Goal: Transaction & Acquisition: Purchase product/service

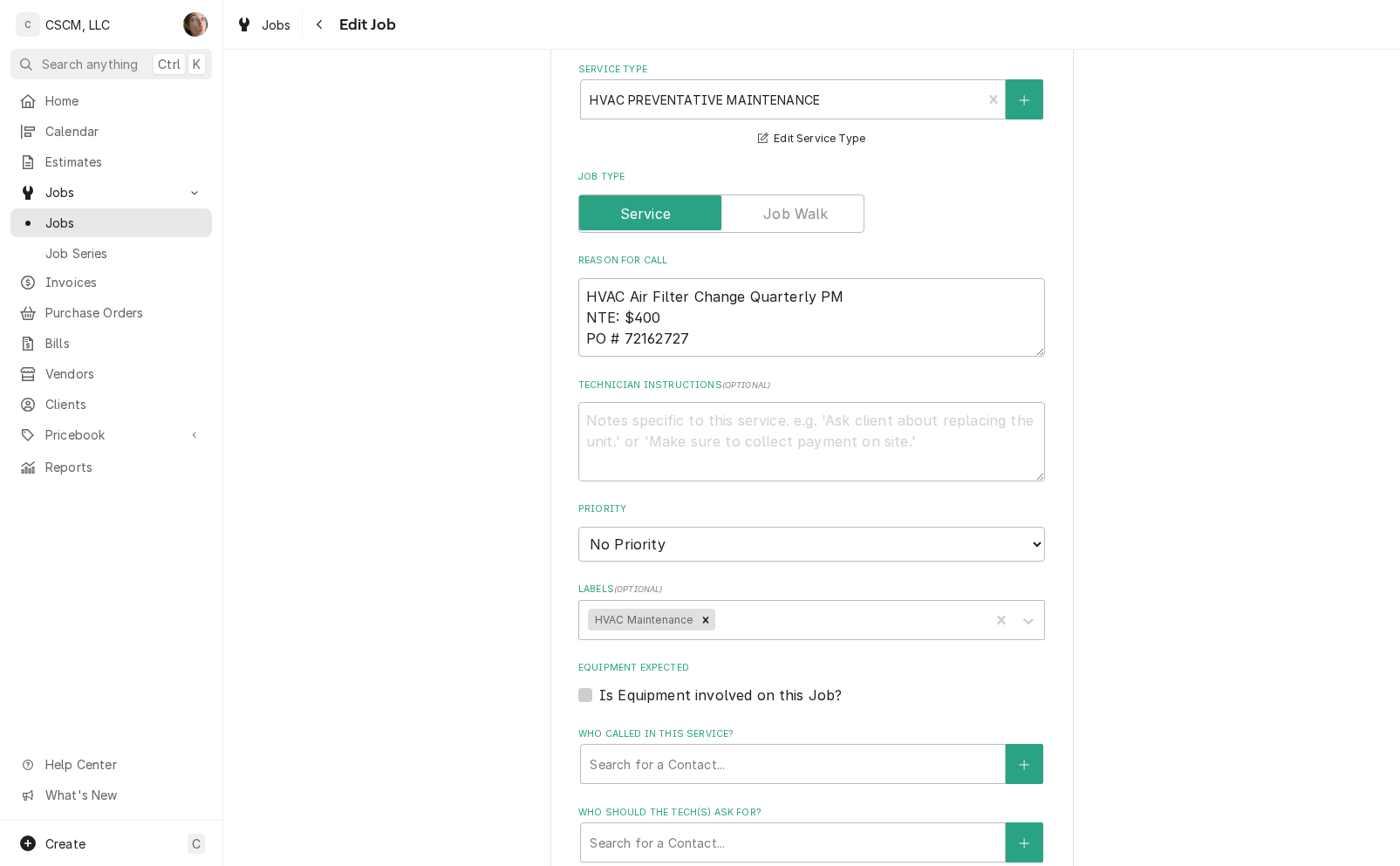
scroll to position [1406, 0]
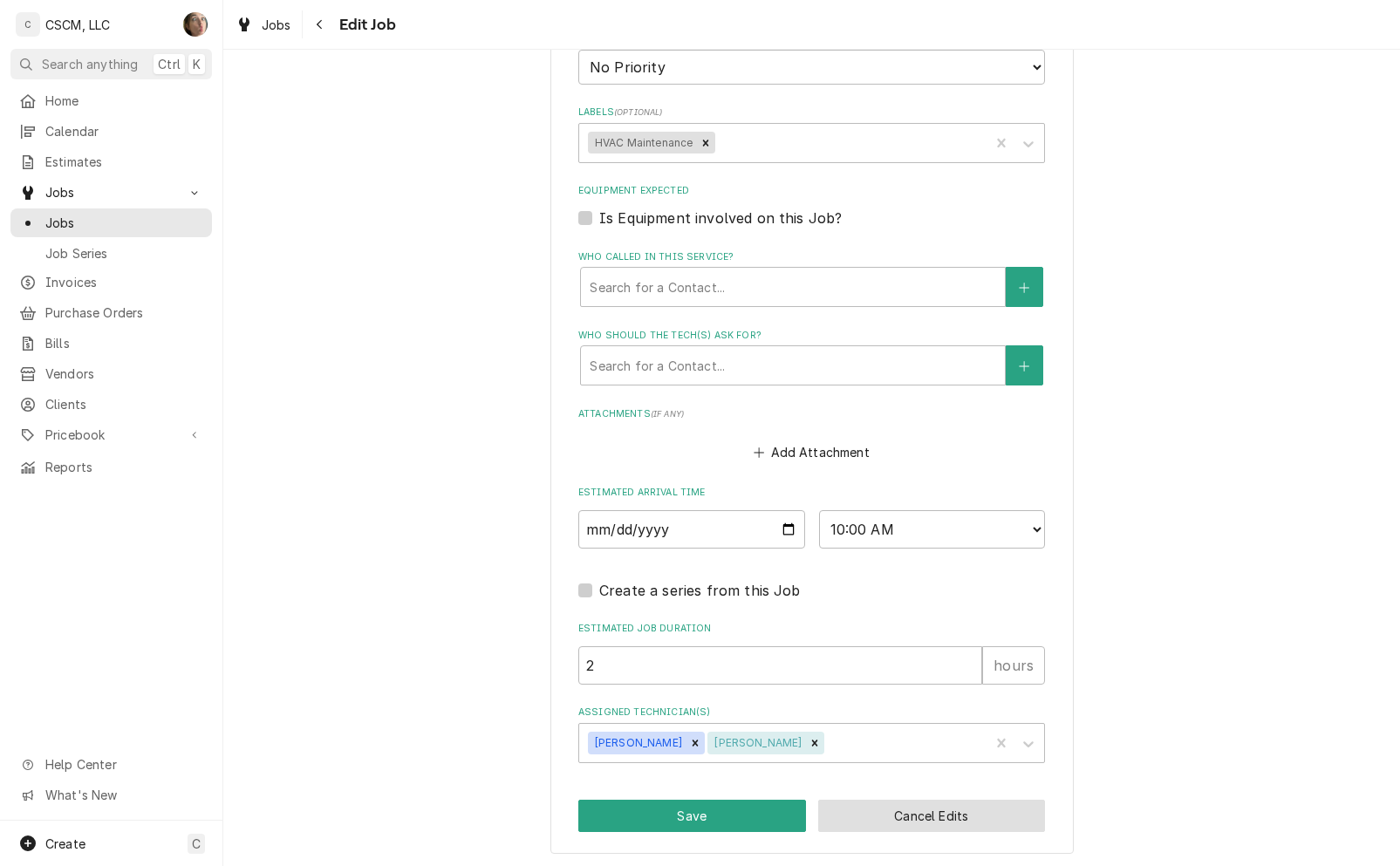
click at [996, 800] on button "Cancel Edits" at bounding box center [932, 815] width 228 height 32
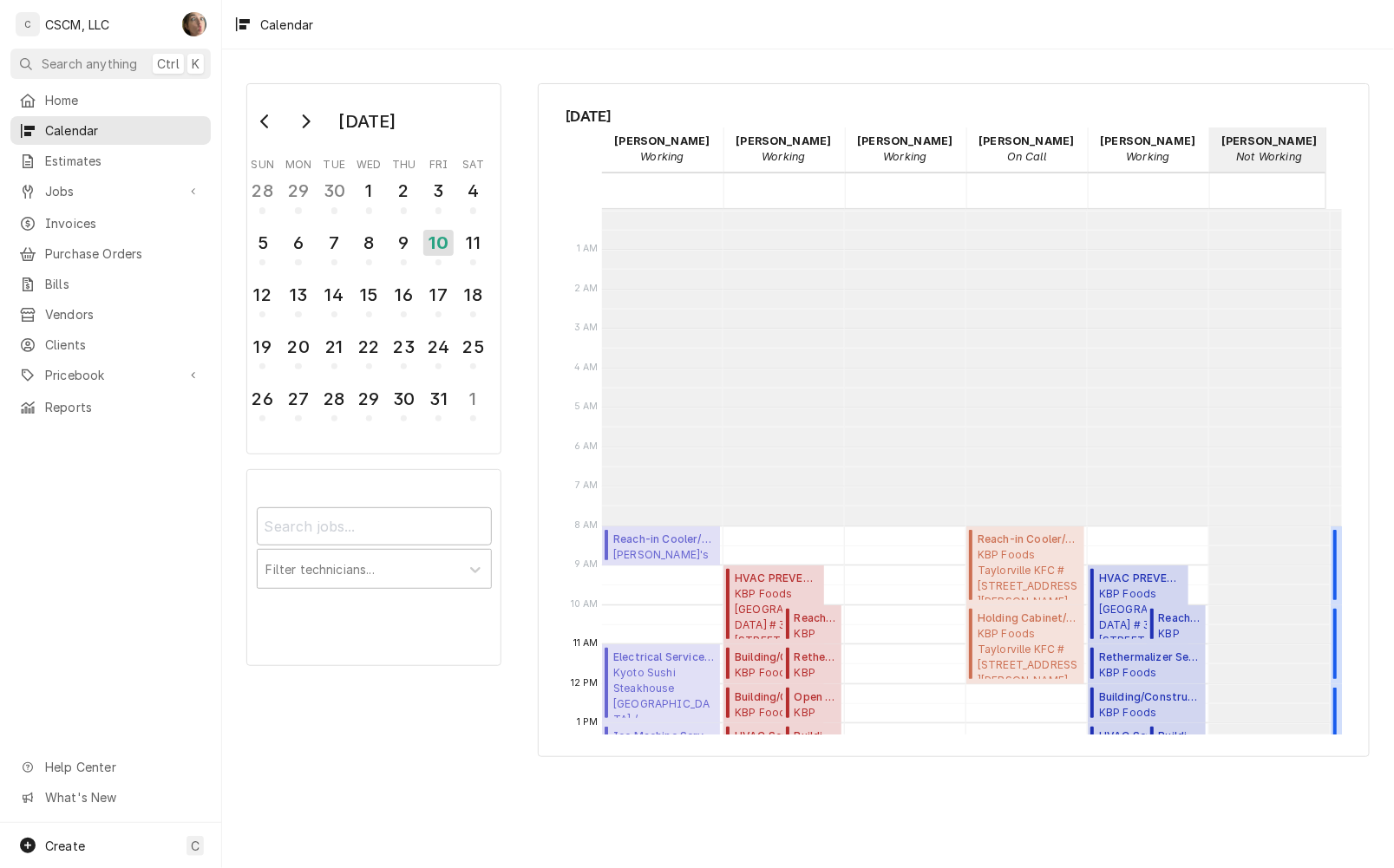
scroll to position [316, 0]
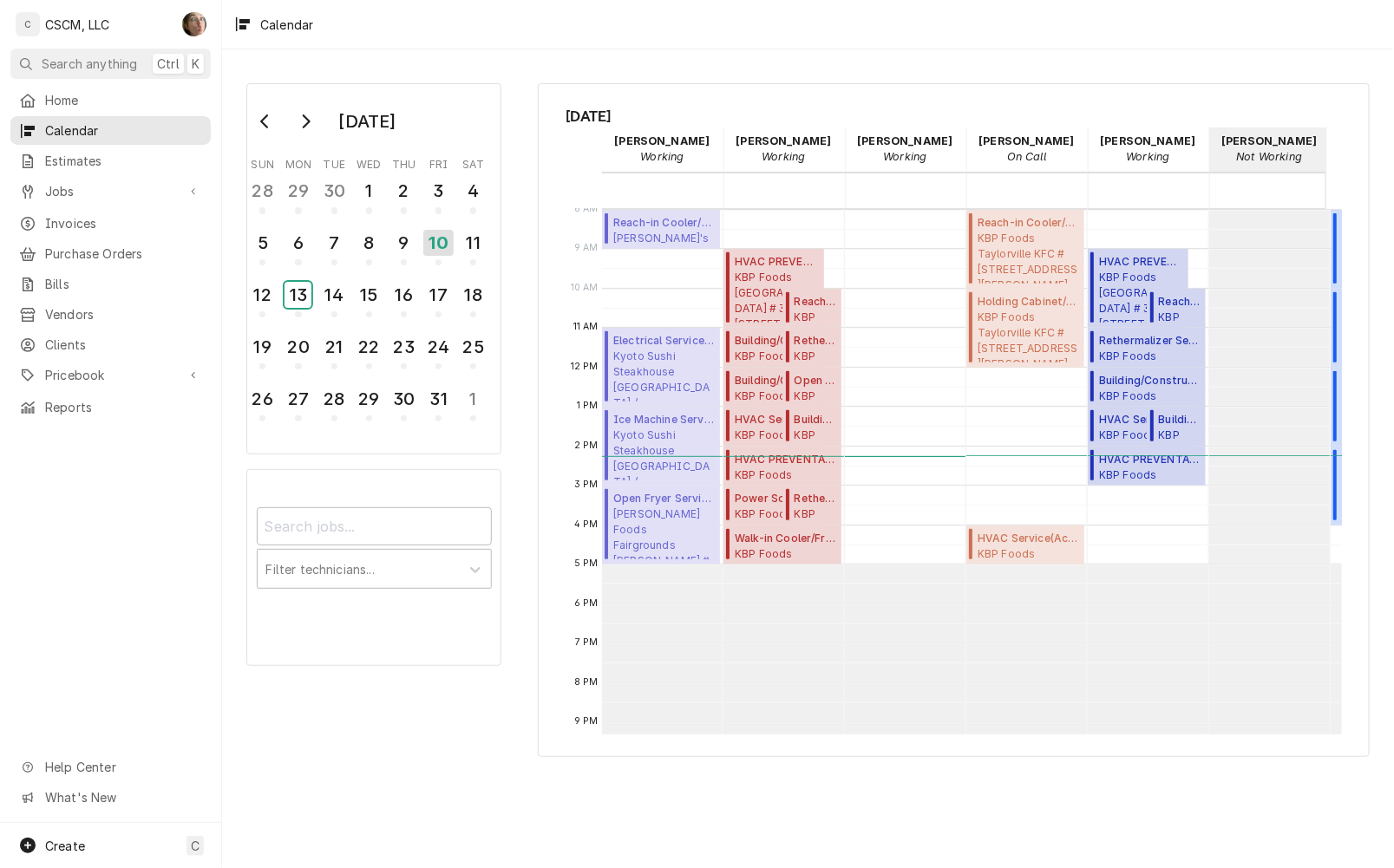
click at [302, 292] on div "13" at bounding box center [297, 294] width 27 height 26
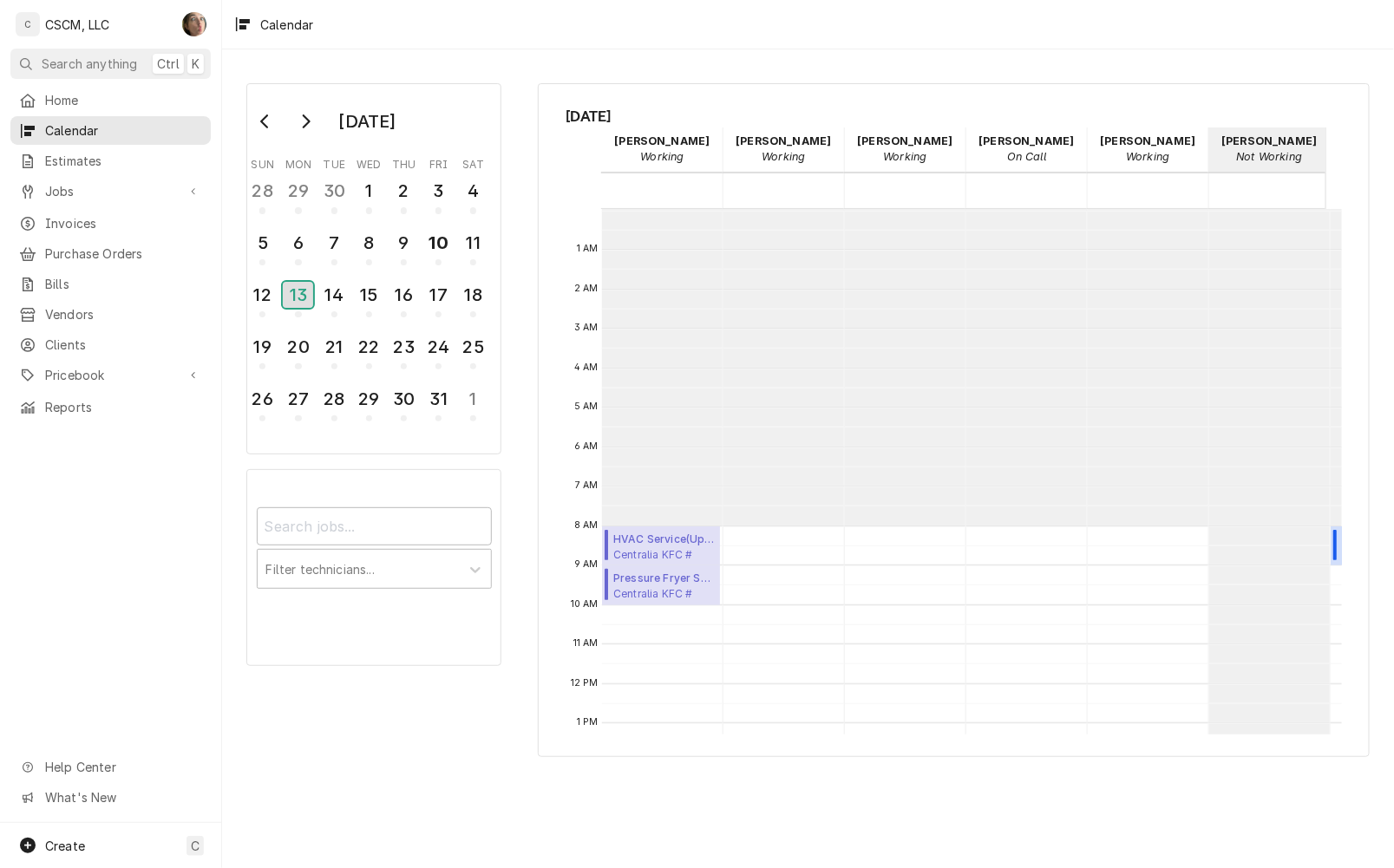
scroll to position [315, 0]
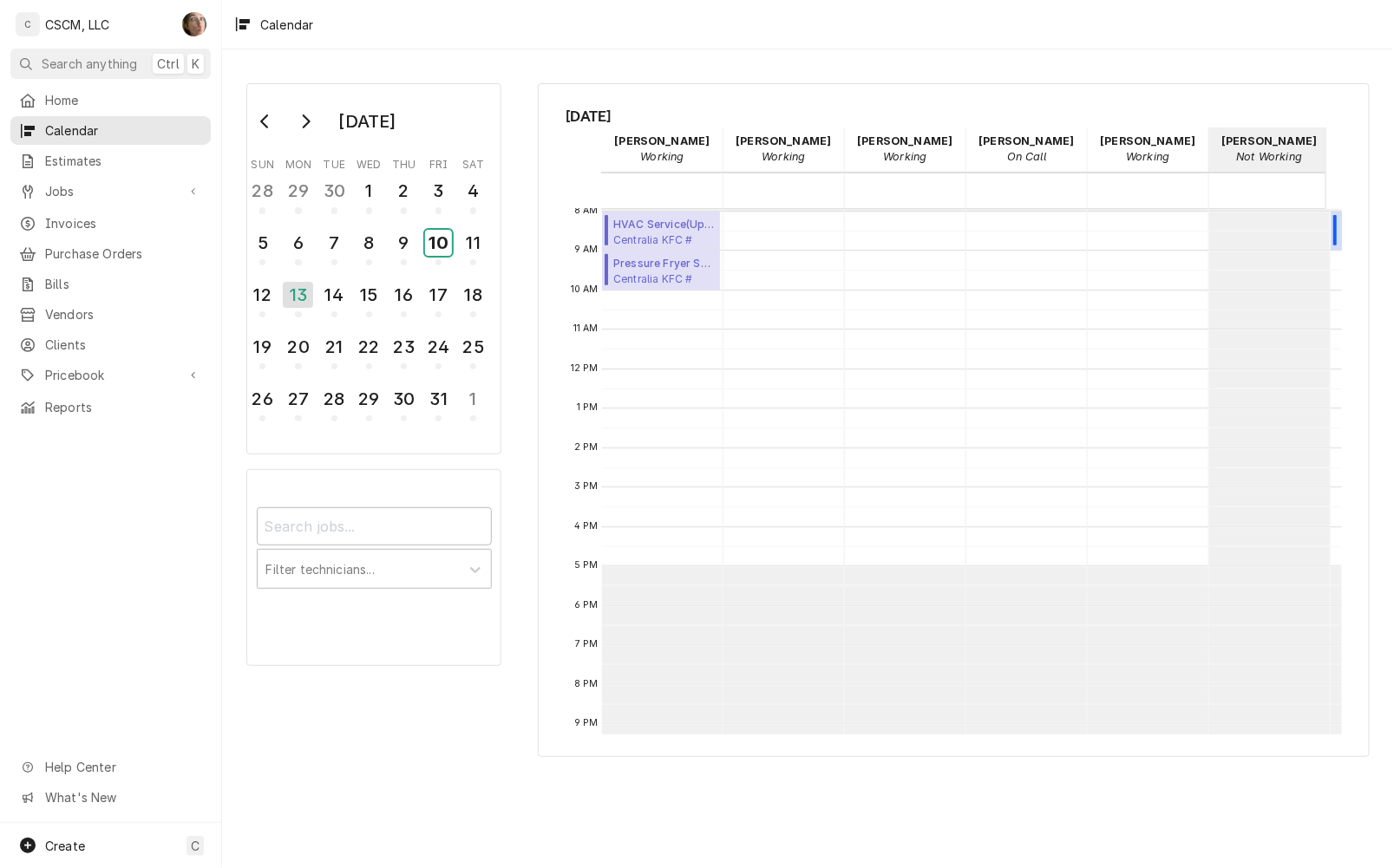
click at [430, 244] on div "10" at bounding box center [438, 243] width 27 height 26
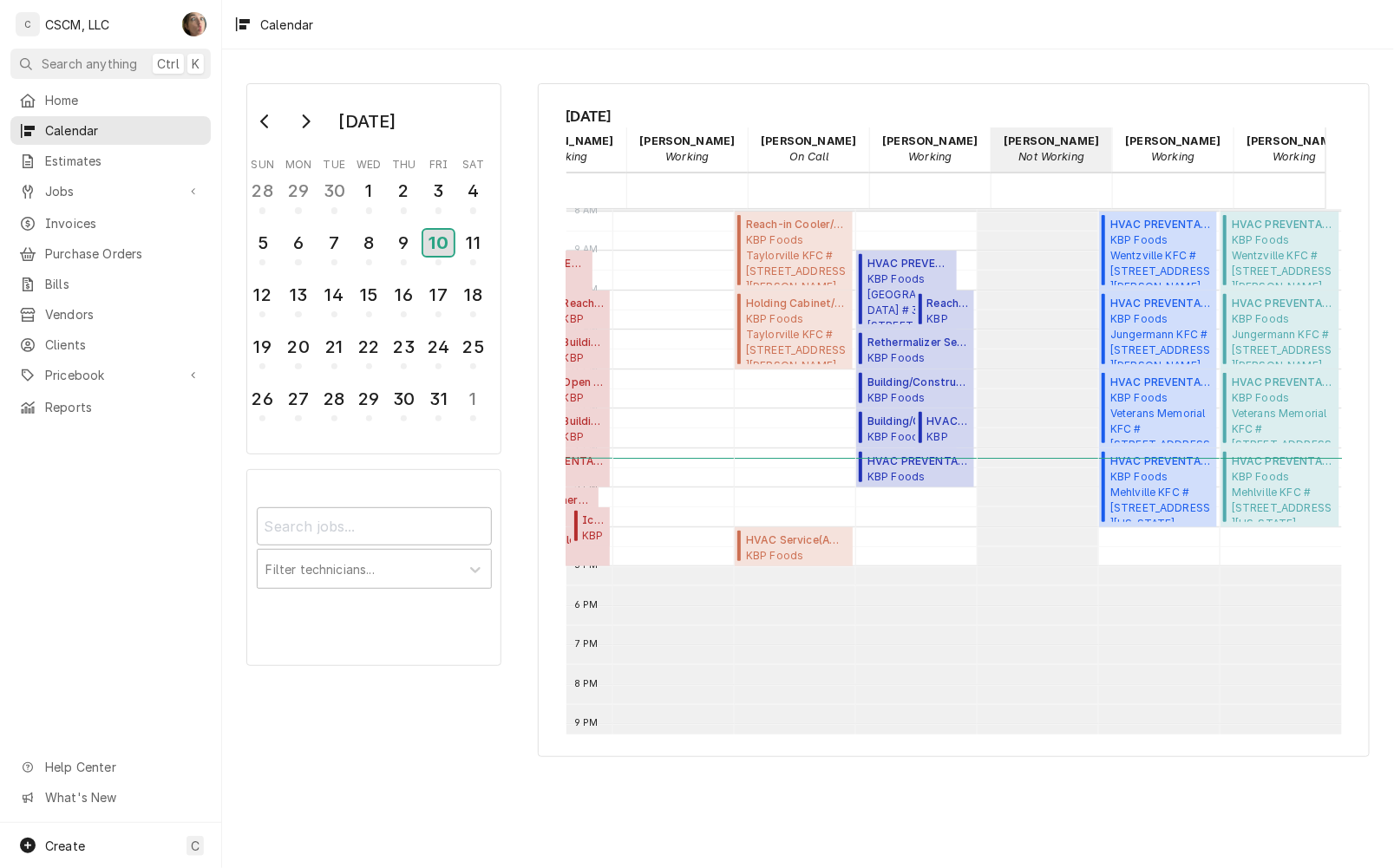
scroll to position [0, 248]
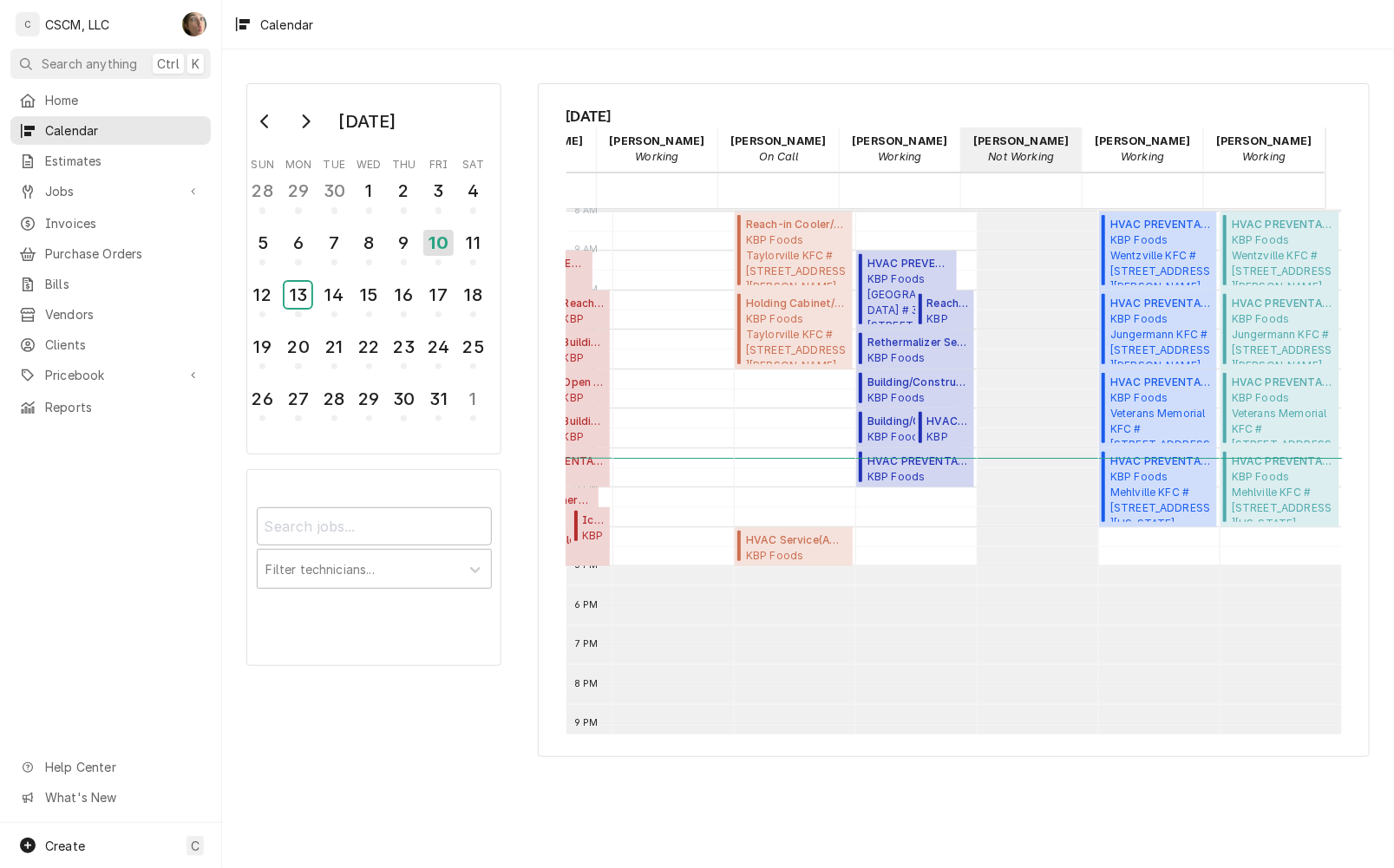
click at [304, 288] on div "13" at bounding box center [297, 294] width 27 height 26
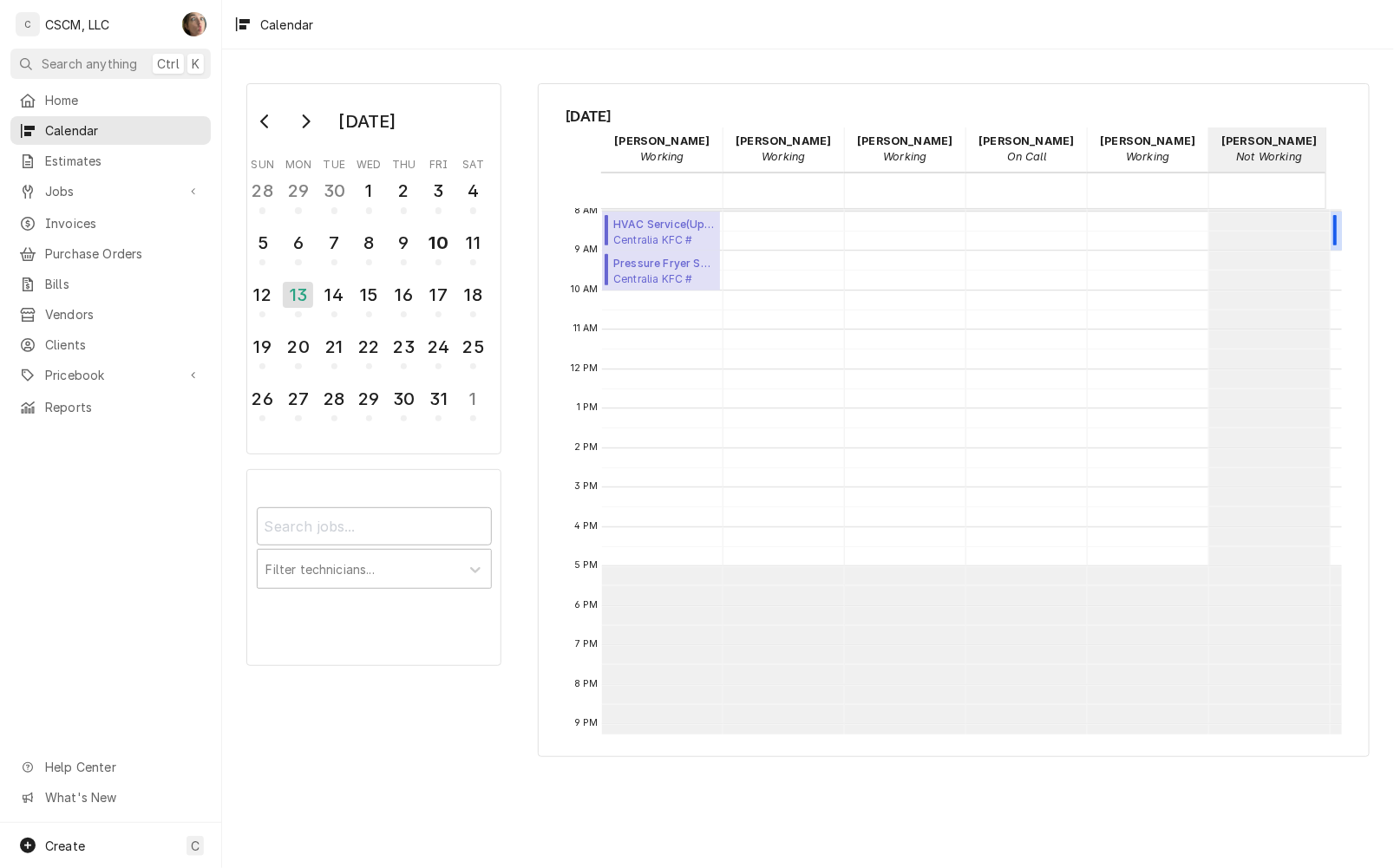
scroll to position [315, 0]
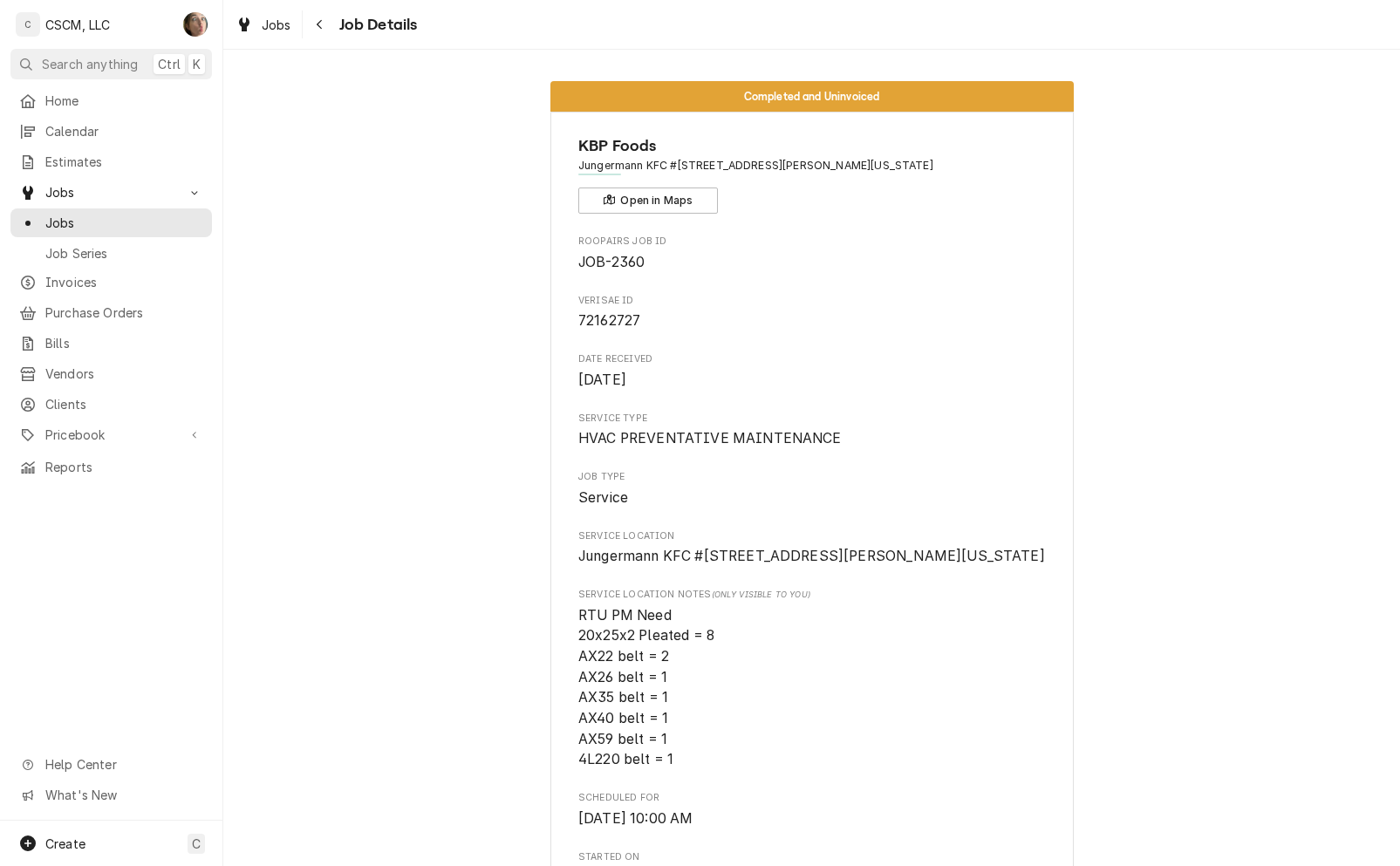
drag, startPoint x: 1271, startPoint y: 532, endPoint x: 1262, endPoint y: 366, distance: 166.2
click at [328, 23] on button "Navigate back" at bounding box center [320, 25] width 28 height 28
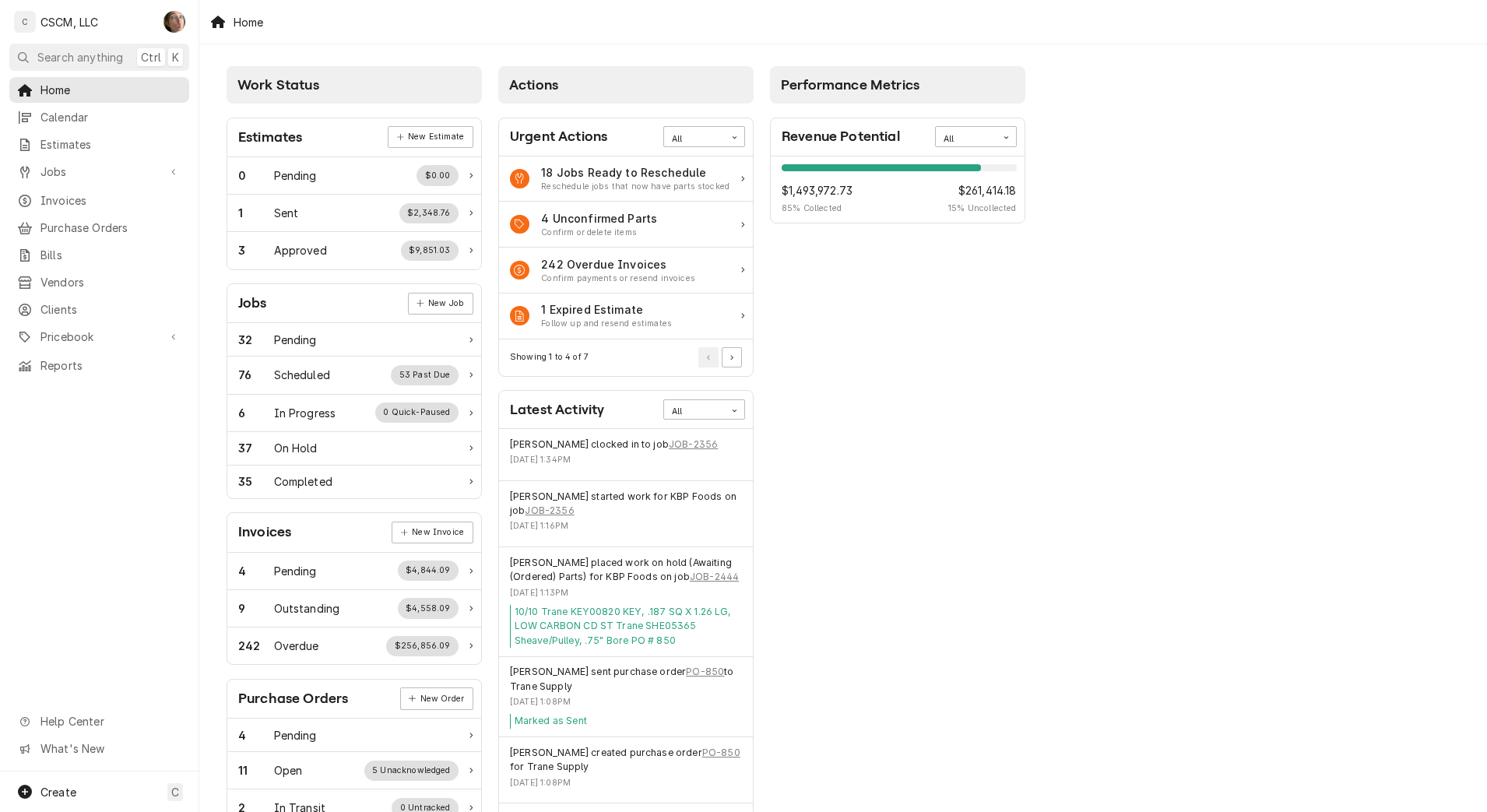
click at [95, 165] on span "Jobs" at bounding box center [99, 171] width 118 height 16
click at [94, 198] on span "Jobs" at bounding box center [111, 199] width 141 height 16
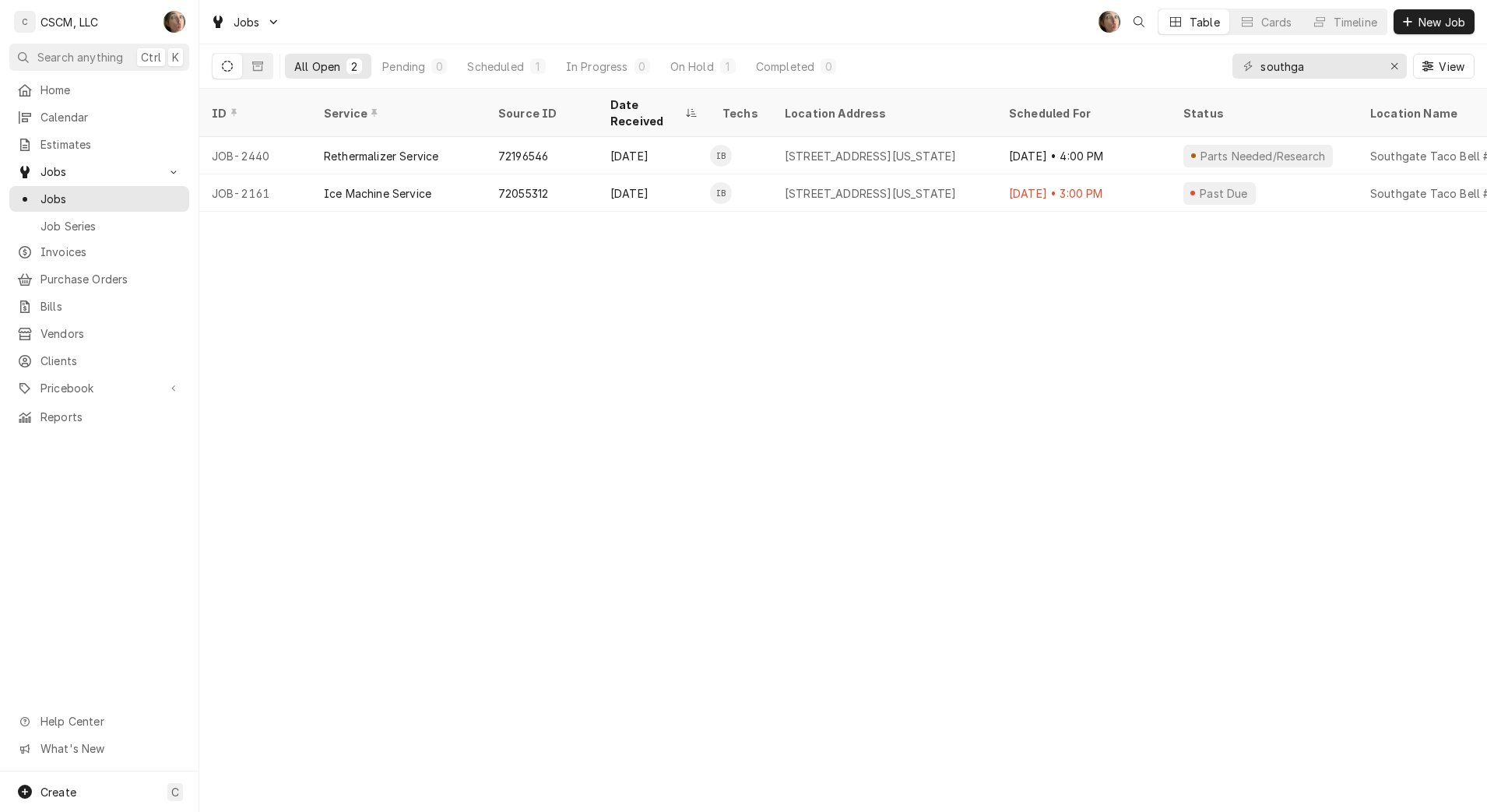
click at [1411, 24] on icon "Dynamic Content Wrapper" at bounding box center [1407, 21] width 10 height 11
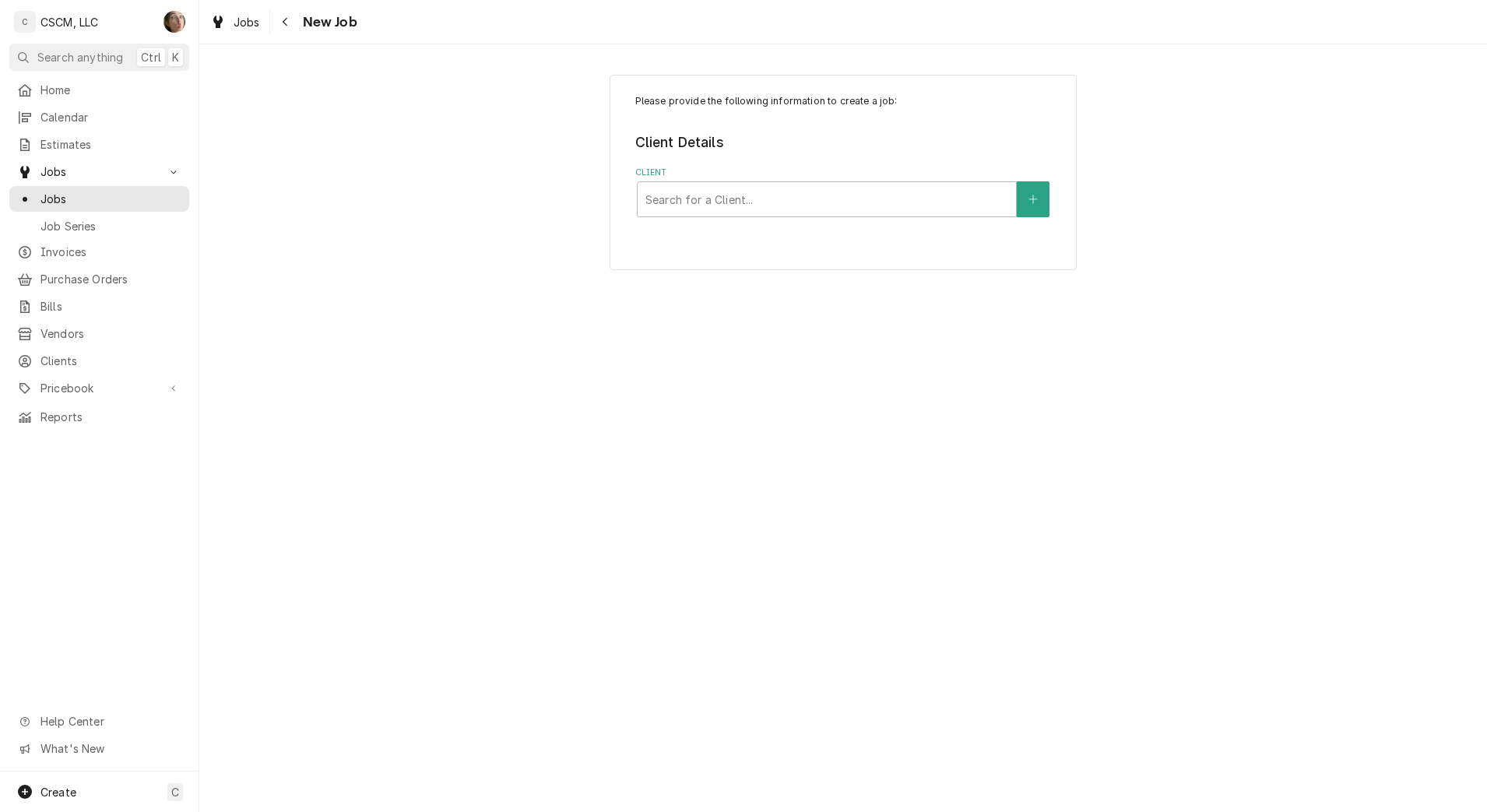
click at [684, 196] on div "Client" at bounding box center [826, 199] width 363 height 28
type input "kbp"
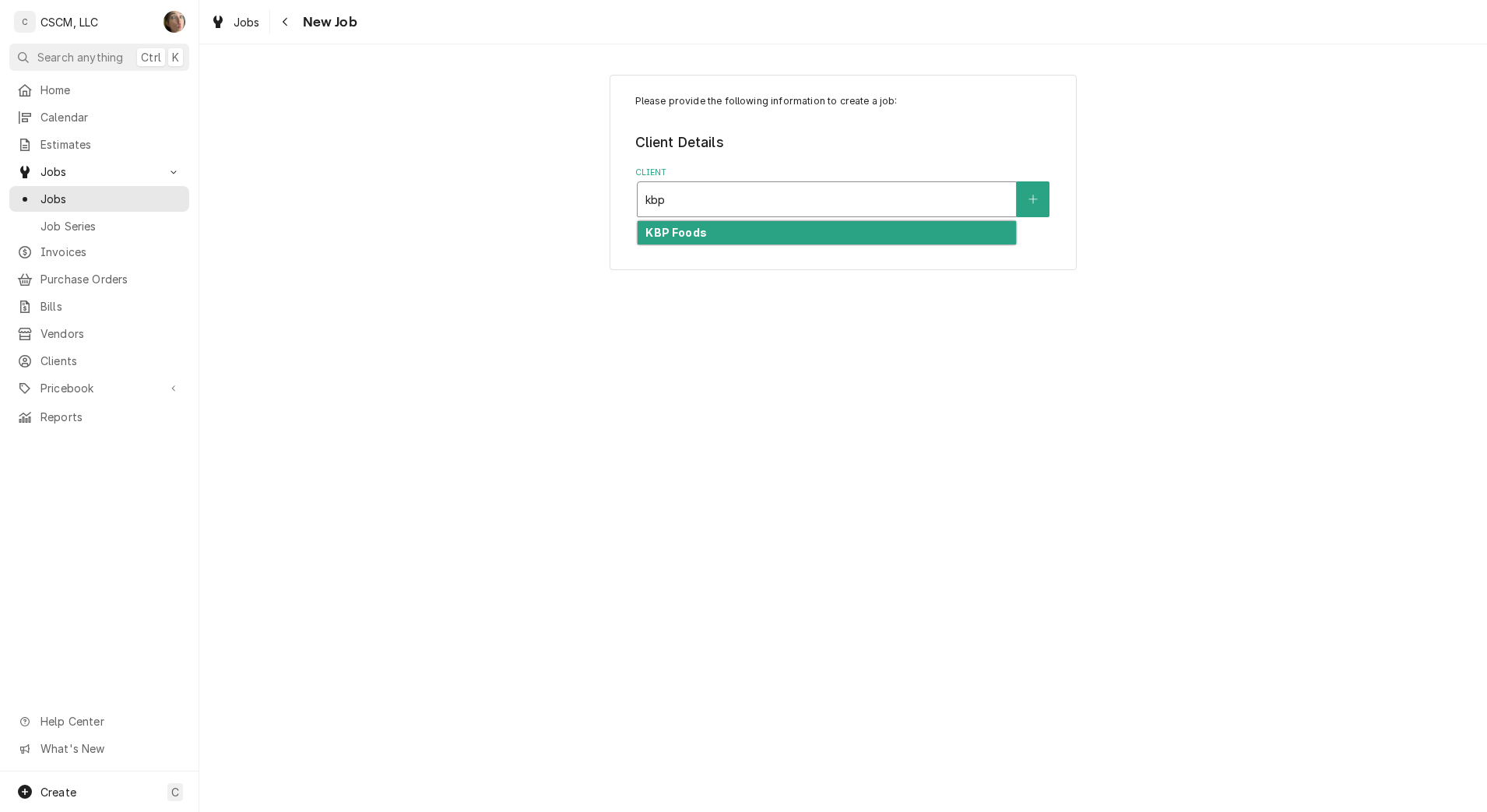
click at [664, 239] on div "KBP Foods" at bounding box center [826, 232] width 379 height 24
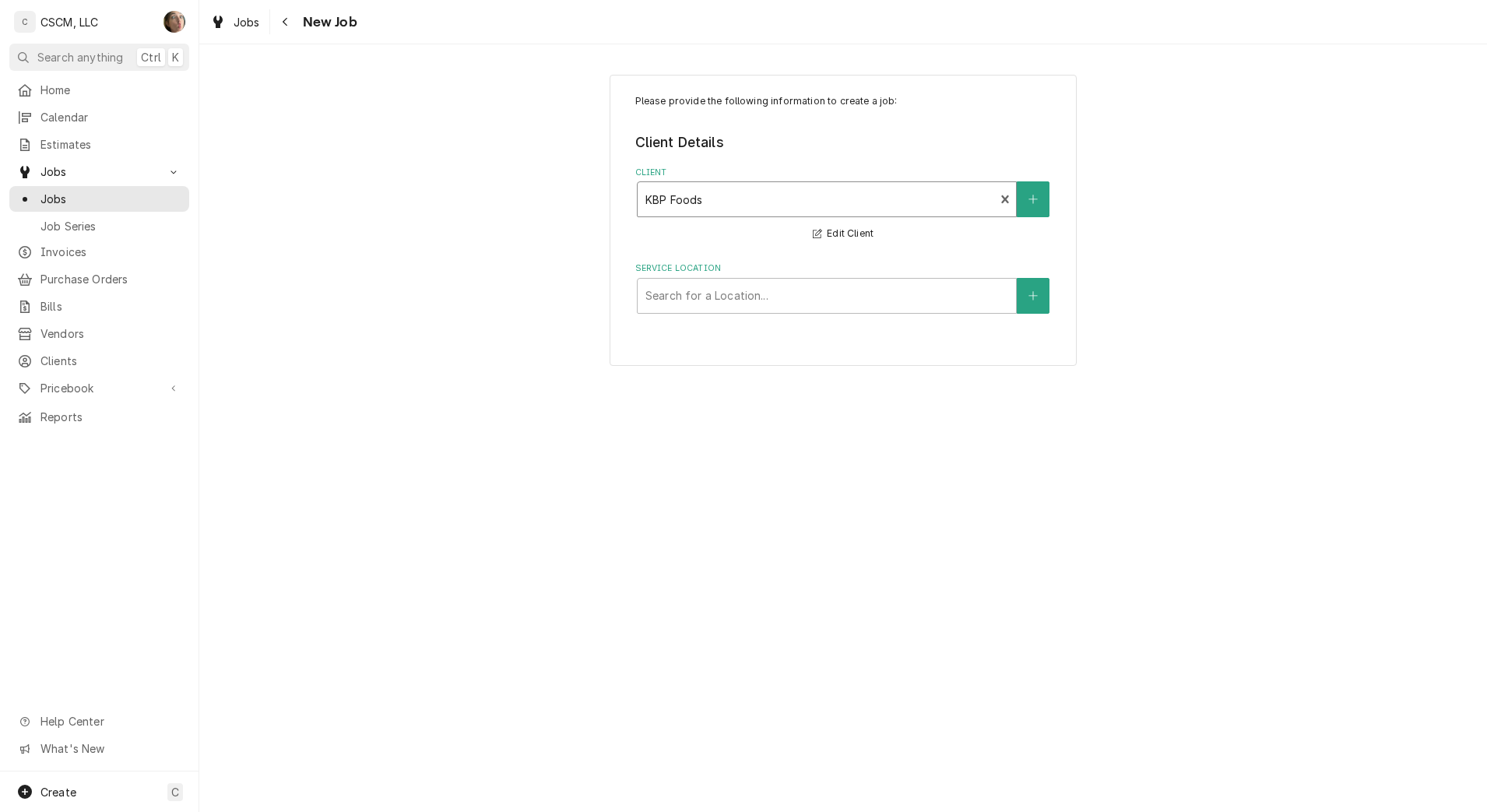
click at [691, 291] on div "Service Location" at bounding box center [826, 296] width 363 height 28
type input "[PERSON_NAME]"
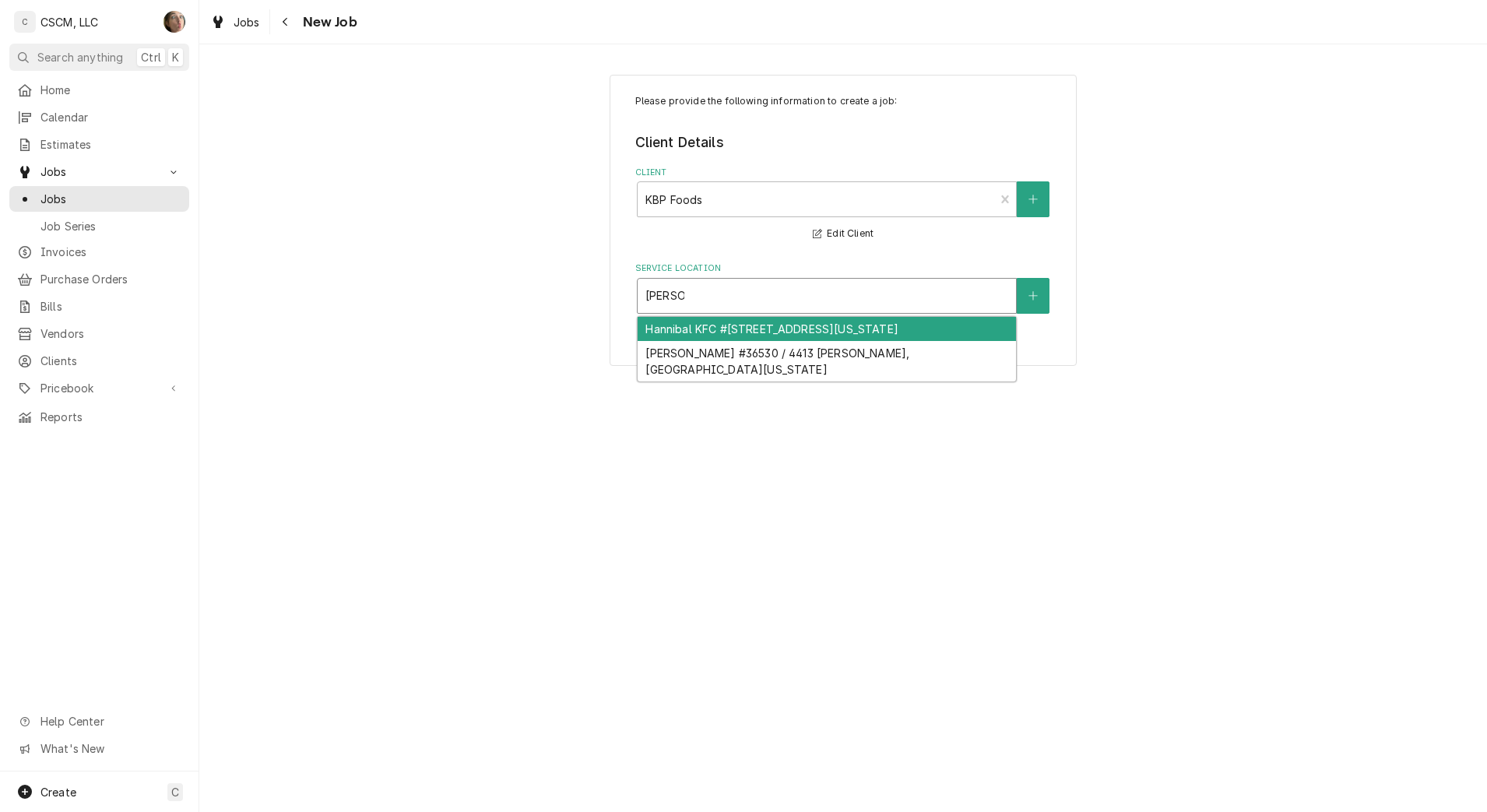
click at [800, 327] on div "Hannibal KFC #5782 / 229 Highway 61, Hannibal, Missouri 63401" at bounding box center [826, 328] width 379 height 24
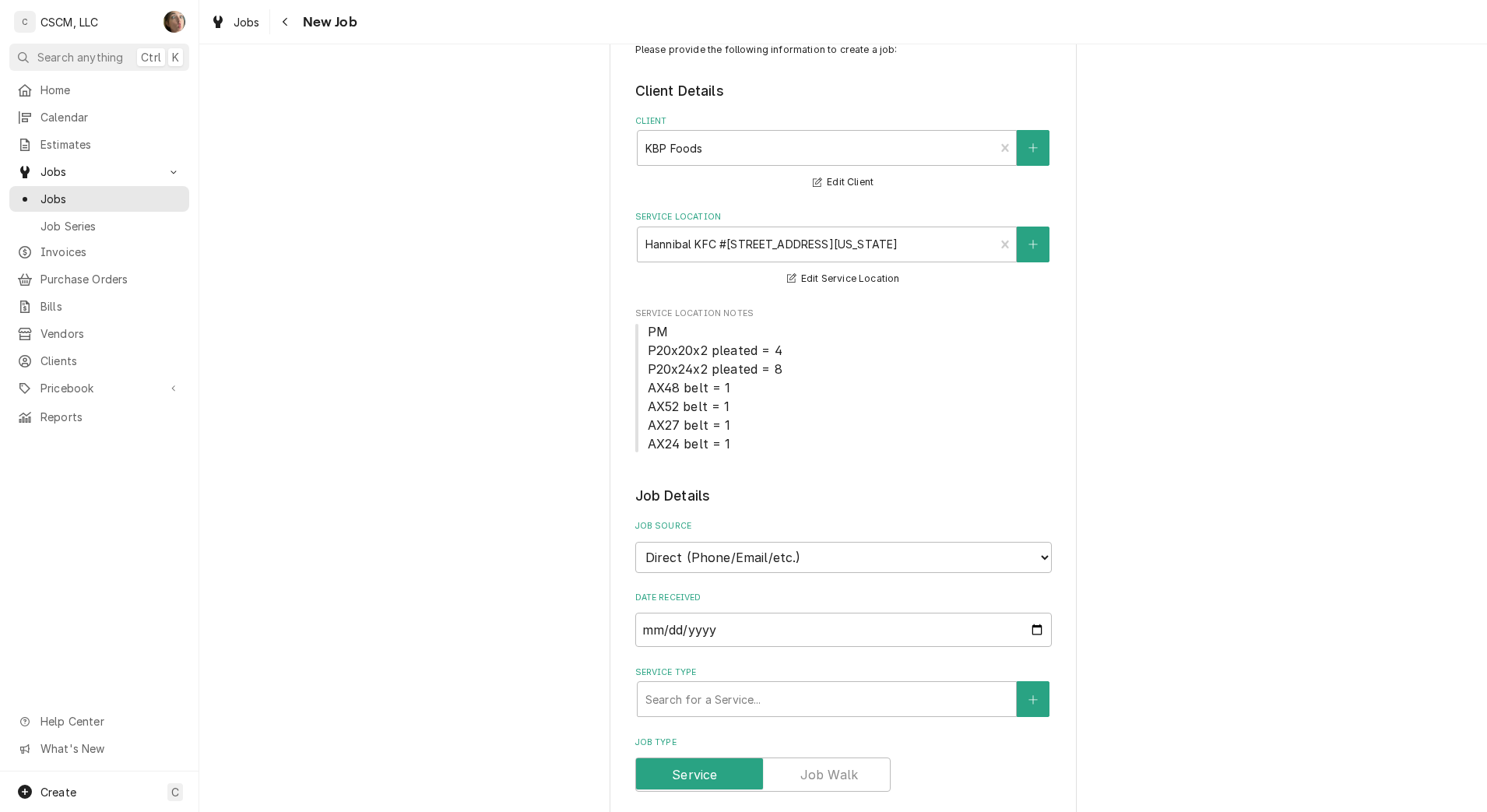
scroll to position [98, 0]
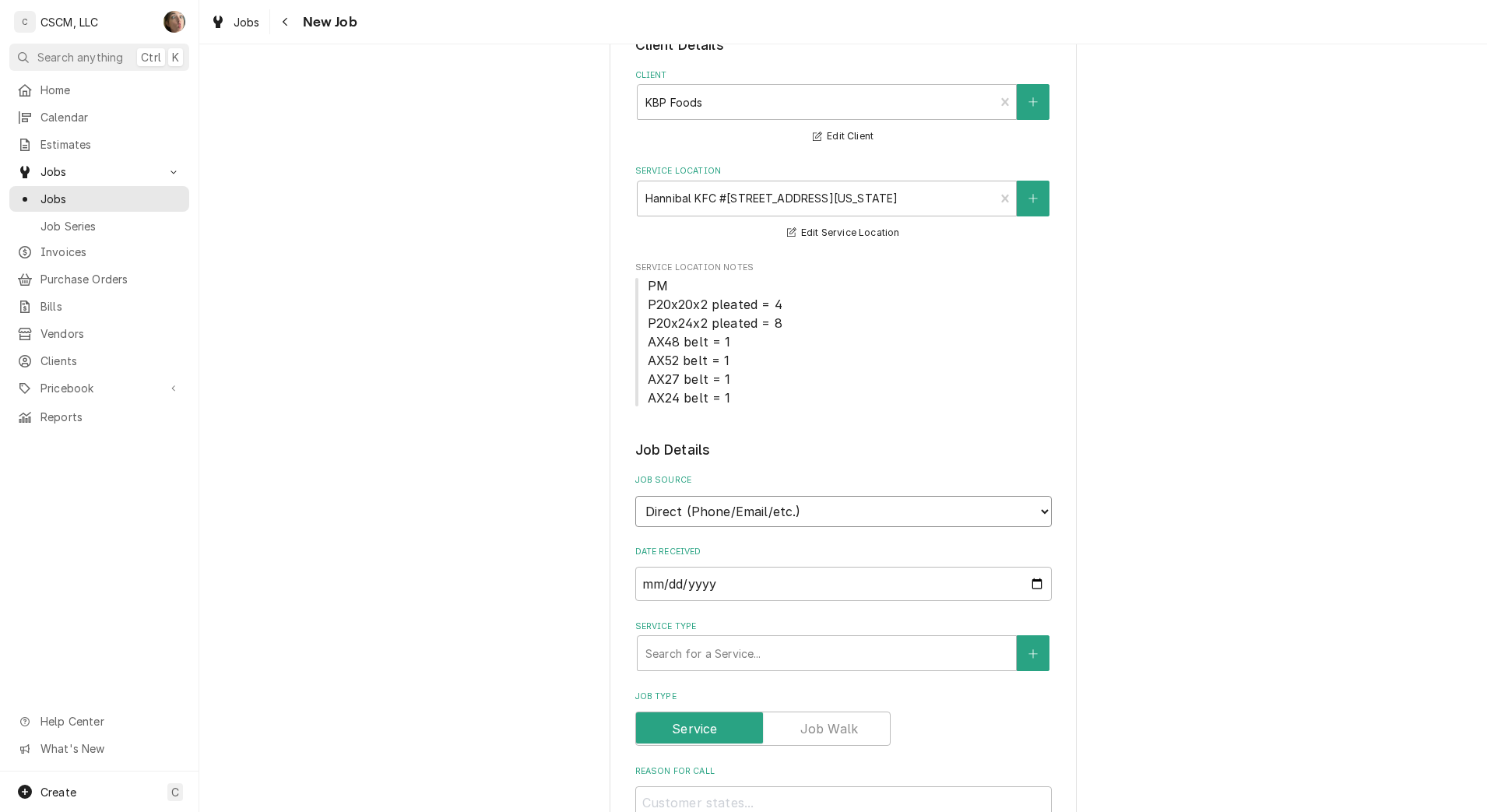
click at [928, 514] on select "Direct (Phone/Email/etc.) Other" at bounding box center [843, 511] width 417 height 31
select select "100"
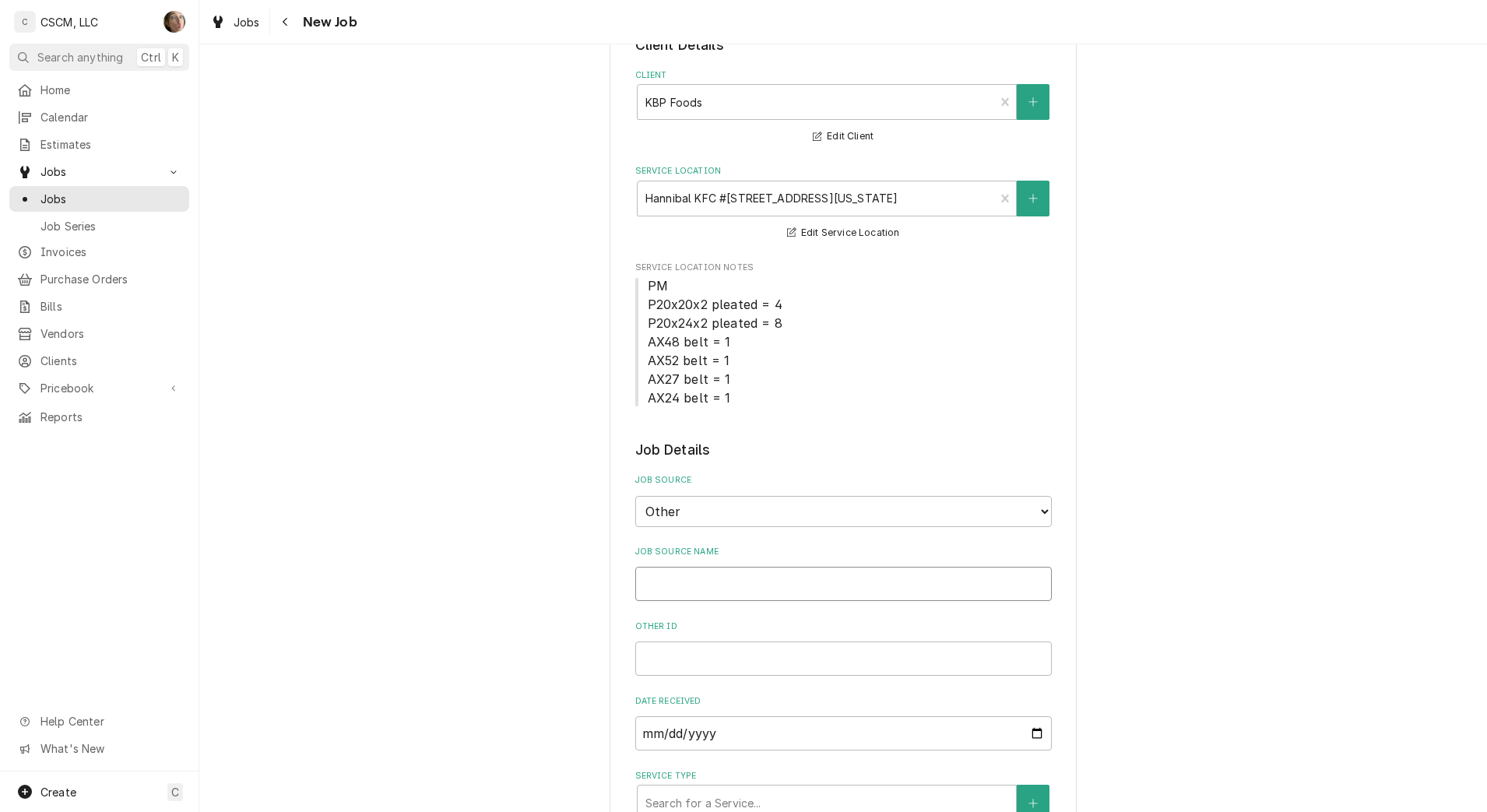
click at [741, 571] on input "Job Source Name" at bounding box center [843, 583] width 417 height 35
type textarea "x"
type input "v"
type textarea "x"
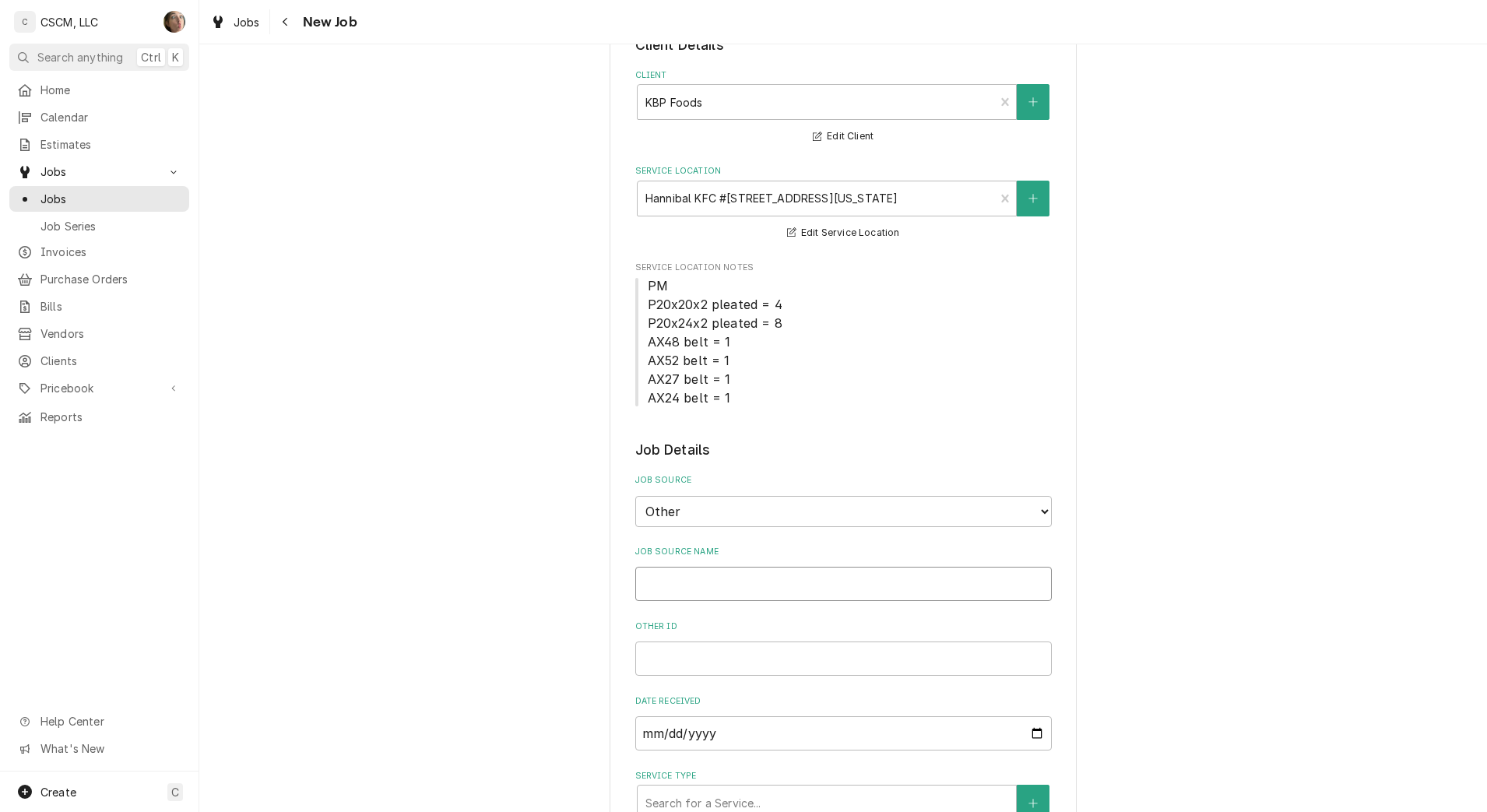
type input "V"
type textarea "x"
type input "Ve"
type textarea "x"
type input "Ver"
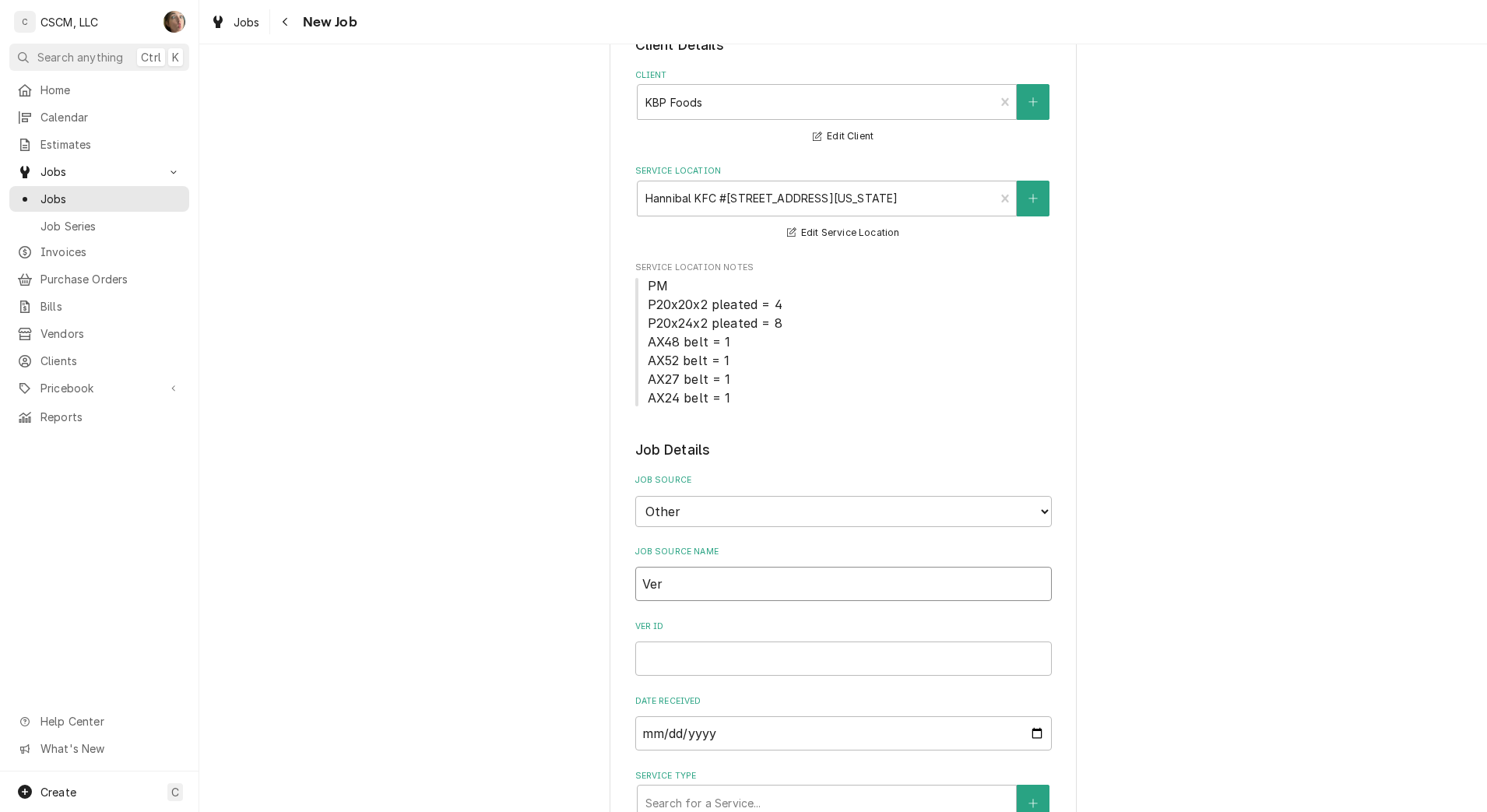
type textarea "x"
type input "Veri"
type textarea "x"
type input "Veria"
type textarea "x"
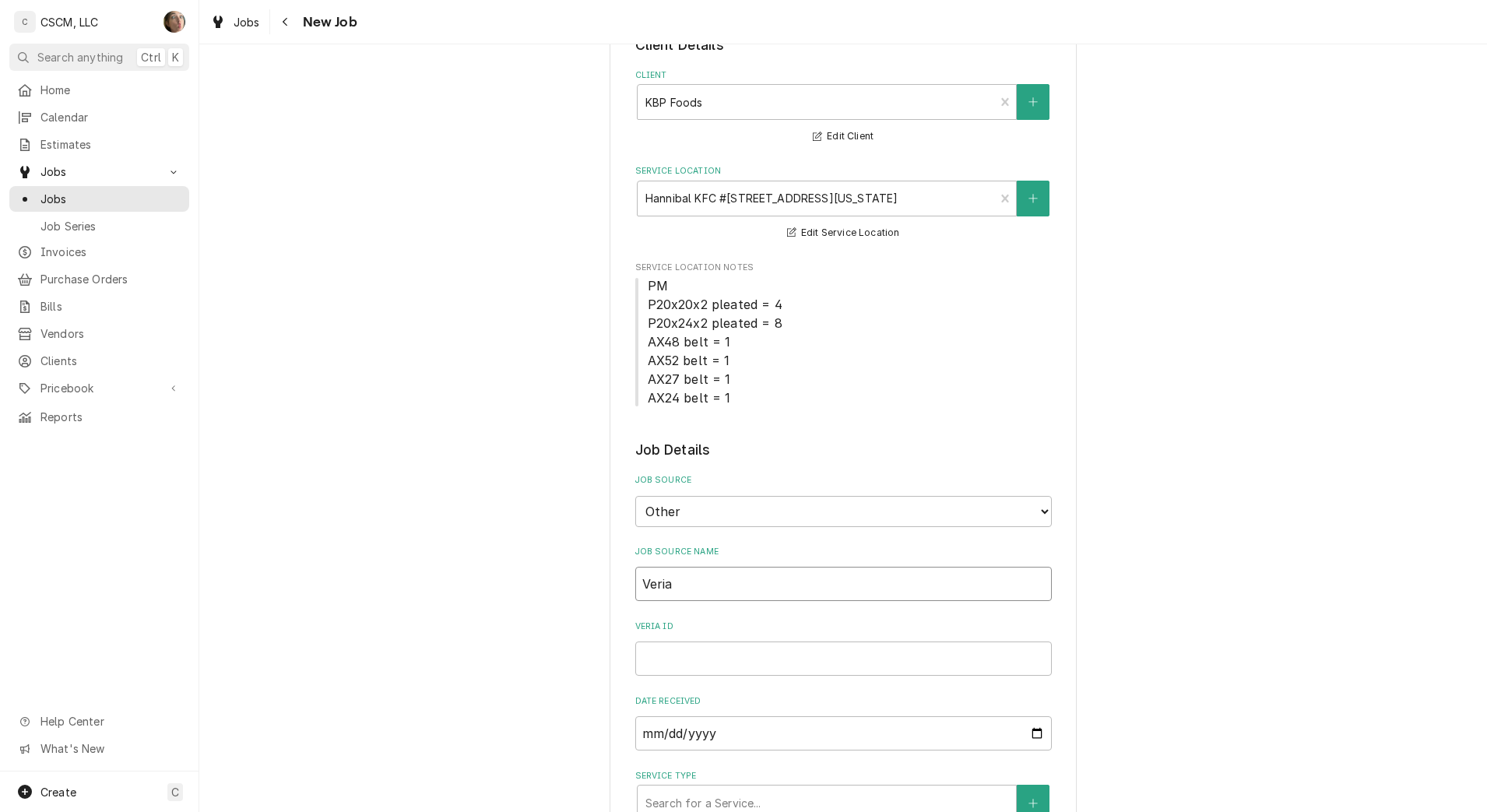
type input "Veri"
type textarea "x"
type input "Veris"
type textarea "x"
type input "Verisa"
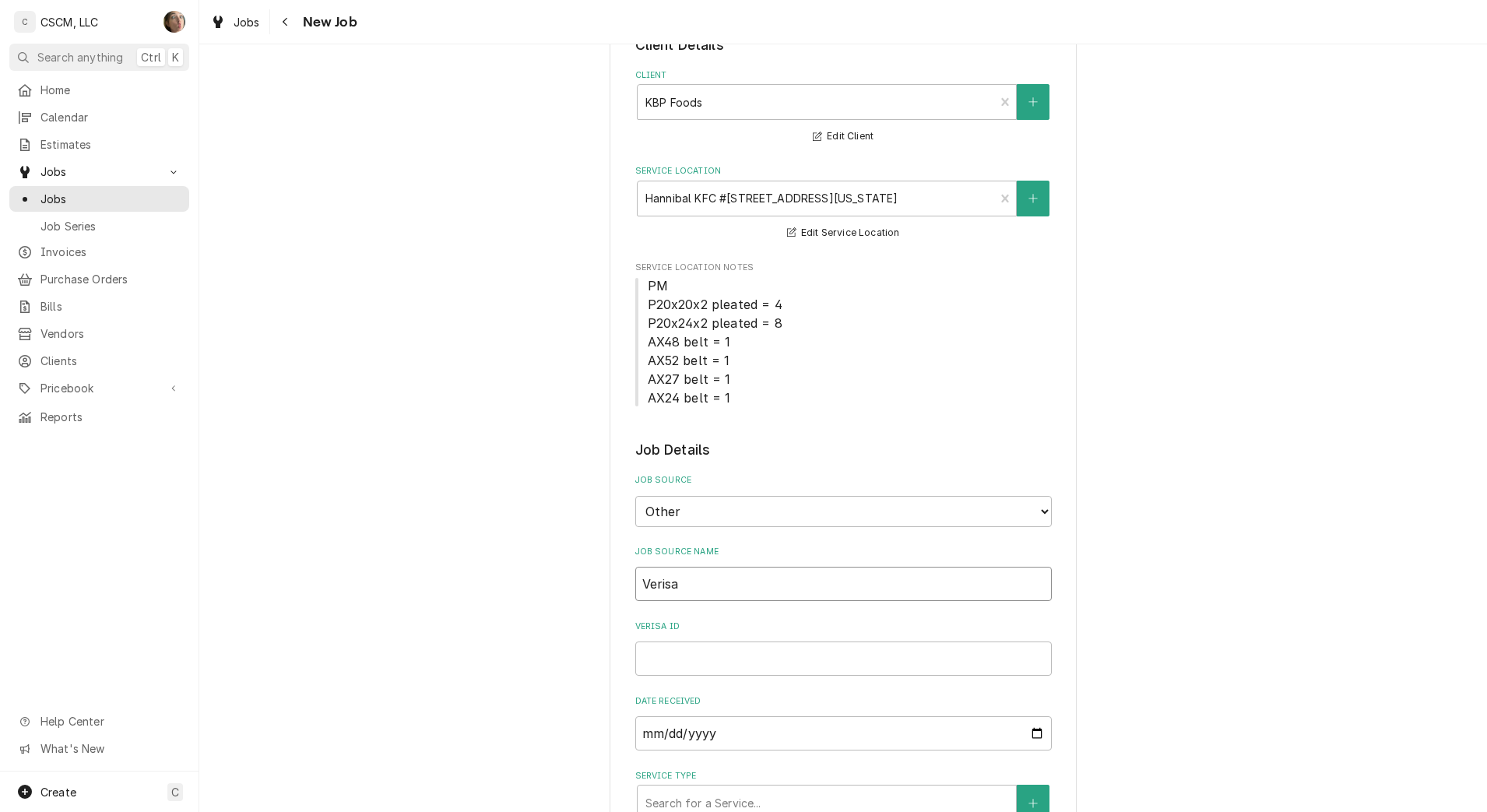
type textarea "x"
type input "Verisae"
type textarea "x"
type input "Verisae"
click at [665, 659] on input "Verisae ID" at bounding box center [843, 658] width 417 height 35
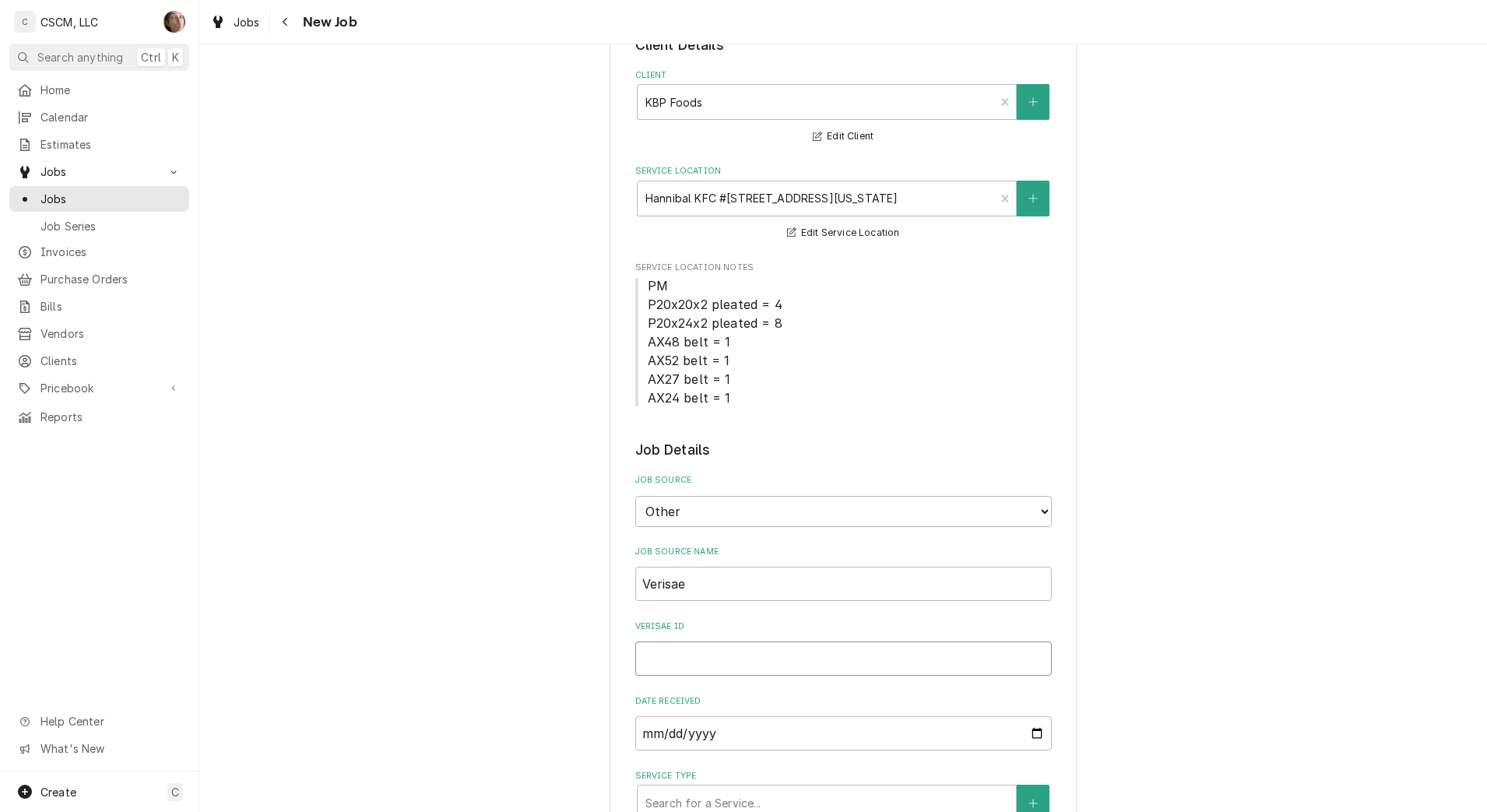
paste input "72202201"
type textarea "x"
type input "72202201"
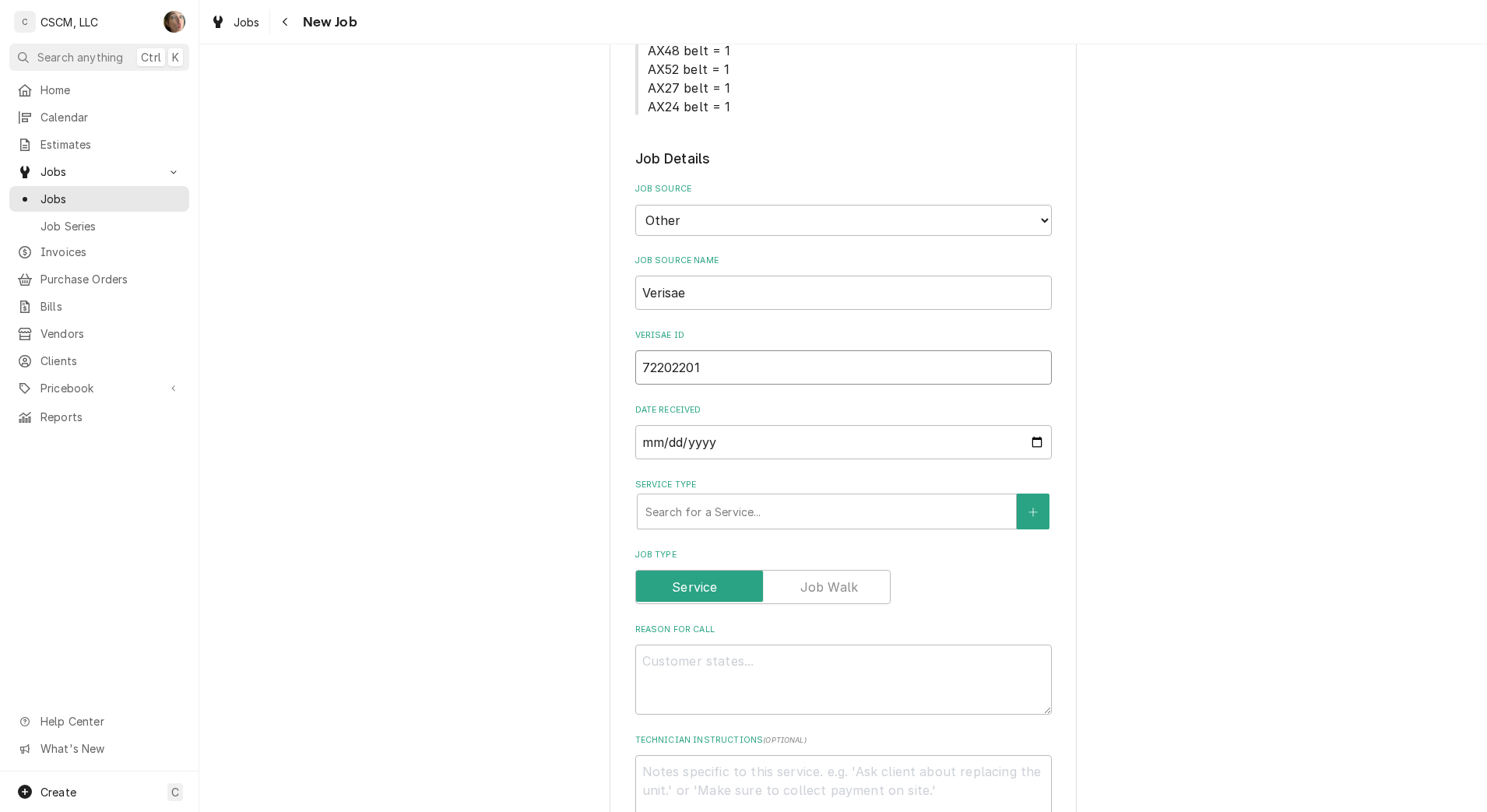
type textarea "x"
type input "72202201"
click at [663, 672] on textarea "Reason For Call" at bounding box center [843, 678] width 417 height 70
type textarea "x"
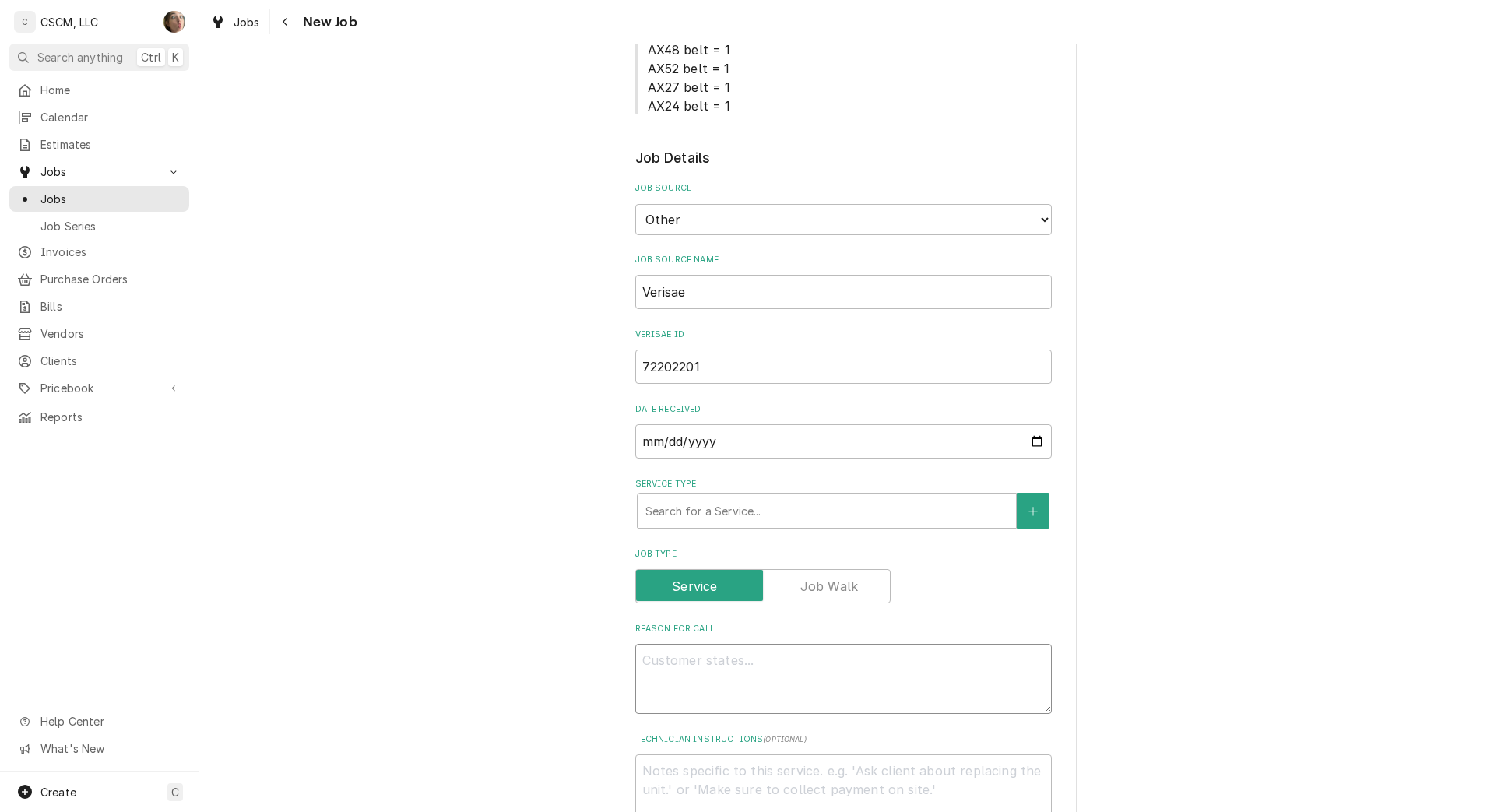
type textarea "N"
type textarea "x"
type textarea "NT"
type textarea "x"
type textarea "NTE"
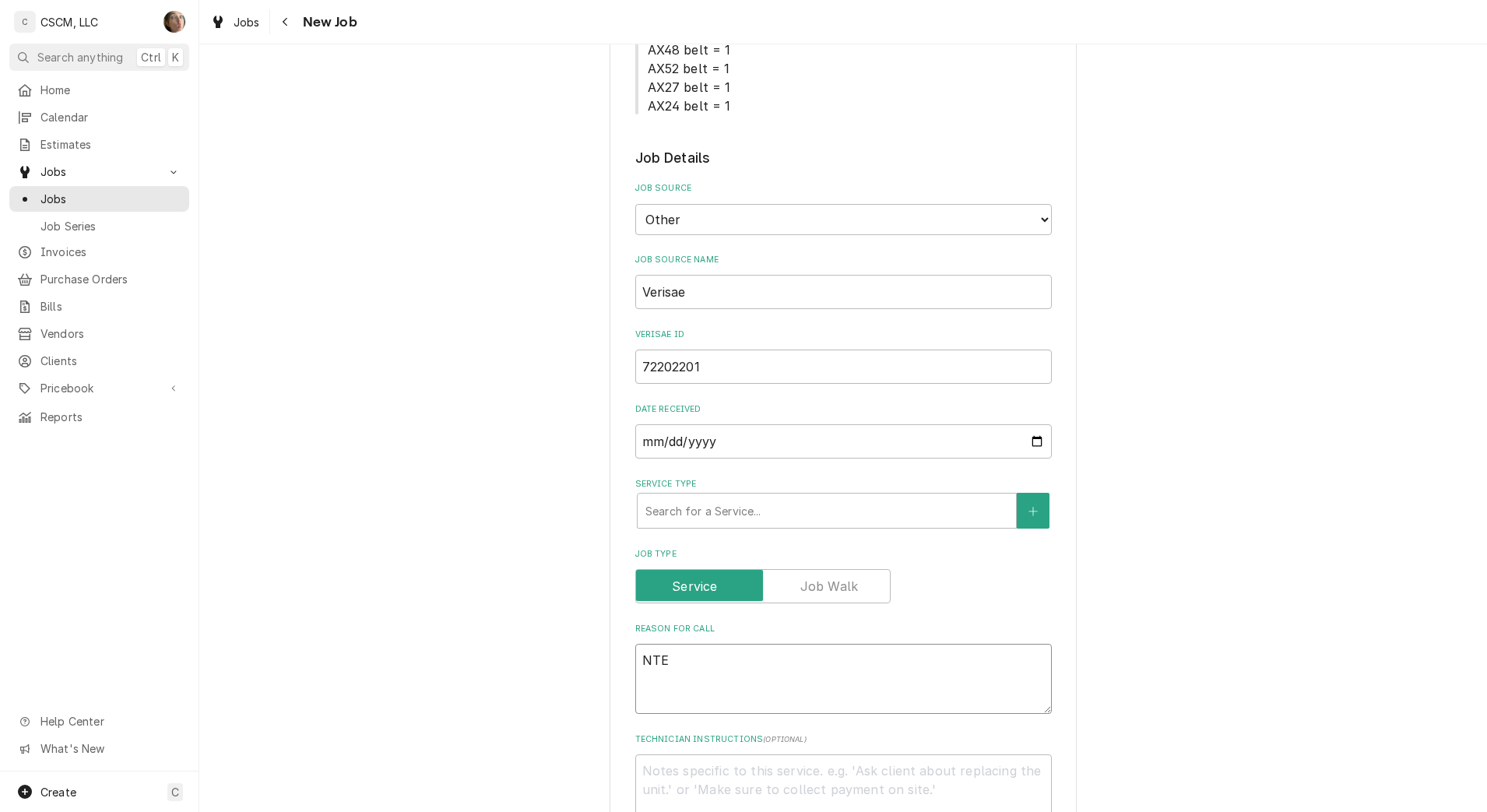
type textarea "x"
type textarea "NTE:"
type textarea "x"
type textarea "NTE:"
type textarea "x"
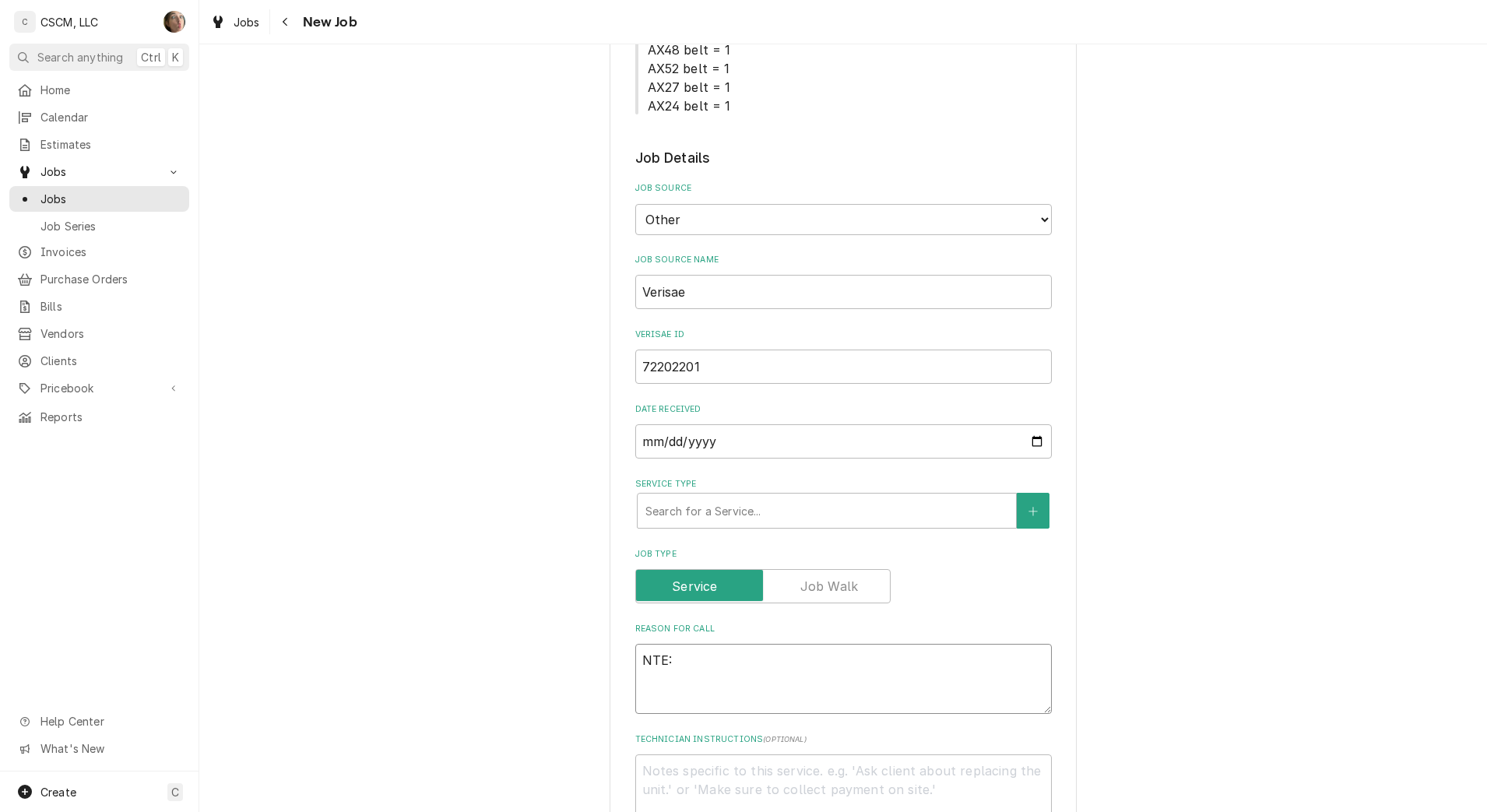
type textarea "NTE: $"
type textarea "x"
type textarea "NTE: $5"
type textarea "x"
type textarea "NTE: $5-"
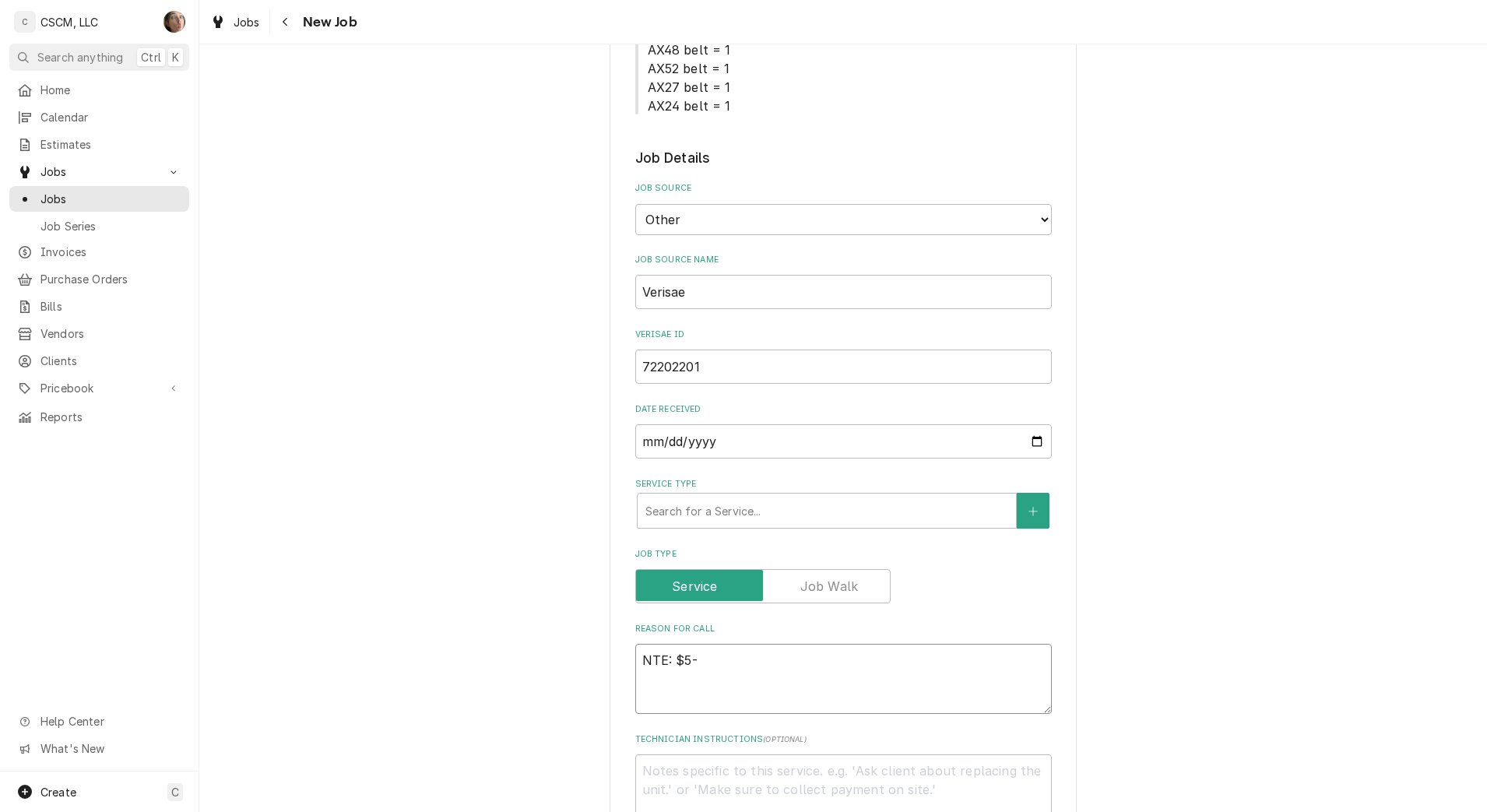
type textarea "x"
type textarea "NTE: $5--"
type textarea "x"
type textarea "NTE: $5-"
type textarea "x"
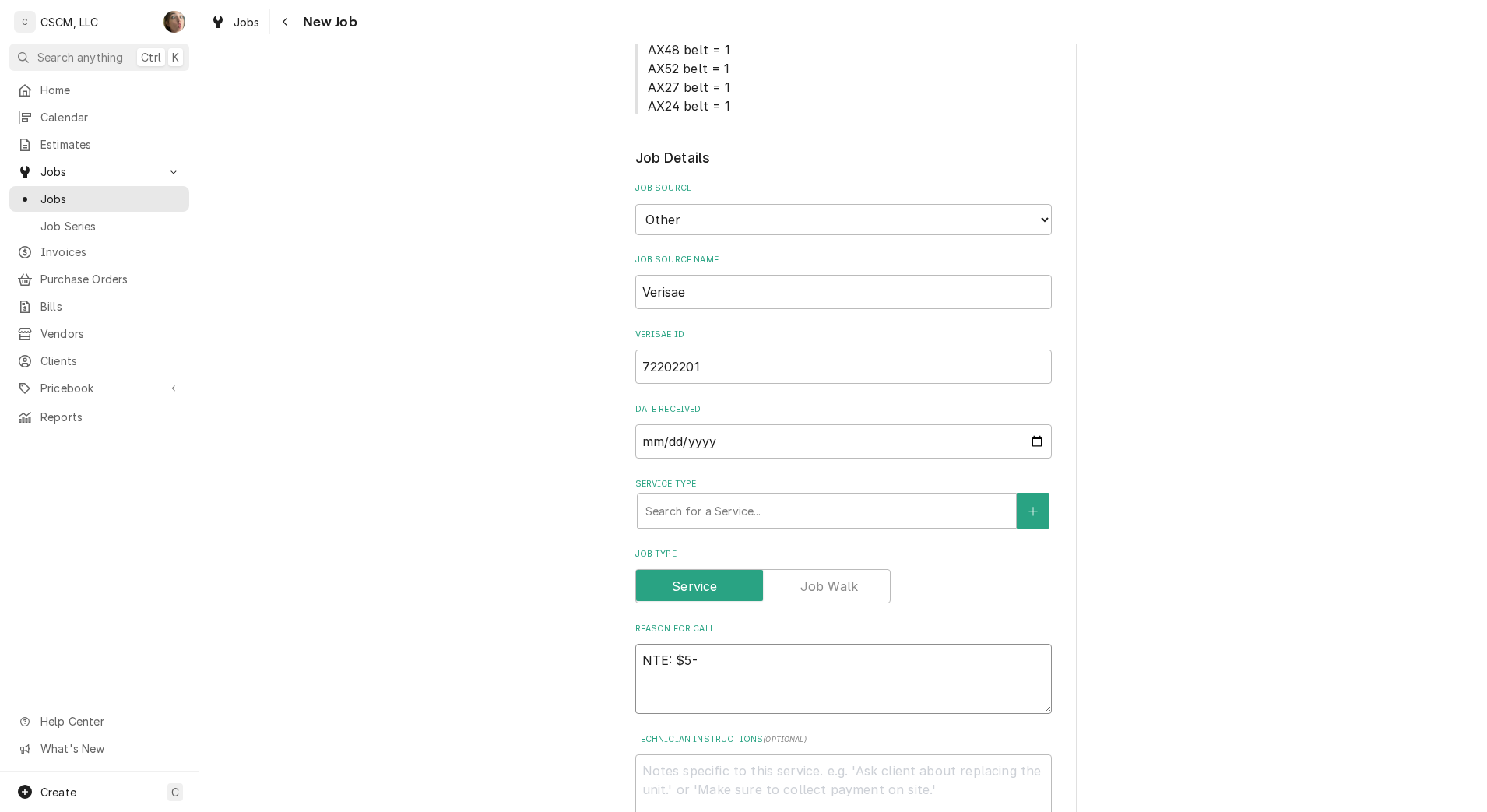
type textarea "NTE: $5"
type textarea "x"
type textarea "NTE: $50"
type textarea "x"
type textarea "NTE: $500"
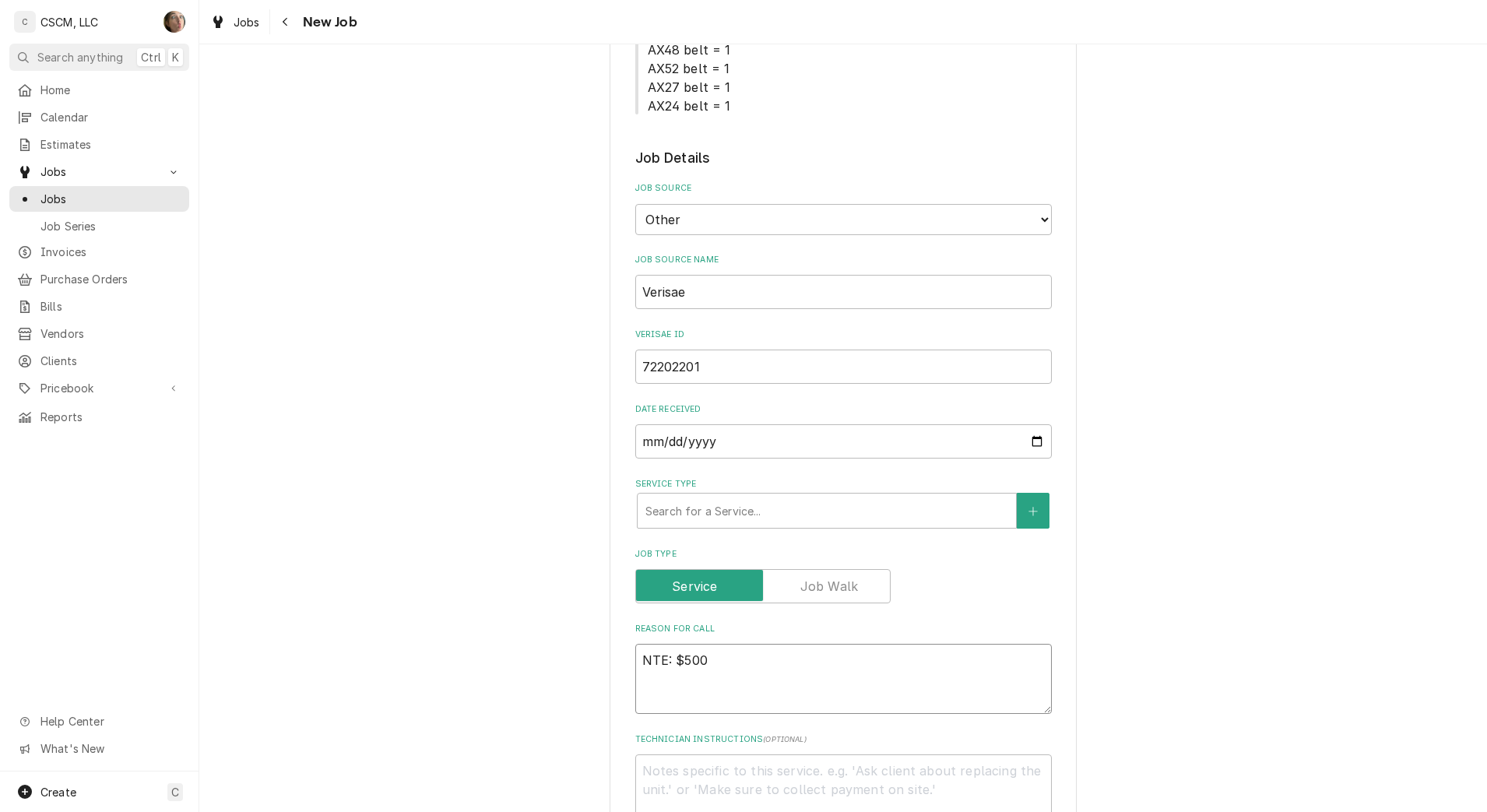
type textarea "x"
type textarea "NTE: $500"
type textarea "x"
type textarea "NTE: $500 P"
type textarea "x"
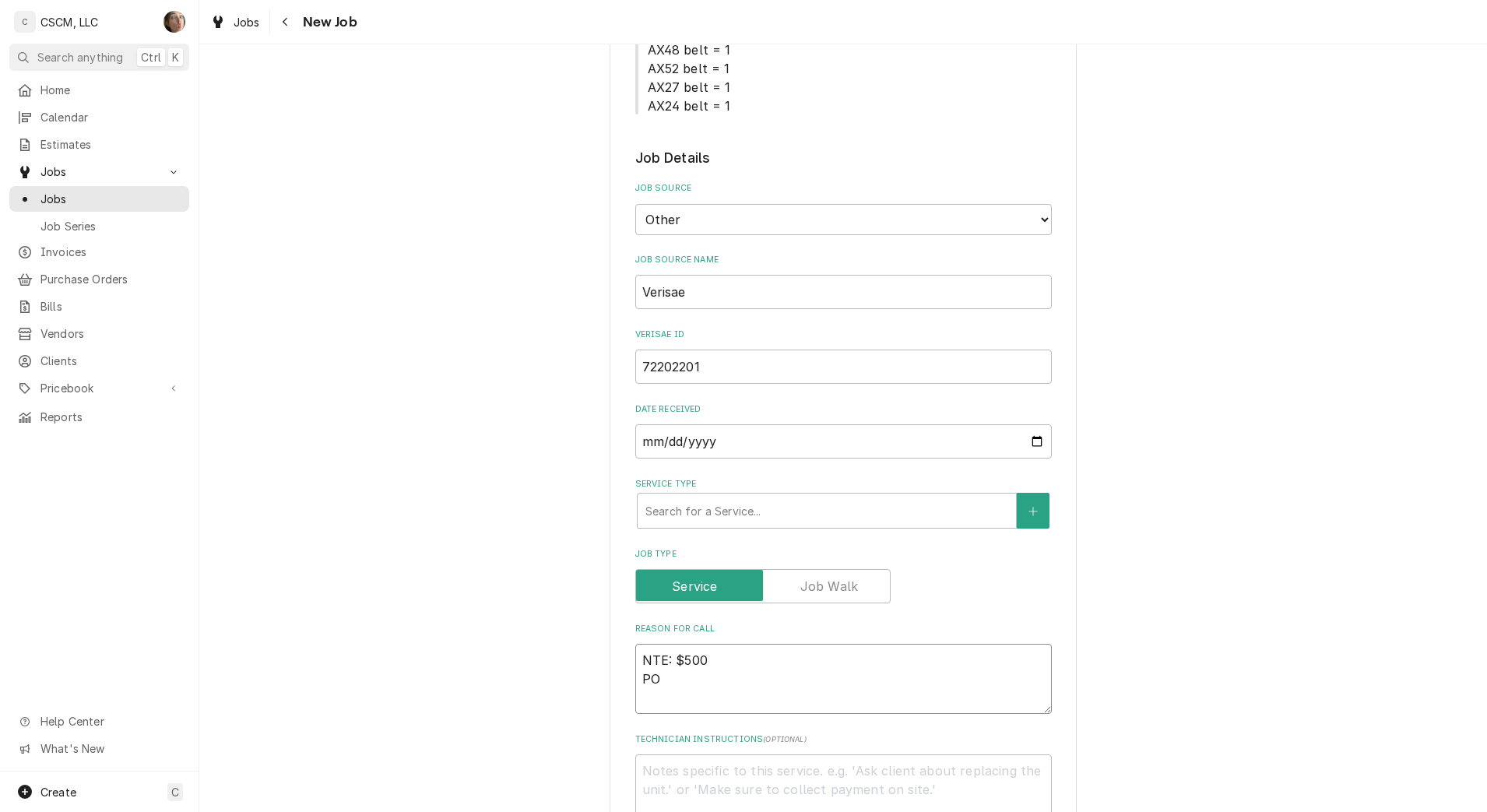
type textarea "NTE: $500 PO"
type textarea "x"
type textarea "NTE: $500 PO #"
type textarea "x"
type textarea "NTE: $500 PO #"
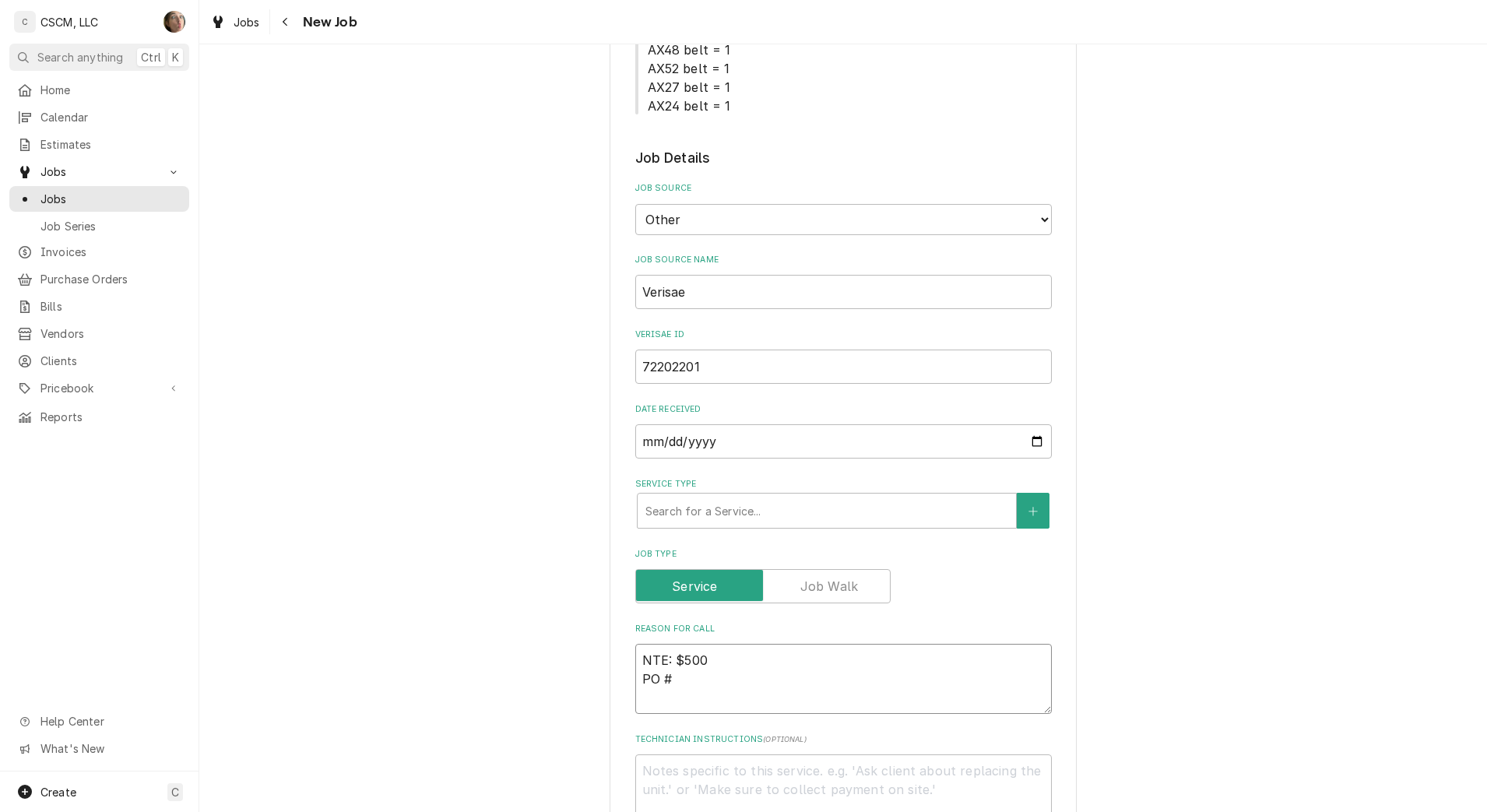
paste textarea "72202201"
type textarea "x"
type textarea "NTE: $500 PO # 72202201"
type textarea "x"
type textarea "NTE: $500 PO # 72202201"
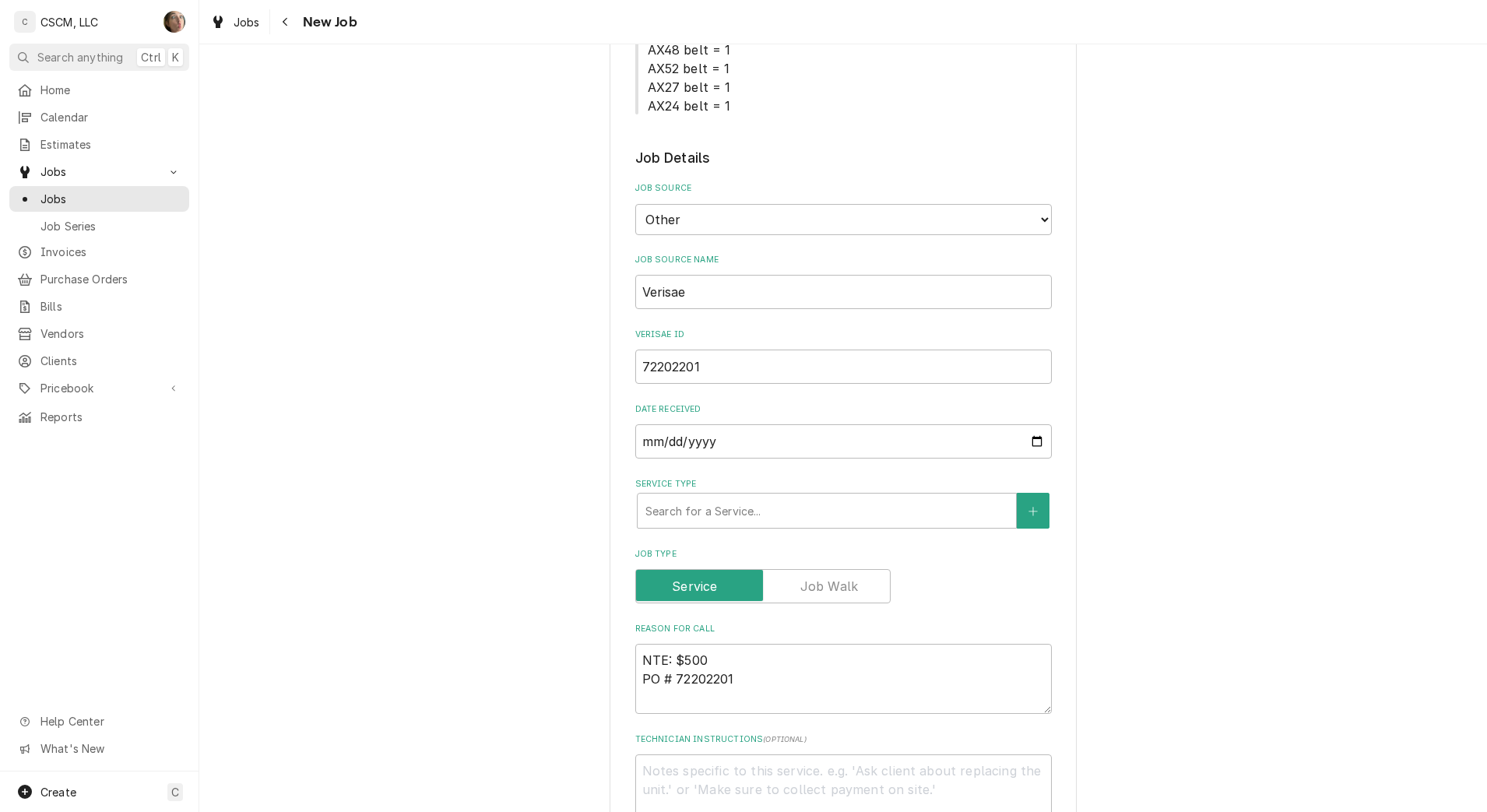
click at [801, 511] on div "Service Type" at bounding box center [826, 511] width 363 height 28
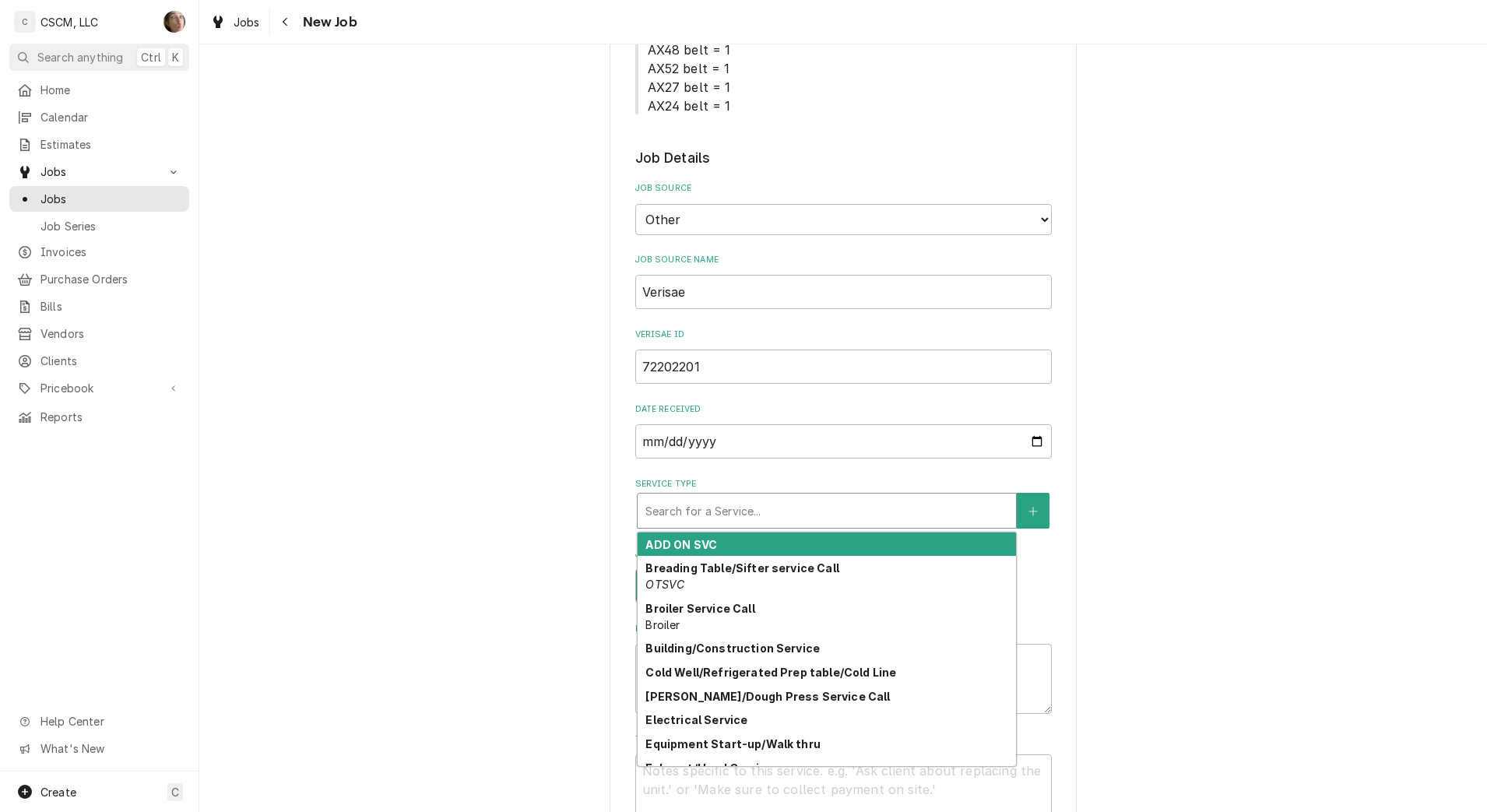
type textarea "x"
type input "H"
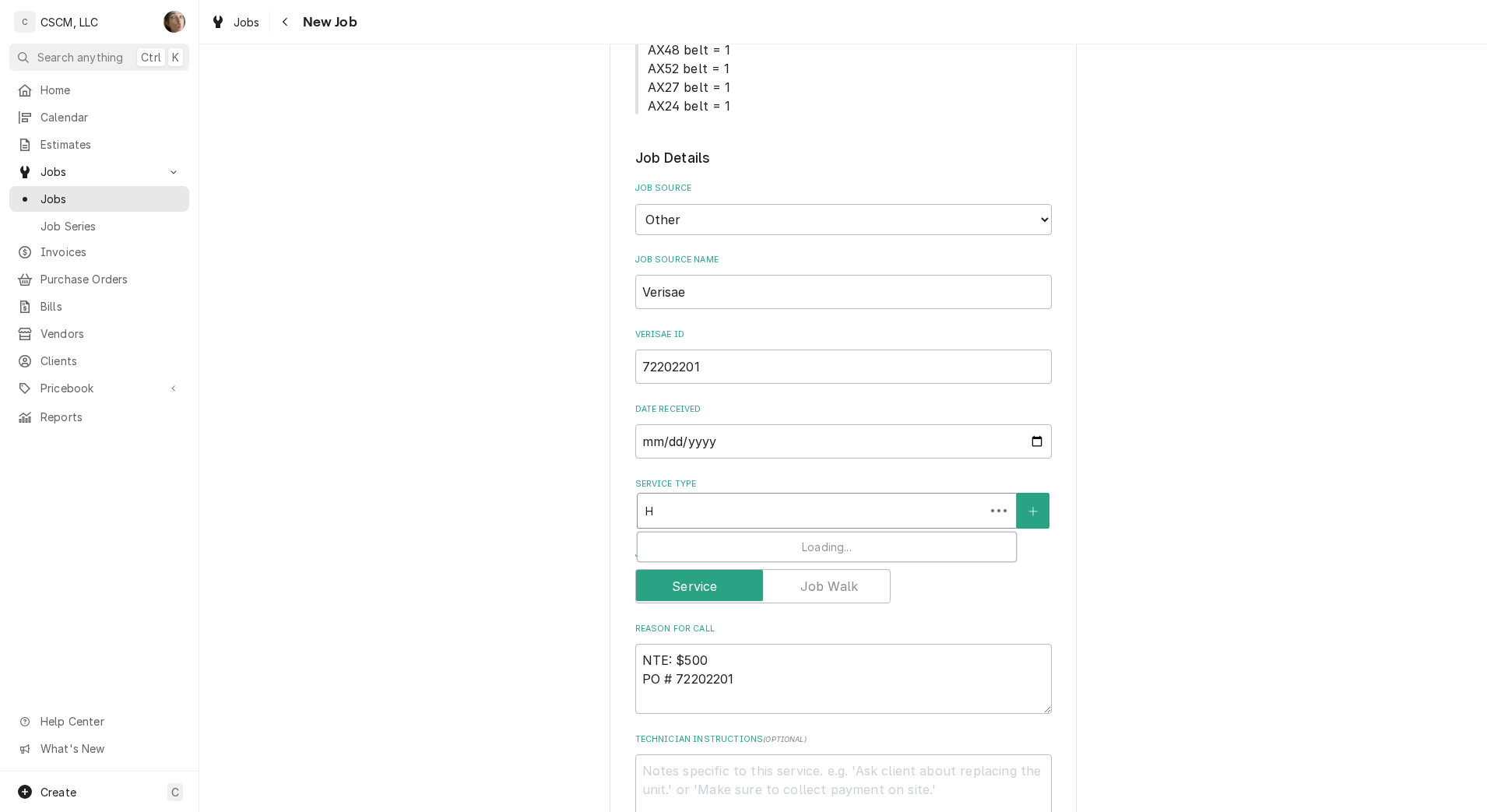
type textarea "x"
type input "HO"
type textarea "x"
type input "HOL"
type textarea "x"
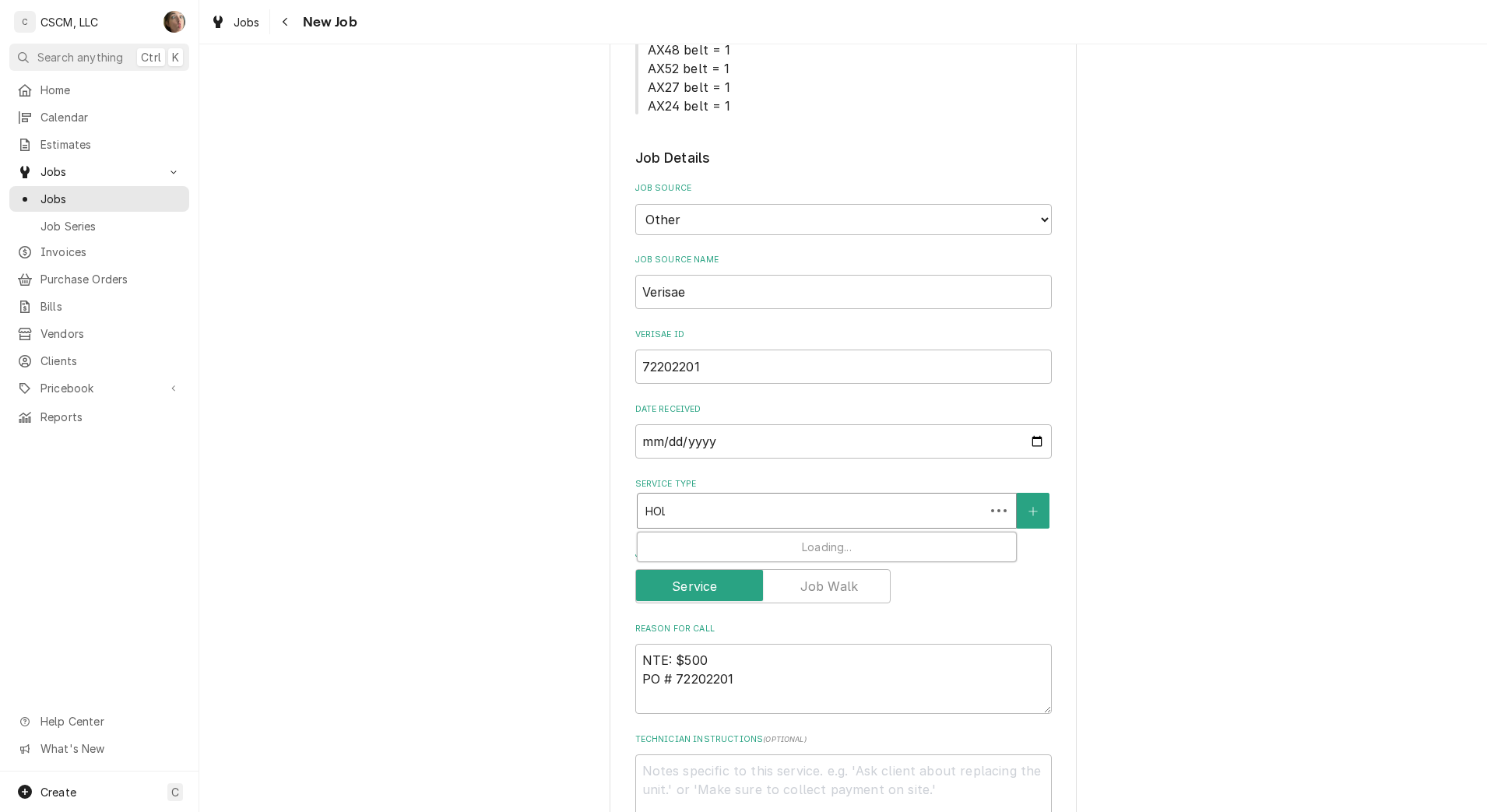
type input "HOLD"
type textarea "x"
type input "HOLDO"
type textarea "x"
type input "HOLDON"
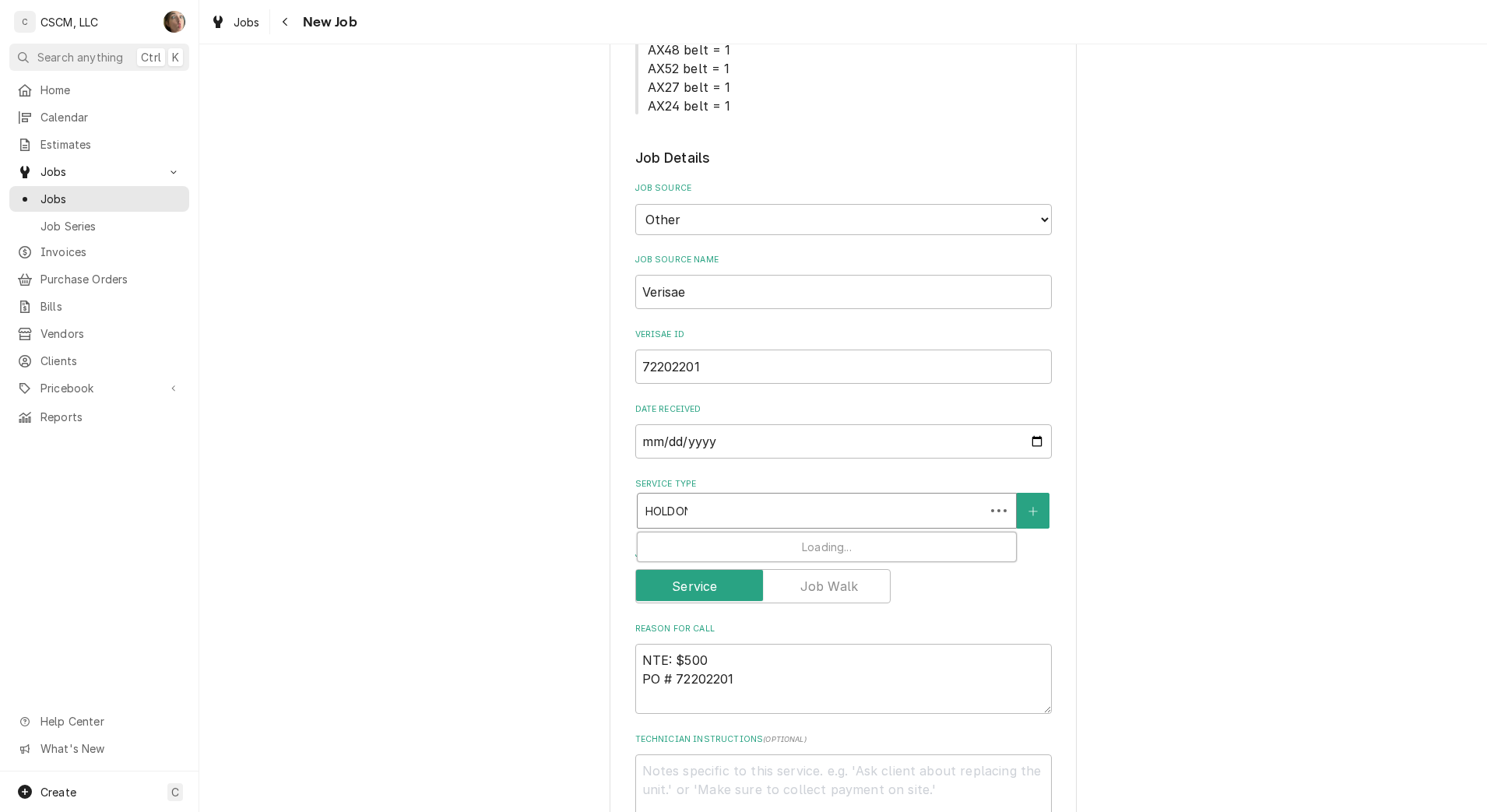
type textarea "x"
type input "HOLDONG"
type textarea "x"
type input "HOLDON"
type textarea "x"
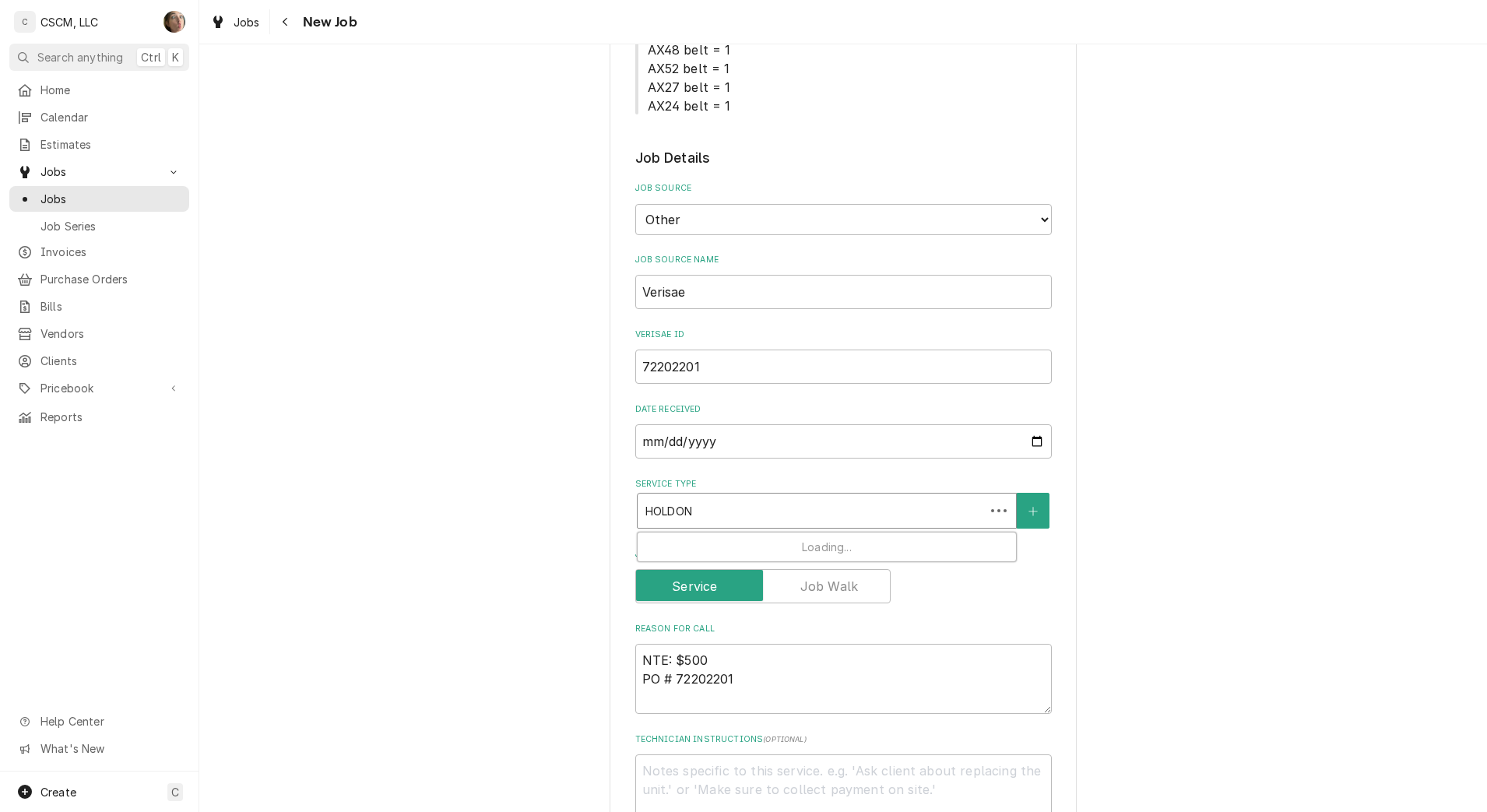
type input "HOLDO"
type textarea "x"
type input "HOLD"
type textarea "x"
type input "HOLDIN"
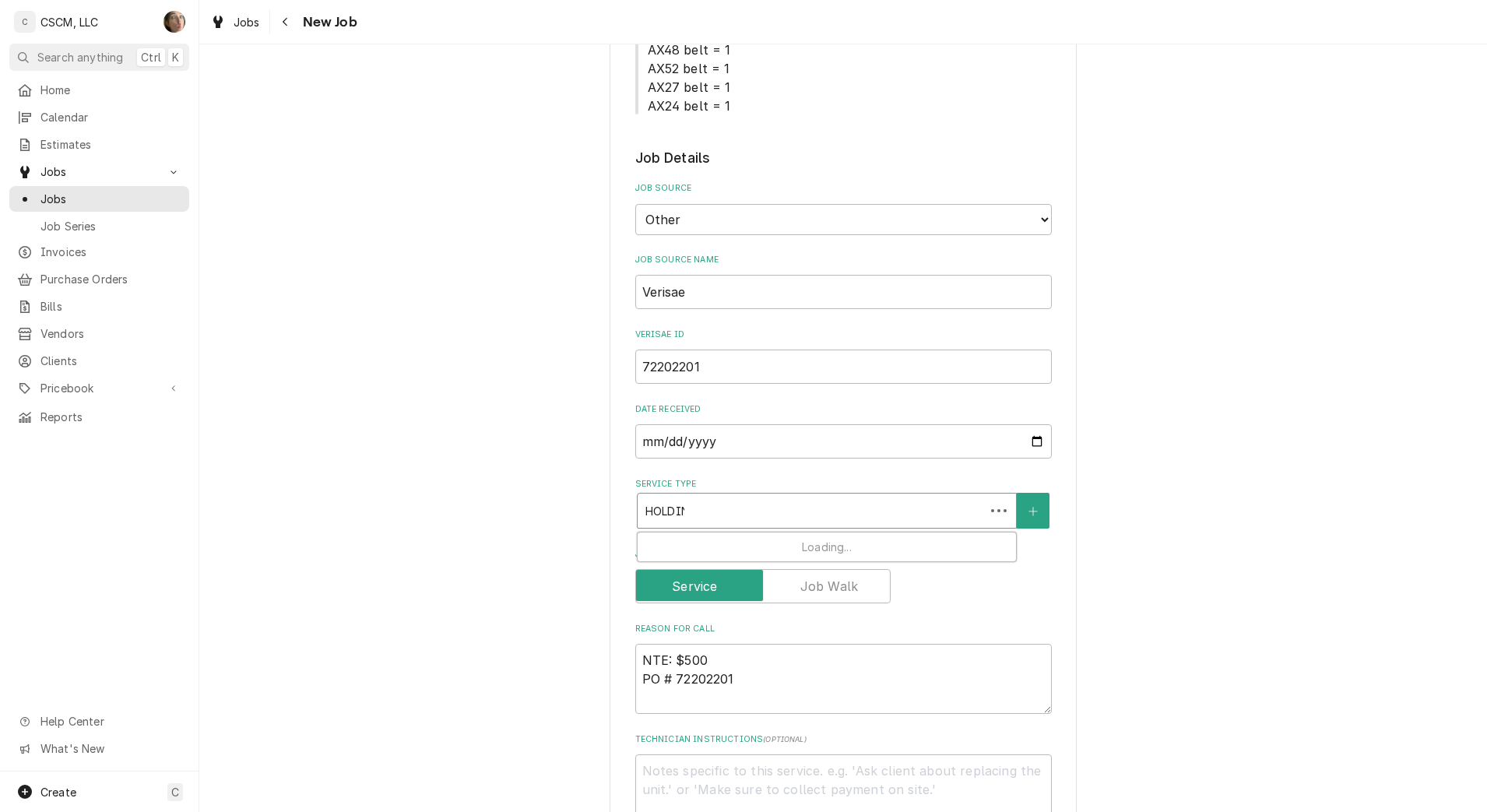
type textarea "x"
type input "HOLDING"
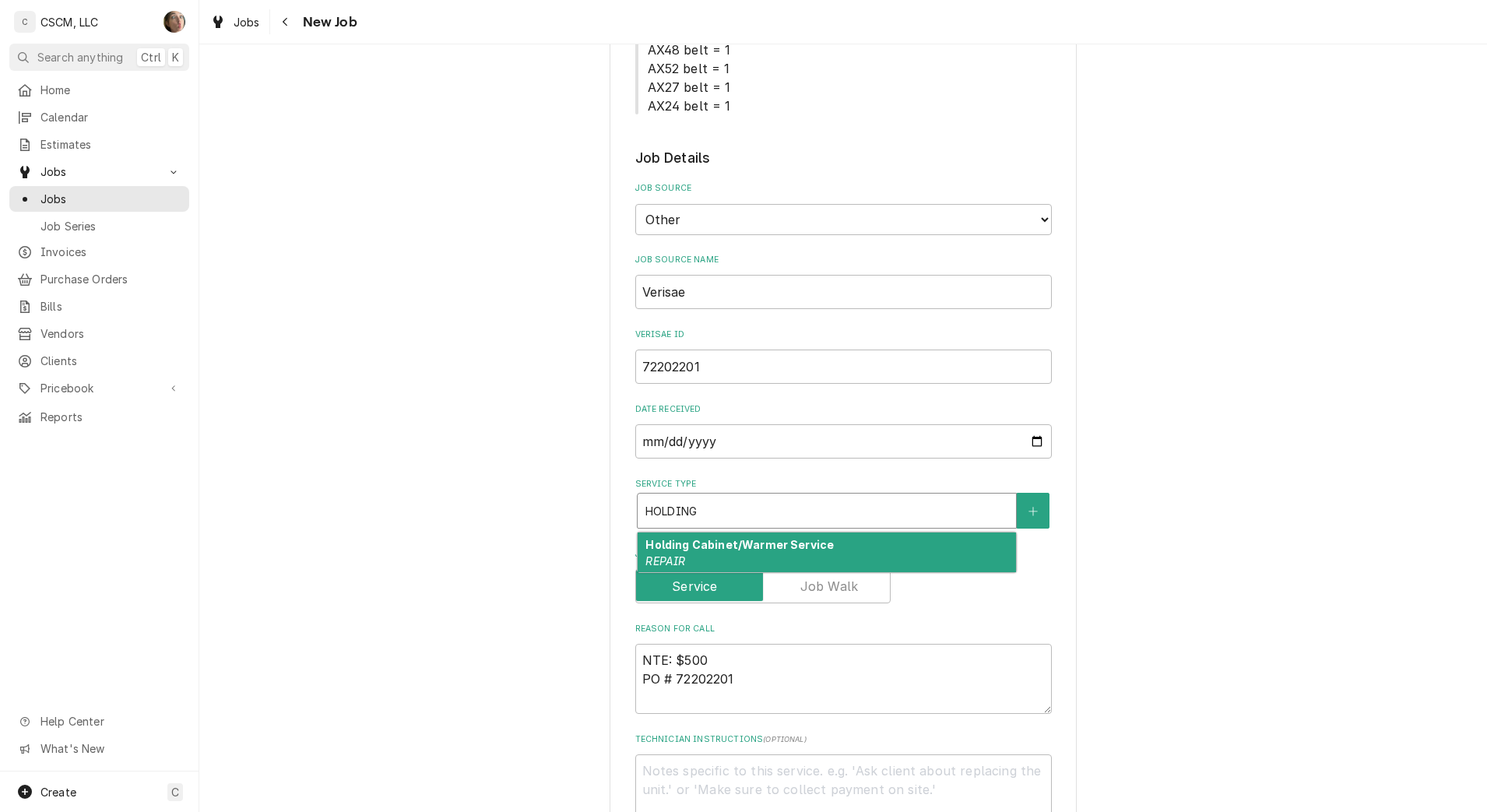
drag, startPoint x: 802, startPoint y: 533, endPoint x: 792, endPoint y: 549, distance: 18.9
click at [795, 542] on div "Holding Cabinet/Warmer Service REPAIR" at bounding box center [826, 553] width 379 height 41
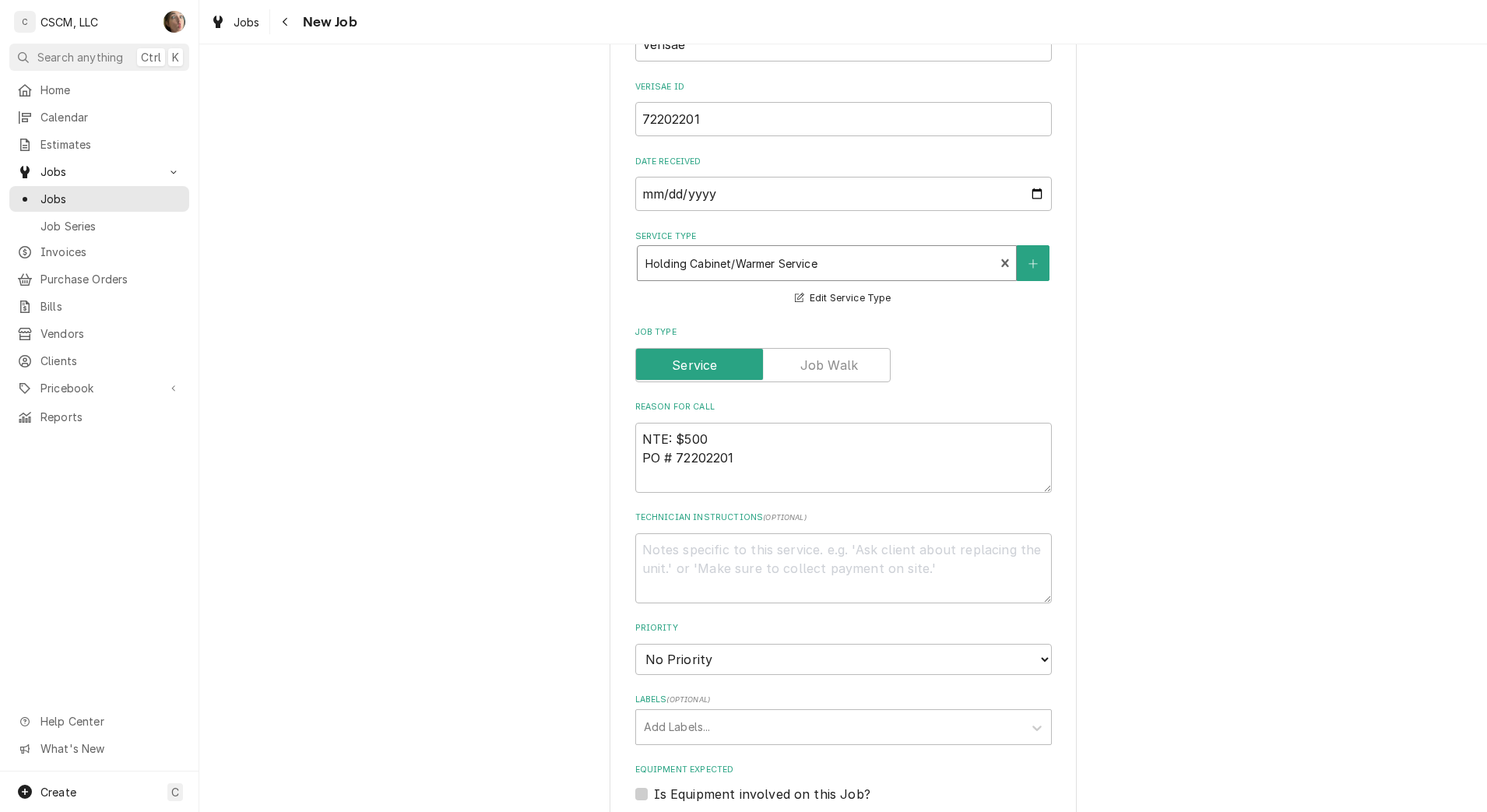
scroll to position [681, 0]
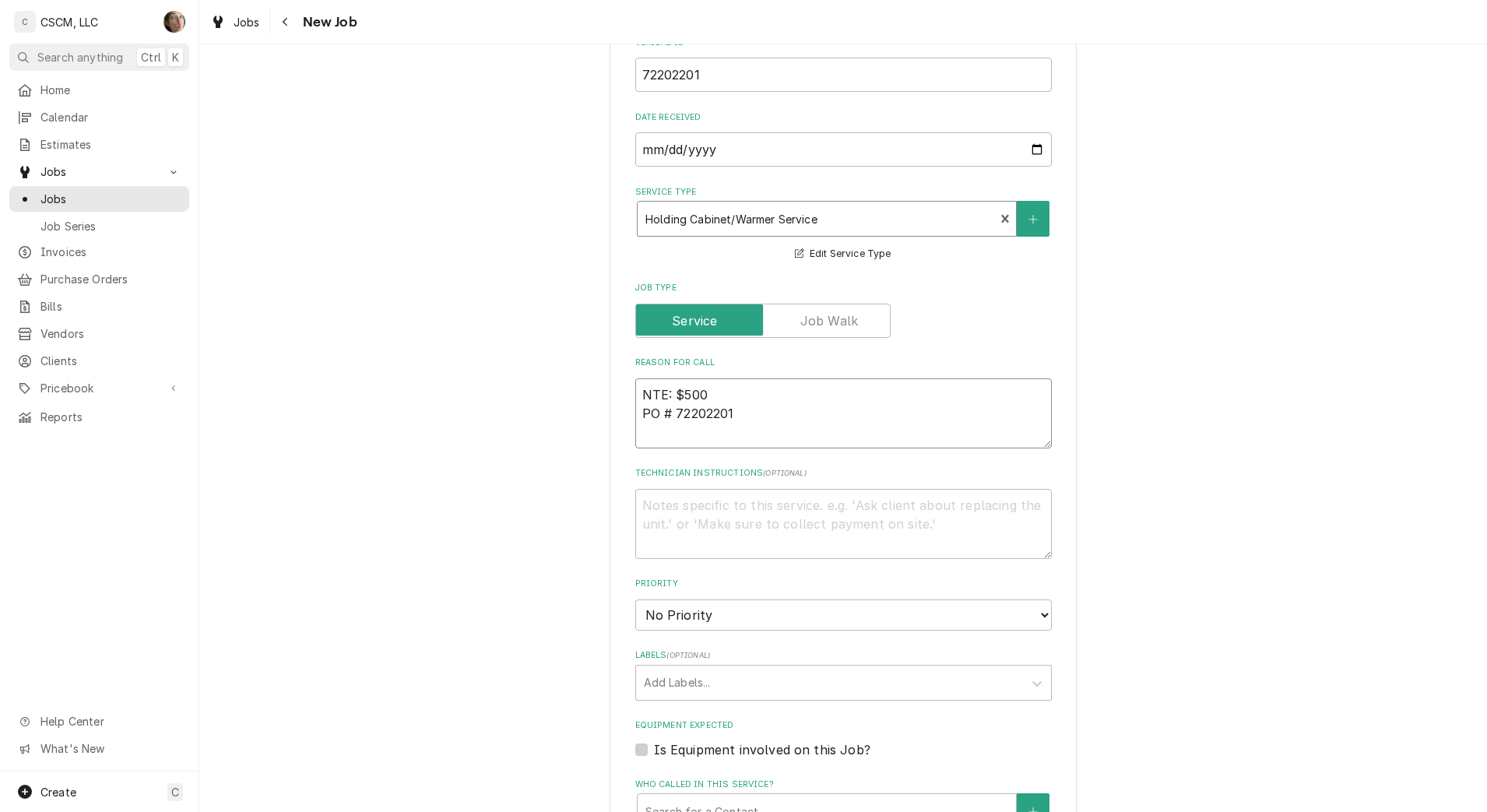
click at [638, 393] on textarea "NTE: $500 PO # 72202201" at bounding box center [843, 413] width 417 height 70
paste textarea "Hot holding cabinet not heating, also the prince castle warmer not working as w…"
type textarea "x"
type textarea "Hot holding cabinet not heating, also the prince castle warmer not working as w…"
type textarea "x"
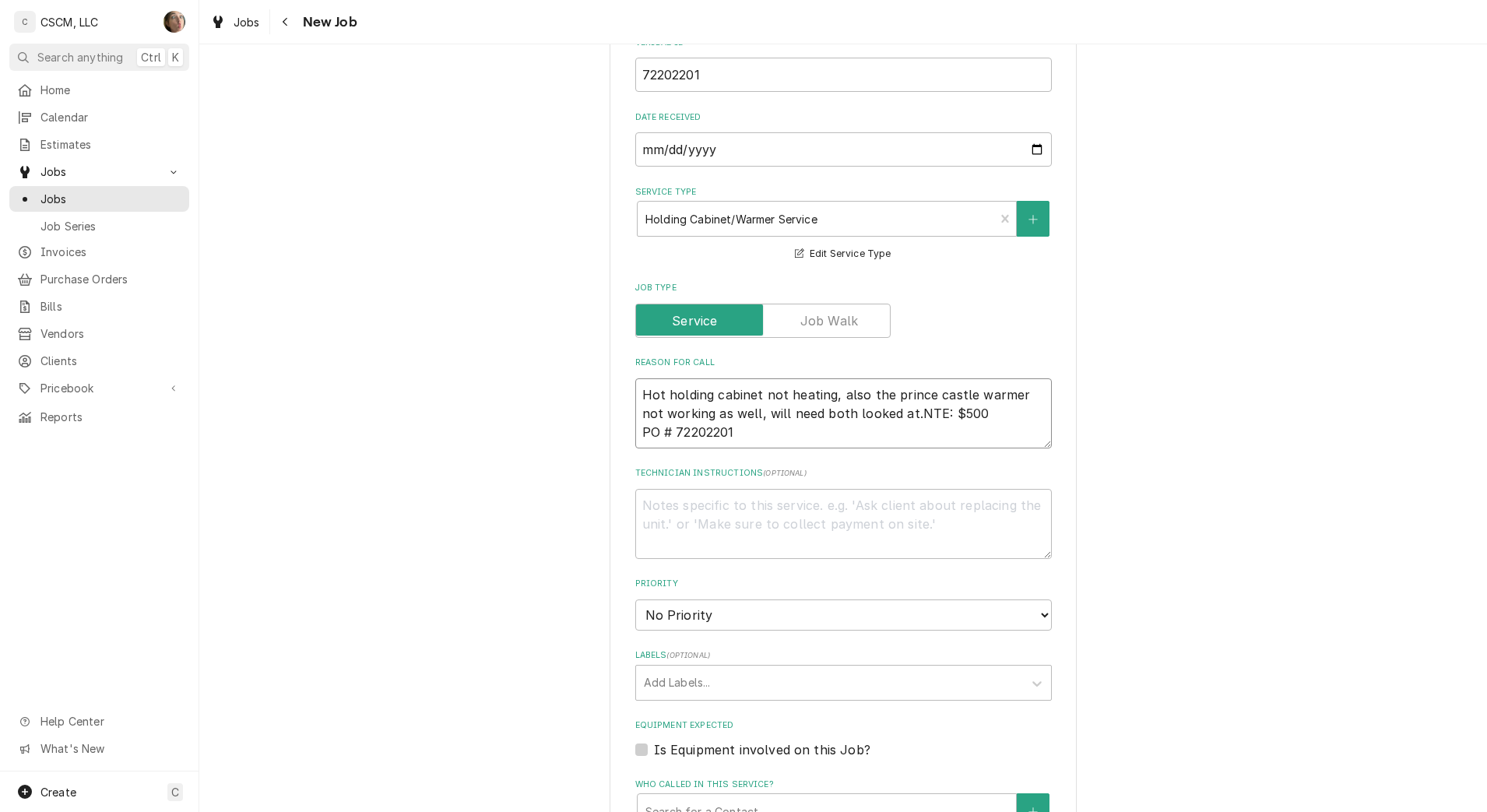
type textarea "Hot holding cabinet not heating, also the prince castle warmer not working as w…"
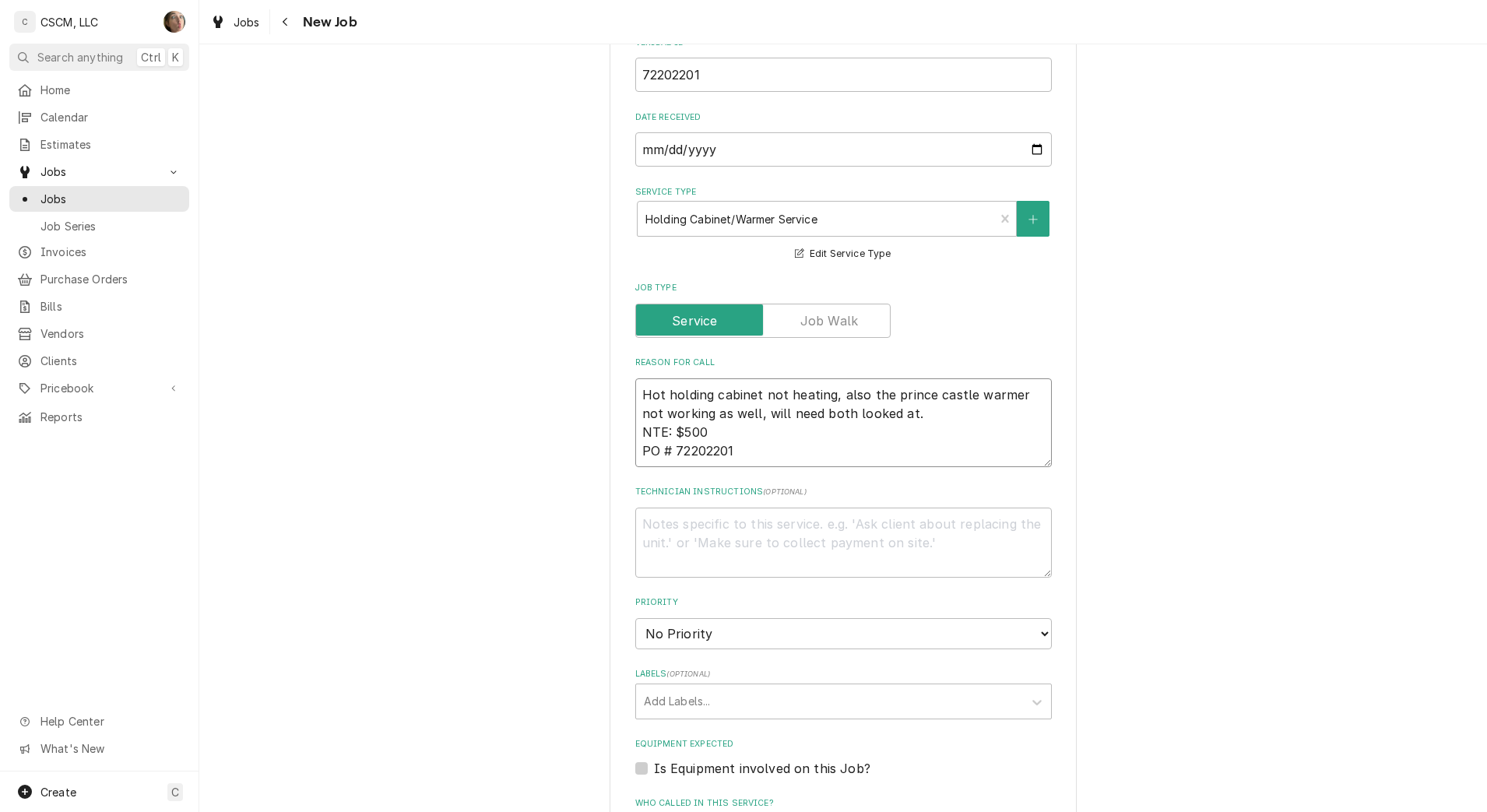
type textarea "x"
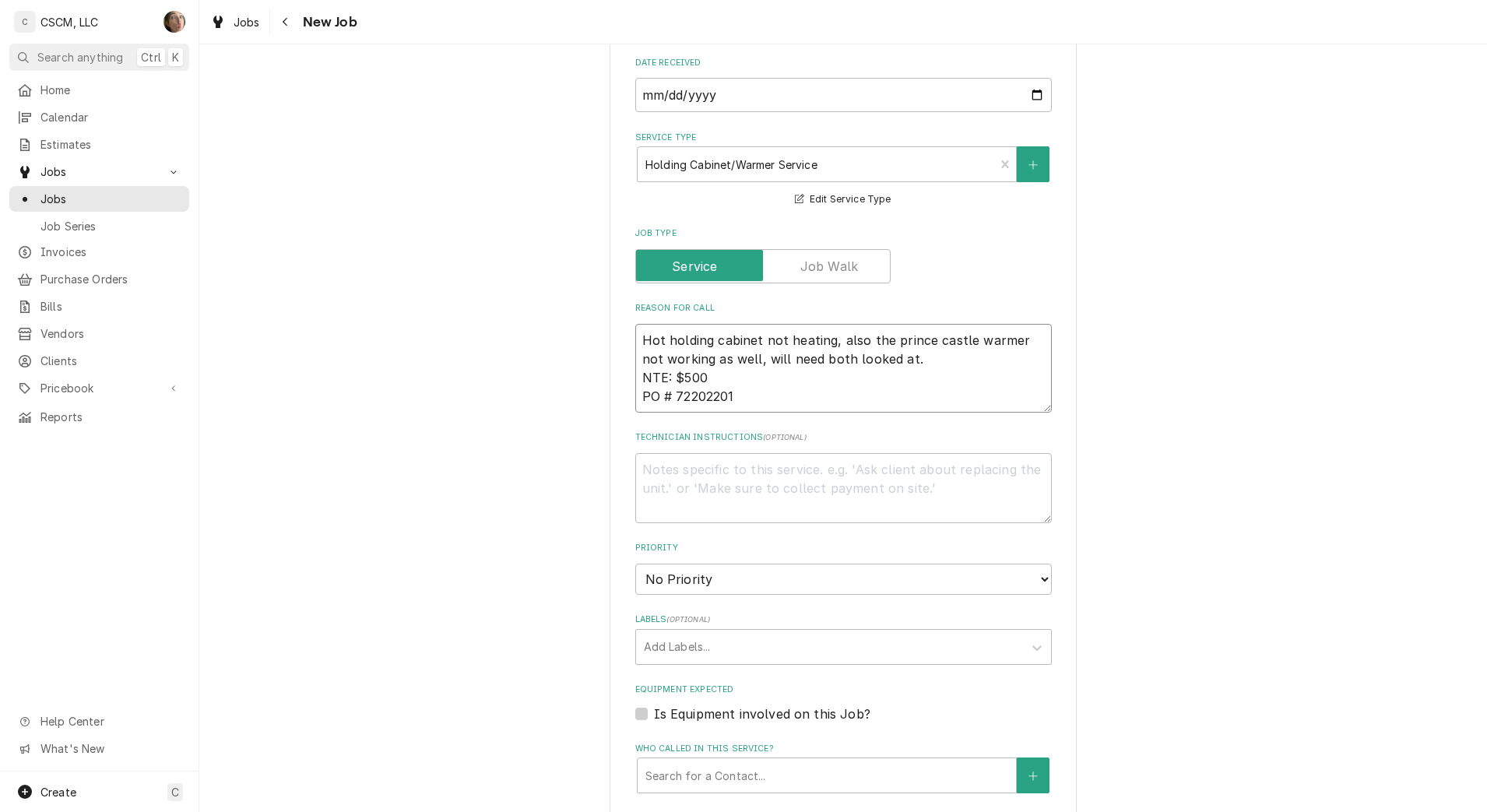
scroll to position [876, 0]
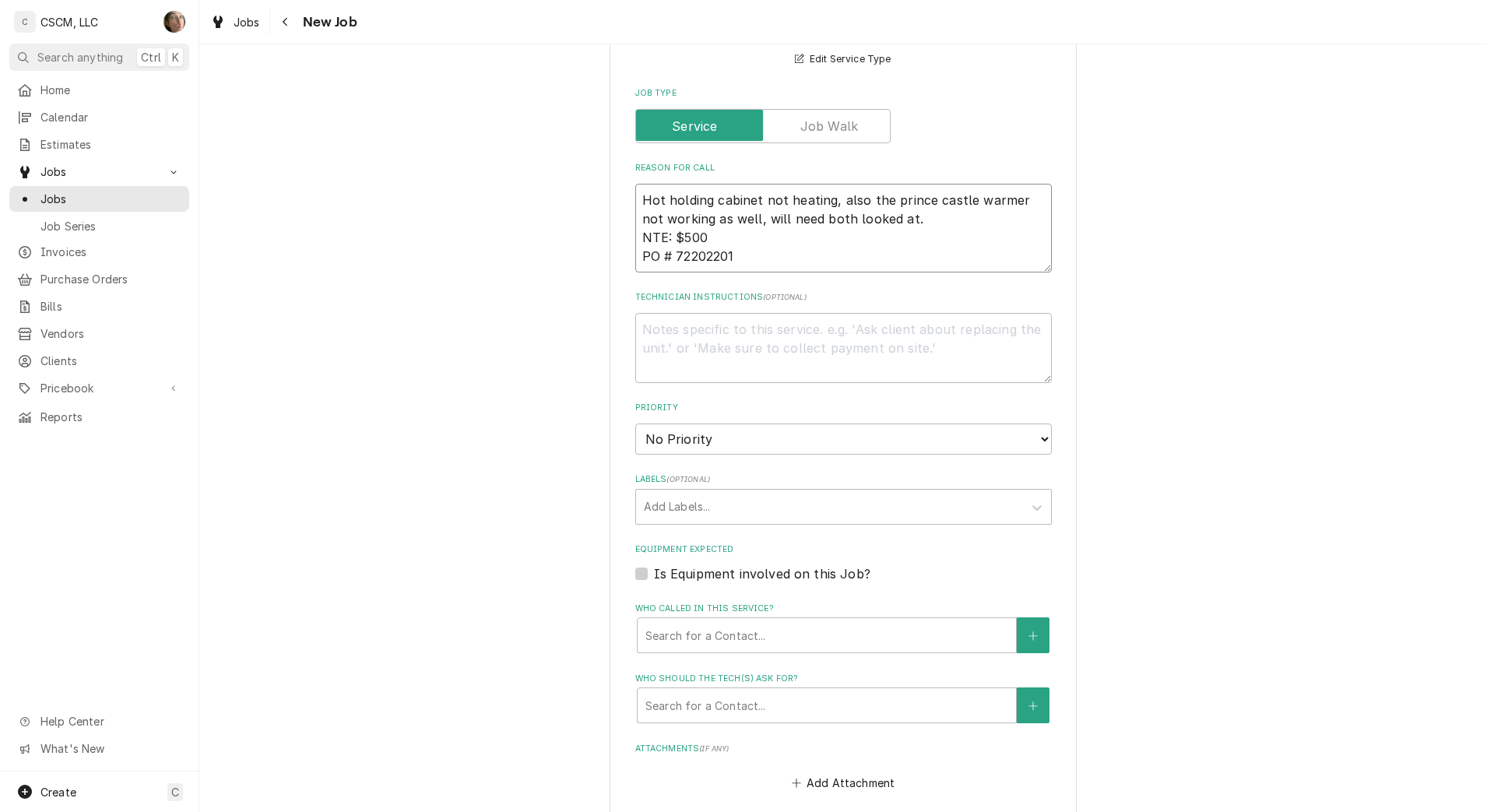
type textarea "Hot holding cabinet not heating, also the prince castle warmer not working as w…"
drag, startPoint x: 755, startPoint y: 440, endPoint x: 763, endPoint y: 447, distance: 10.6
click at [755, 440] on select "No Priority Urgent High Medium Low" at bounding box center [843, 439] width 417 height 31
select select "2"
click at [635, 424] on select "No Priority Urgent High Medium Low" at bounding box center [843, 439] width 417 height 31
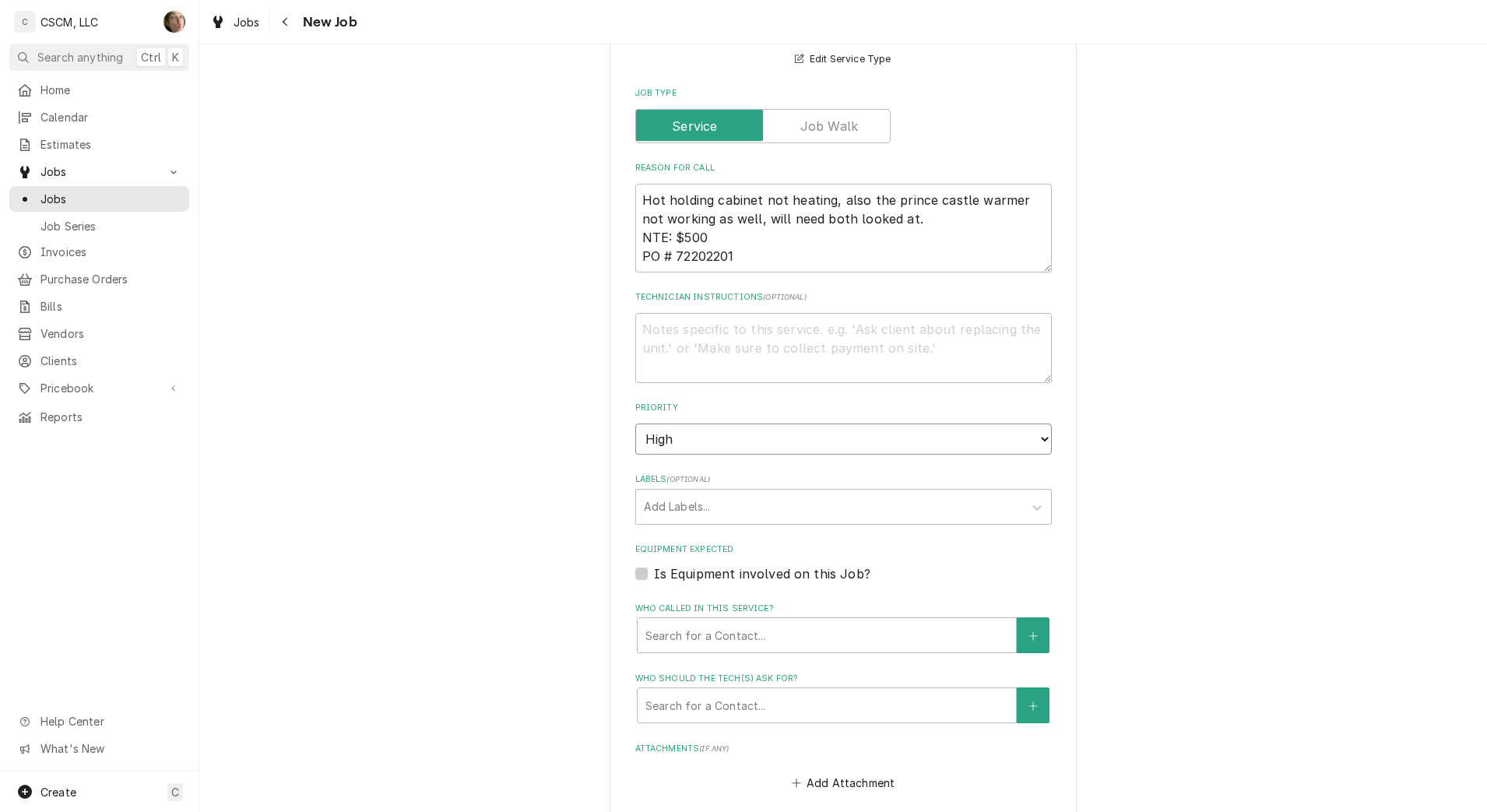
type textarea "x"
click at [763, 501] on div "Labels" at bounding box center [829, 507] width 372 height 28
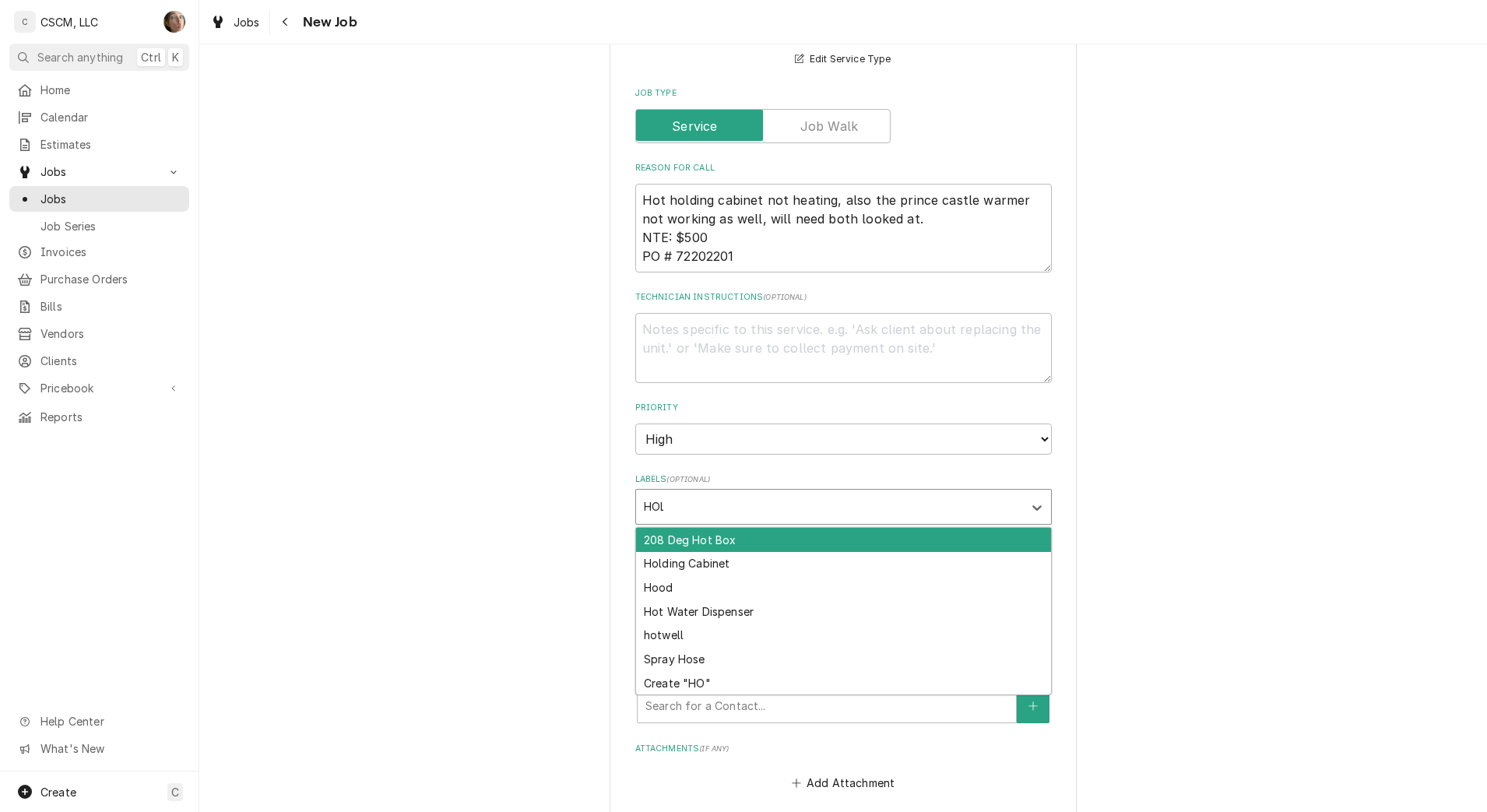
type input "HOLD"
click at [747, 535] on div "Holding Cabinet" at bounding box center [843, 539] width 415 height 24
type textarea "x"
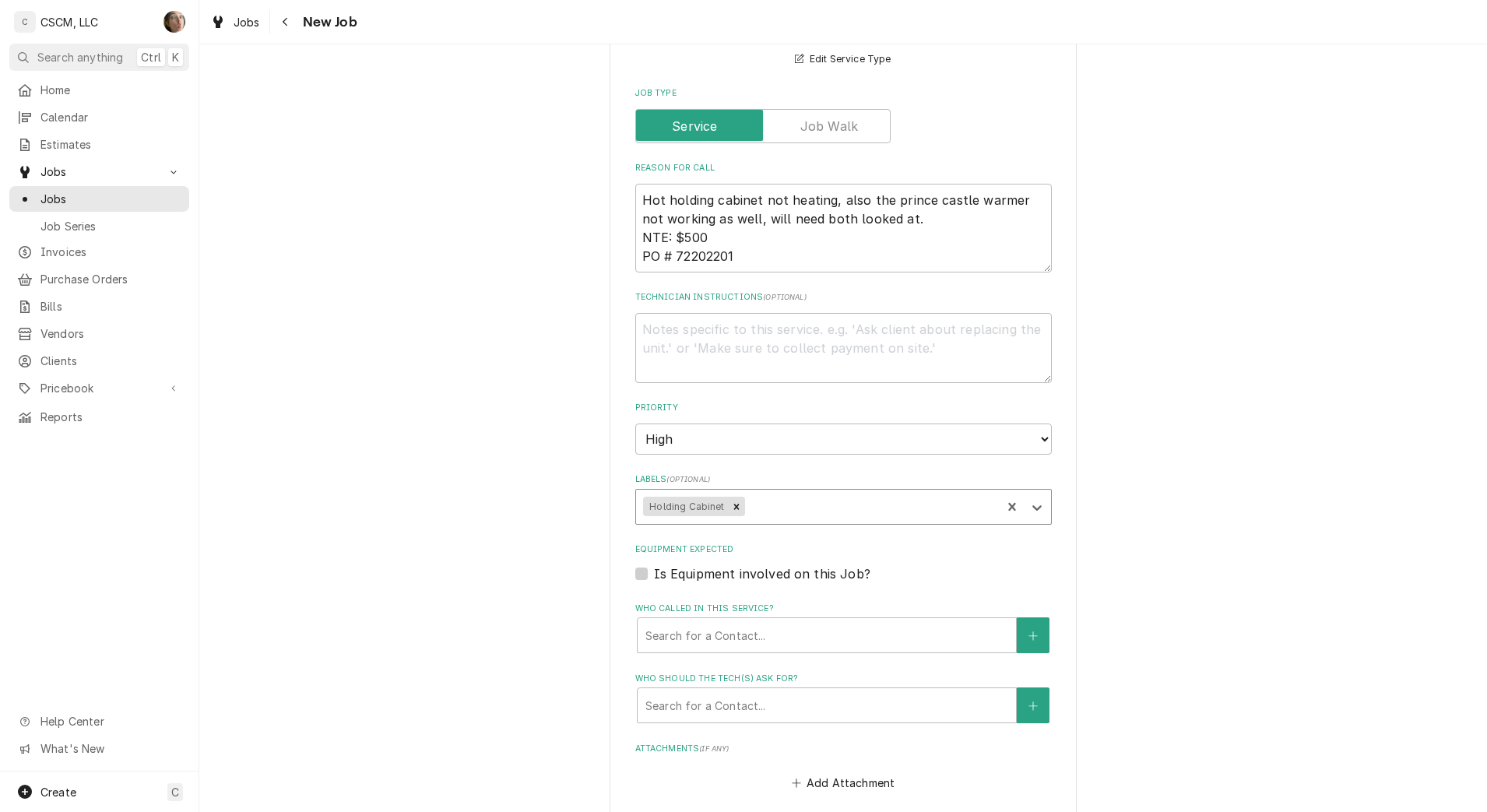
type textarea "x"
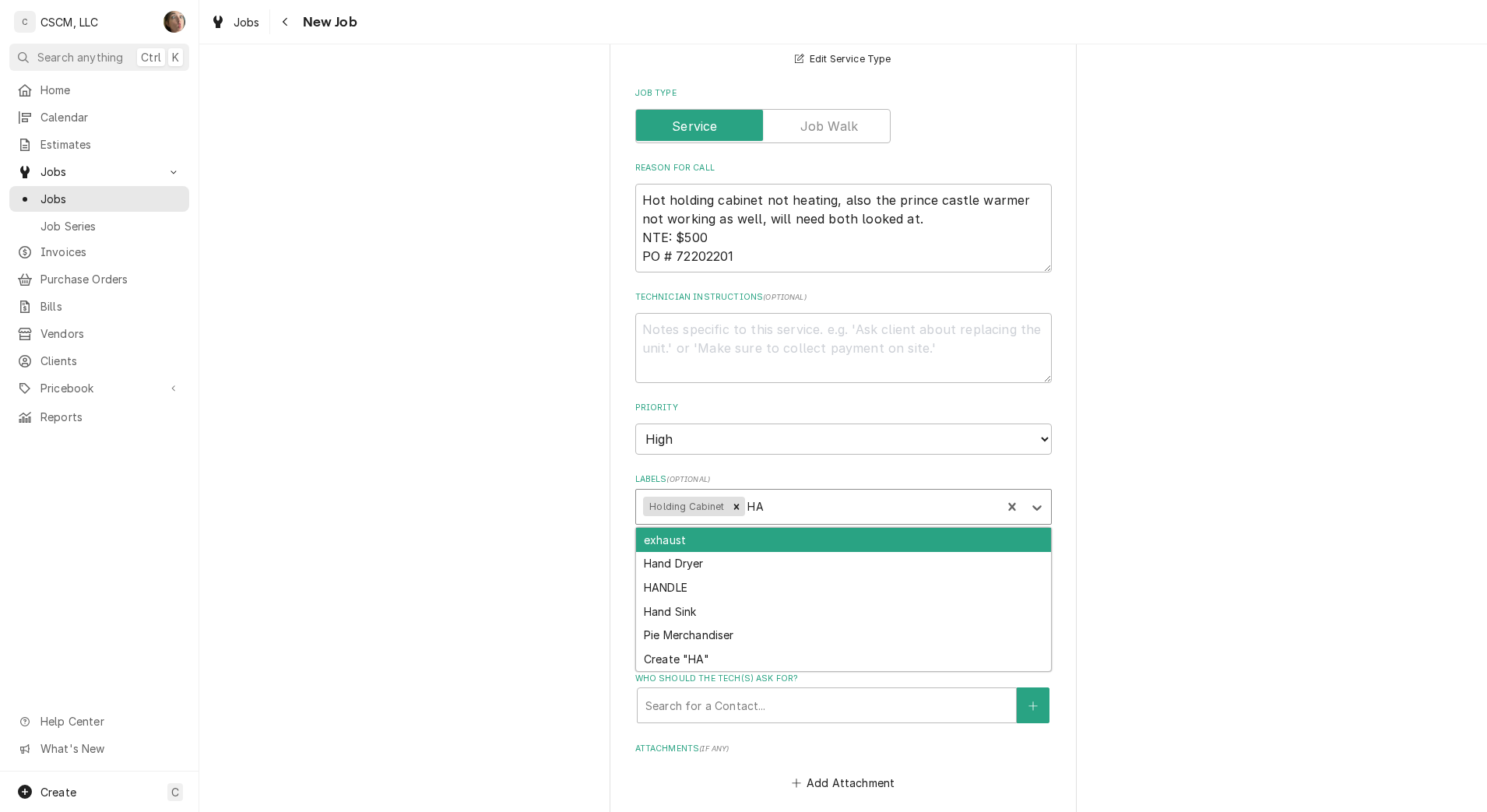
type input "H"
type input "C"
type input "WAR"
click at [788, 543] on div "Warmer" at bounding box center [843, 539] width 415 height 24
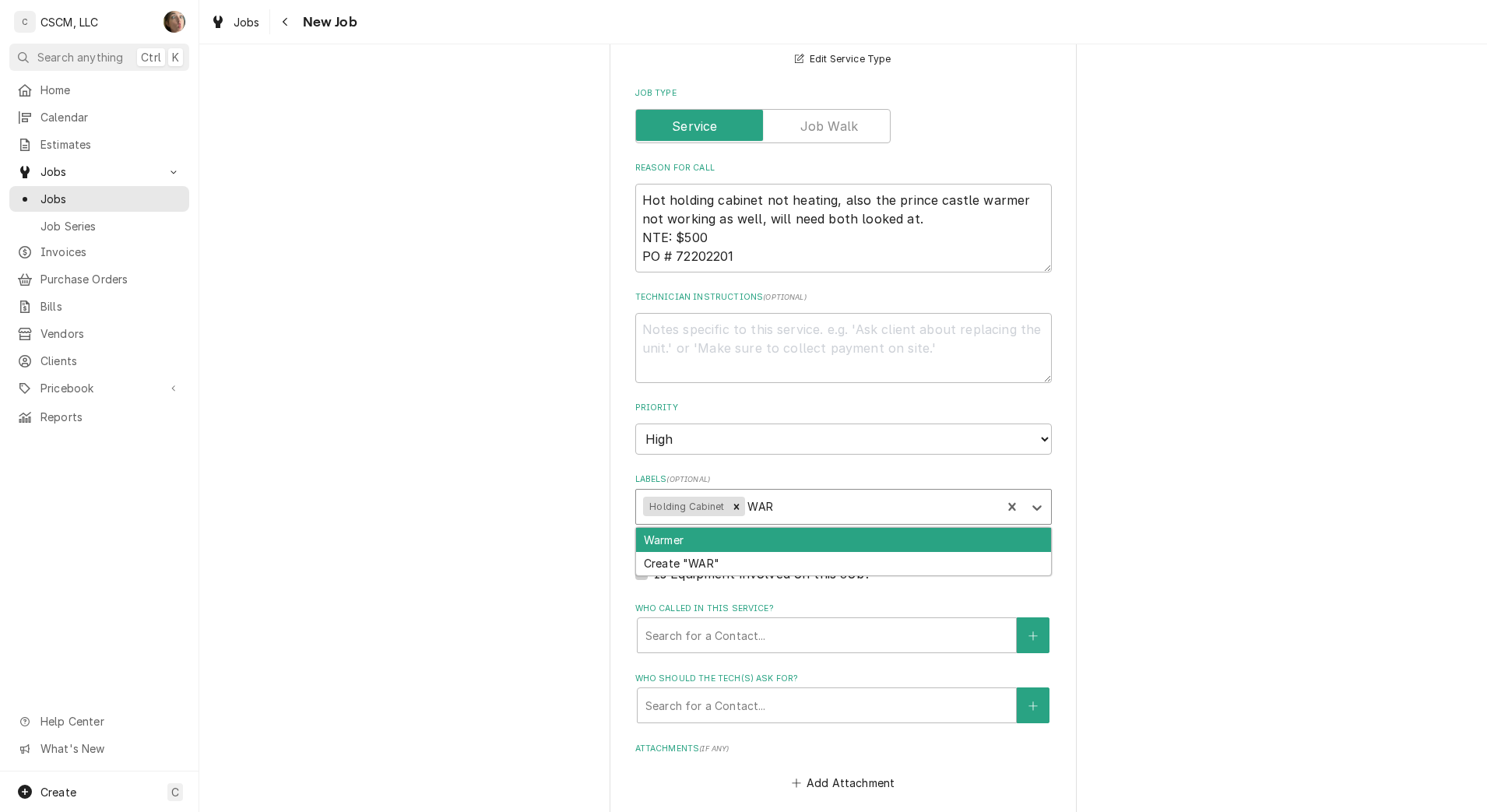
type textarea "x"
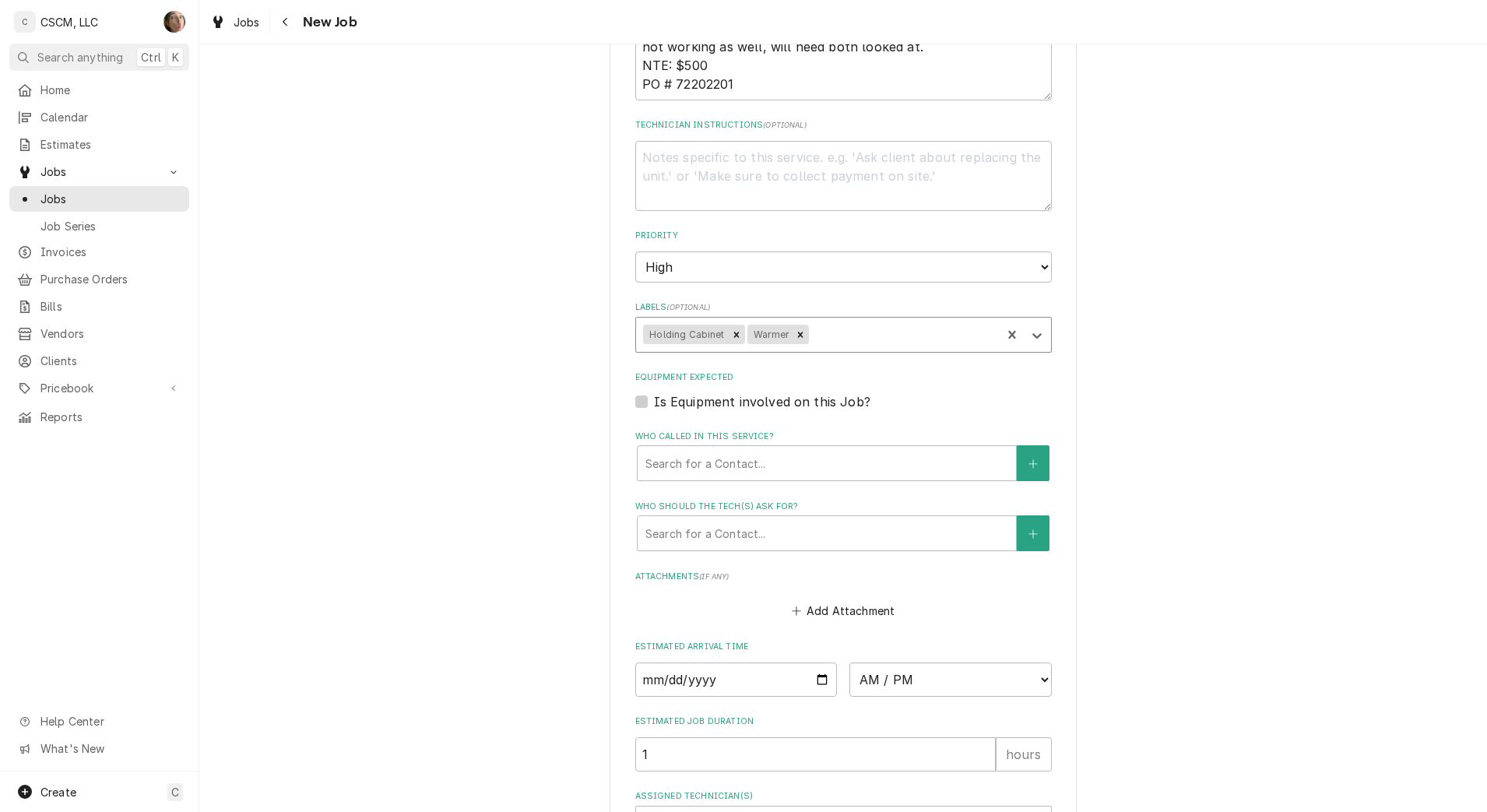
scroll to position [1212, 0]
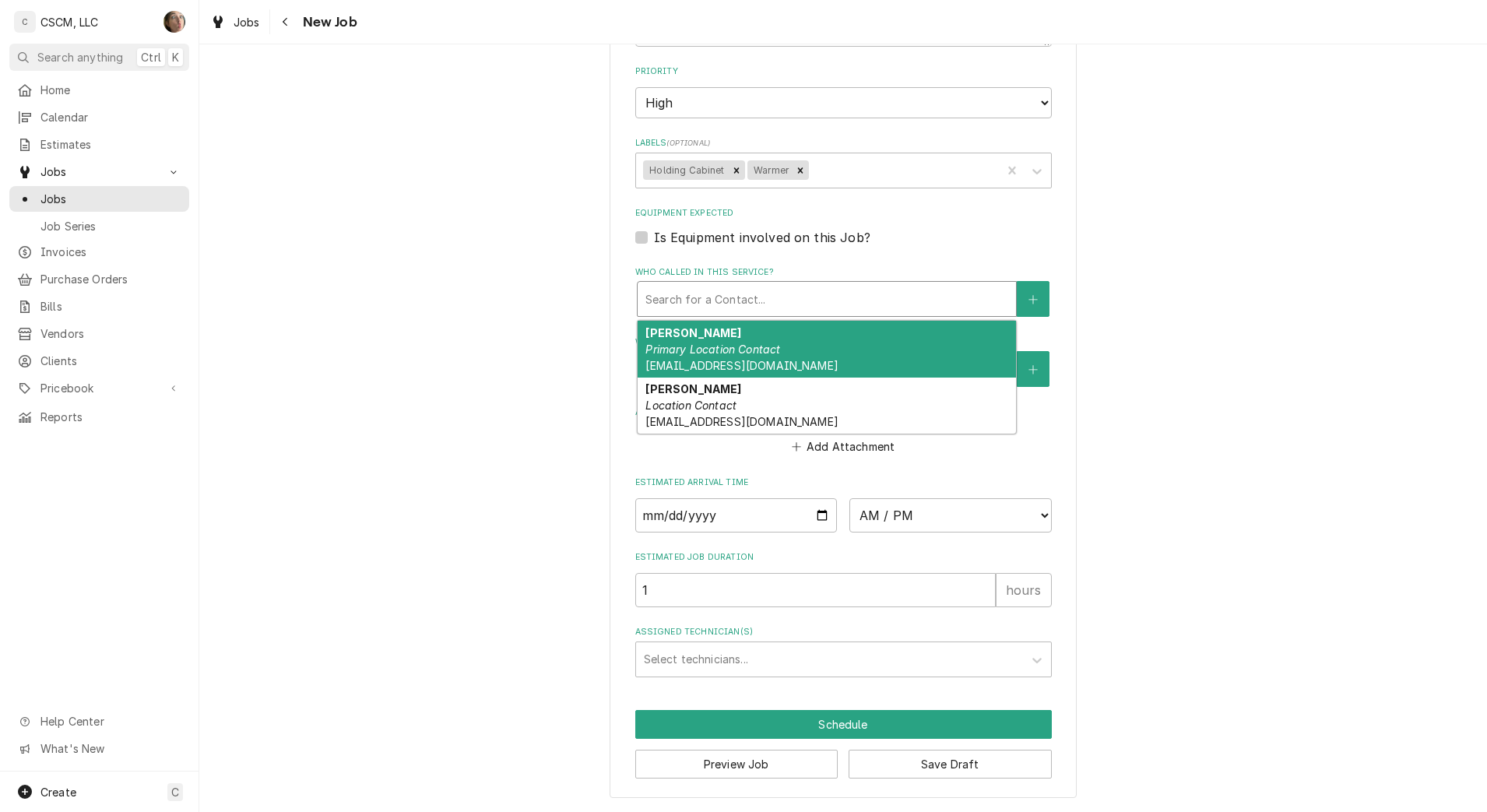
click at [709, 300] on div "Who called in this service?" at bounding box center [826, 299] width 363 height 28
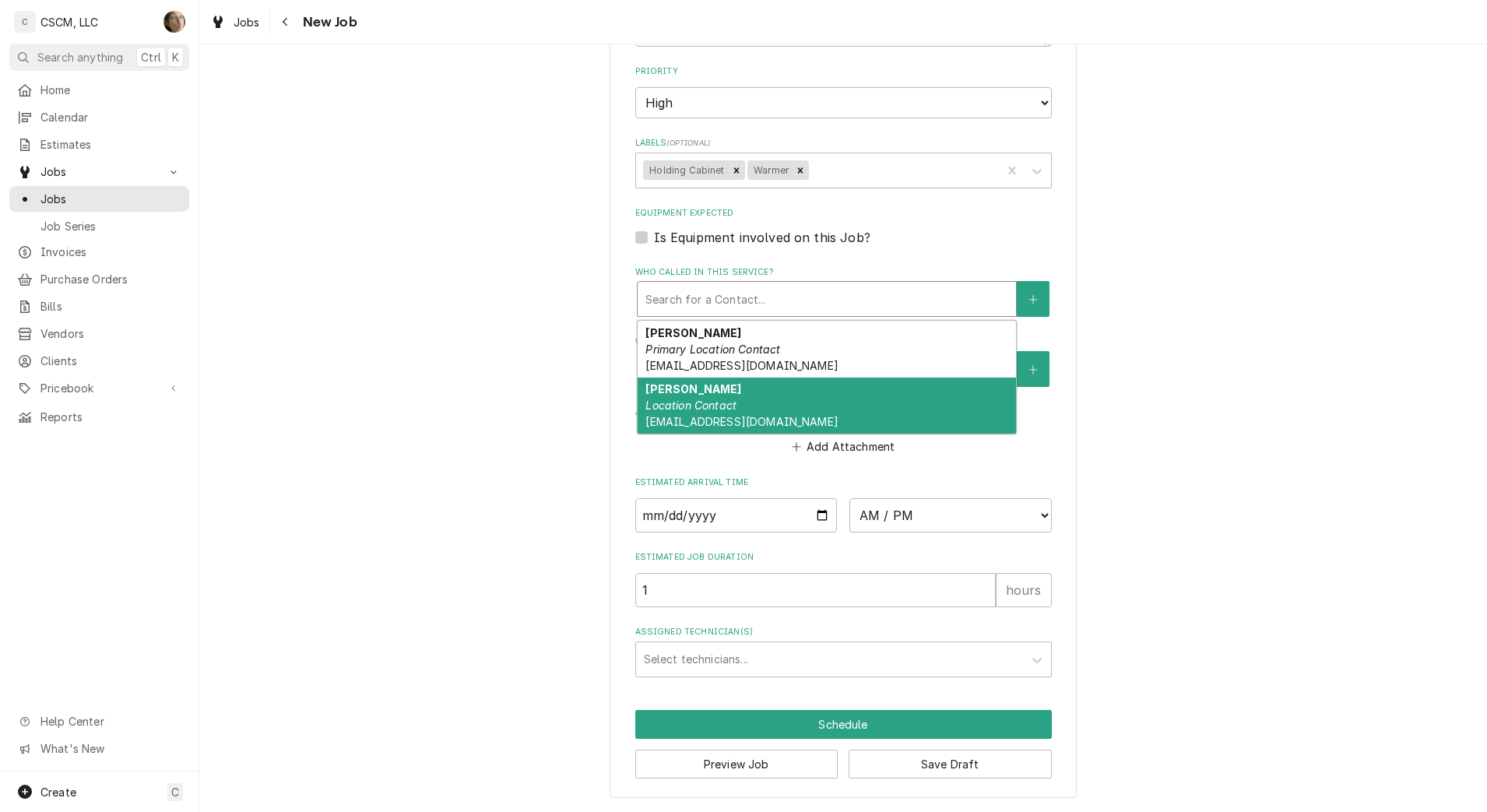
click at [713, 394] on strong "Ralph Hoffman" at bounding box center [693, 388] width 96 height 13
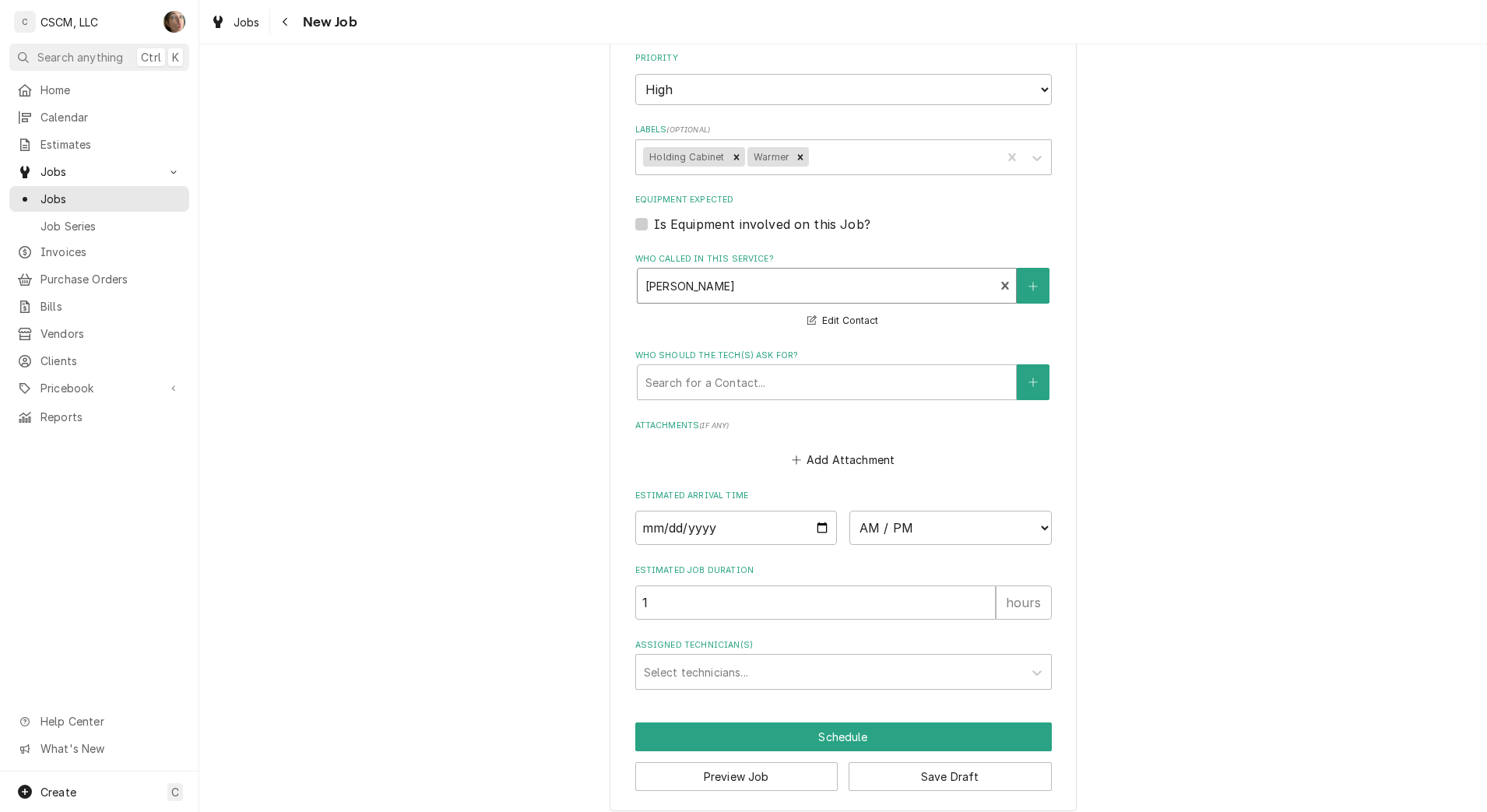
scroll to position [1238, 0]
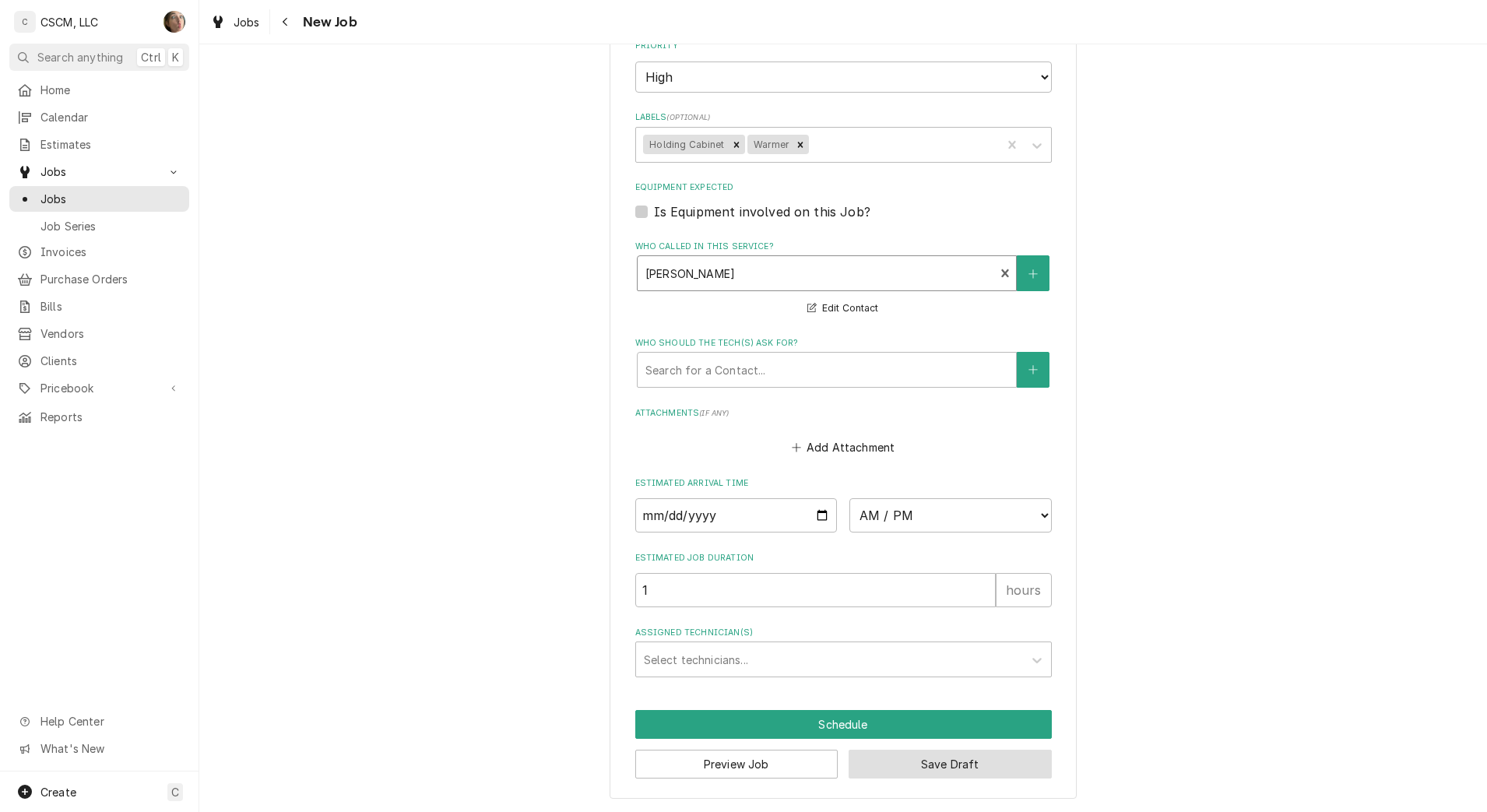
click at [954, 768] on button "Save Draft" at bounding box center [950, 764] width 203 height 28
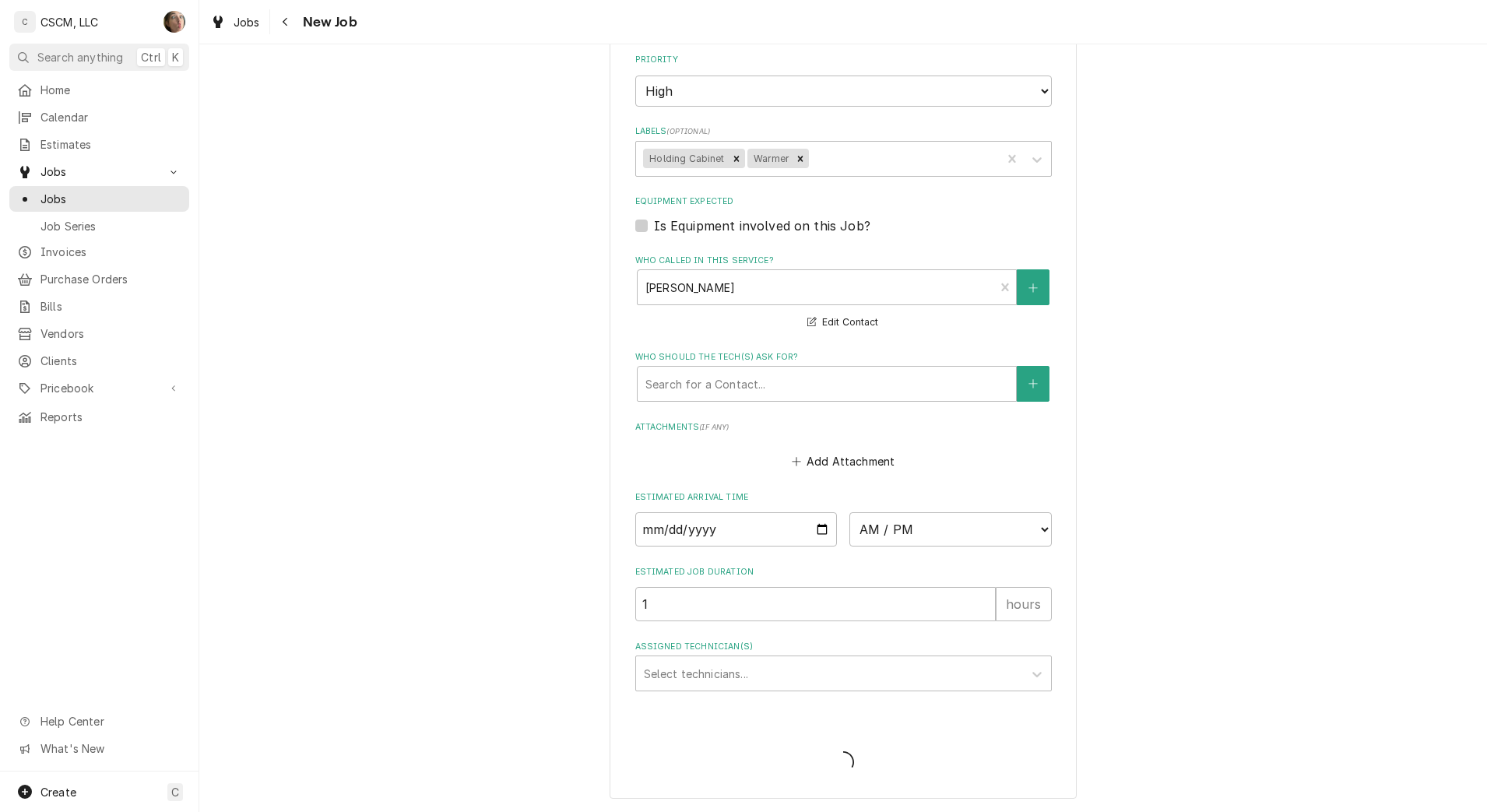
scroll to position [1223, 0]
type textarea "x"
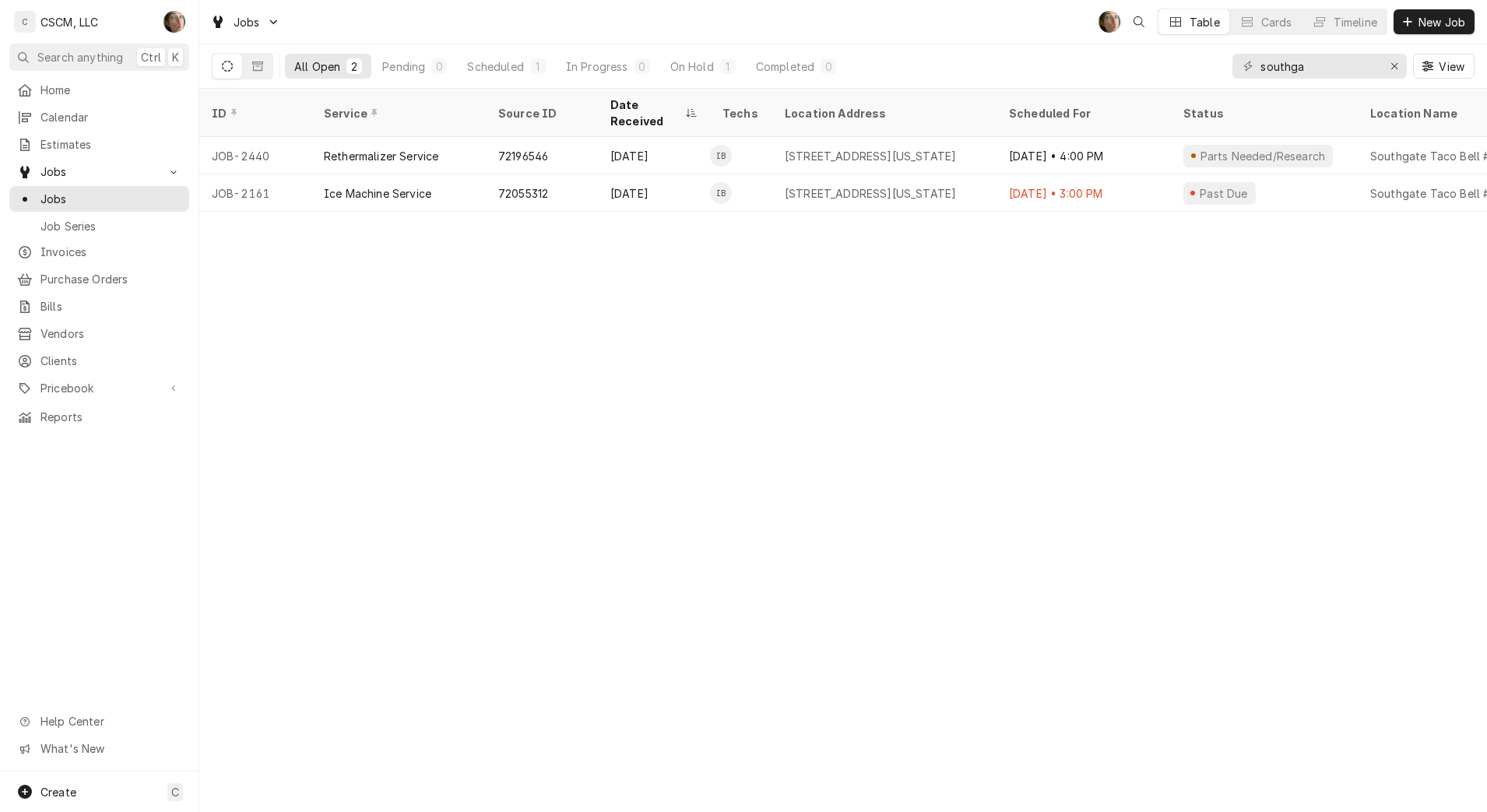
click at [1386, 83] on div "southga View" at bounding box center [1353, 66] width 242 height 43
click at [1394, 67] on icon "Erase input" at bounding box center [1395, 66] width 9 height 11
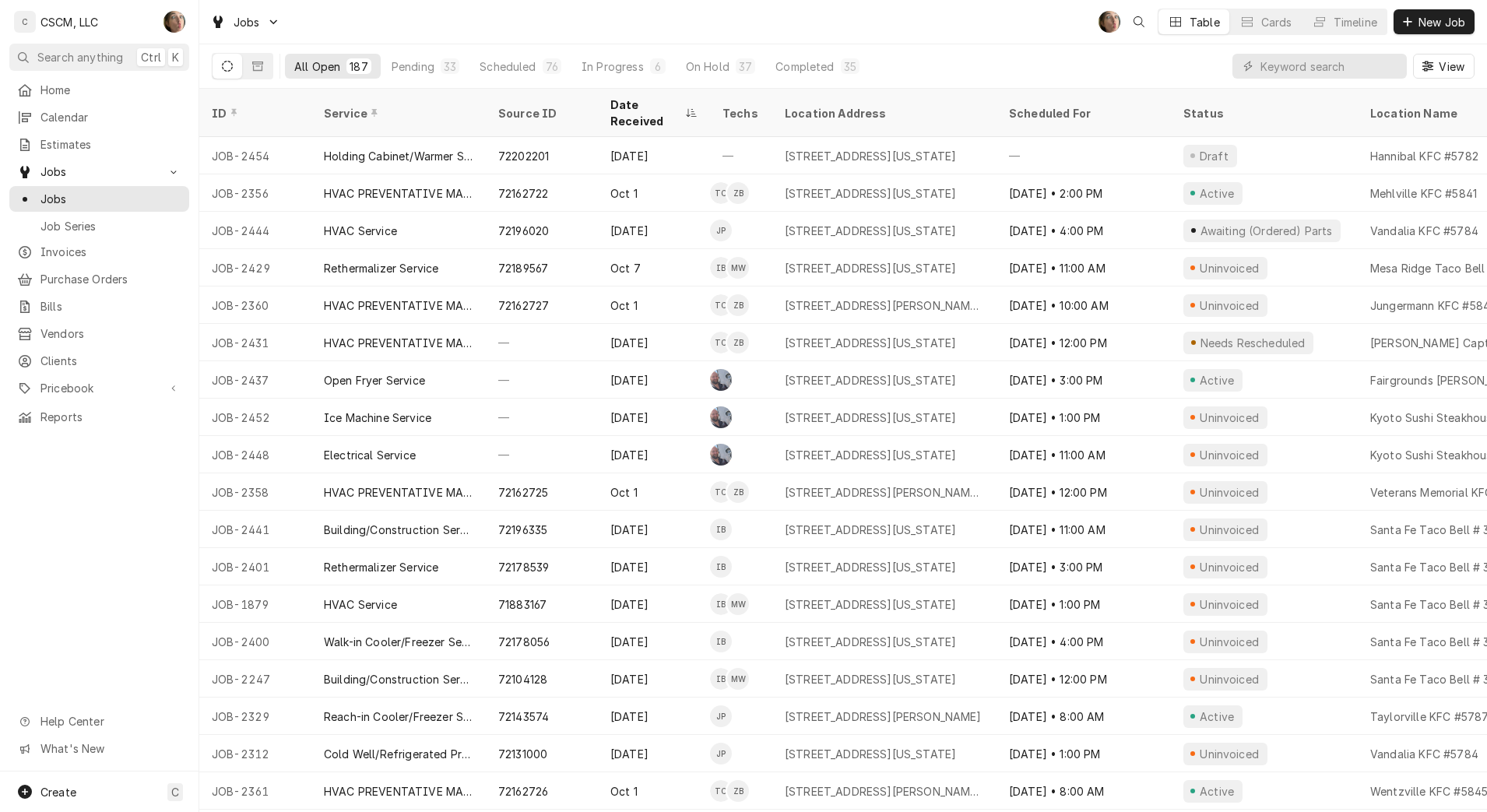
click at [431, 59] on div "Pending" at bounding box center [413, 66] width 43 height 16
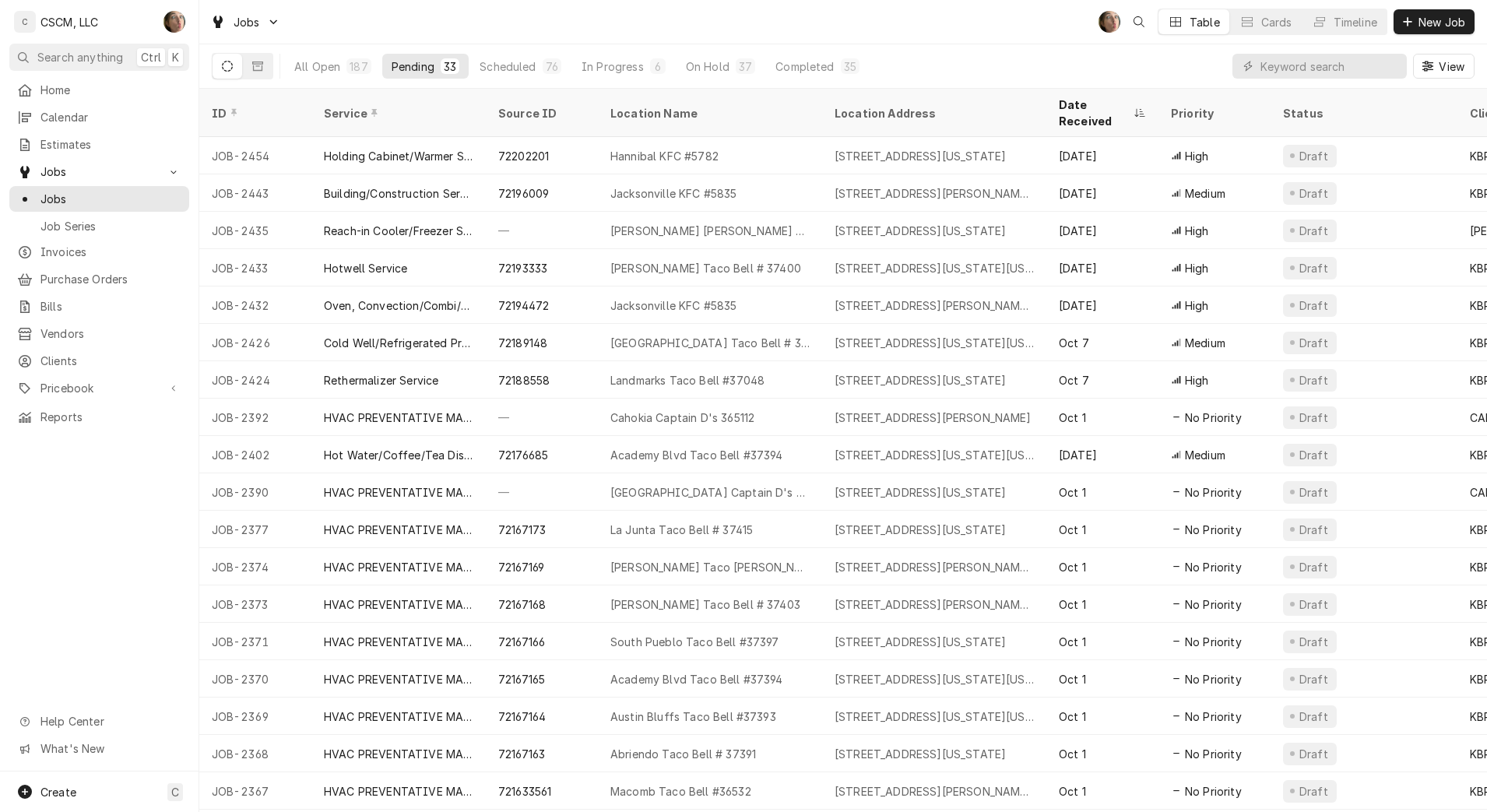
click at [1428, 18] on span "New Job" at bounding box center [1442, 22] width 53 height 16
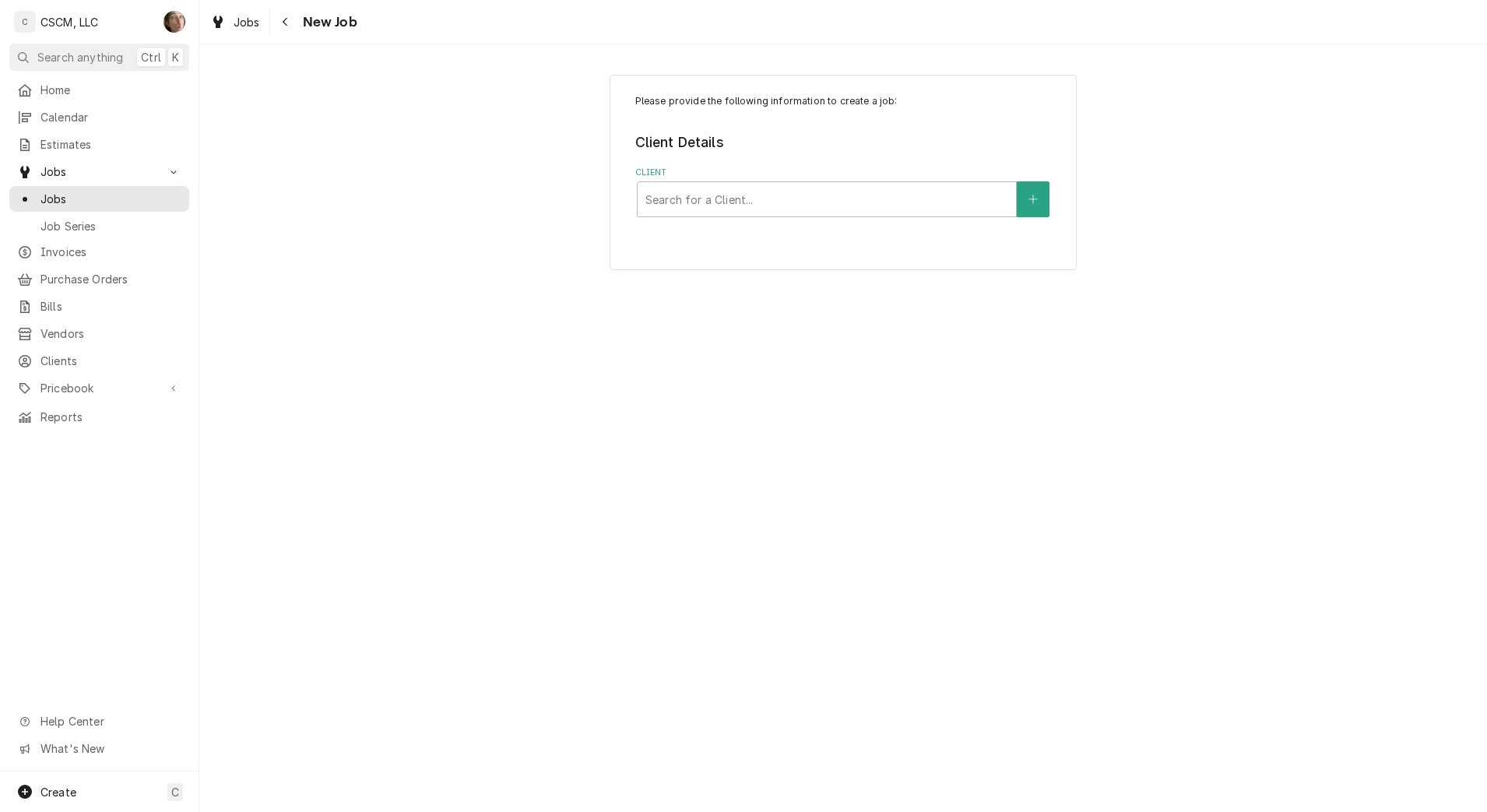
click at [858, 201] on div "Client" at bounding box center [826, 199] width 363 height 28
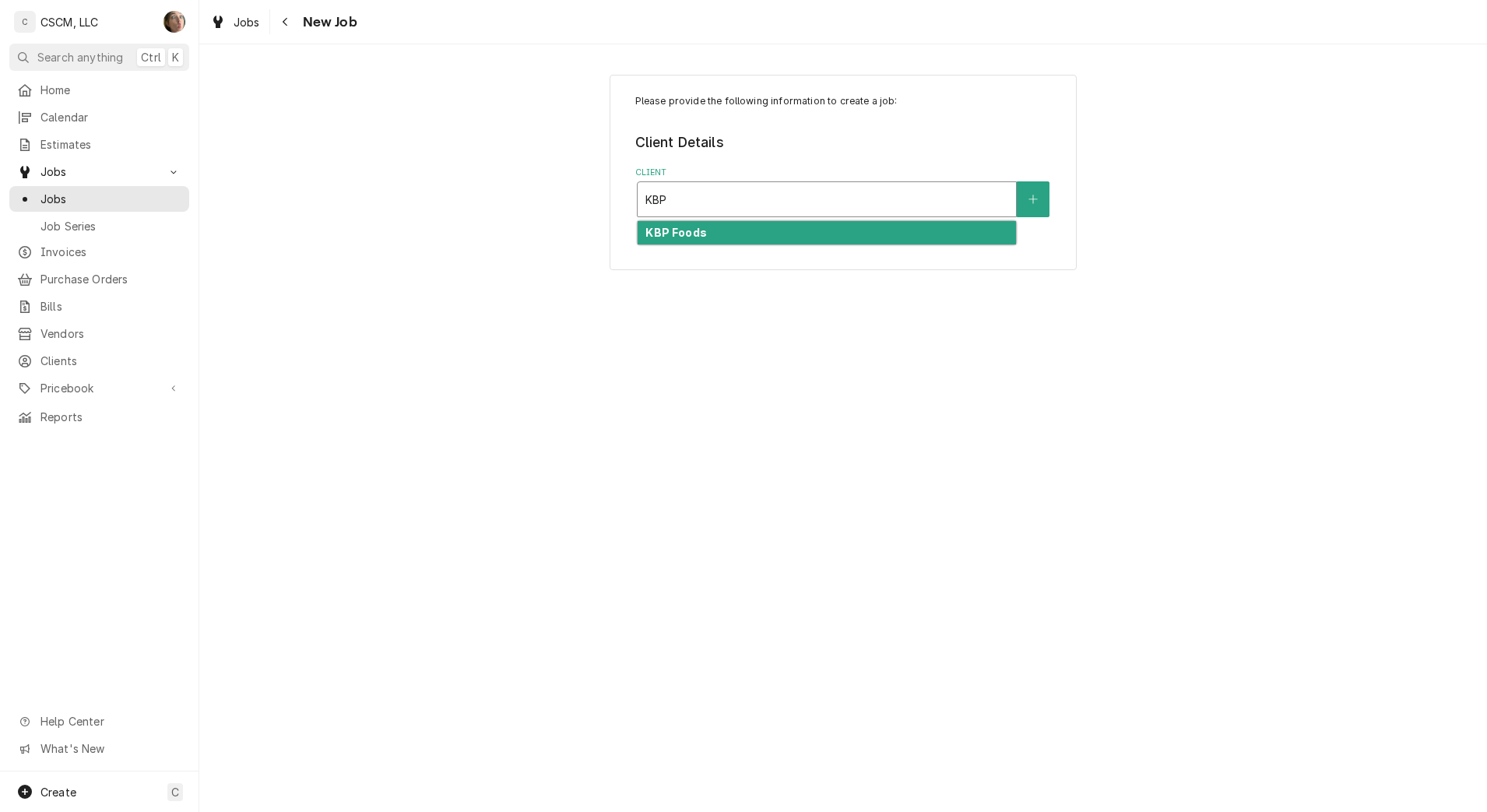
type input "KBP"
click at [853, 246] on div "Please provide the following information to create a job: Client Details Client…" at bounding box center [842, 172] width 467 height 195
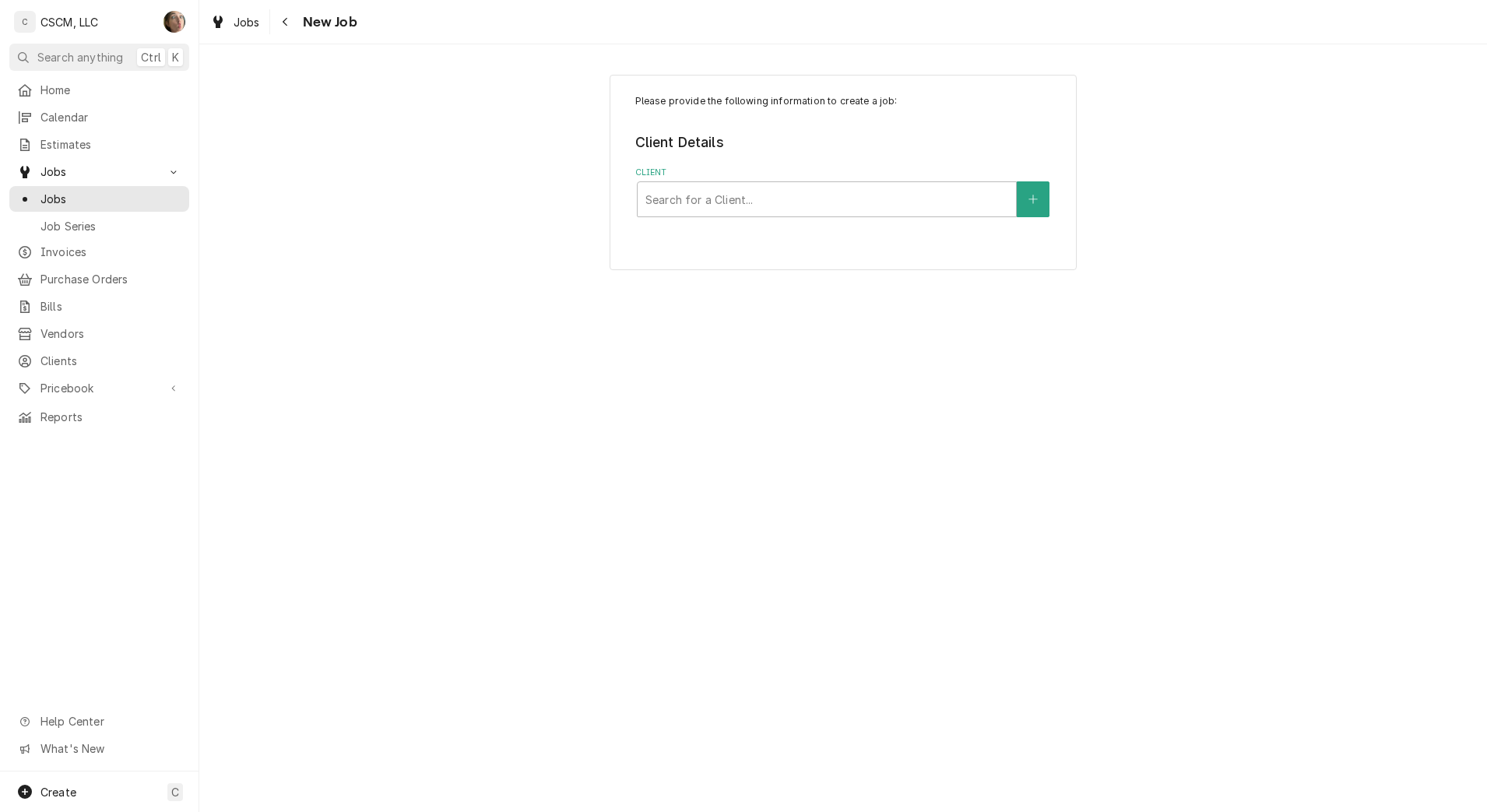
click at [807, 193] on div "Client" at bounding box center [826, 199] width 363 height 28
type input "K"
type input "B"
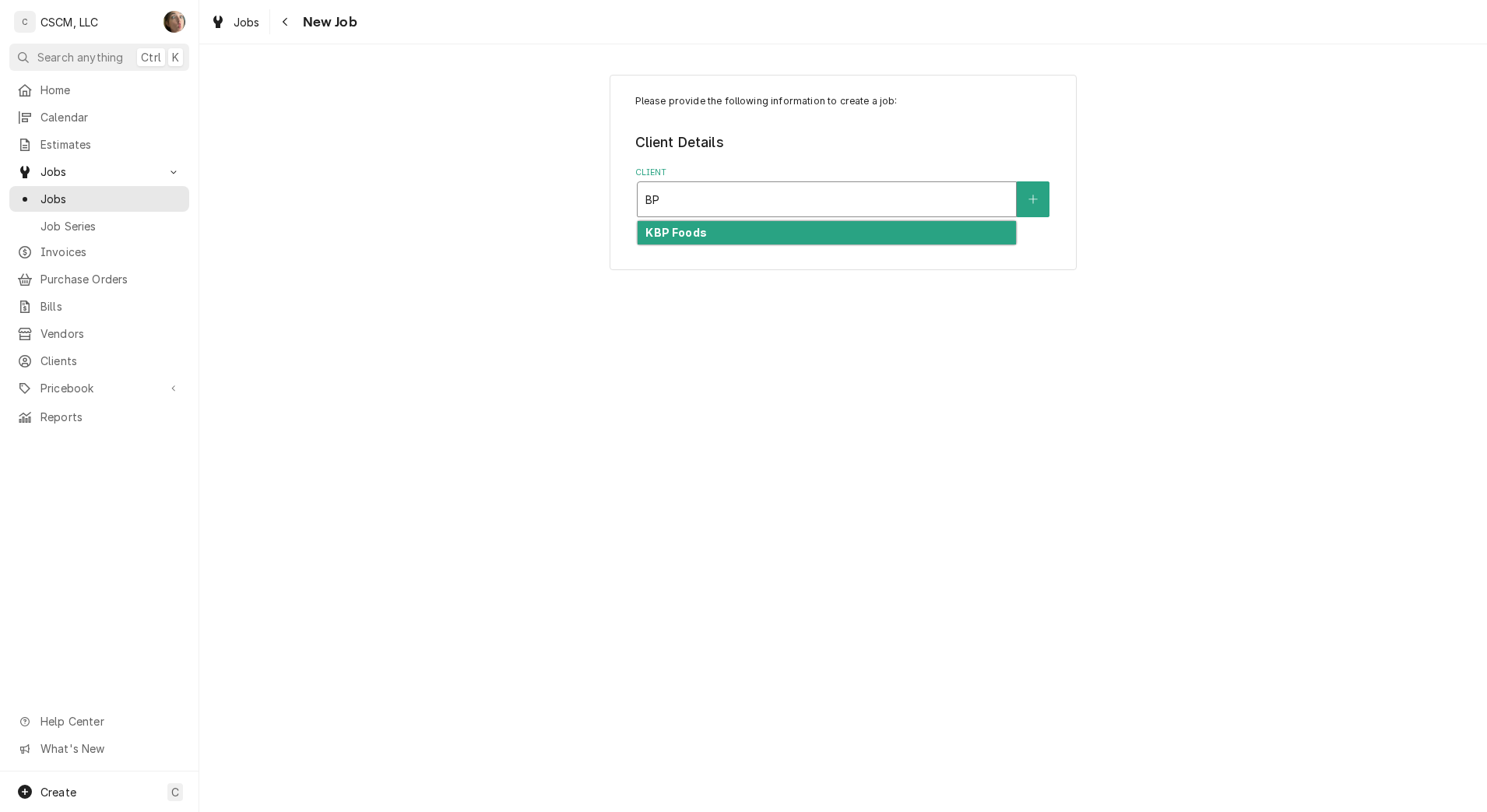
type input "B"
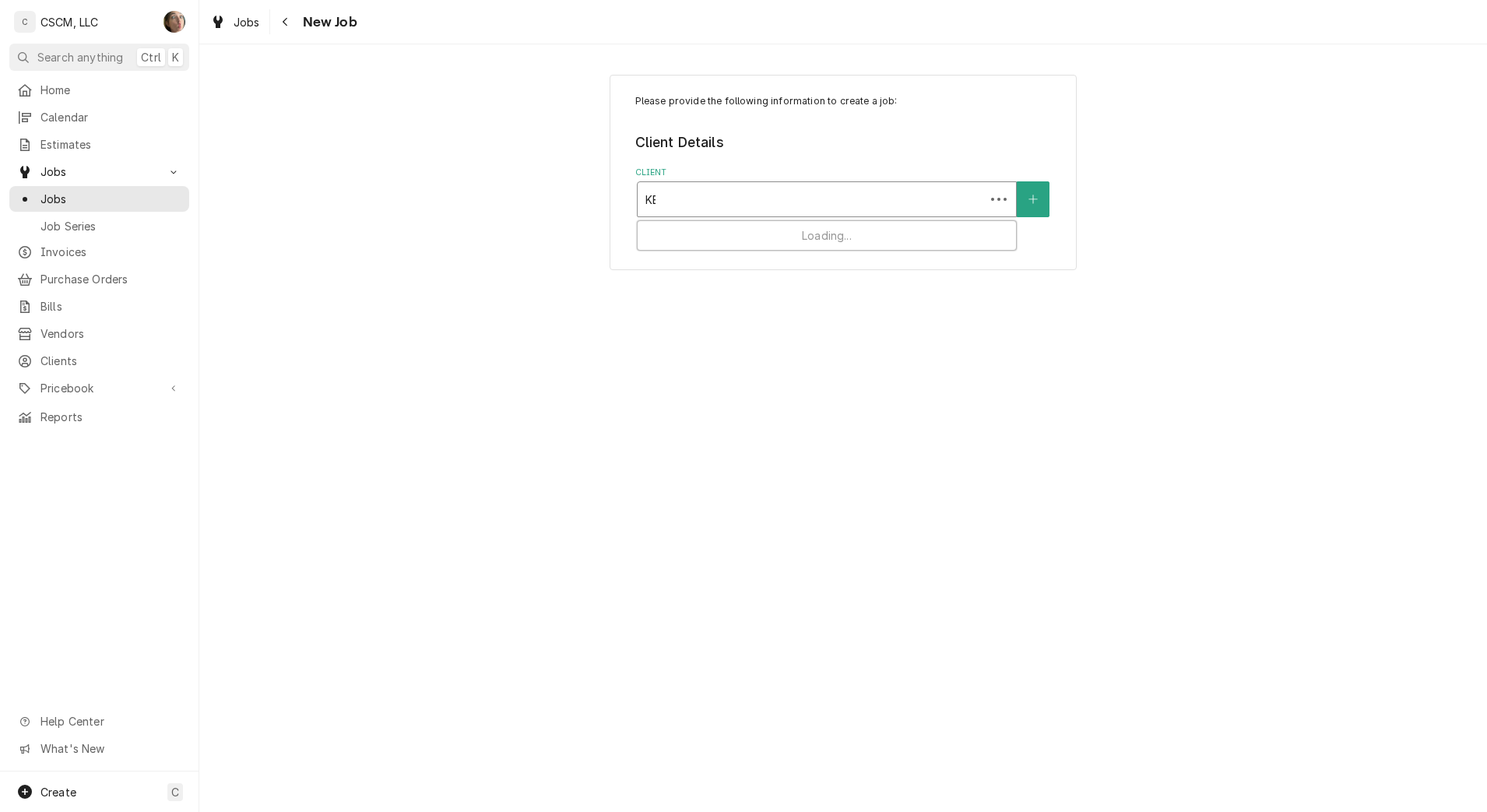
type input "KBP"
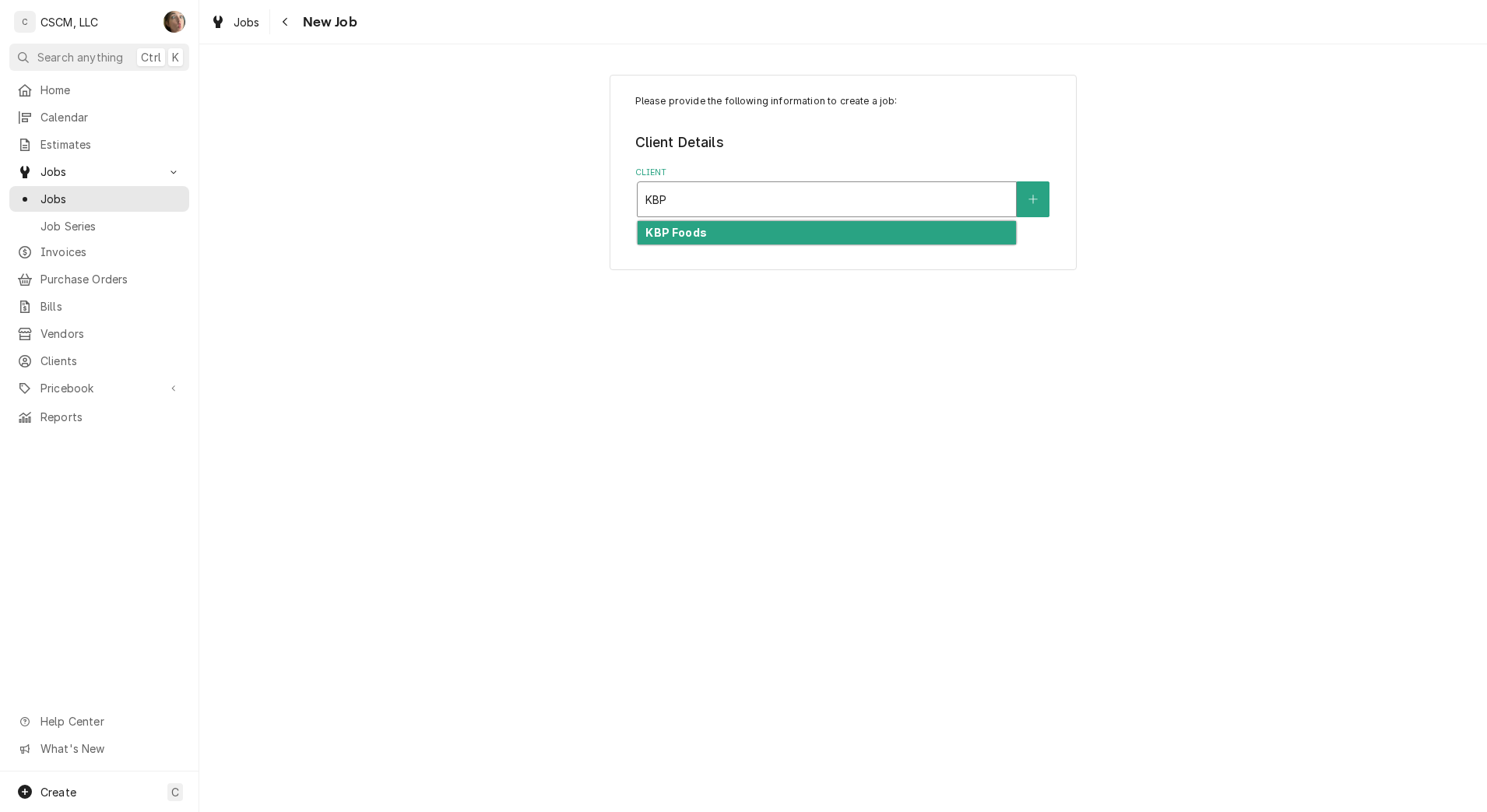
click at [818, 231] on div "KBP Foods" at bounding box center [826, 232] width 379 height 24
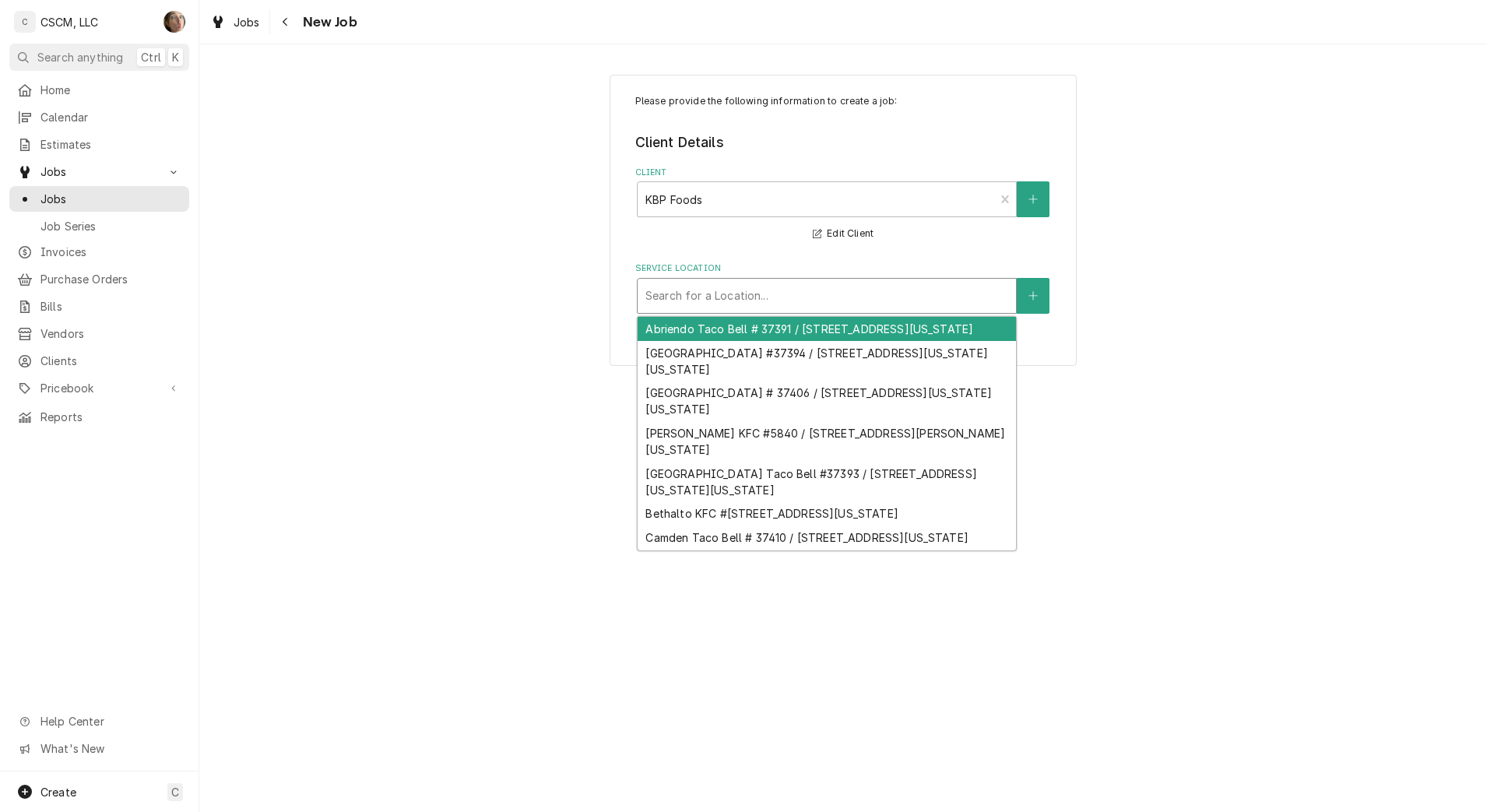
click at [702, 301] on div "Service Location" at bounding box center [826, 296] width 363 height 28
click at [934, 304] on div "Service Location" at bounding box center [826, 296] width 363 height 28
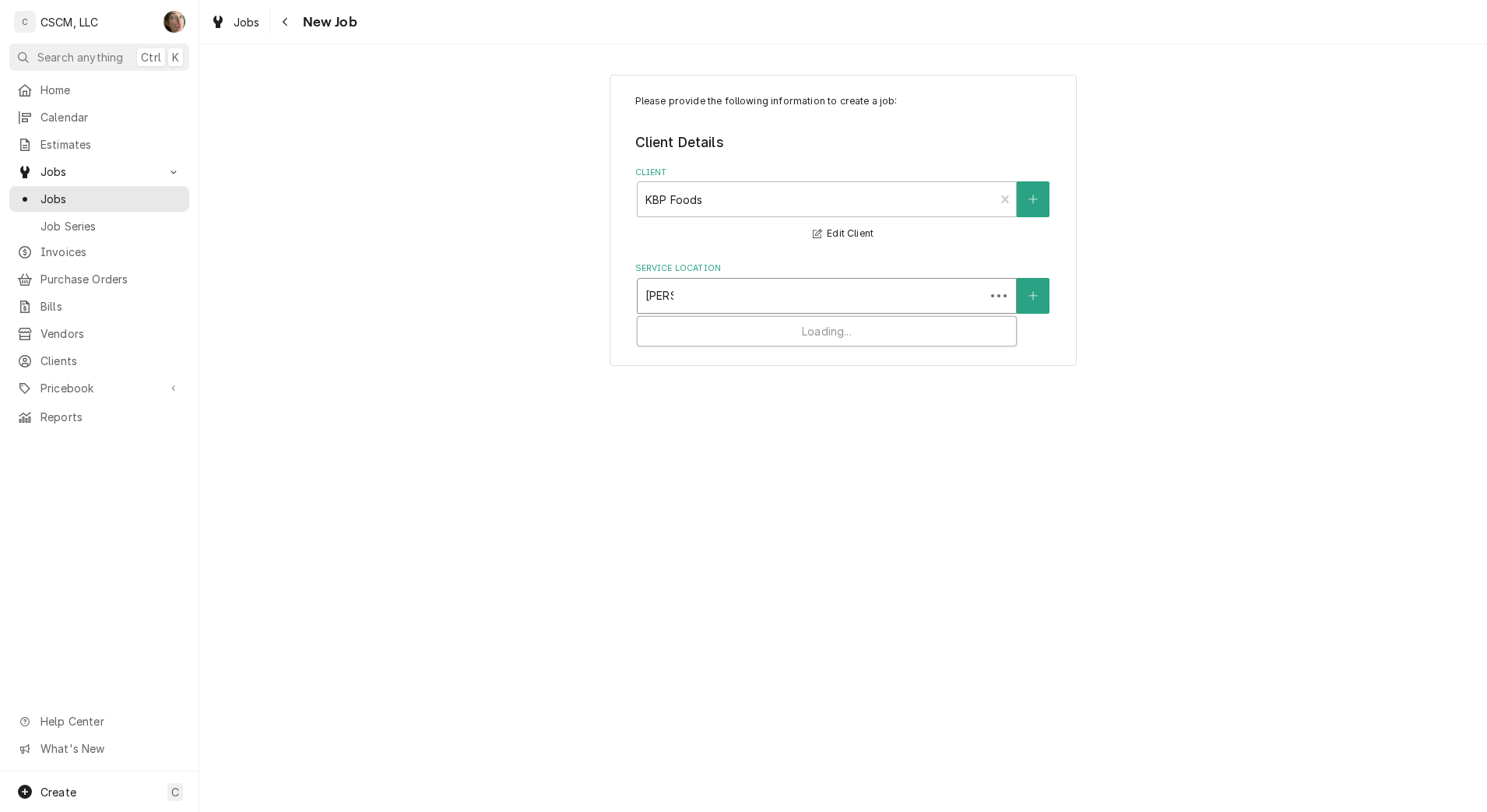
type input "WEST"
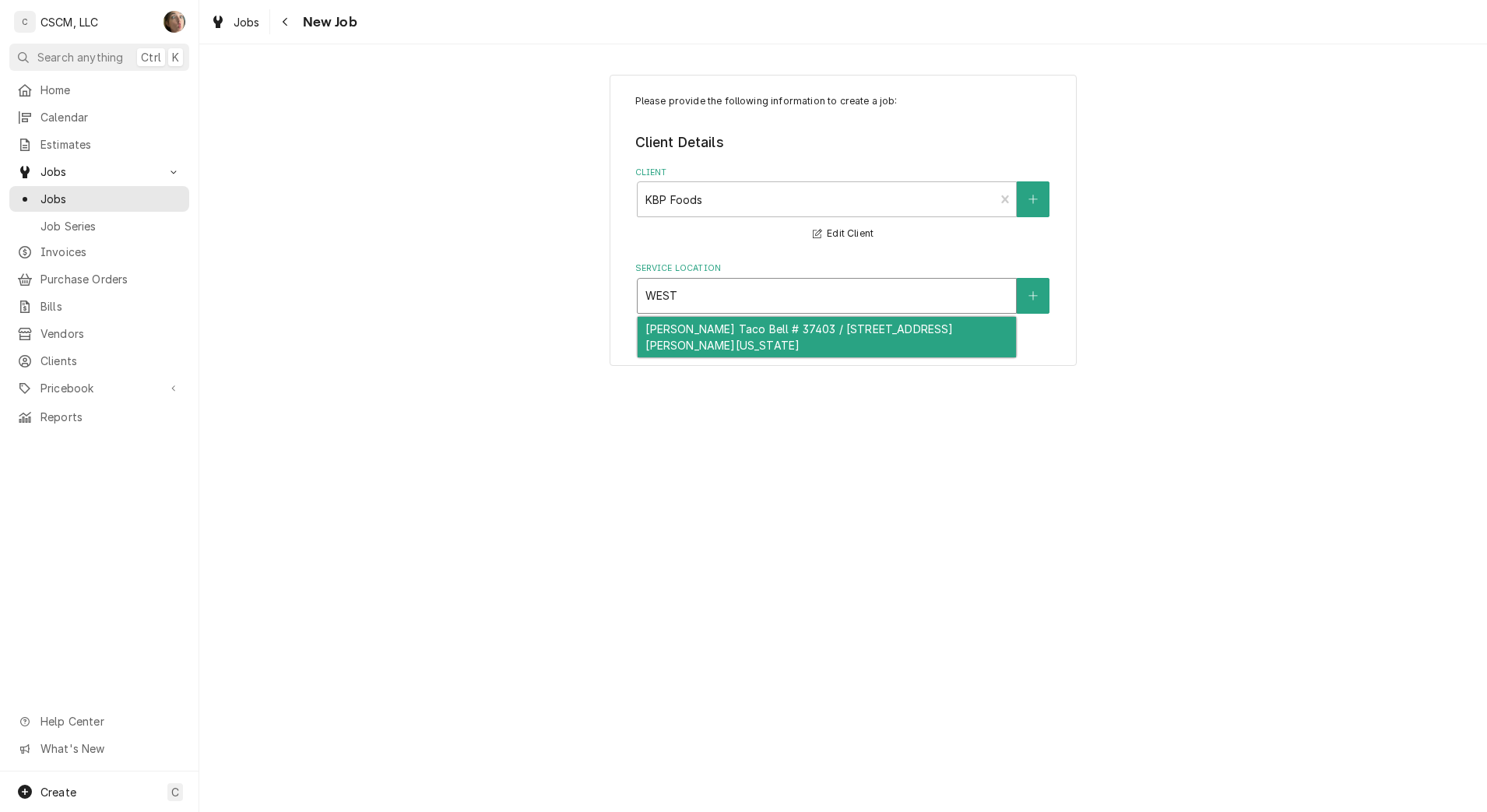
click at [878, 330] on div "[PERSON_NAME] Taco Bell # 37403 / [STREET_ADDRESS][PERSON_NAME][US_STATE]" at bounding box center [826, 337] width 379 height 41
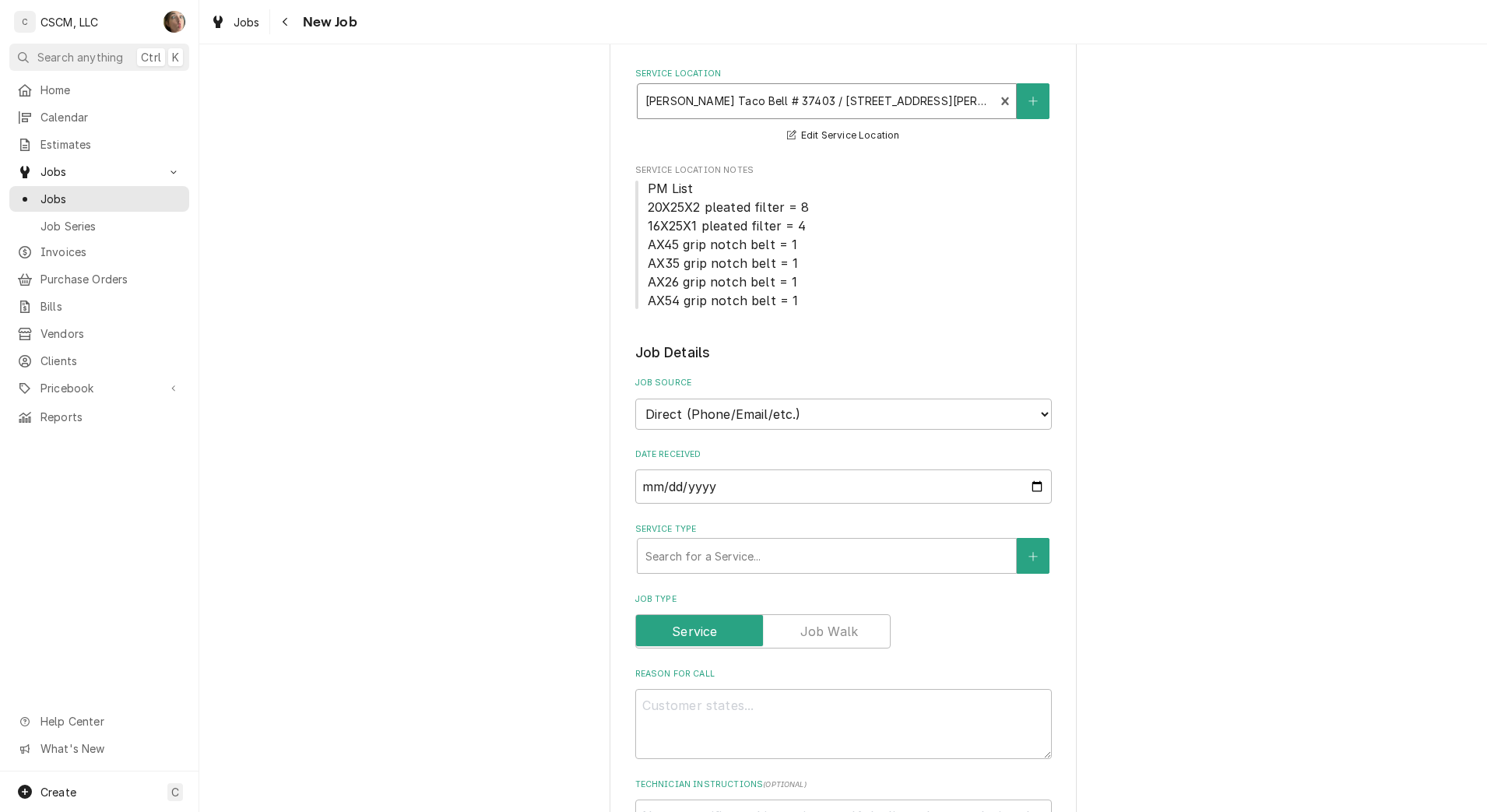
scroll to position [292, 0]
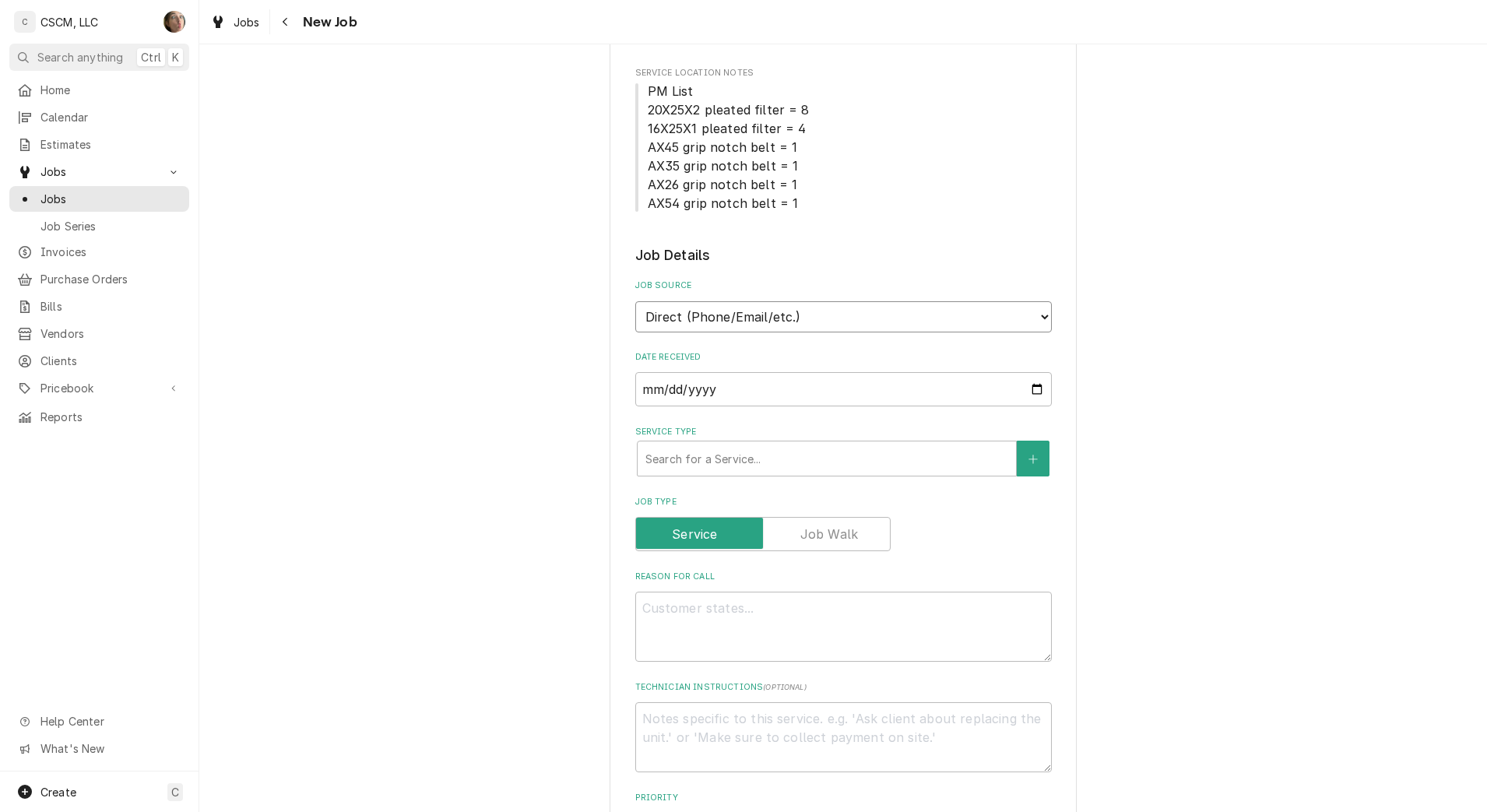
drag, startPoint x: 741, startPoint y: 324, endPoint x: 735, endPoint y: 332, distance: 10.0
click at [741, 324] on select "Direct (Phone/Email/etc.) Other" at bounding box center [843, 316] width 417 height 31
select select "100"
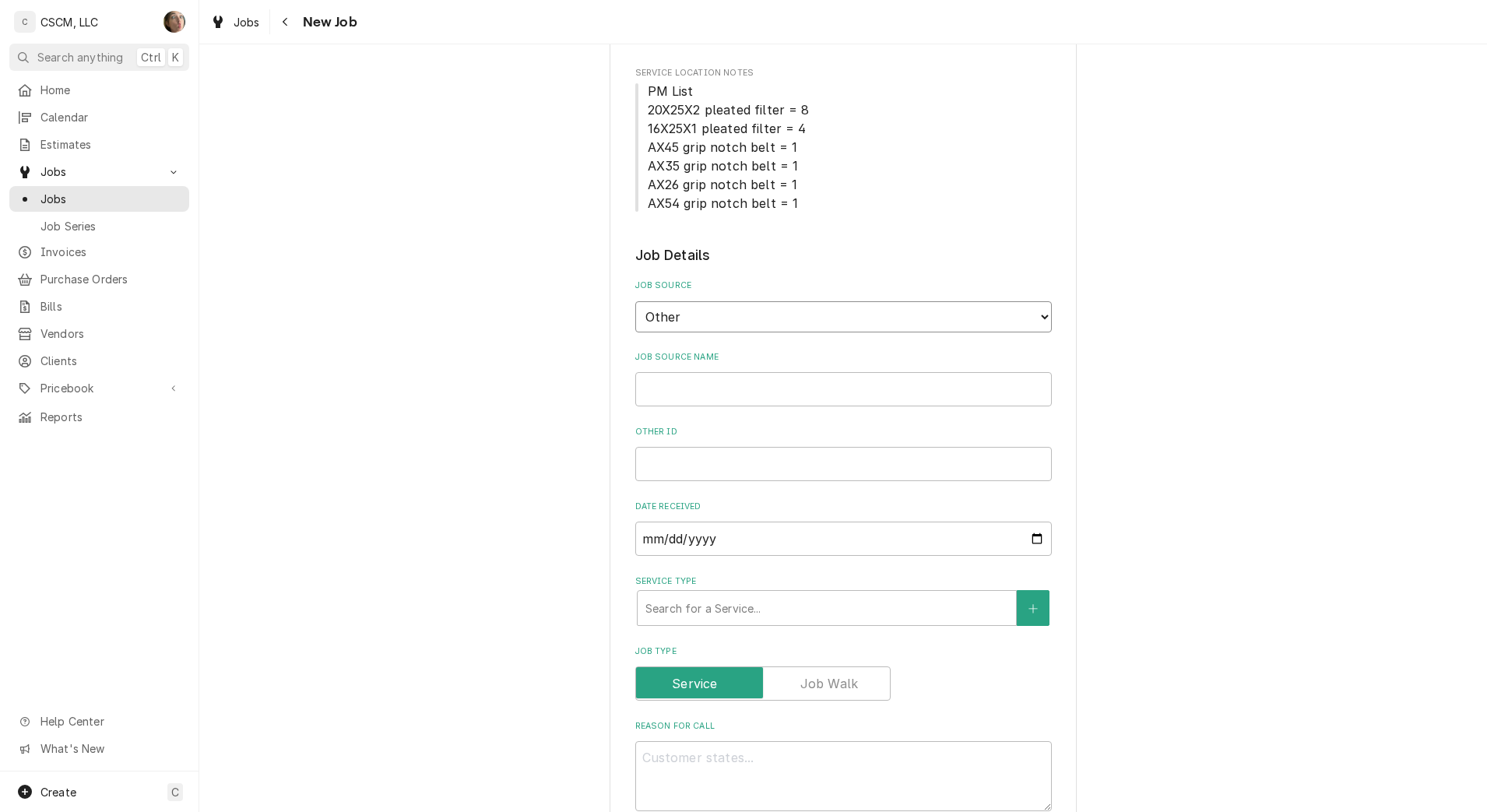
scroll to position [1070, 0]
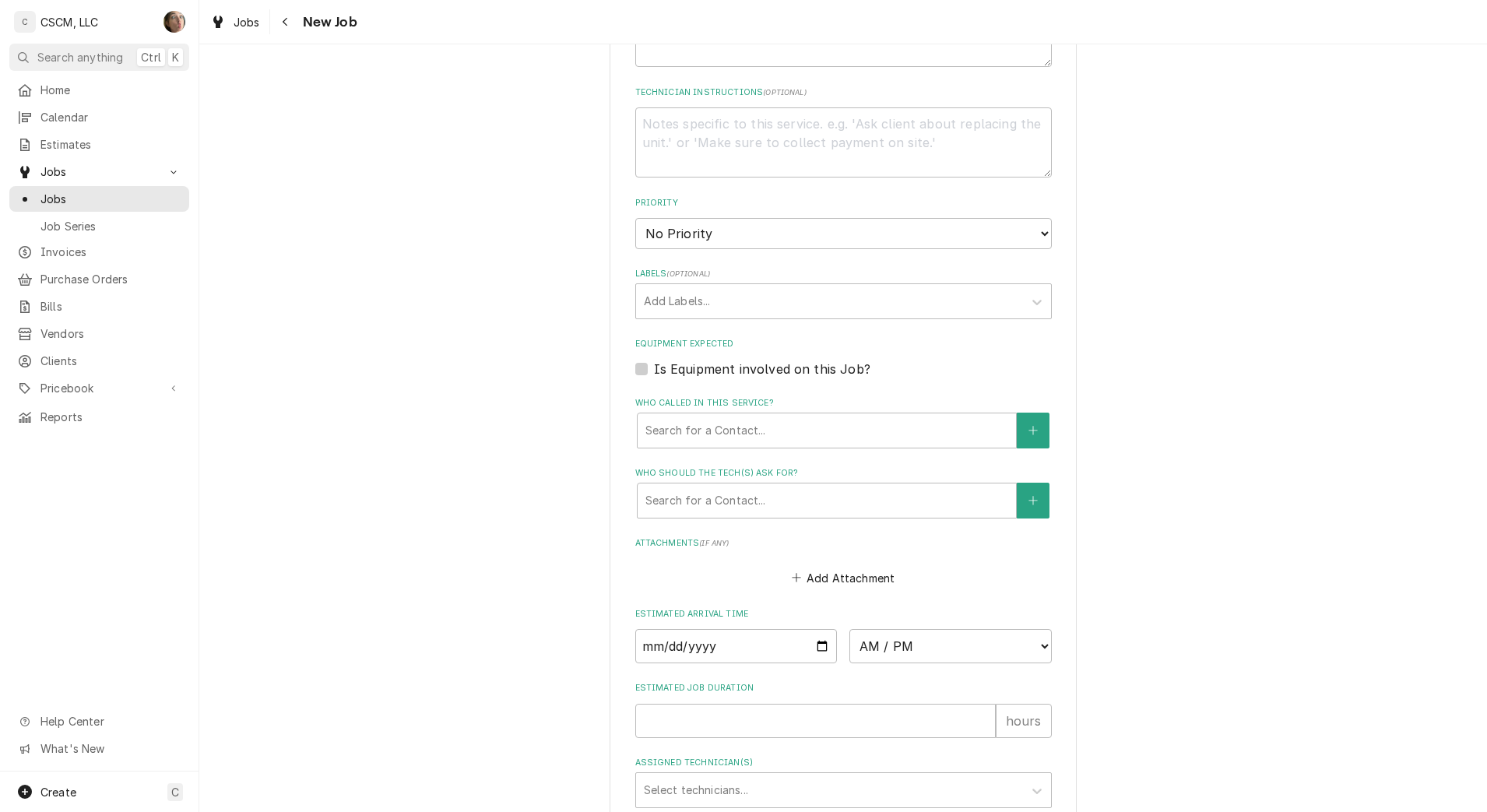
type textarea "x"
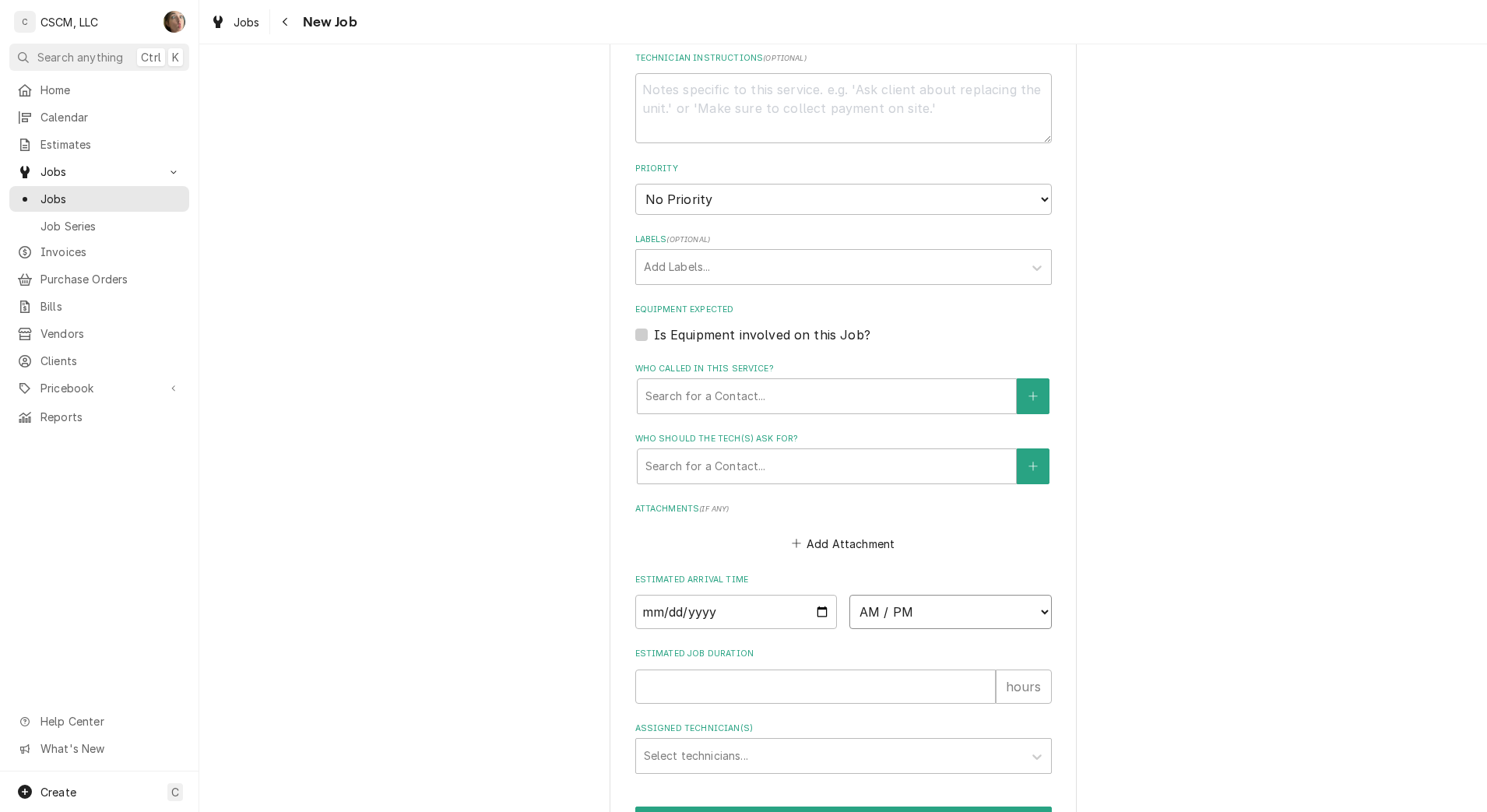
drag, startPoint x: 916, startPoint y: 615, endPoint x: 906, endPoint y: 597, distance: 20.6
click at [916, 615] on select "AM / PM 6:00 AM 6:15 AM 6:30 AM 6:45 AM 7:00 AM 7:15 AM 7:30 AM 7:45 AM 8:00 AM…" at bounding box center [951, 612] width 202 height 35
select select "16:00:00"
click at [849, 595] on select "AM / PM 6:00 AM 6:15 AM 6:30 AM 6:45 AM 7:00 AM 7:15 AM 7:30 AM 7:45 AM 8:00 AM…" at bounding box center [951, 612] width 202 height 35
click at [816, 612] on input "Date" at bounding box center [736, 612] width 202 height 35
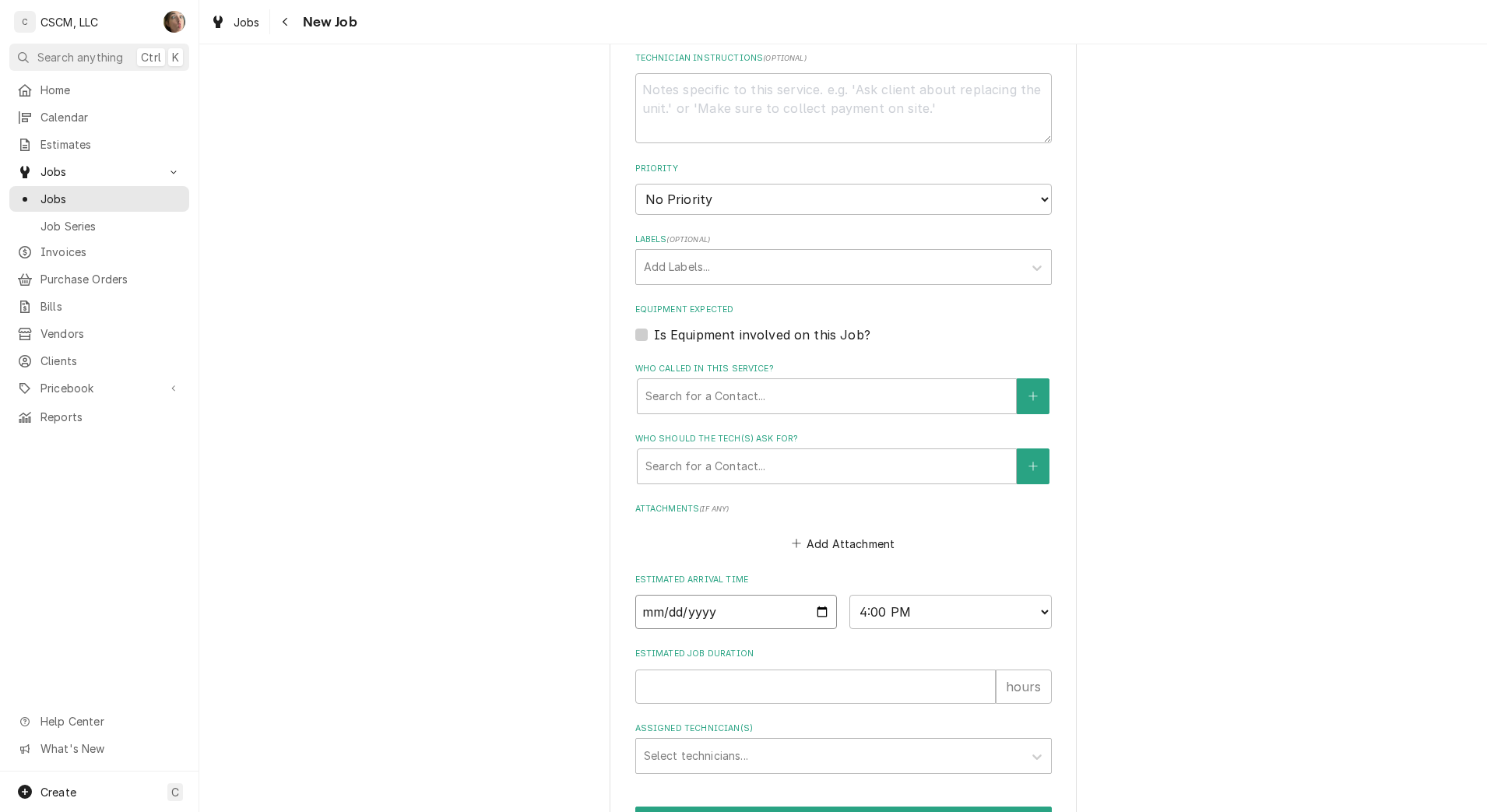
type textarea "x"
type input "[DATE]"
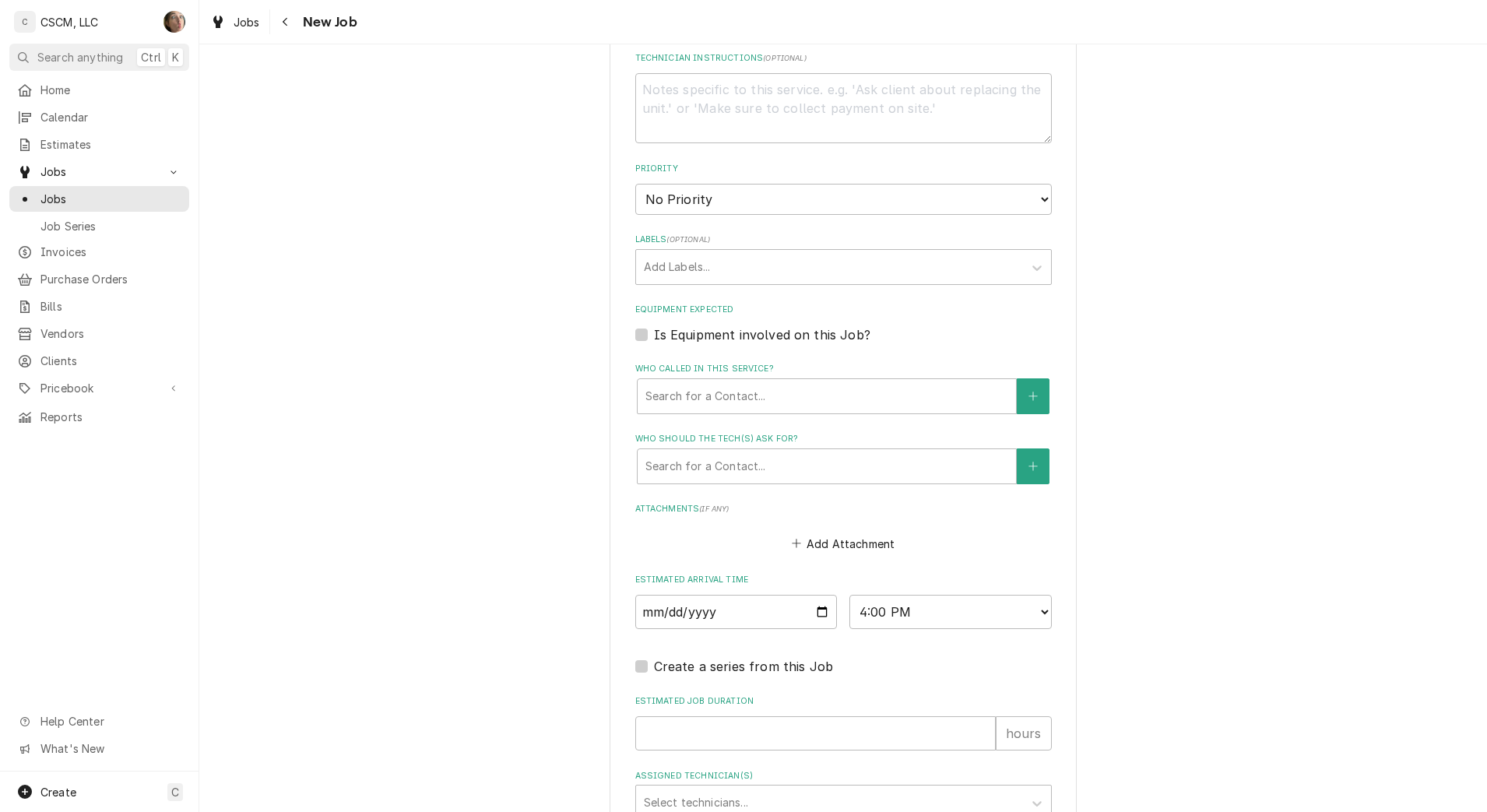
click at [743, 402] on div "Who called in this service?" at bounding box center [826, 396] width 363 height 28
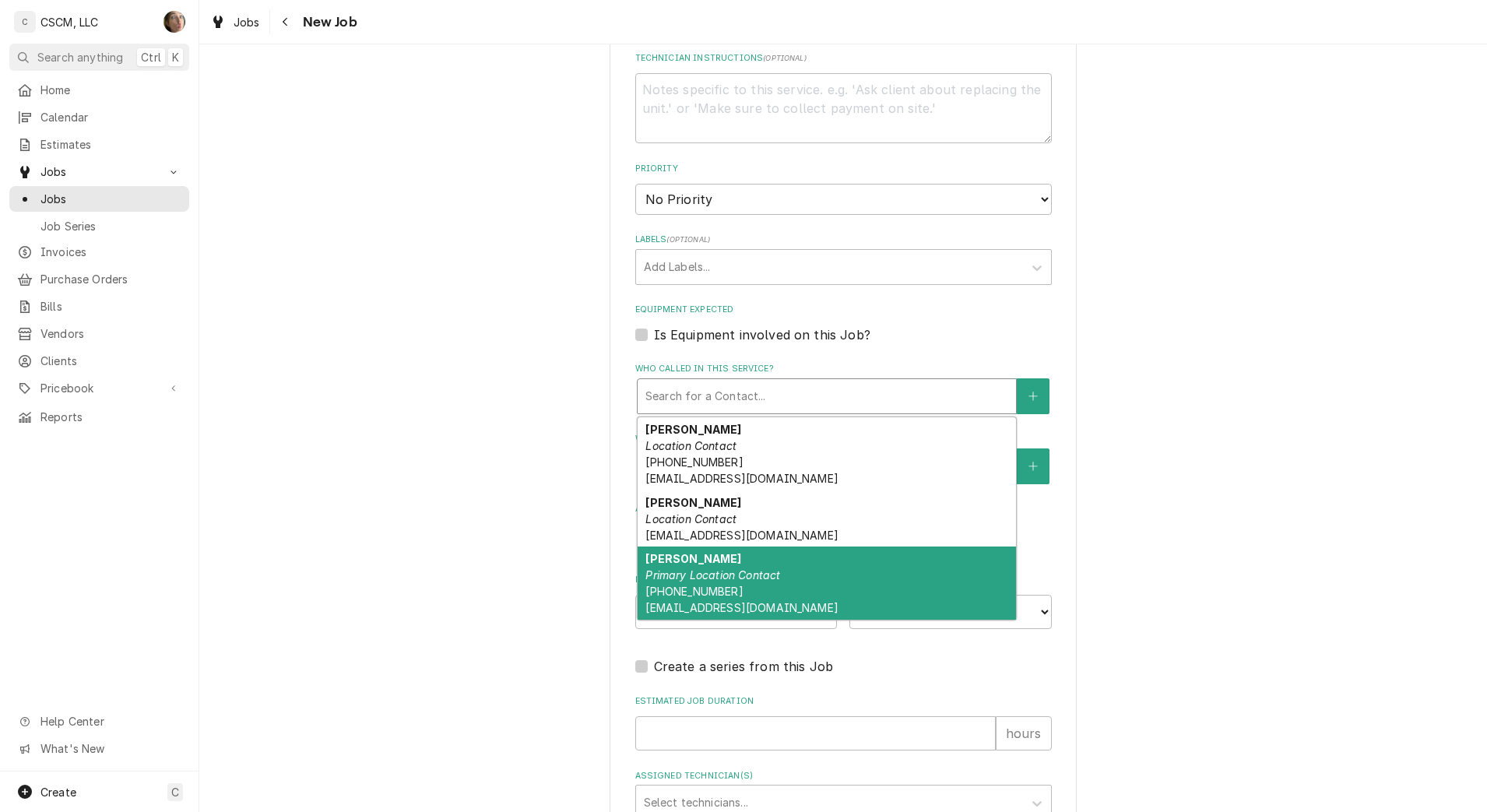
click at [717, 569] on em "Primary Location Contact" at bounding box center [713, 574] width 135 height 13
type textarea "x"
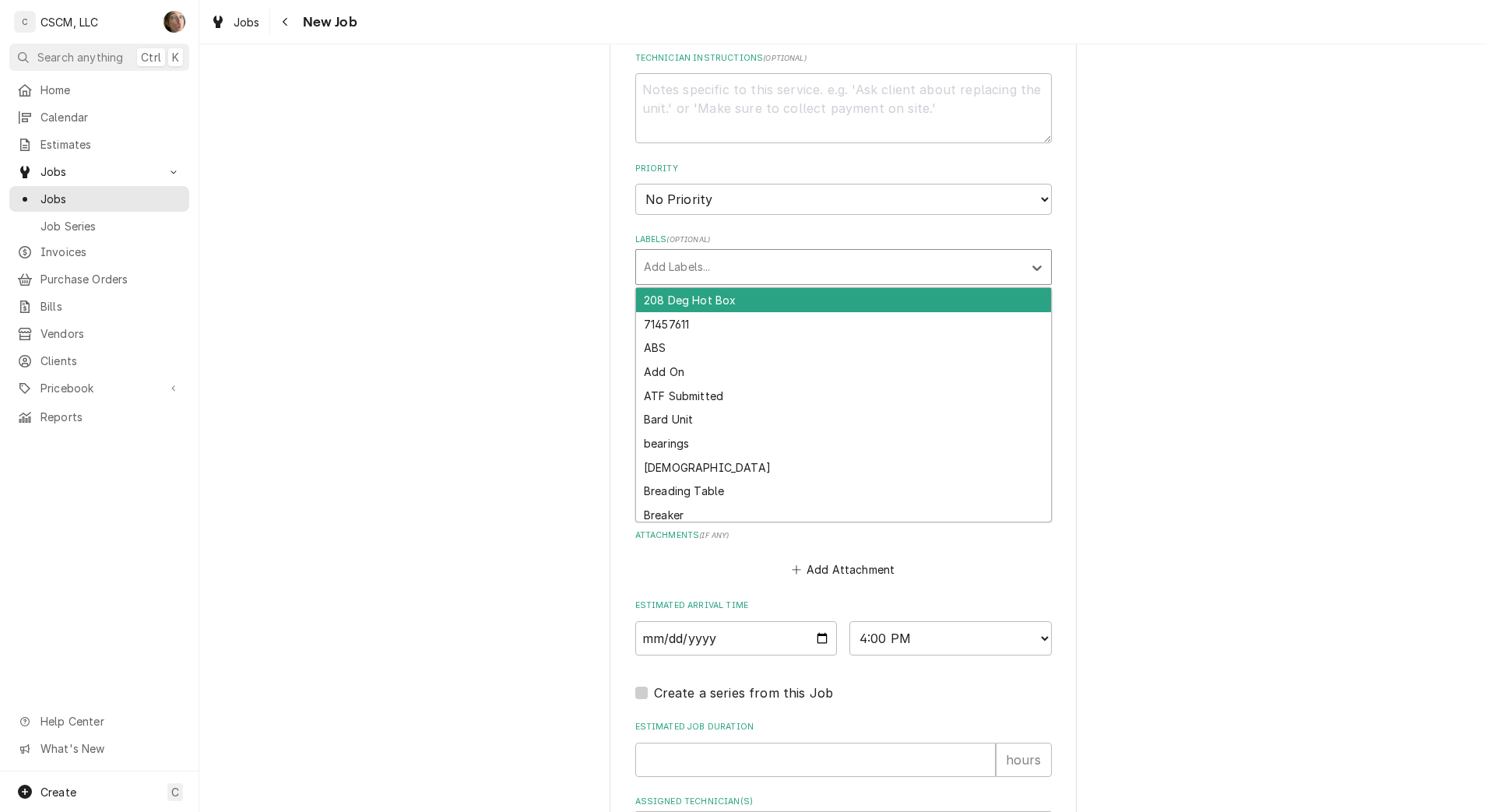
click at [689, 261] on div "Labels" at bounding box center [829, 267] width 372 height 28
type input "ICE"
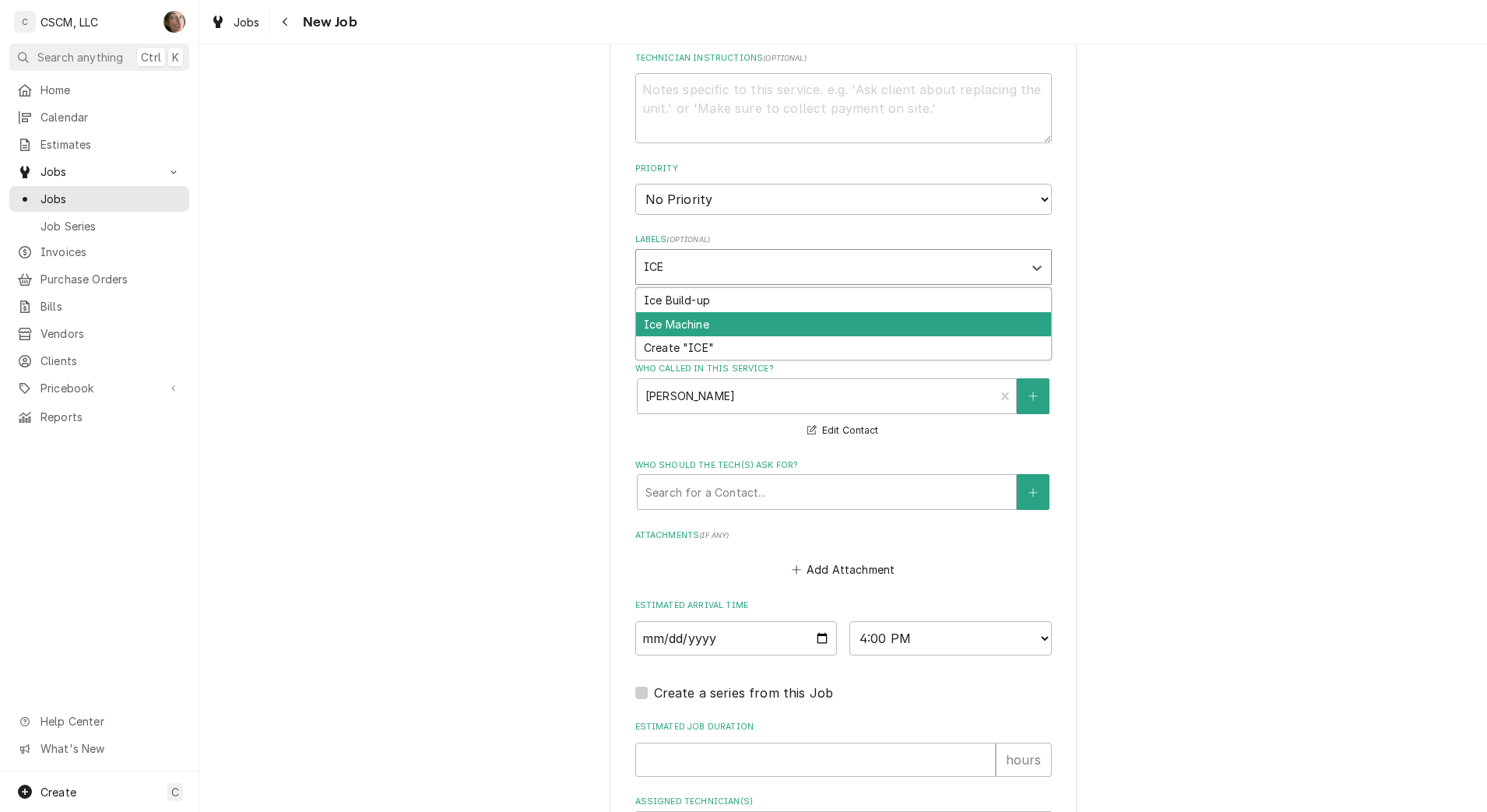
click at [663, 332] on div "Ice Machine" at bounding box center [843, 324] width 415 height 24
type textarea "x"
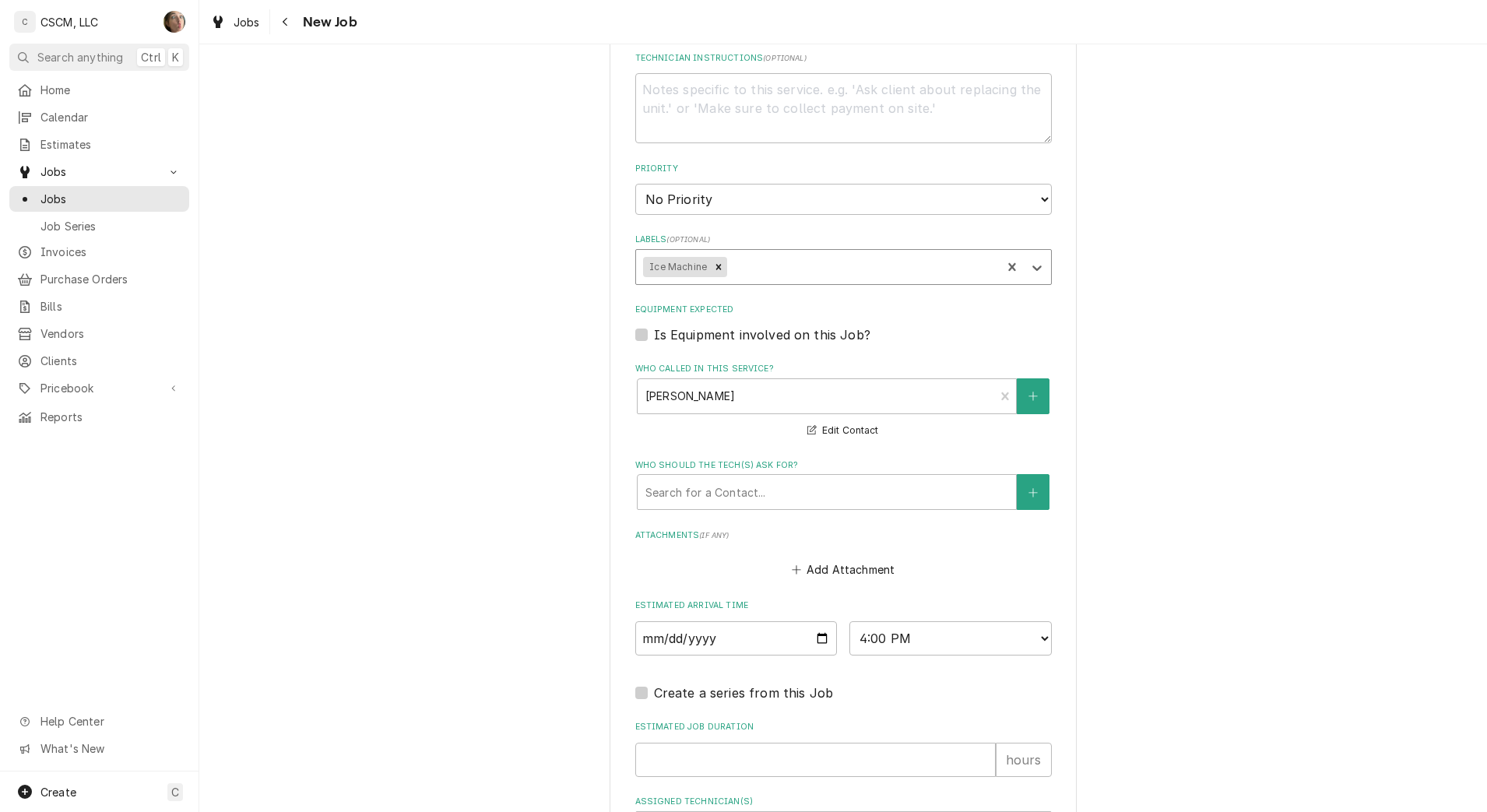
scroll to position [876, 0]
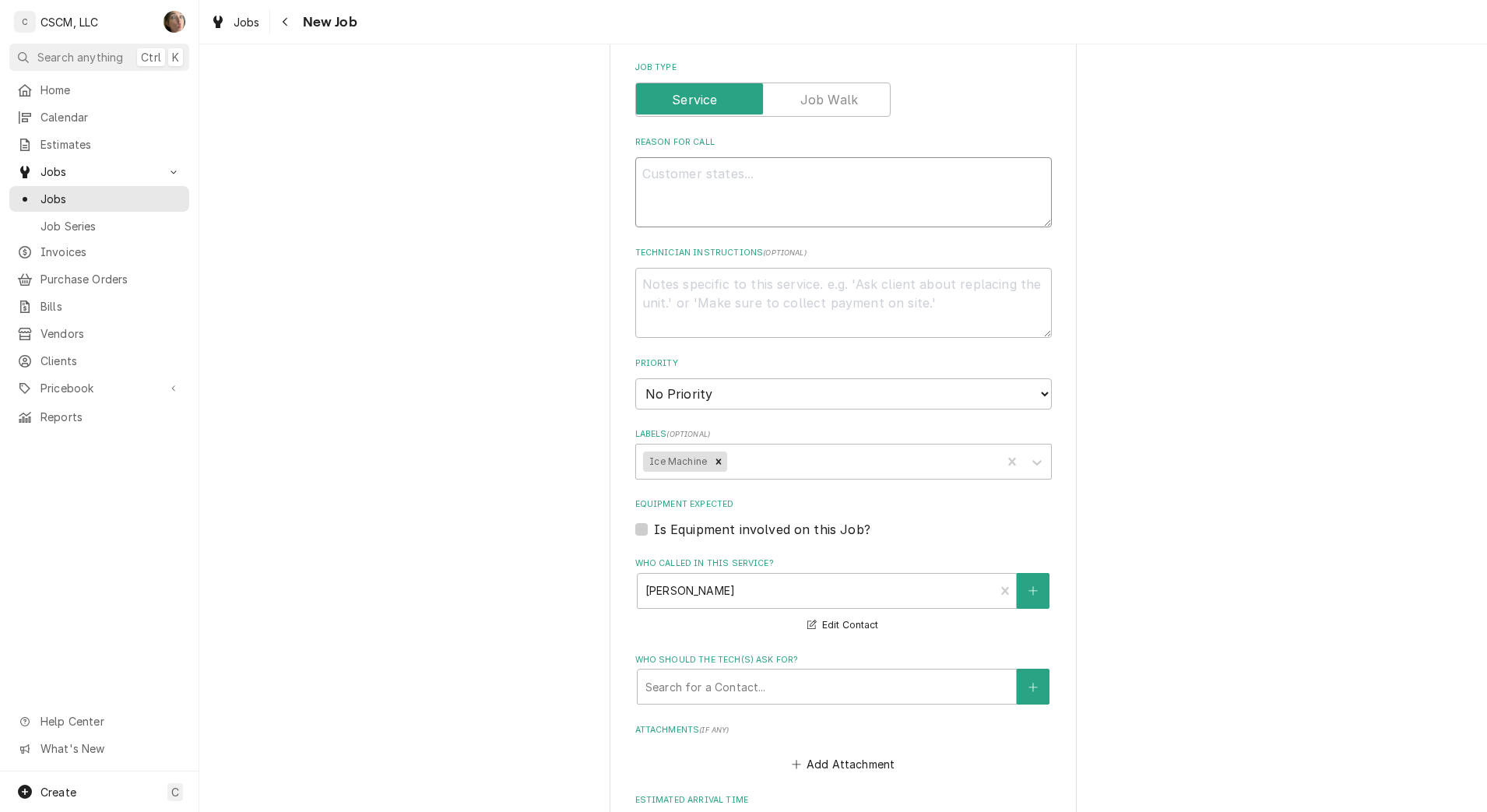
click at [710, 201] on textarea "Reason For Call" at bounding box center [843, 191] width 417 height 70
type textarea "x"
type textarea "D"
type textarea "x"
type textarea "DR"
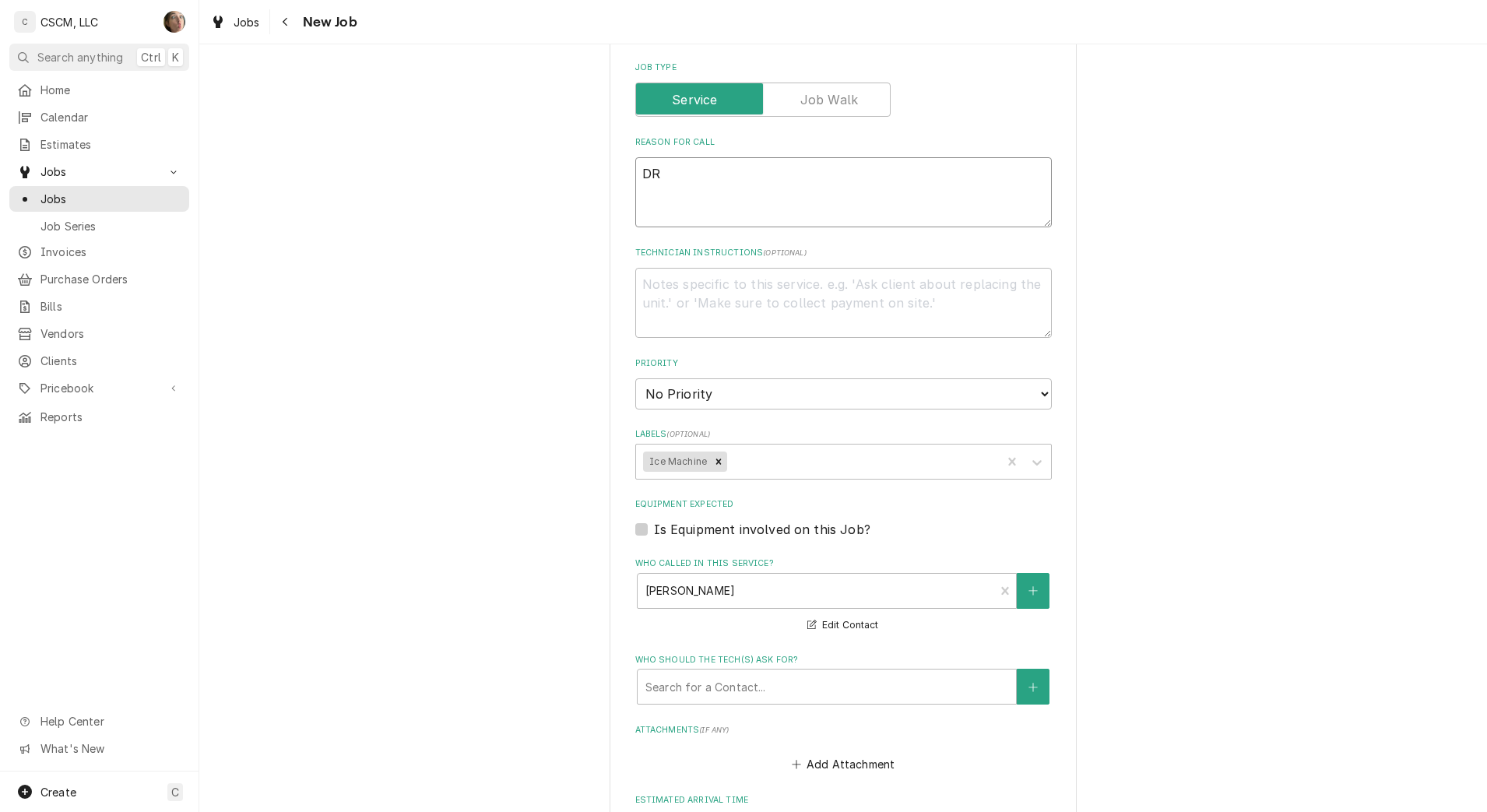
type textarea "x"
type textarea "DRI"
type textarea "x"
type textarea "DRIV"
type textarea "x"
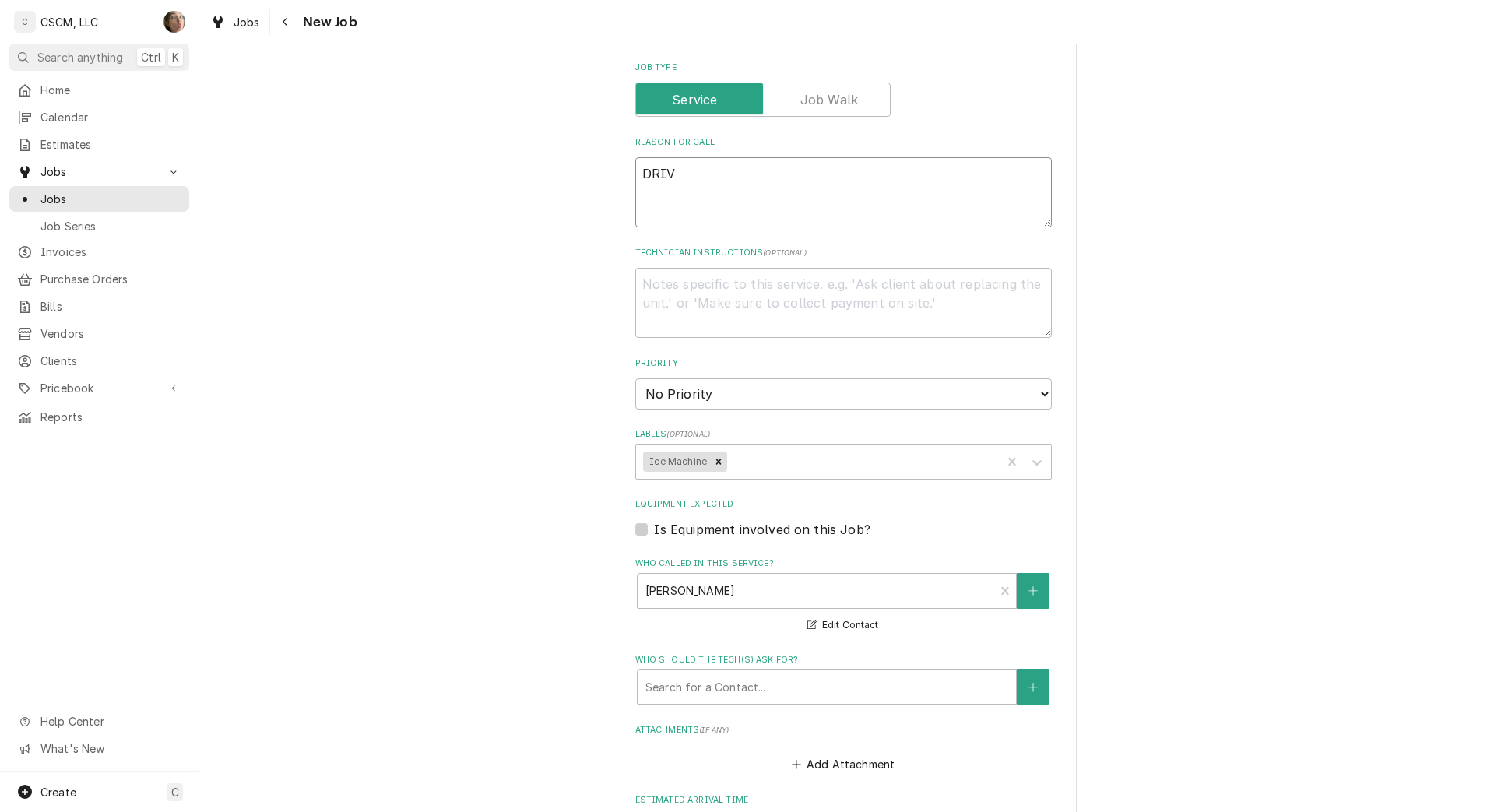
type textarea "DRIVE"
type textarea "x"
type textarea "DRIVE RT"
type textarea "x"
type textarea "DRIVE RTH"
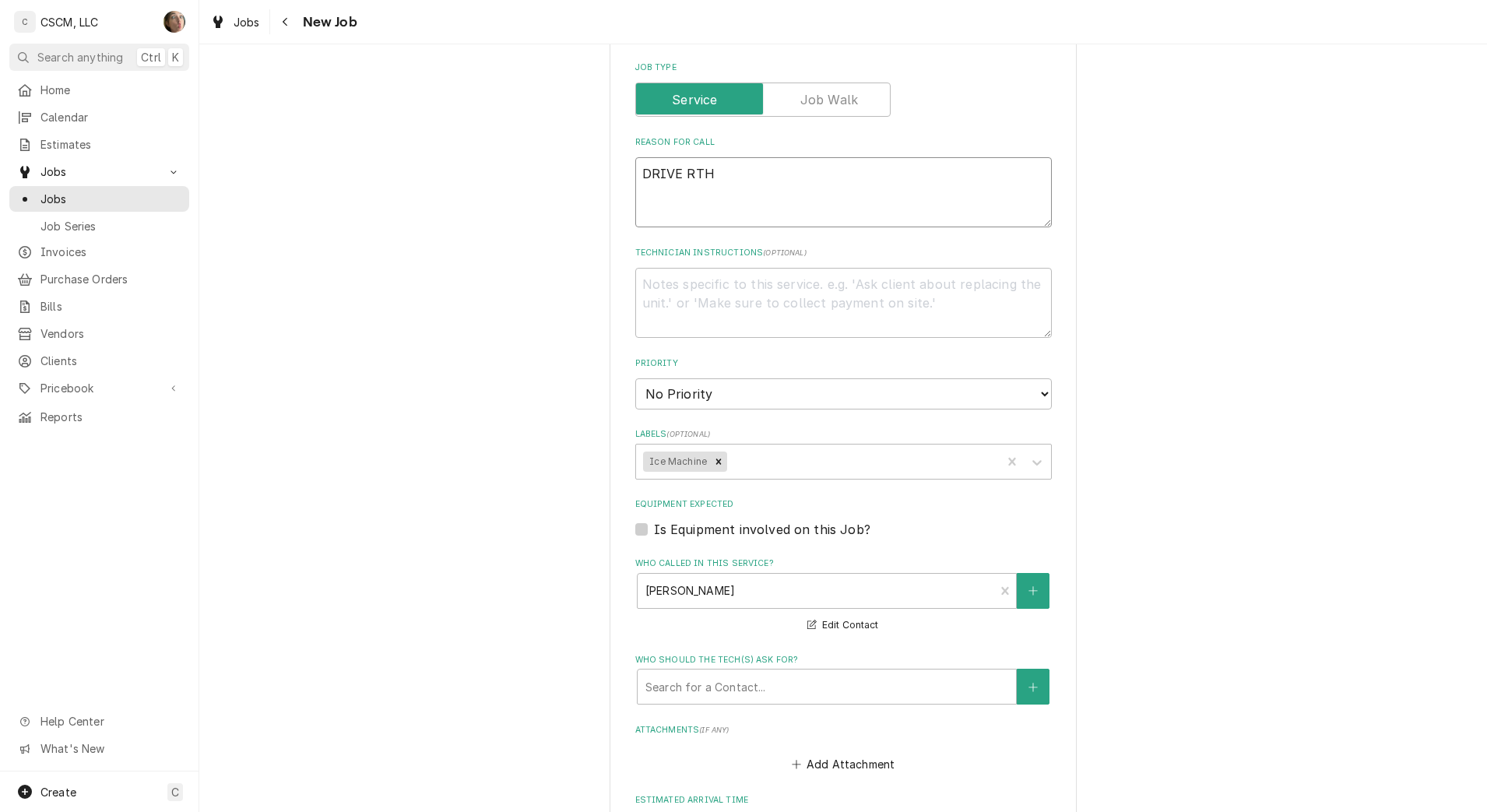
type textarea "x"
type textarea "DRIVE R"
type textarea "x"
type textarea "DRIVE"
type textarea "x"
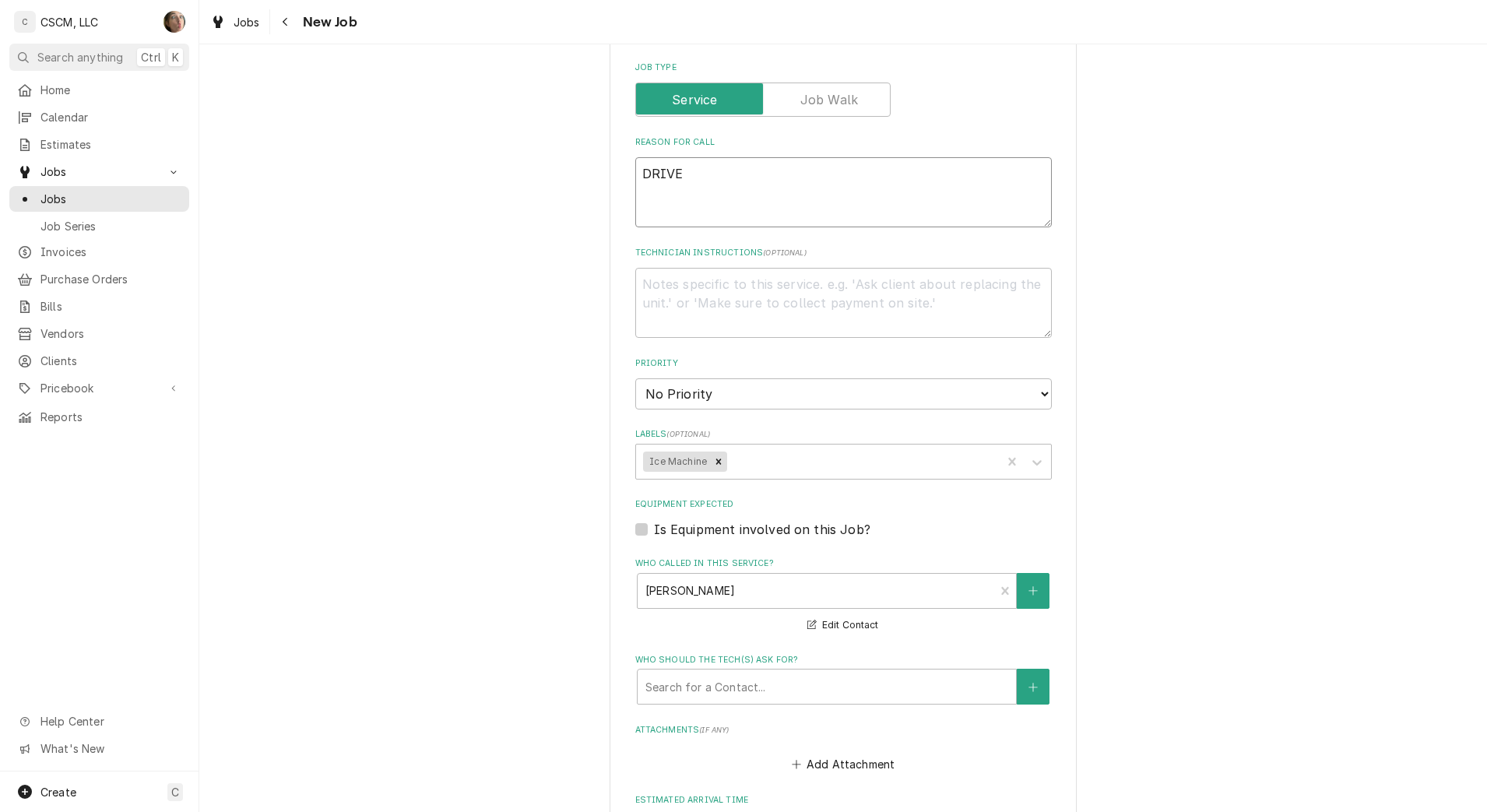
type textarea "DRIVE"
type textarea "x"
type textarea "DRIV"
type textarea "x"
type textarea "DRI"
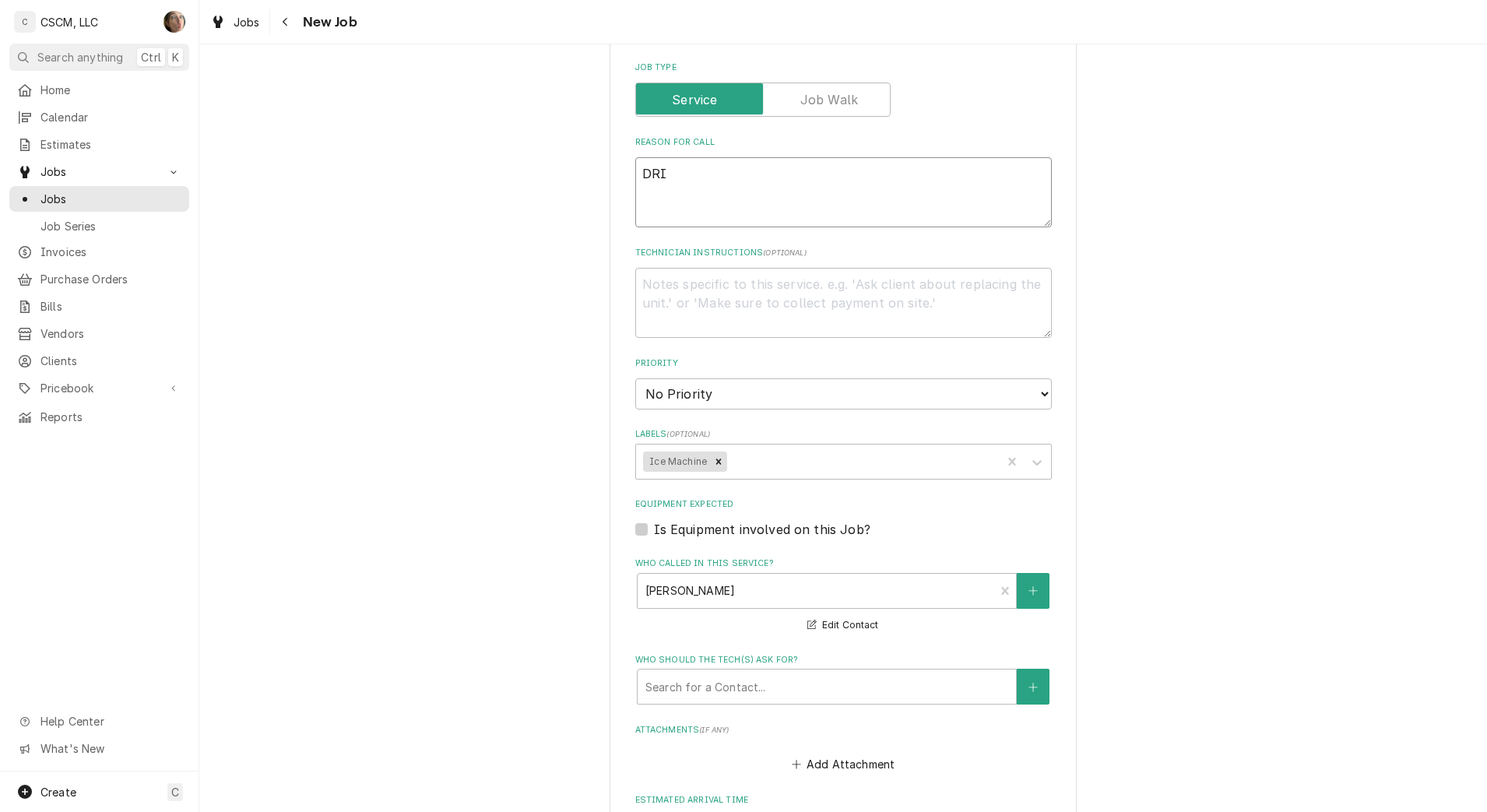
type textarea "x"
type textarea "DR"
type textarea "x"
type textarea "D"
type textarea "x"
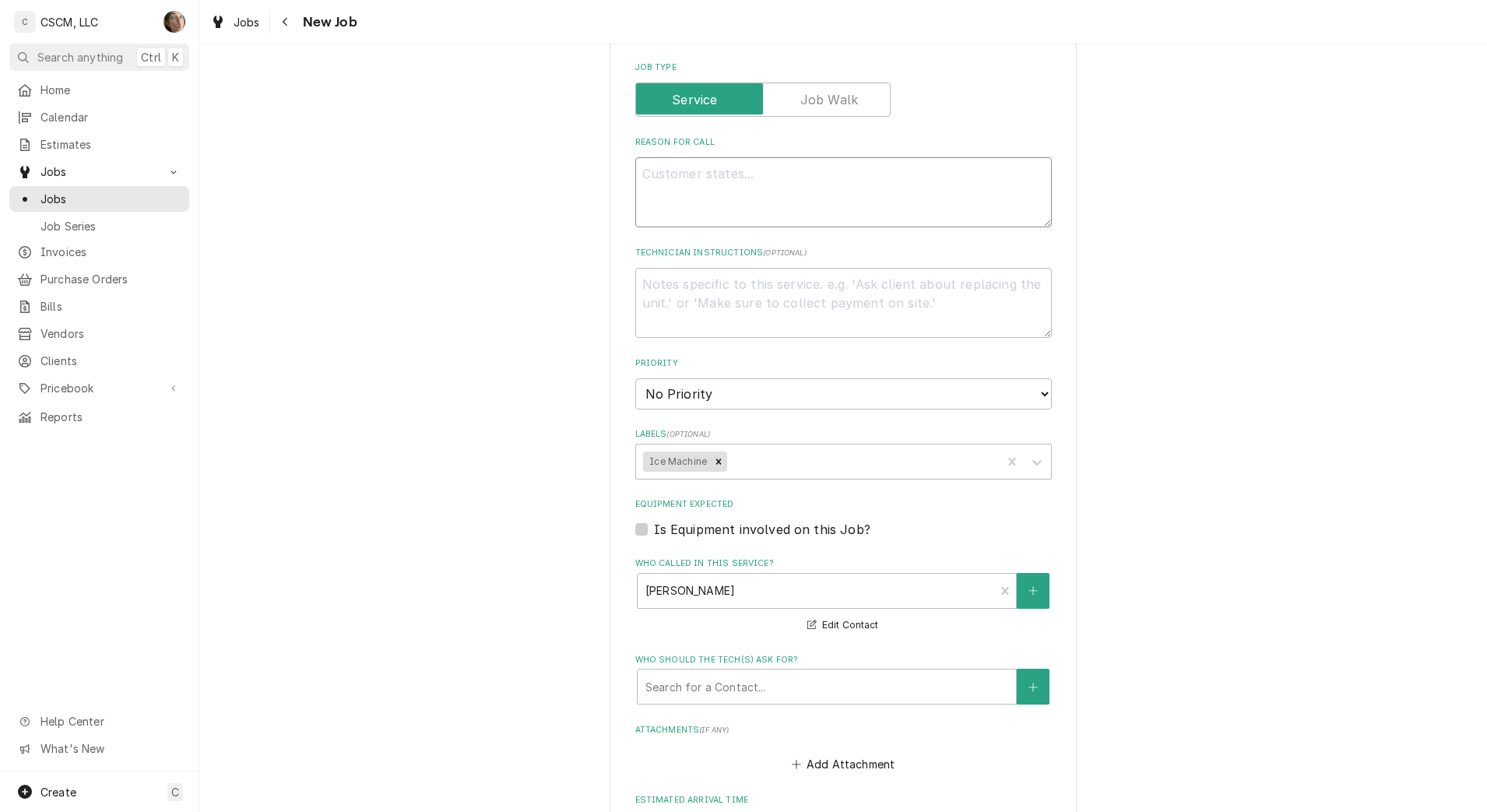
click at [716, 461] on icon "Remove Ice Machine" at bounding box center [719, 461] width 5 height 5
type textarea "x"
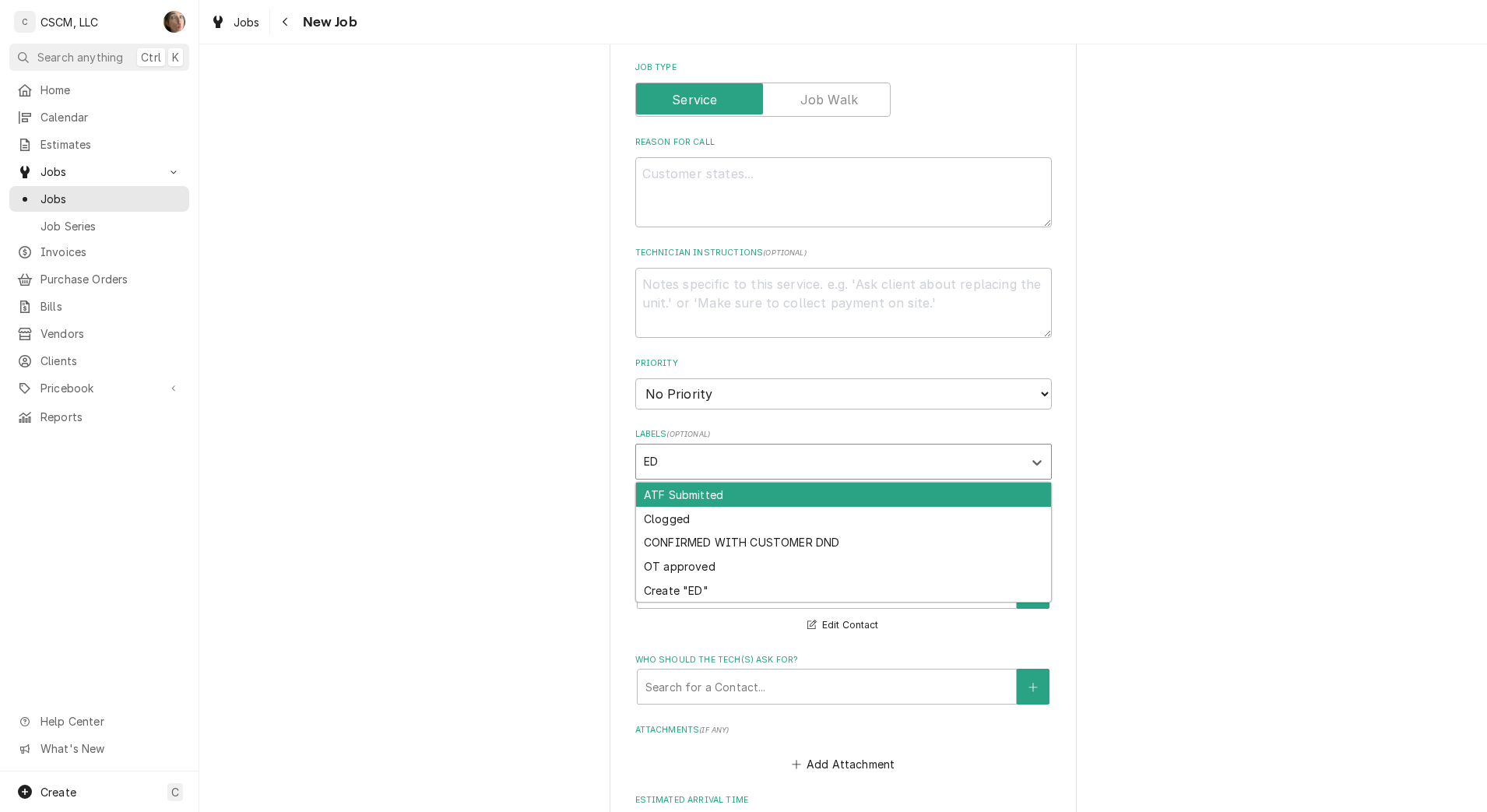
type input "E"
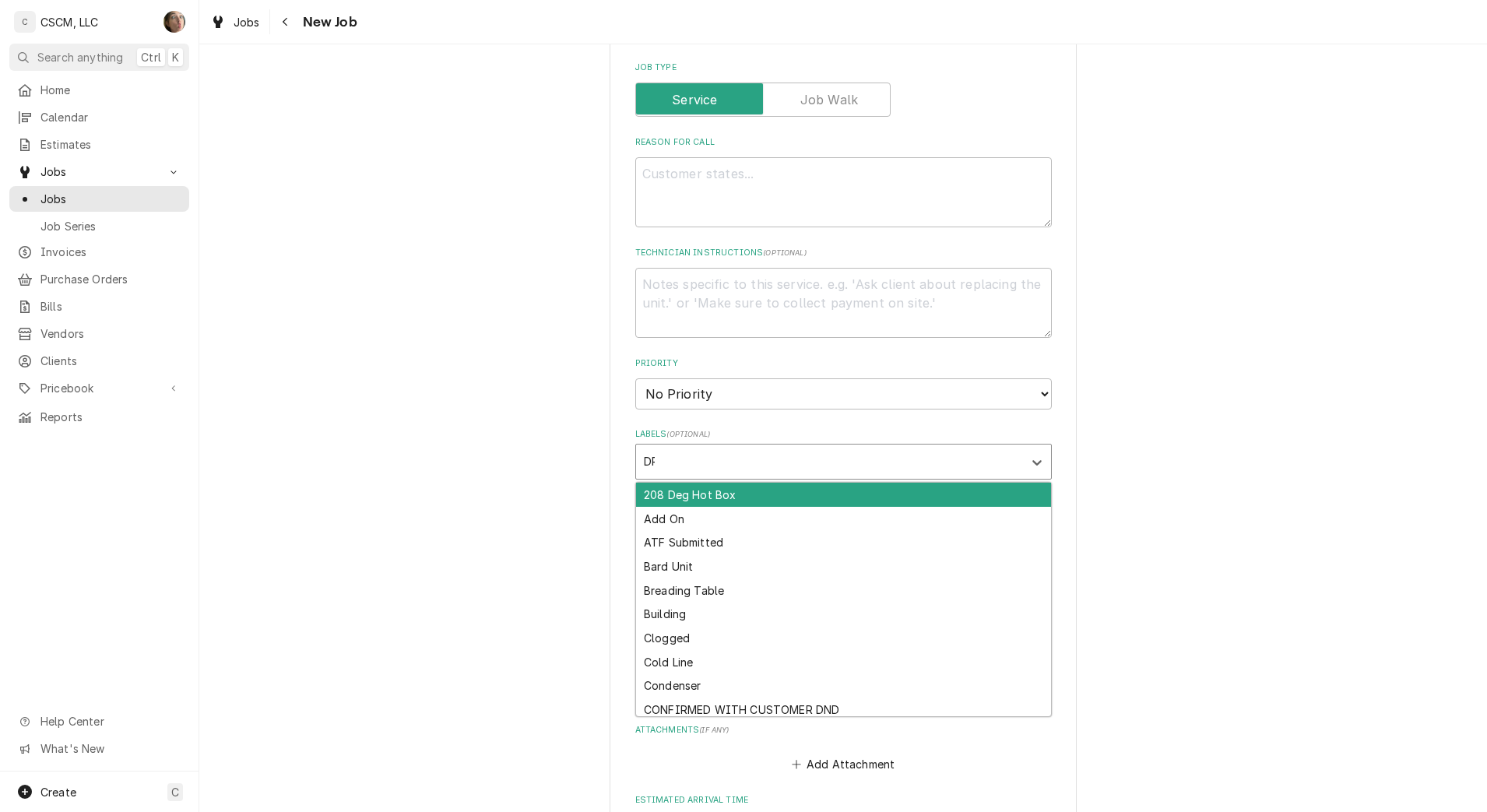
type input "DRI"
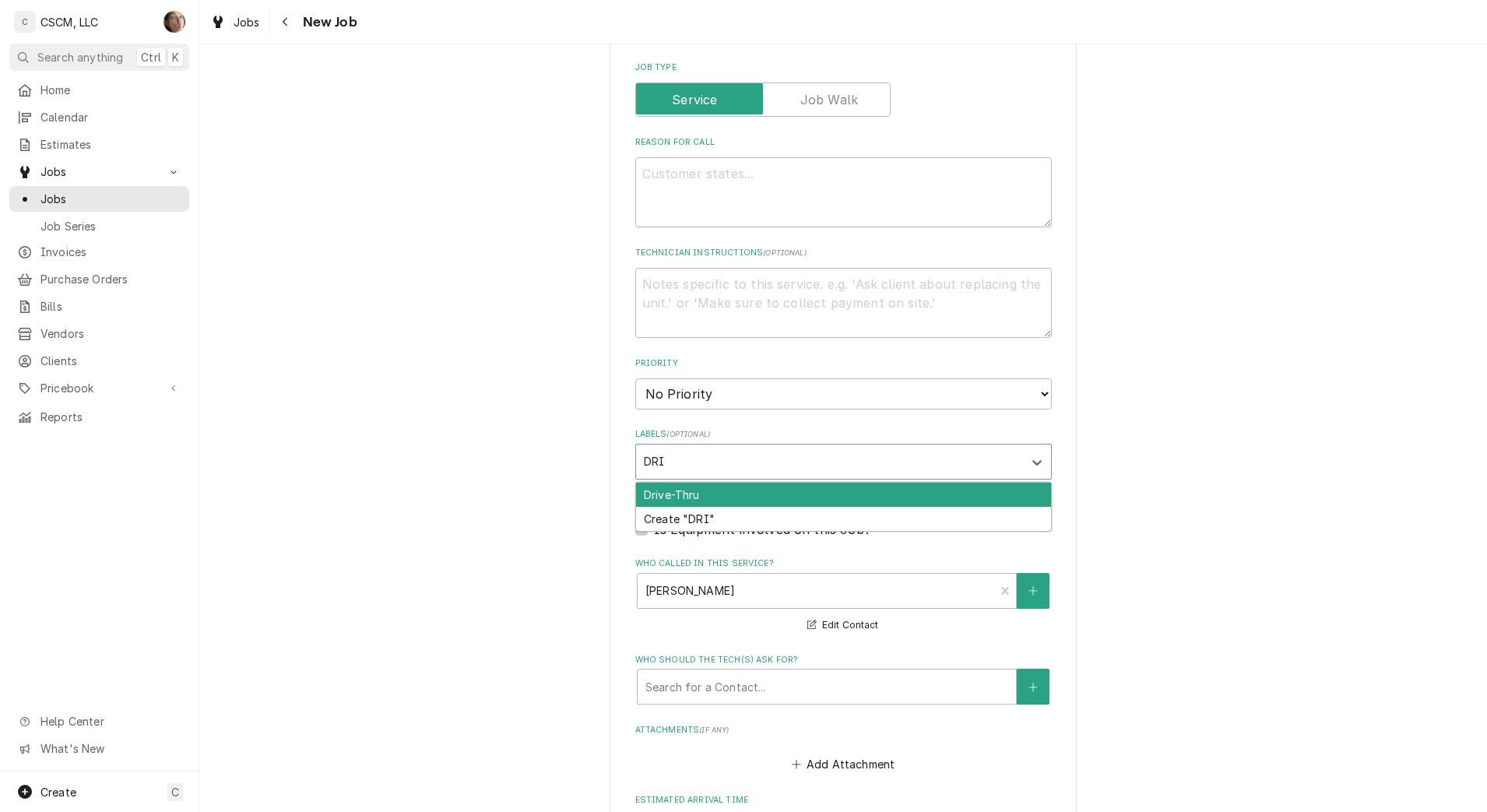
click at [700, 491] on div "Drive-Thru" at bounding box center [843, 494] width 415 height 24
type textarea "x"
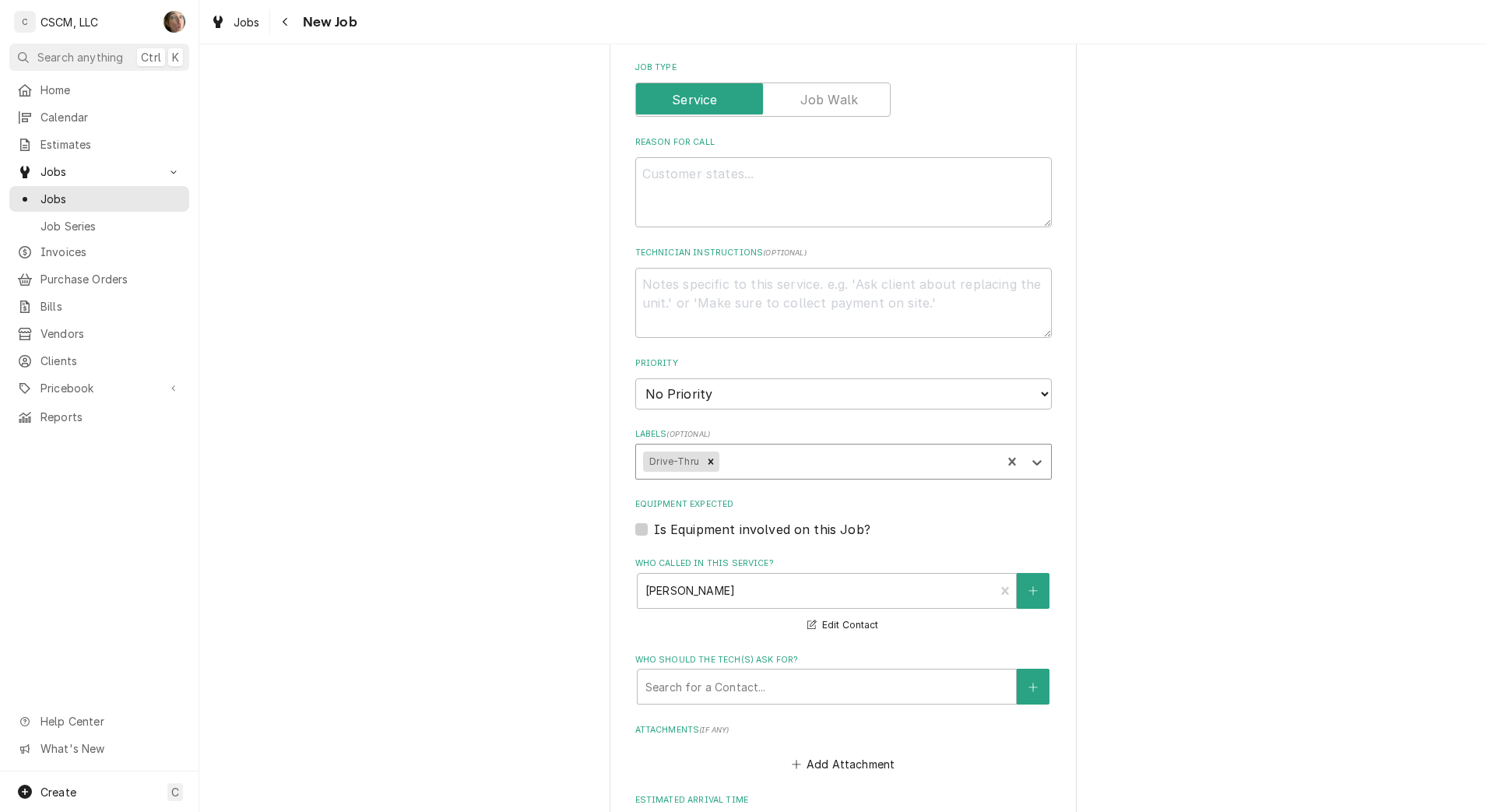
type textarea "x"
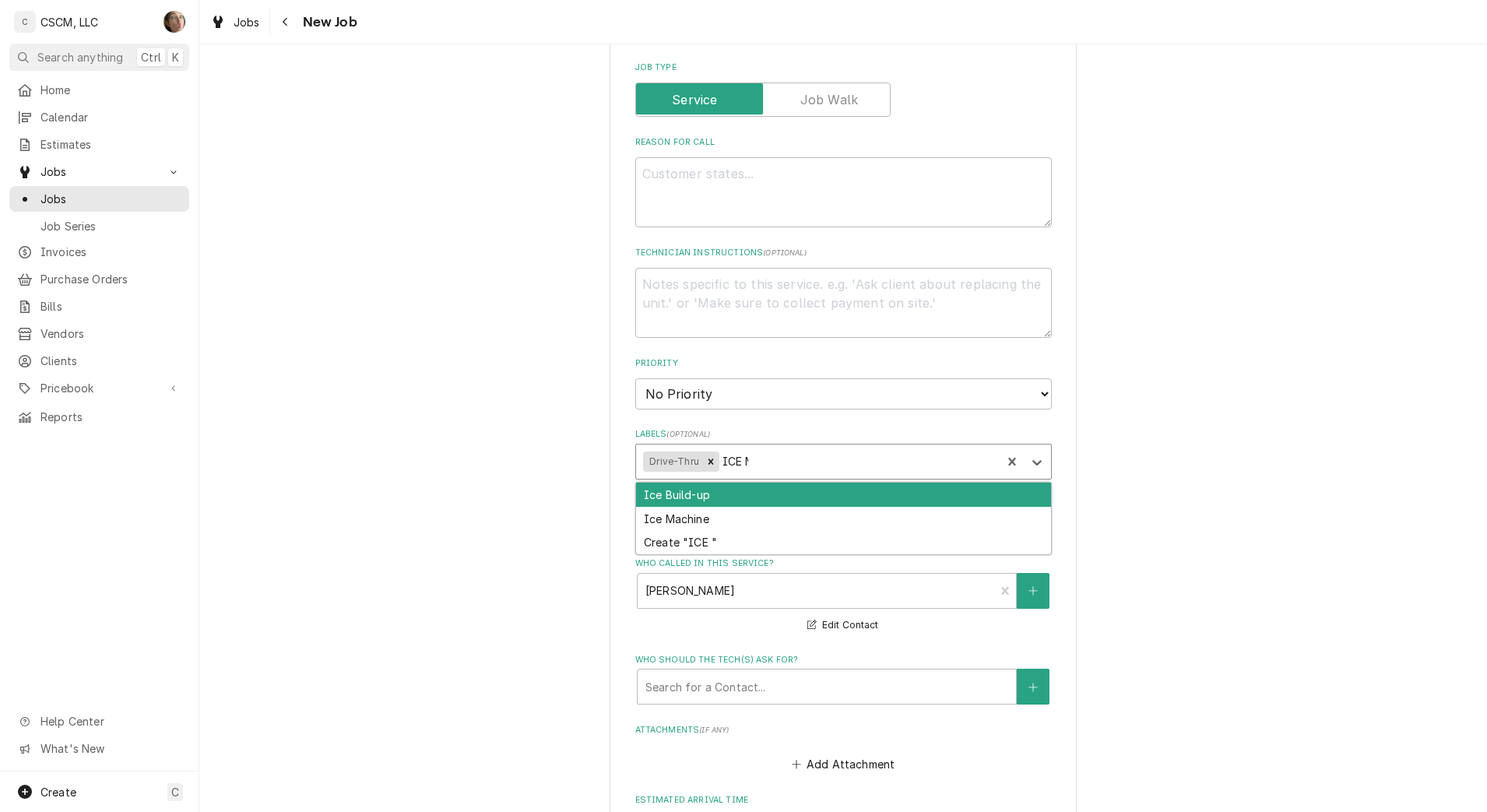
type input "ICE MA"
click at [700, 491] on div "Ice Machine" at bounding box center [843, 494] width 415 height 24
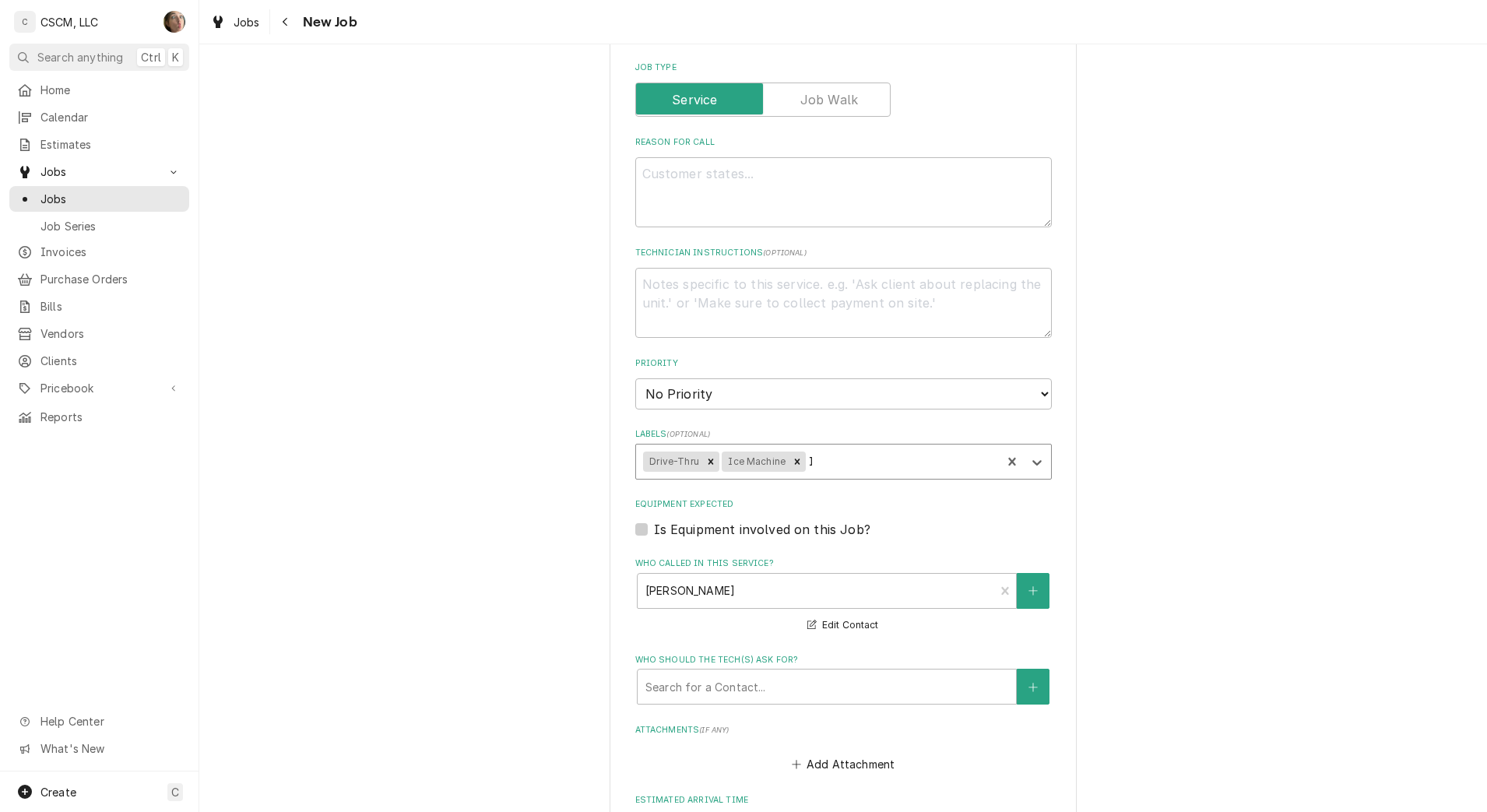
type textarea "x"
click at [716, 196] on textarea "Reason For Call" at bounding box center [843, 191] width 417 height 70
click at [823, 191] on textarea "Reason For Call" at bounding box center [843, 191] width 417 height 70
paste textarea "Lobby ice seems full not dropping ice"
type textarea "x"
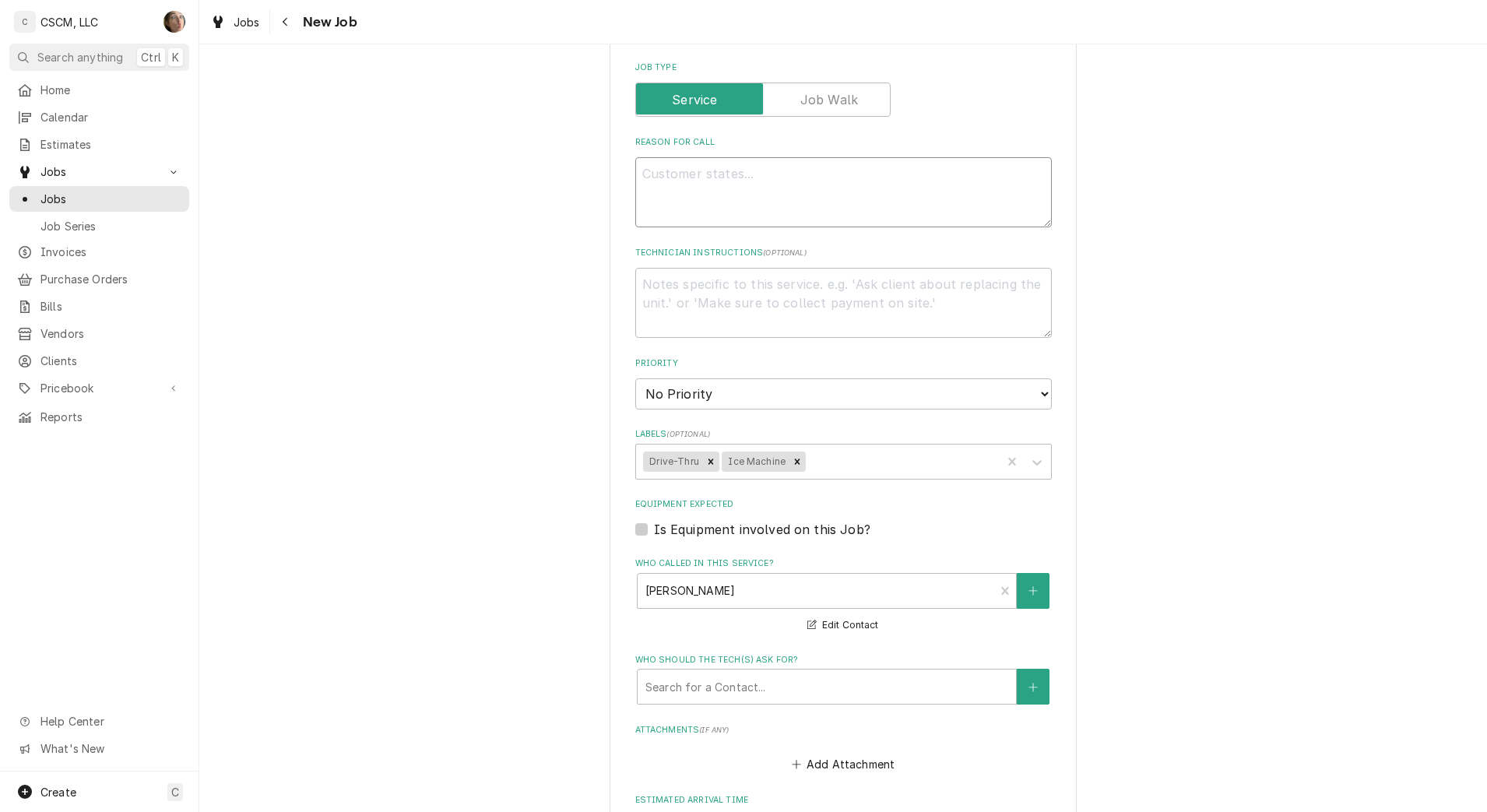
type textarea "Lobby ice seems full not dropping ice"
type textarea "x"
type textarea "Lobby ice seems full not dropping ice."
type textarea "x"
type textarea "Lobby ice seems full not dropping ice."
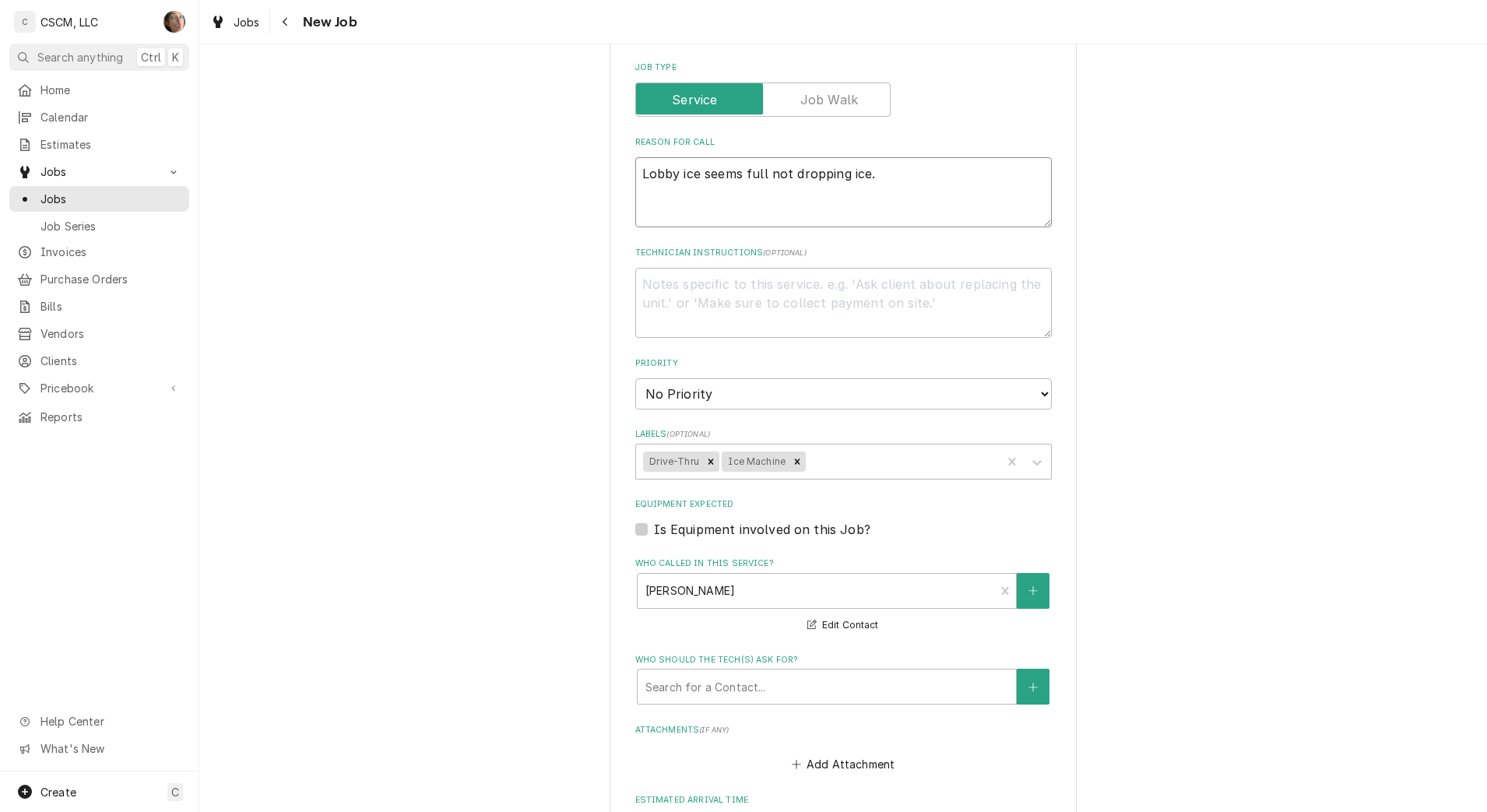
type textarea "x"
click at [708, 463] on icon "Remove Drive-Thru" at bounding box center [711, 461] width 5 height 5
type textarea "Lobby ice seems full not dropping ice."
click at [710, 463] on div "Remove Ice Machine" at bounding box center [718, 461] width 17 height 20
type textarea "x"
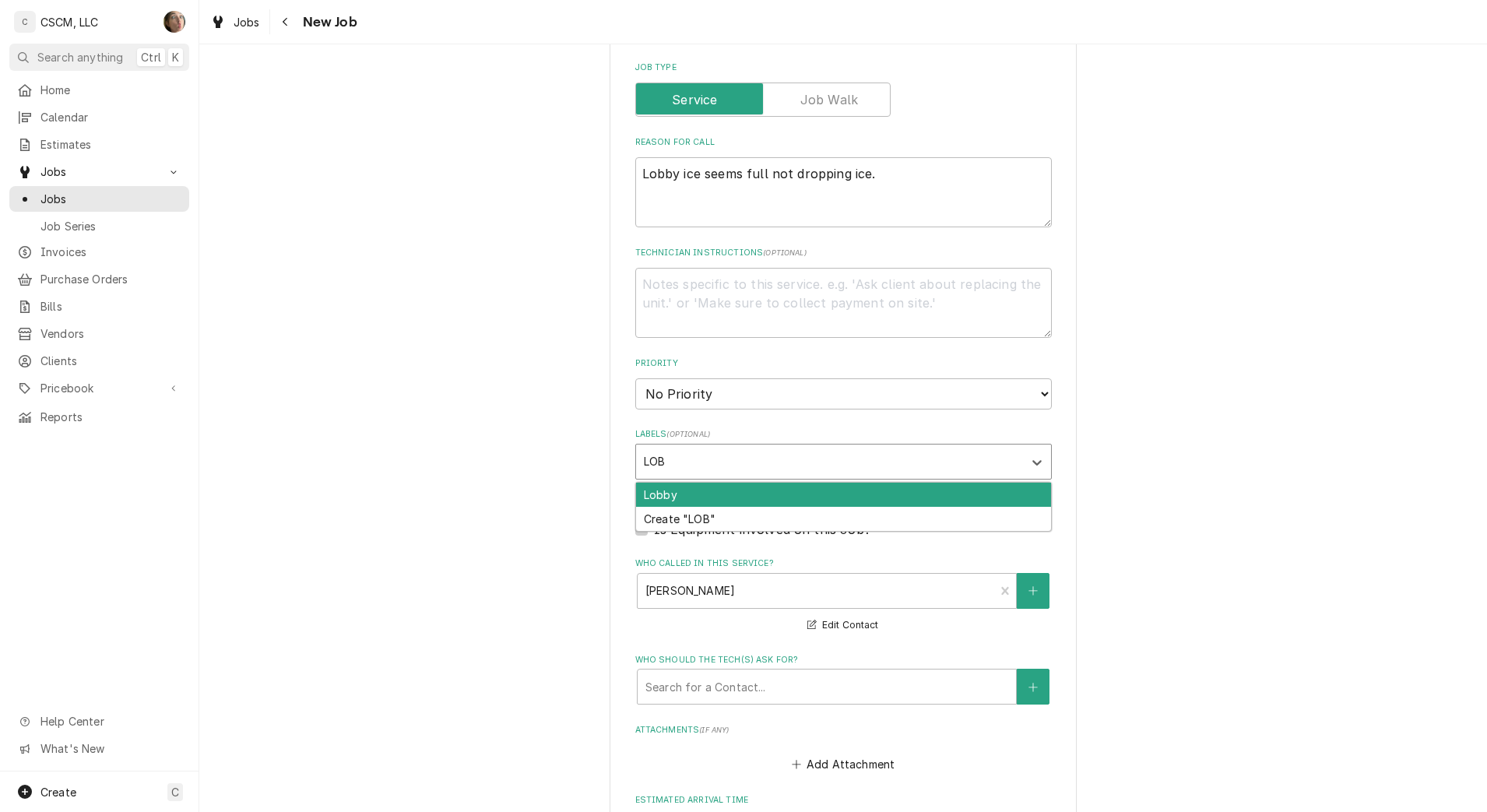
type input "LOBB"
click at [699, 493] on div "Lobby" at bounding box center [843, 494] width 415 height 24
type textarea "x"
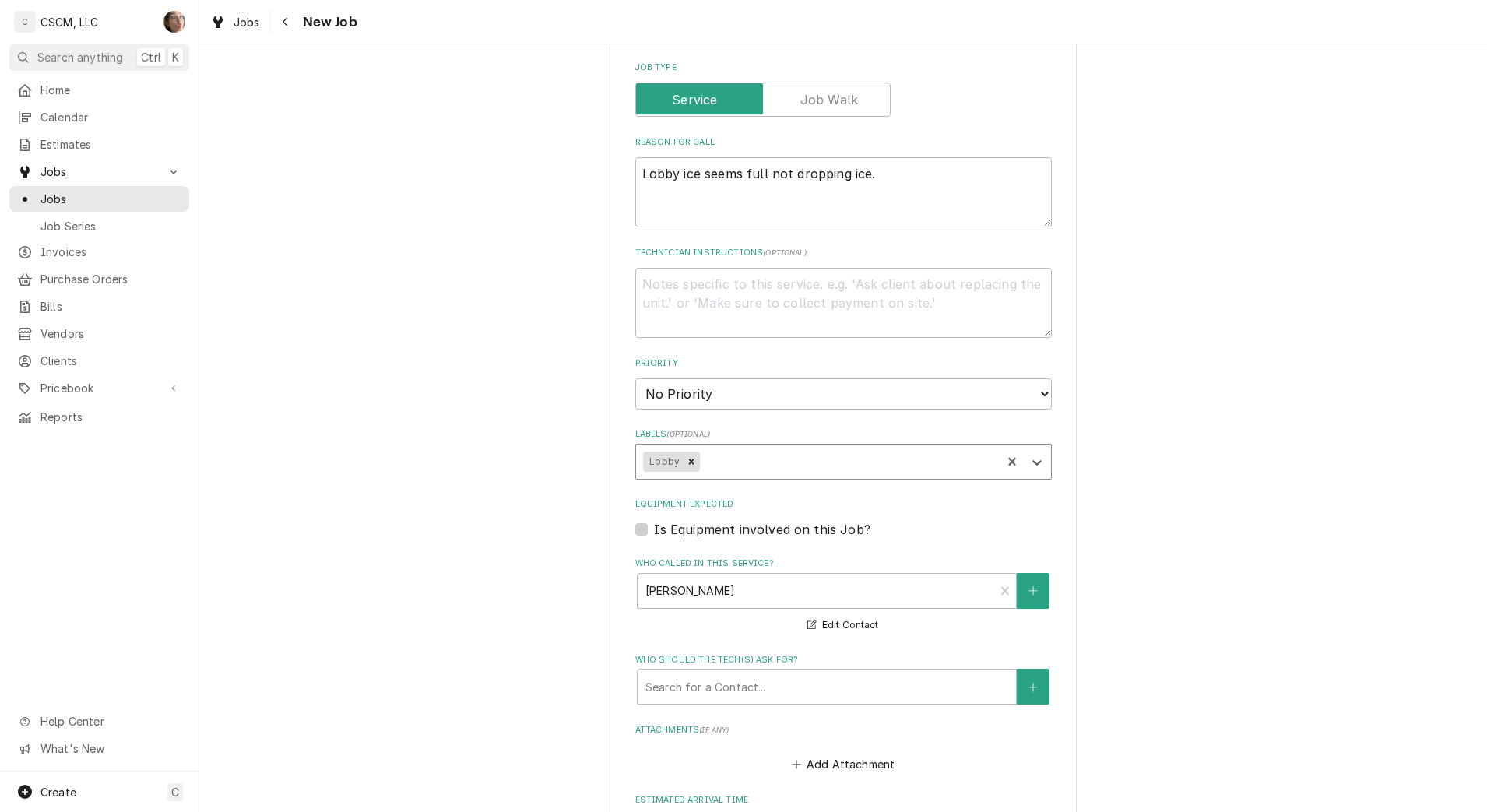
type textarea "x"
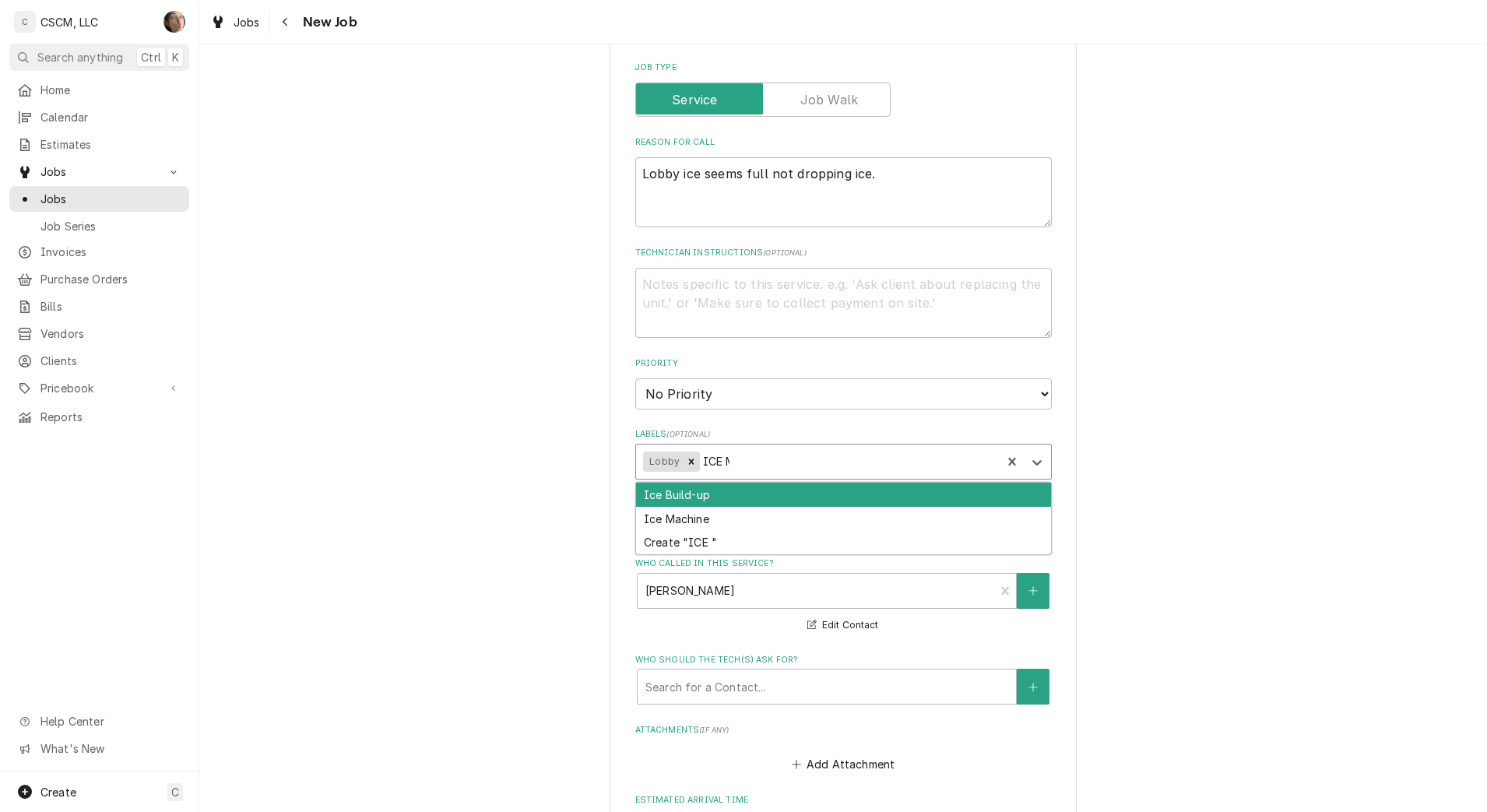
type input "ICE MA"
click at [703, 500] on div "Ice Machine" at bounding box center [843, 494] width 415 height 24
type textarea "x"
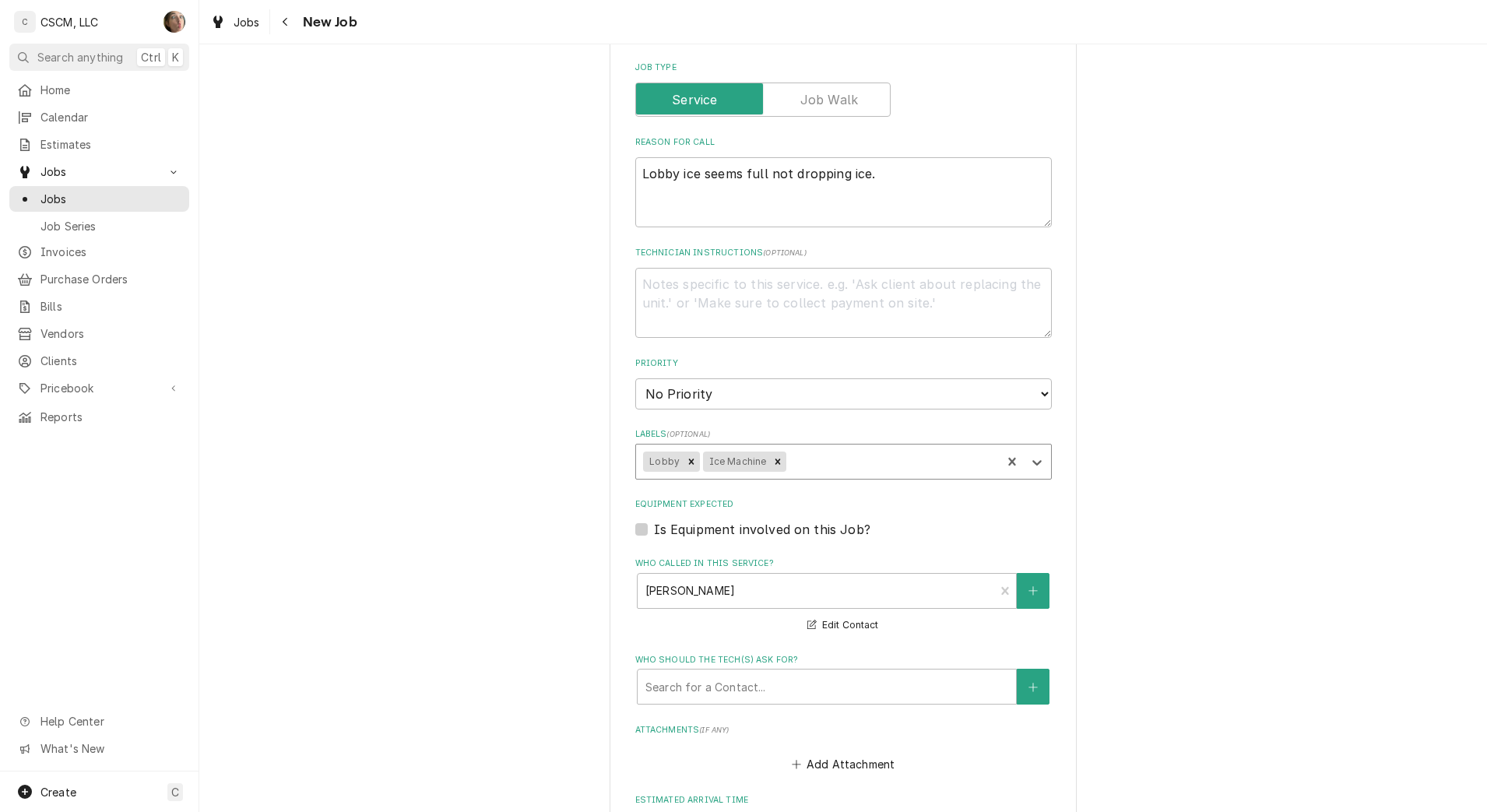
type textarea "x"
click at [699, 393] on select "No Priority Urgent High Medium Low" at bounding box center [843, 394] width 417 height 31
select select "3"
click at [635, 379] on select "No Priority Urgent High Medium Low" at bounding box center [843, 394] width 417 height 31
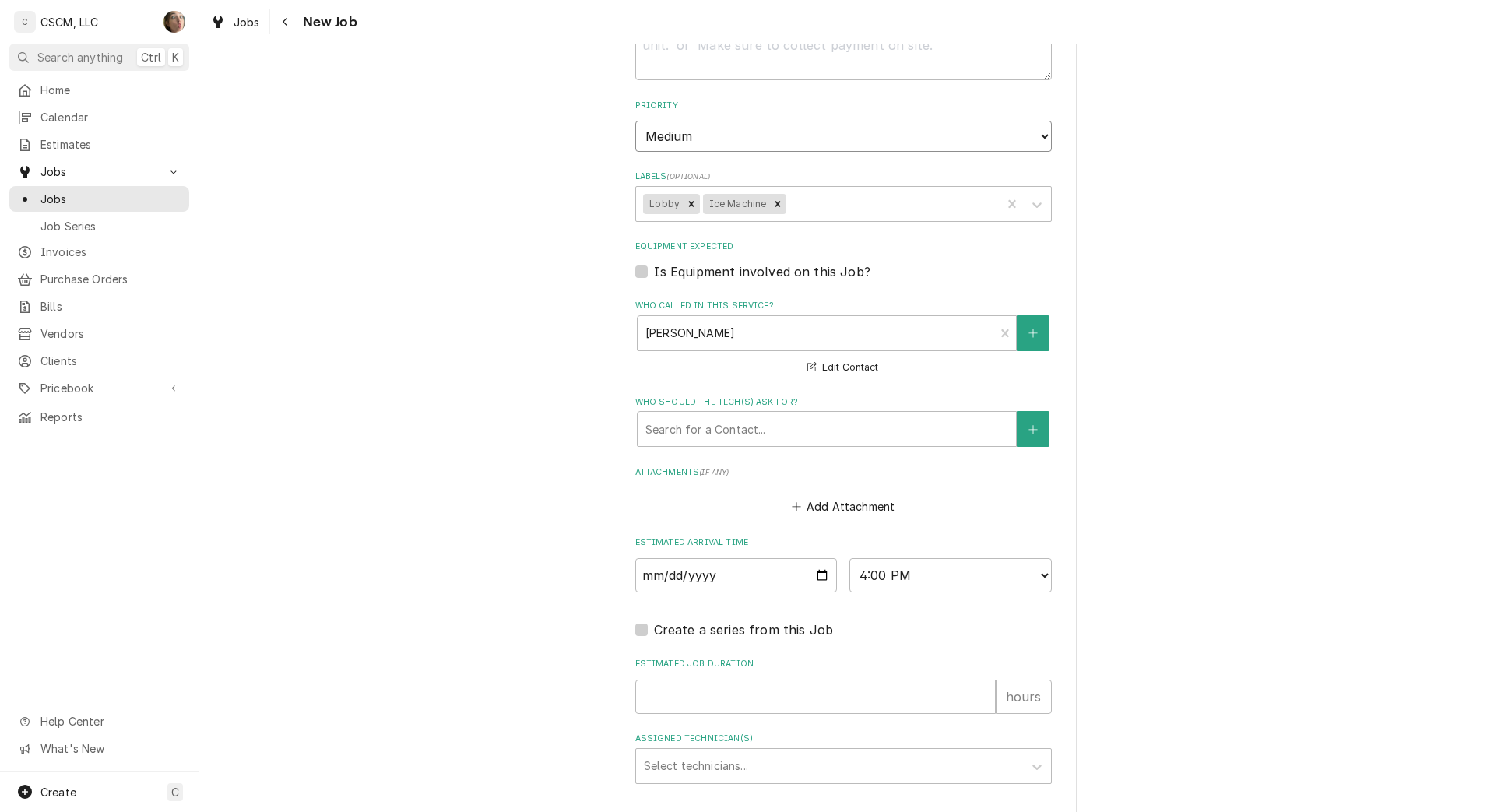
scroll to position [1240, 0]
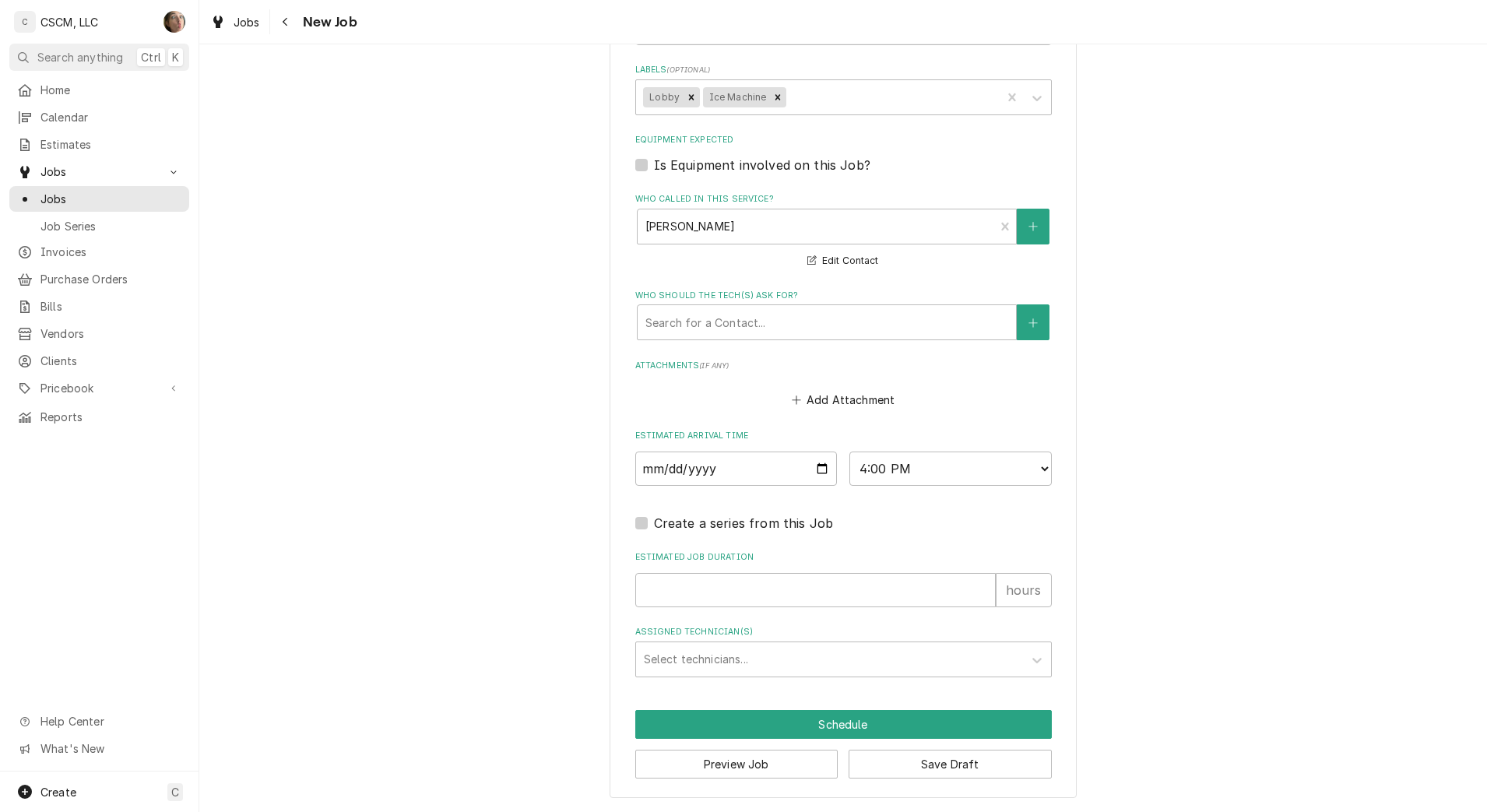
click at [699, 660] on div "Assigned Technician(s)" at bounding box center [829, 660] width 372 height 28
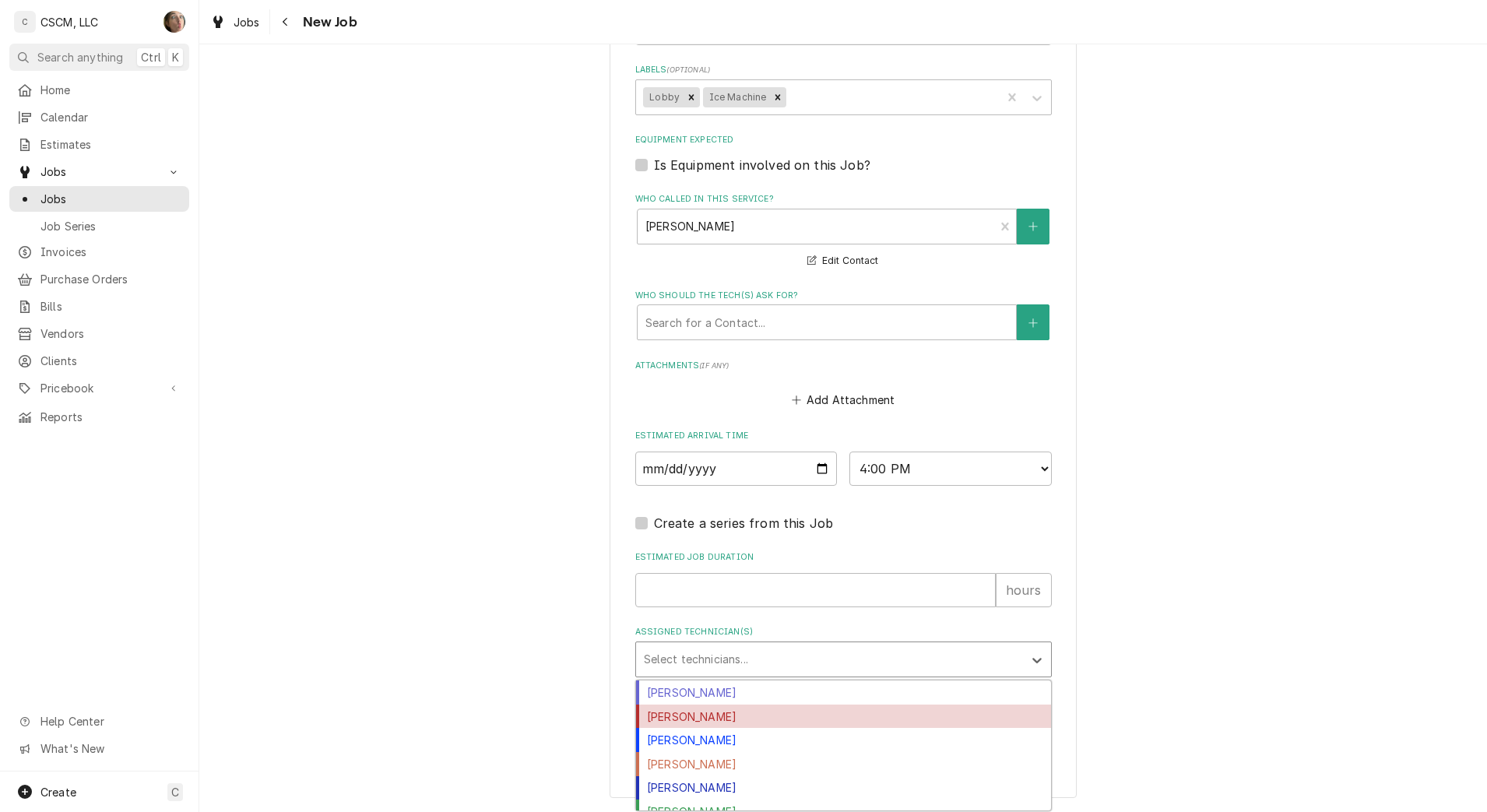
click at [685, 721] on div "[PERSON_NAME]" at bounding box center [843, 716] width 415 height 24
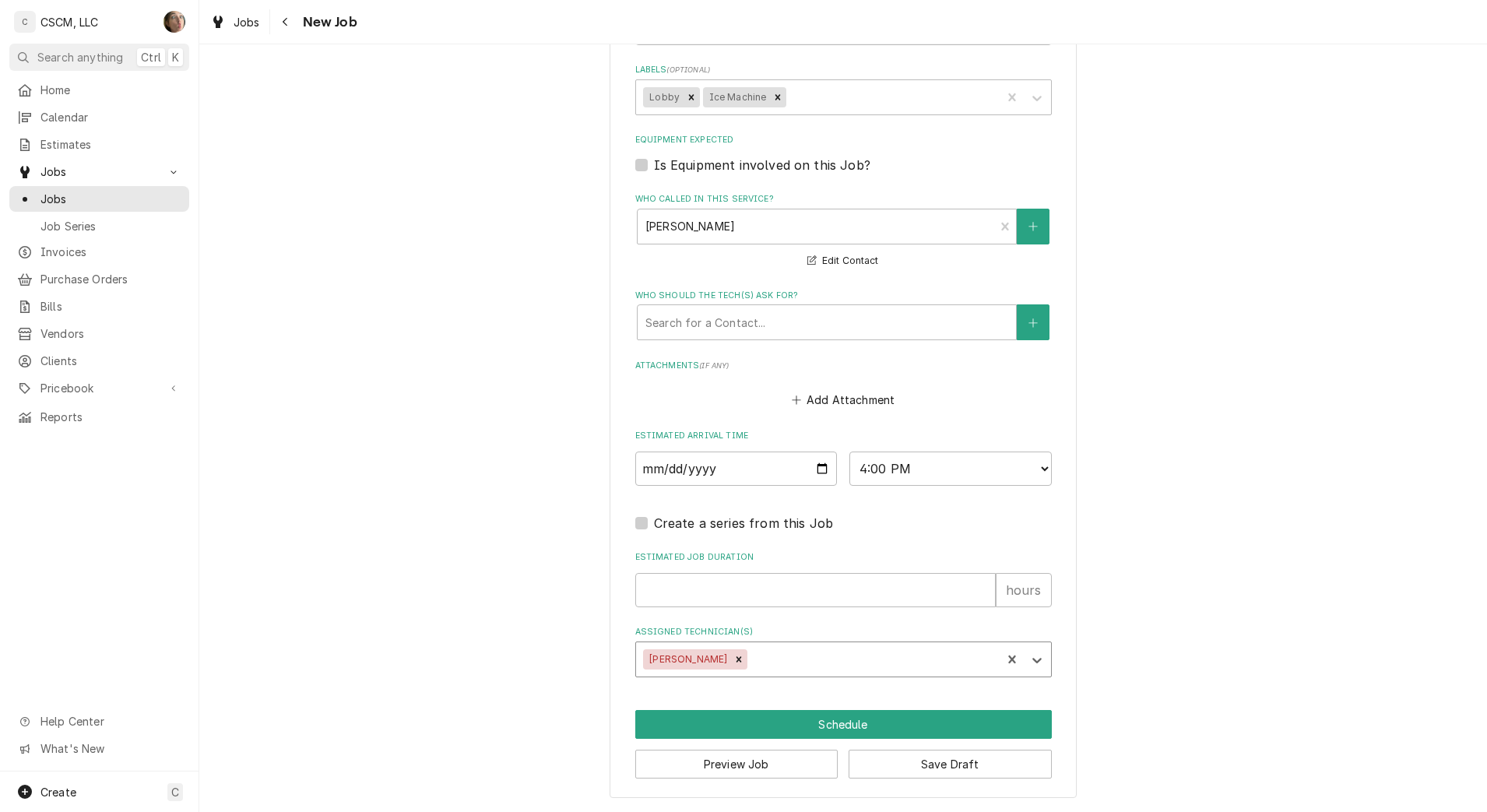
type textarea "x"
click at [691, 597] on input "Estimated Job Duration" at bounding box center [815, 589] width 361 height 35
type input "1"
type textarea "x"
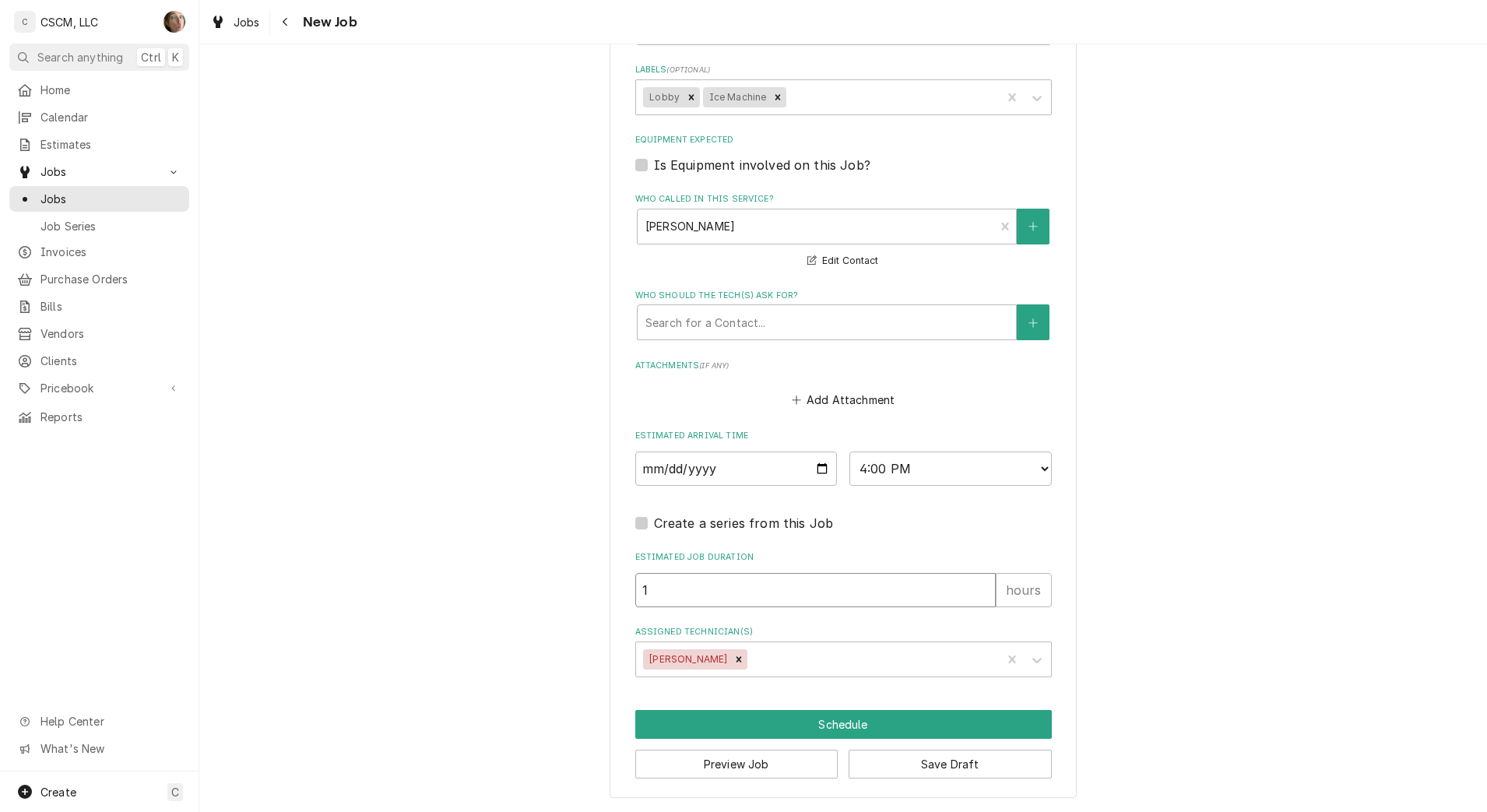
type input "1"
click at [929, 466] on select "AM / PM 6:00 AM 6:15 AM 6:30 AM 6:45 AM 7:00 AM 7:15 AM 7:30 AM 7:45 AM 8:00 AM…" at bounding box center [951, 468] width 202 height 35
select select "15:30:00"
click at [849, 451] on select "AM / PM 6:00 AM 6:15 AM 6:30 AM 6:45 AM 7:00 AM 7:15 AM 7:30 AM 7:45 AM 8:00 AM…" at bounding box center [951, 468] width 202 height 35
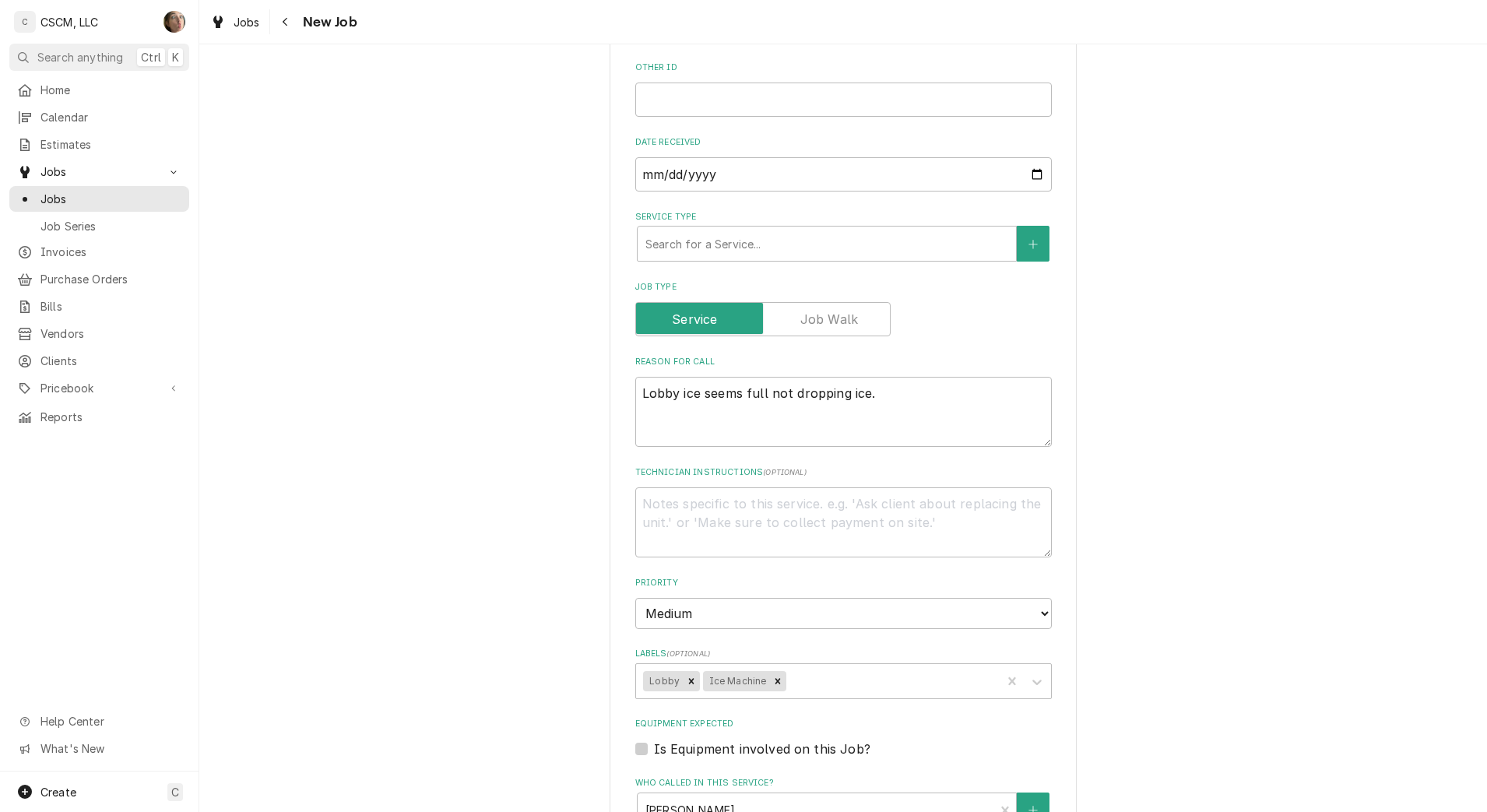
scroll to position [169, 0]
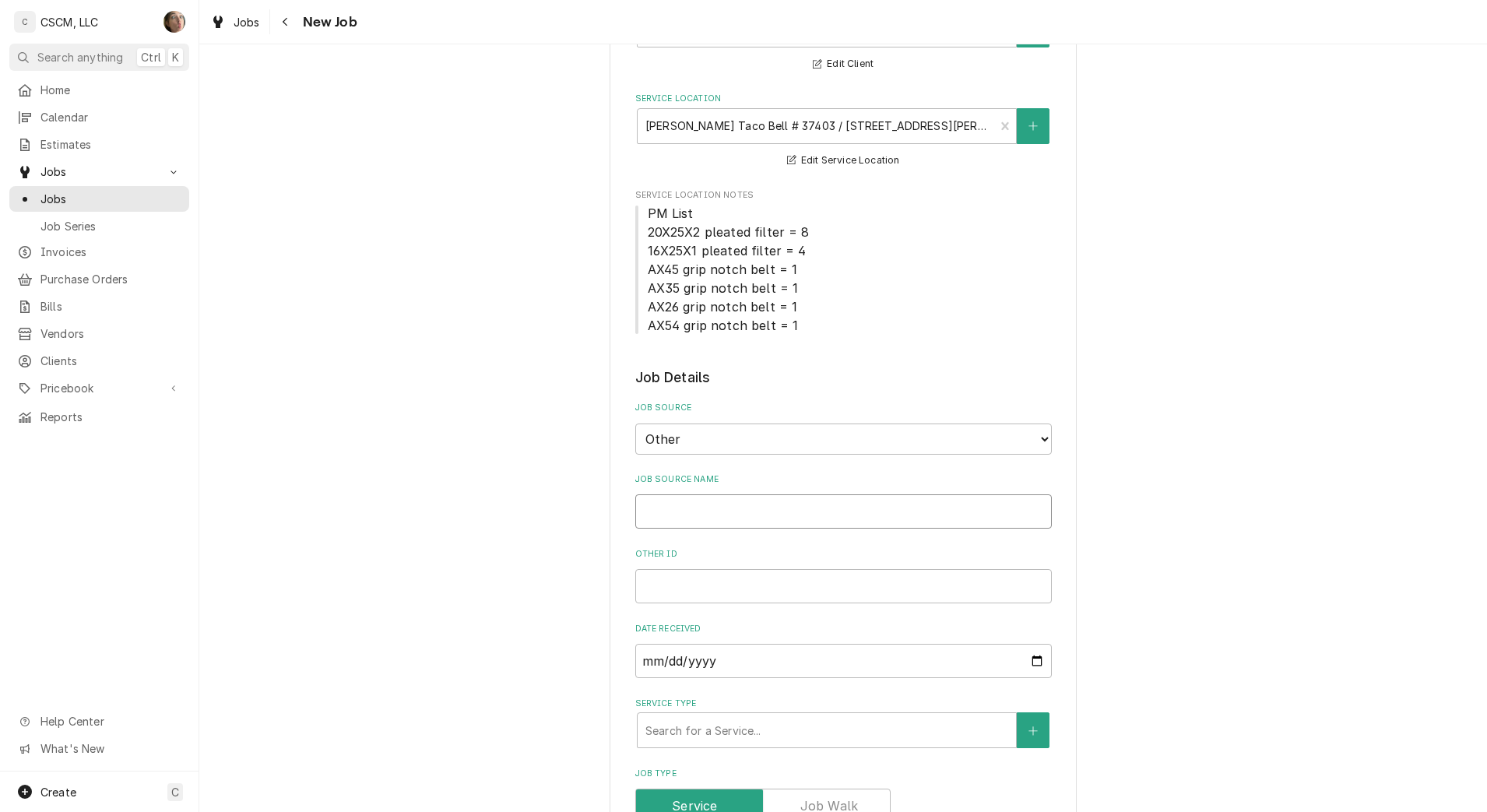
click at [662, 520] on input "Job Source Name" at bounding box center [843, 511] width 417 height 35
type textarea "x"
type input "V"
type textarea "x"
type input "Ve"
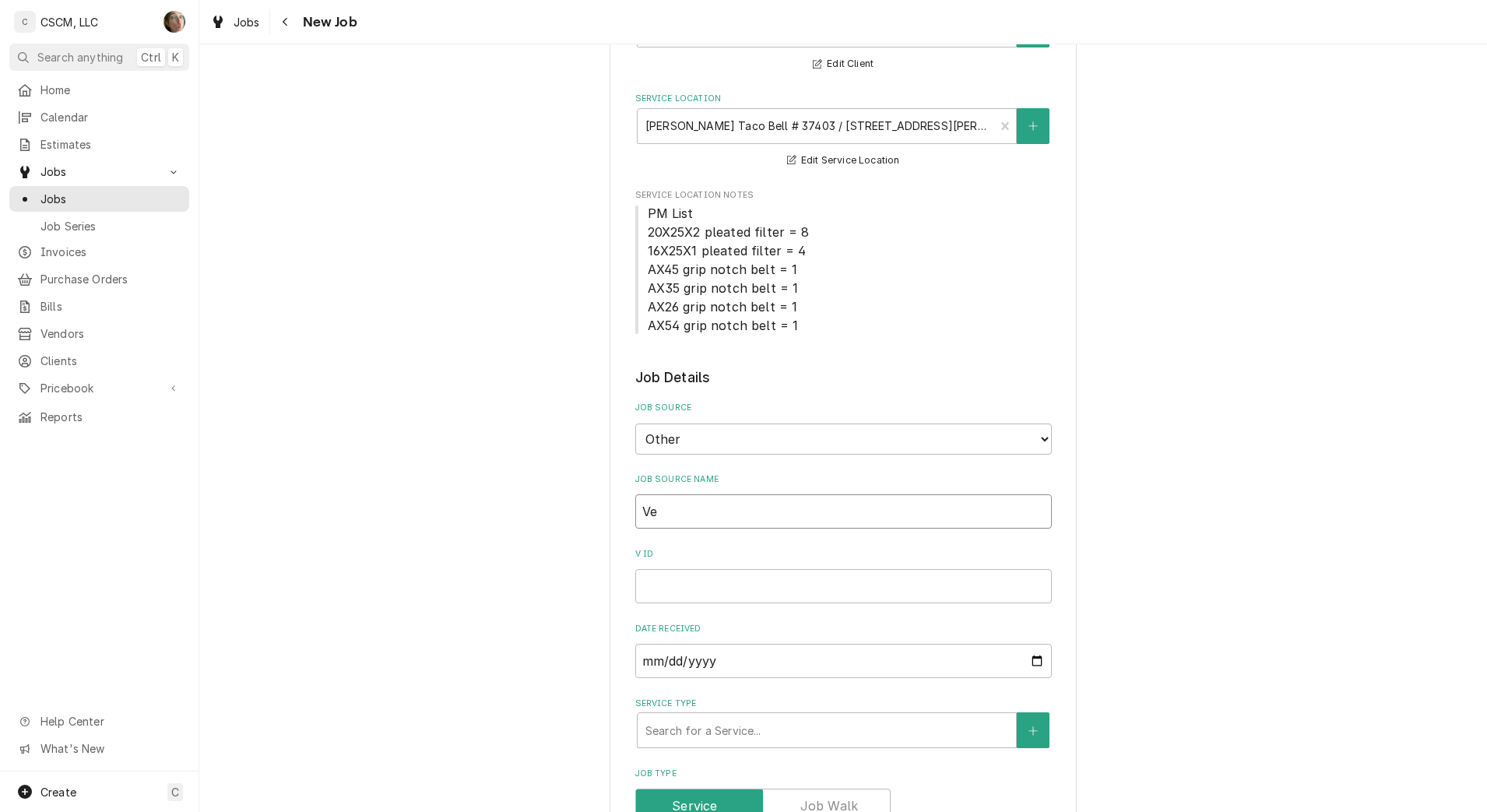
type textarea "x"
type input "Ver"
type textarea "x"
type input "Veris"
type textarea "x"
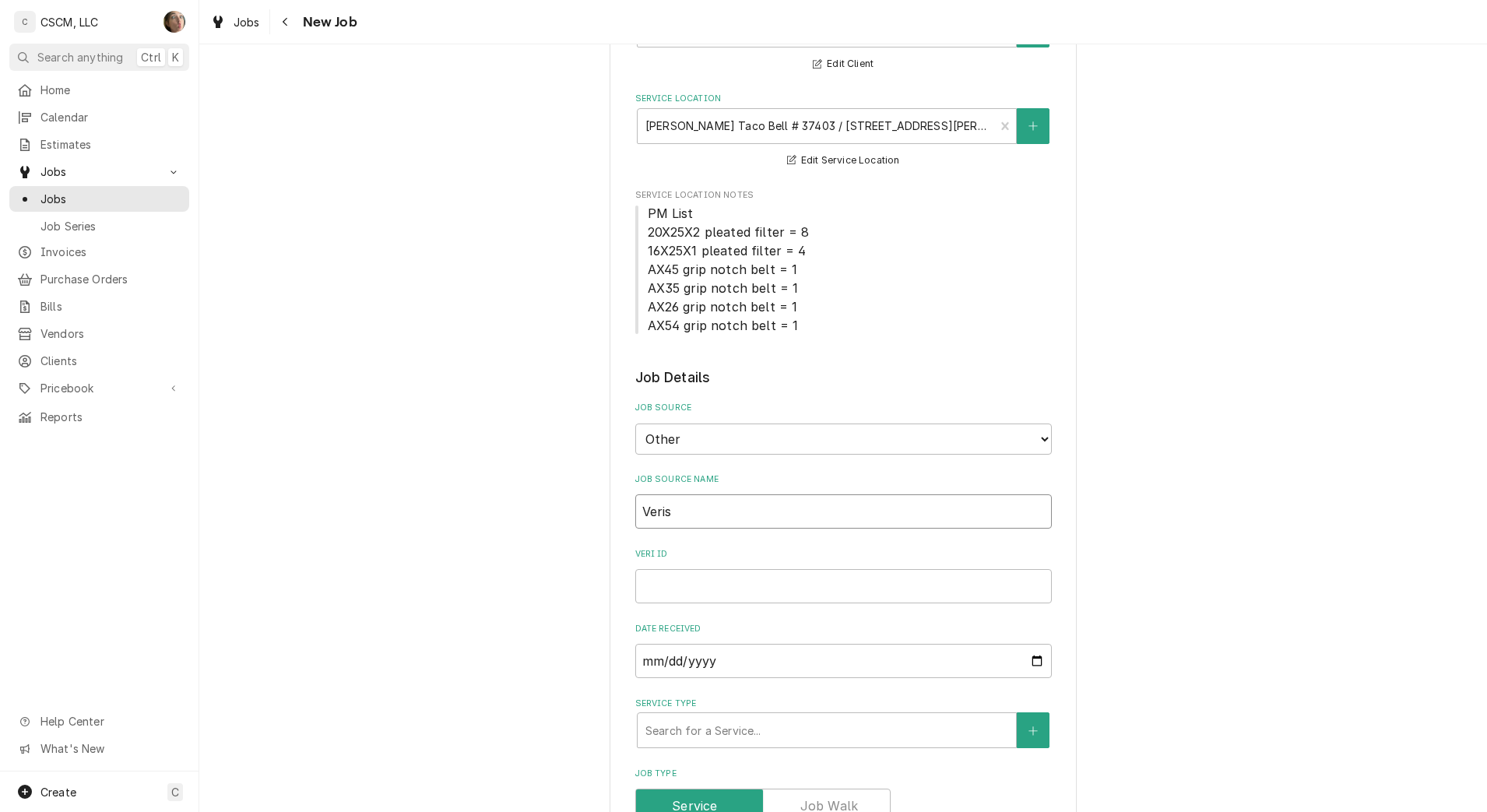
type input "Verisa"
type textarea "x"
type input "Verisae"
type textarea "x"
type input "Verisae"
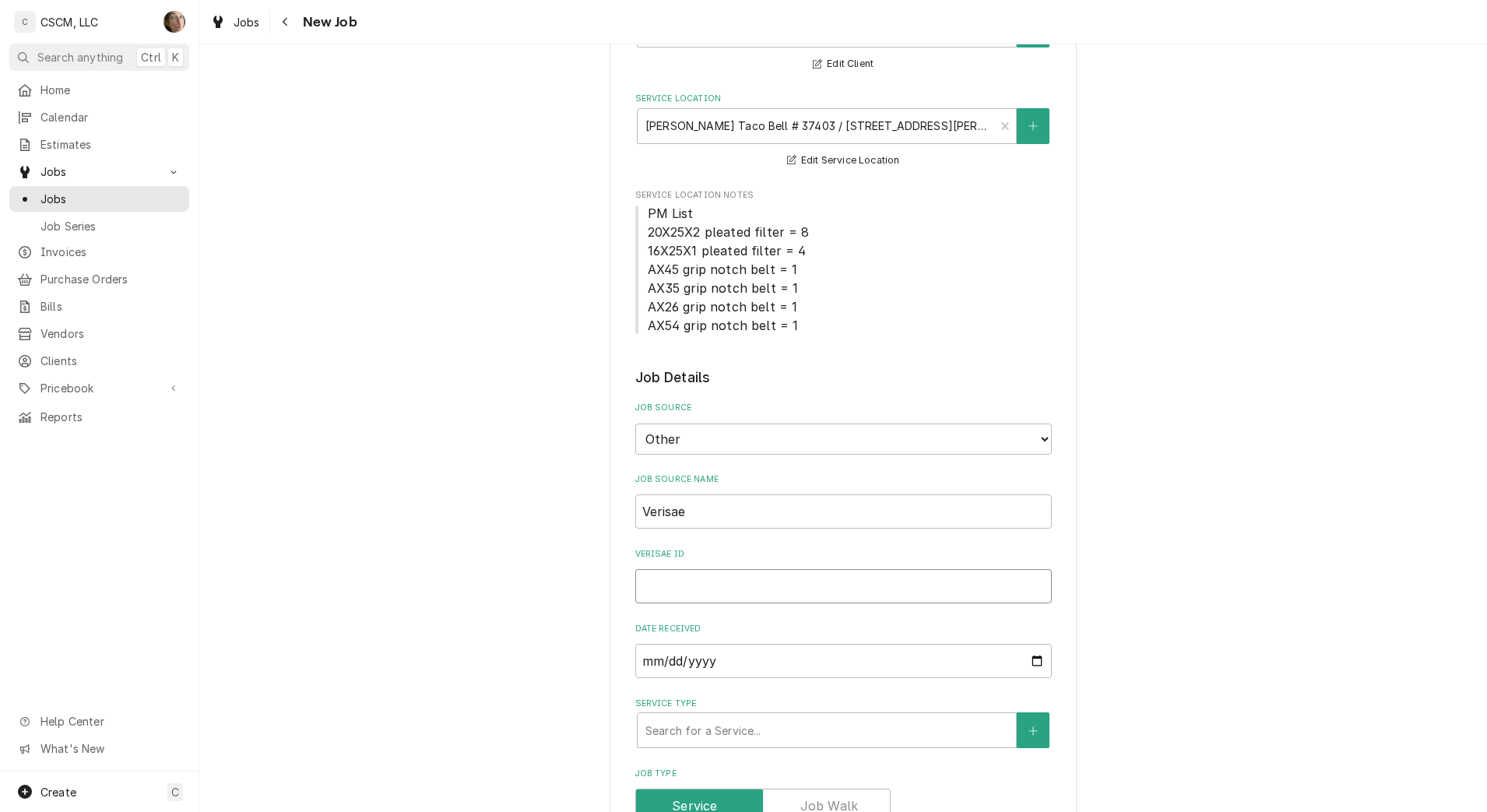
click at [691, 585] on input "Verisae ID" at bounding box center [843, 586] width 417 height 35
paste input "72202353"
type textarea "x"
type input "72202353"
type textarea "x"
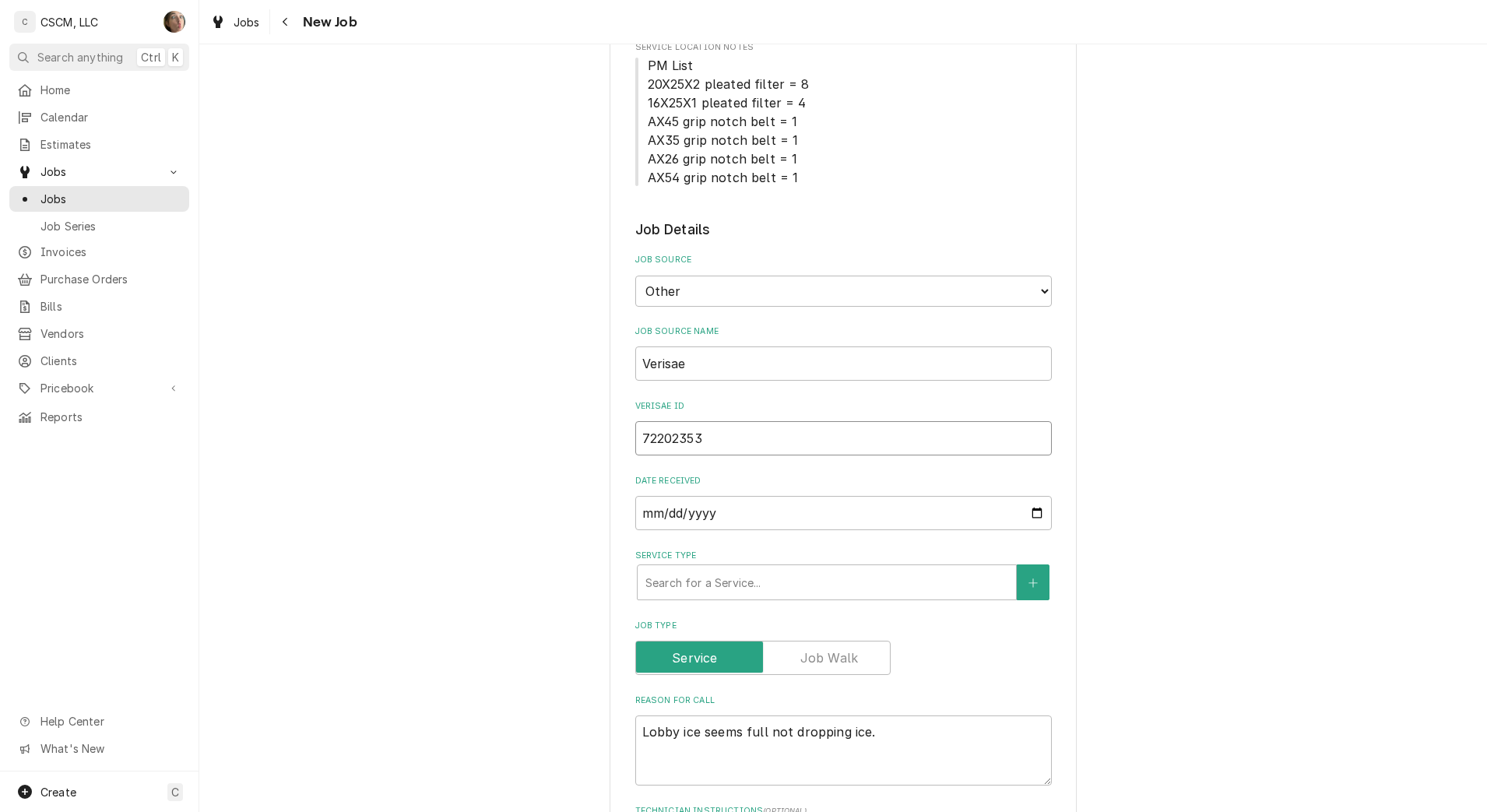
scroll to position [364, 0]
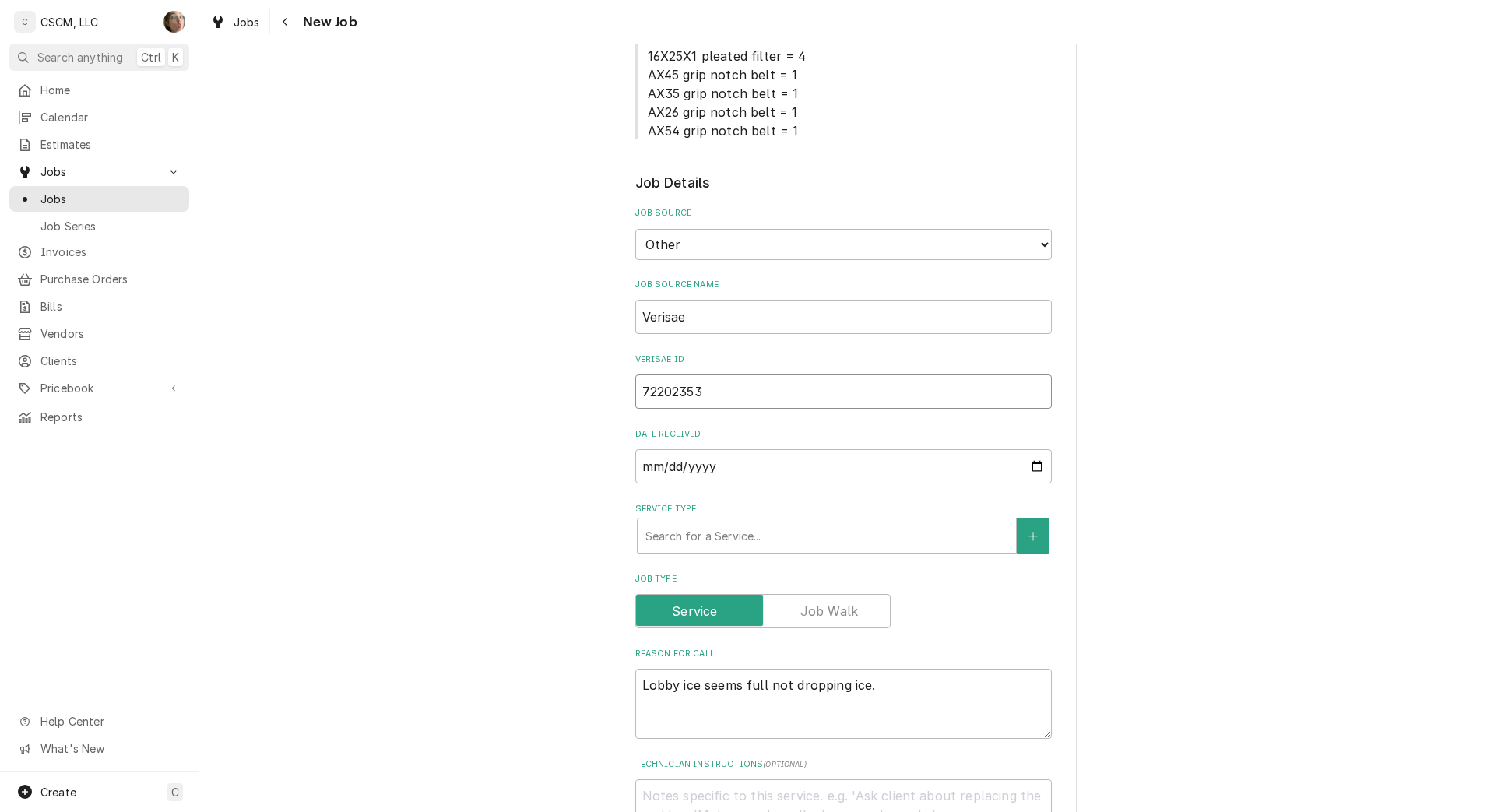
type input "72202353"
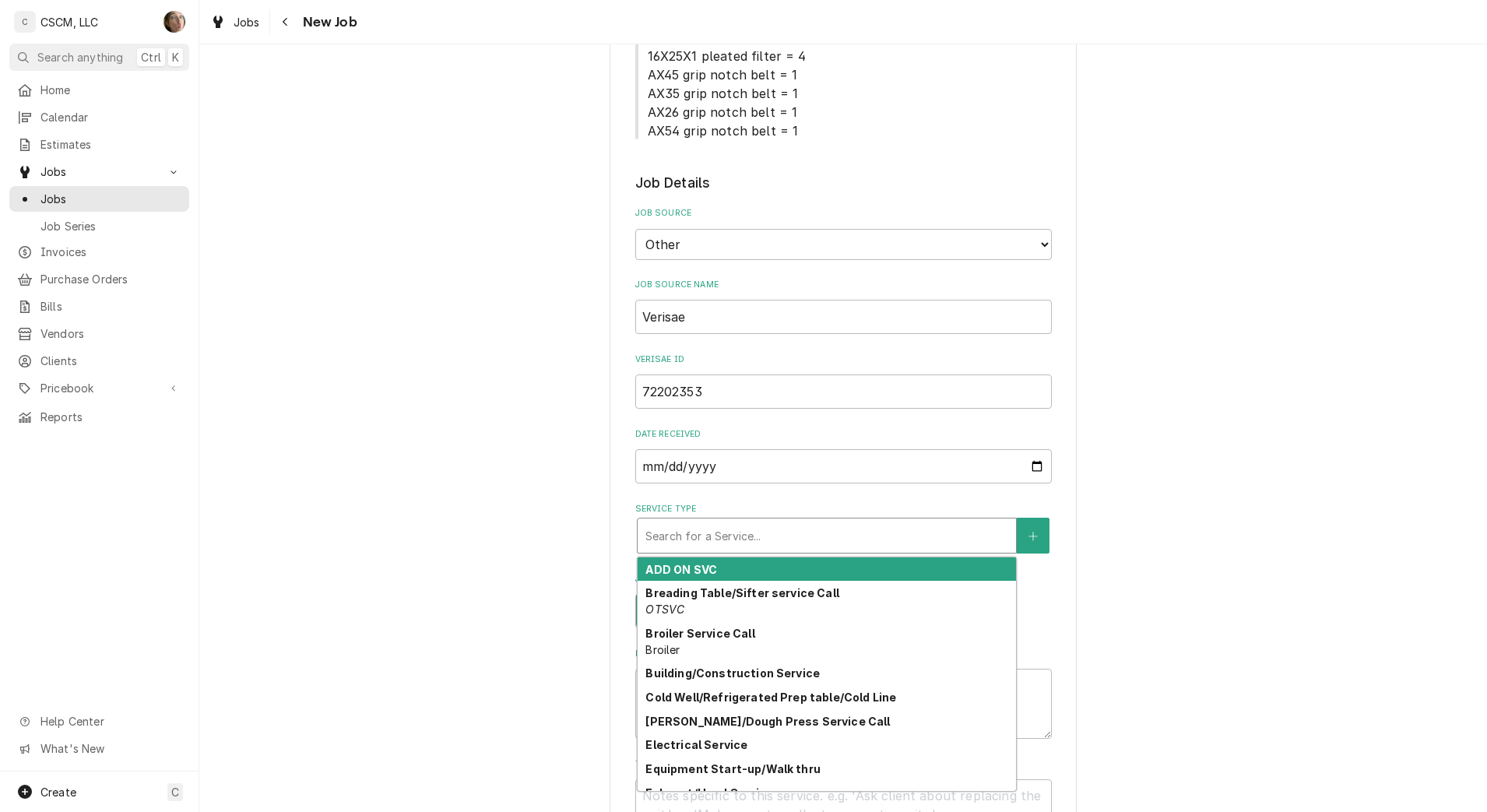
click at [755, 533] on div "Service Type" at bounding box center [826, 535] width 363 height 28
type input "I"
type textarea "x"
type input "IC"
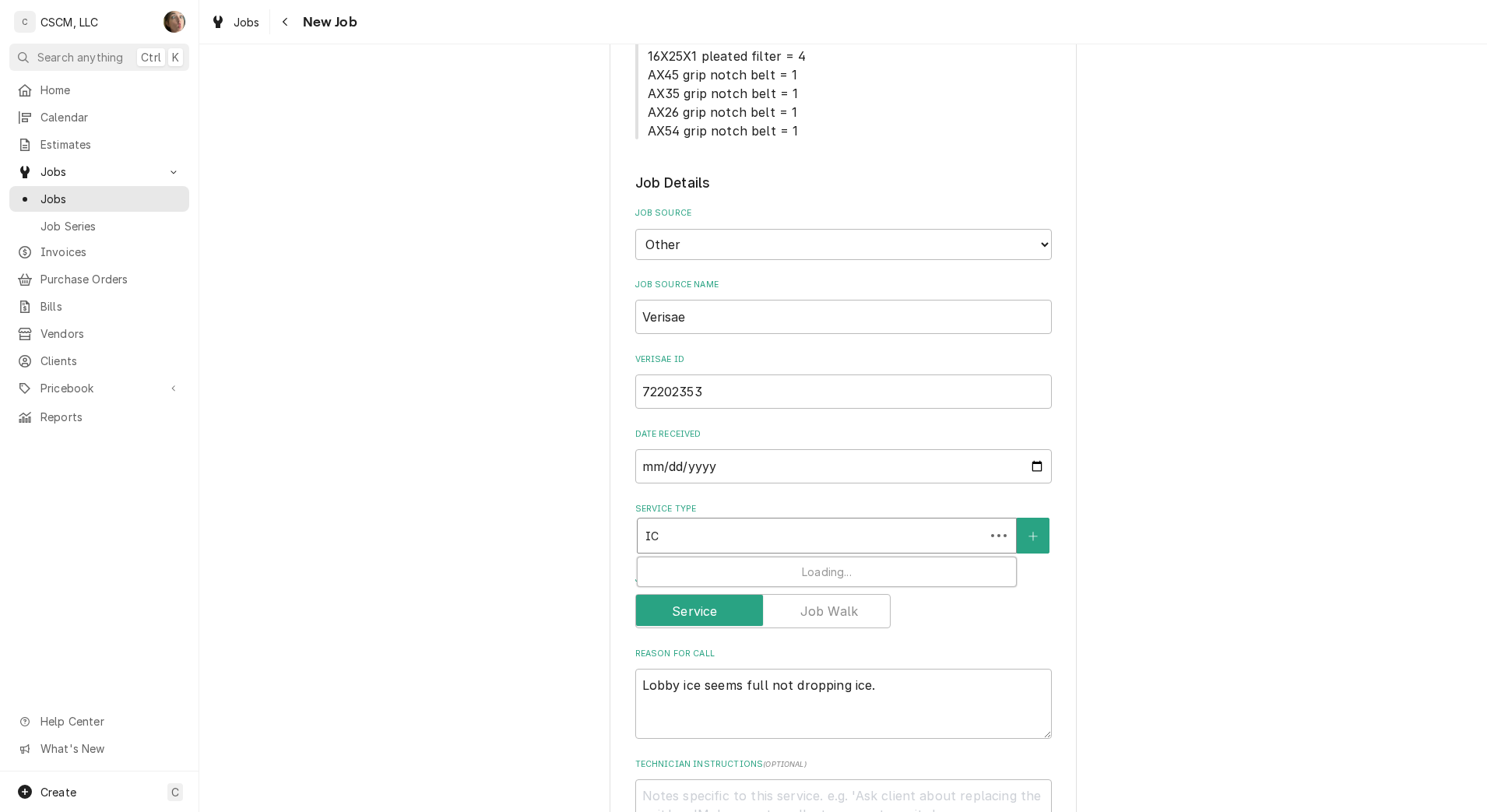
type textarea "x"
type input "ICE"
type textarea "x"
type input "ICE"
type textarea "x"
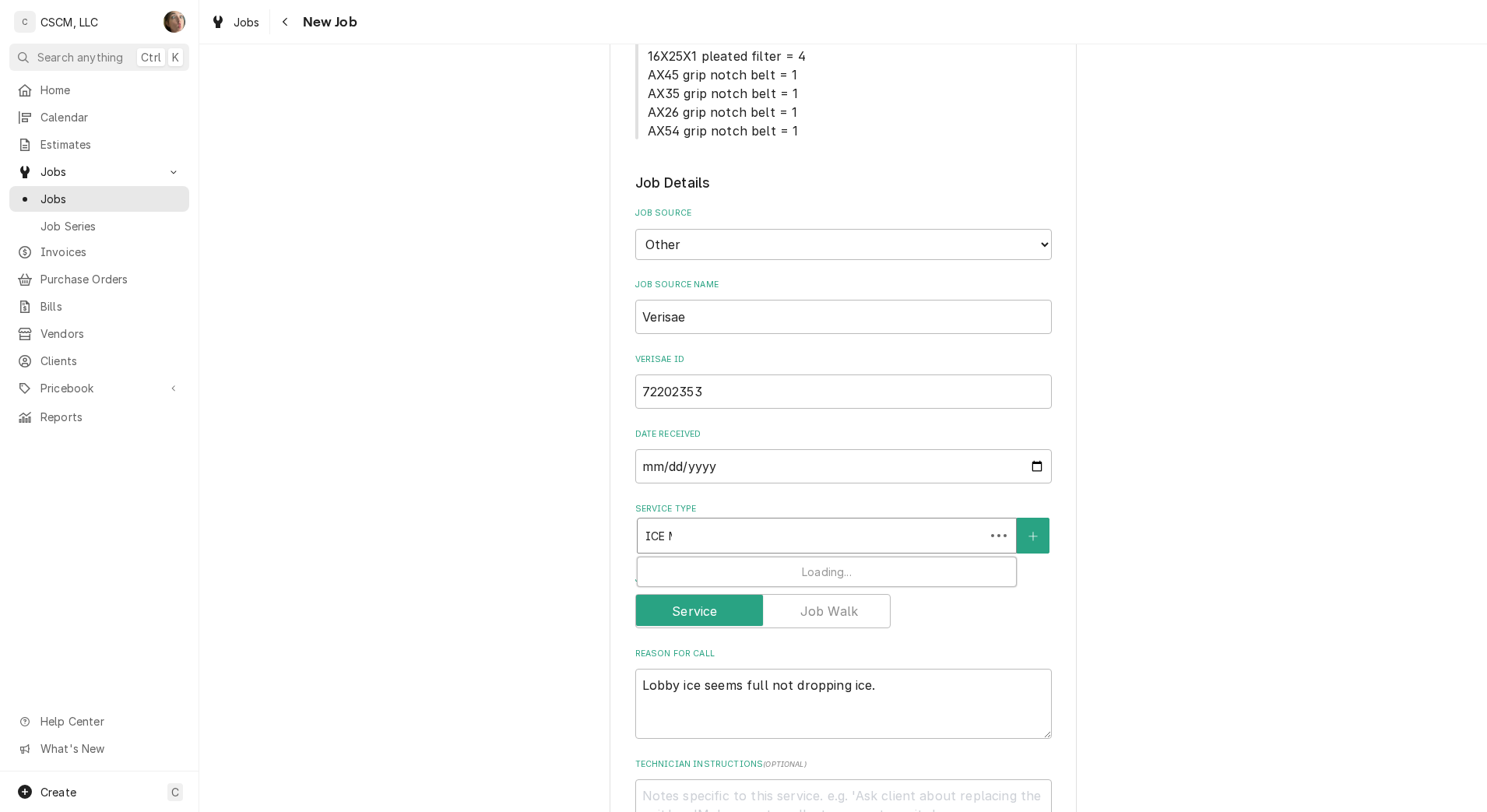
type input "ICE MA"
type textarea "x"
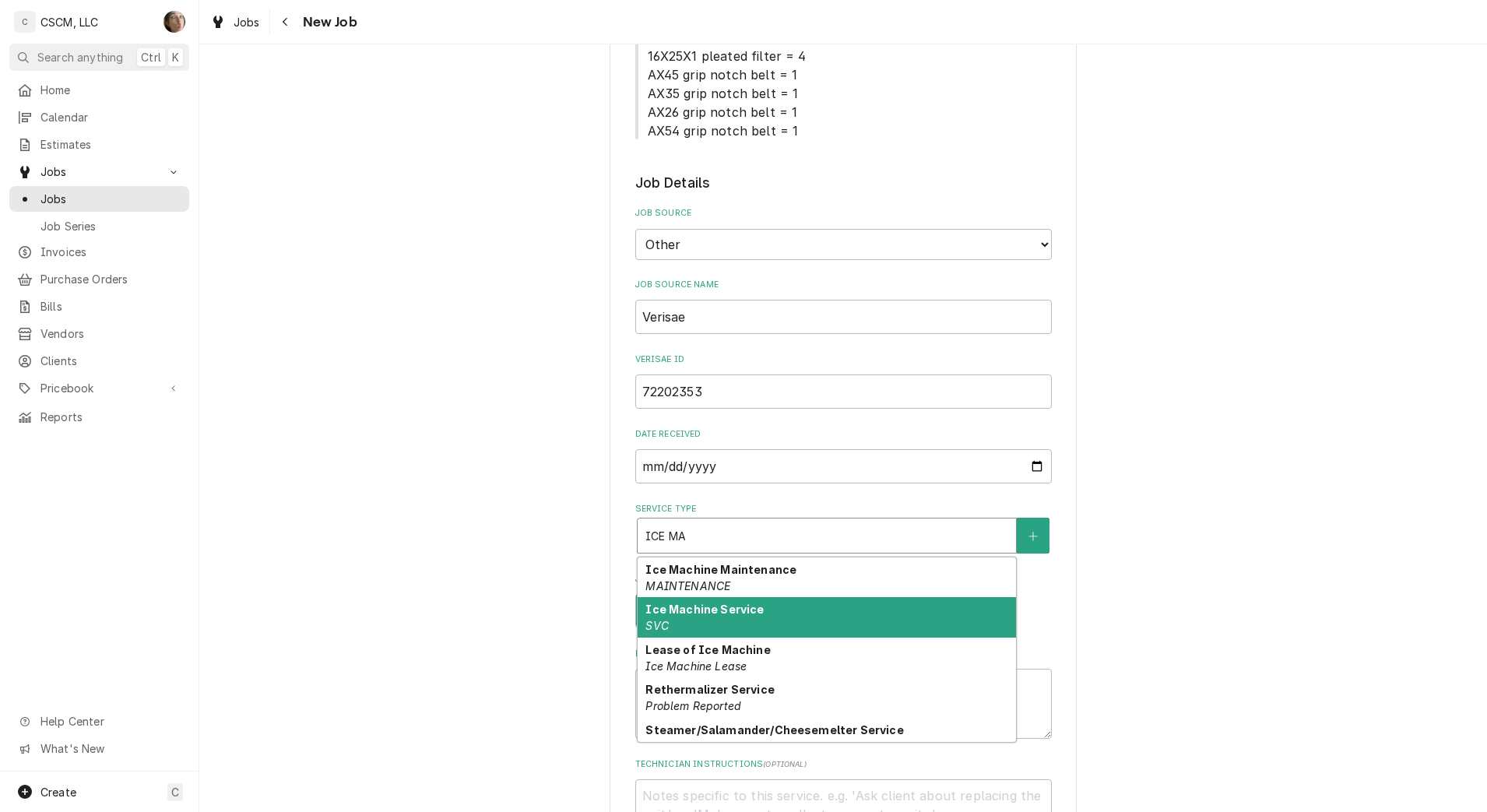
click at [751, 623] on div "Ice Machine Service SVC" at bounding box center [826, 617] width 379 height 41
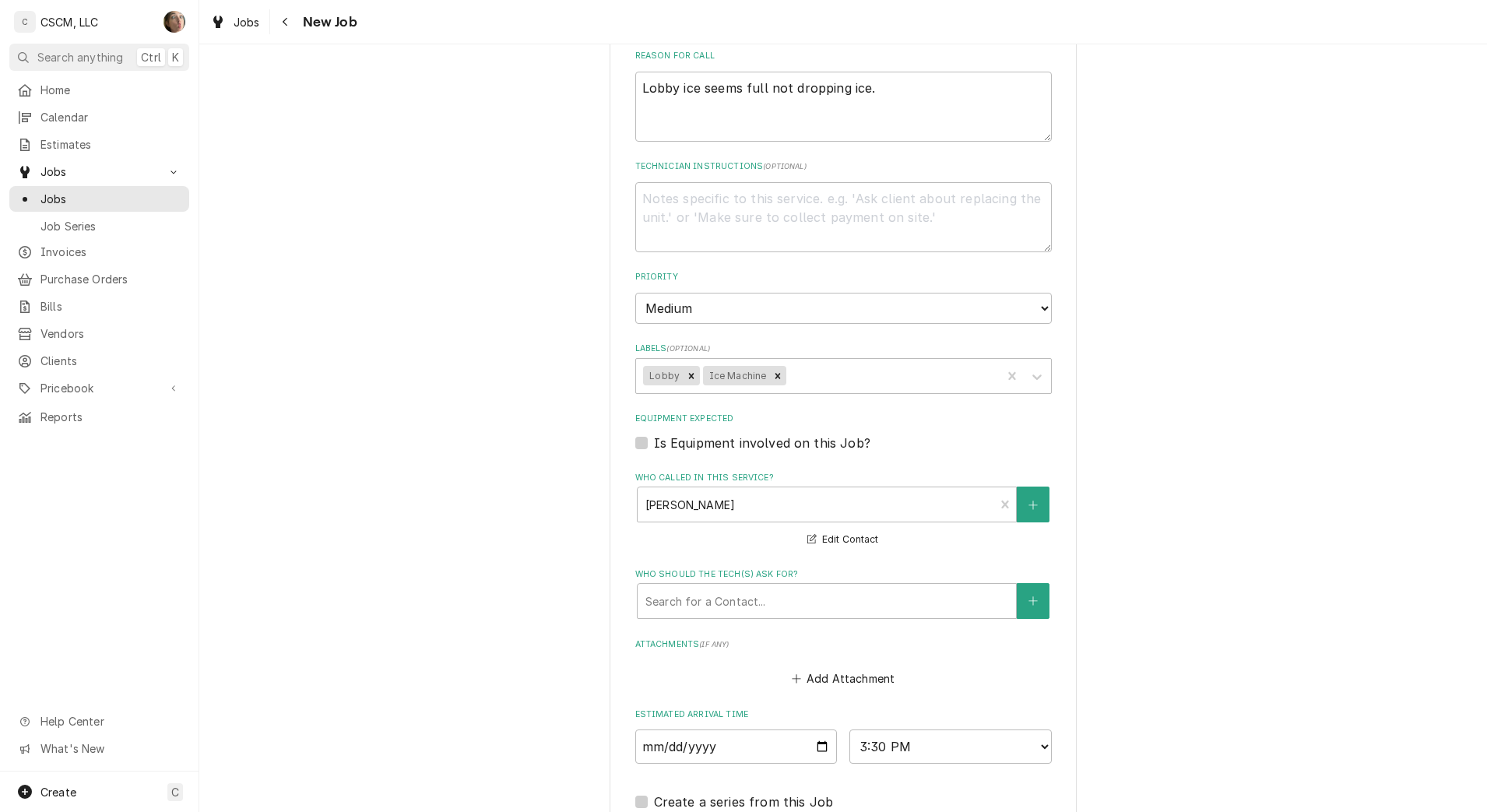
scroll to position [1266, 0]
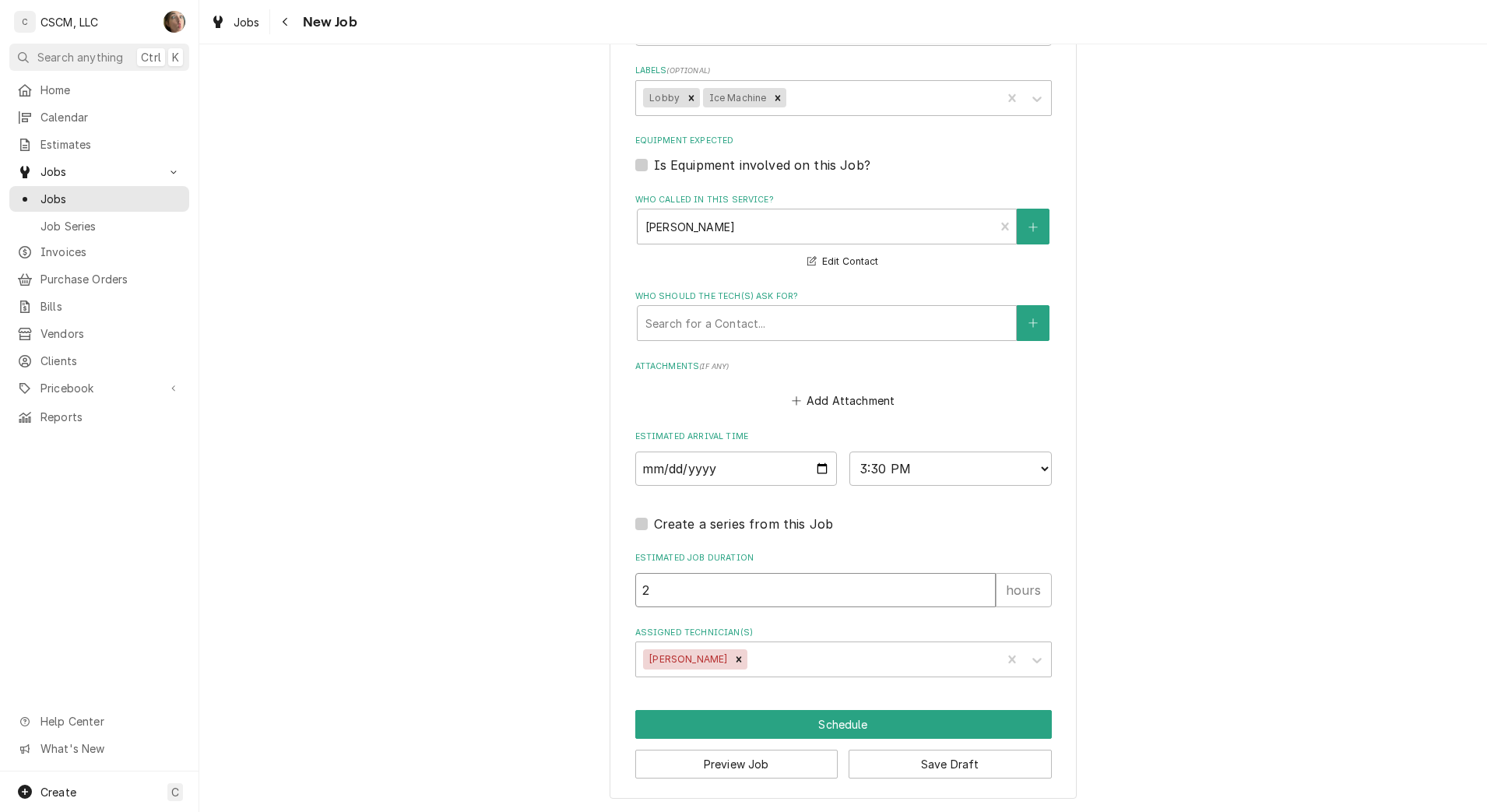
click at [801, 599] on input "2" at bounding box center [815, 589] width 361 height 35
drag, startPoint x: 750, startPoint y: 597, endPoint x: 552, endPoint y: 603, distance: 198.1
type textarea "x"
type input "1"
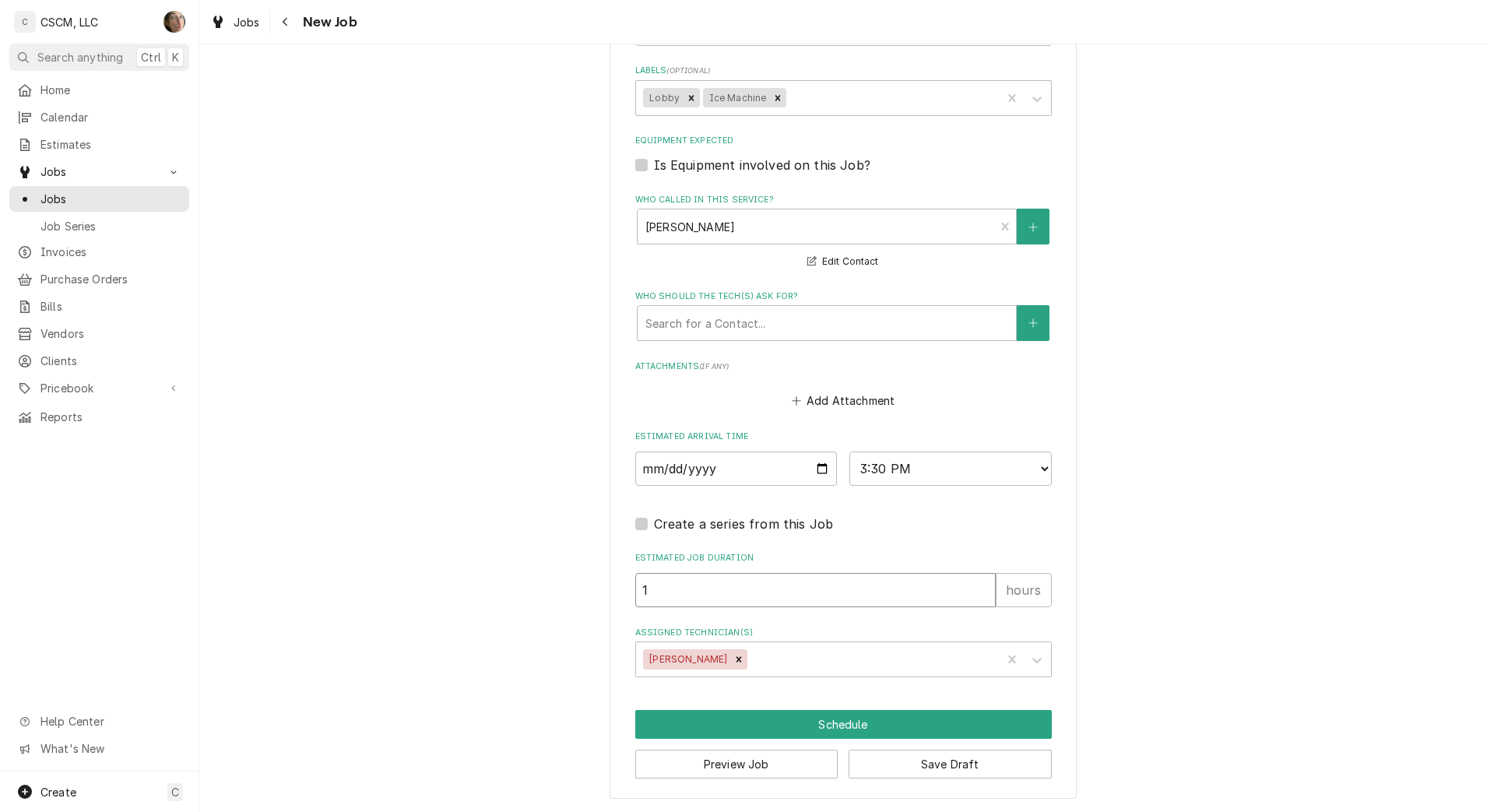
type textarea "x"
type input "1.5"
type textarea "x"
type input "1"
type textarea "x"
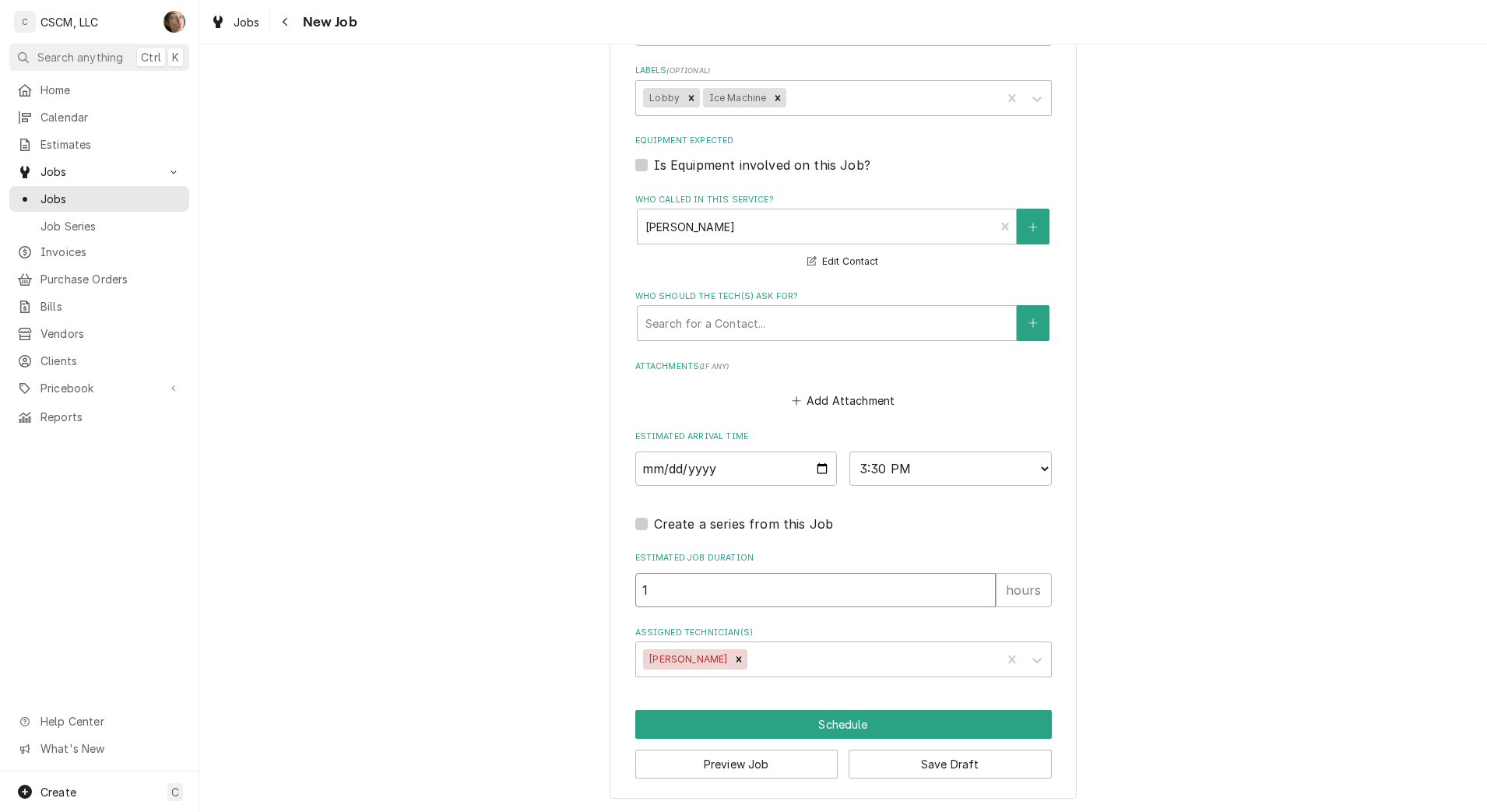
type input "1"
click at [635, 627] on label "Assigned Technician(s)" at bounding box center [843, 633] width 417 height 12
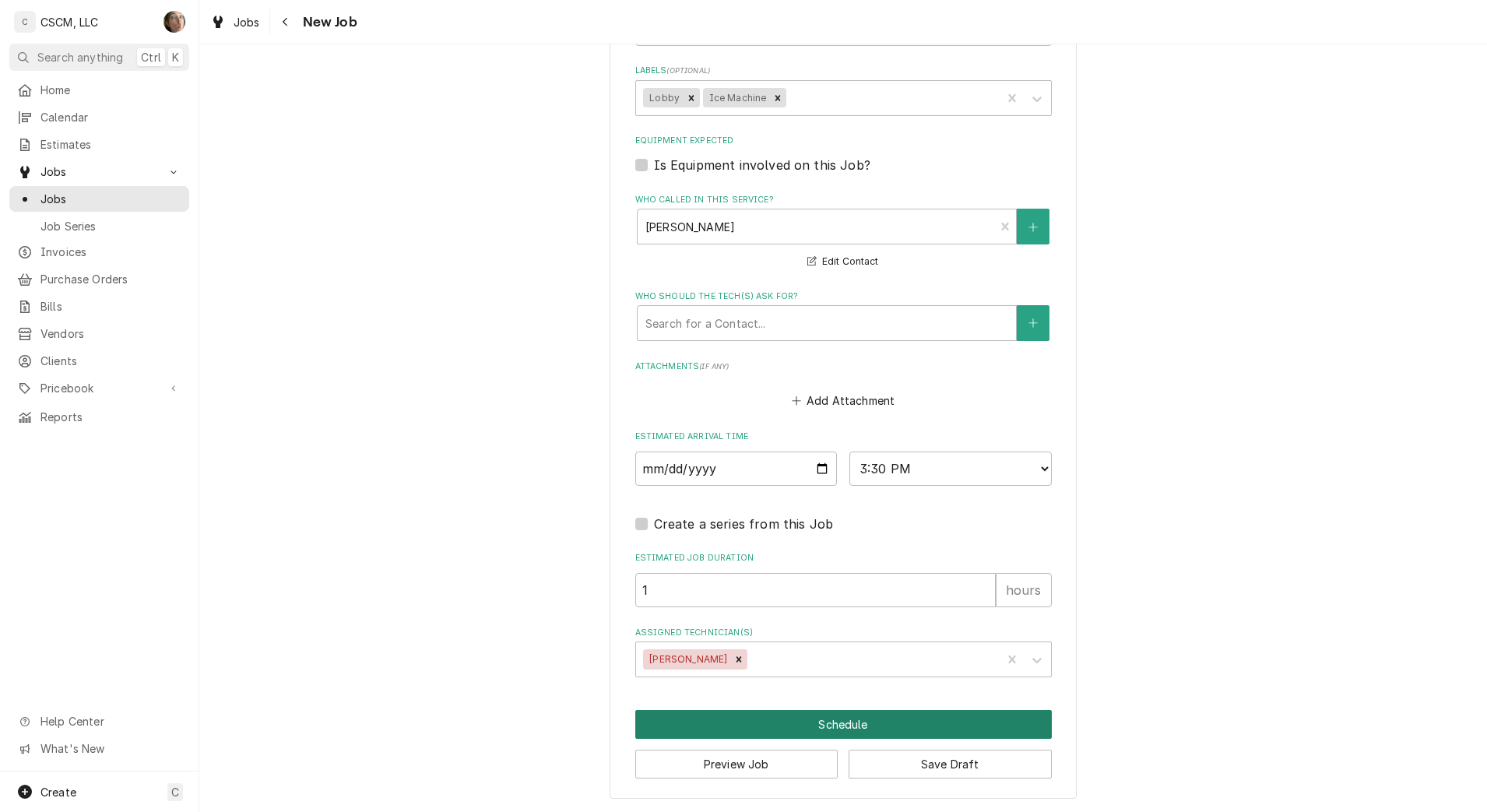
click at [680, 715] on button "Schedule" at bounding box center [843, 724] width 417 height 28
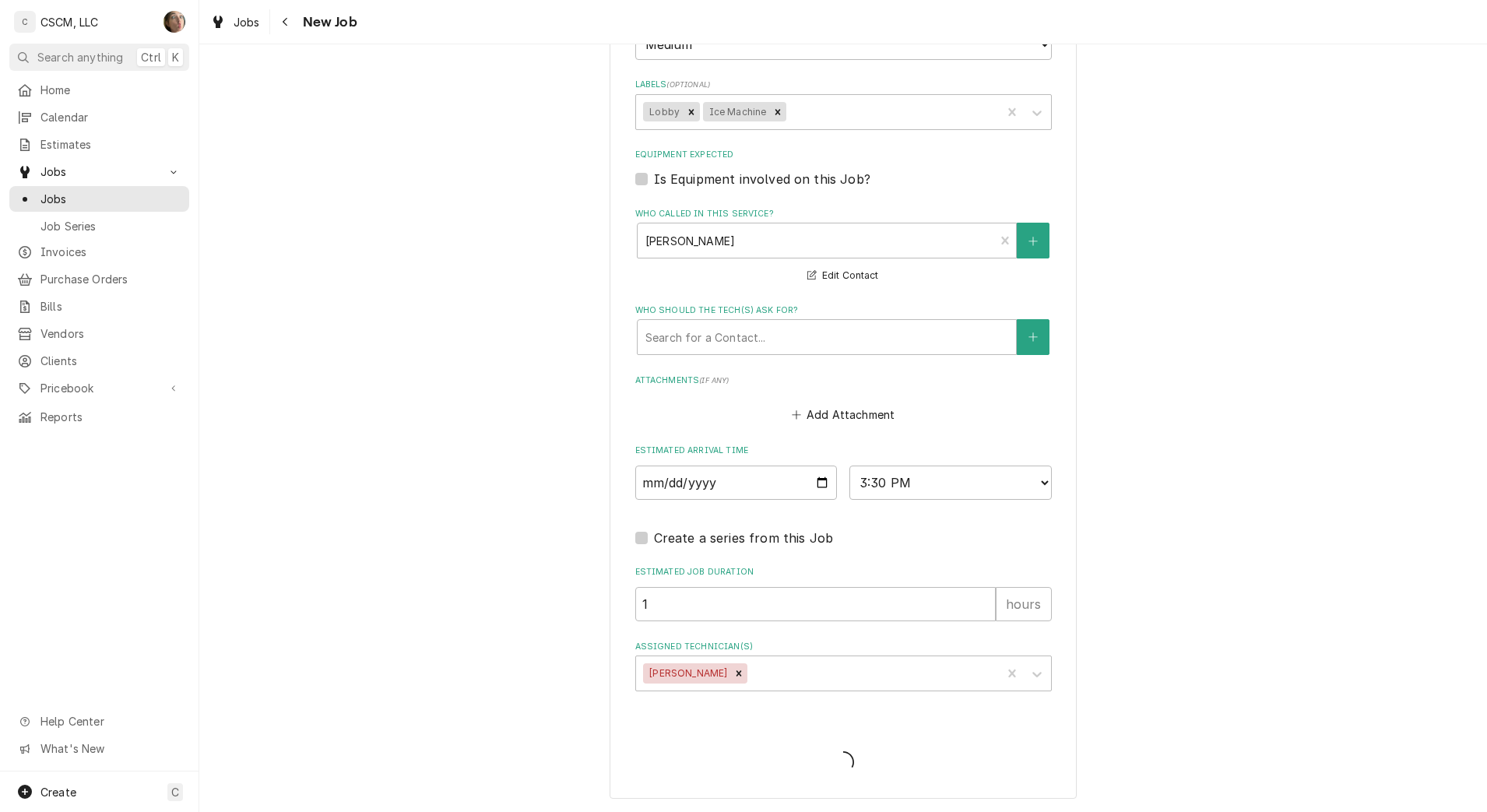
scroll to position [1252, 0]
type textarea "x"
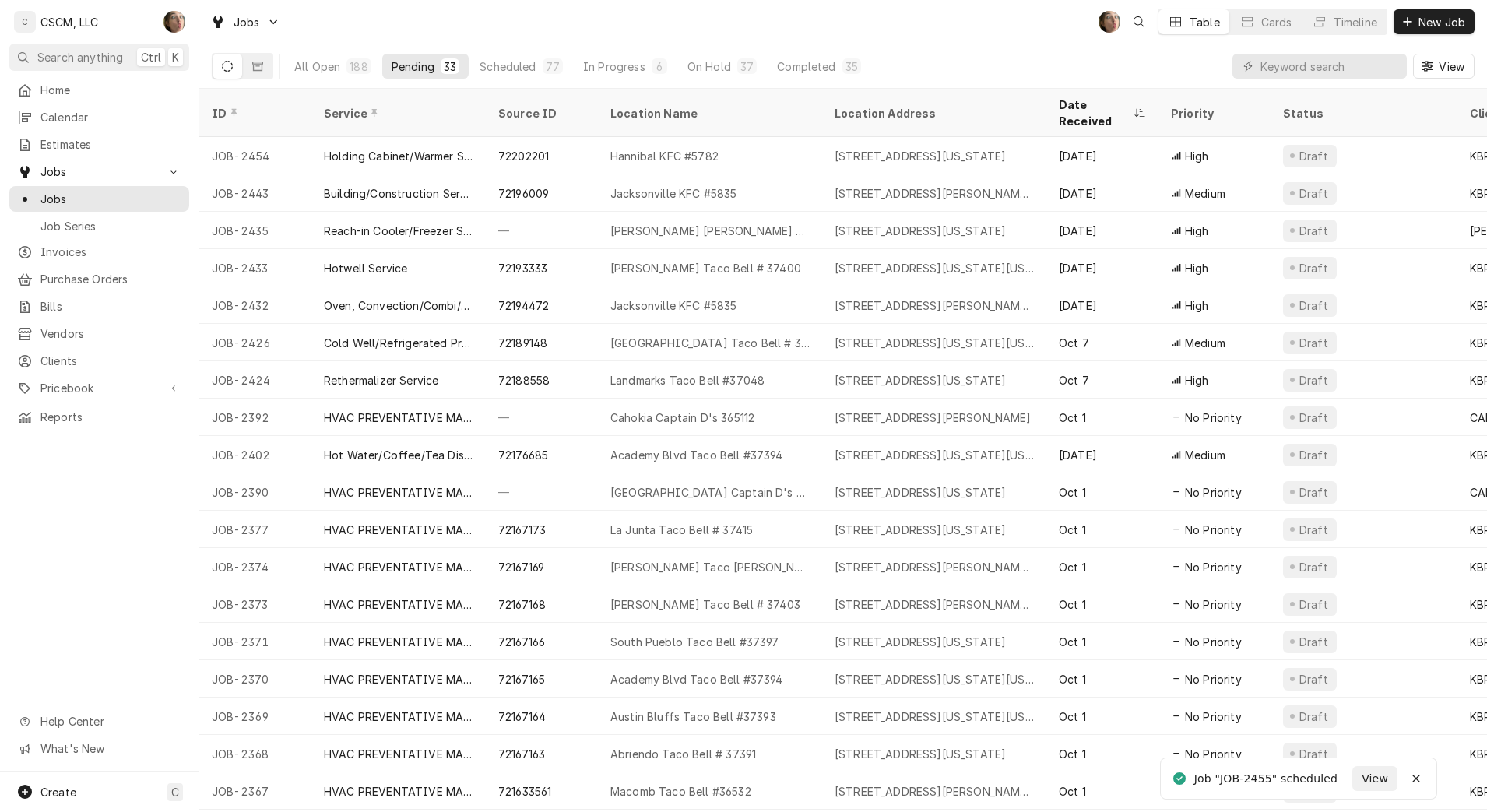
click at [97, 109] on span "Calendar" at bounding box center [111, 117] width 141 height 16
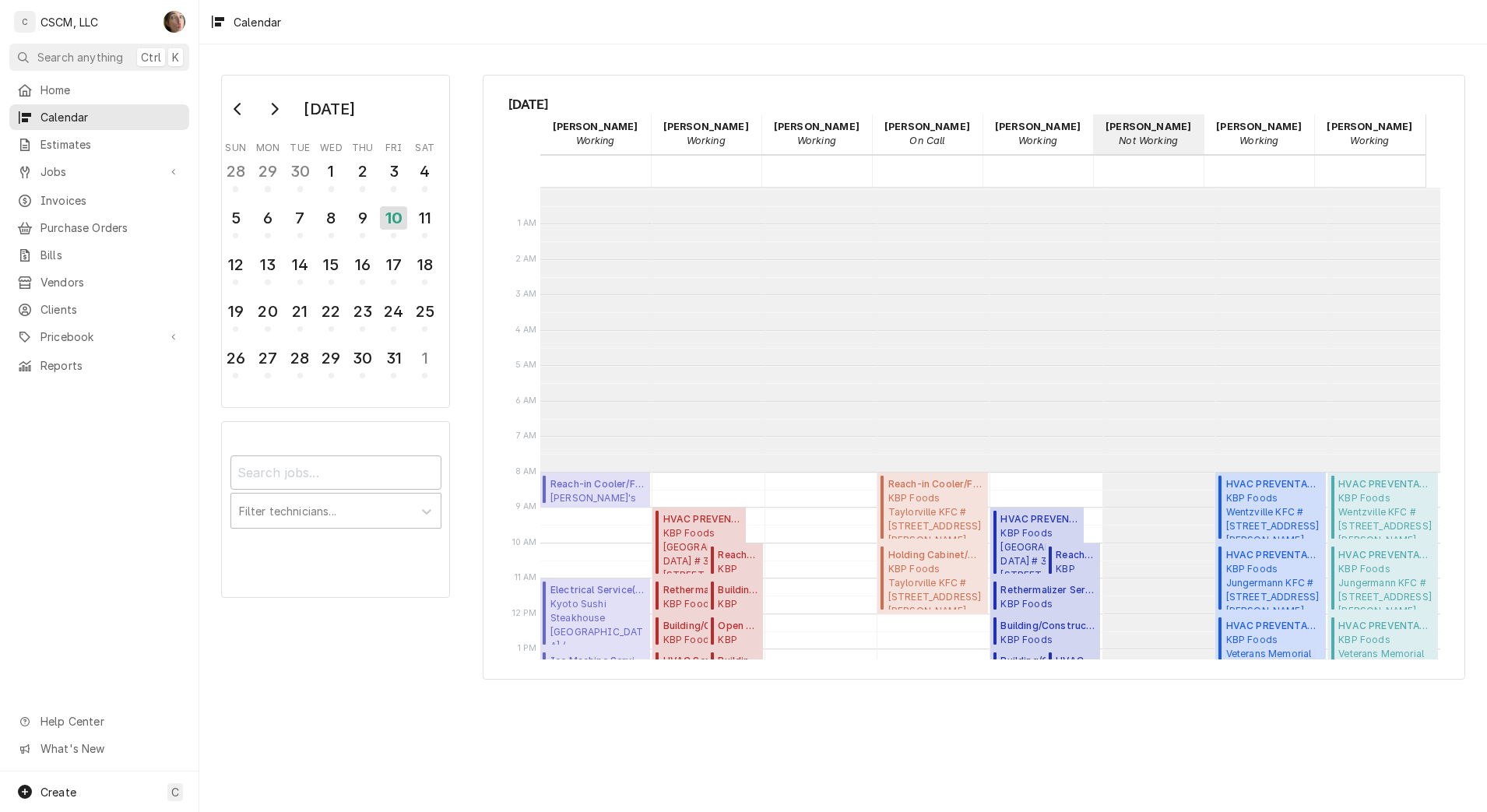
scroll to position [284, 0]
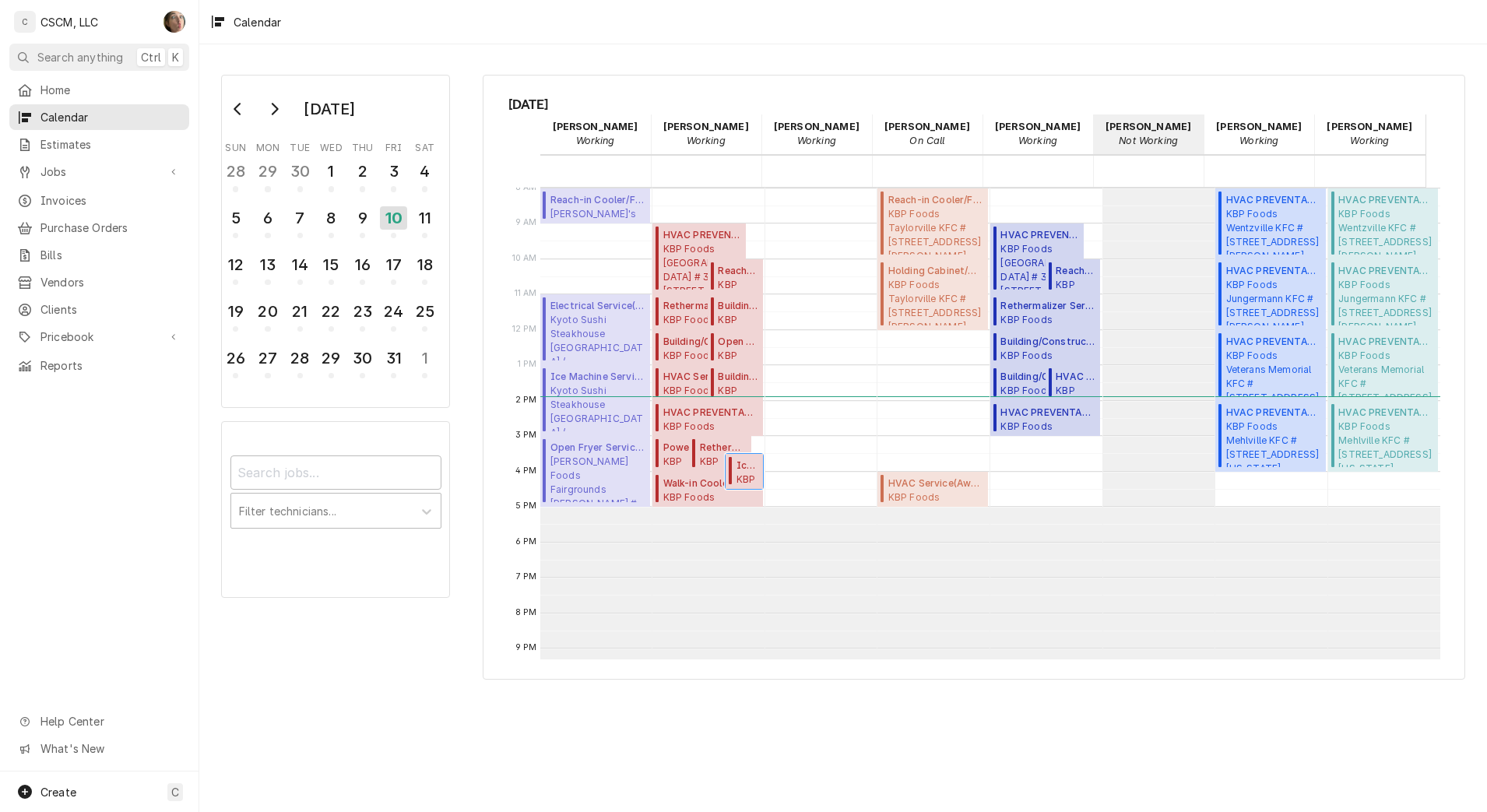
click at [737, 466] on span "Ice Machine Service ( Upcoming )" at bounding box center [747, 465] width 22 height 14
click at [45, 113] on span "Calendar" at bounding box center [111, 117] width 141 height 16
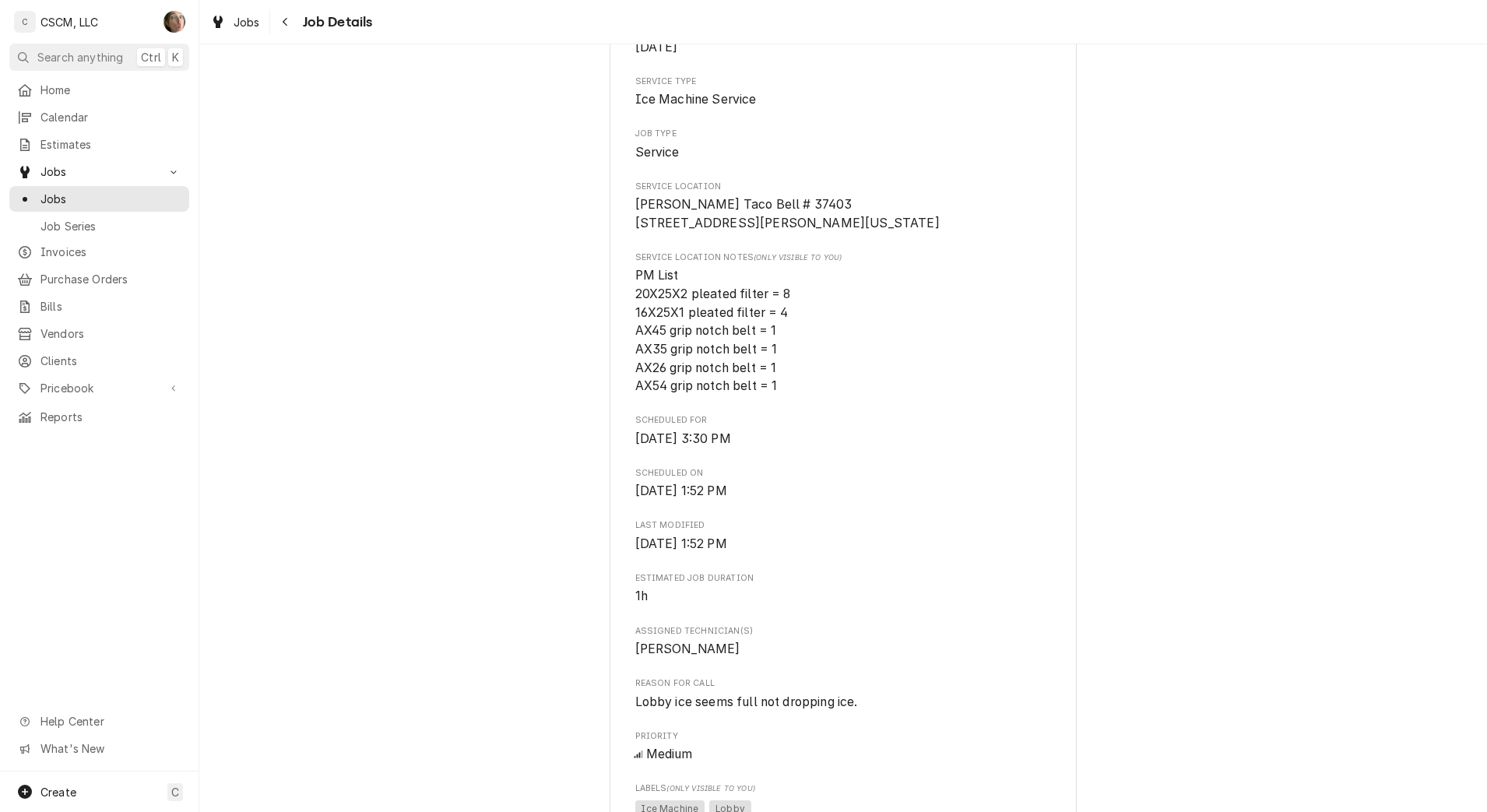
scroll to position [956, 0]
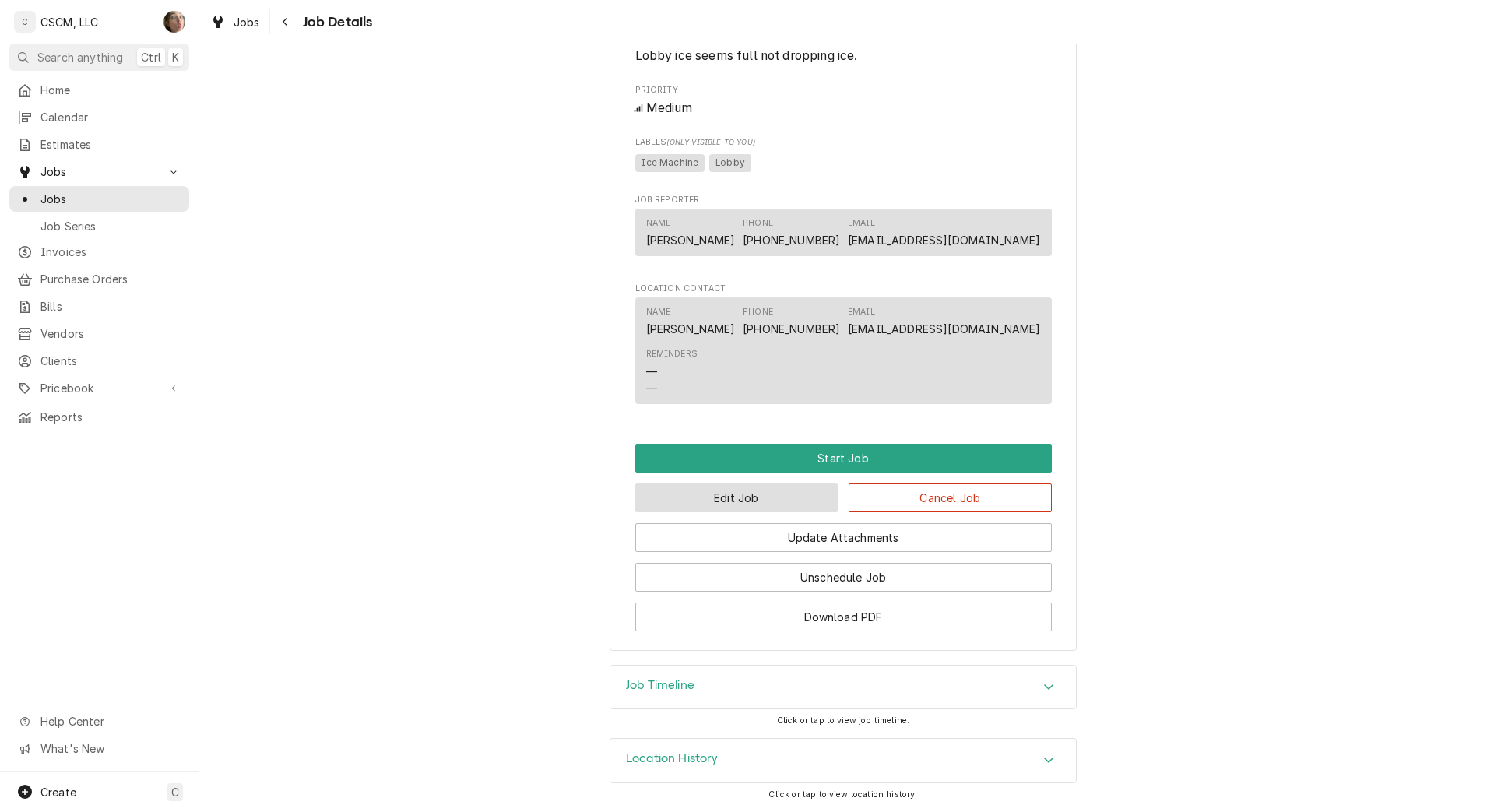
click at [781, 503] on button "Edit Job" at bounding box center [736, 497] width 203 height 28
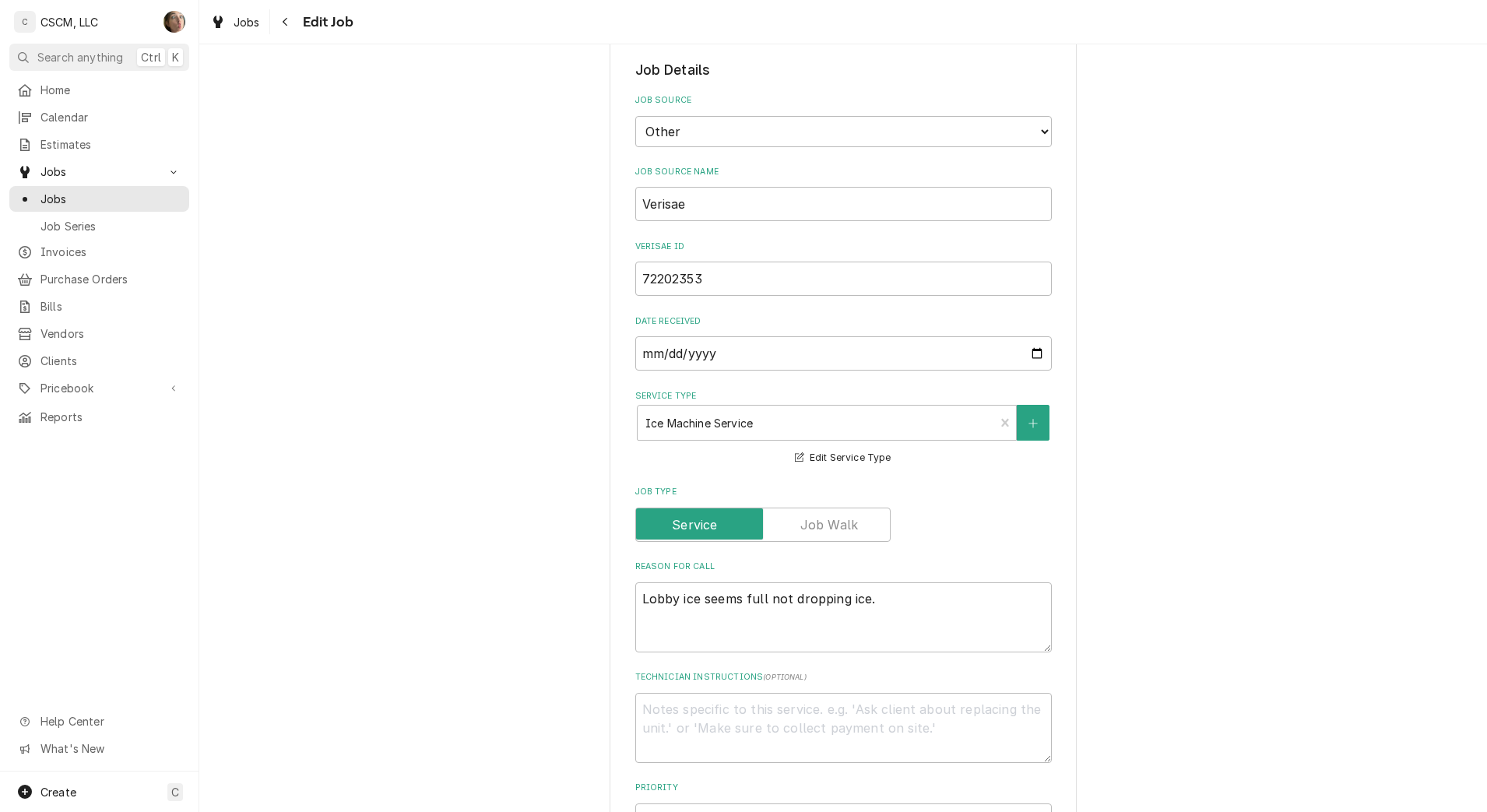
scroll to position [681, 0]
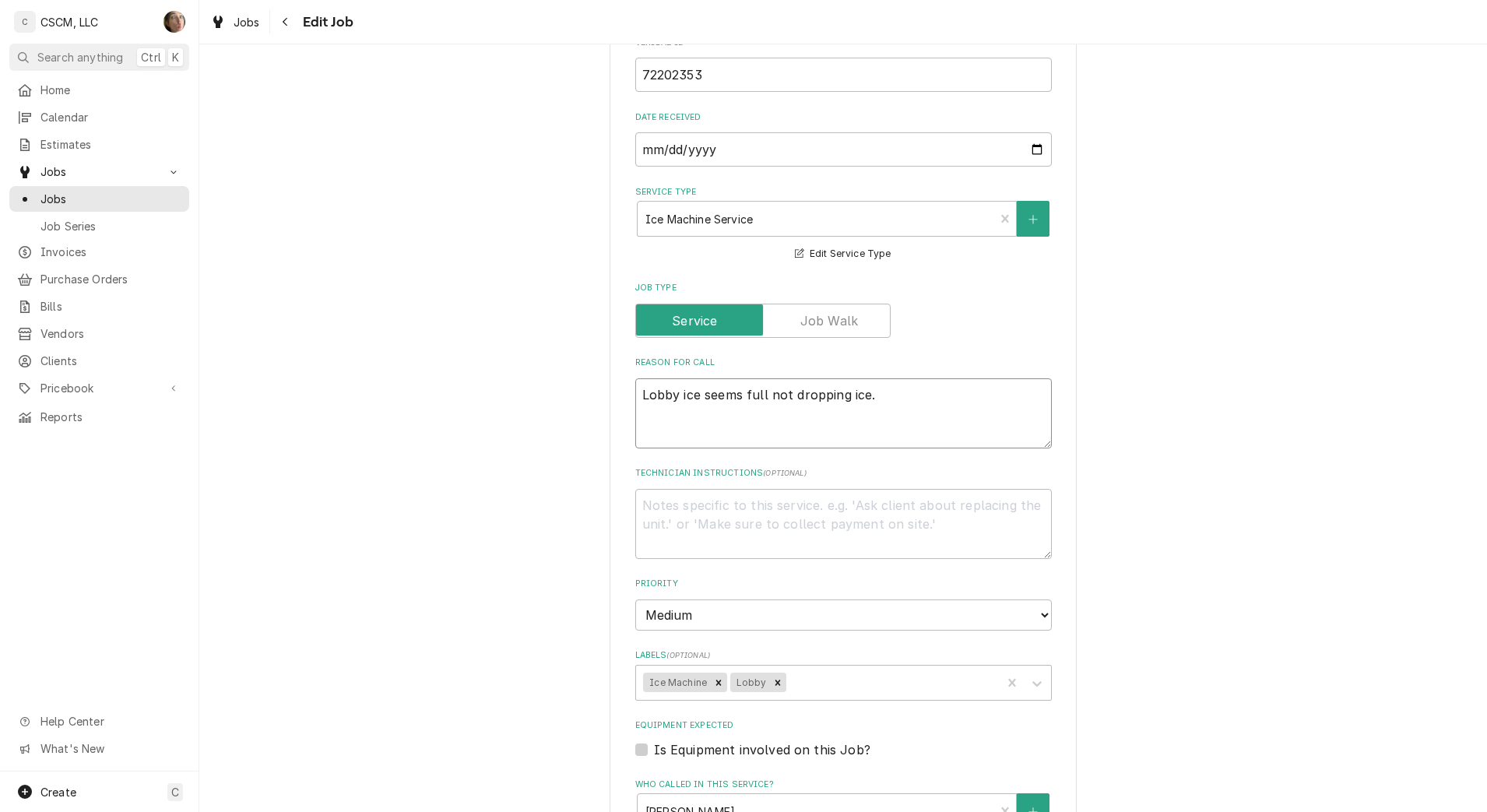
click at [894, 400] on textarea "Lobby ice seems full not dropping ice." at bounding box center [843, 413] width 417 height 70
type textarea "x"
type textarea "Lobby ice seems full not dropping ice."
type textarea "x"
type textarea "Lobby ice seems full not dropping ice. N"
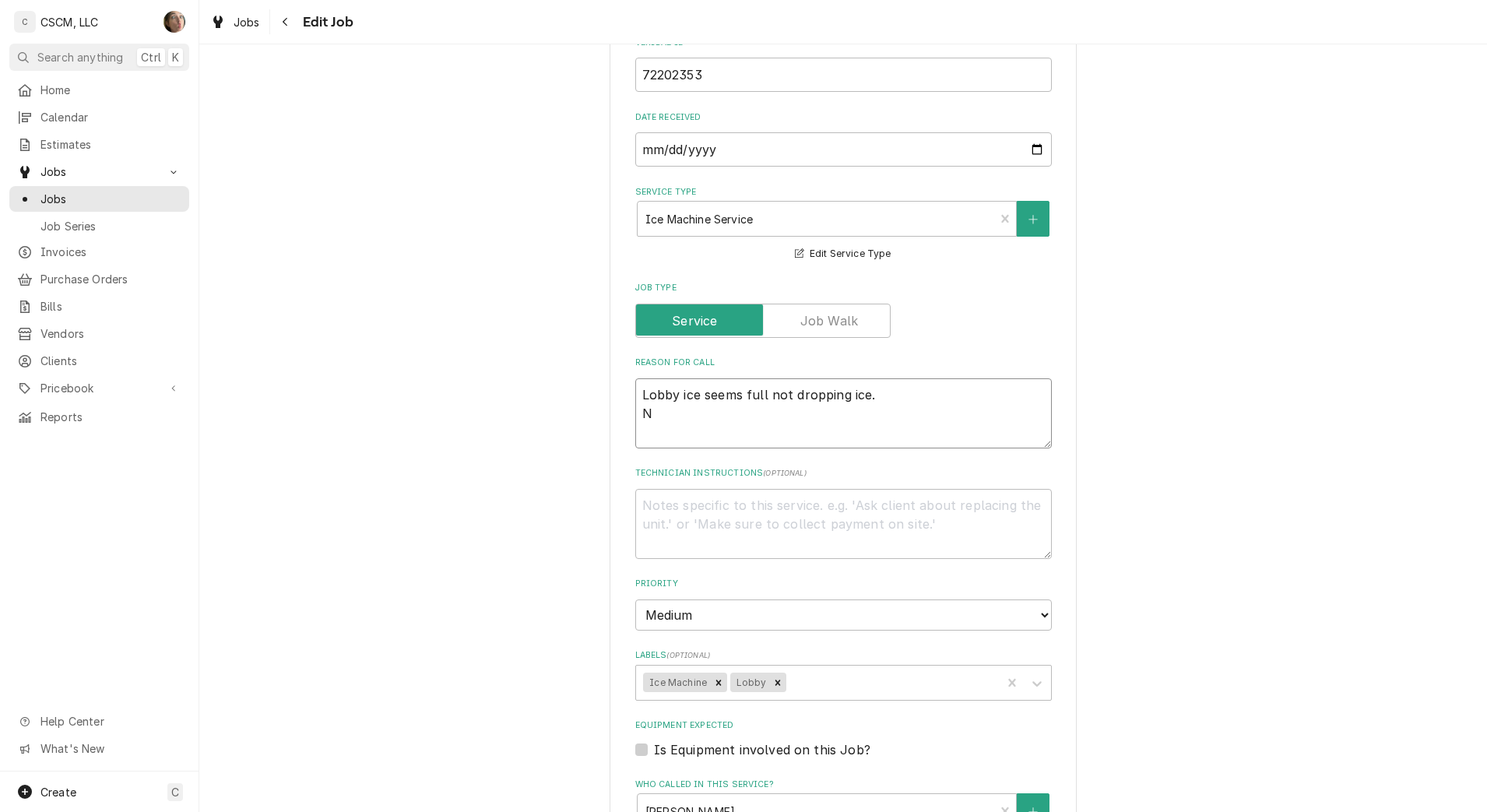
type textarea "x"
type textarea "Lobby ice seems full not dropping ice. NT"
type textarea "x"
type textarea "Lobby ice seems full not dropping ice. NTE"
type textarea "x"
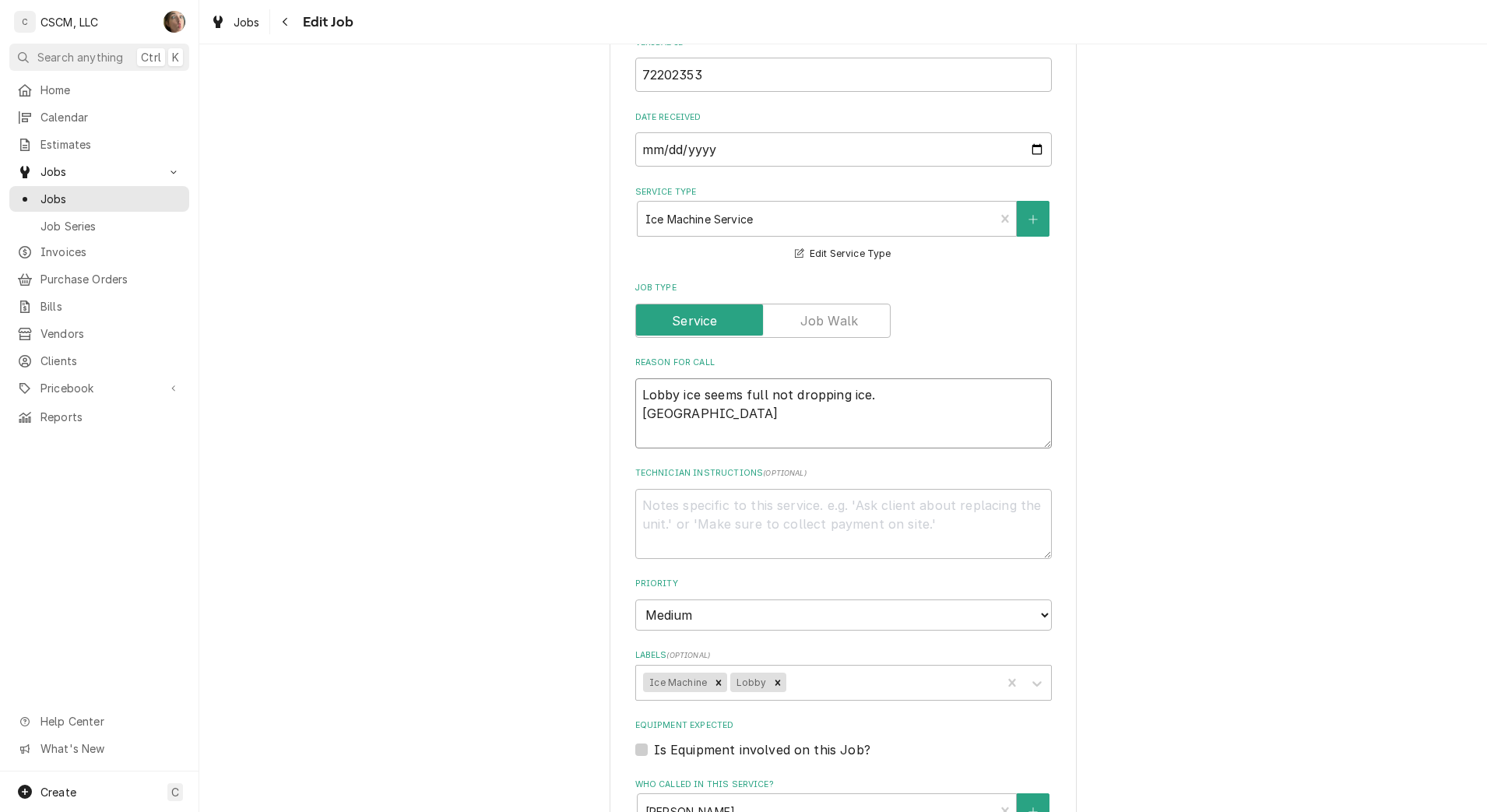
type textarea "Lobby ice seems full not dropping ice. NTE:"
type textarea "x"
type textarea "Lobby ice seems full not dropping ice. NTE:"
type textarea "x"
type textarea "Lobby ice seems full not dropping ice. NTE: $"
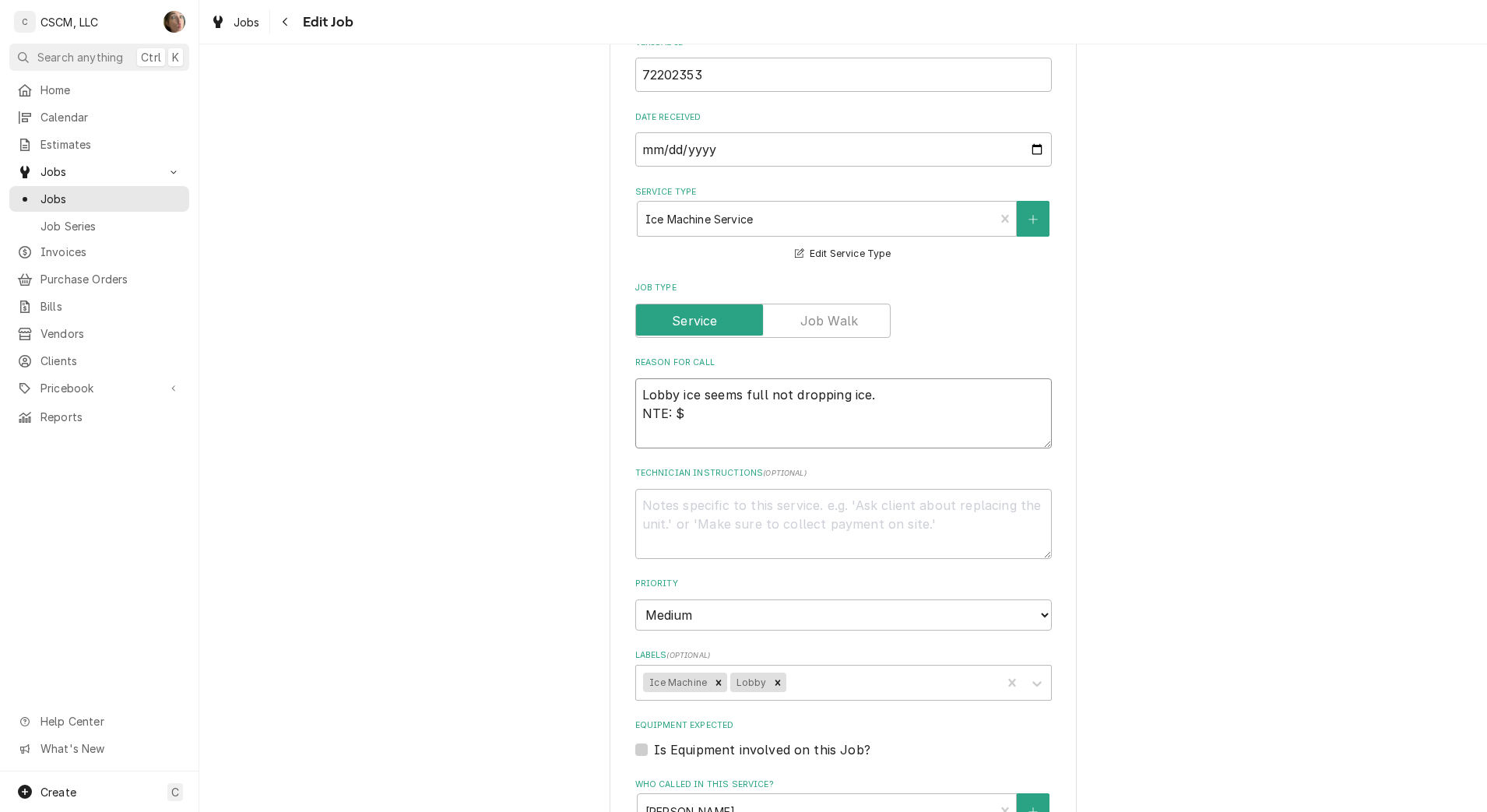
type textarea "x"
type textarea "Lobby ice seems full not dropping ice. NTE: $5"
type textarea "x"
type textarea "Lobby ice seems full not dropping ice. NTE: $50"
type textarea "x"
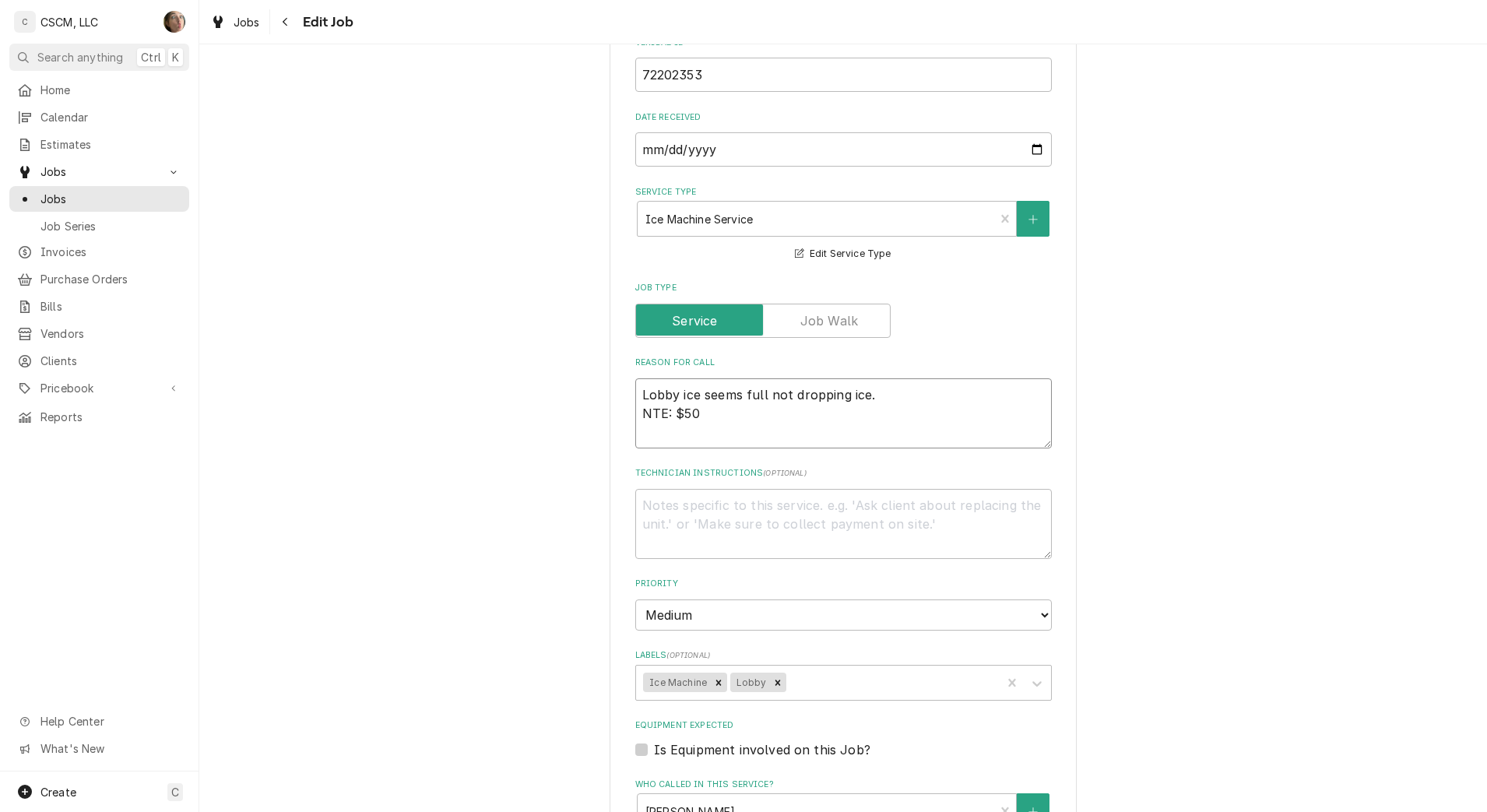
type textarea "Lobby ice seems full not dropping ice. NTE: $500"
type textarea "x"
type textarea "Lobby ice seems full not dropping ice. NTE: $500"
type textarea "x"
type textarea "Lobby ice seems full not dropping ice. NTE: $500 P"
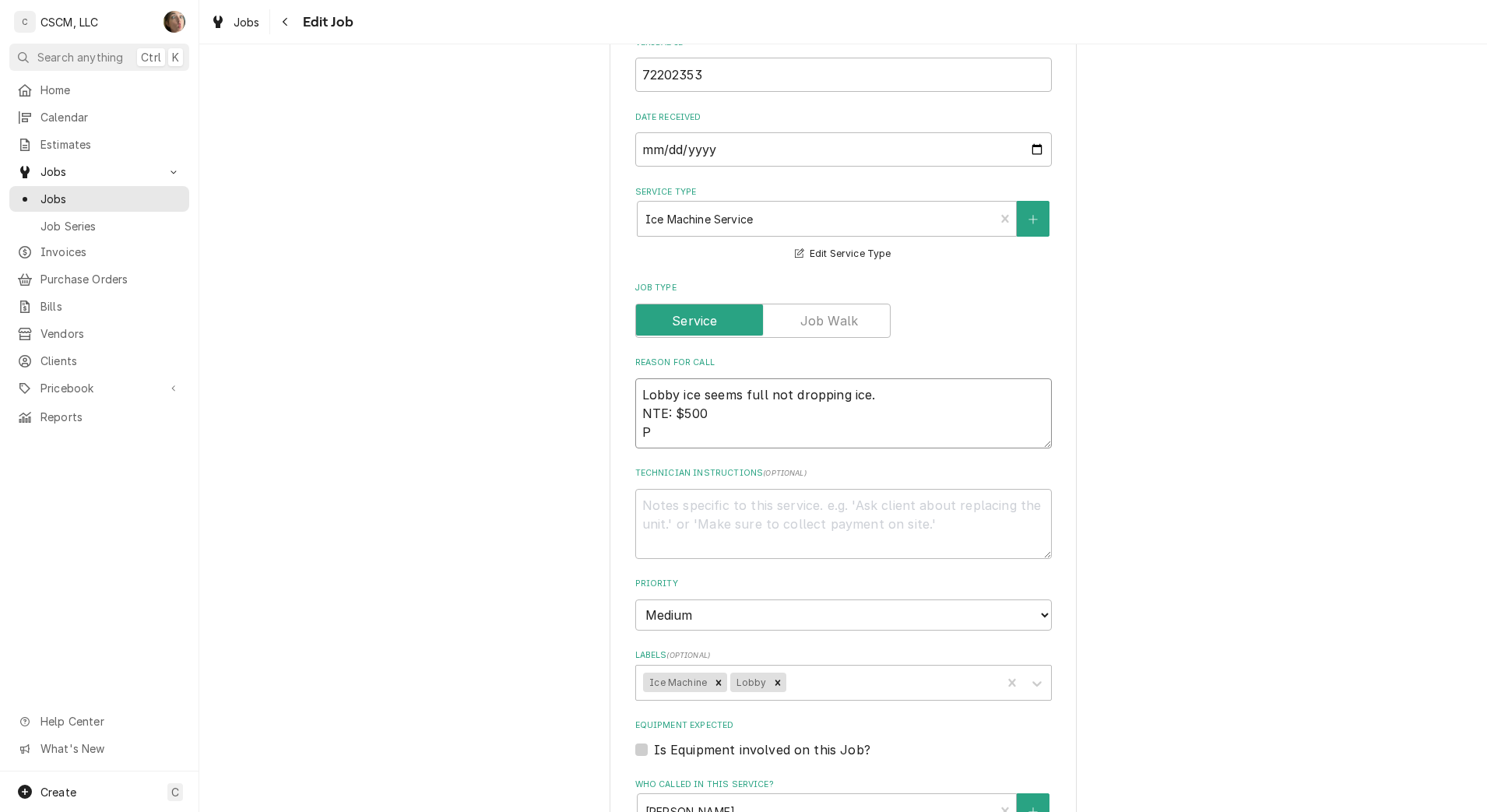
type textarea "x"
type textarea "Lobby ice seems full not dropping ice. NTE: $500 PO"
type textarea "x"
type textarea "Lobby ice seems full not dropping ice. NTE: $500 PO #"
type textarea "x"
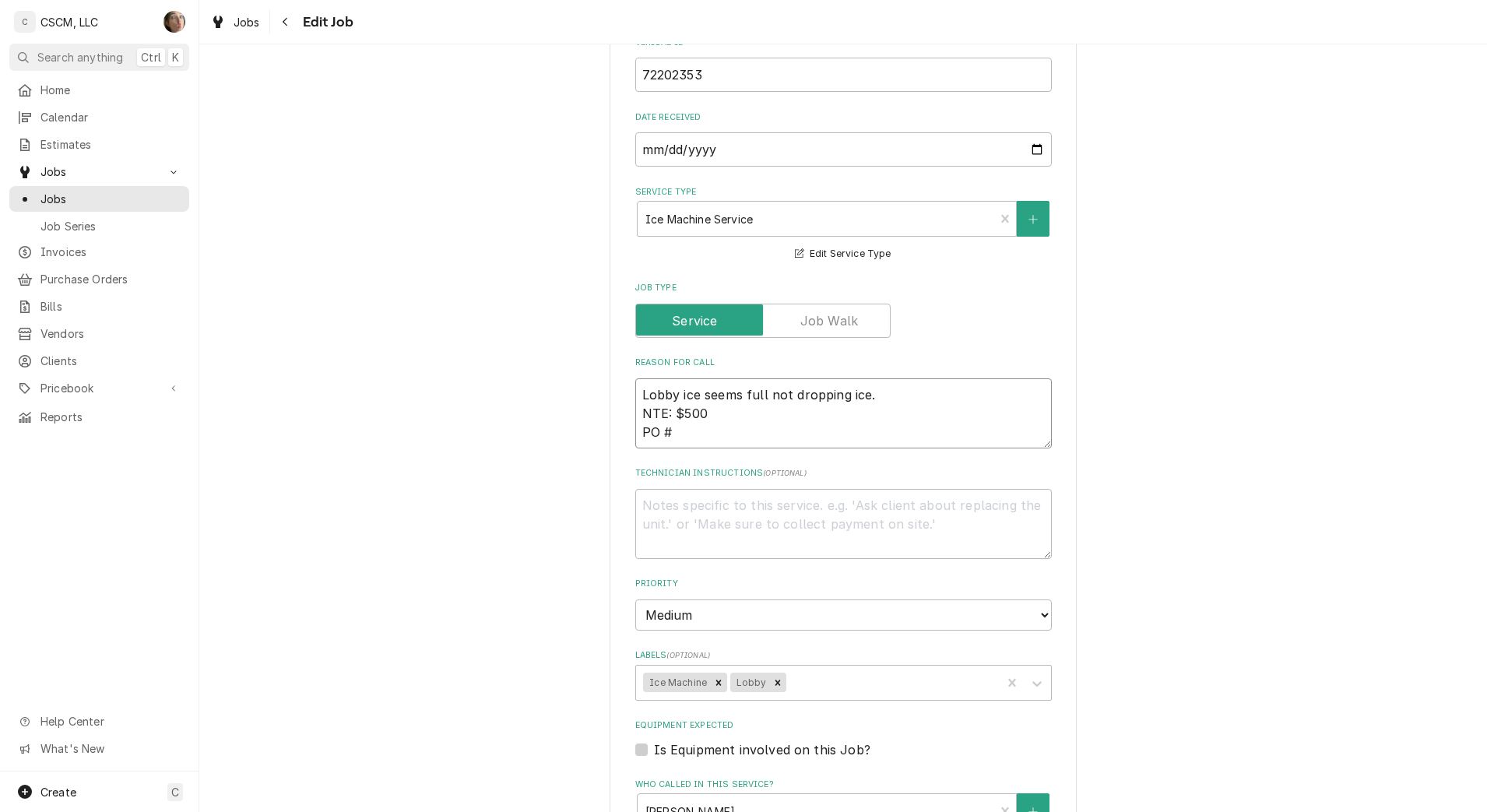
type textarea "Lobby ice seems full not dropping ice. NTE: $500 PO #"
paste textarea "72202353"
type textarea "x"
type textarea "Lobby ice seems full not dropping ice. NTE: $500 PO # 72202353"
type textarea "x"
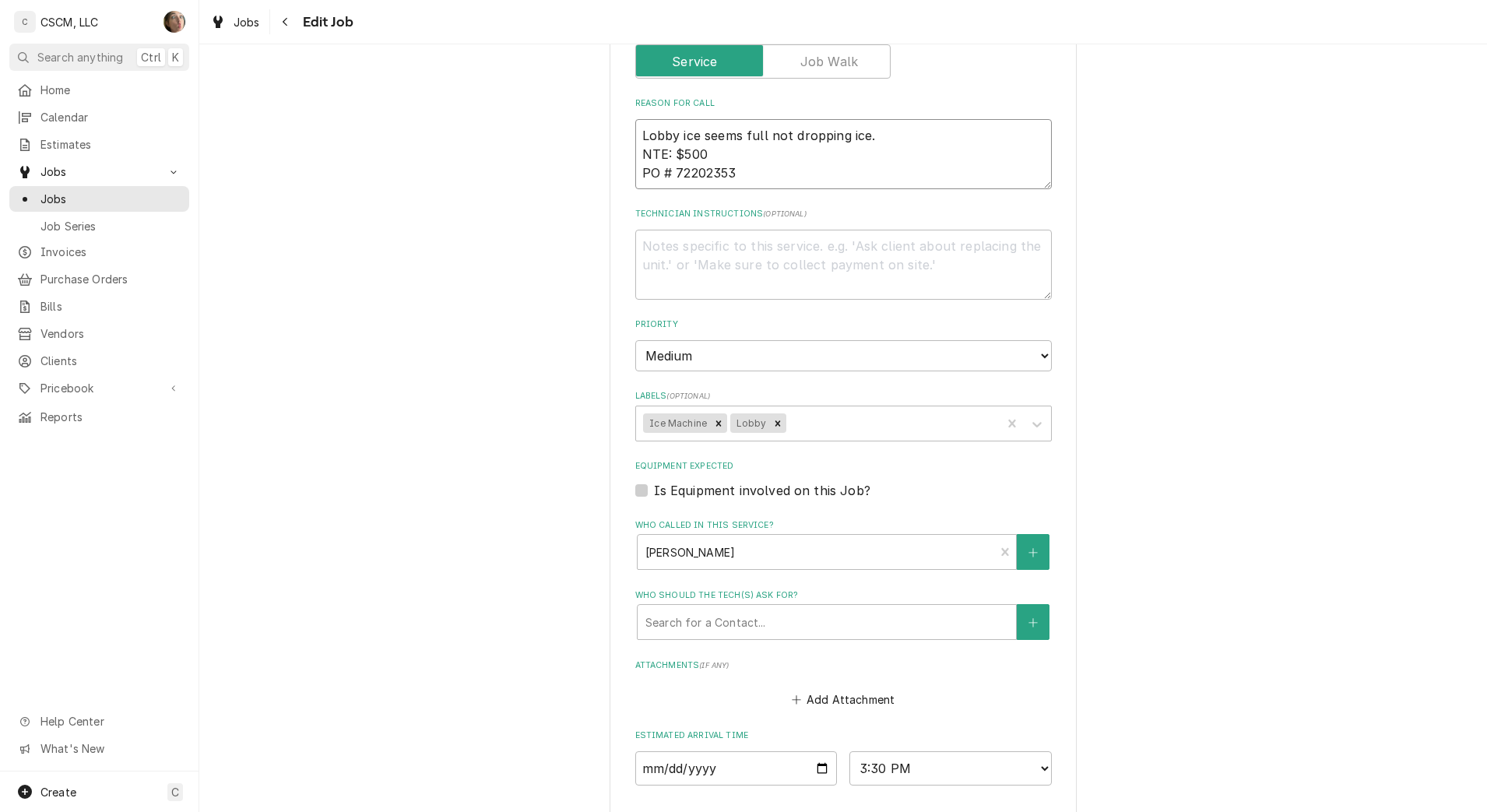
scroll to position [1200, 0]
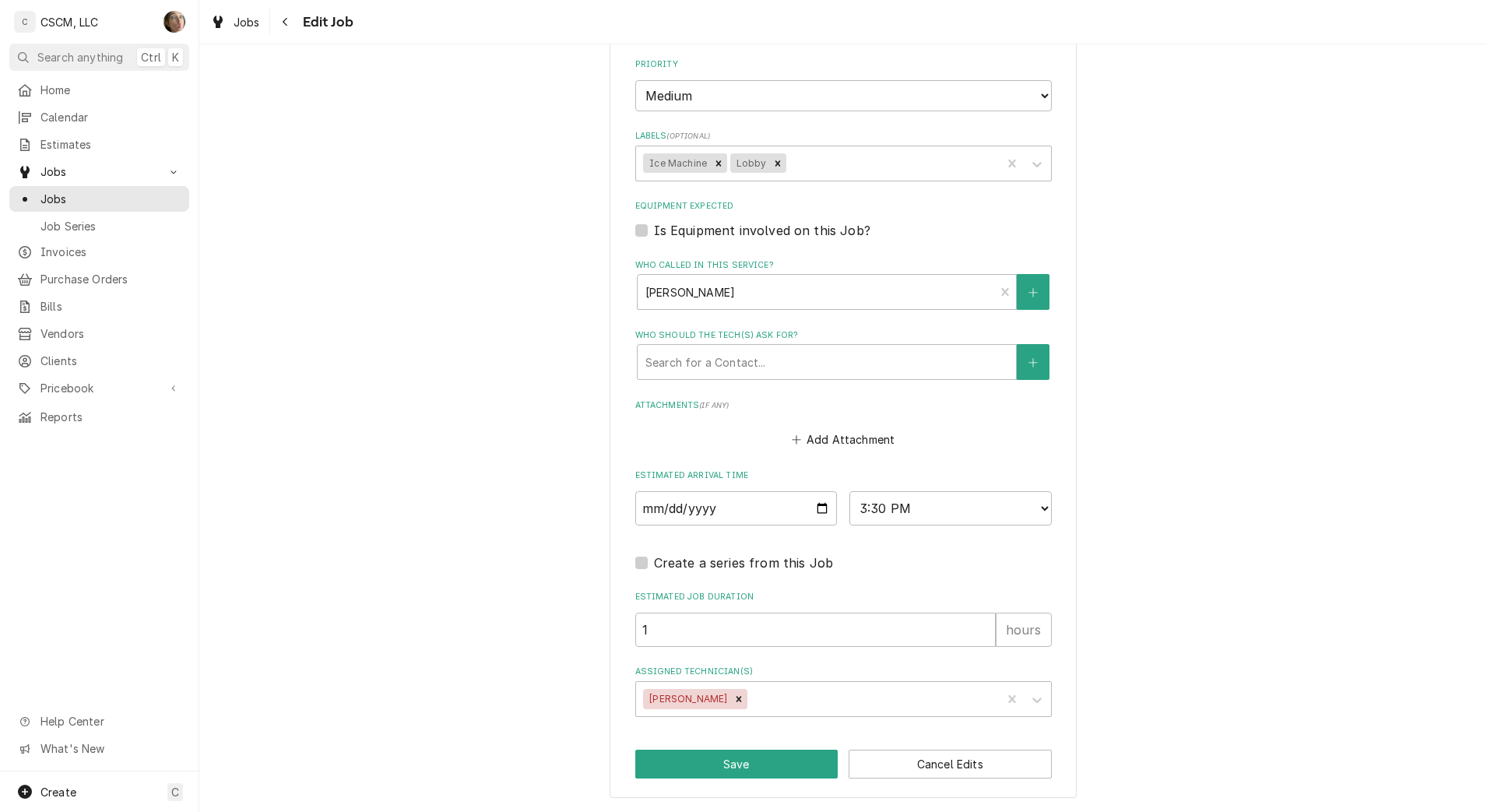
type textarea "Lobby ice seems full not dropping ice. NTE: $500 PO # 72202353"
click at [695, 756] on button "Save" at bounding box center [736, 764] width 203 height 28
type textarea "x"
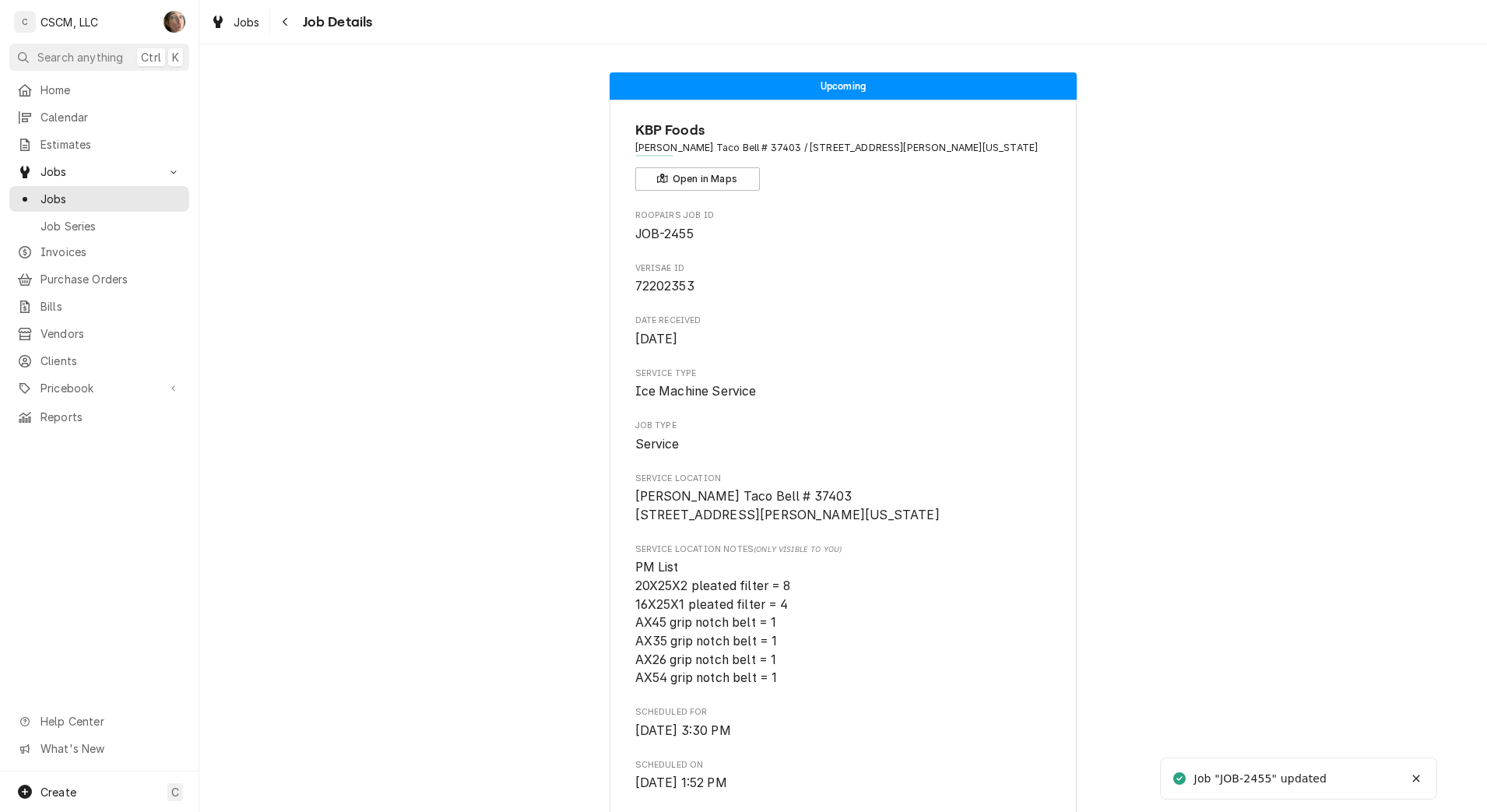
click at [59, 82] on span "Home" at bounding box center [111, 90] width 141 height 16
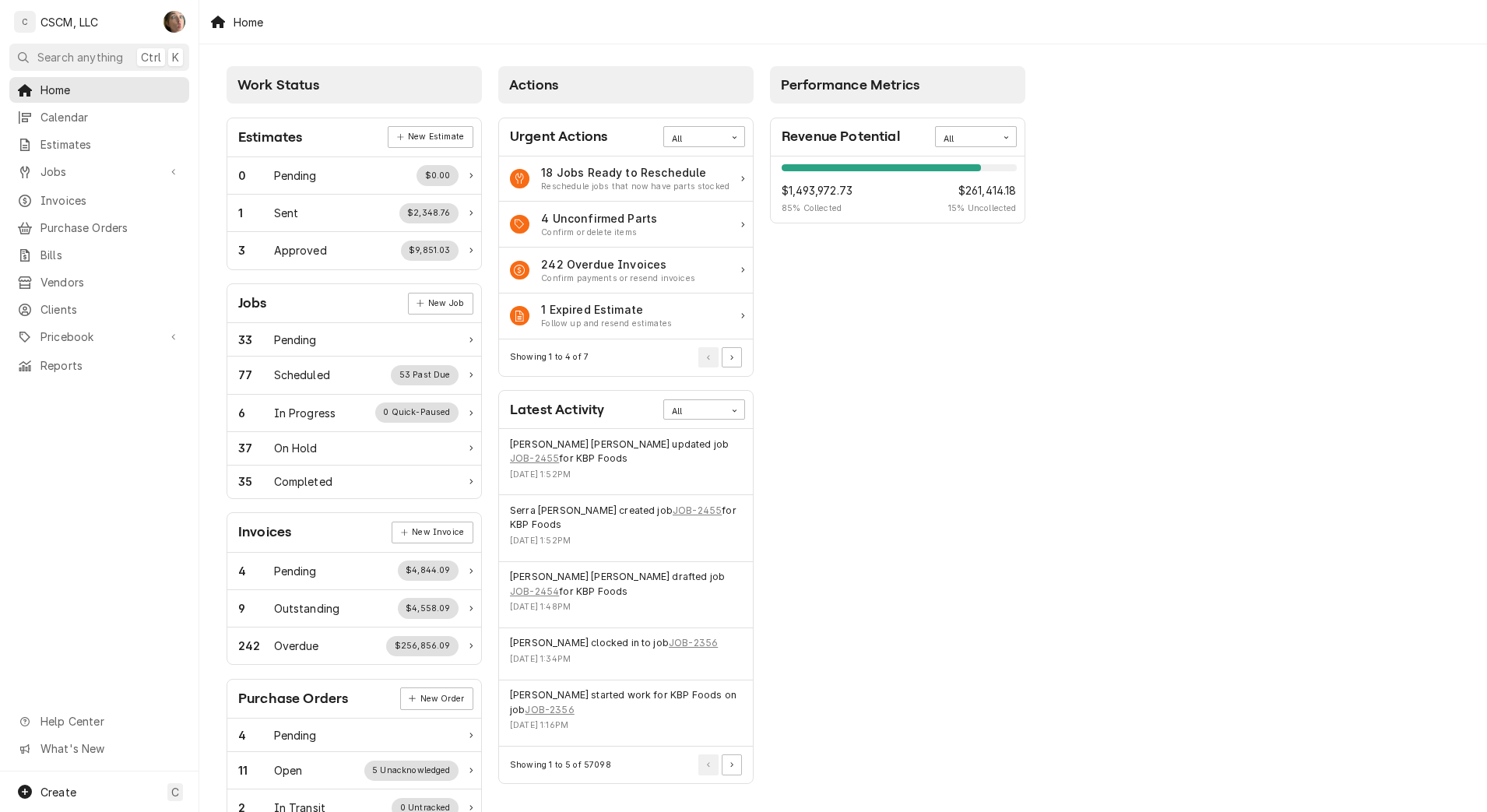
click at [113, 194] on span "Invoices" at bounding box center [111, 200] width 141 height 16
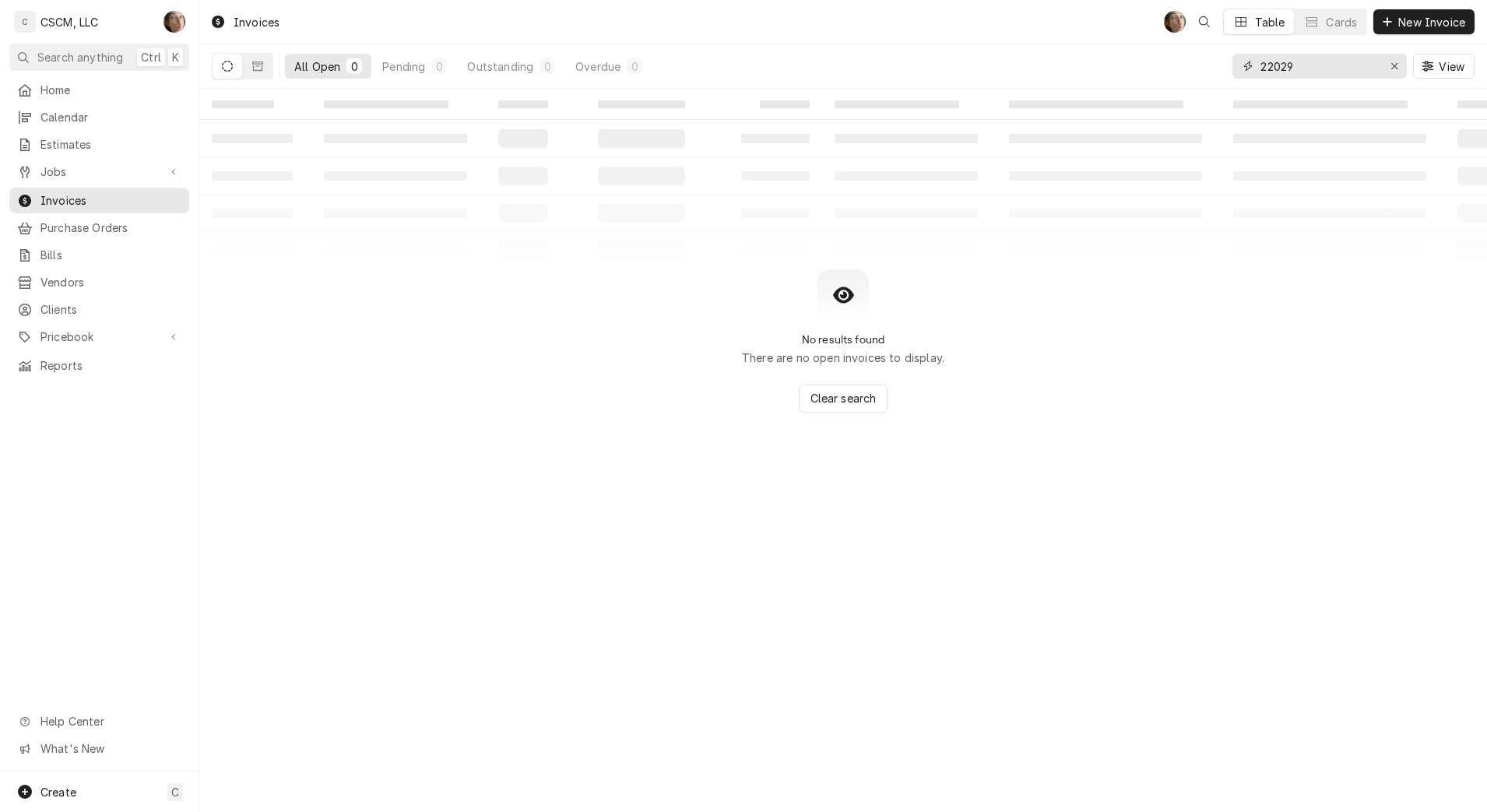
drag, startPoint x: 1316, startPoint y: 68, endPoint x: 1114, endPoint y: 68, distance: 202.0
click at [1114, 68] on div "All Open 0 Pending 0 Outstanding 0 Overdue 0 22029 View" at bounding box center [843, 66] width 1263 height 43
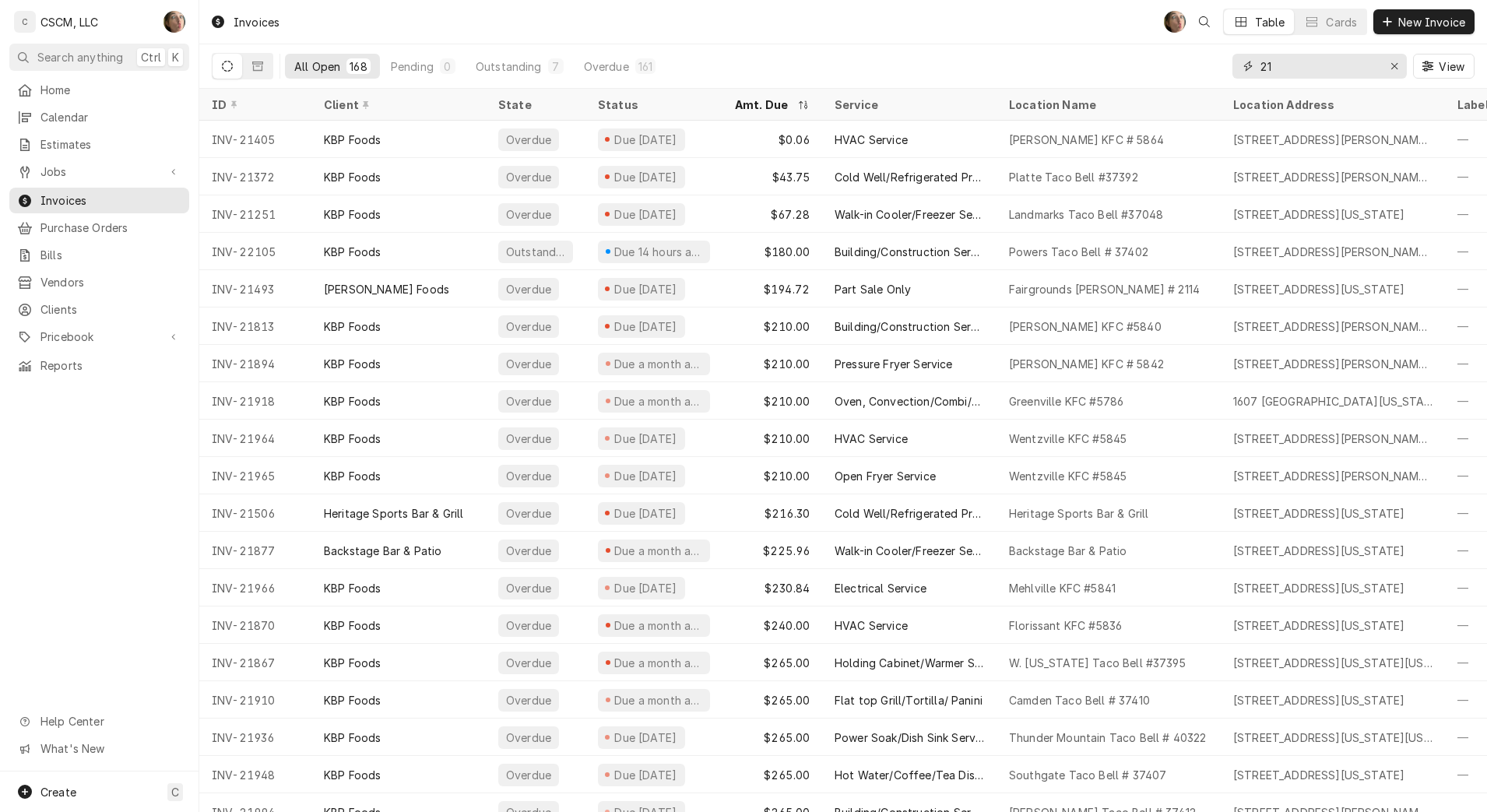
type input "21"
click at [639, 340] on div "Due 2 months ago" at bounding box center [653, 326] width 137 height 37
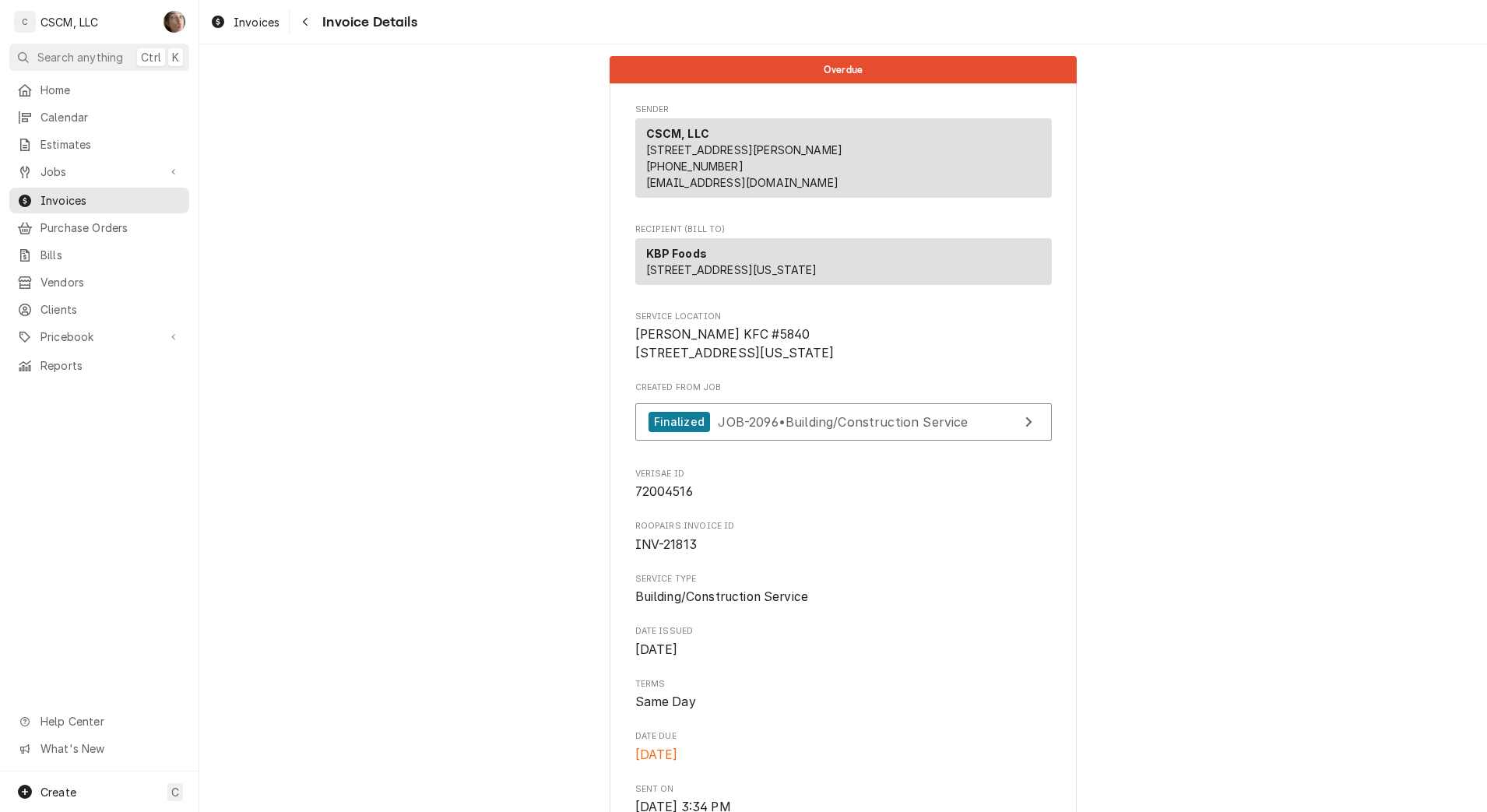
click at [309, 20] on icon "Navigate back" at bounding box center [306, 21] width 7 height 11
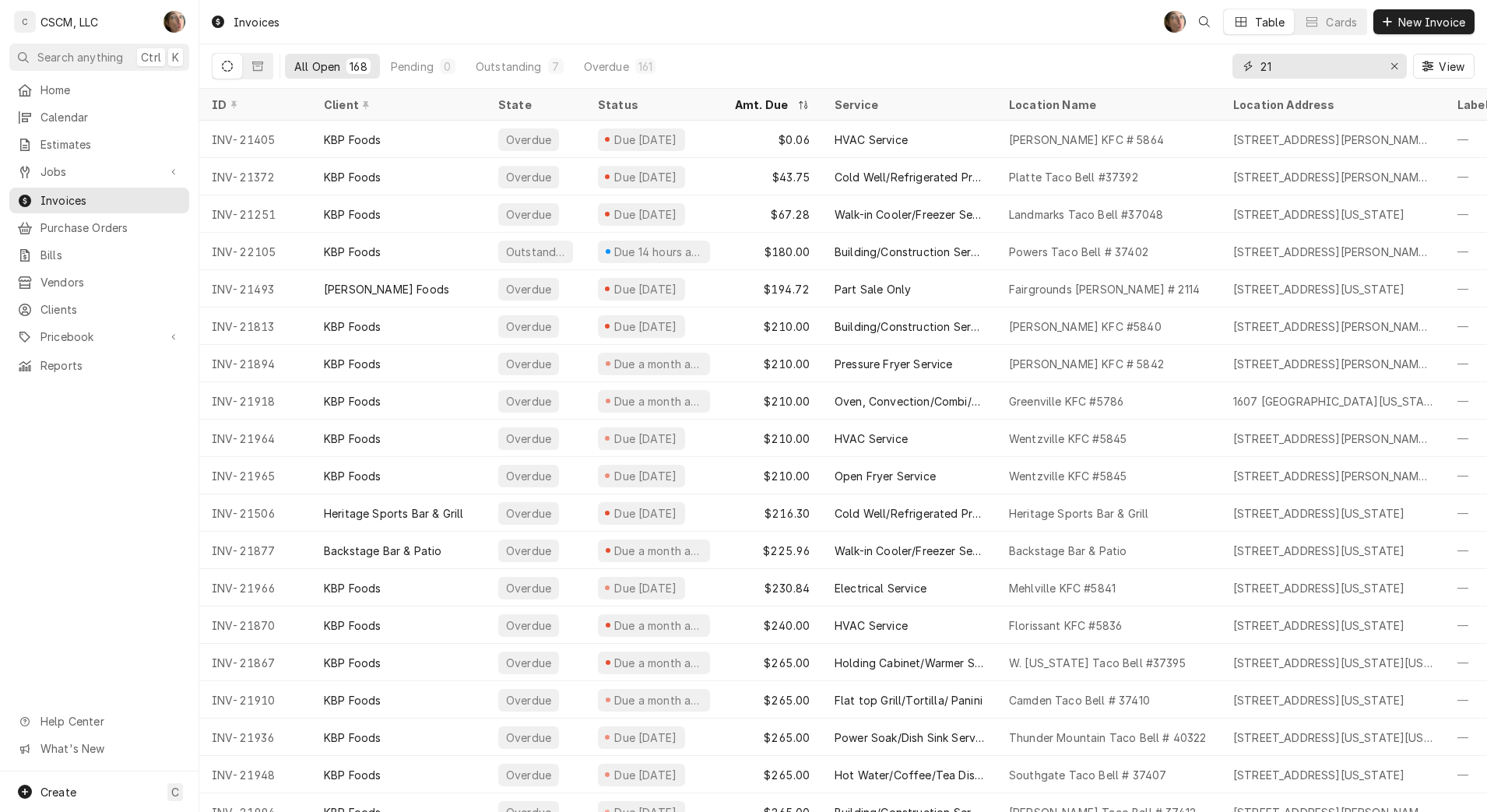
click at [1311, 54] on input "21" at bounding box center [1319, 66] width 117 height 25
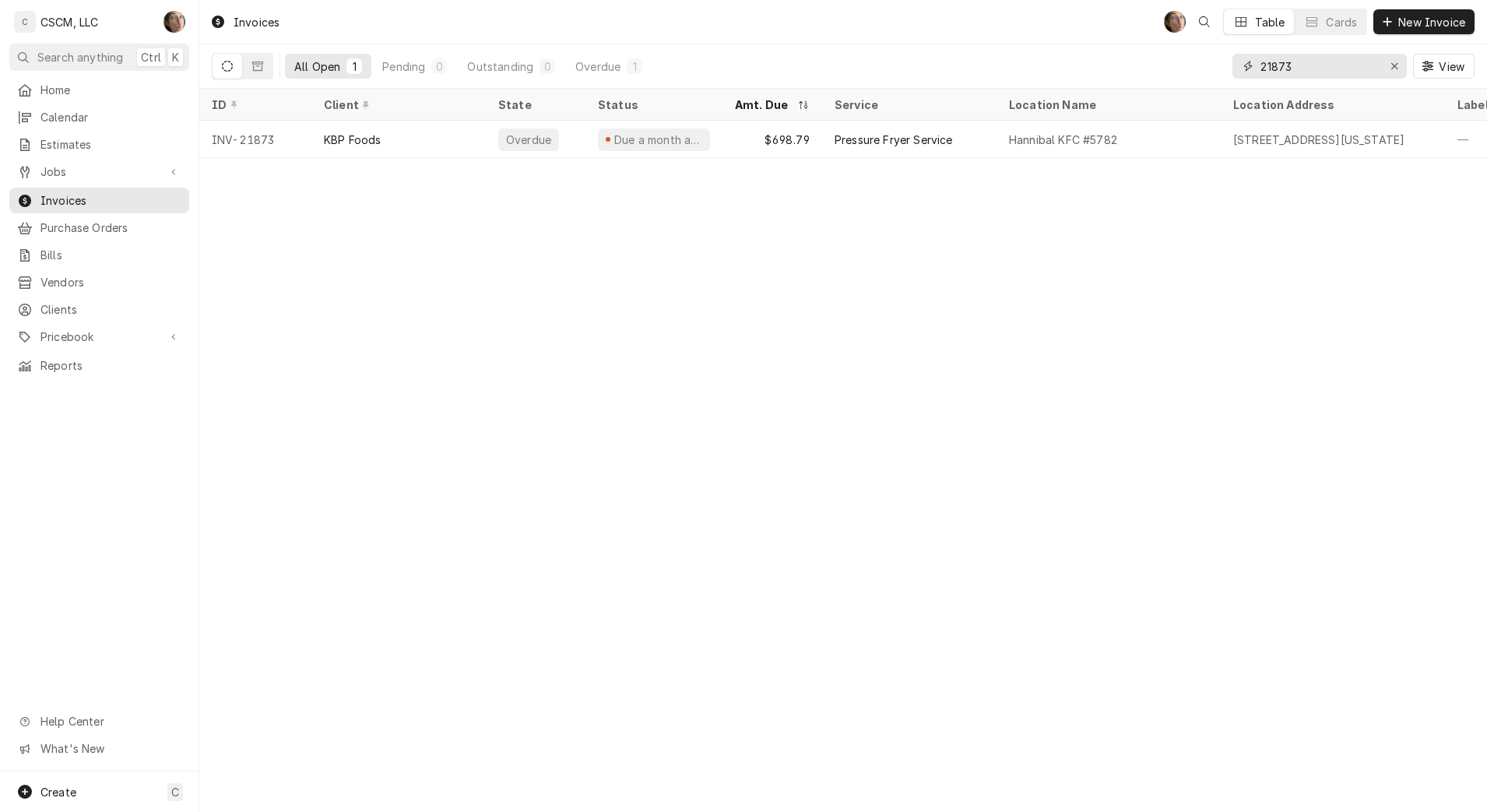
type input "21873"
click at [809, 151] on div "$698.79" at bounding box center [772, 139] width 99 height 37
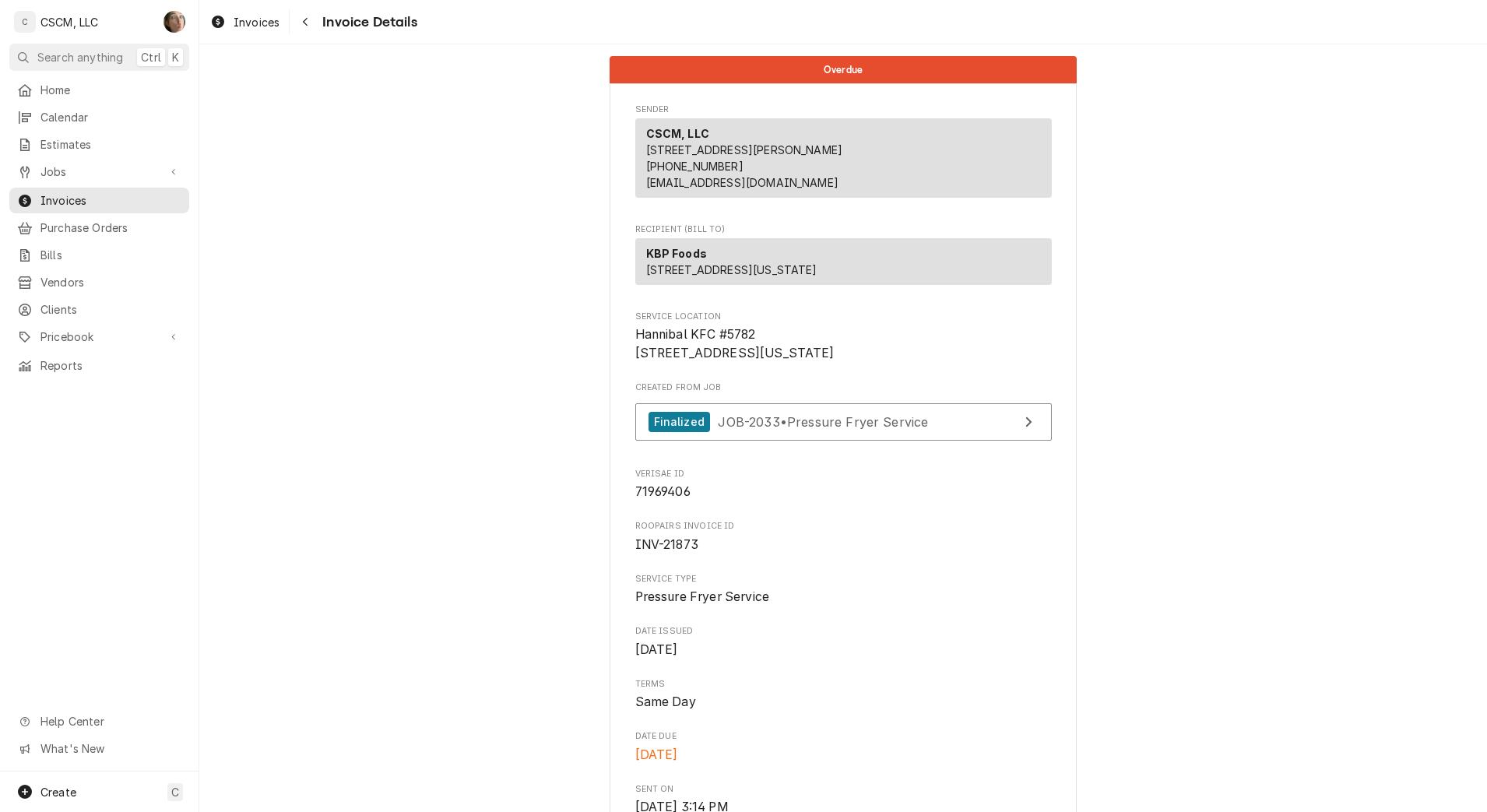
drag, startPoint x: 1411, startPoint y: 798, endPoint x: 454, endPoint y: 347, distance: 1057.9
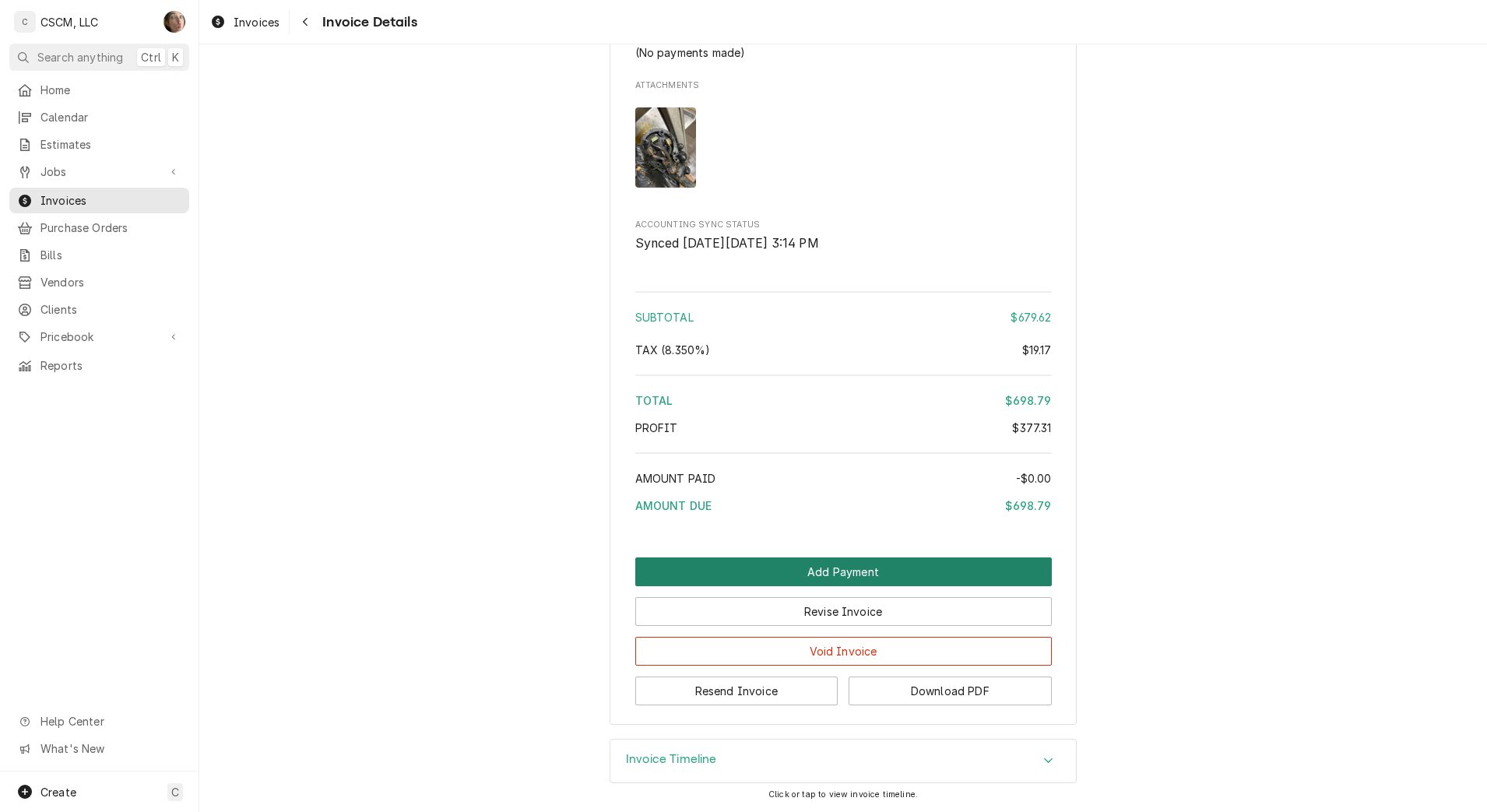
click at [923, 565] on button "Add Payment" at bounding box center [843, 572] width 417 height 28
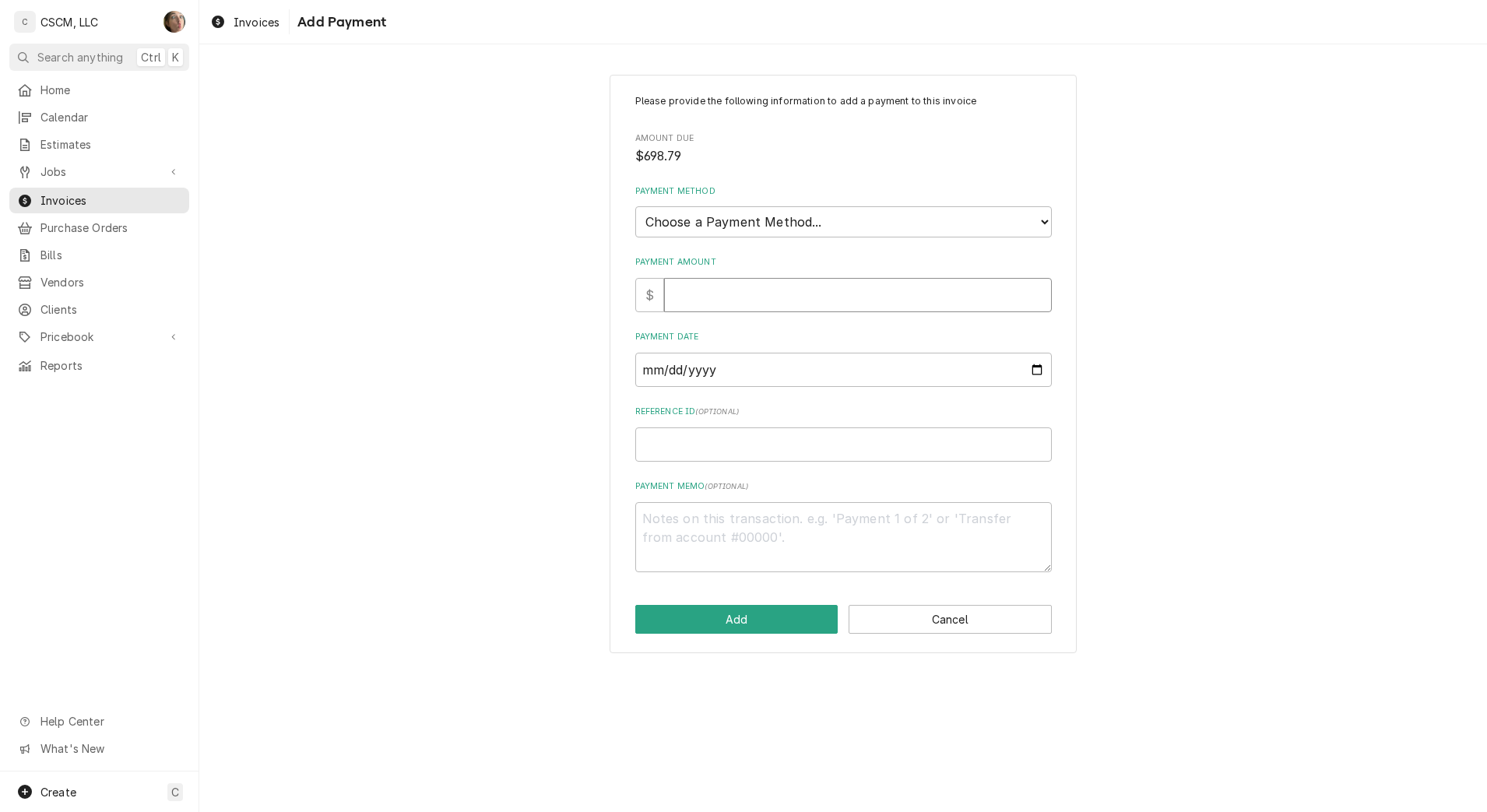
click at [806, 299] on input "Payment Amount" at bounding box center [857, 294] width 387 height 35
type textarea "x"
type input "6"
type textarea "x"
type input "69"
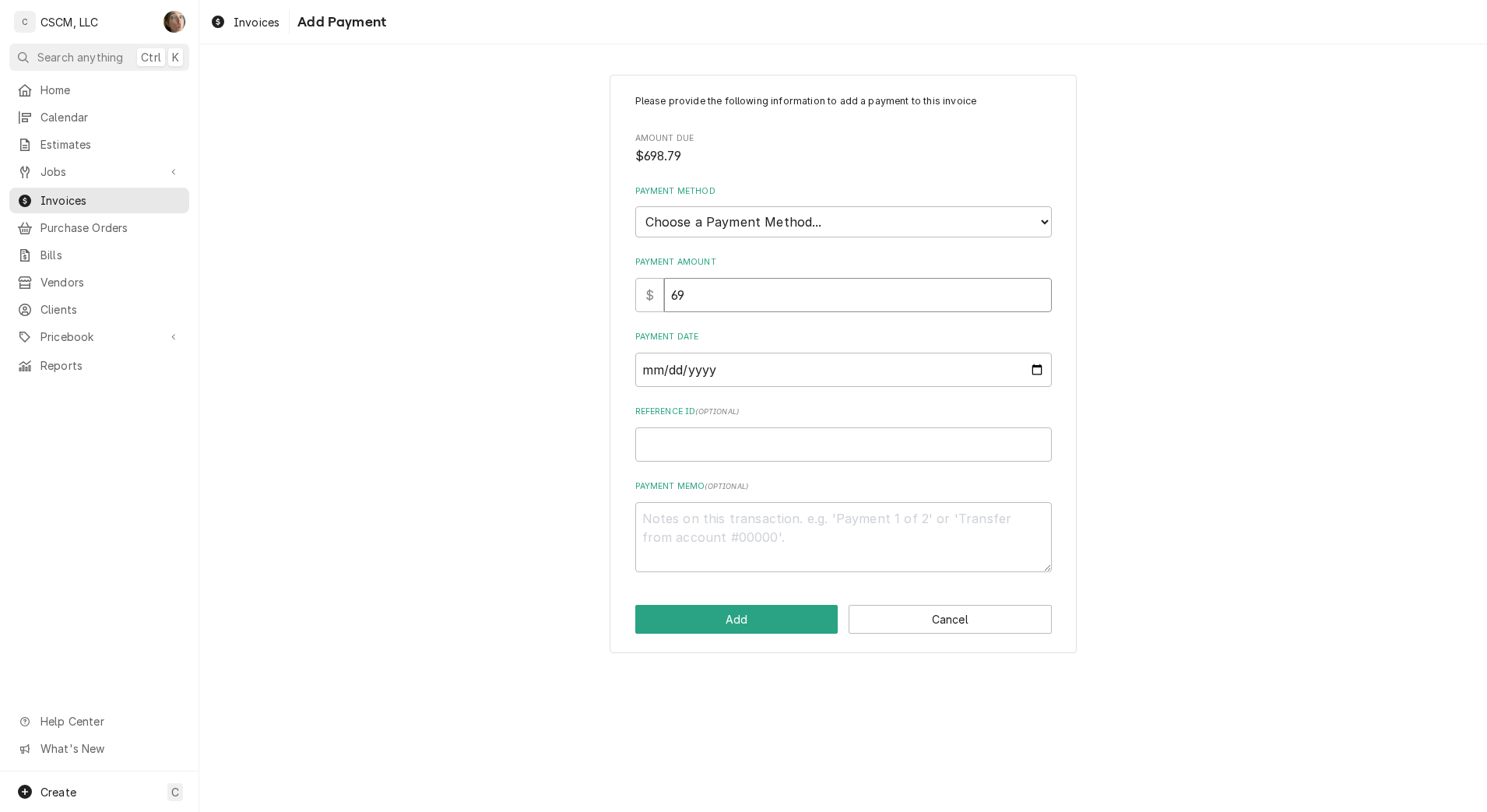
type textarea "x"
type input "698"
type textarea "x"
type input "698.7"
type textarea "x"
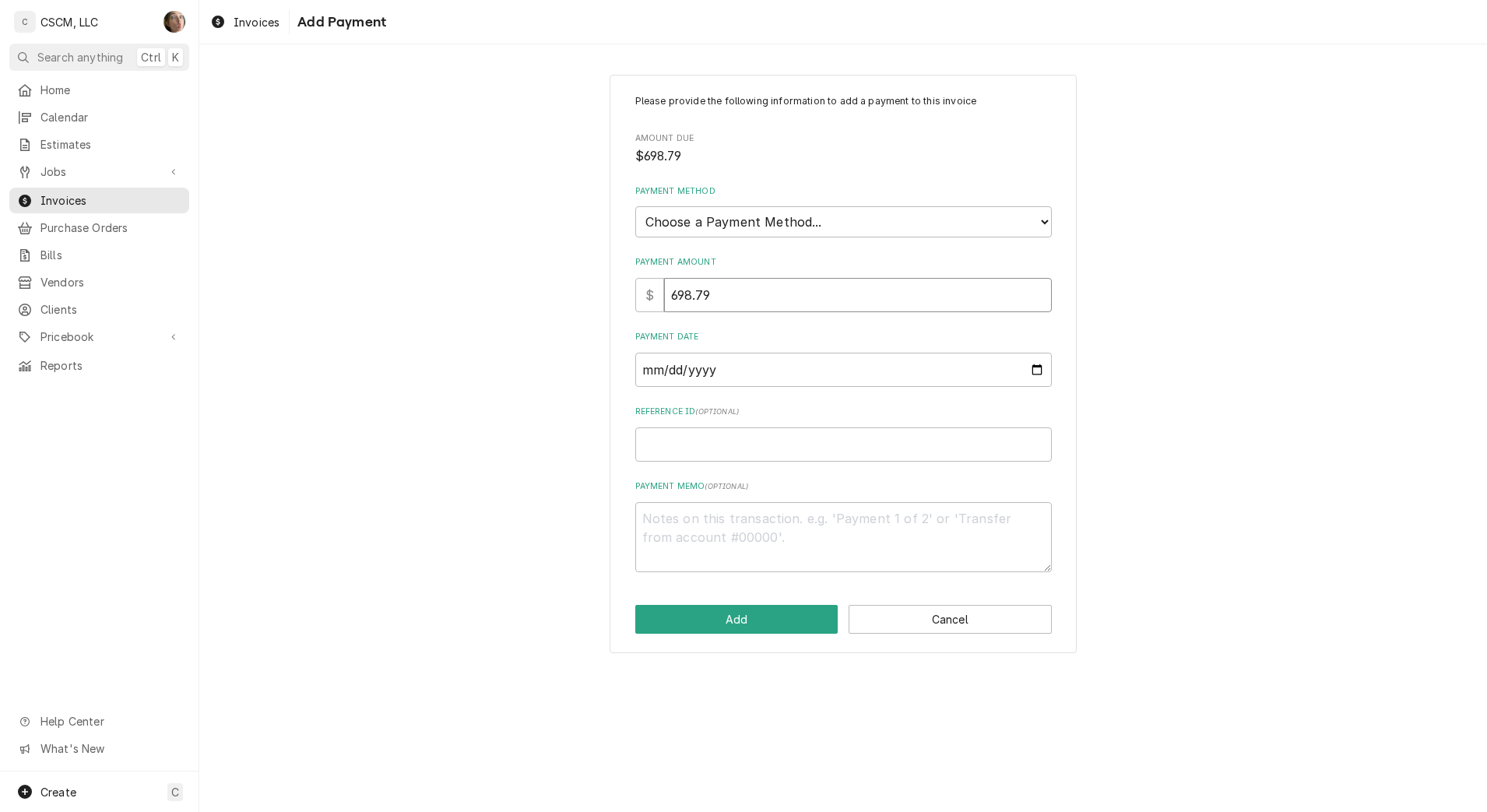
type input "698.79"
click at [1034, 367] on input "Payment Date" at bounding box center [843, 370] width 417 height 35
type input "[DATE]"
type textarea "x"
click at [731, 212] on select "Choose a Payment Method... Cash Check Credit/Debit Card ACH/eCheck Other" at bounding box center [843, 222] width 417 height 31
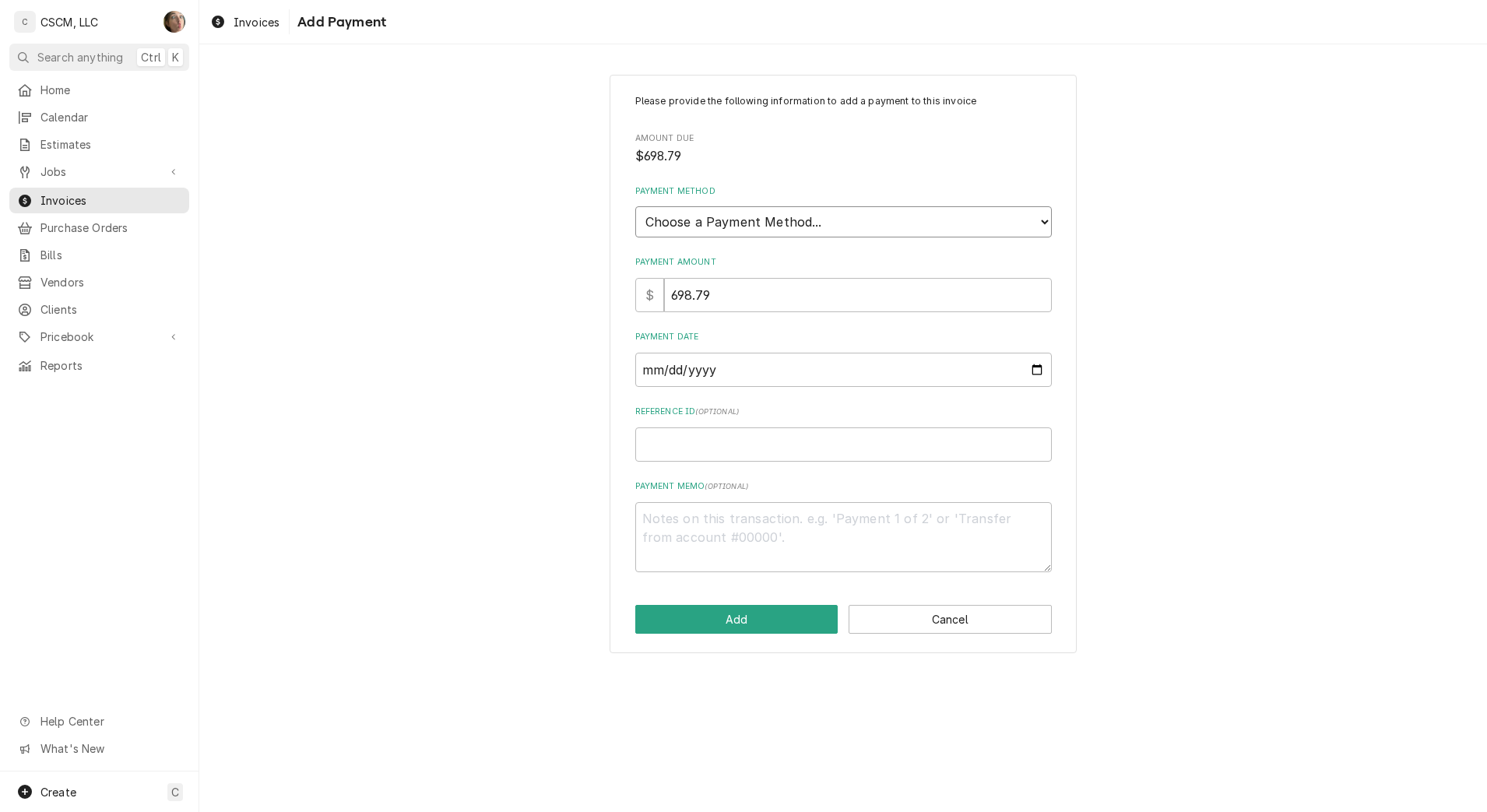
select select "4"
click at [635, 207] on select "Choose a Payment Method... Cash Check Credit/Debit Card ACH/eCheck Other" at bounding box center [843, 222] width 417 height 31
click at [711, 439] on input "Reference ID ( optional )" at bounding box center [843, 444] width 417 height 35
type textarea "x"
type input "1"
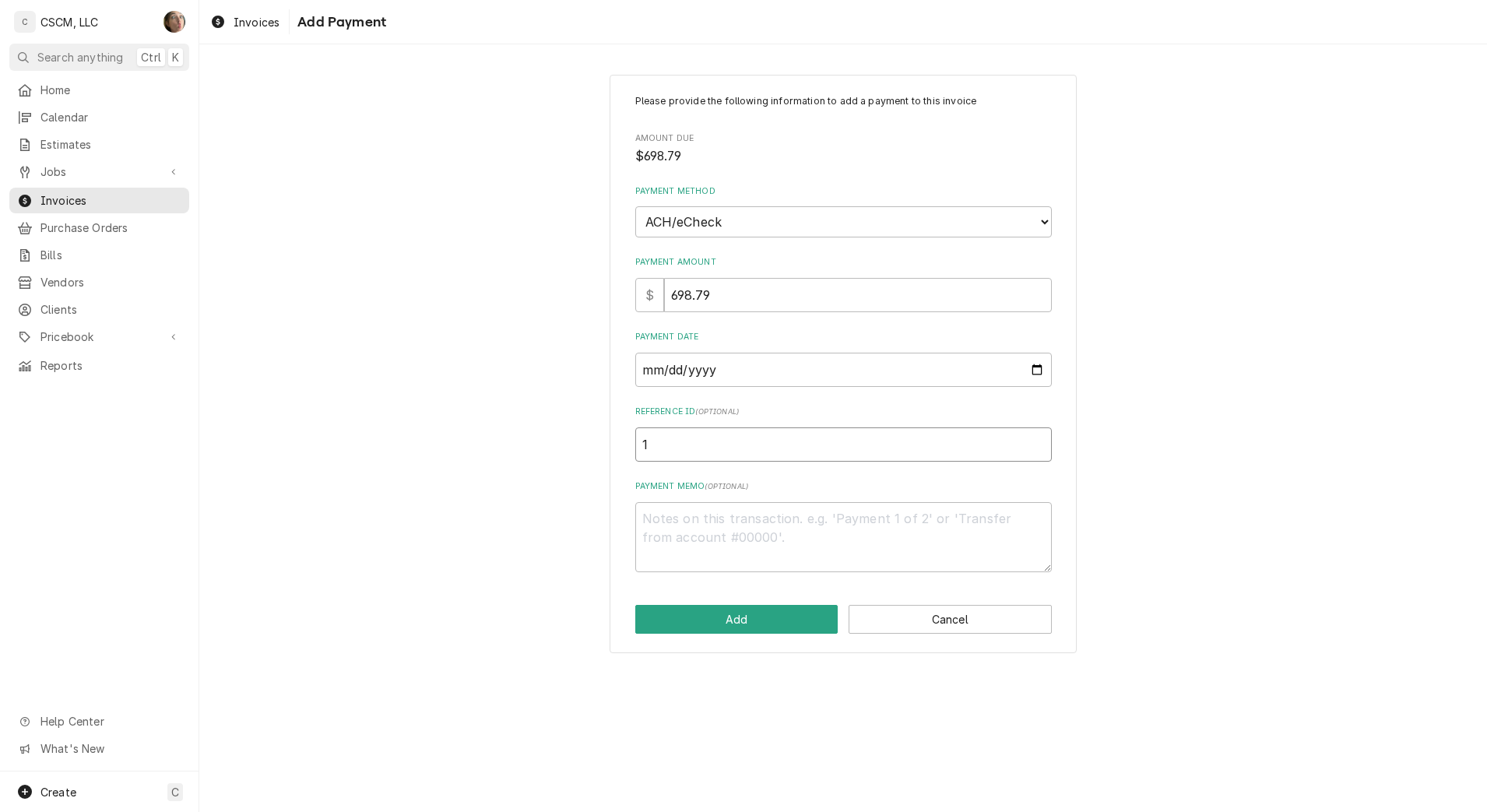
type textarea "x"
type input "11"
type textarea "x"
type input "118"
type textarea "x"
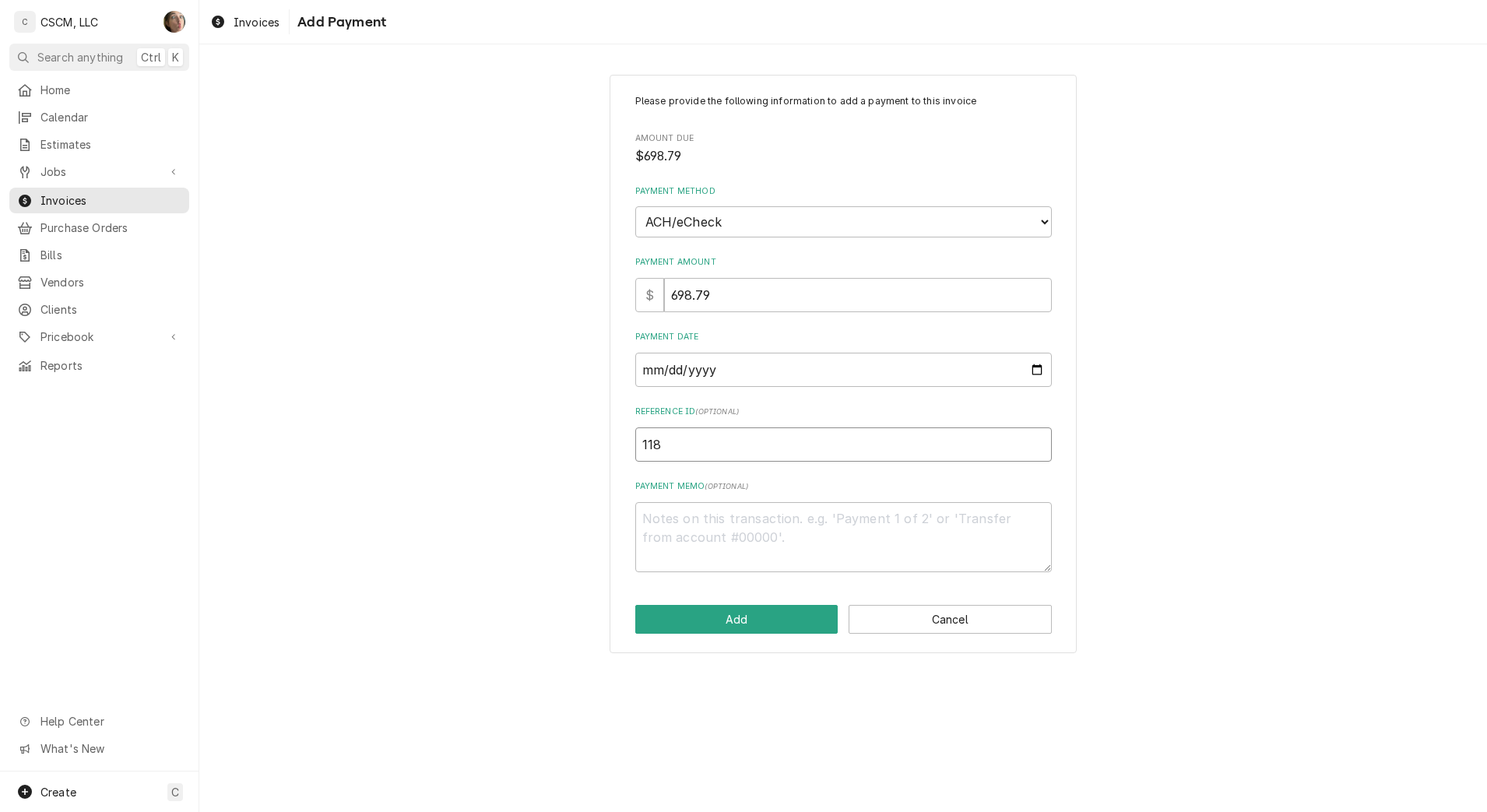
type input "1180"
type textarea "x"
type input "11808"
type textarea "x"
type input "118086"
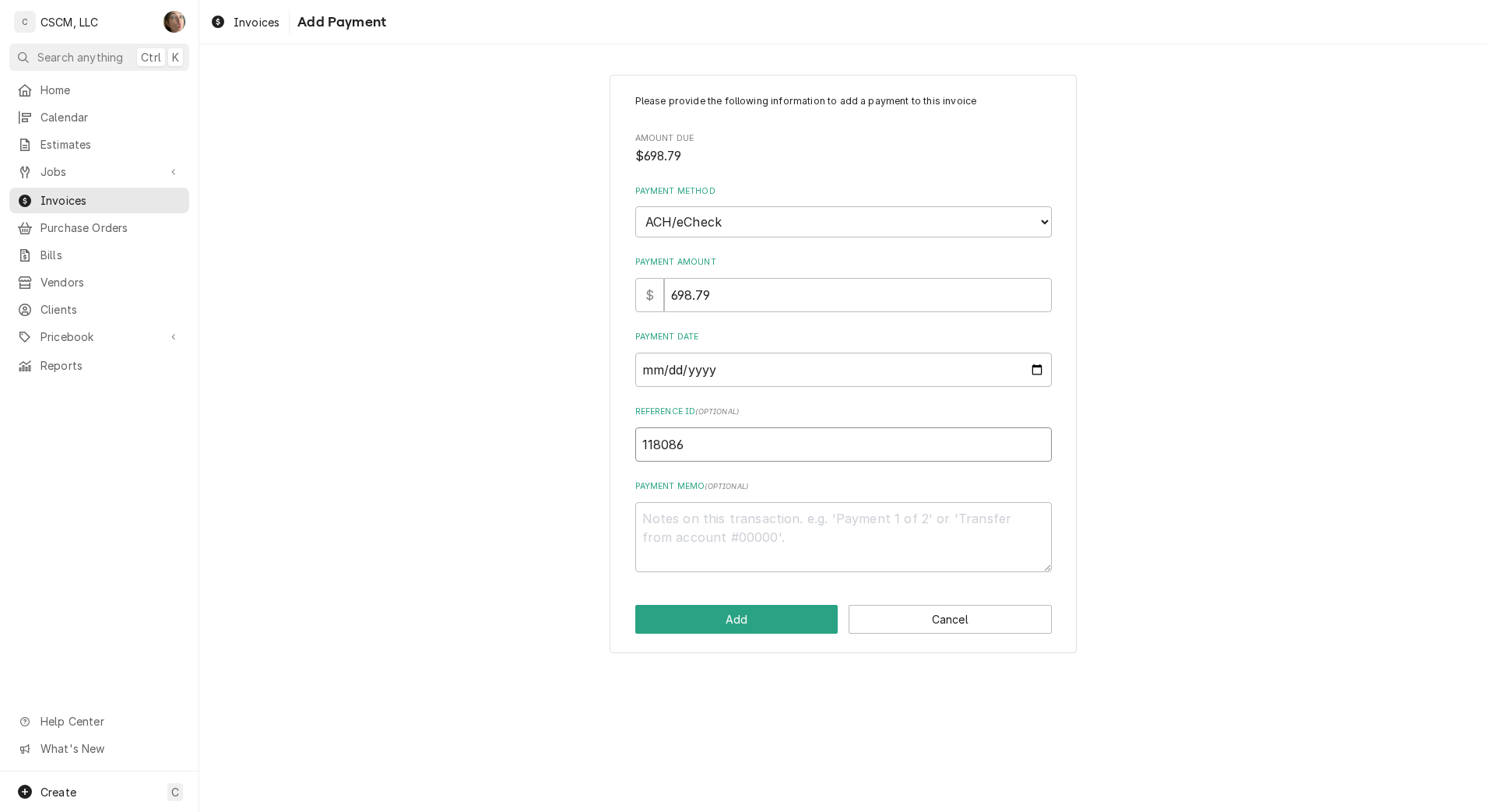
type textarea "x"
type input "1180862"
type textarea "x"
drag, startPoint x: 738, startPoint y: 446, endPoint x: 599, endPoint y: 412, distance: 143.1
click at [599, 412] on div "Please provide the following information to add a payment to this invoice Amoun…" at bounding box center [843, 363] width 1287 height 606
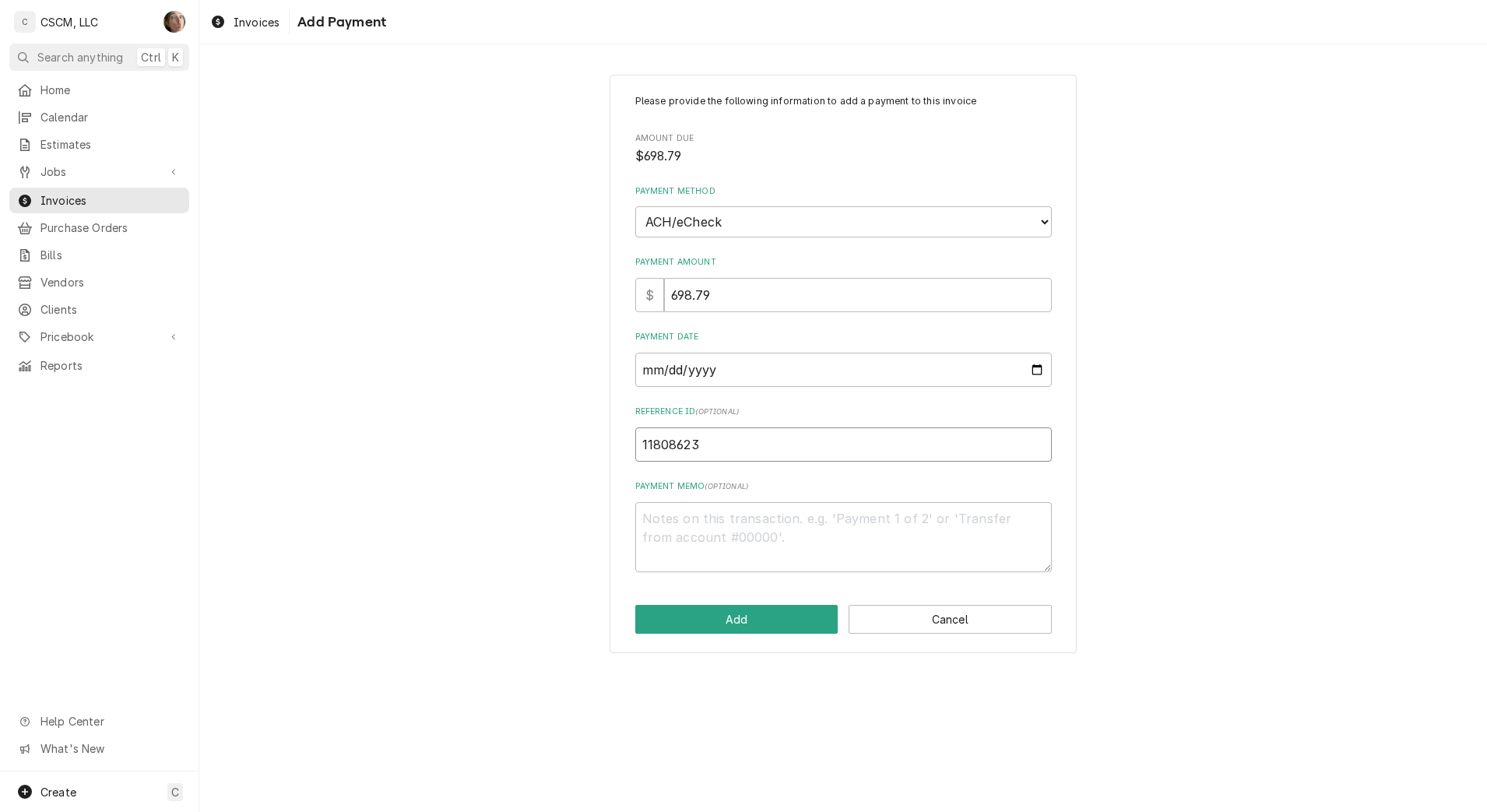
type input "11808623"
click at [785, 620] on button "Add" at bounding box center [736, 619] width 203 height 28
type textarea "x"
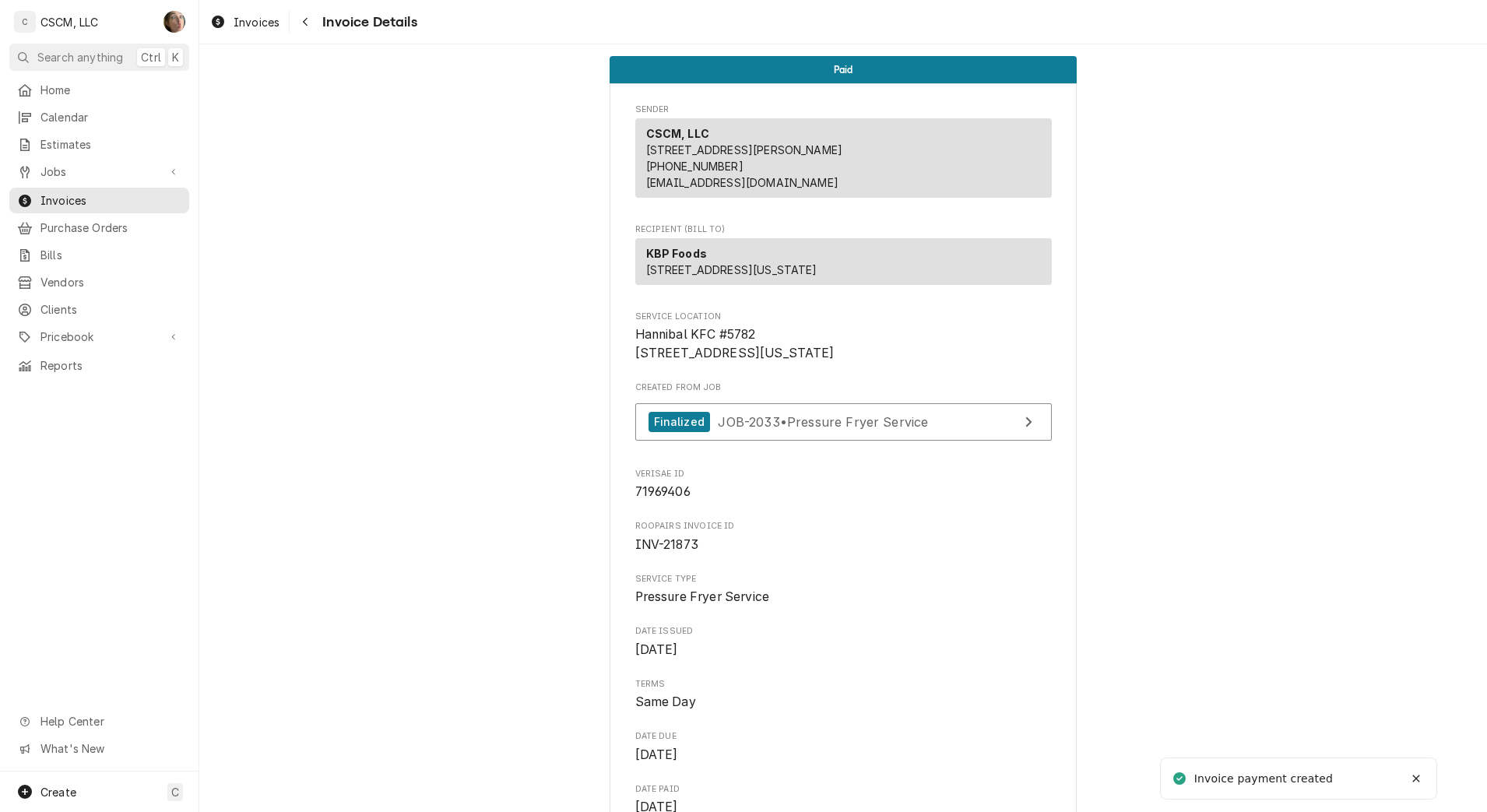
click at [305, 22] on icon "Navigate back" at bounding box center [305, 22] width 4 height 9
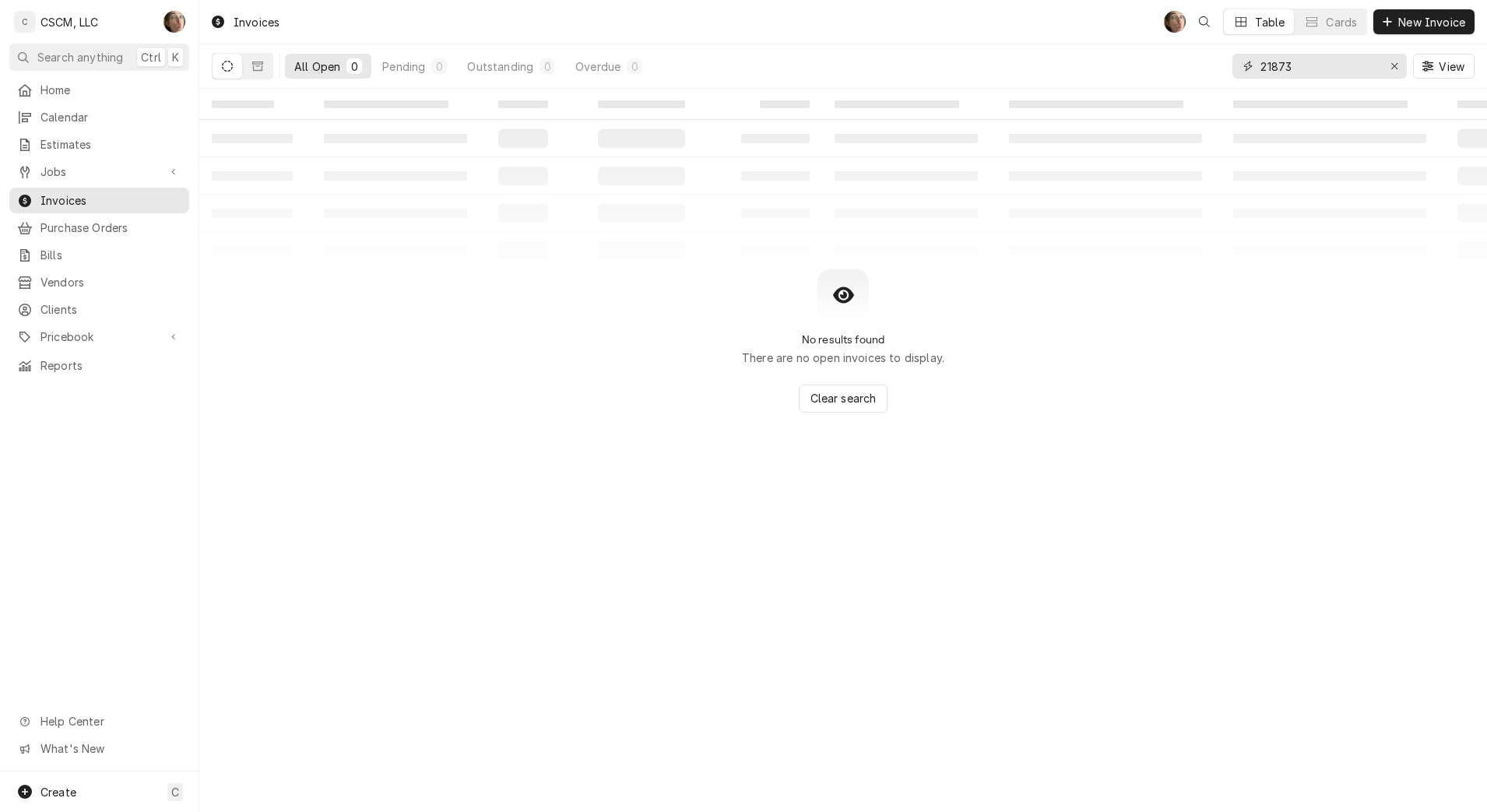
click at [1388, 59] on div "Erase input" at bounding box center [1395, 66] width 16 height 16
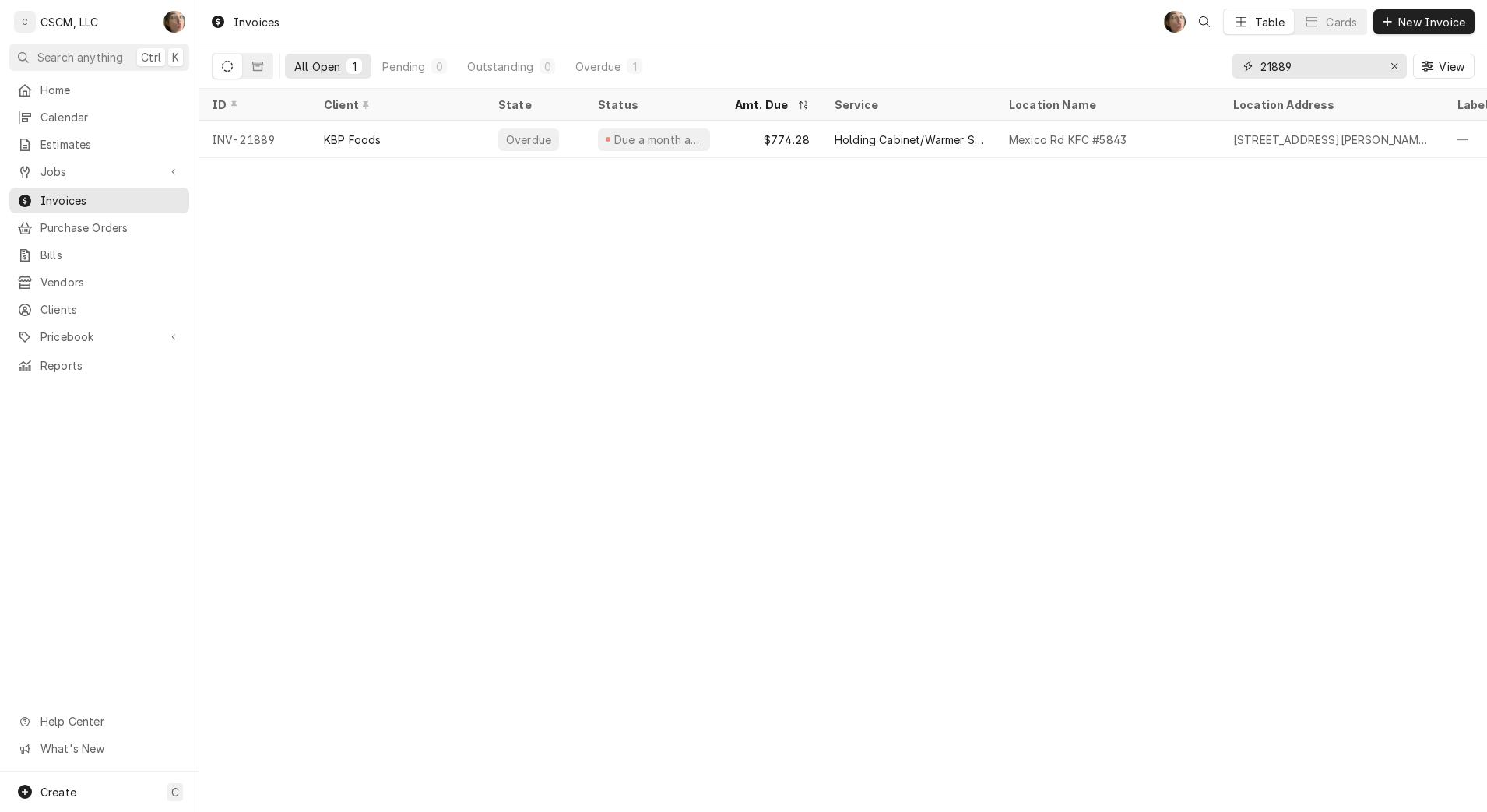
type input "21889"
click at [710, 127] on div "Due a month ago" at bounding box center [653, 139] width 137 height 37
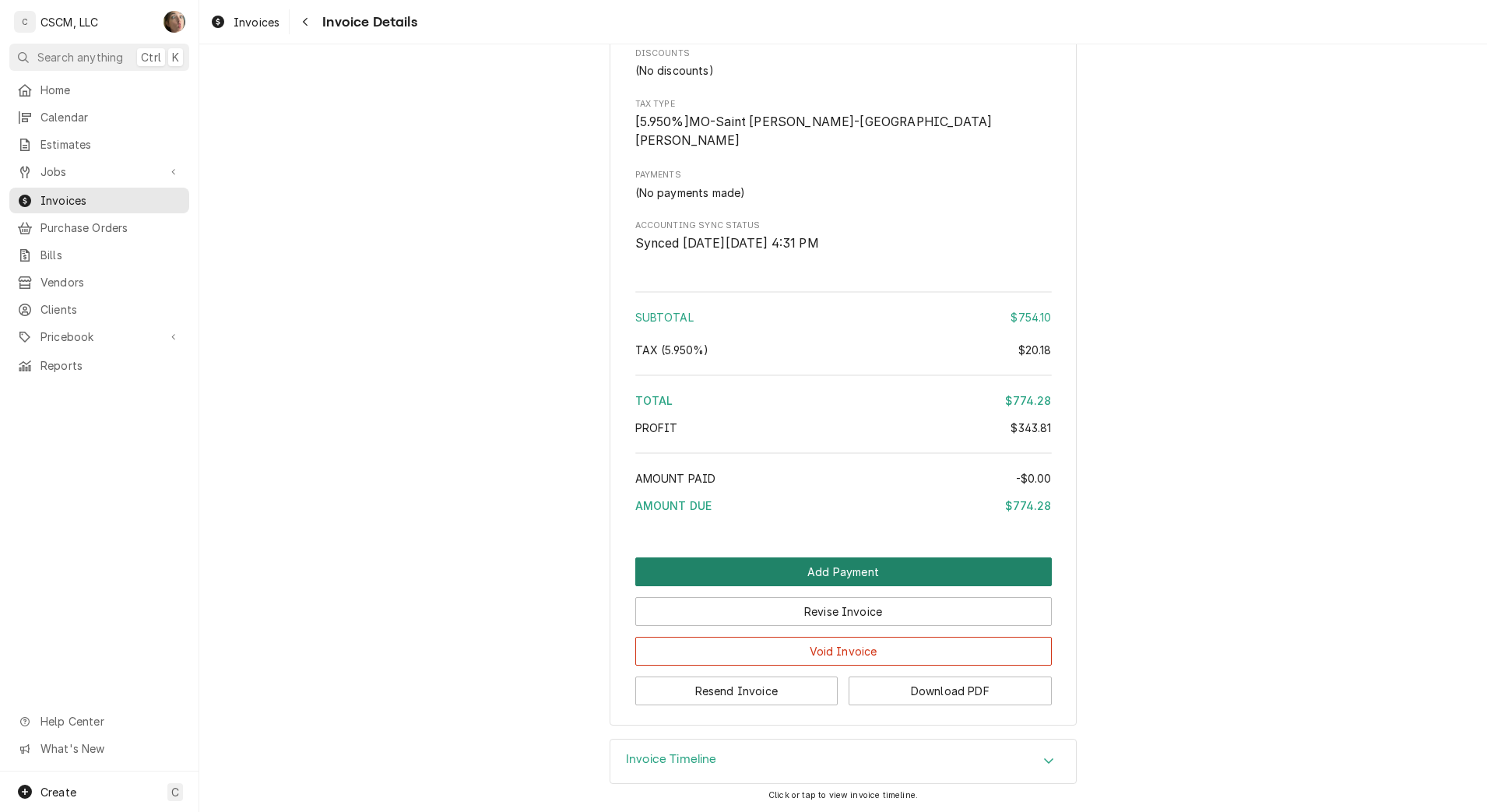
click at [821, 573] on button "Add Payment" at bounding box center [843, 572] width 417 height 28
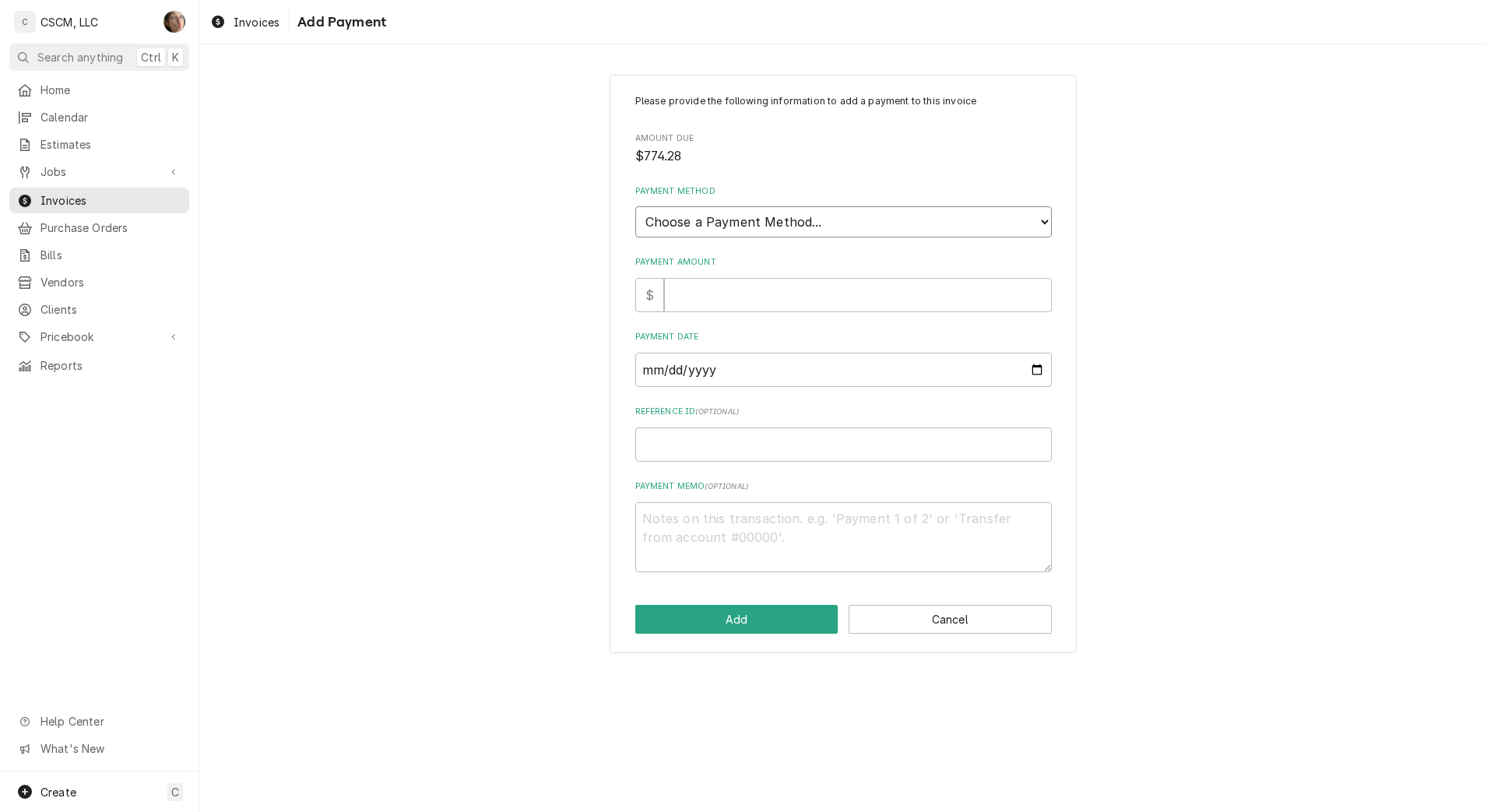
drag, startPoint x: 737, startPoint y: 220, endPoint x: 734, endPoint y: 239, distance: 19.2
click at [737, 220] on select "Choose a Payment Method... Cash Check Credit/Debit Card ACH/eCheck Other" at bounding box center [843, 222] width 417 height 31
select select "2"
click at [635, 207] on select "Choose a Payment Method... Cash Check Credit/Debit Card ACH/eCheck Other" at bounding box center [843, 222] width 417 height 31
type textarea "x"
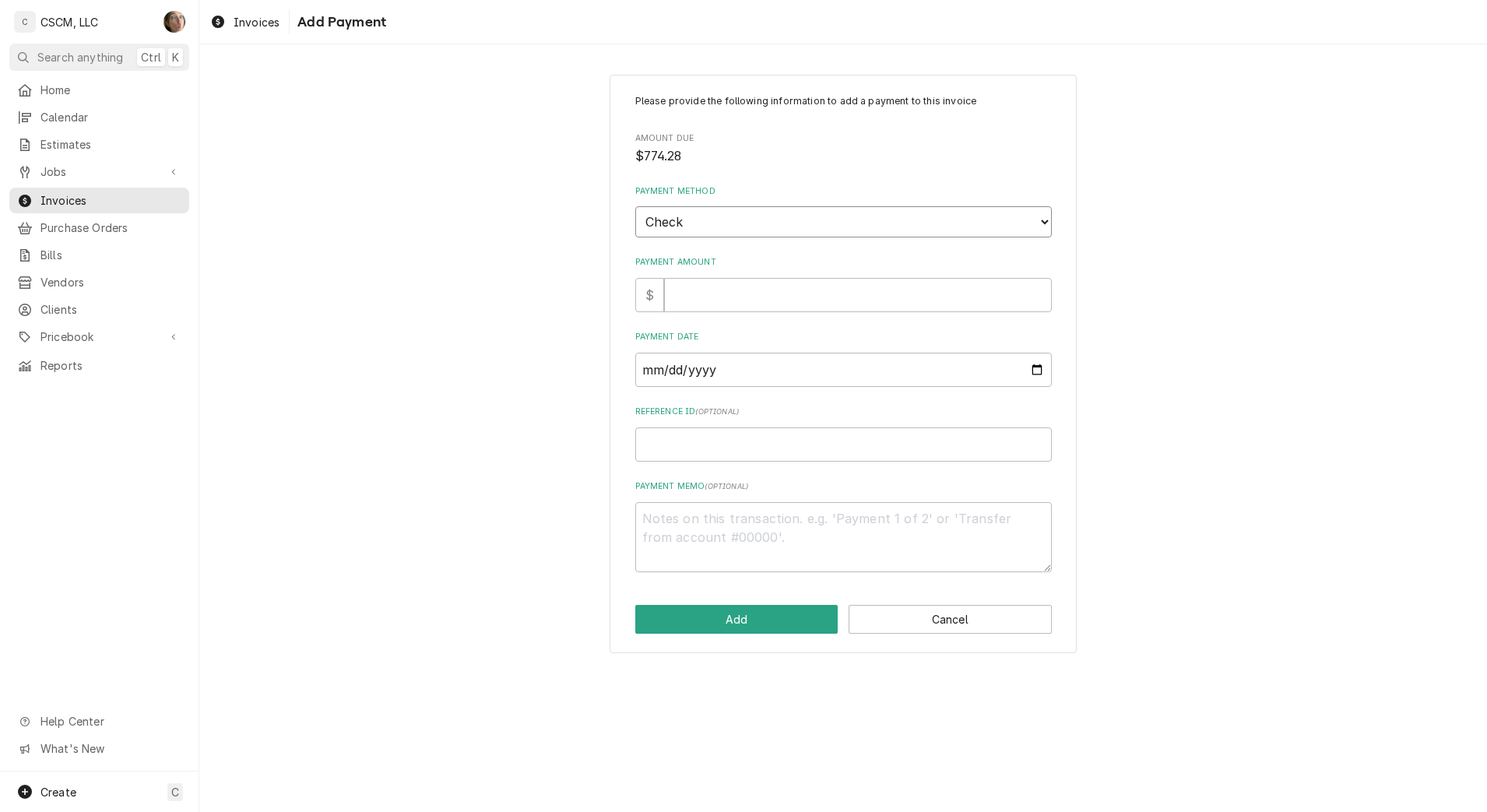
drag, startPoint x: 700, startPoint y: 219, endPoint x: 705, endPoint y: 239, distance: 20.6
click at [700, 219] on select "Choose a Payment Method... Cash Check Credit/Debit Card ACH/eCheck Other" at bounding box center [843, 222] width 417 height 31
select select "4"
click at [635, 207] on select "Choose a Payment Method... Cash Check Credit/Debit Card ACH/eCheck Other" at bounding box center [843, 222] width 417 height 31
click at [736, 370] on input "Payment Date" at bounding box center [843, 370] width 417 height 35
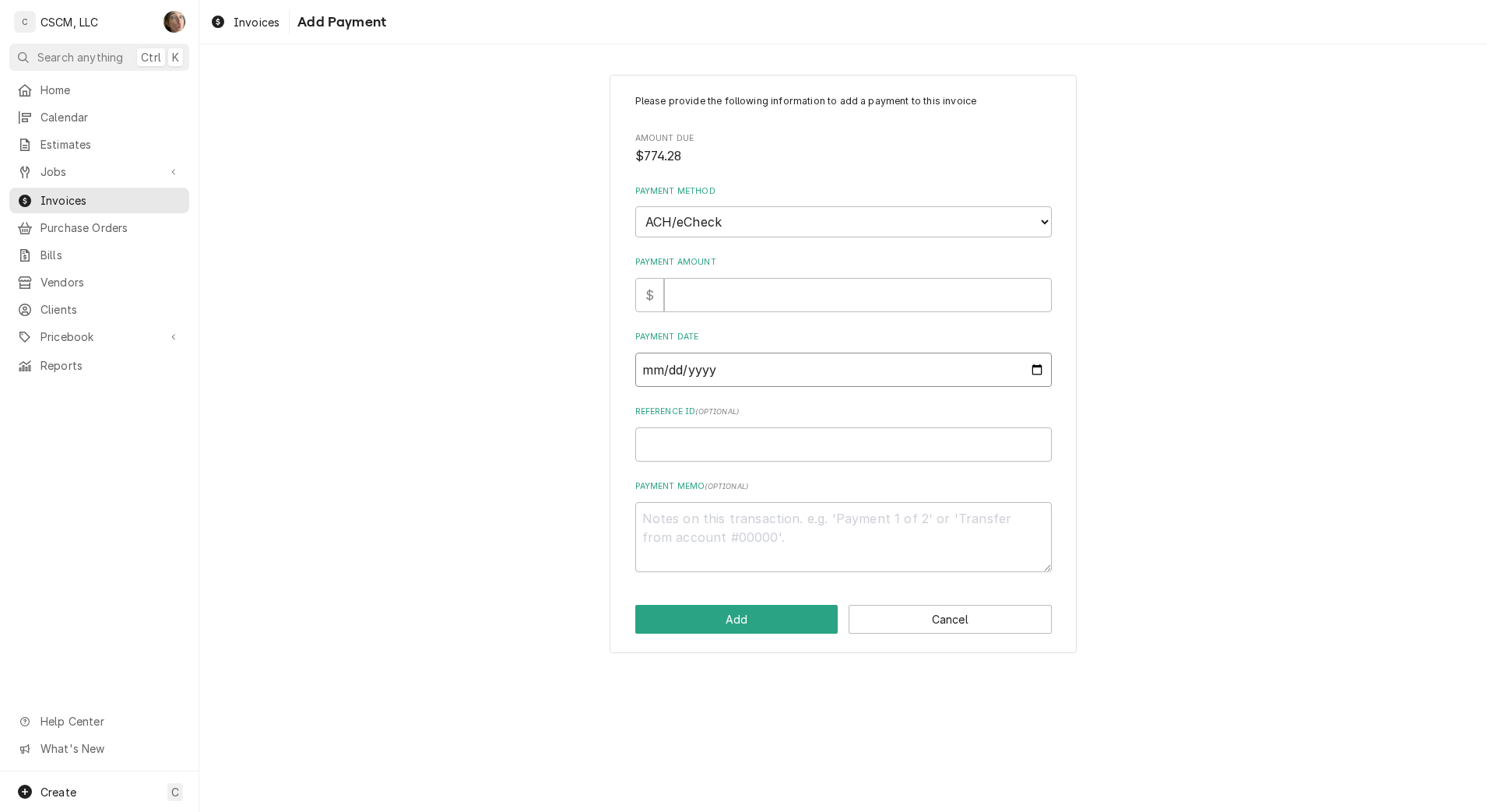
click at [1030, 368] on input "Payment Date" at bounding box center [843, 370] width 417 height 35
type textarea "x"
type input "[DATE]"
click at [759, 443] on input "Reference ID ( optional )" at bounding box center [843, 444] width 417 height 35
paste input "11808623"
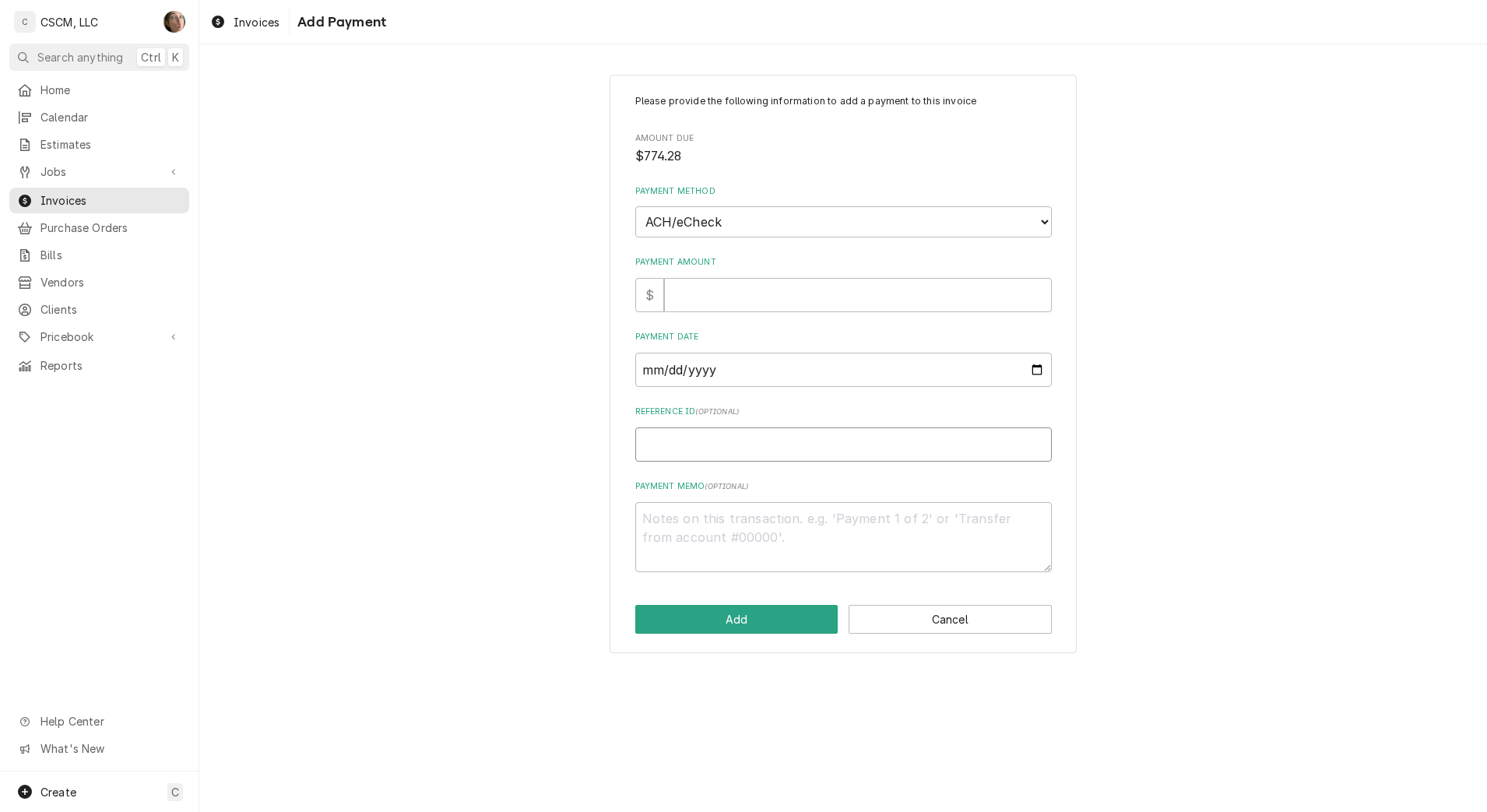
type textarea "x"
type input "11808623"
click at [688, 292] on input "Payment Amount" at bounding box center [857, 294] width 387 height 35
type textarea "x"
type input "7"
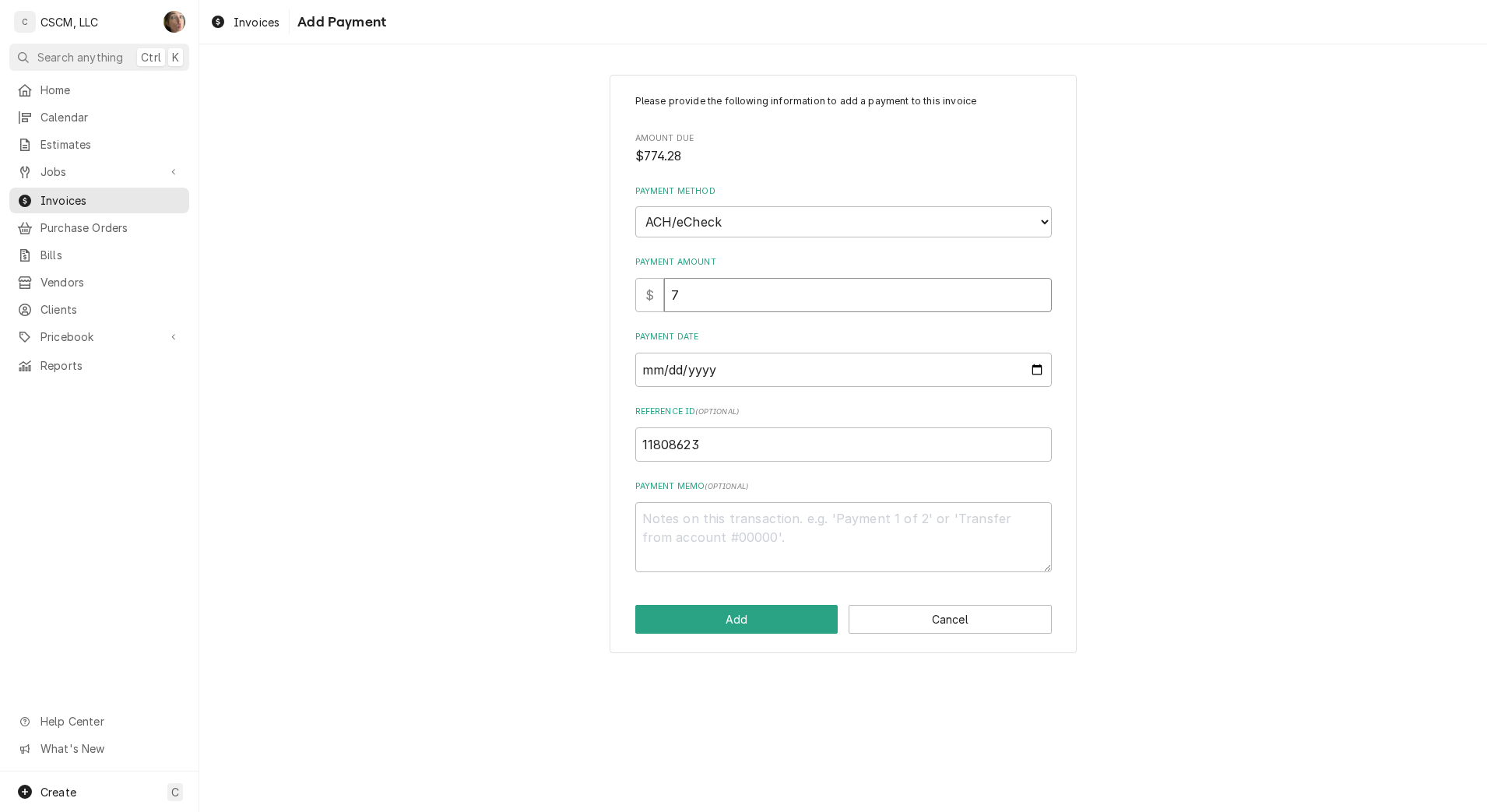
type textarea "x"
type input "77"
type textarea "x"
type input "774"
type textarea "x"
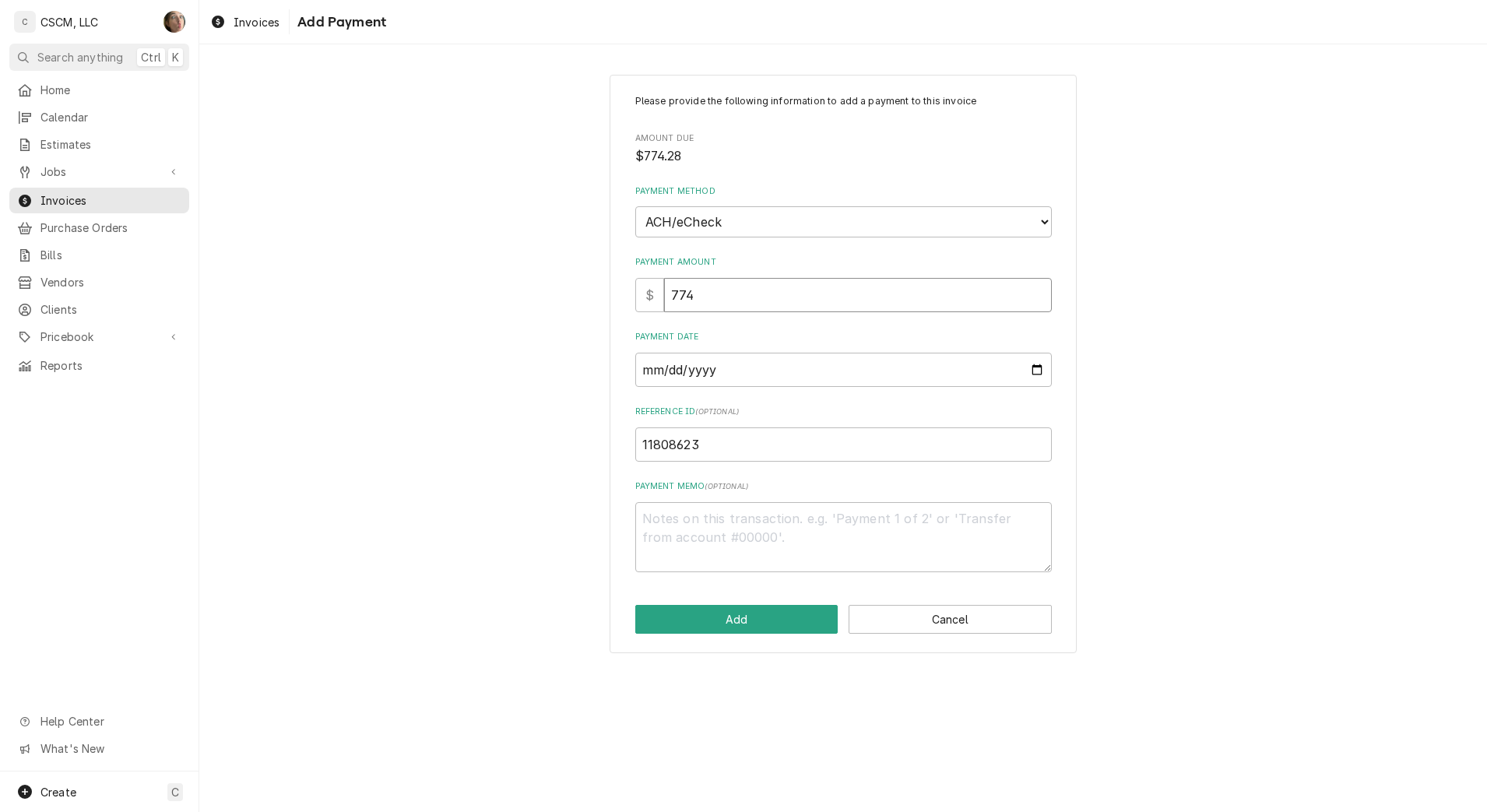
type input "774.2"
type textarea "x"
type input "774.28"
click at [752, 615] on button "Add" at bounding box center [736, 619] width 203 height 28
type textarea "x"
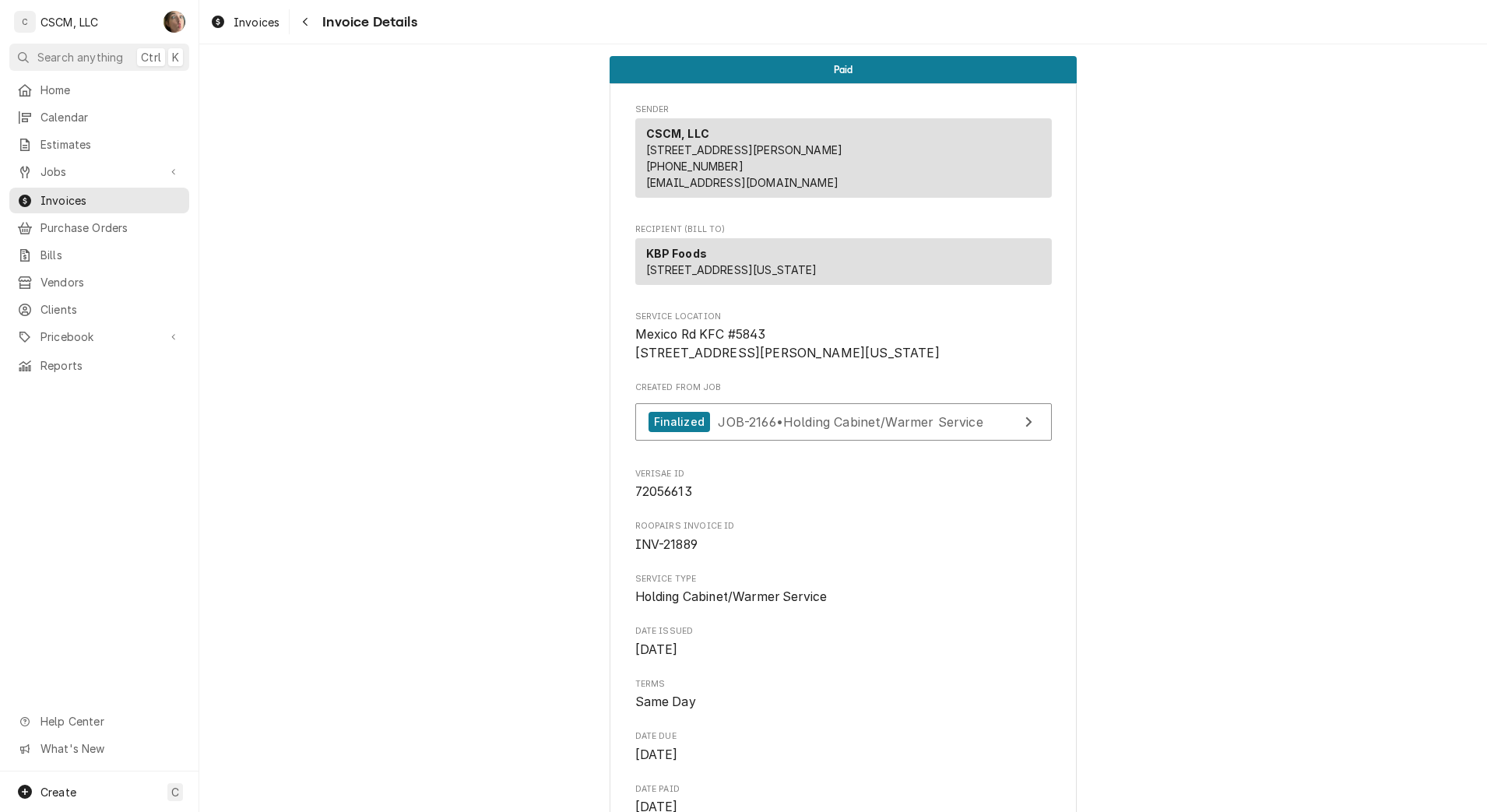
click at [298, 20] on div "Navigate back" at bounding box center [305, 22] width 16 height 16
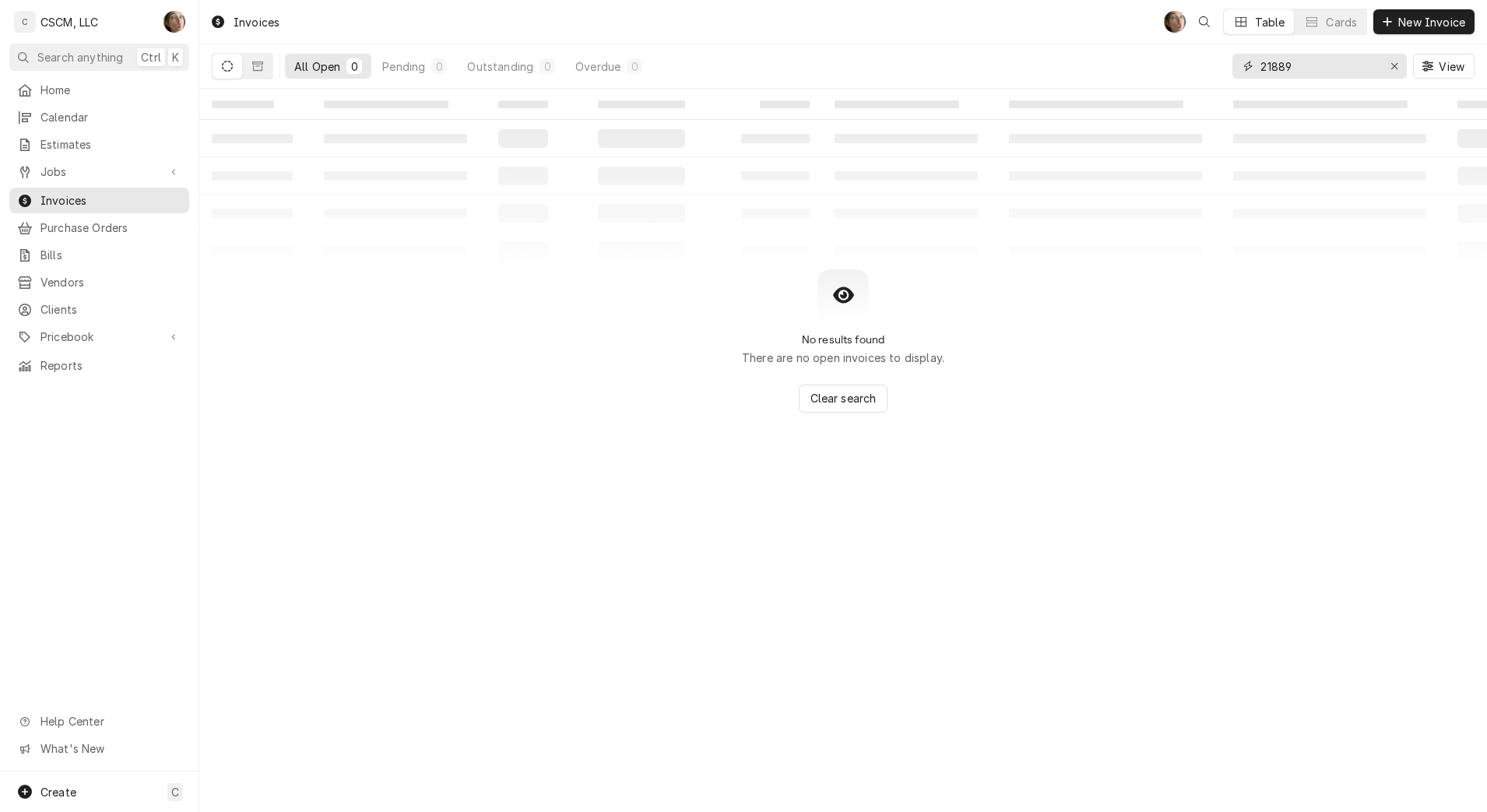
drag, startPoint x: 1357, startPoint y: 59, endPoint x: 1067, endPoint y: 82, distance: 290.9
click at [1067, 82] on div "All Open 0 Pending 0 Outstanding 0 Overdue 0 21889 View" at bounding box center [843, 66] width 1263 height 43
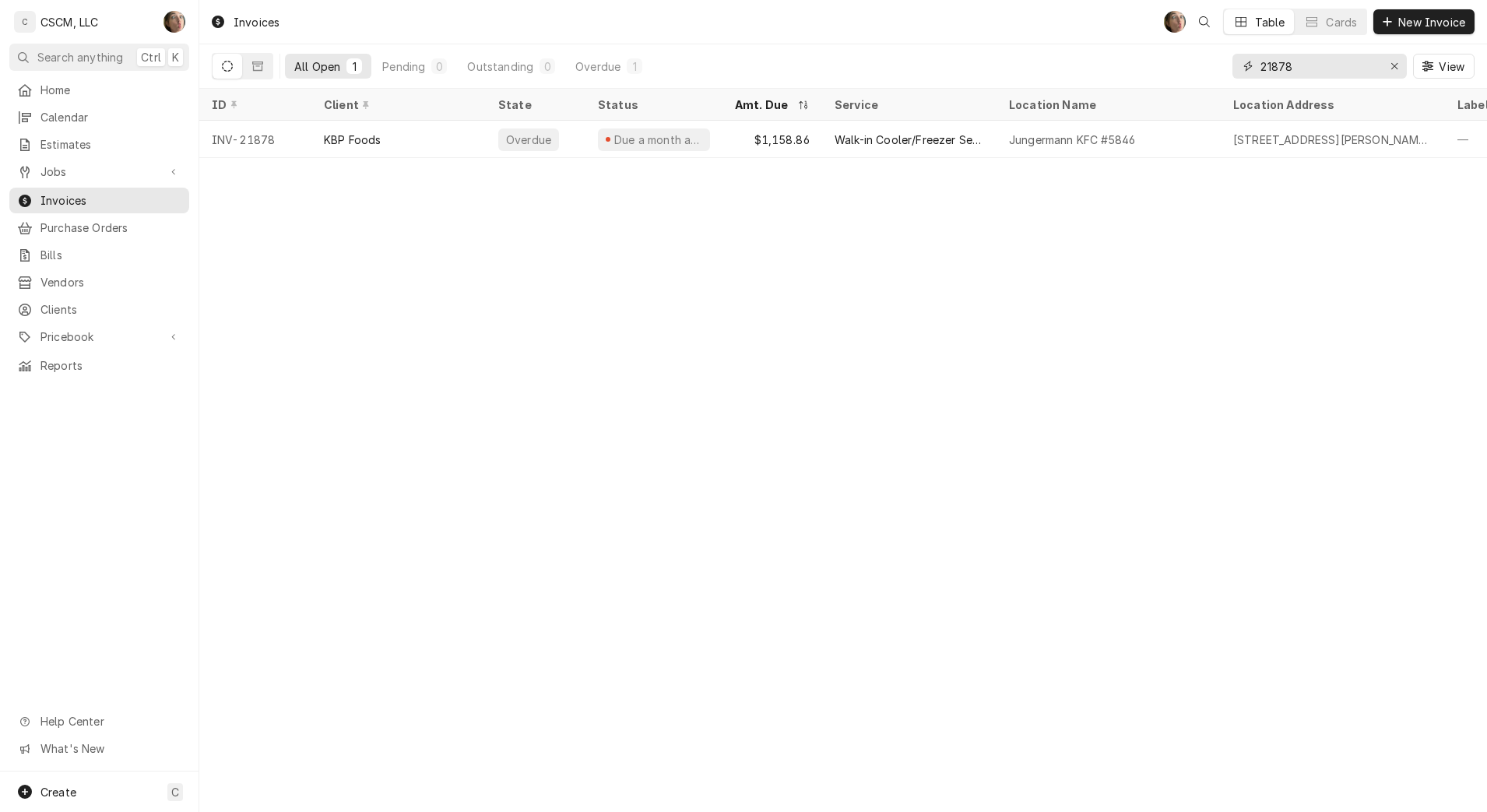
type input "21878"
click at [928, 149] on div "Walk-in Cooler/Freezer Service Call" at bounding box center [909, 139] width 175 height 37
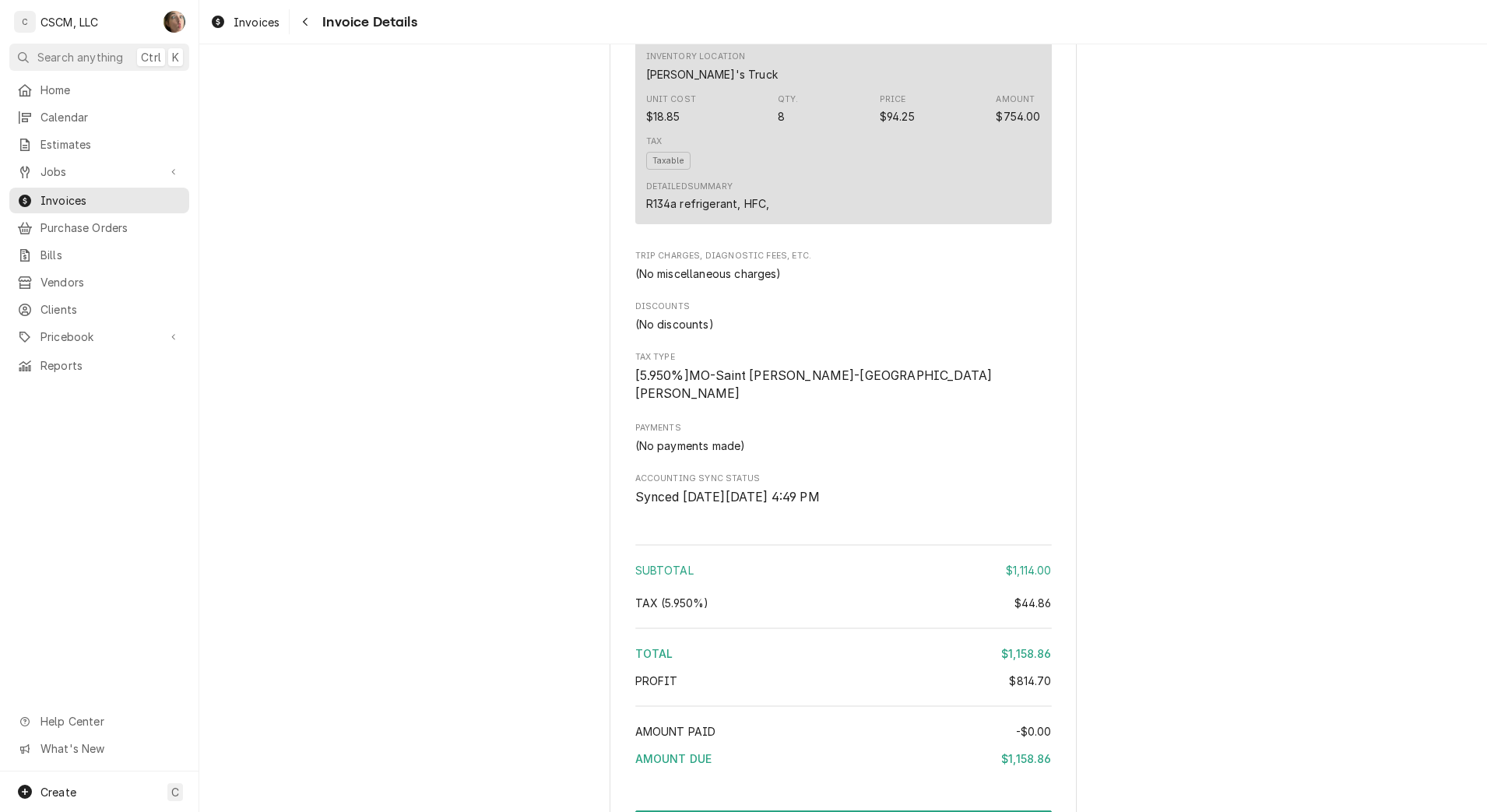
scroll to position [1863, 0]
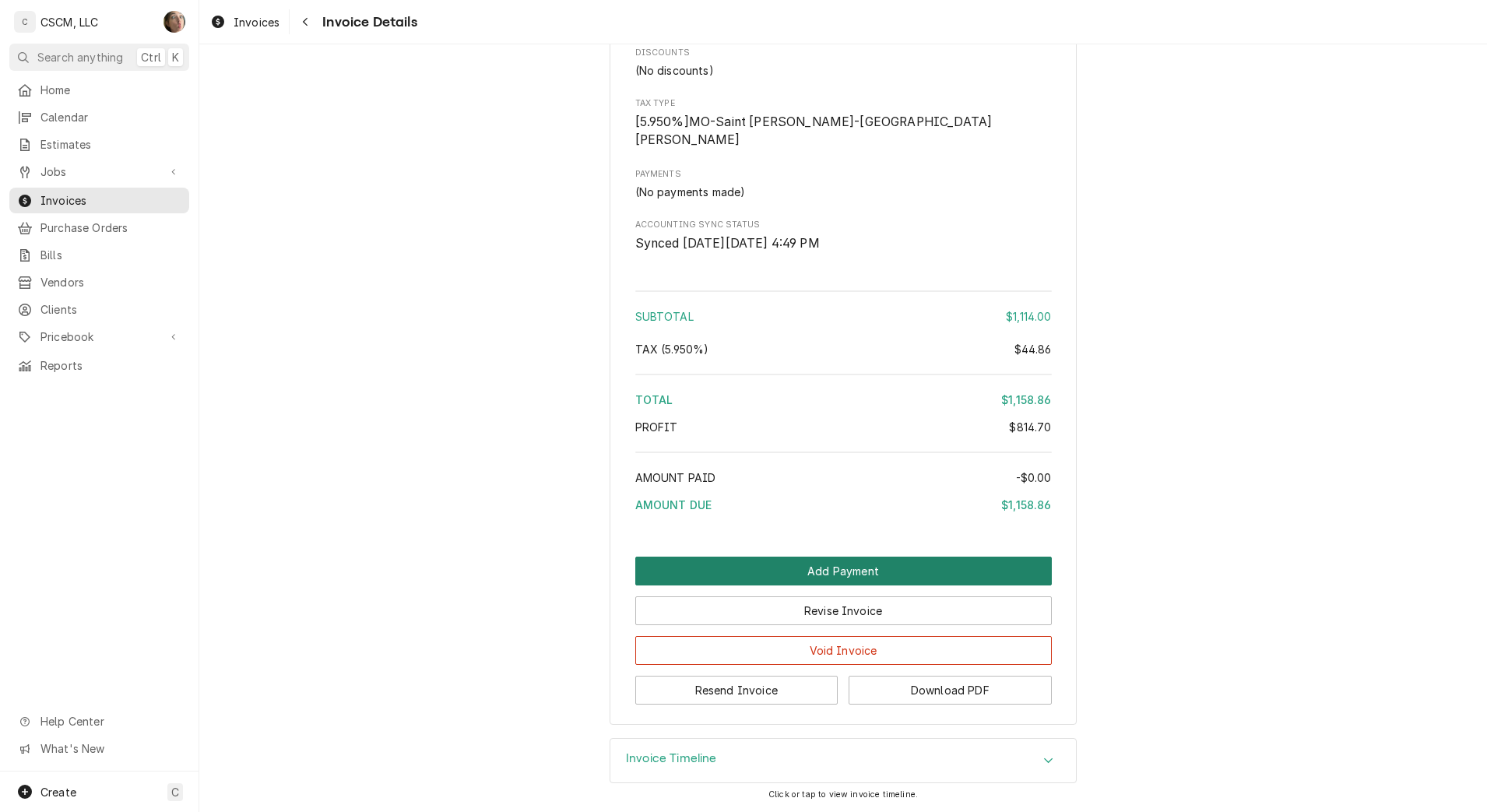
click at [705, 568] on button "Add Payment" at bounding box center [843, 571] width 417 height 28
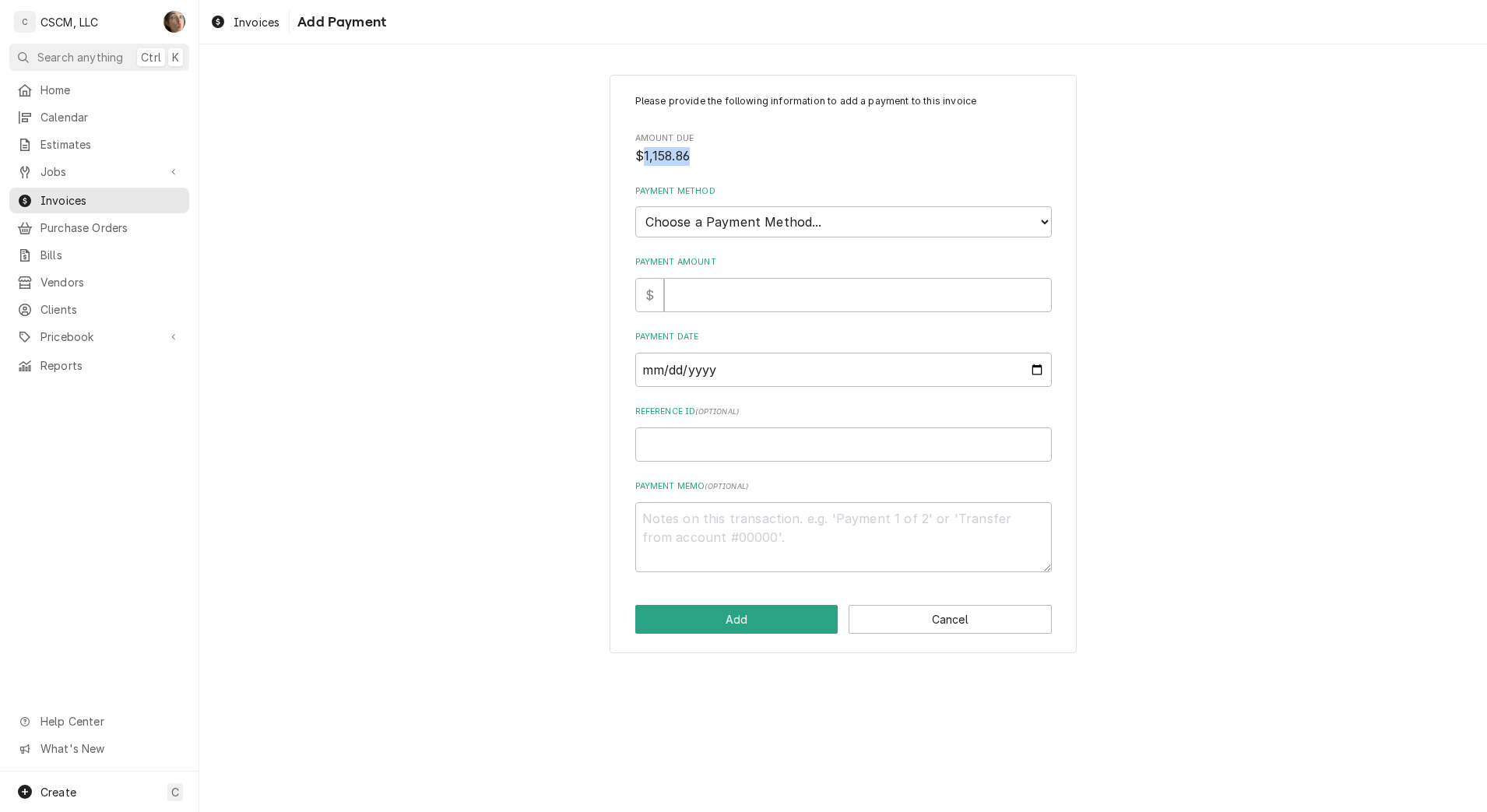
drag, startPoint x: 718, startPoint y: 162, endPoint x: 641, endPoint y: 158, distance: 77.1
click at [641, 158] on span "$1,158.86" at bounding box center [843, 156] width 417 height 19
copy span "1,158.86"
click at [682, 295] on input "Payment Amount" at bounding box center [857, 294] width 387 height 35
paste input "1158.86"
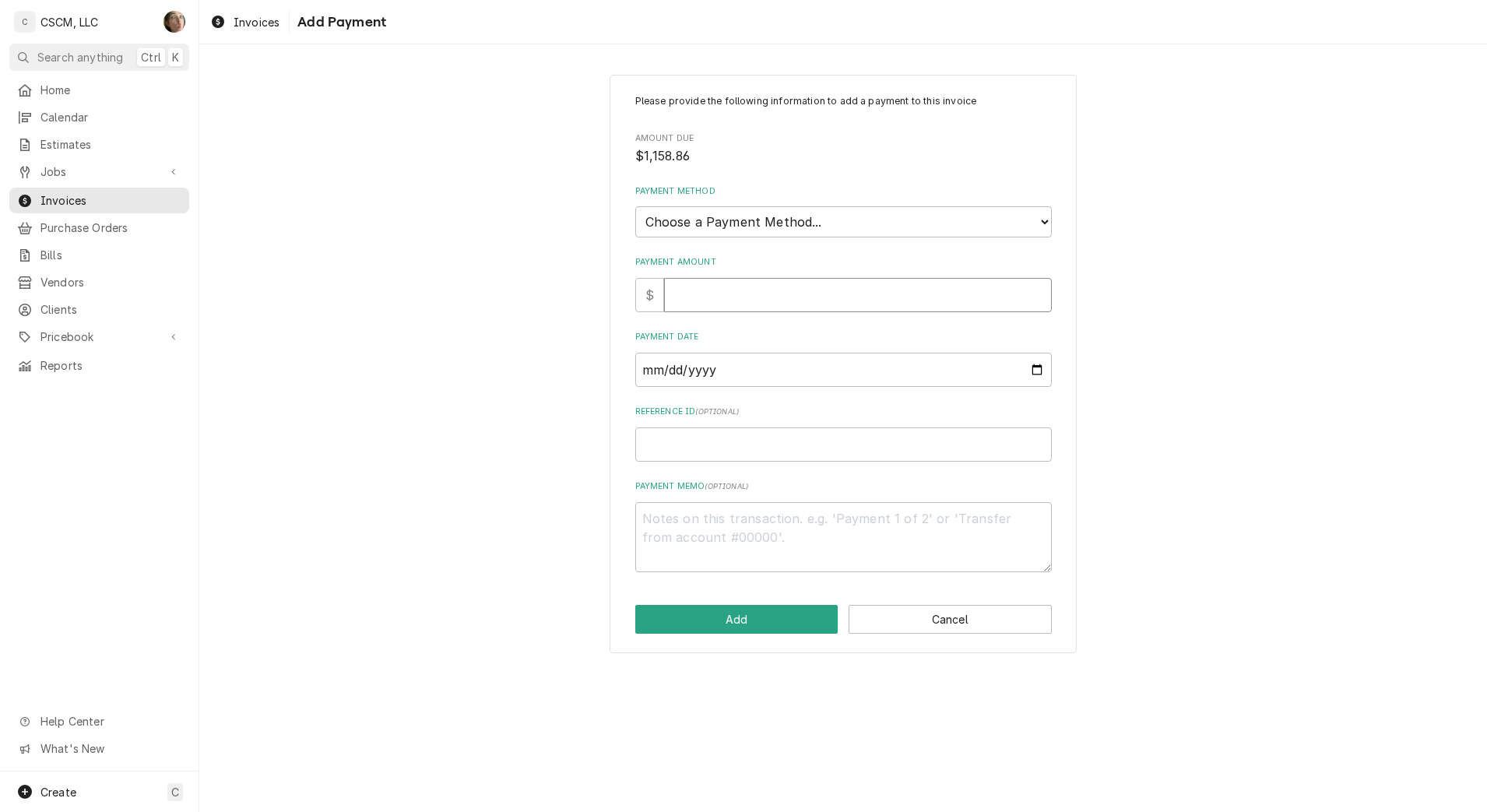
type textarea "x"
type input "1158.86"
click at [763, 223] on select "Choose a Payment Method... Cash Check Credit/Debit Card ACH/eCheck Other" at bounding box center [843, 222] width 417 height 31
select select "4"
click at [635, 207] on select "Choose a Payment Method... Cash Check Credit/Debit Card ACH/eCheck Other" at bounding box center [843, 222] width 417 height 31
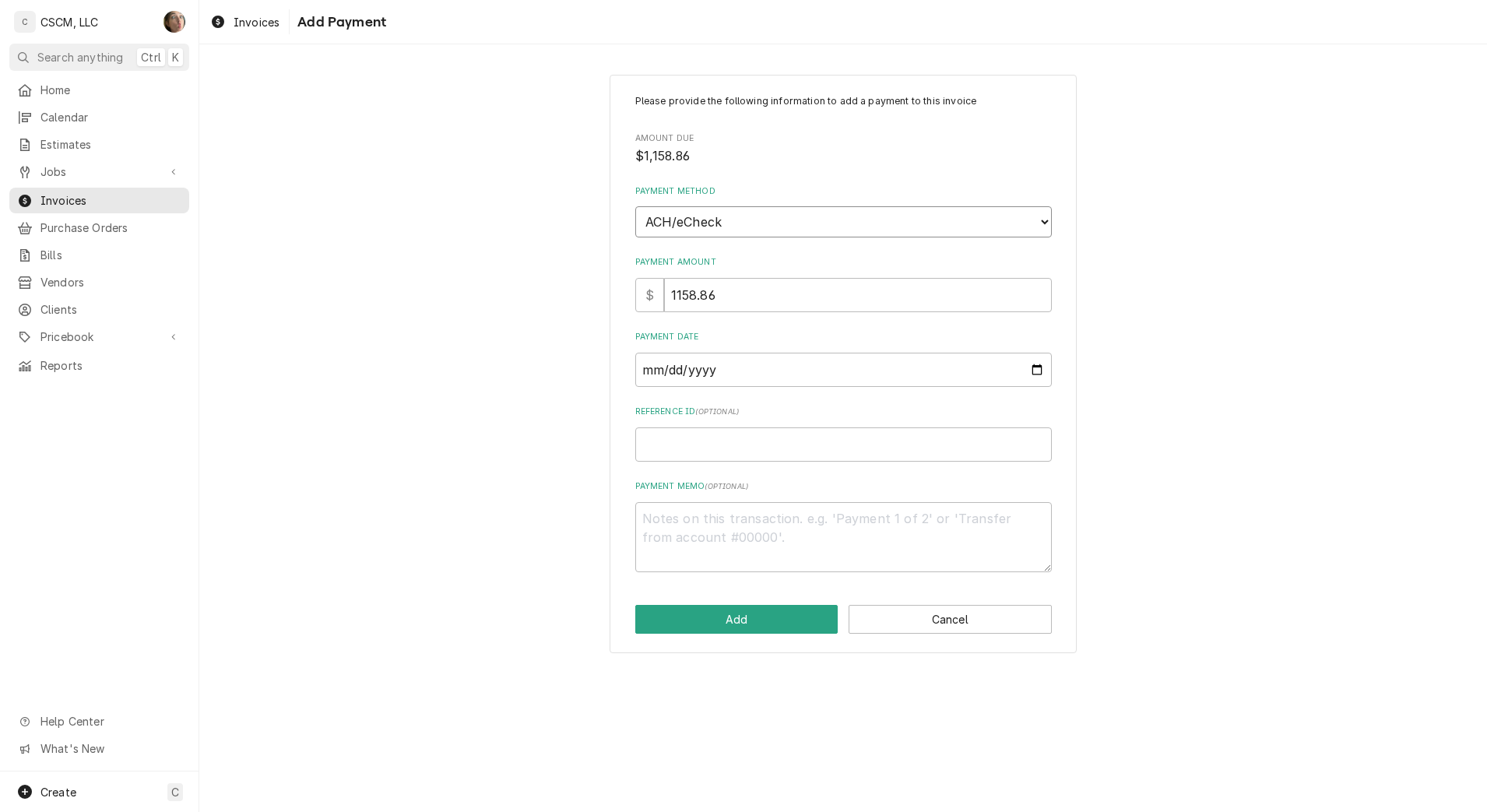
type textarea "x"
click at [1037, 367] on input "Payment Date" at bounding box center [843, 370] width 417 height 35
type input "[DATE]"
click at [740, 446] on input "Reference ID ( optional )" at bounding box center [843, 444] width 417 height 35
drag, startPoint x: 740, startPoint y: 446, endPoint x: 674, endPoint y: 447, distance: 66.0
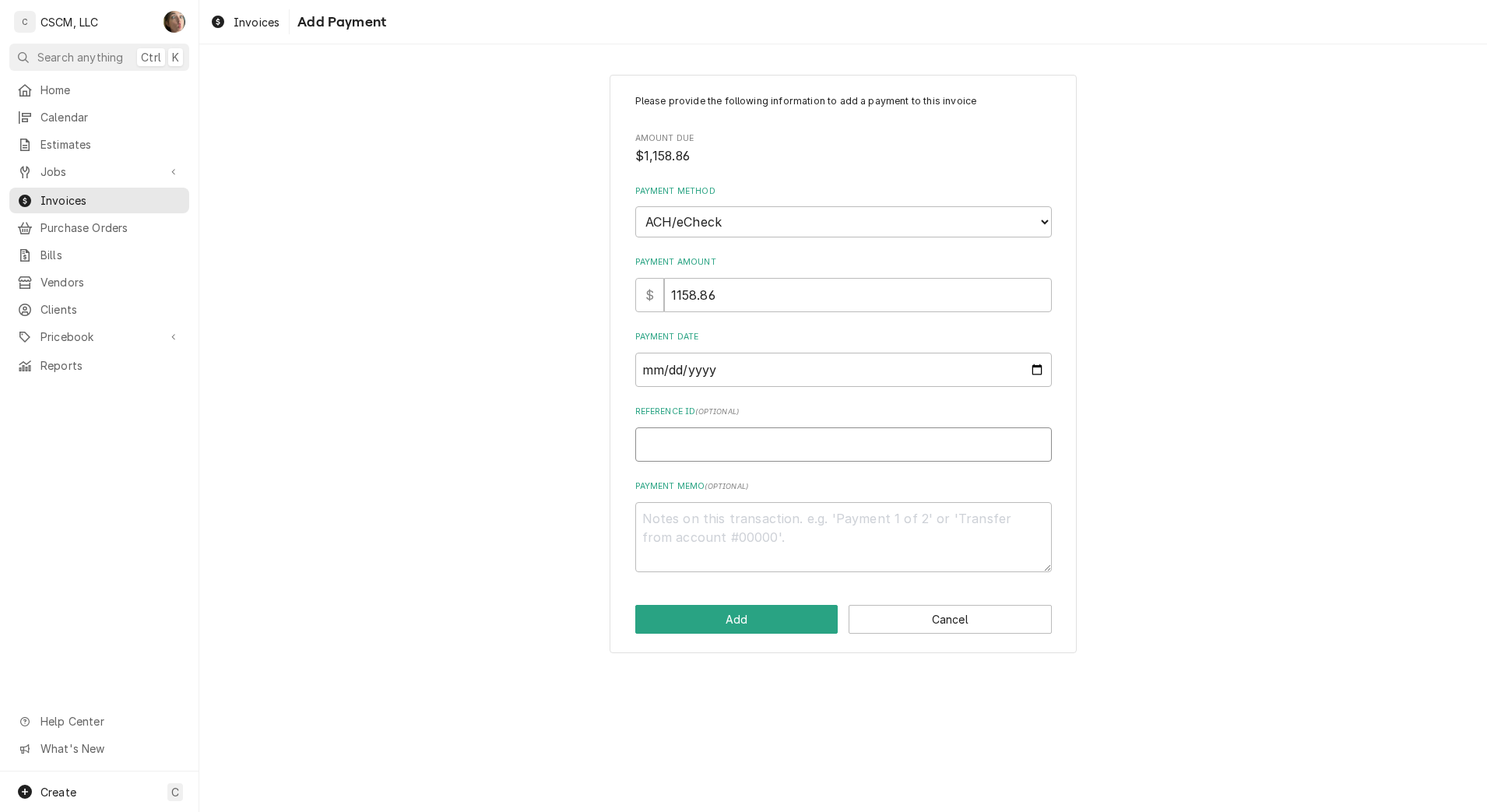
click at [674, 447] on input "Reference ID ( optional )" at bounding box center [843, 444] width 417 height 35
type textarea "x"
type input "1"
type textarea "x"
type input "11"
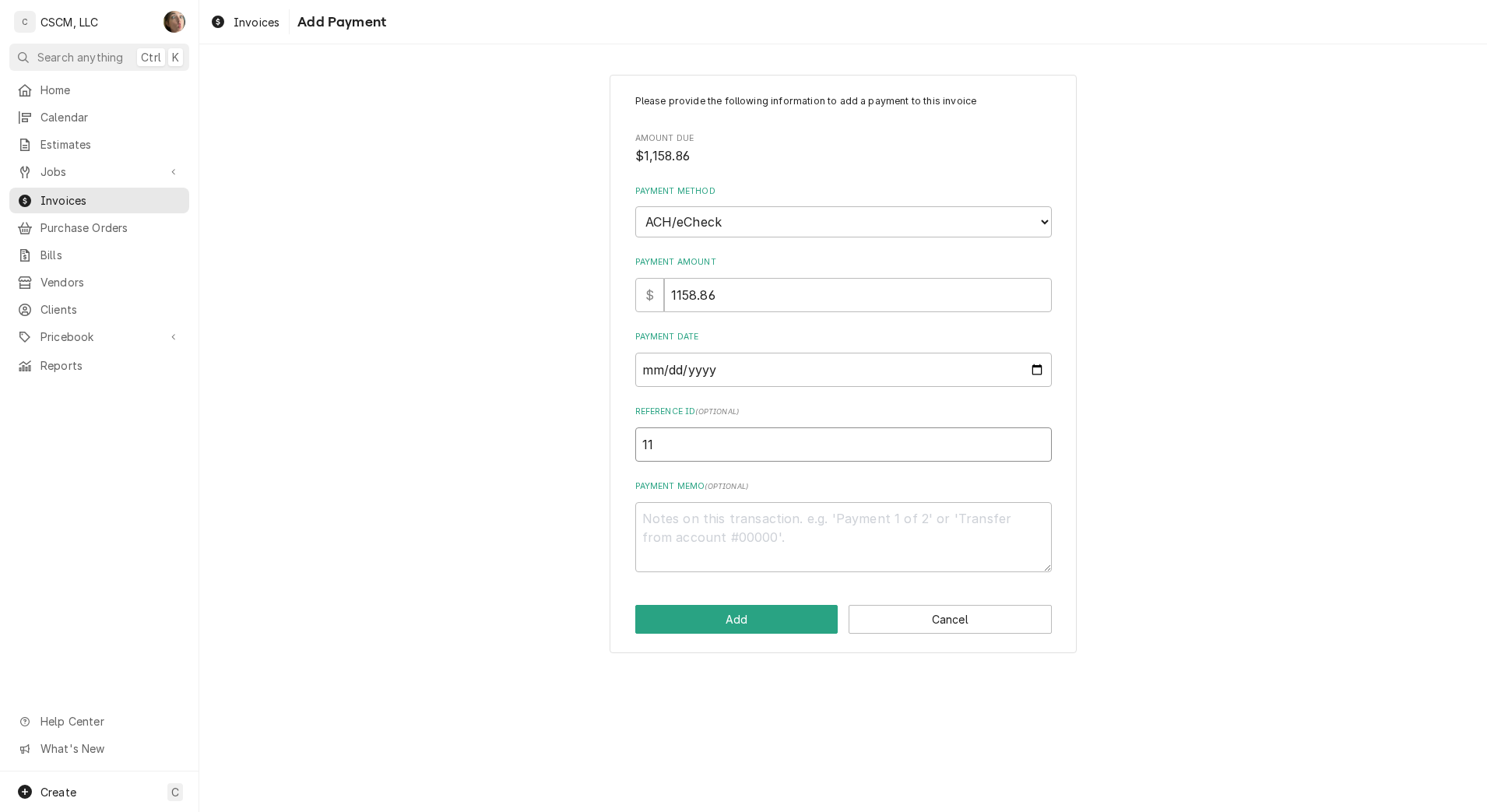
type textarea "x"
type input "118"
type textarea "x"
type input "1180"
type textarea "x"
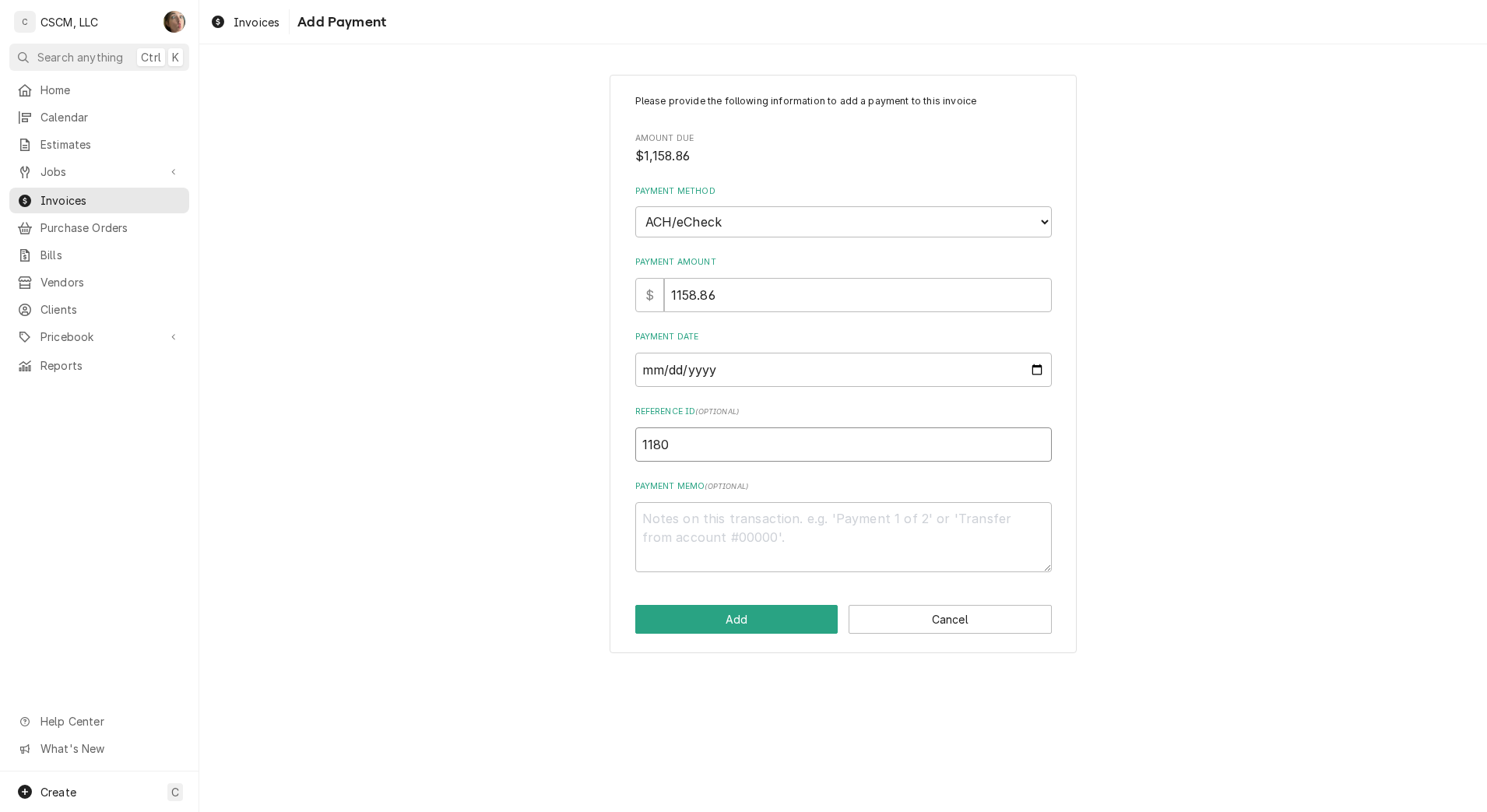
type input "11808"
type textarea "x"
type input "118086"
type textarea "x"
type input "1180862"
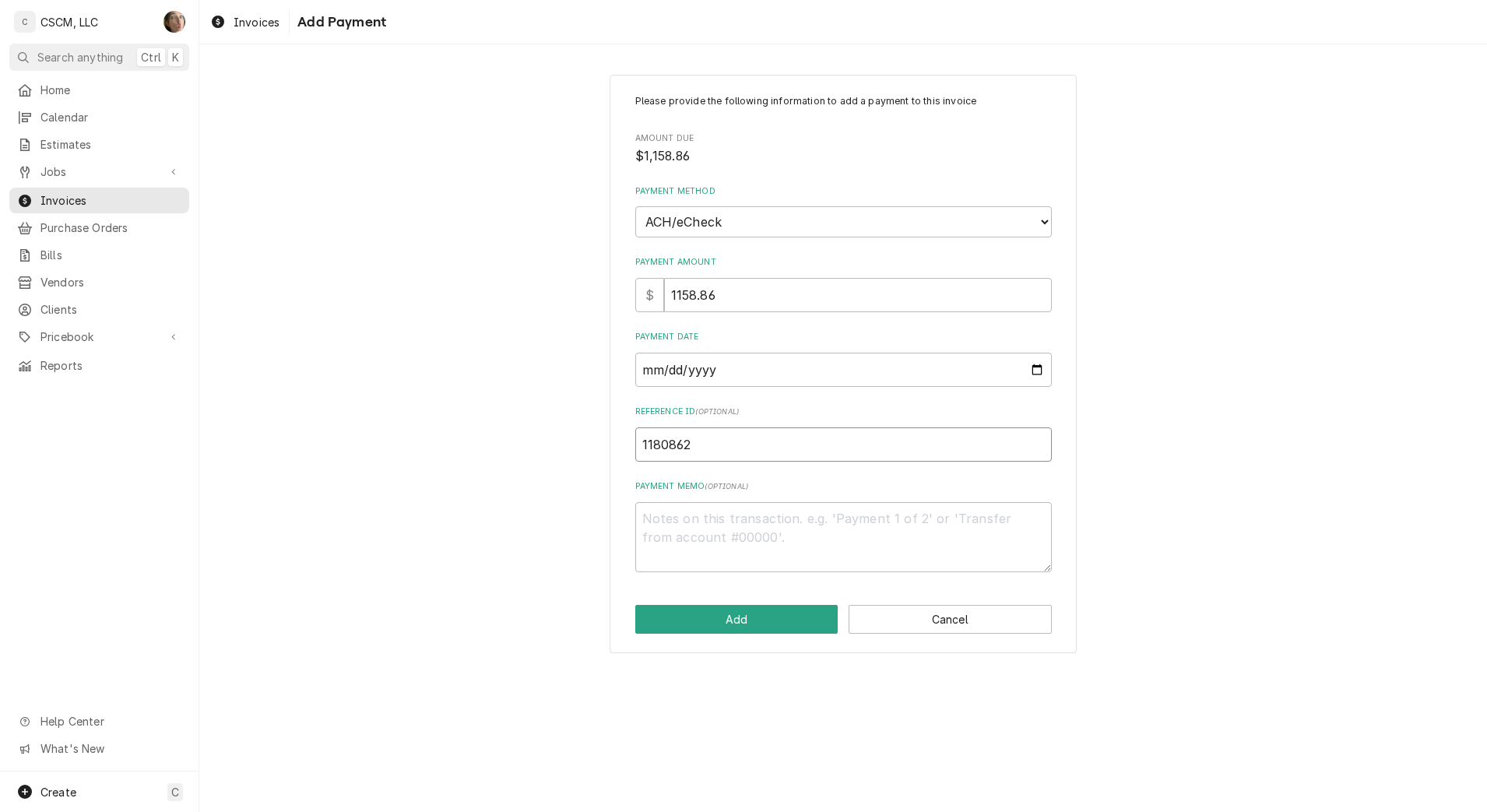
type textarea "x"
drag, startPoint x: 798, startPoint y: 449, endPoint x: 591, endPoint y: 463, distance: 207.5
click at [591, 463] on div "Please provide the following information to add a payment to this invoice Amoun…" at bounding box center [843, 363] width 1287 height 606
type input "11808623"
click at [743, 623] on button "Add" at bounding box center [736, 619] width 203 height 28
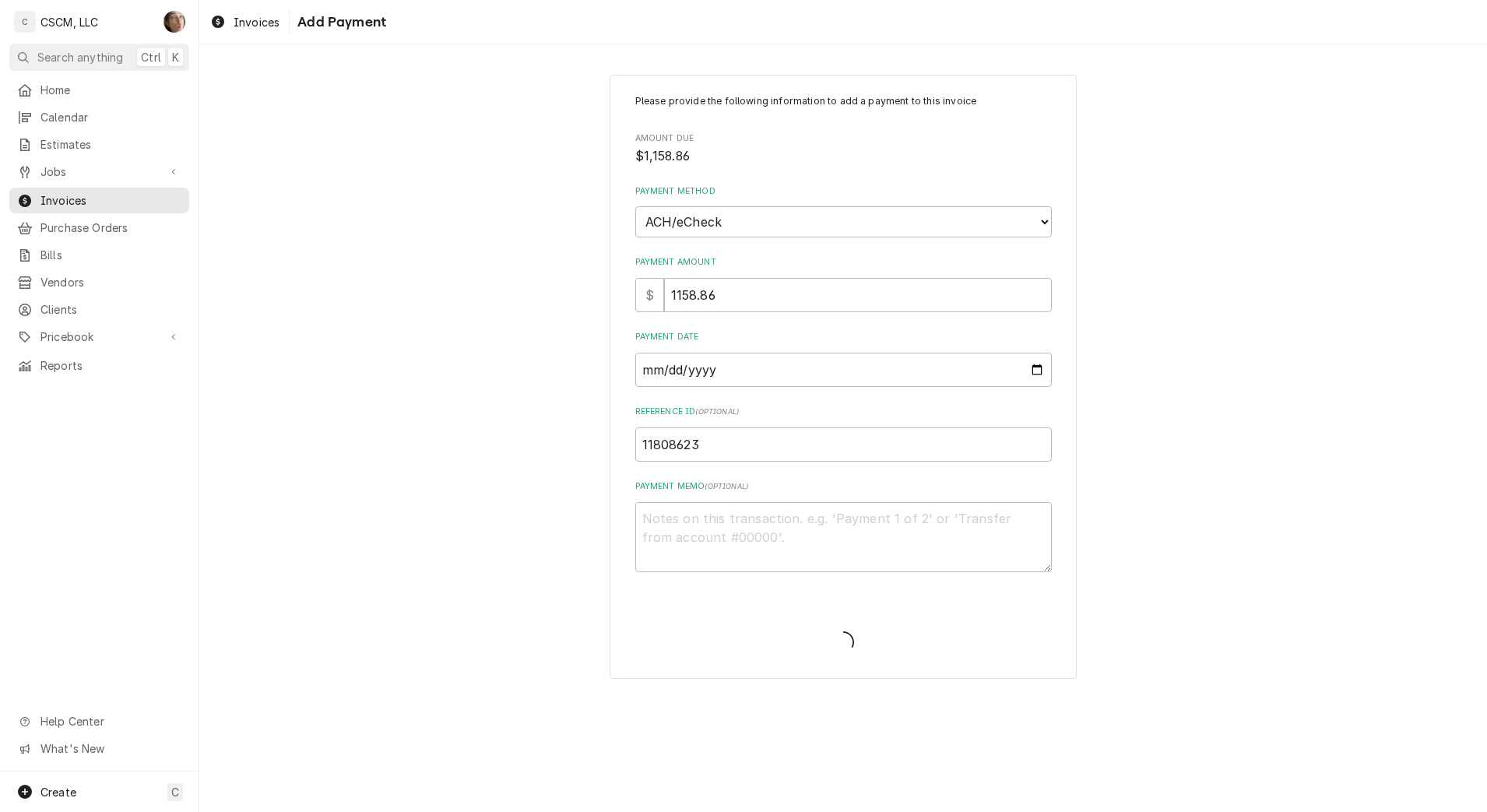
type textarea "x"
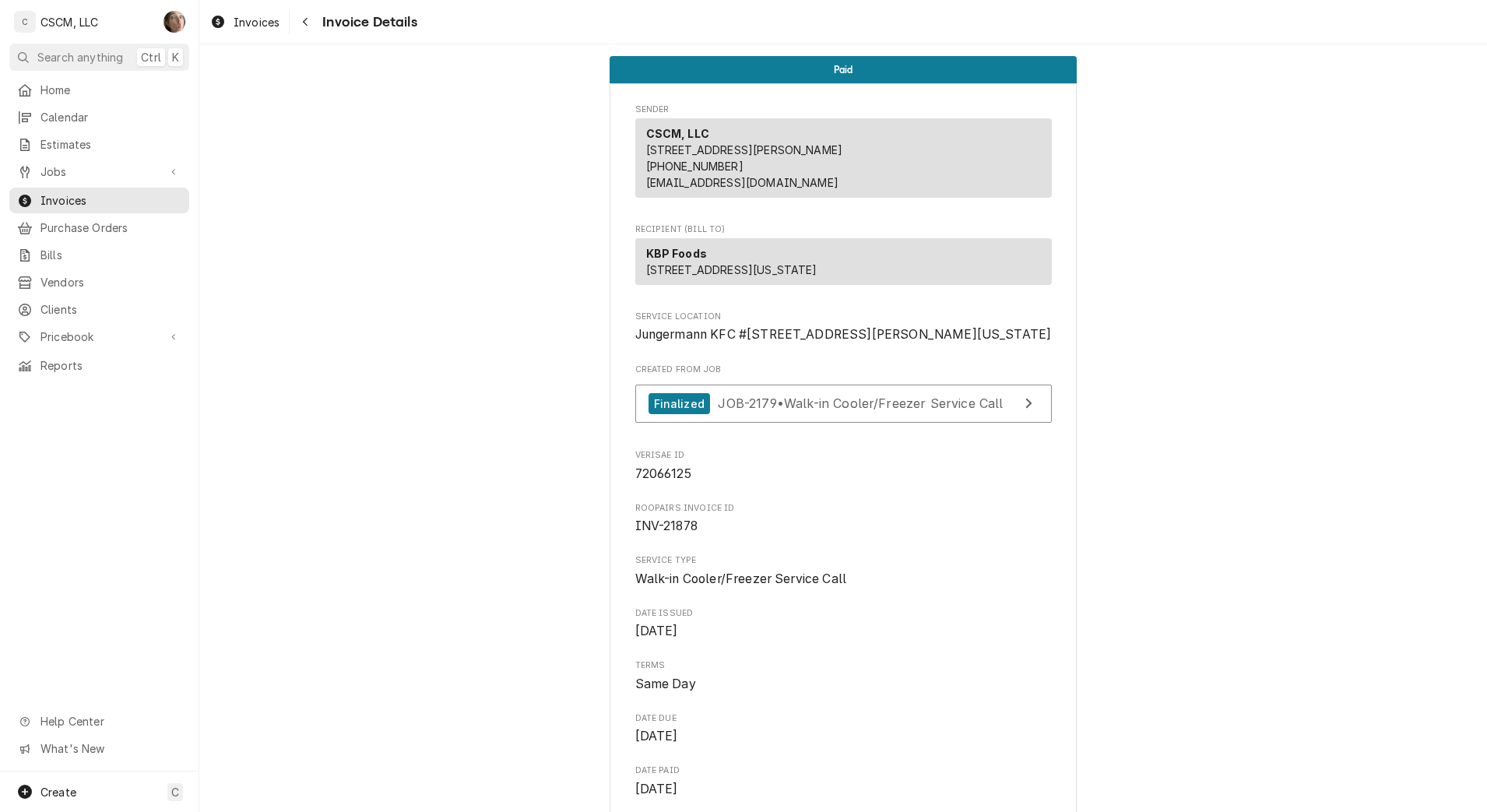
click at [310, 20] on div "Navigate back" at bounding box center [305, 22] width 16 height 16
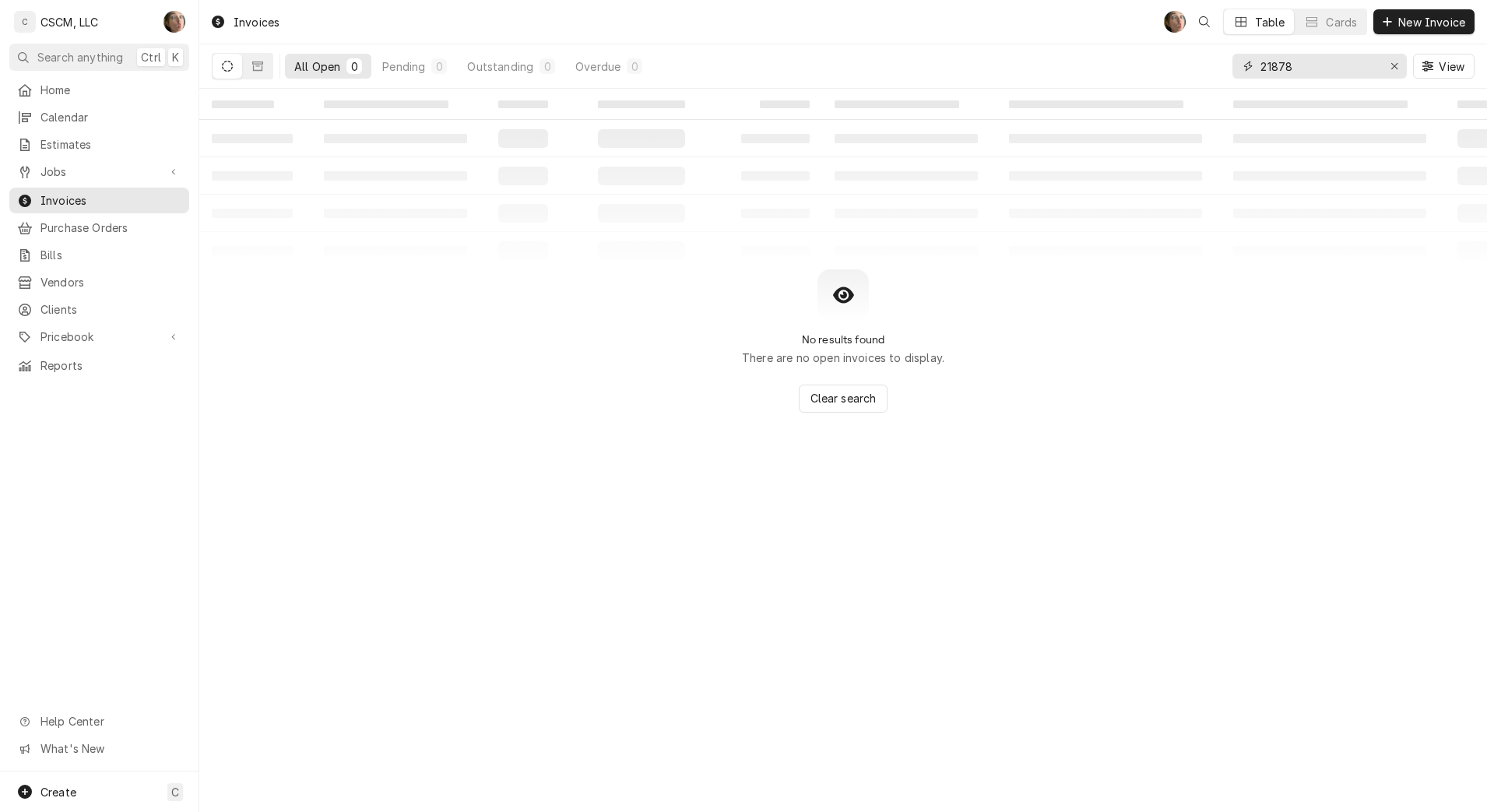
click at [1383, 64] on button "Erase input" at bounding box center [1394, 66] width 25 height 25
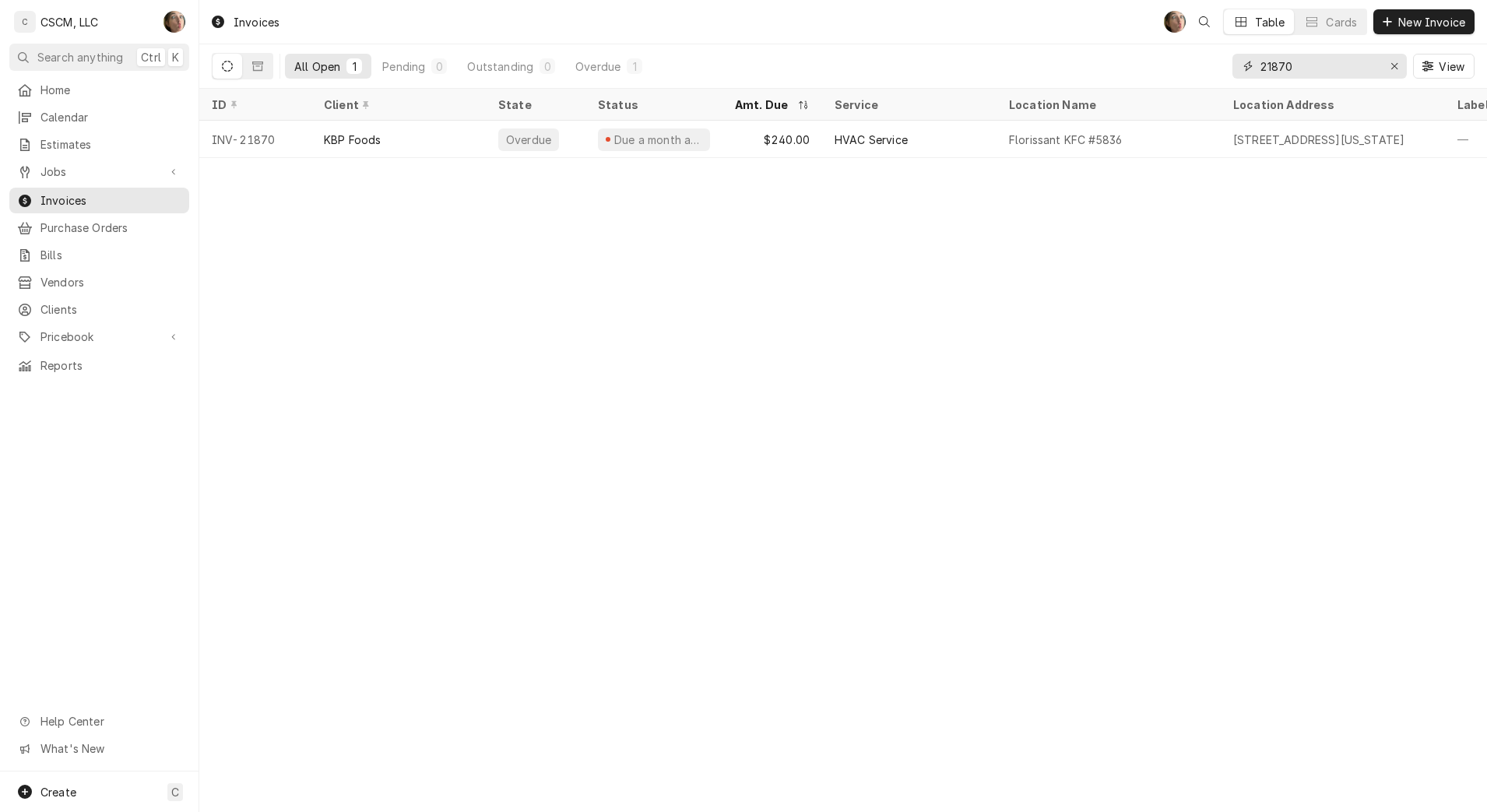
type input "21870"
click at [935, 143] on div "HVAC Service" at bounding box center [909, 139] width 175 height 37
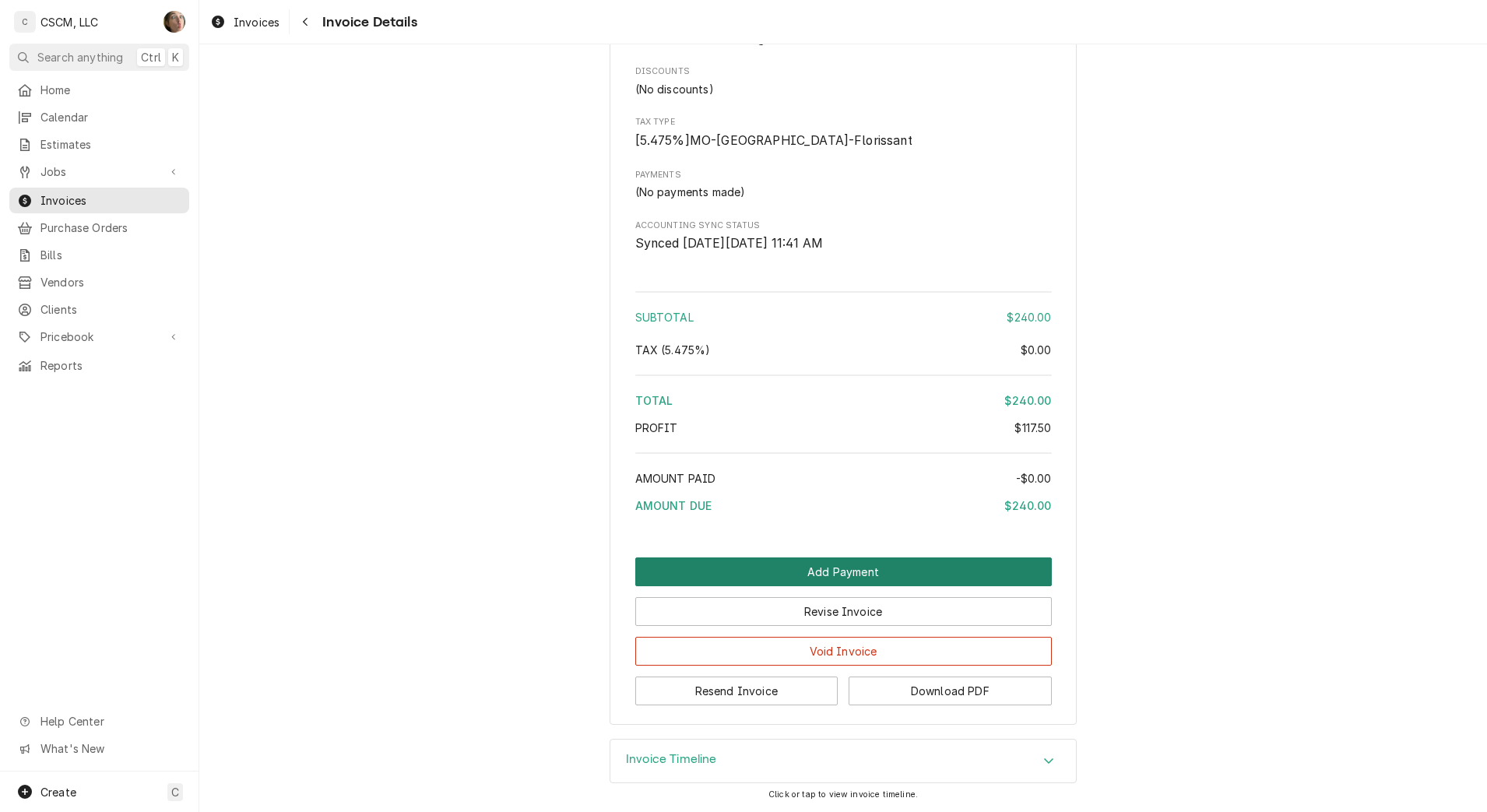
click at [913, 560] on button "Add Payment" at bounding box center [843, 572] width 417 height 28
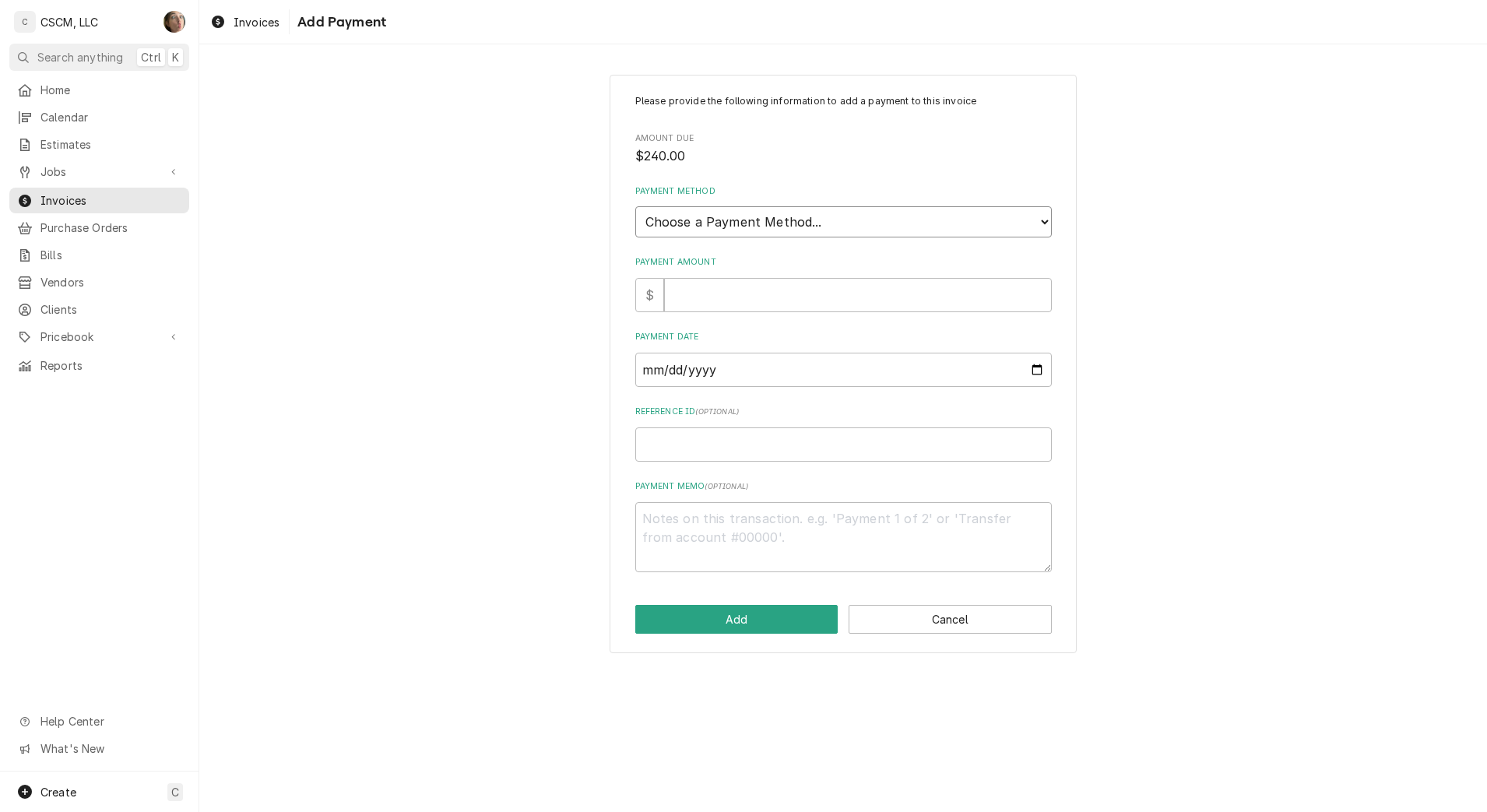
click at [731, 221] on select "Choose a Payment Method... Cash Check Credit/Debit Card ACH/eCheck Other" at bounding box center [843, 222] width 417 height 31
select select "4"
click at [635, 207] on select "Choose a Payment Method... Cash Check Credit/Debit Card ACH/eCheck Other" at bounding box center [843, 222] width 417 height 31
click at [1042, 367] on input "Payment Date" at bounding box center [843, 370] width 417 height 35
type textarea "x"
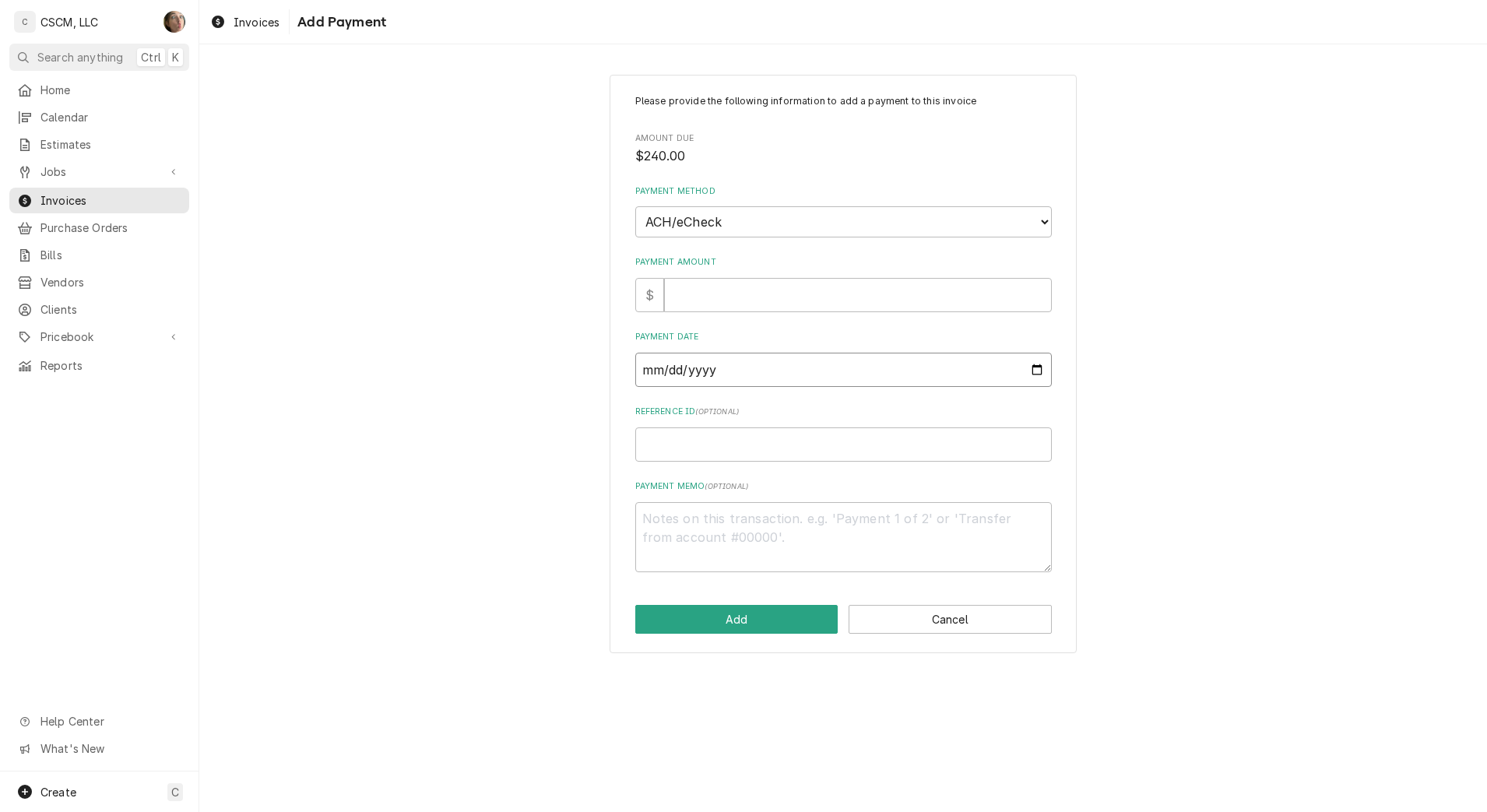
type input "2025-10-10"
click at [738, 290] on input "Payment Amount" at bounding box center [857, 294] width 387 height 35
type textarea "x"
type input "2"
type textarea "x"
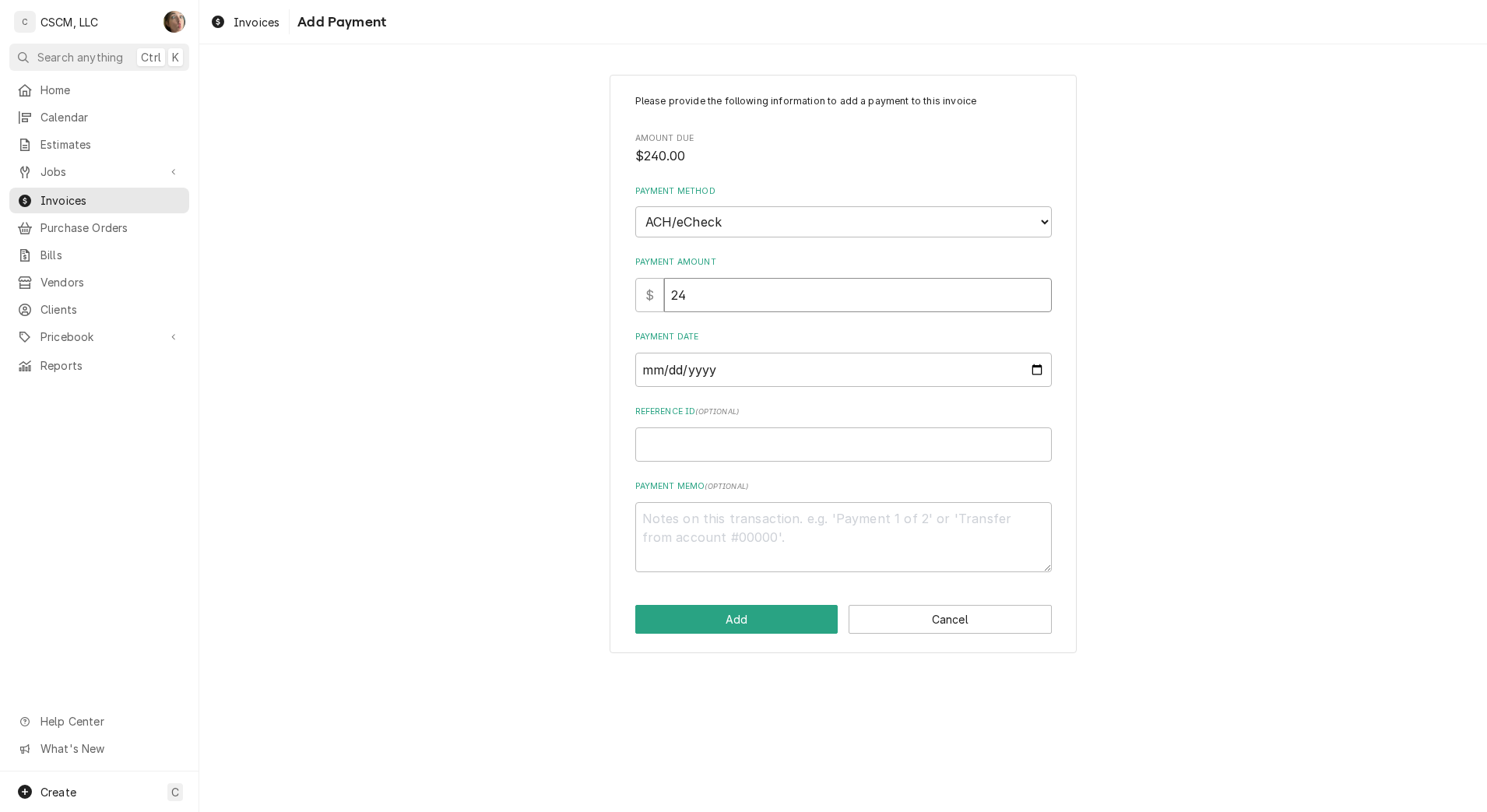
type input "240"
type textarea "x"
type input "240"
click at [777, 453] on input "Reference ID ( optional )" at bounding box center [843, 444] width 417 height 35
paste input "11808623"
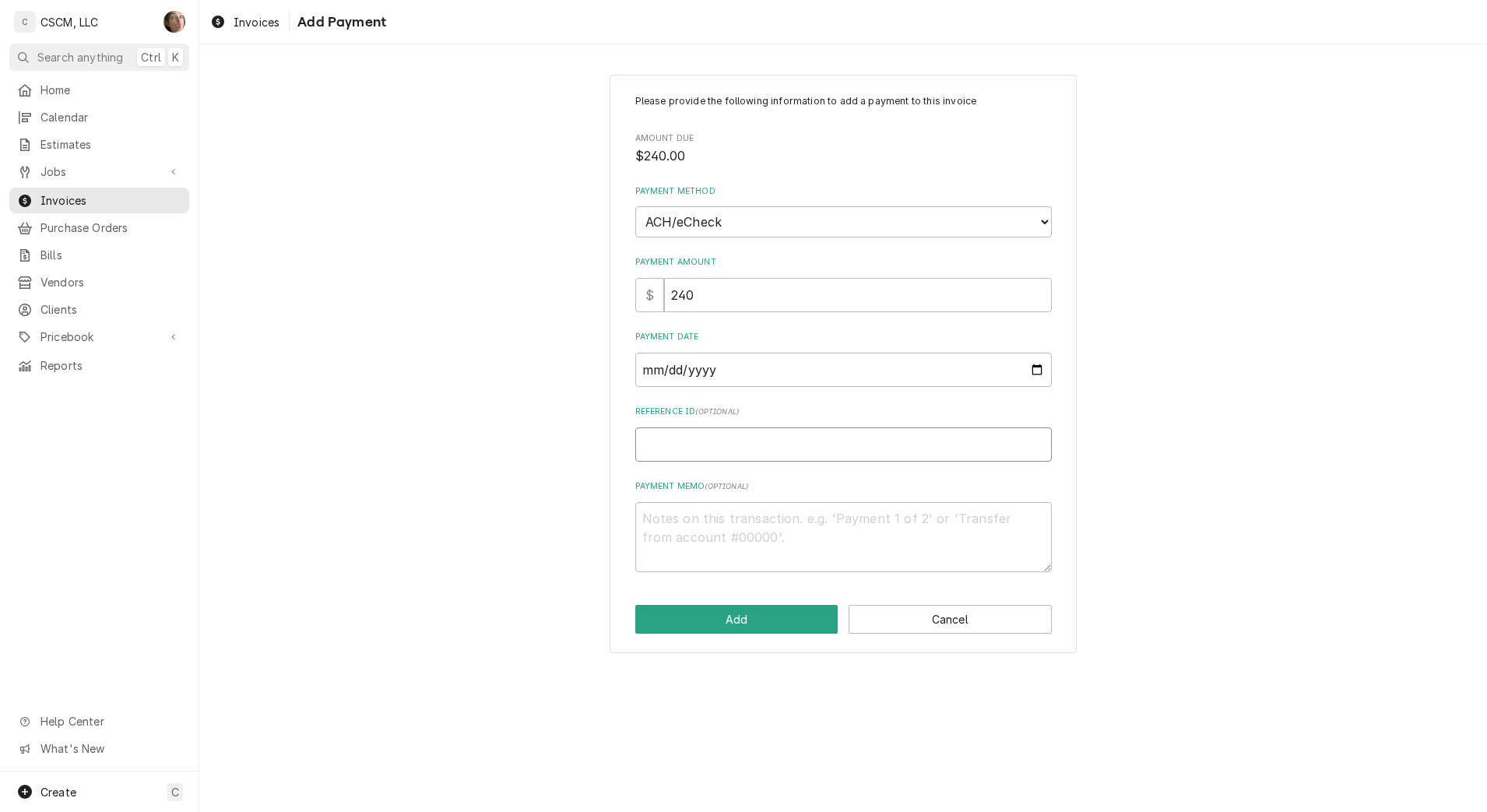
type textarea "x"
type input "11808623"
click at [730, 624] on button "Add" at bounding box center [736, 619] width 203 height 28
type textarea "x"
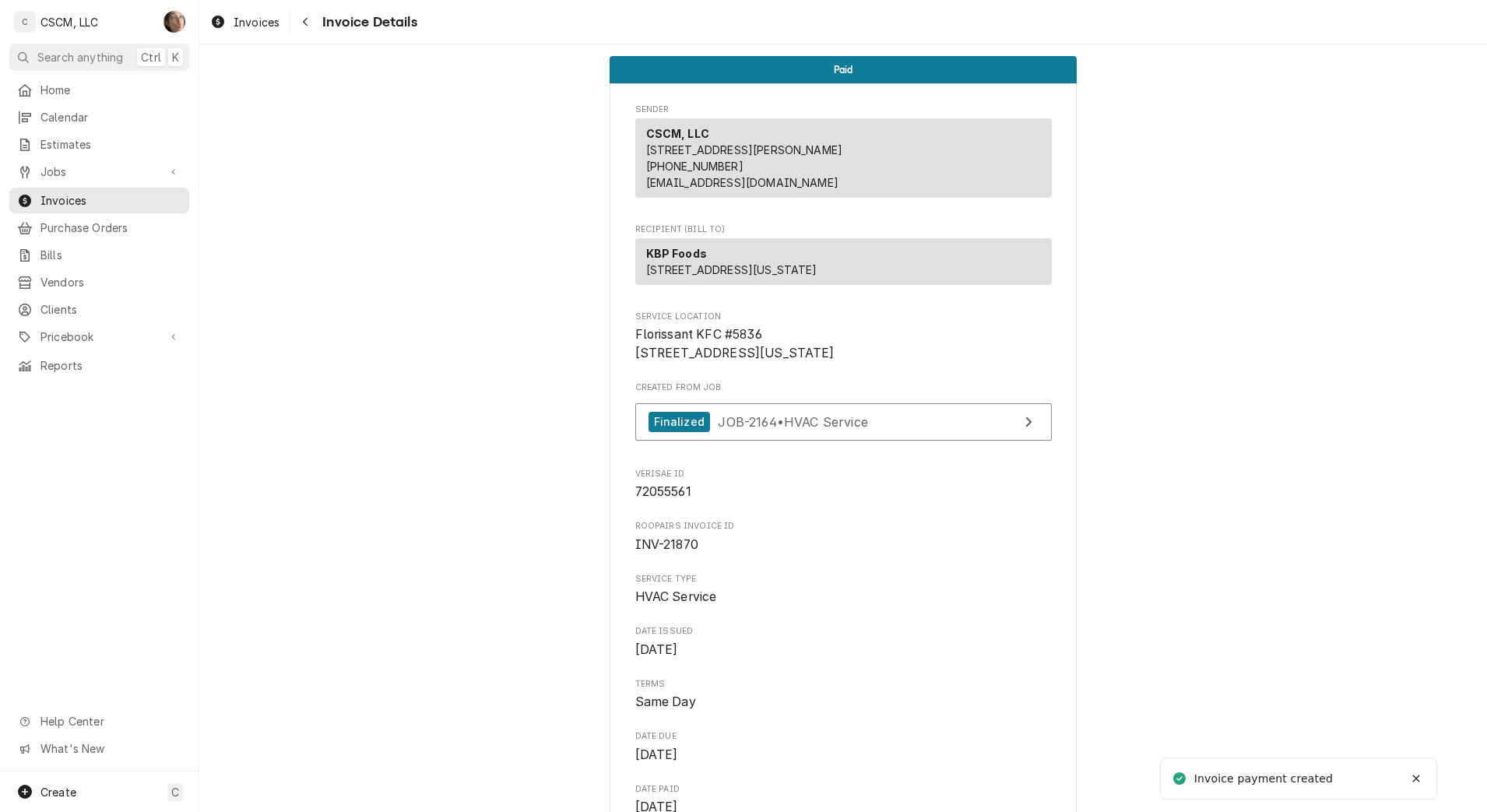
click at [309, 25] on div "Navigate back" at bounding box center [305, 22] width 16 height 16
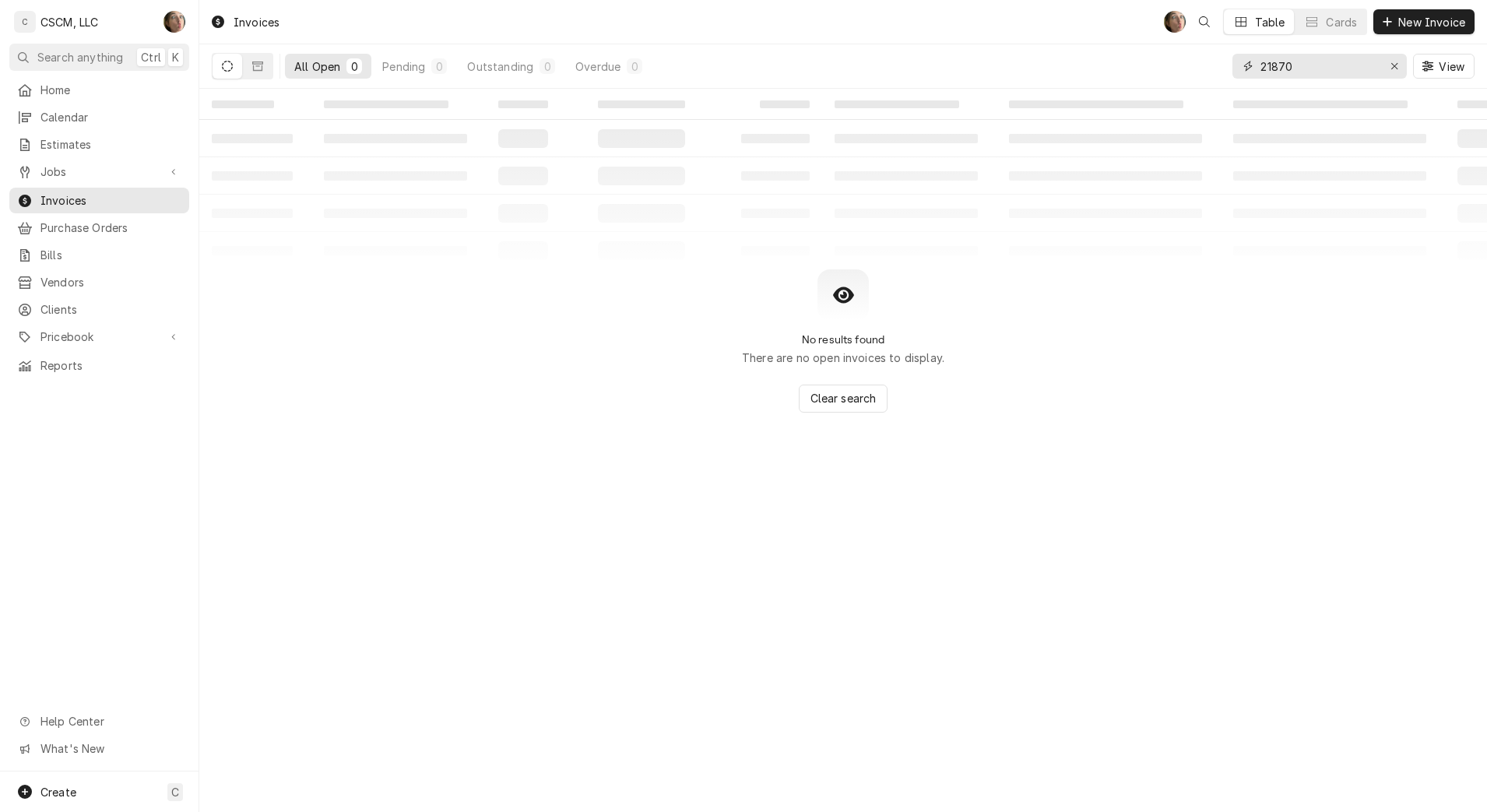
drag, startPoint x: 1304, startPoint y: 67, endPoint x: 1146, endPoint y: 59, distance: 158.2
click at [1146, 59] on div "All Open 0 Pending 0 Outstanding 0 Overdue 0 21870 View" at bounding box center [843, 66] width 1263 height 43
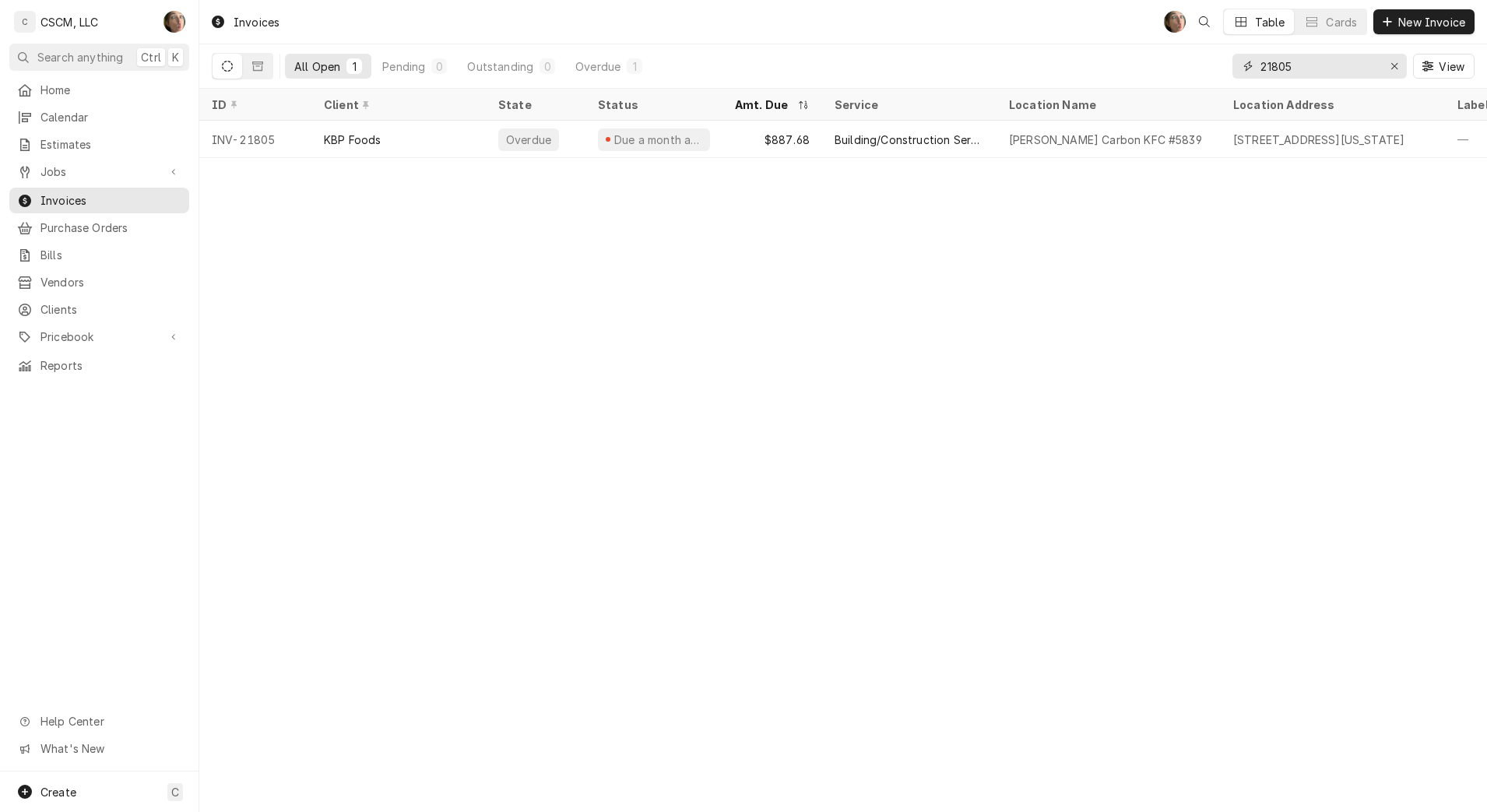
type input "21805"
click at [954, 131] on div "Building/Construction Service" at bounding box center [909, 139] width 150 height 16
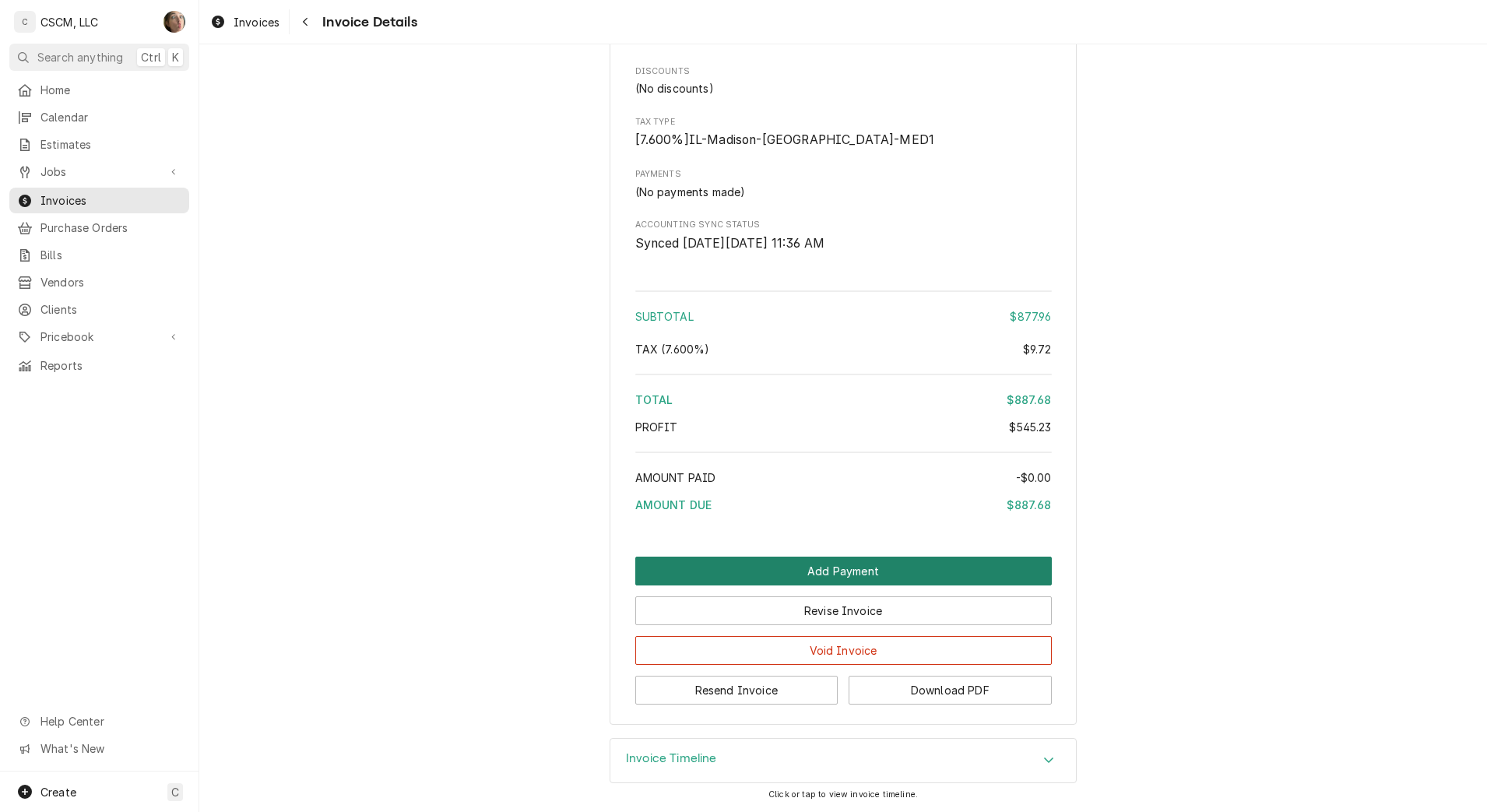
click at [723, 583] on button "Add Payment" at bounding box center [843, 571] width 417 height 28
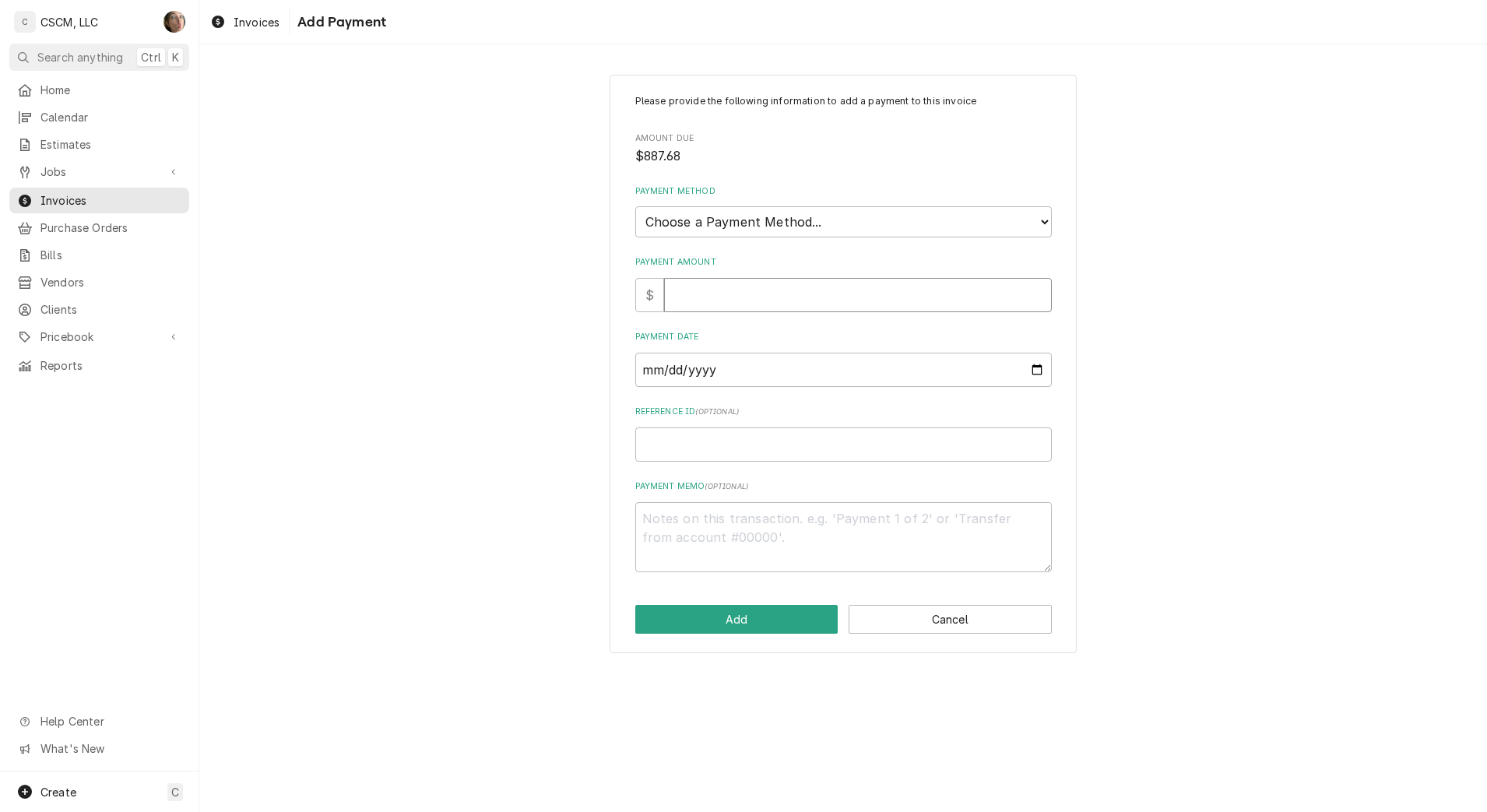
click at [679, 282] on input "Payment Amount" at bounding box center [857, 294] width 387 height 35
type textarea "x"
type input "8"
type textarea "x"
type input "88"
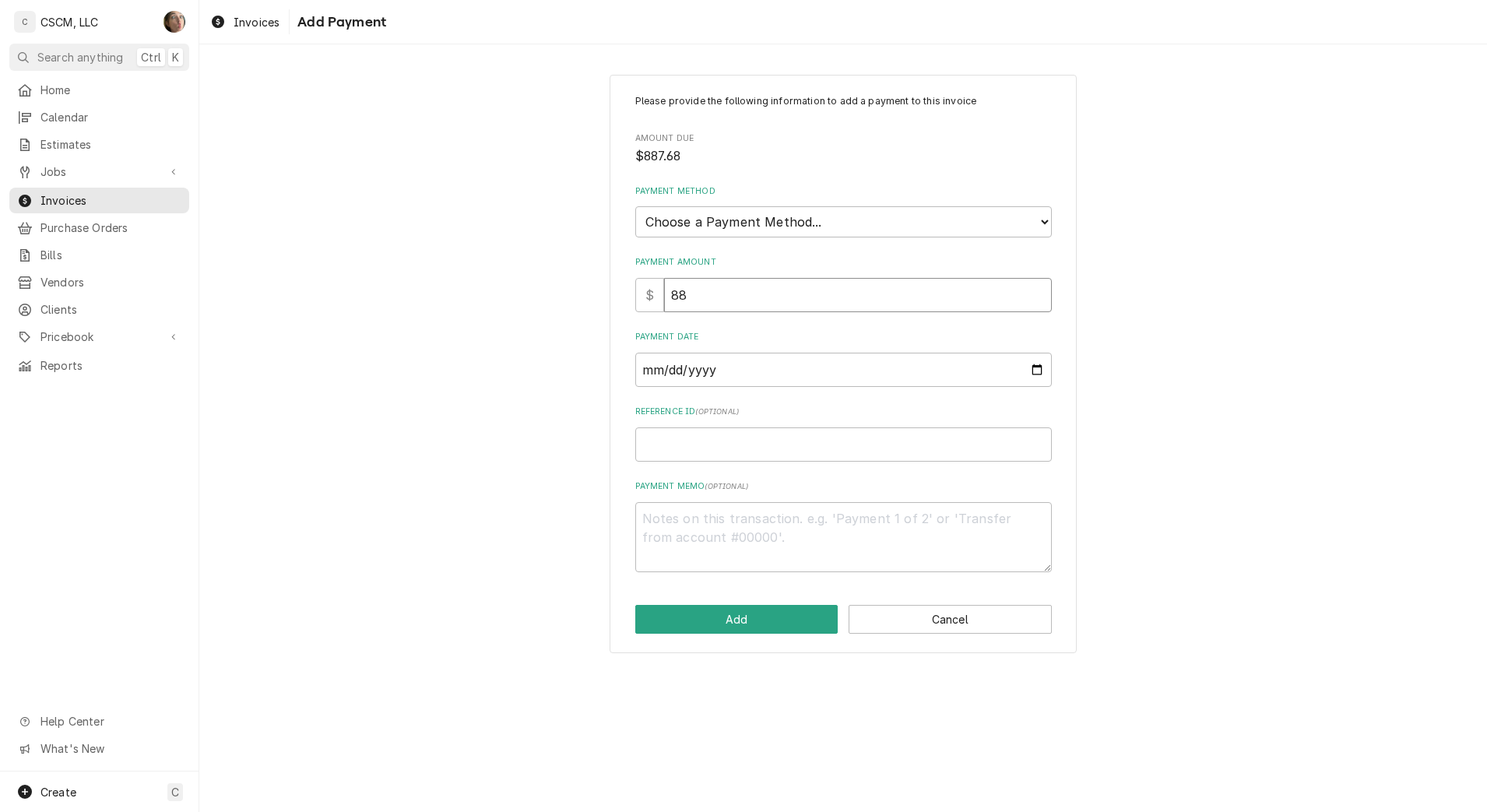
type textarea "x"
type input "887"
type textarea "x"
type input "887.6"
type textarea "x"
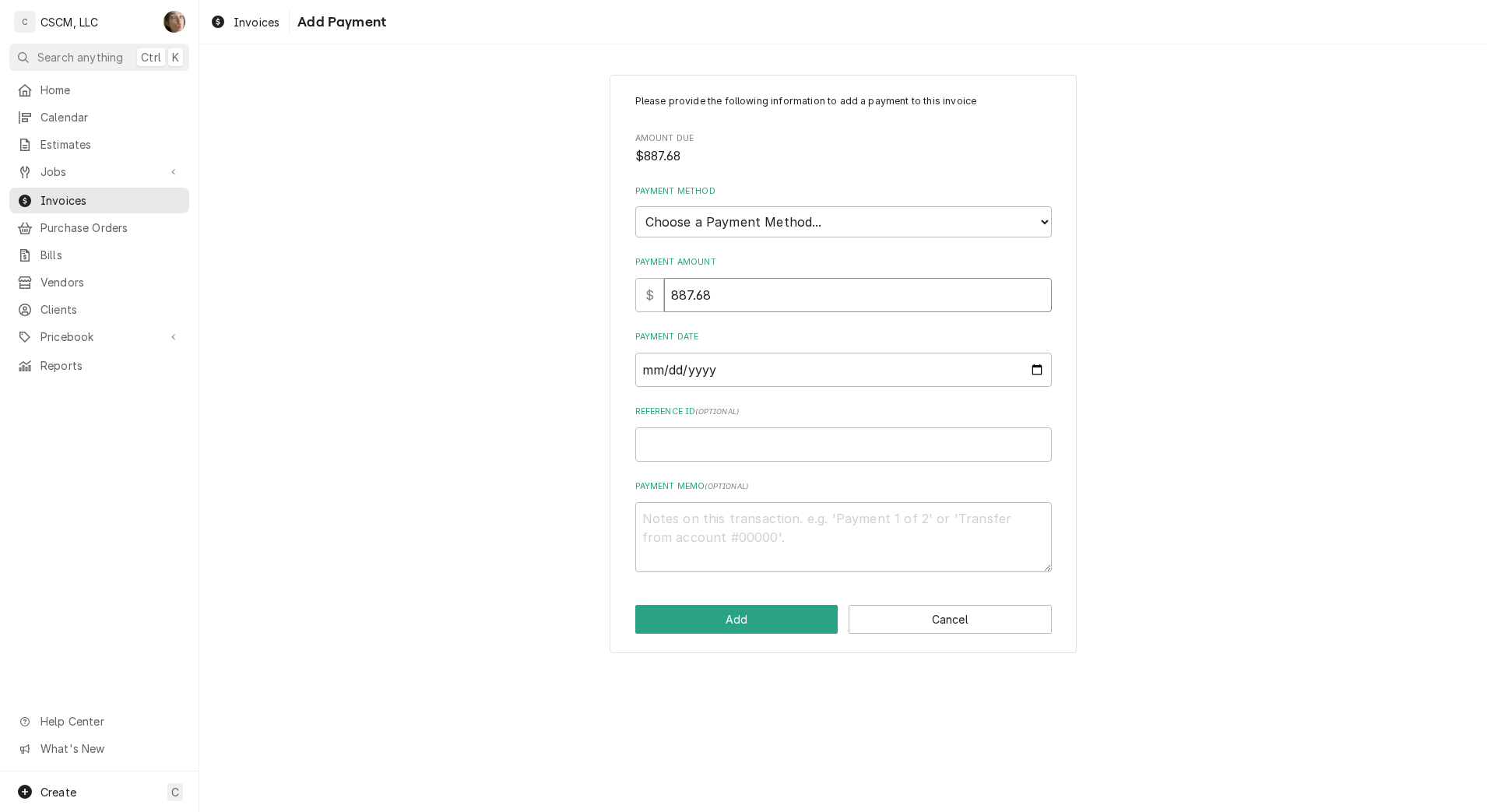
type input "887.68"
click at [732, 227] on select "Choose a Payment Method... Cash Check Credit/Debit Card ACH/eCheck Other" at bounding box center [843, 222] width 417 height 31
select select "4"
click at [635, 207] on select "Choose a Payment Method... Cash Check Credit/Debit Card ACH/eCheck Other" at bounding box center [843, 222] width 417 height 31
click at [1037, 366] on input "Payment Date" at bounding box center [843, 370] width 417 height 35
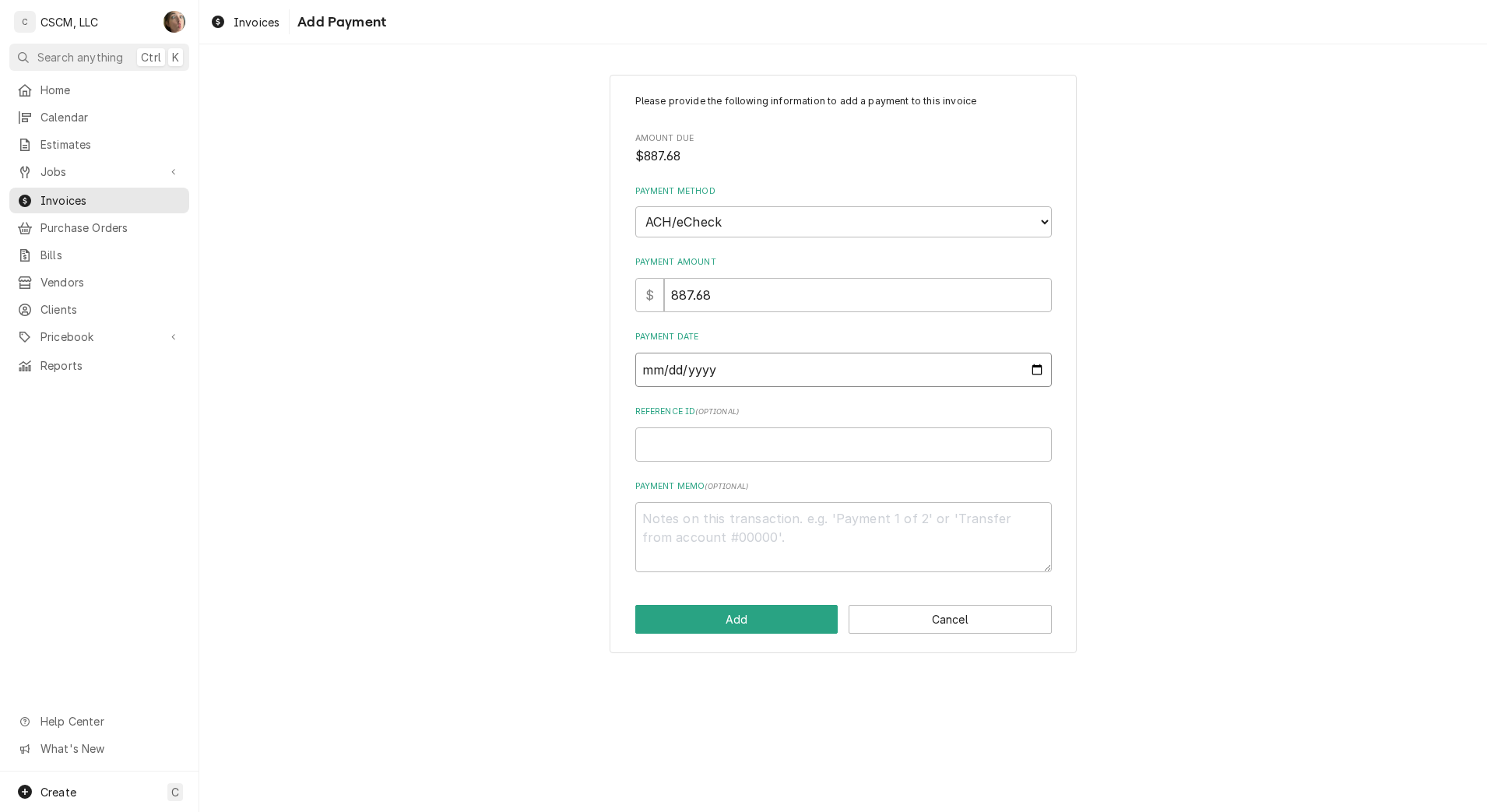
type textarea "x"
type input "2025-10-10"
click at [775, 443] on input "Reference ID ( optional )" at bounding box center [843, 444] width 417 height 35
paste input "11808623"
type textarea "x"
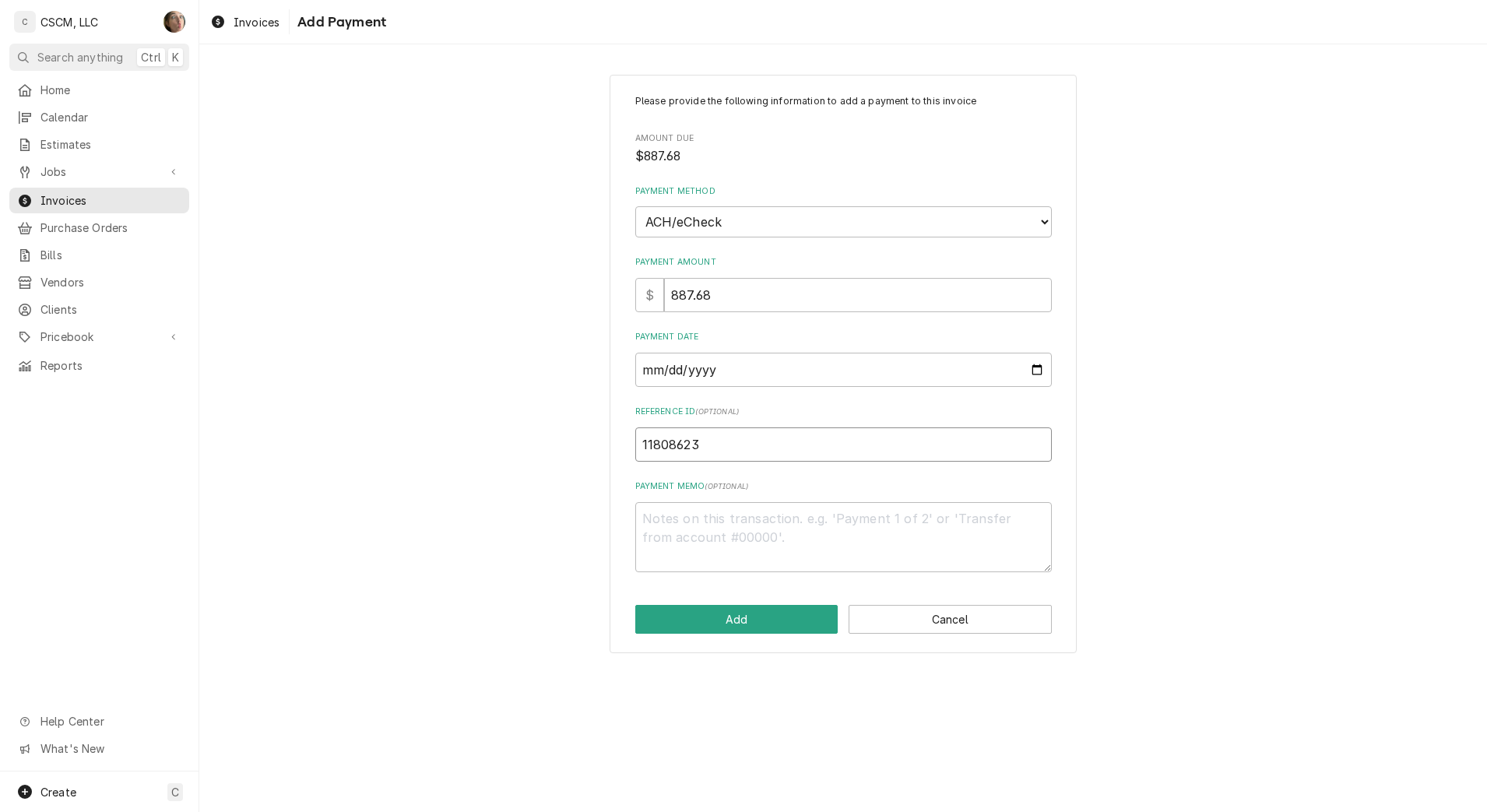
type input "11808623"
click at [775, 620] on button "Add" at bounding box center [736, 619] width 203 height 28
type textarea "x"
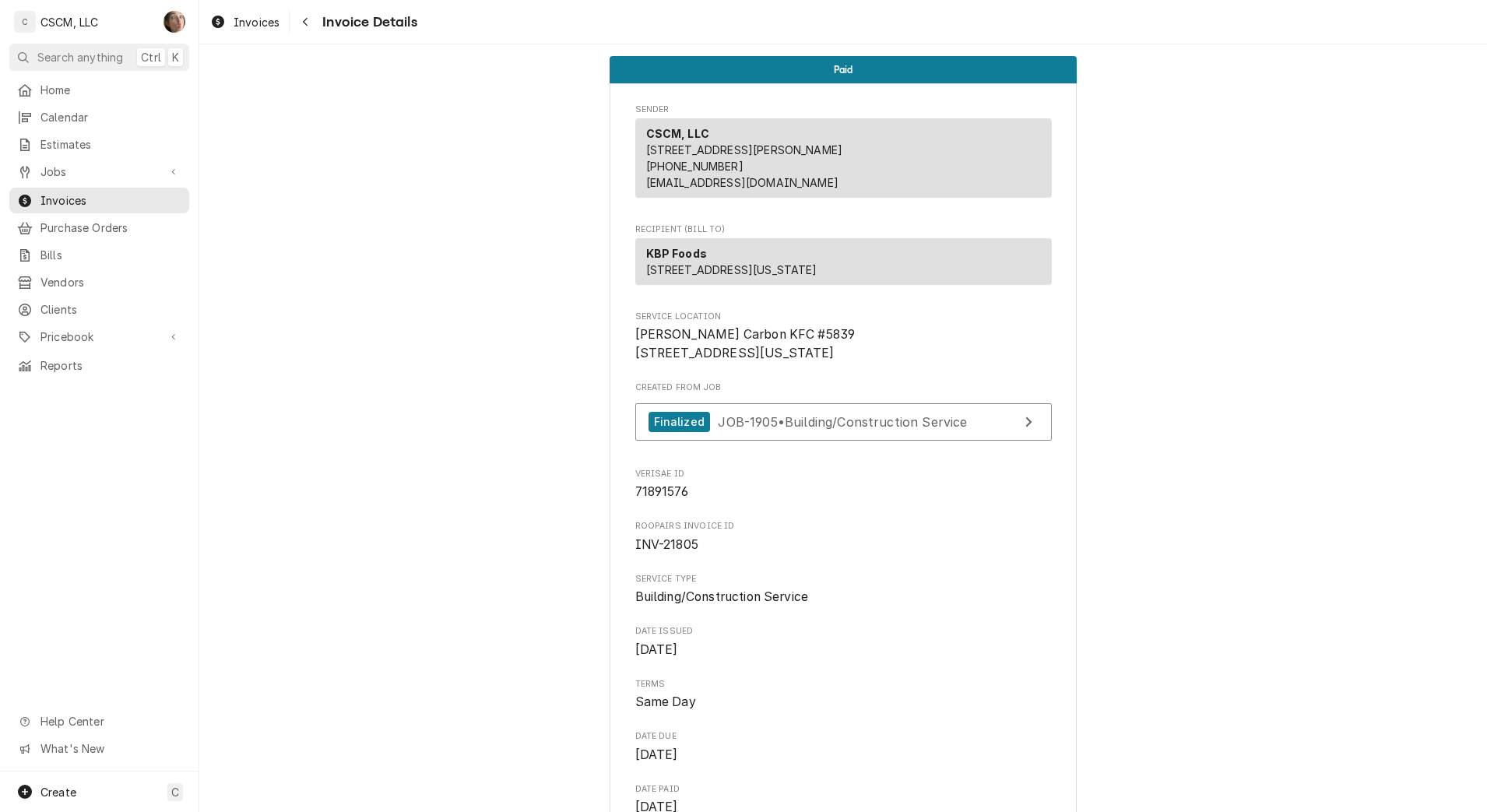
click at [303, 28] on div "Navigate back" at bounding box center [305, 22] width 16 height 16
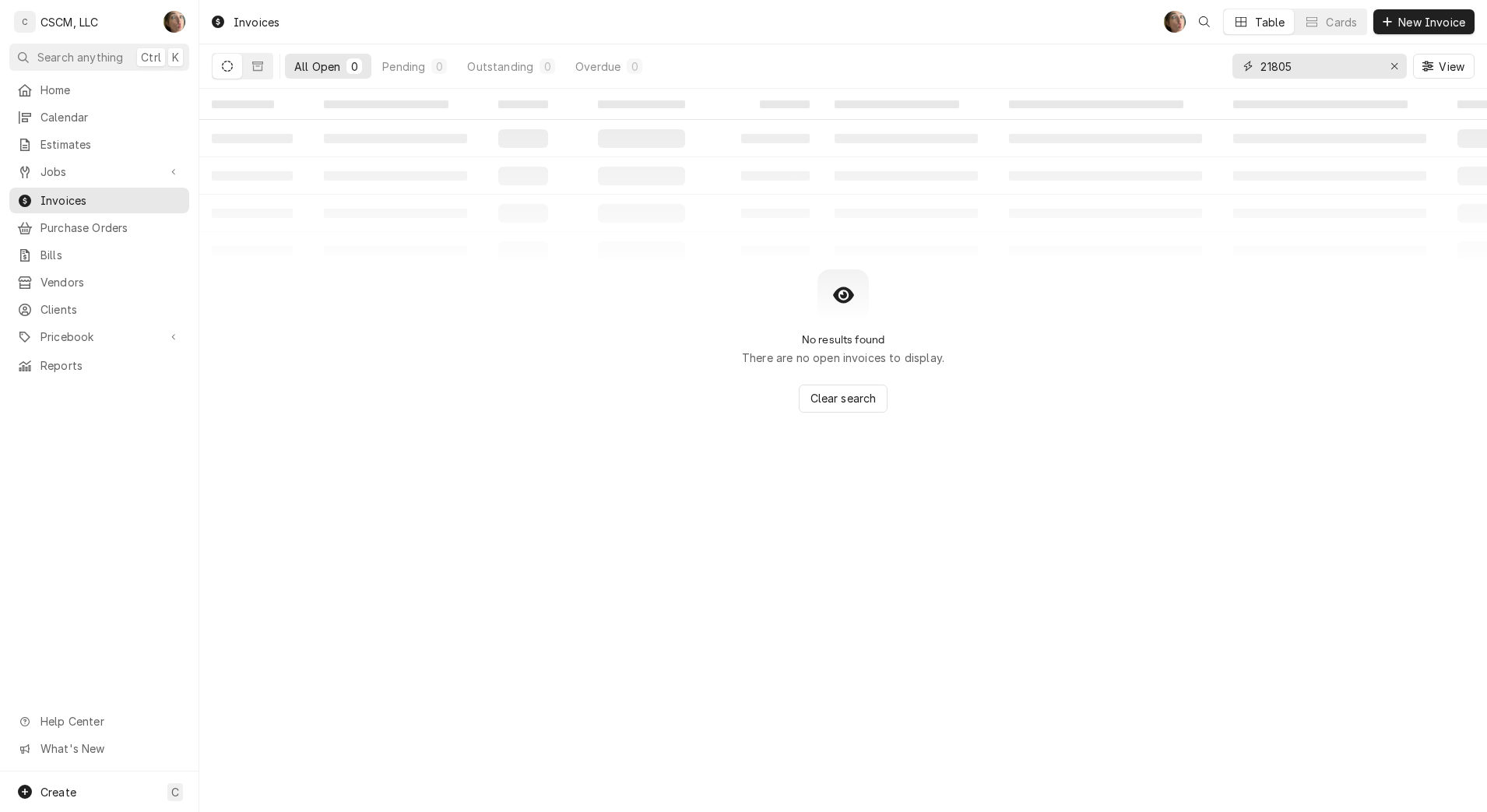
drag, startPoint x: 1335, startPoint y: 72, endPoint x: 1139, endPoint y: 67, distance: 196.1
click at [1139, 67] on div "All Open 0 Pending 0 Outstanding 0 Overdue 0 21805 View" at bounding box center [843, 66] width 1263 height 43
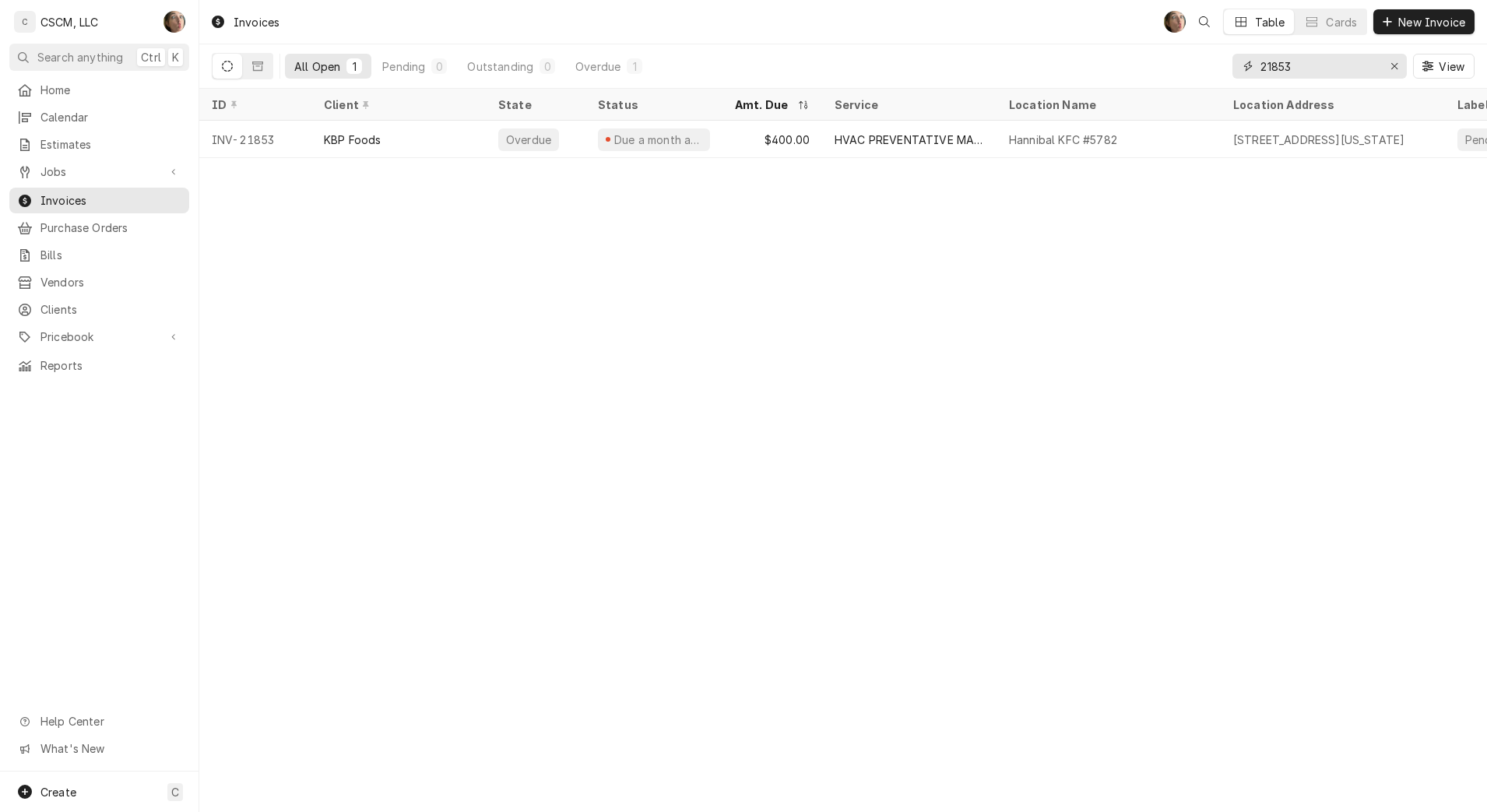
type input "21853"
click at [837, 144] on div "HVAC PREVENTATIVE MAINTENANCE" at bounding box center [909, 139] width 175 height 37
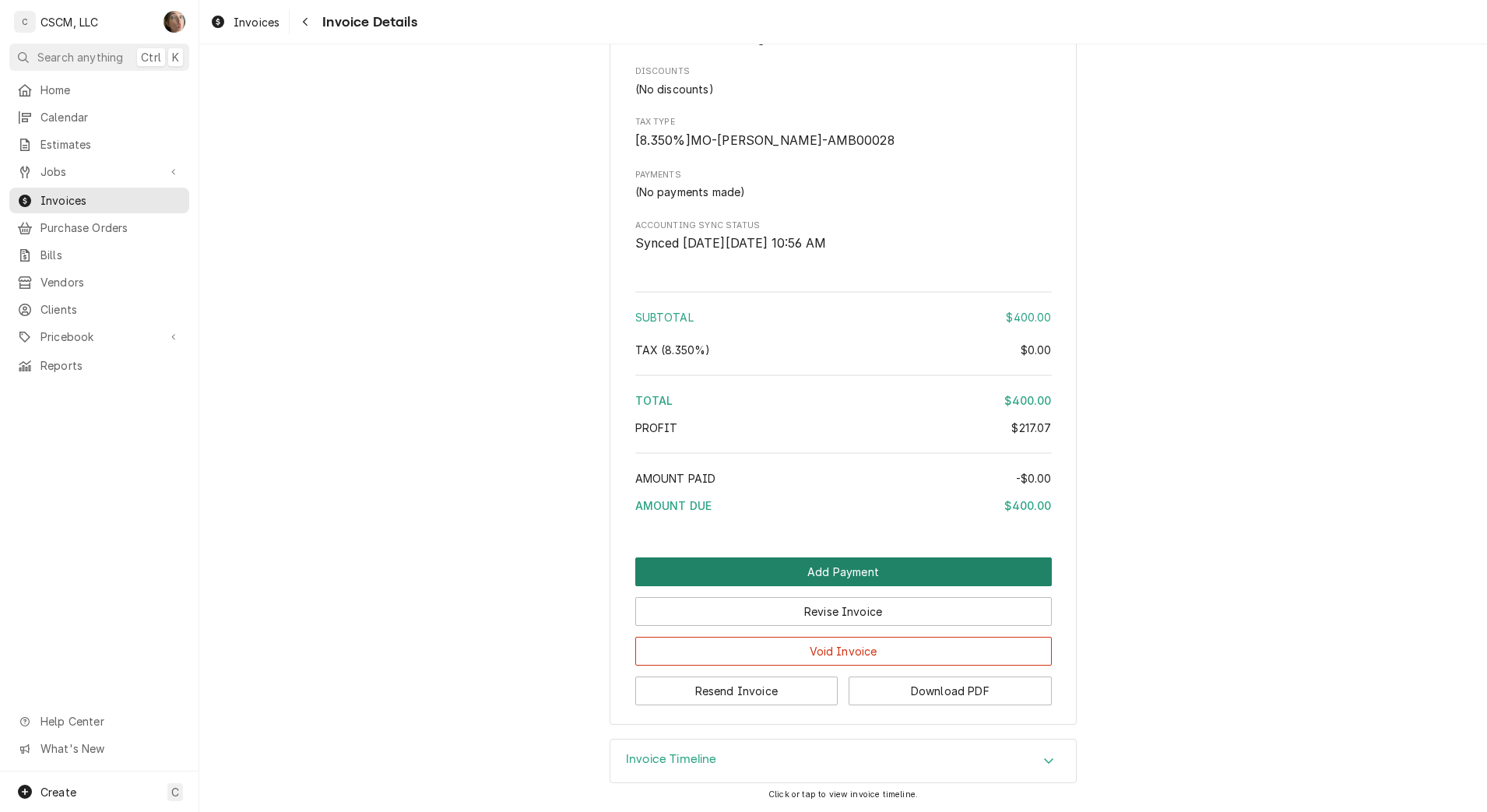
click at [852, 568] on button "Add Payment" at bounding box center [843, 572] width 417 height 28
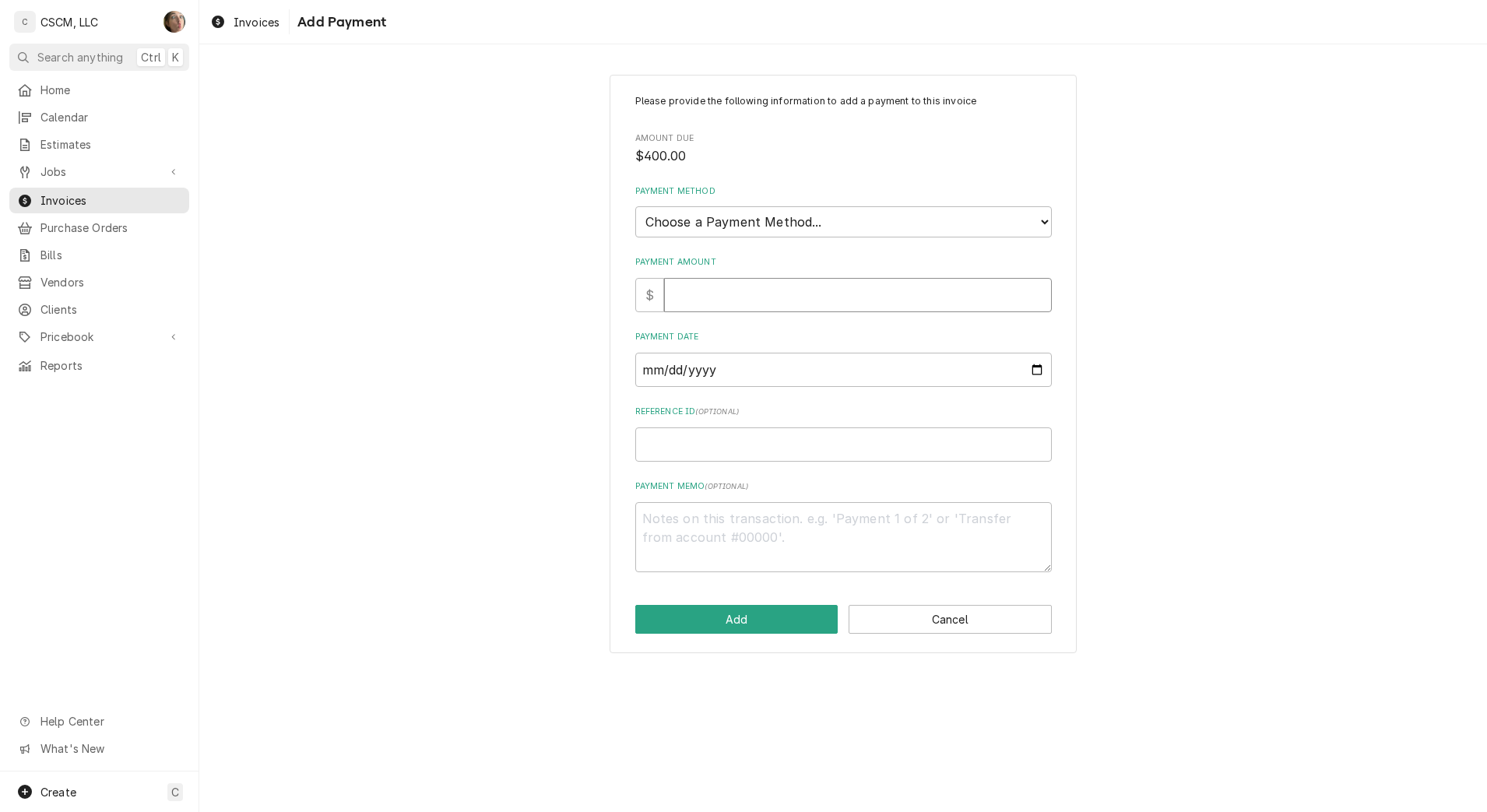
click at [751, 297] on input "Payment Amount" at bounding box center [857, 294] width 387 height 35
type textarea "x"
type input "4"
type textarea "x"
type input "40"
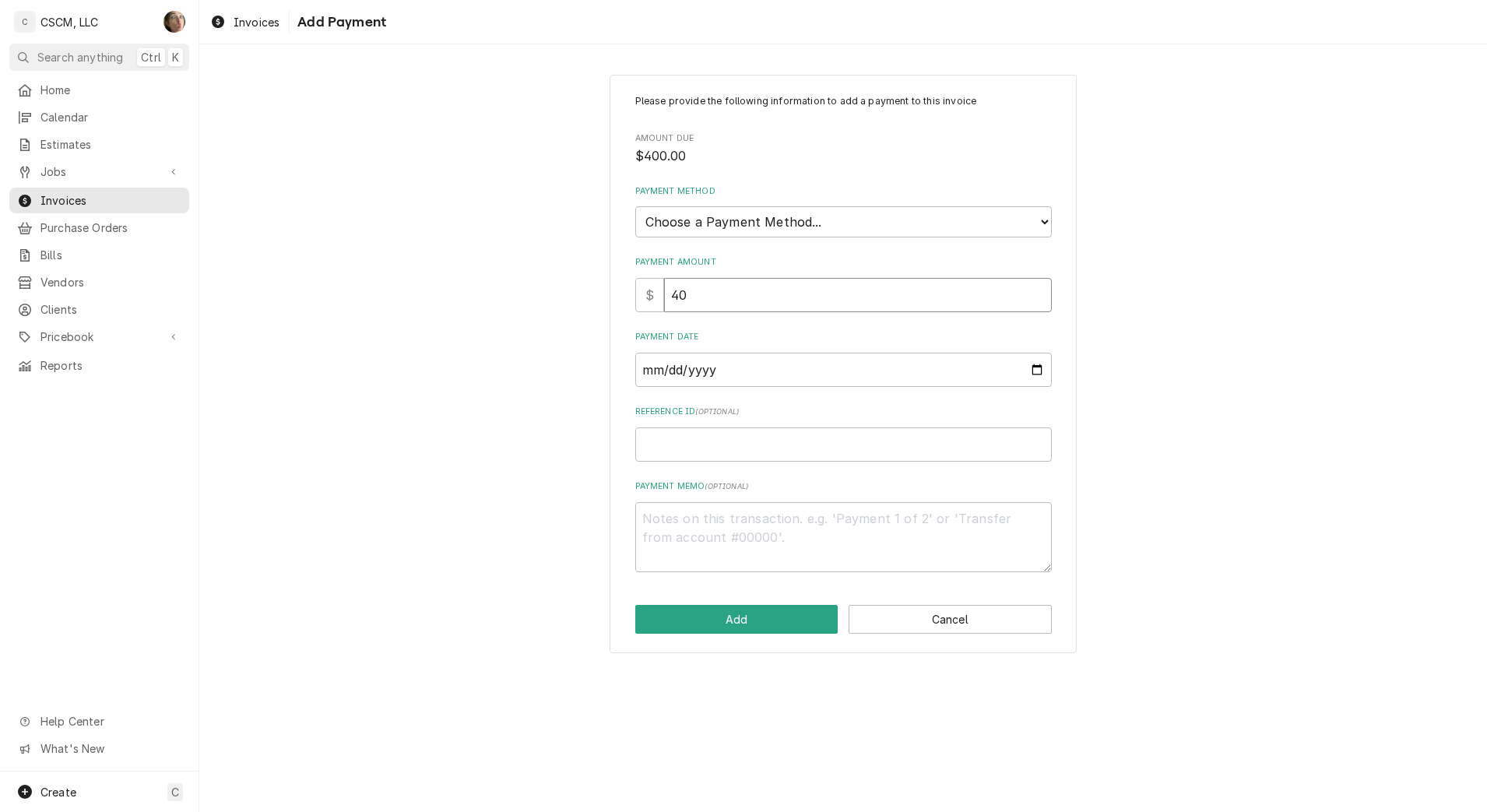
type textarea "x"
type input "400"
type textarea "x"
type input "400.0"
drag, startPoint x: 788, startPoint y: 223, endPoint x: 780, endPoint y: 239, distance: 17.9
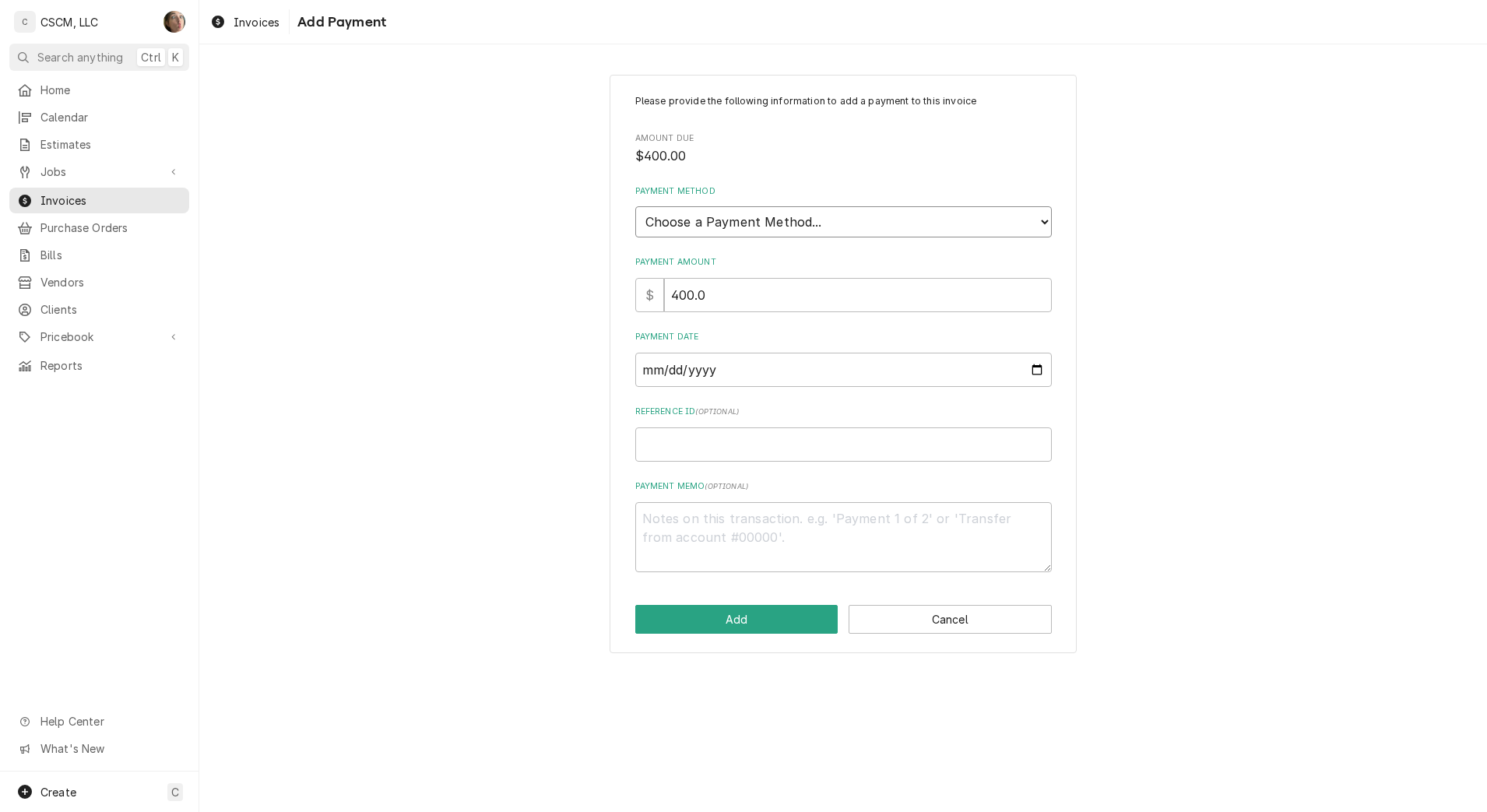
click at [788, 223] on select "Choose a Payment Method... Cash Check Credit/Debit Card ACH/eCheck Other" at bounding box center [843, 222] width 417 height 31
select select "4"
click at [635, 207] on select "Choose a Payment Method... Cash Check Credit/Debit Card ACH/eCheck Other" at bounding box center [843, 222] width 417 height 31
click at [1037, 373] on input "Payment Date" at bounding box center [843, 370] width 417 height 35
type textarea "x"
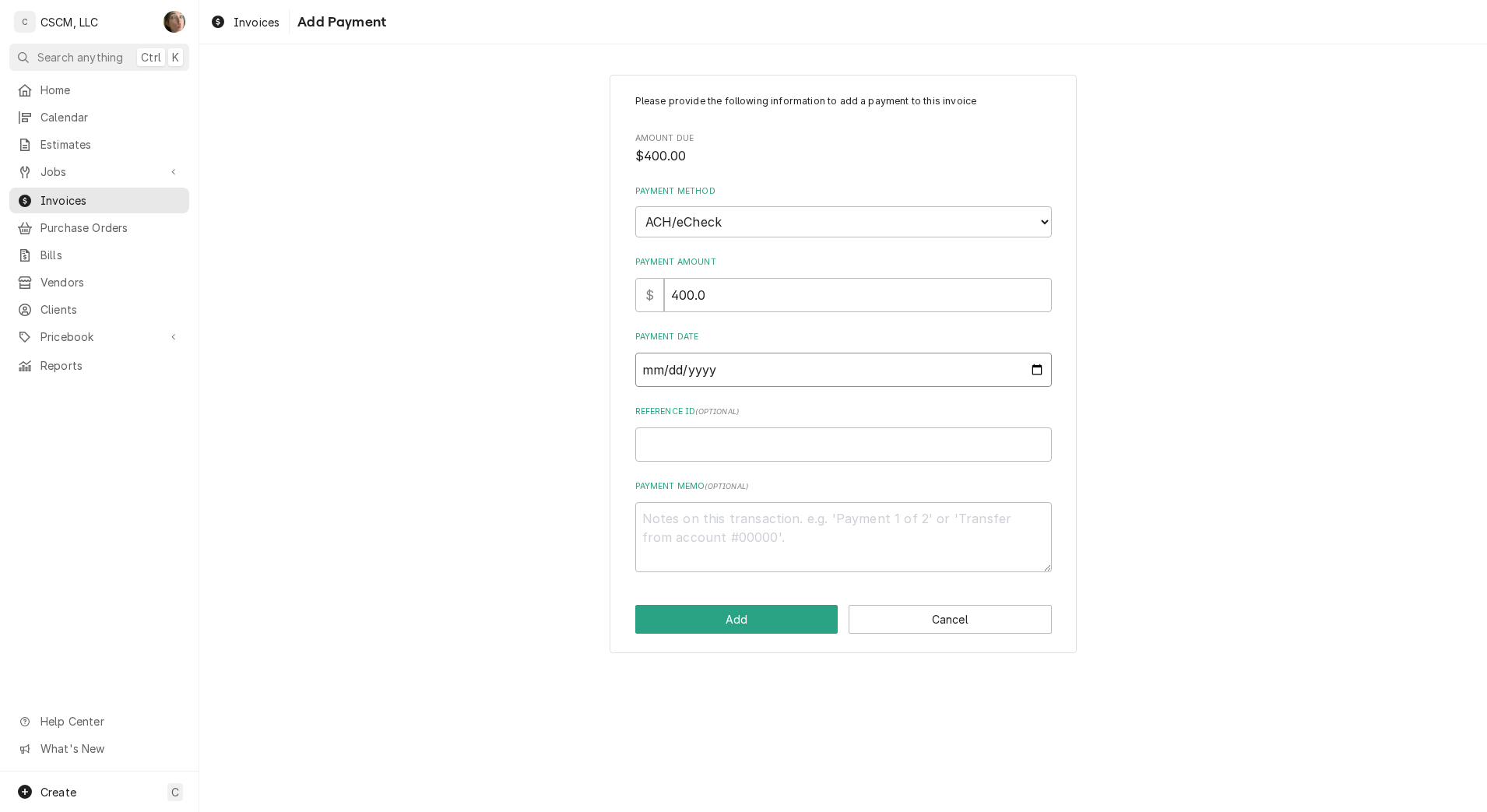
type input "2025-10-10"
click at [753, 428] on input "Reference ID ( optional )" at bounding box center [843, 444] width 417 height 35
paste input "11808623"
type textarea "x"
type input "11808623"
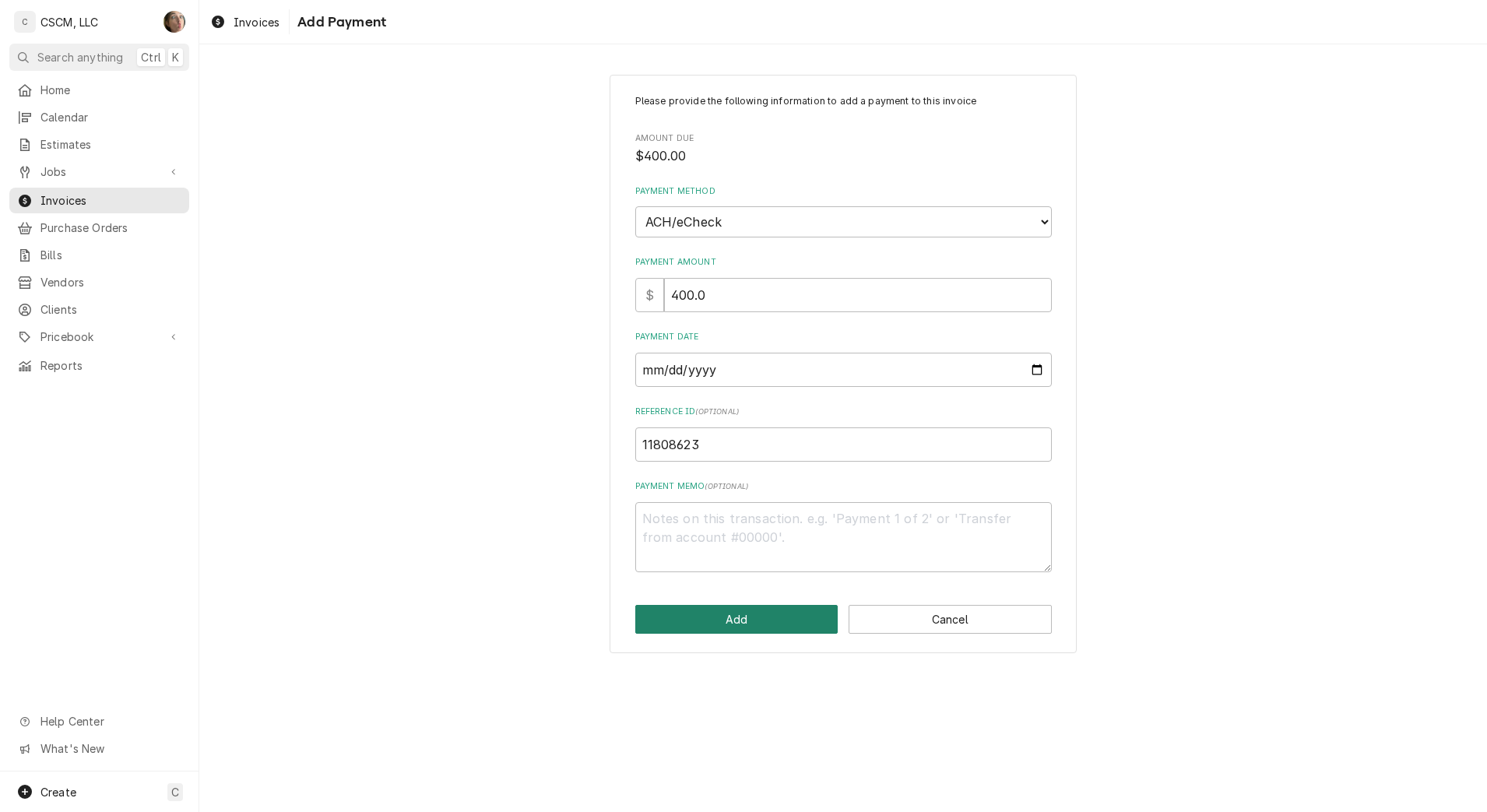
click at [709, 614] on button "Add" at bounding box center [736, 619] width 203 height 28
type textarea "x"
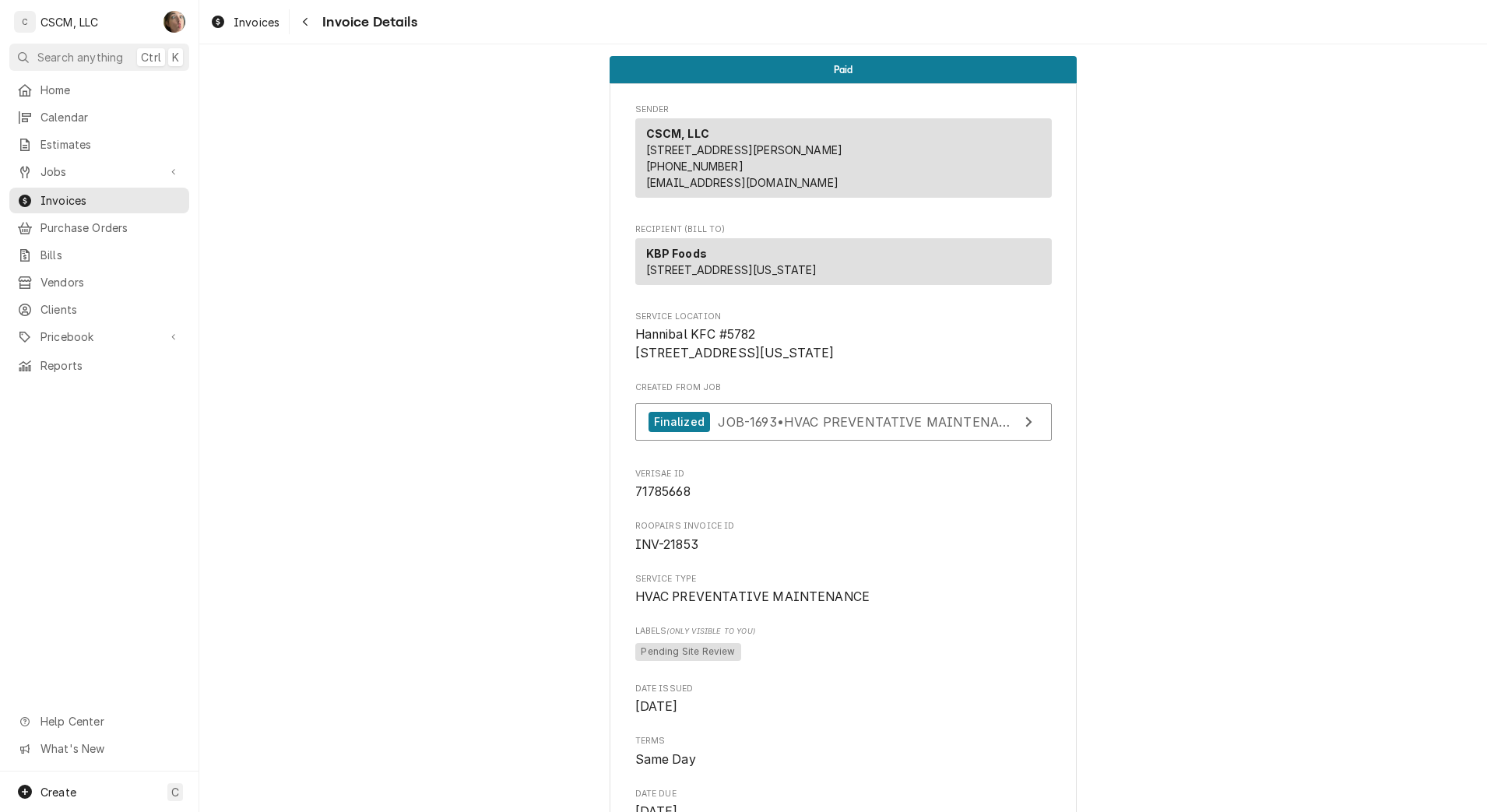
click at [309, 18] on div "Navigate back" at bounding box center [305, 22] width 16 height 16
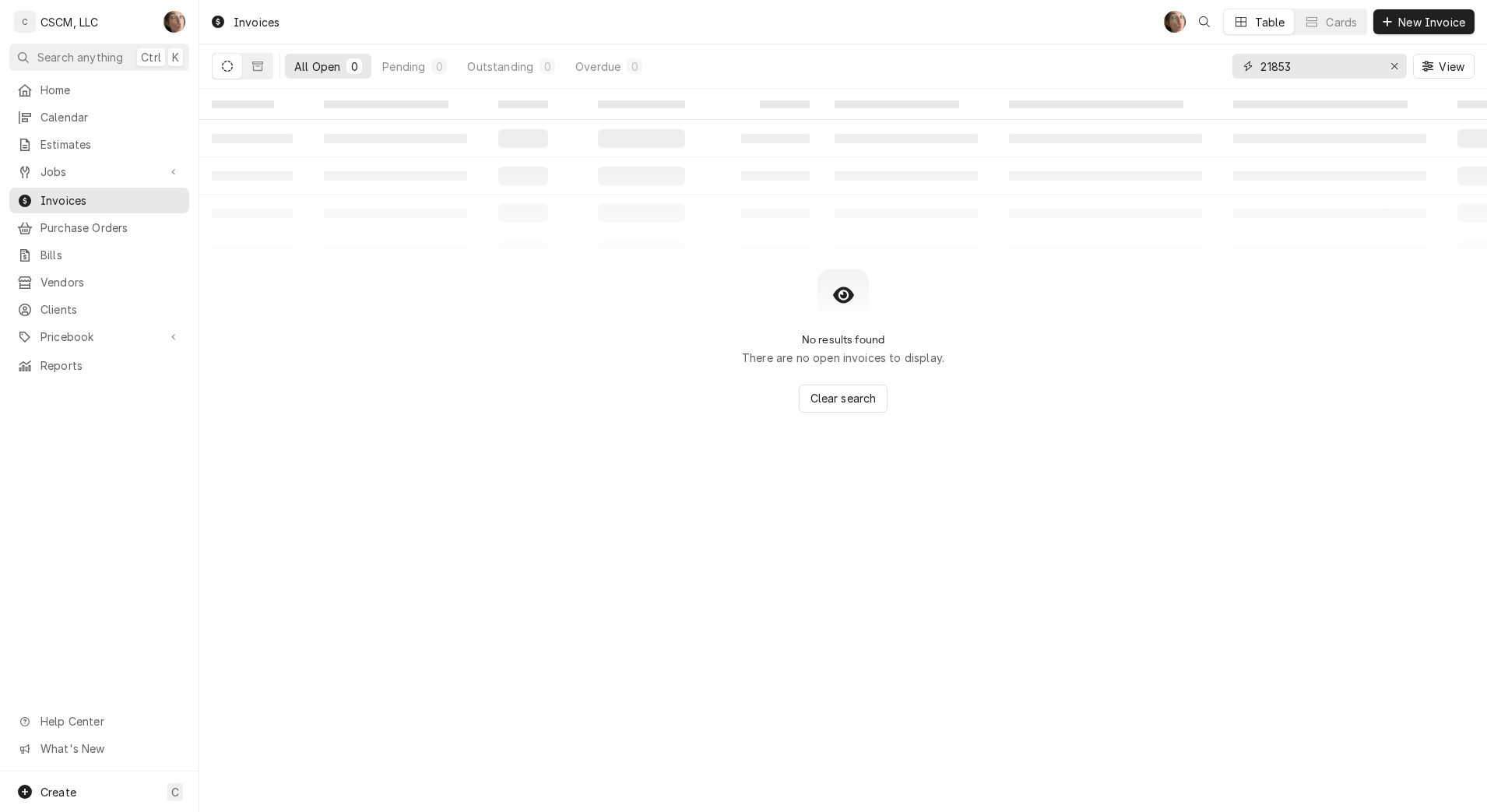
drag, startPoint x: 1316, startPoint y: 74, endPoint x: 1117, endPoint y: 62, distance: 199.4
click at [1133, 66] on div "All Open 0 Pending 0 Outstanding 0 Overdue 0 21853 View" at bounding box center [843, 66] width 1263 height 43
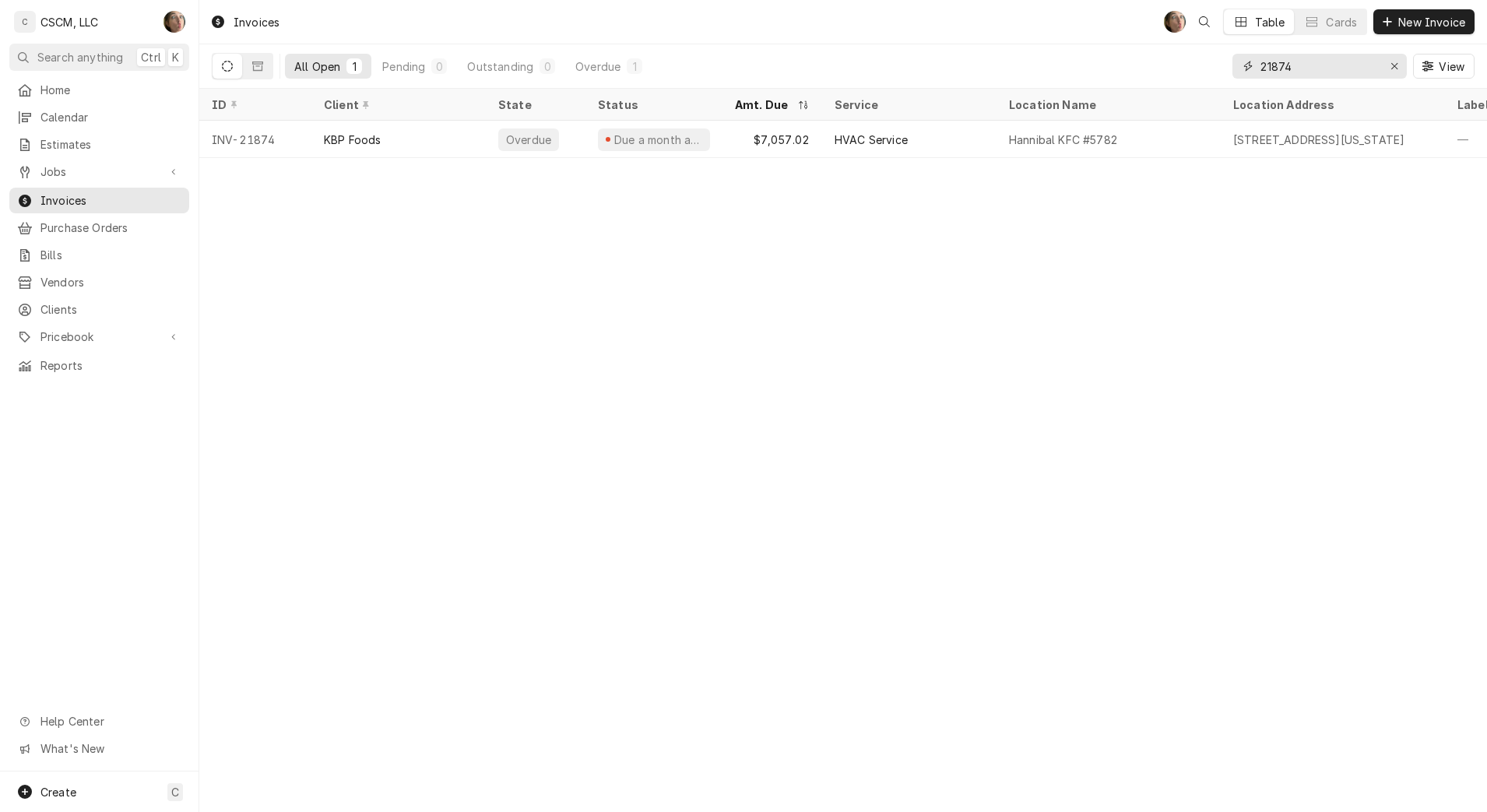
type input "21874"
click at [834, 131] on div "HVAC Service" at bounding box center [909, 139] width 175 height 37
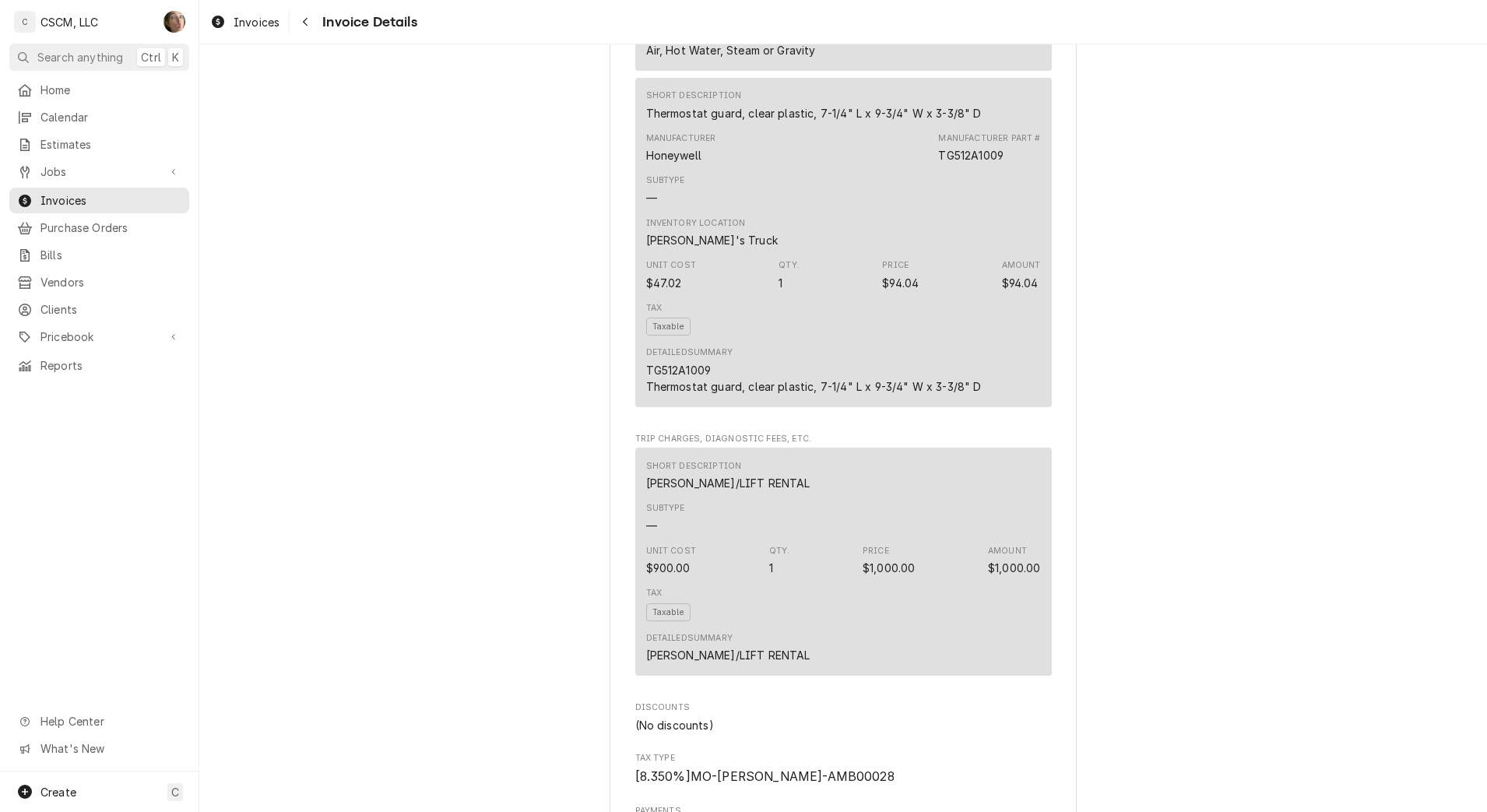
scroll to position [3319, 0]
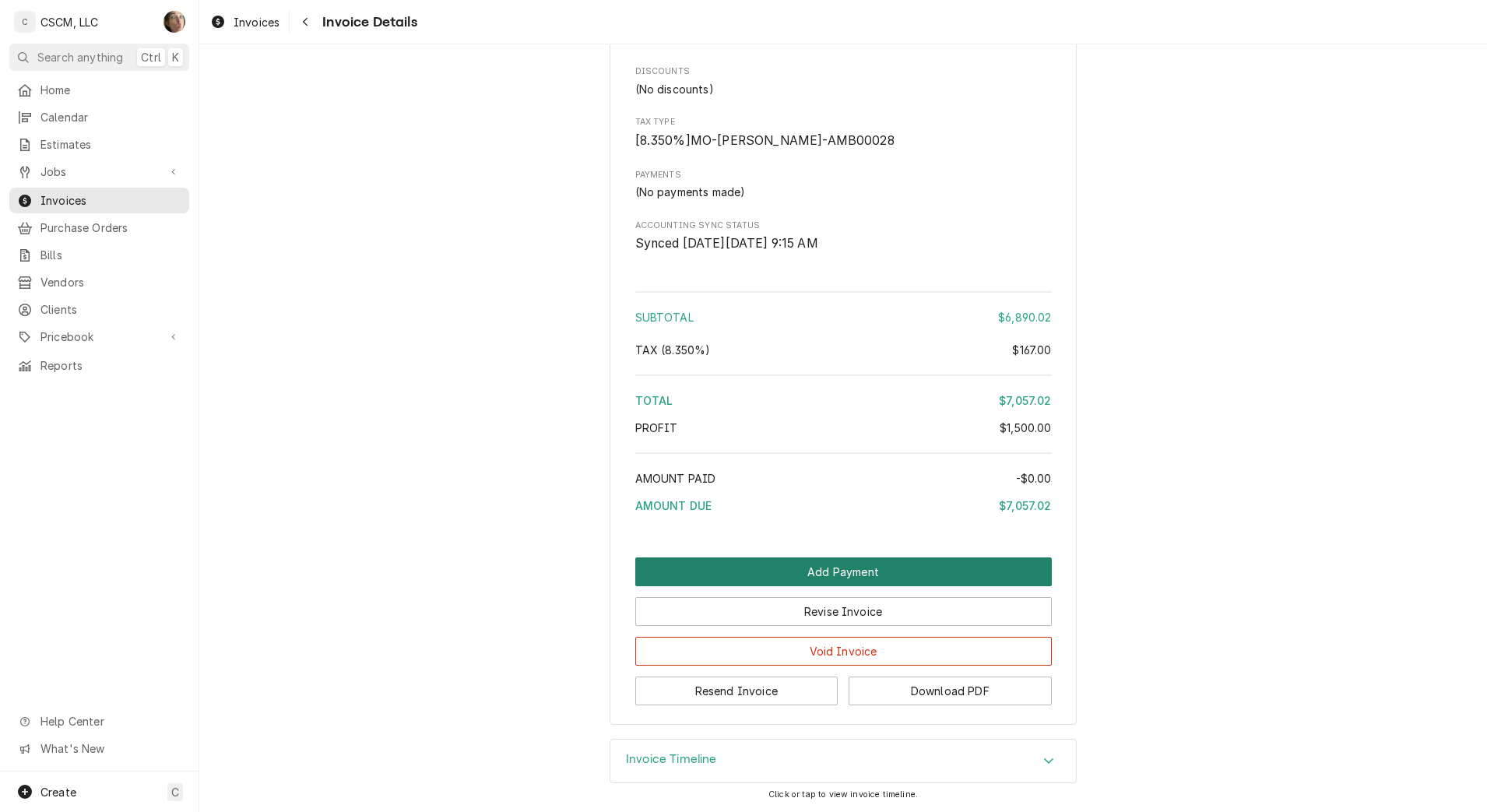
click at [877, 569] on button "Add Payment" at bounding box center [843, 572] width 417 height 28
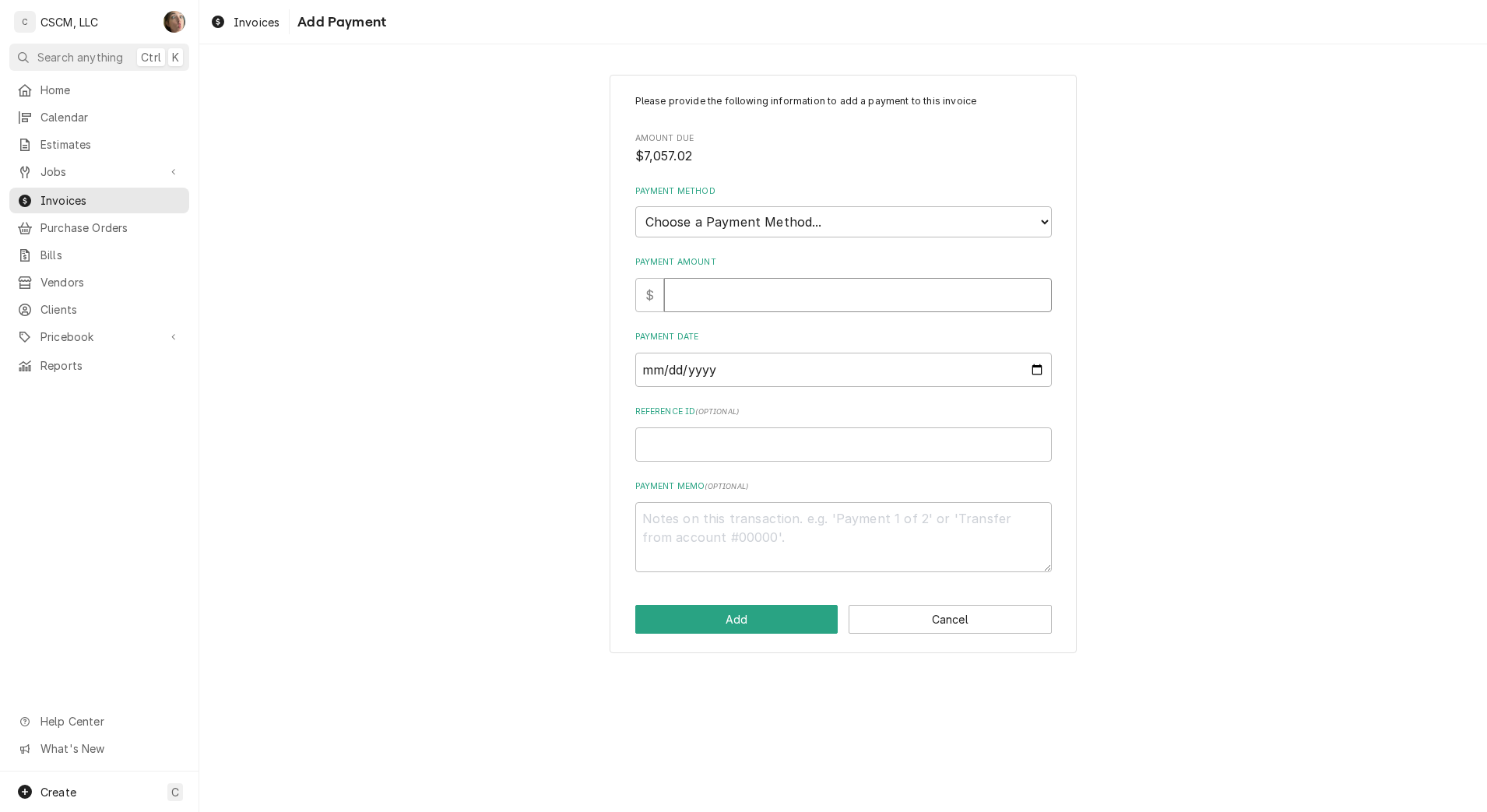
click at [699, 293] on input "Payment Amount" at bounding box center [857, 294] width 387 height 35
type textarea "x"
type input "7"
type textarea "x"
type input "70"
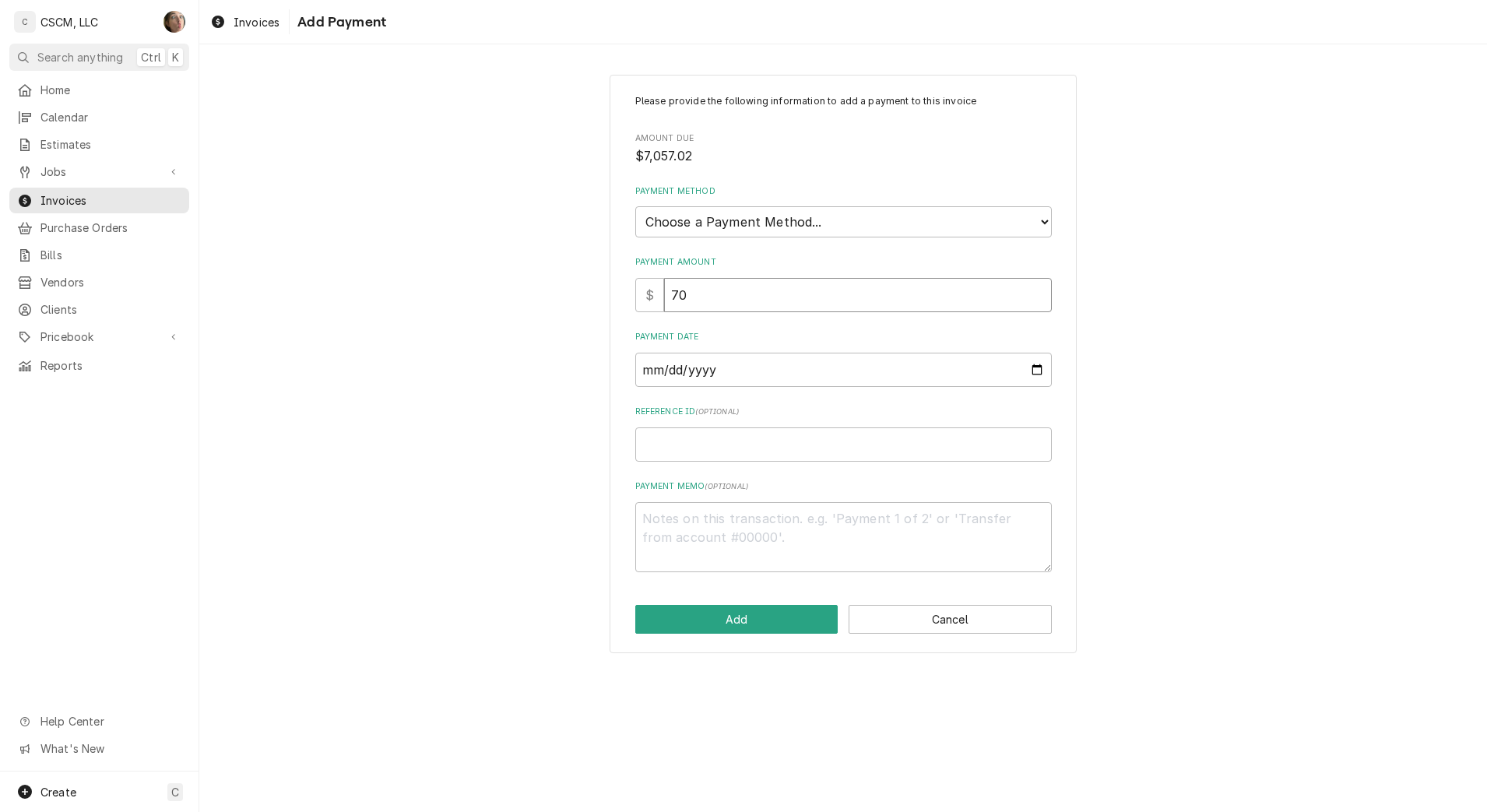
type textarea "x"
type input "705"
type textarea "x"
type input "7057"
type textarea "x"
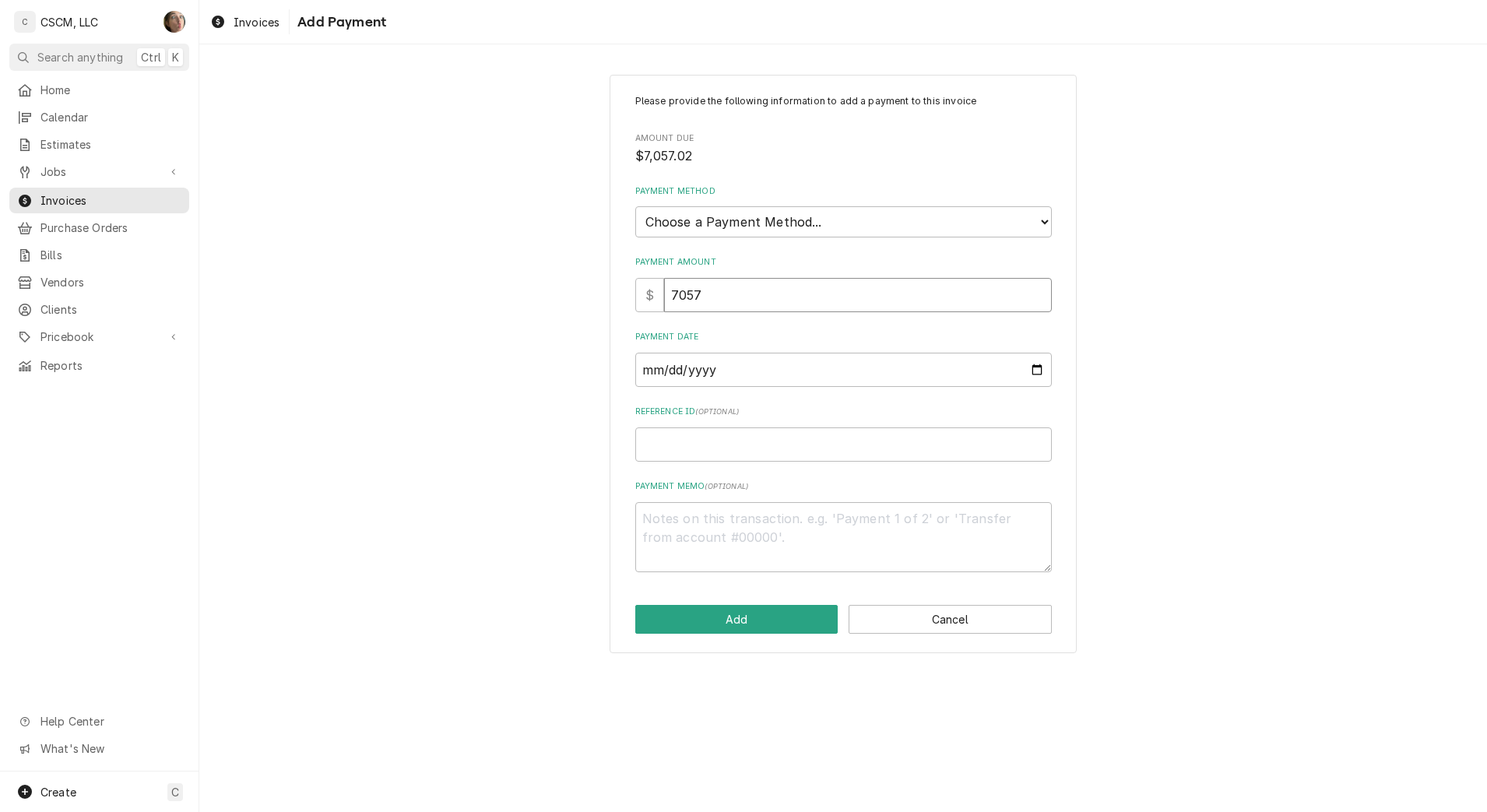
type input "7057.0"
type textarea "x"
type input "7057.02"
click at [831, 220] on select "Choose a Payment Method... Cash Check Credit/Debit Card ACH/eCheck Other" at bounding box center [843, 222] width 417 height 31
select select "4"
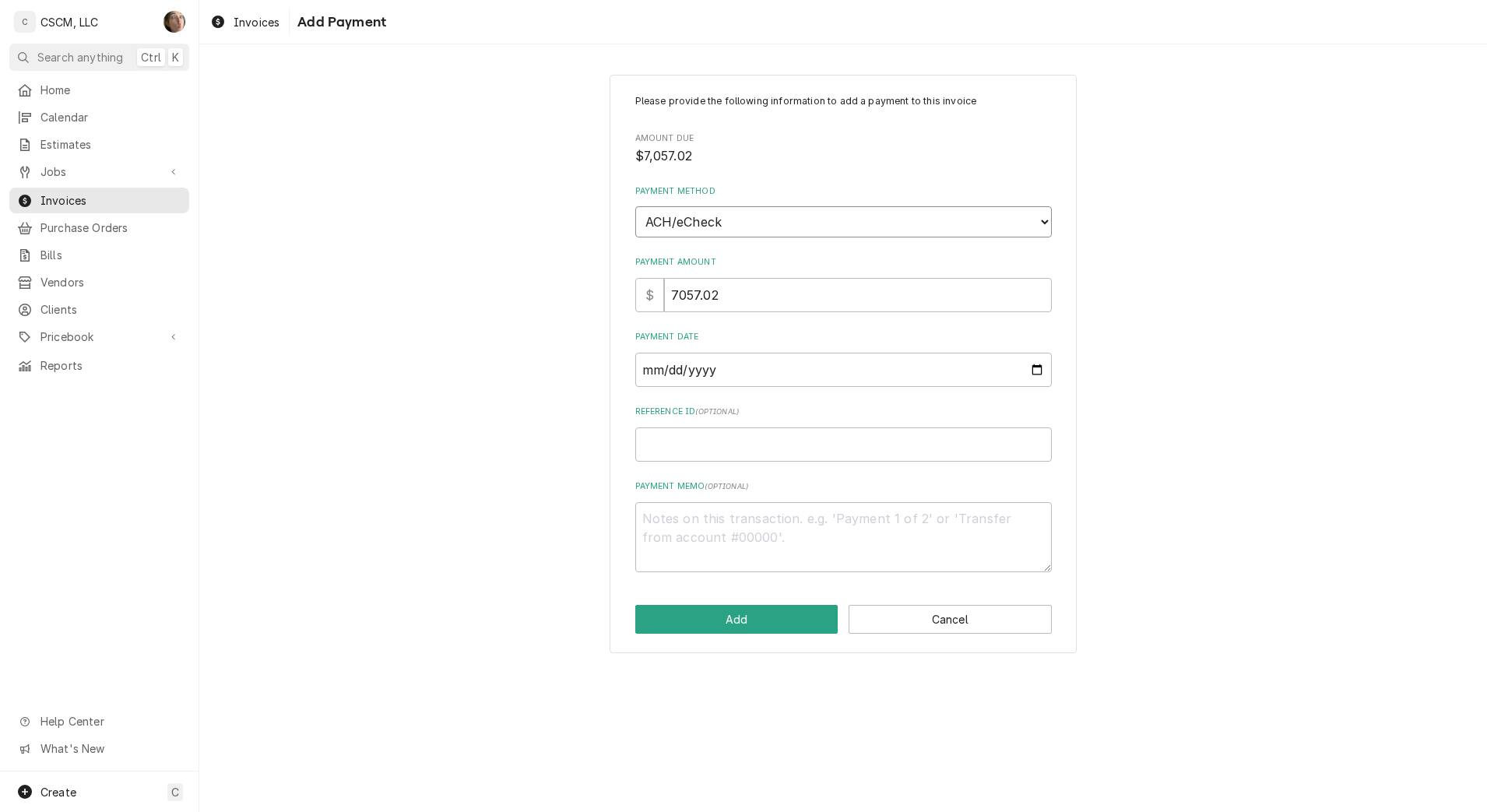
click at [635, 207] on select "Choose a Payment Method... Cash Check Credit/Debit Card ACH/eCheck Other" at bounding box center [843, 222] width 417 height 31
type textarea "x"
click at [1034, 367] on input "Payment Date" at bounding box center [843, 370] width 417 height 35
type input "2025-10-10"
click at [762, 447] on input "Reference ID ( optional )" at bounding box center [843, 444] width 417 height 35
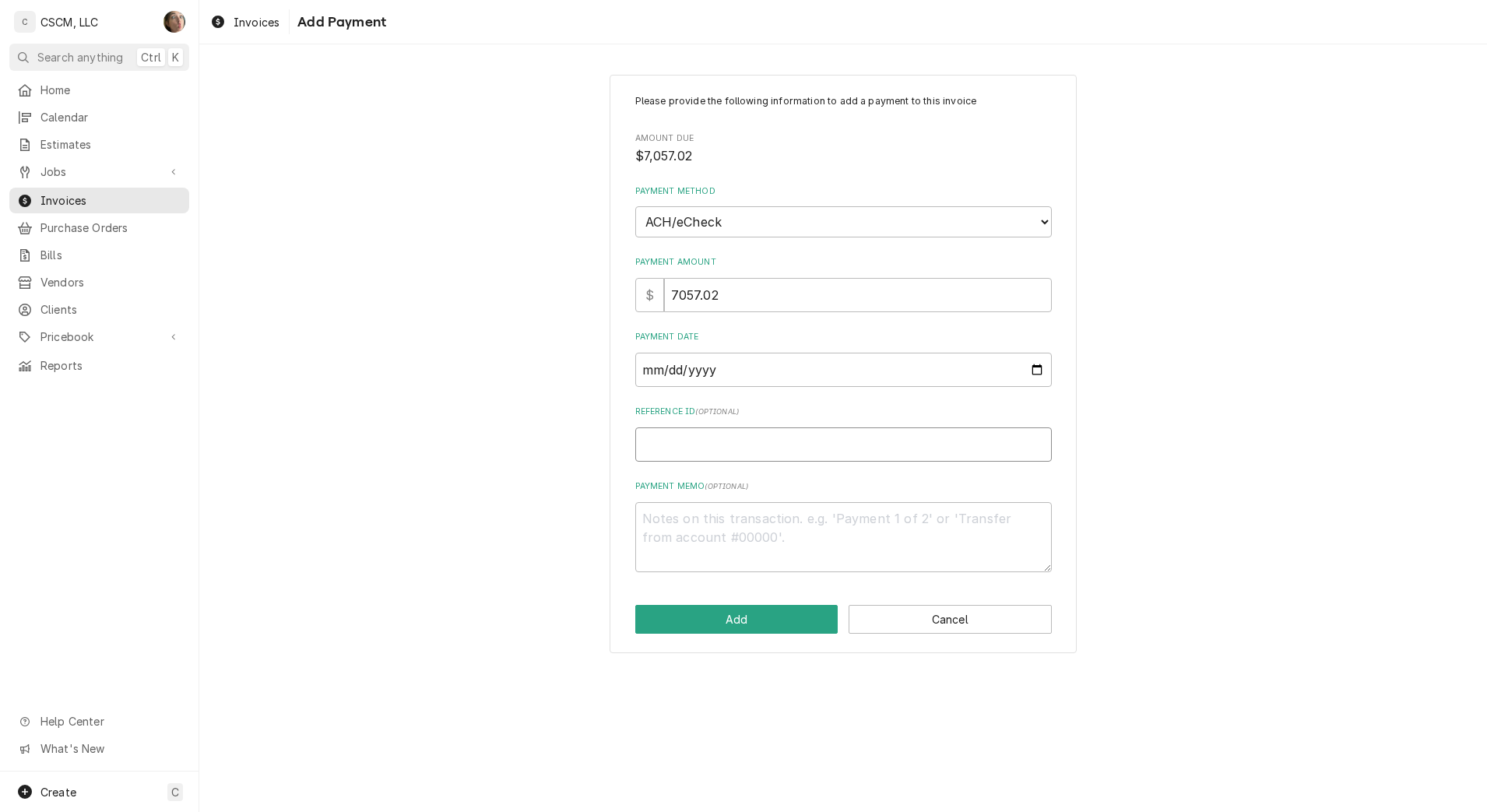
paste input "11808623"
type textarea "x"
type input "11808623"
click at [737, 619] on button "Add" at bounding box center [736, 619] width 203 height 28
type textarea "x"
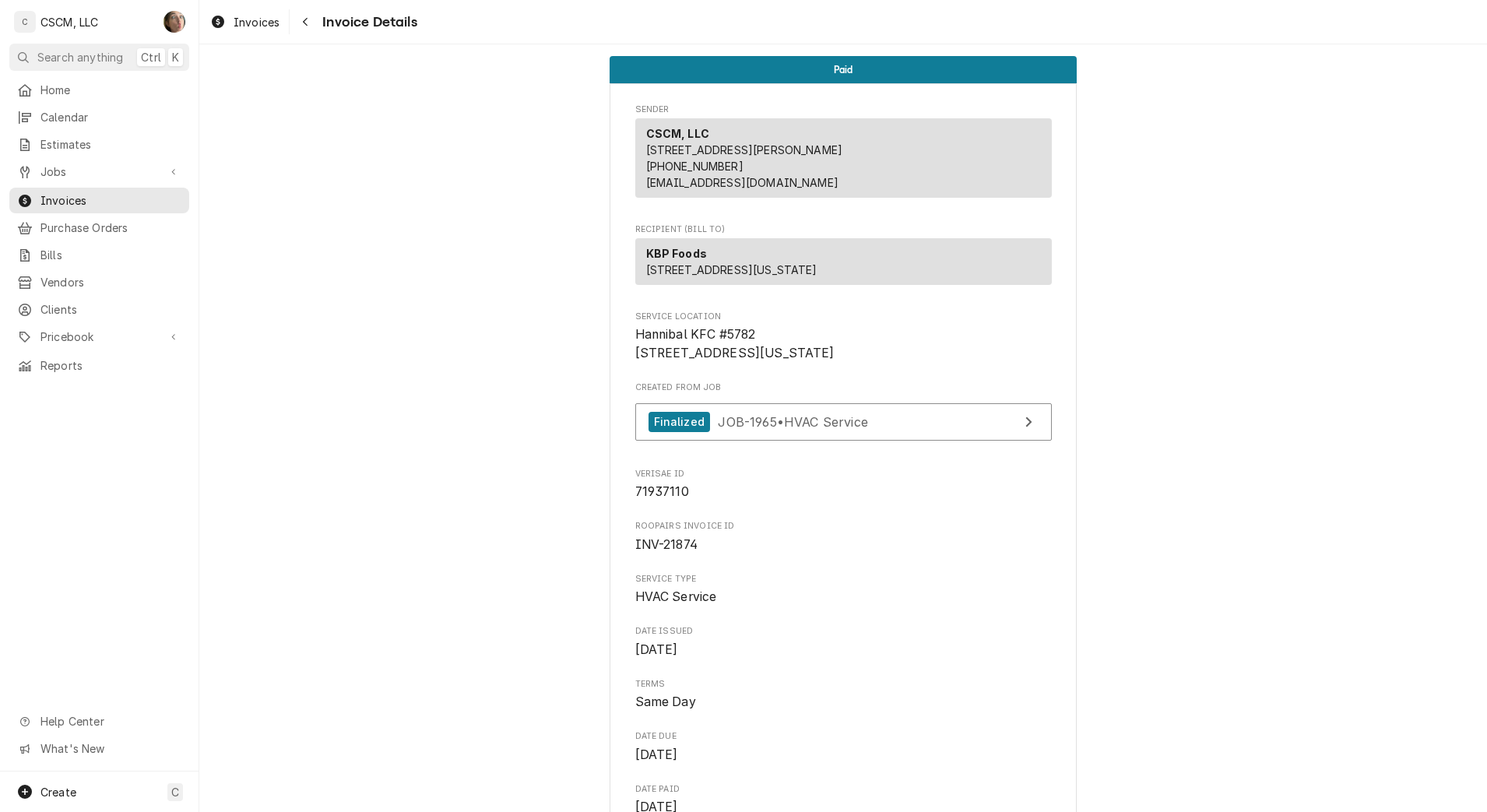
click at [307, 25] on icon "Navigate back" at bounding box center [305, 22] width 4 height 9
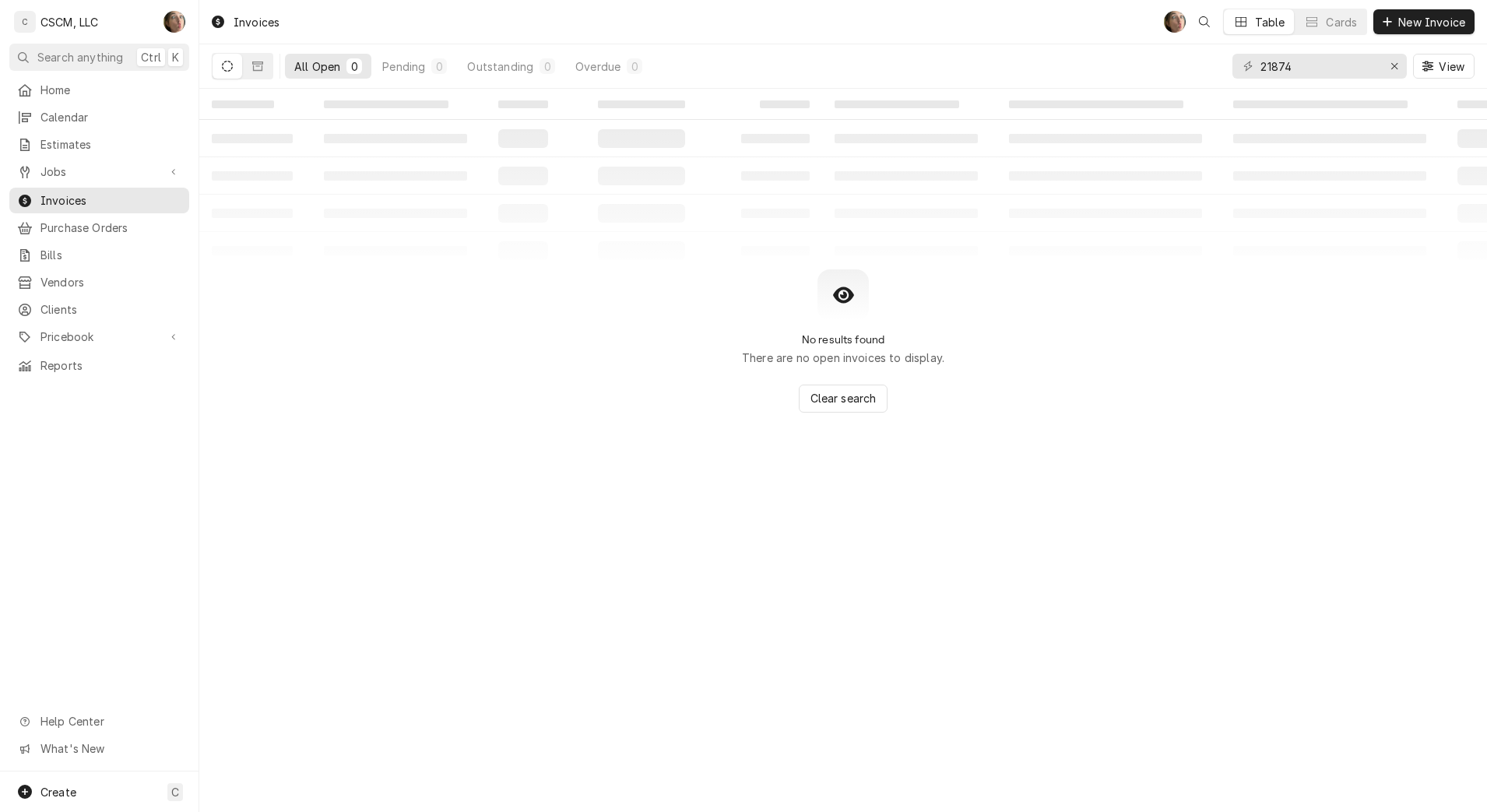
click at [1310, 74] on div "21874 View" at bounding box center [1353, 66] width 242 height 43
drag, startPoint x: 1310, startPoint y: 70, endPoint x: 1194, endPoint y: 52, distance: 117.4
click at [1195, 52] on div "All Open 0 Pending 0 Outstanding 0 Overdue 0 21874 View" at bounding box center [843, 66] width 1263 height 43
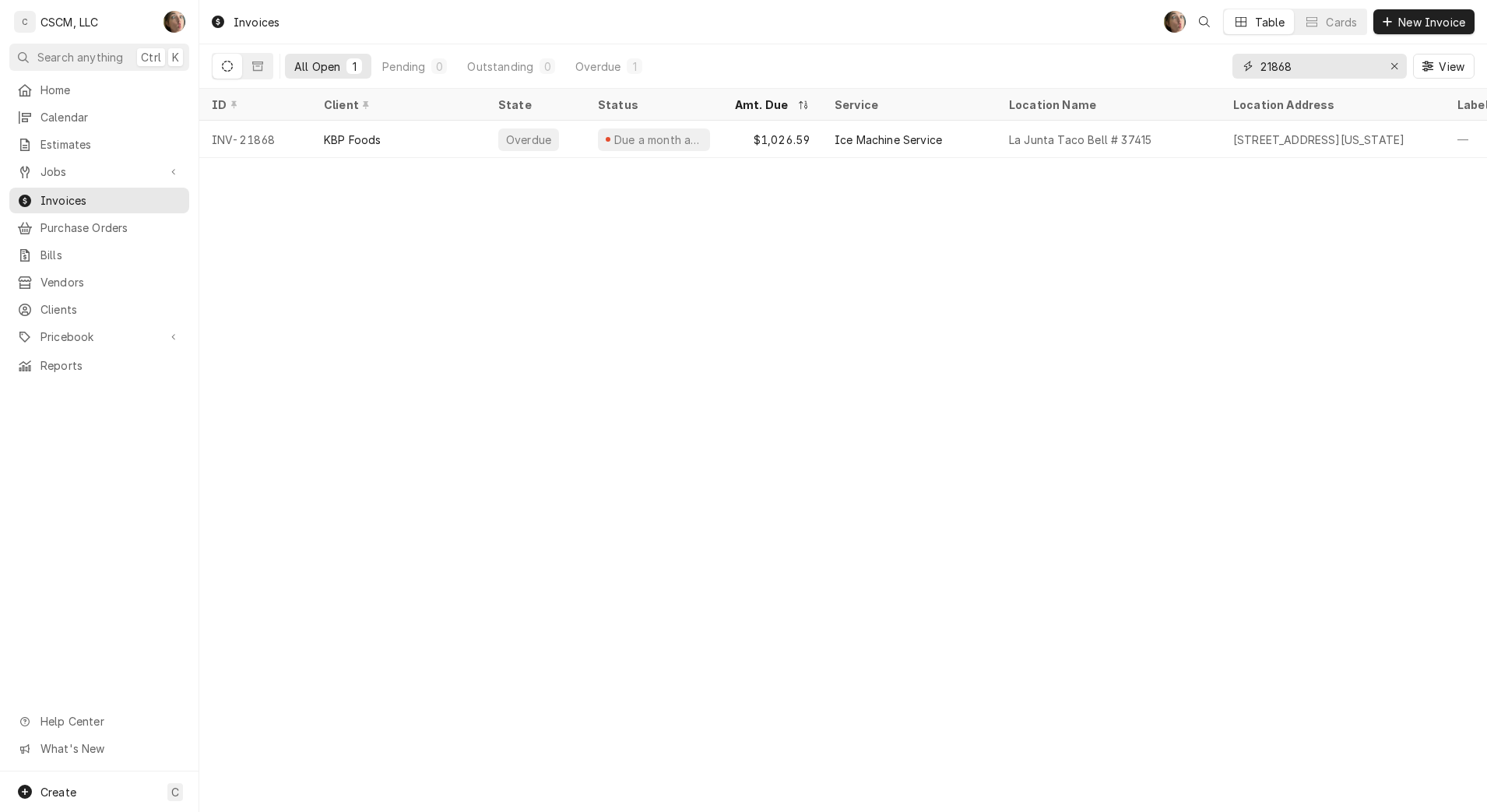
type input "21868"
click at [1011, 137] on div "La Junta Taco Bell # 37415" at bounding box center [1080, 139] width 143 height 16
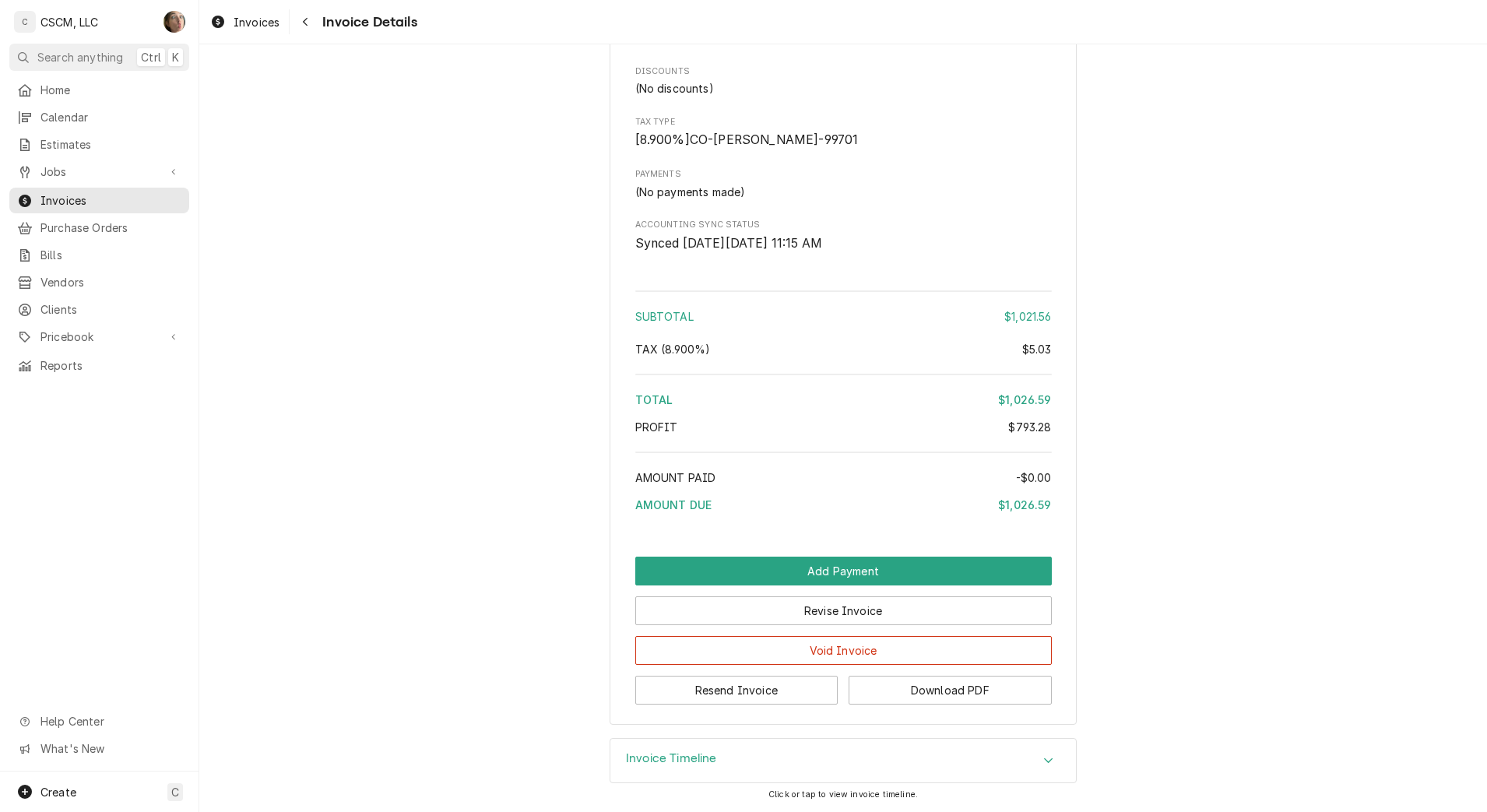
click at [713, 585] on div "Revise Invoice" at bounding box center [843, 605] width 417 height 40
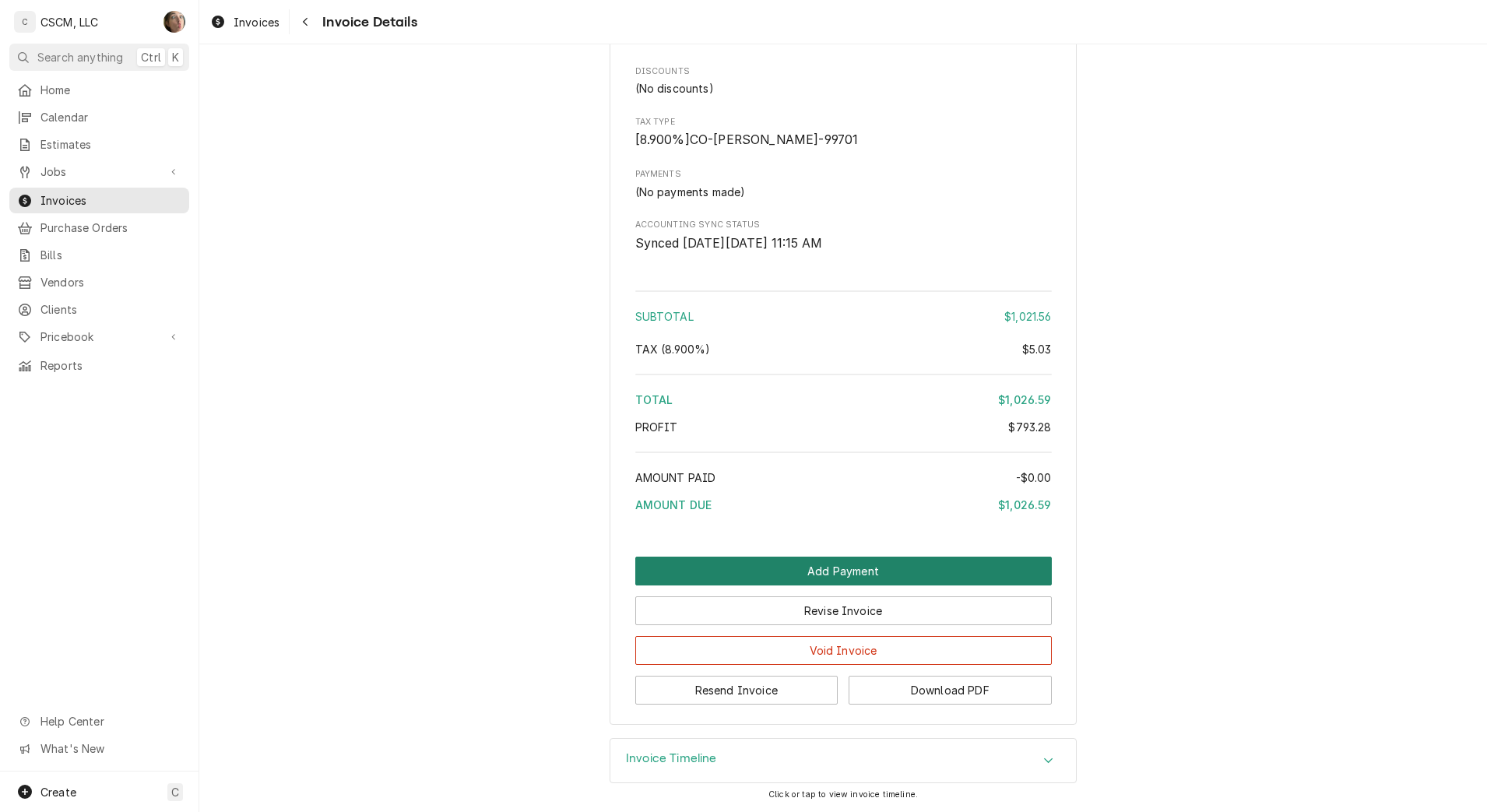
click at [717, 578] on button "Add Payment" at bounding box center [843, 571] width 417 height 28
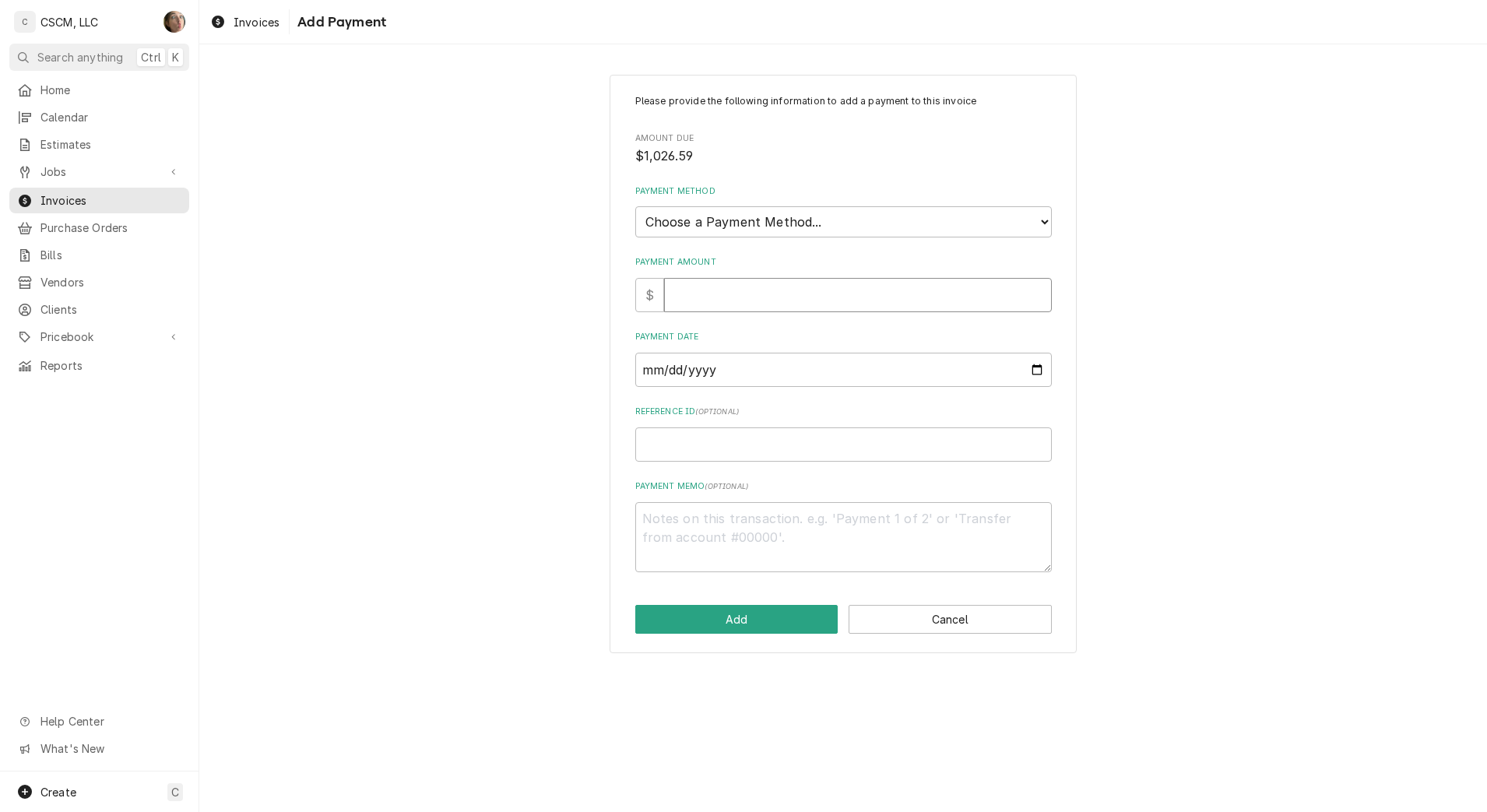
click at [735, 302] on input "Payment Amount" at bounding box center [857, 294] width 387 height 35
type textarea "x"
type input "1"
type textarea "x"
type input "10"
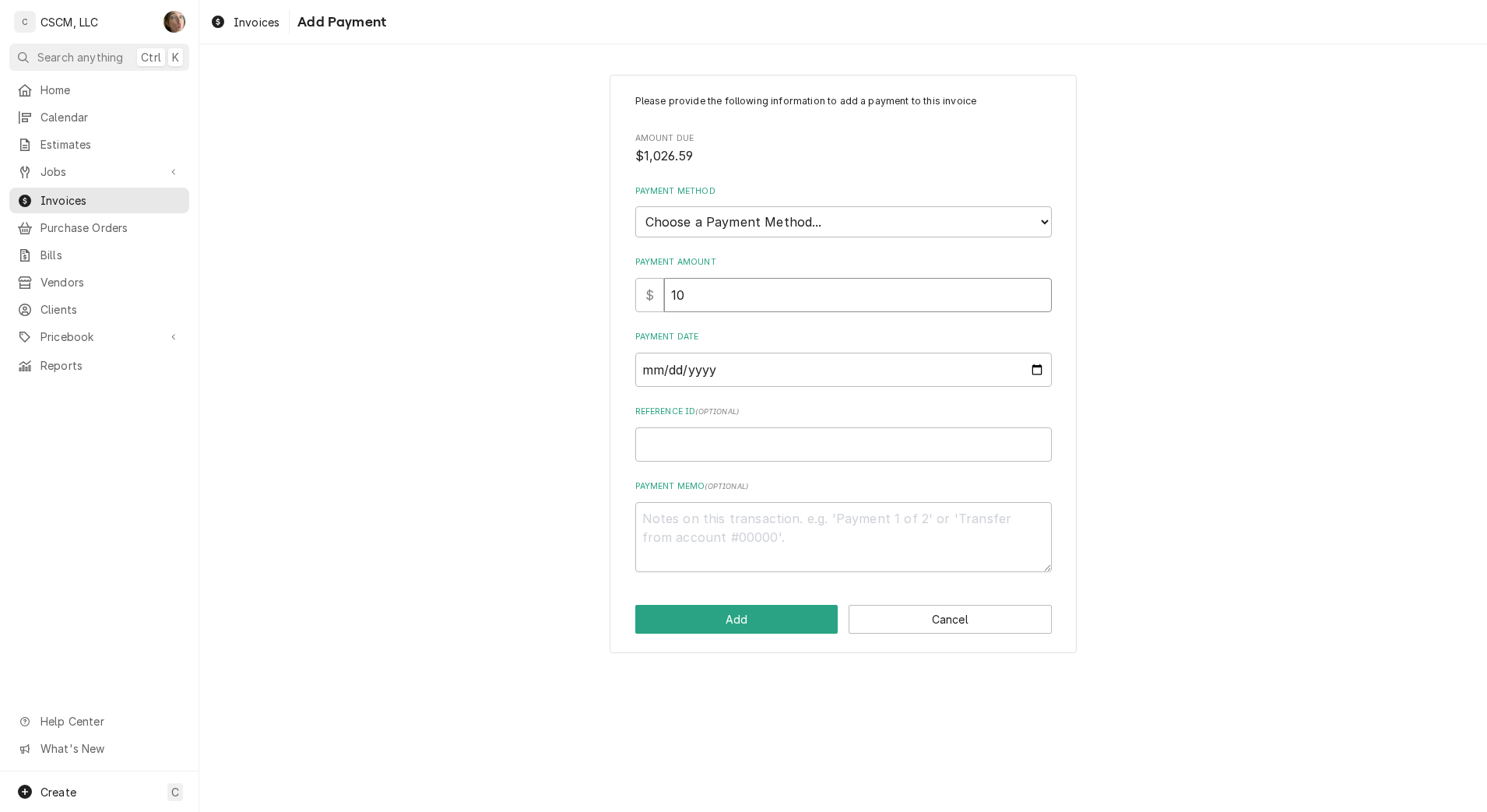
type textarea "x"
type input "102"
type textarea "x"
type input "1026"
type textarea "x"
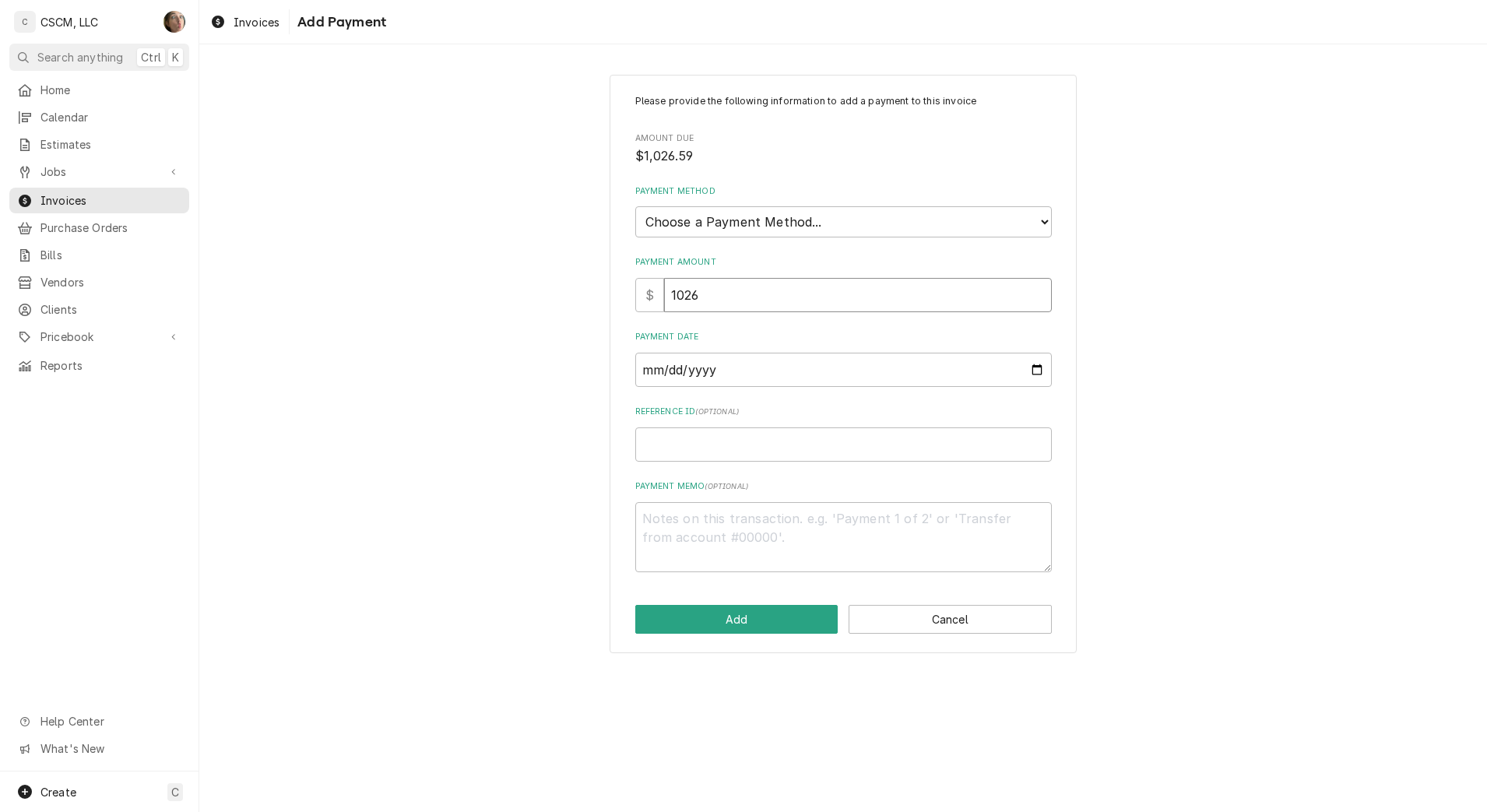
type input "1026.5"
type textarea "x"
type input "1026.59"
click at [735, 233] on select "Choose a Payment Method... Cash Check Credit/Debit Card ACH/eCheck Other" at bounding box center [843, 222] width 417 height 31
select select "4"
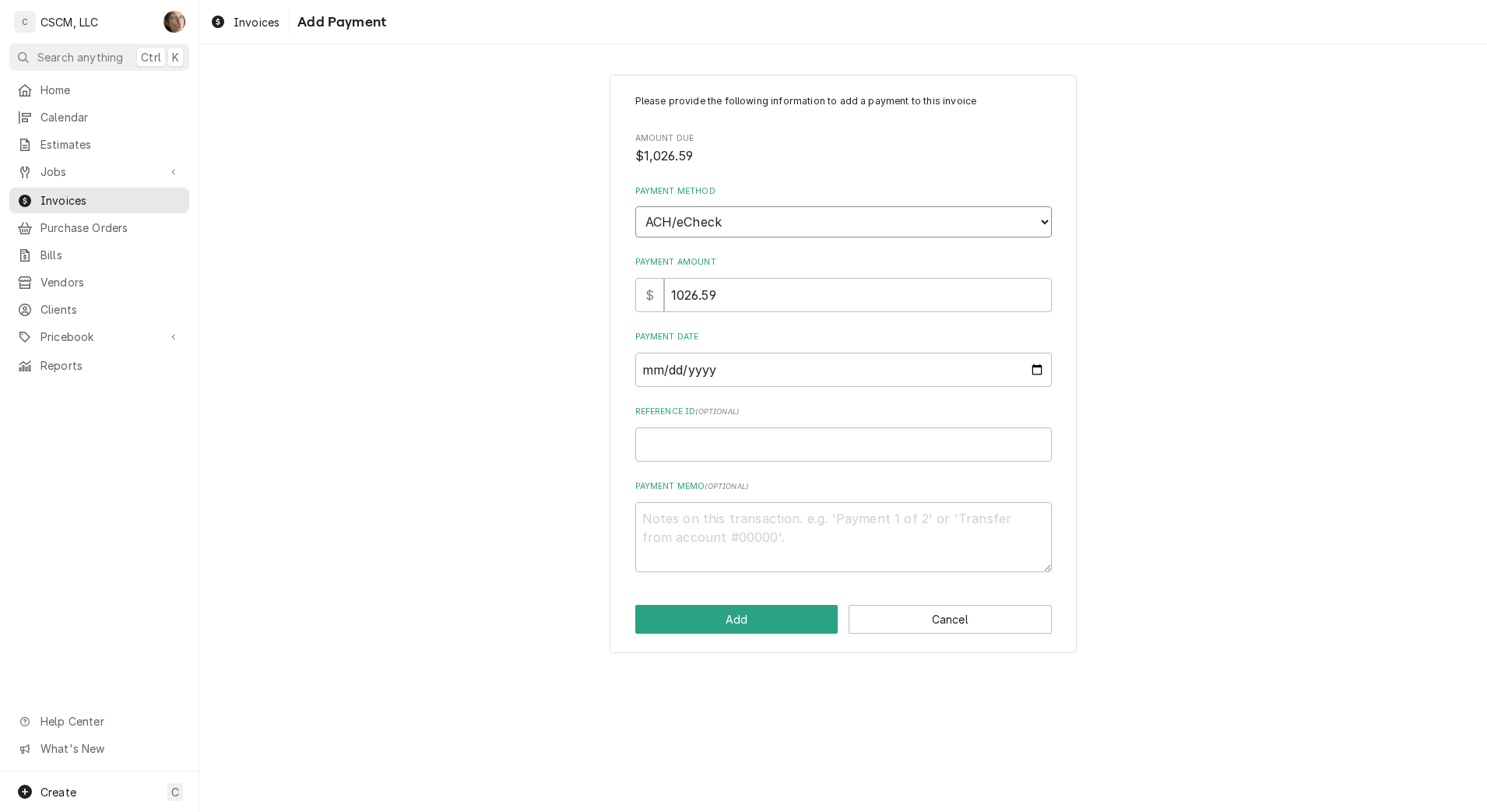
click at [635, 207] on select "Choose a Payment Method... Cash Check Credit/Debit Card ACH/eCheck Other" at bounding box center [843, 222] width 417 height 31
click at [1035, 367] on input "Payment Date" at bounding box center [843, 370] width 417 height 35
type textarea "x"
type input "[DATE]"
click at [747, 454] on input "Reference ID ( optional )" at bounding box center [843, 444] width 417 height 35
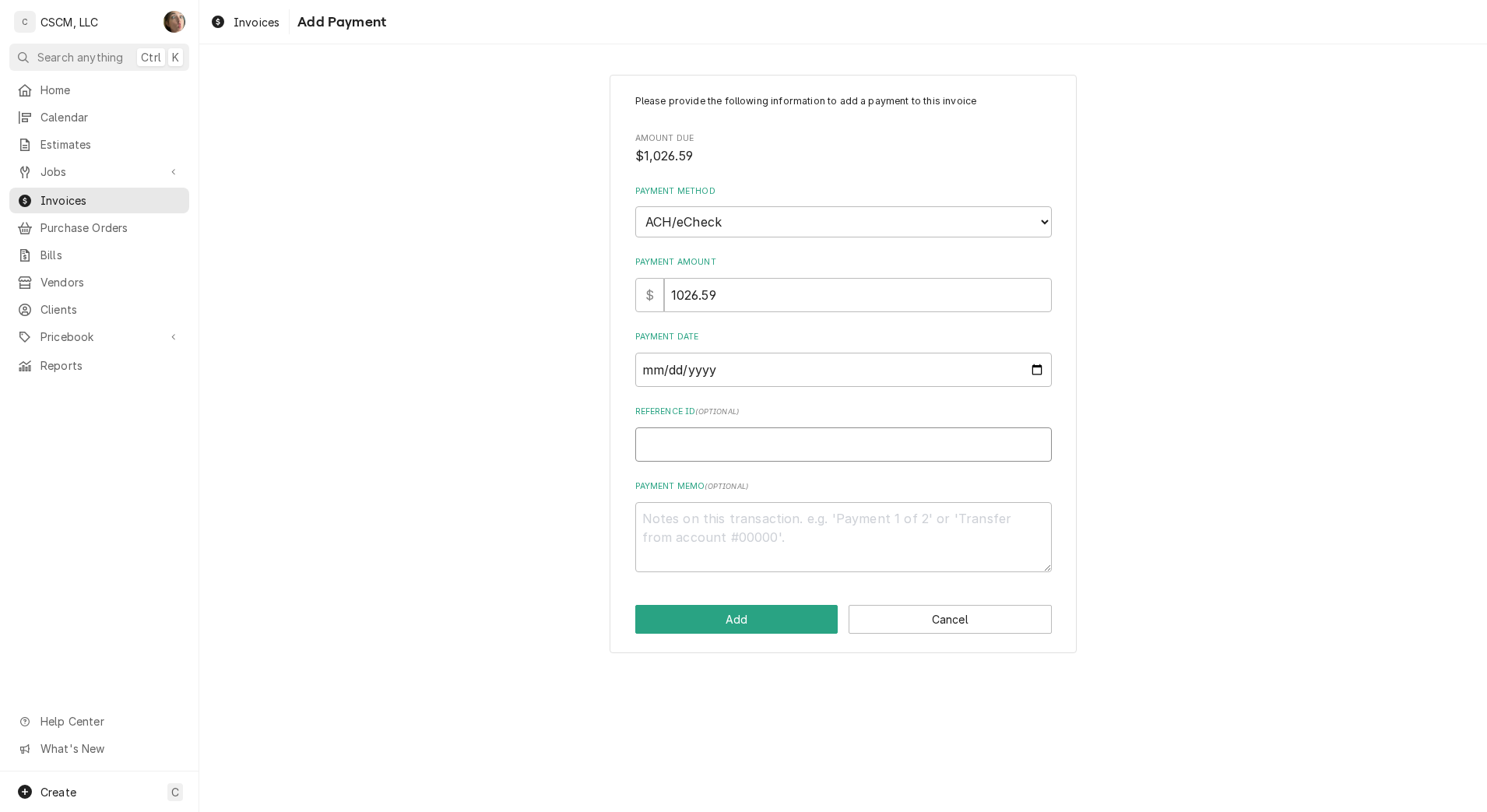
type textarea "x"
type input "1"
type textarea "x"
type input "11"
type textarea "x"
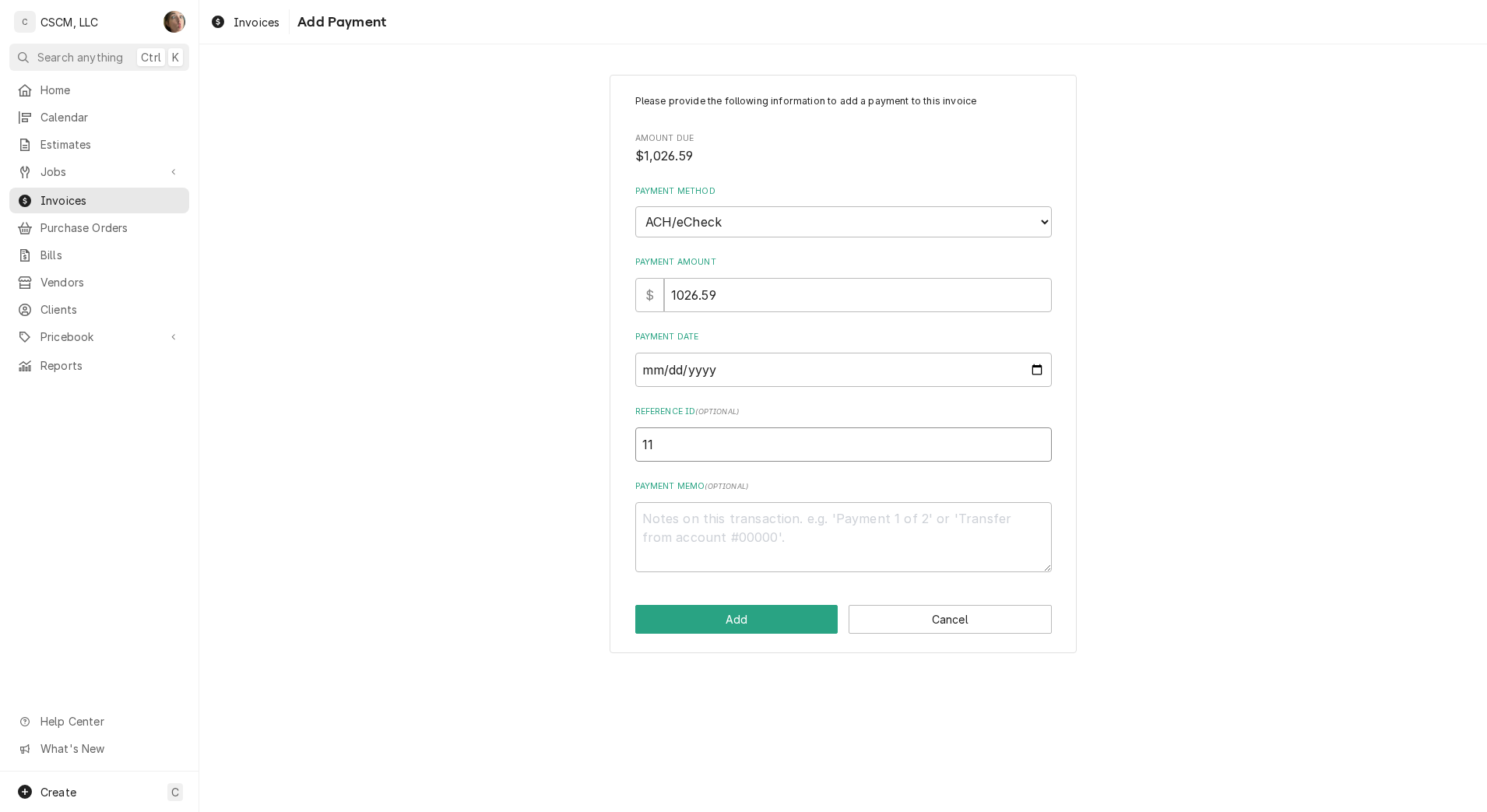
type input "118"
type textarea "x"
type input "11808"
type textarea "x"
type input "118084"
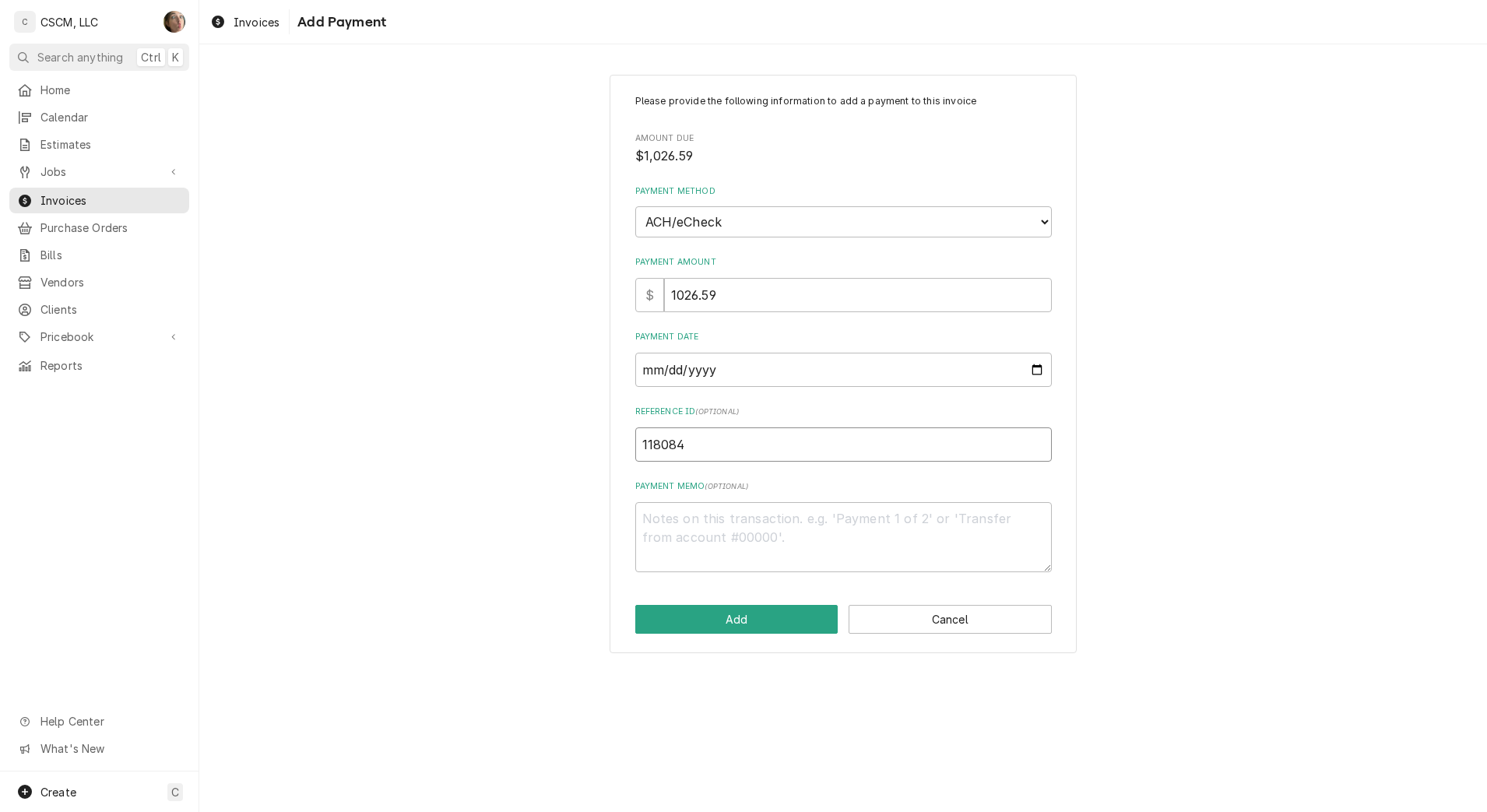
type textarea "x"
type input "1180847"
type textarea "x"
type input "11808477"
click at [699, 624] on button "Add" at bounding box center [736, 619] width 203 height 28
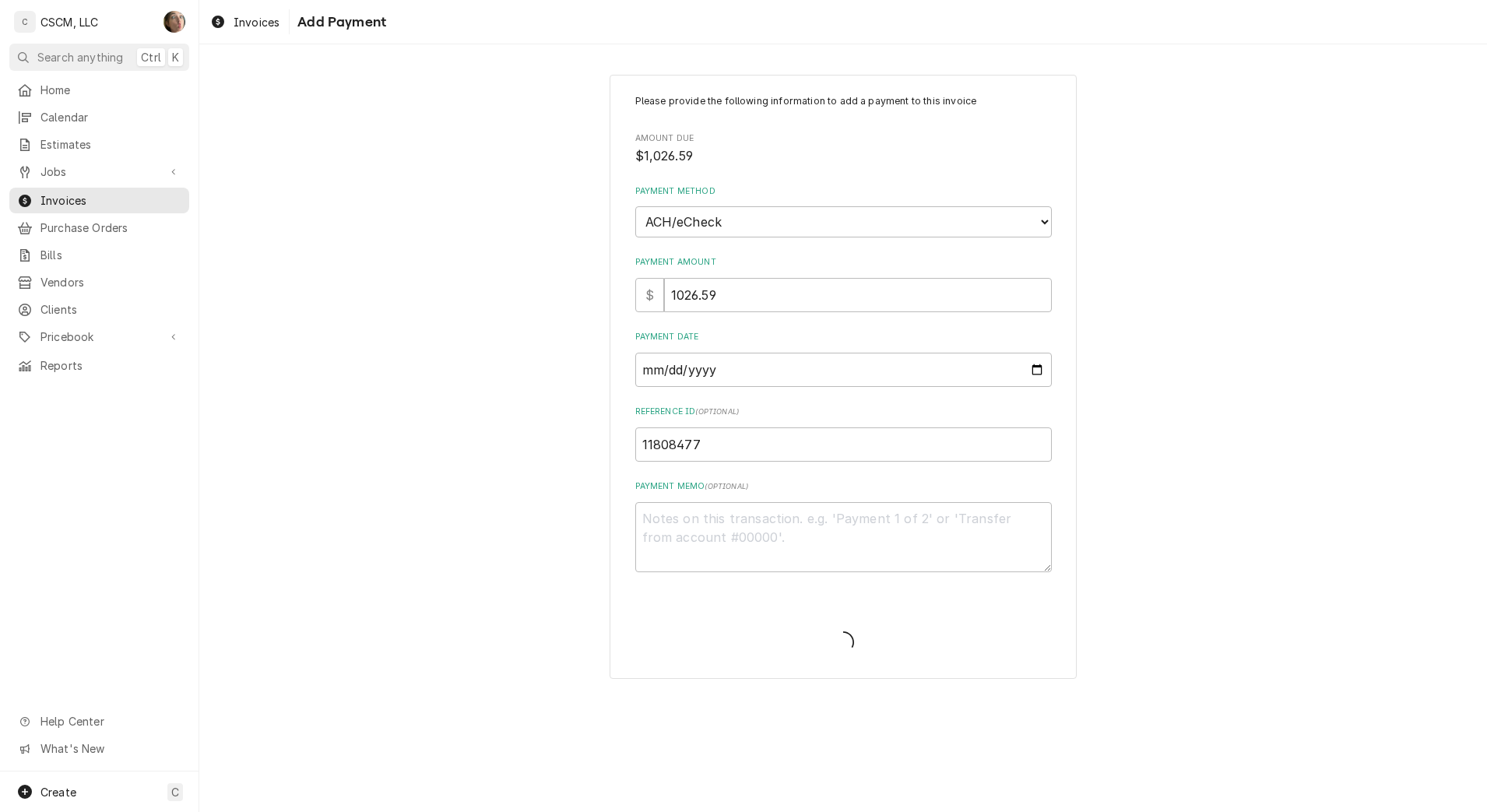
type textarea "x"
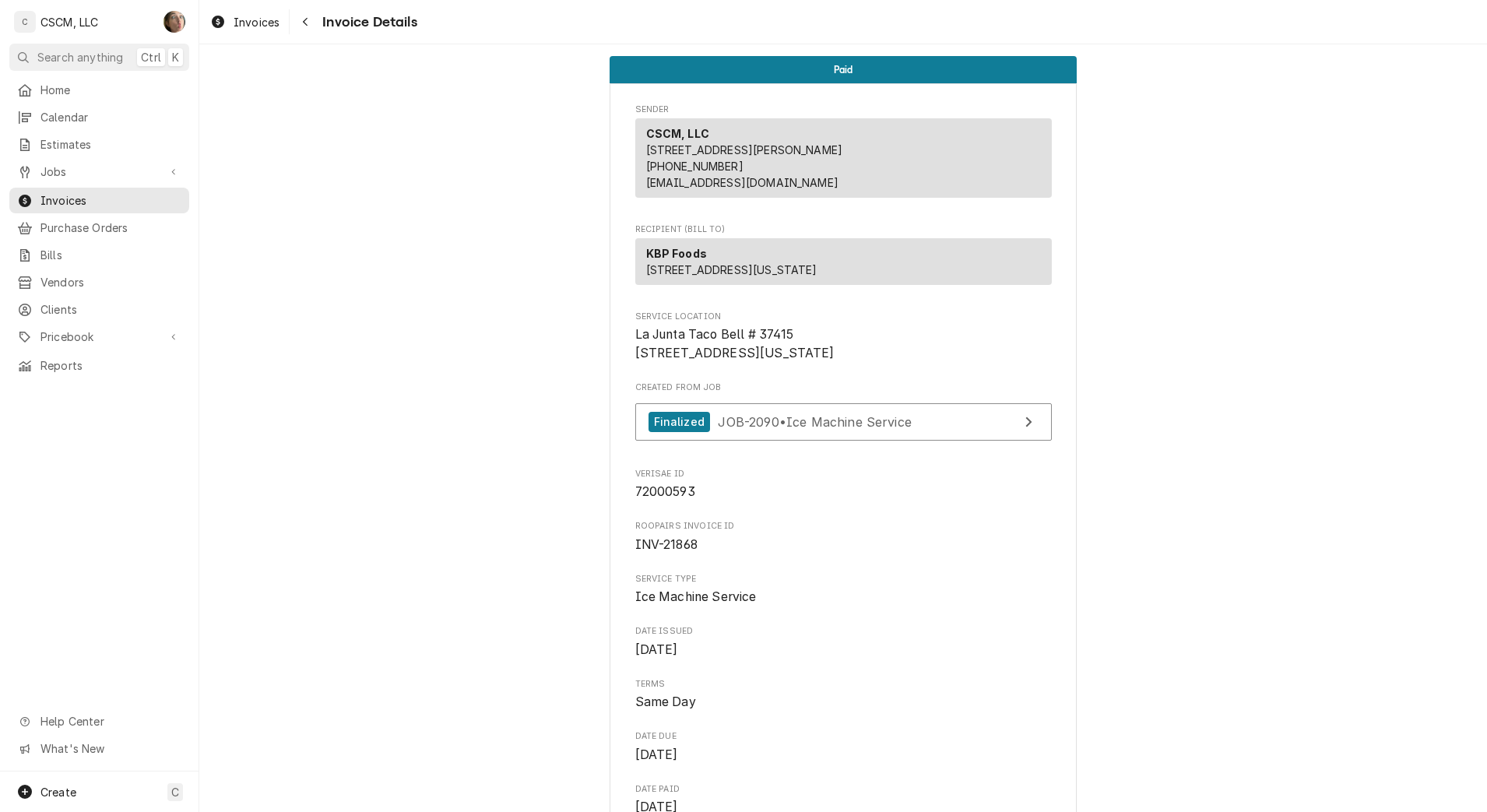
click at [303, 21] on icon "Navigate back" at bounding box center [305, 22] width 4 height 9
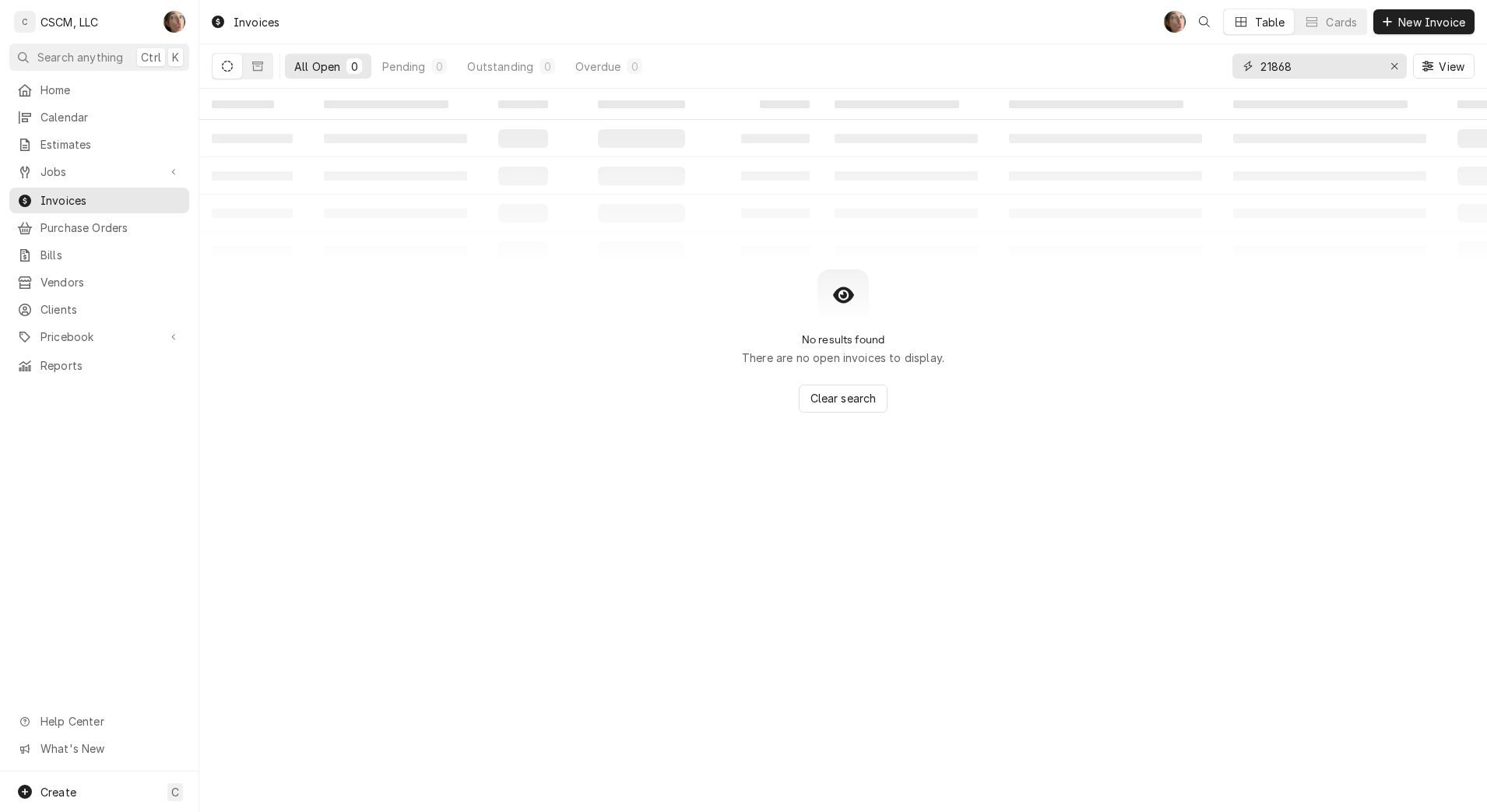
drag, startPoint x: 1340, startPoint y: 67, endPoint x: 1256, endPoint y: 67, distance: 84.0
click at [1256, 67] on div "21868" at bounding box center [1319, 66] width 175 height 25
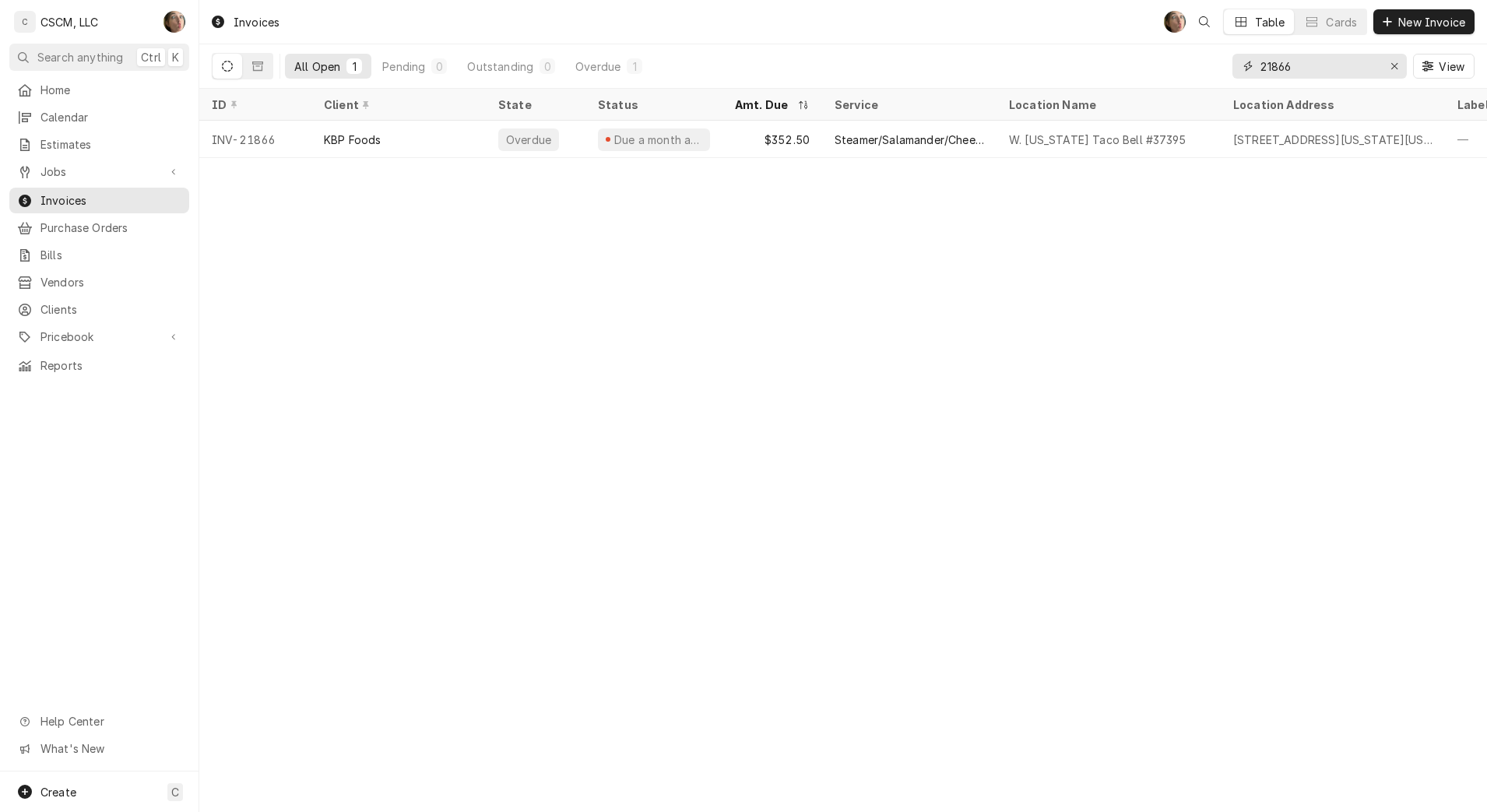
type input "21866"
click at [930, 135] on div "Steamer/Salamander/Cheesemelter Service" at bounding box center [909, 139] width 150 height 16
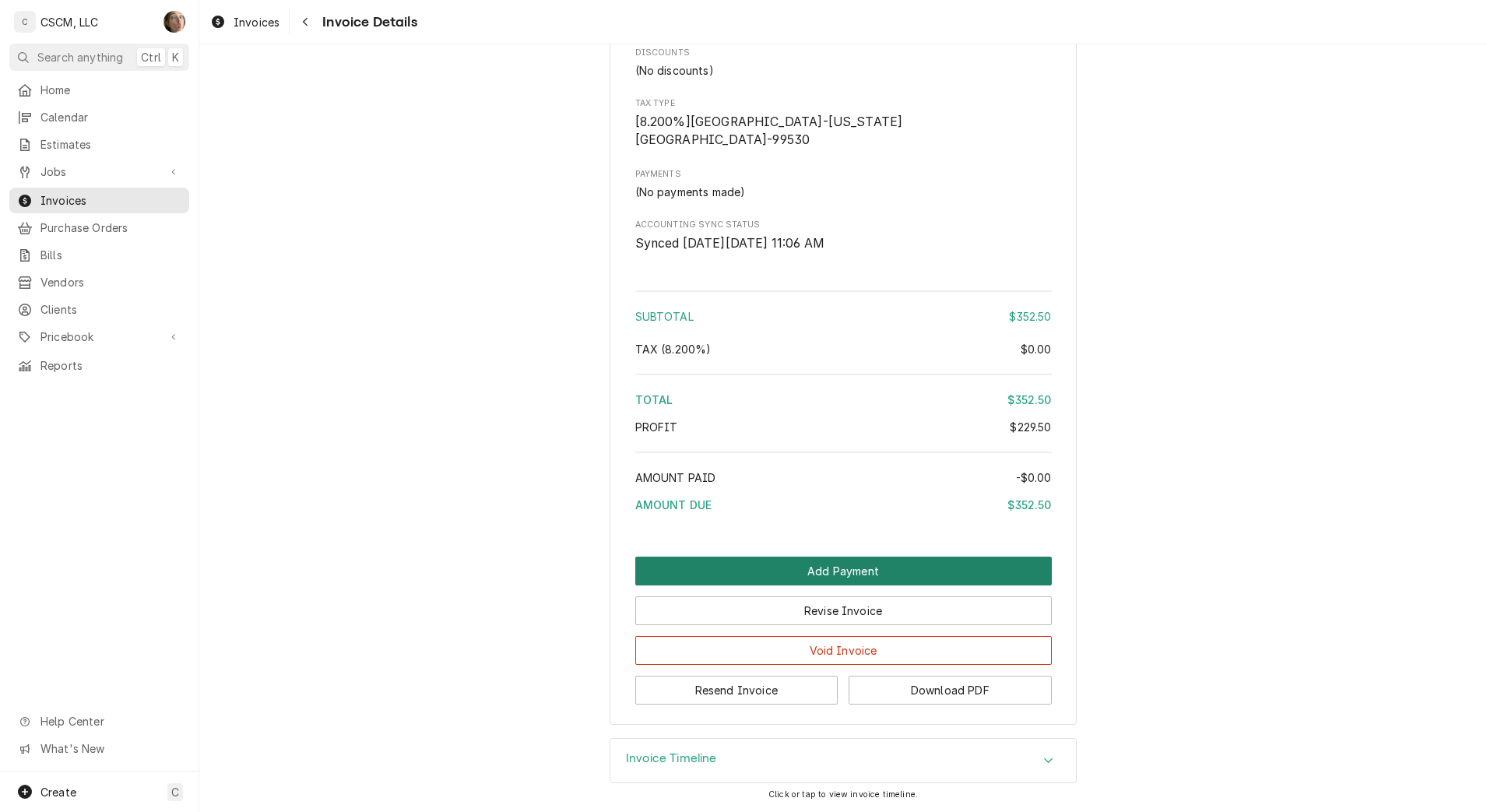
click at [914, 574] on button "Add Payment" at bounding box center [843, 571] width 417 height 28
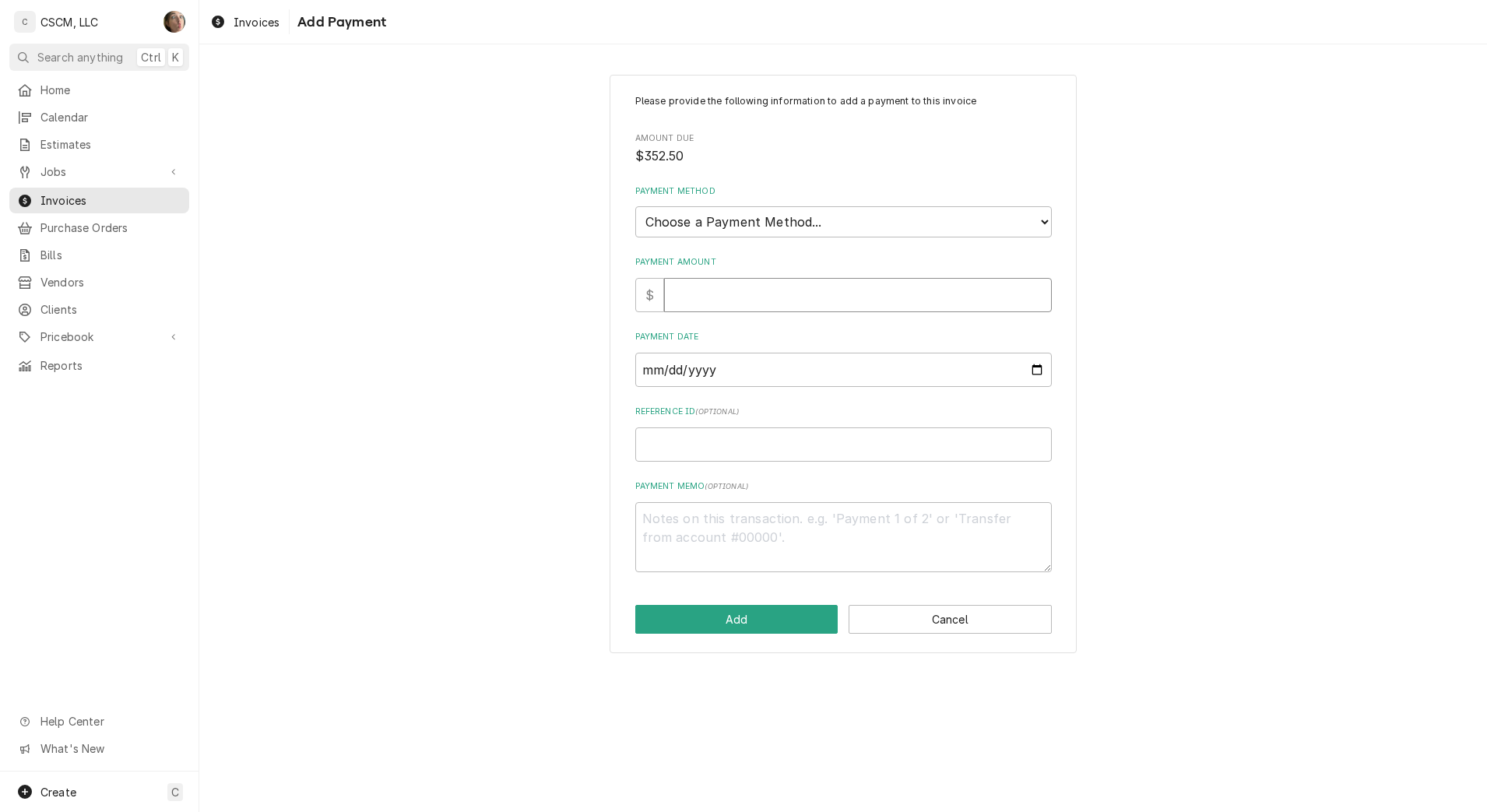
click at [812, 302] on input "Payment Amount" at bounding box center [857, 294] width 387 height 35
type textarea "x"
type input "3"
type textarea "x"
type input "35"
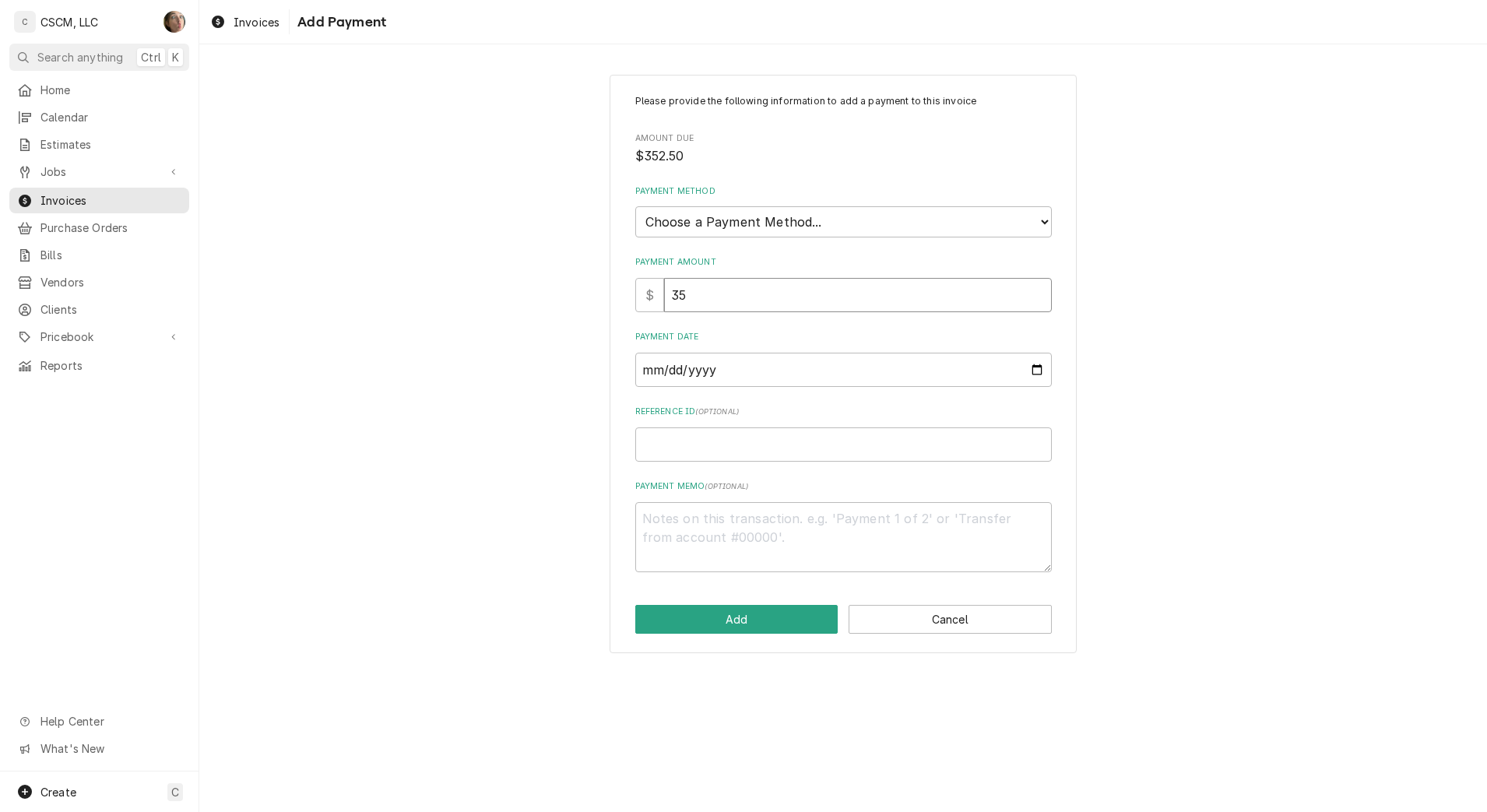
type textarea "x"
type input "352"
type textarea "x"
type input "352.5"
click at [814, 231] on select "Choose a Payment Method... Cash Check Credit/Debit Card ACH/eCheck Other" at bounding box center [843, 222] width 417 height 31
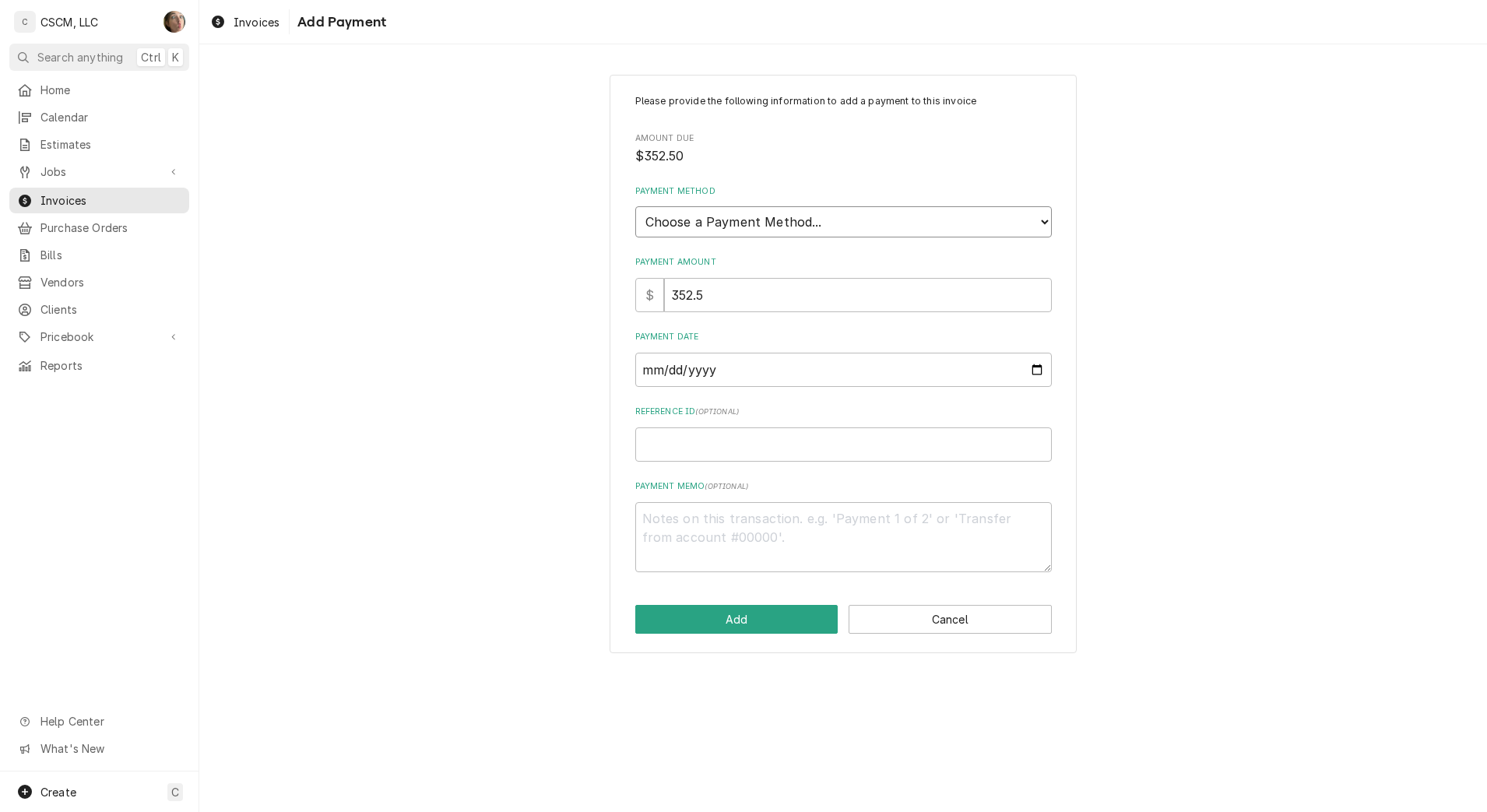
select select "4"
click at [635, 207] on select "Choose a Payment Method... Cash Check Credit/Debit Card ACH/eCheck Other" at bounding box center [843, 222] width 417 height 31
click at [1038, 368] on input "Payment Date" at bounding box center [843, 370] width 417 height 35
type textarea "x"
type input "[DATE]"
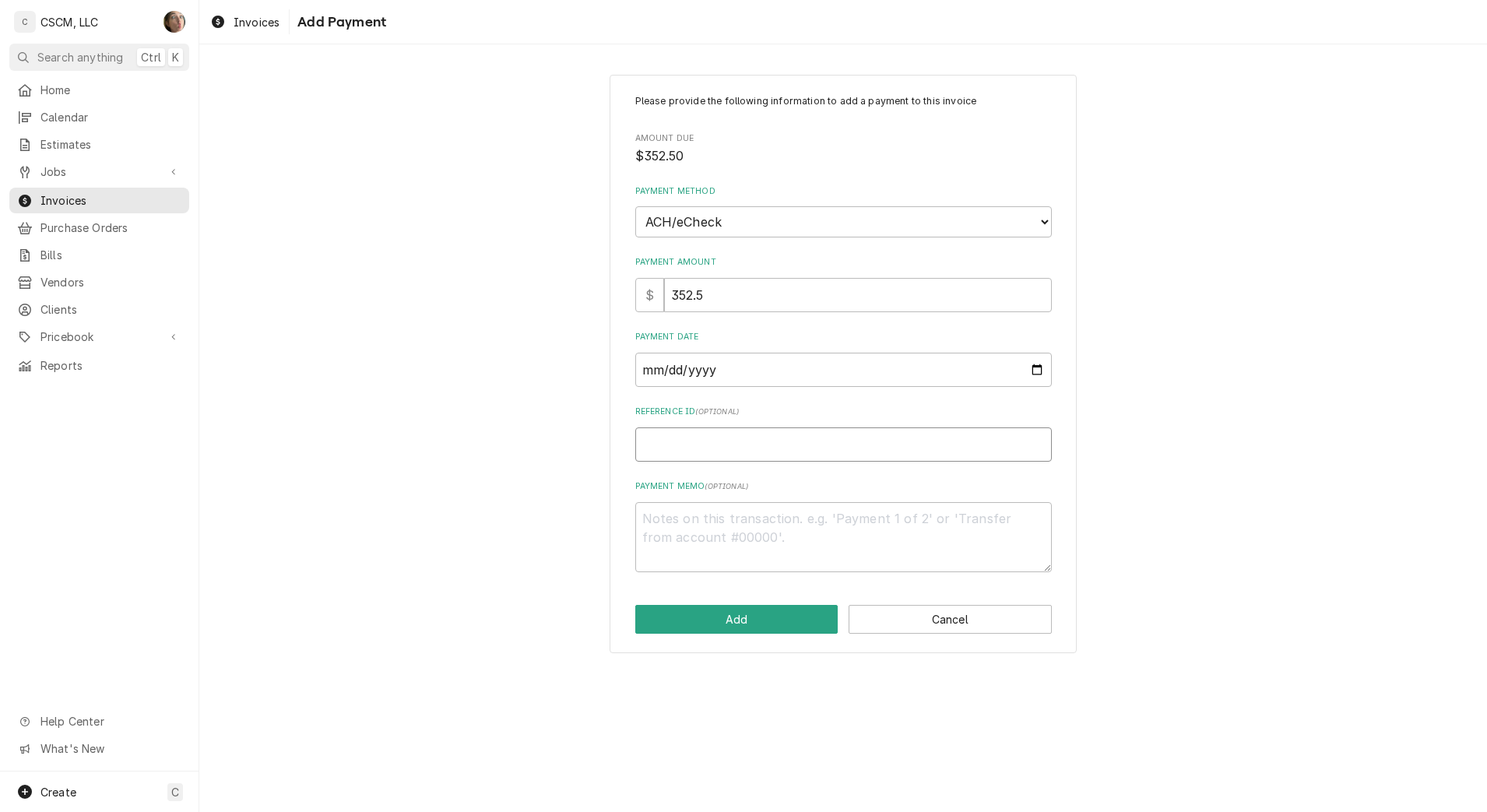
click at [736, 457] on input "Reference ID ( optional )" at bounding box center [843, 444] width 417 height 35
paste input "11808477"
type textarea "x"
type input "11808477"
click at [748, 618] on button "Add" at bounding box center [736, 619] width 203 height 28
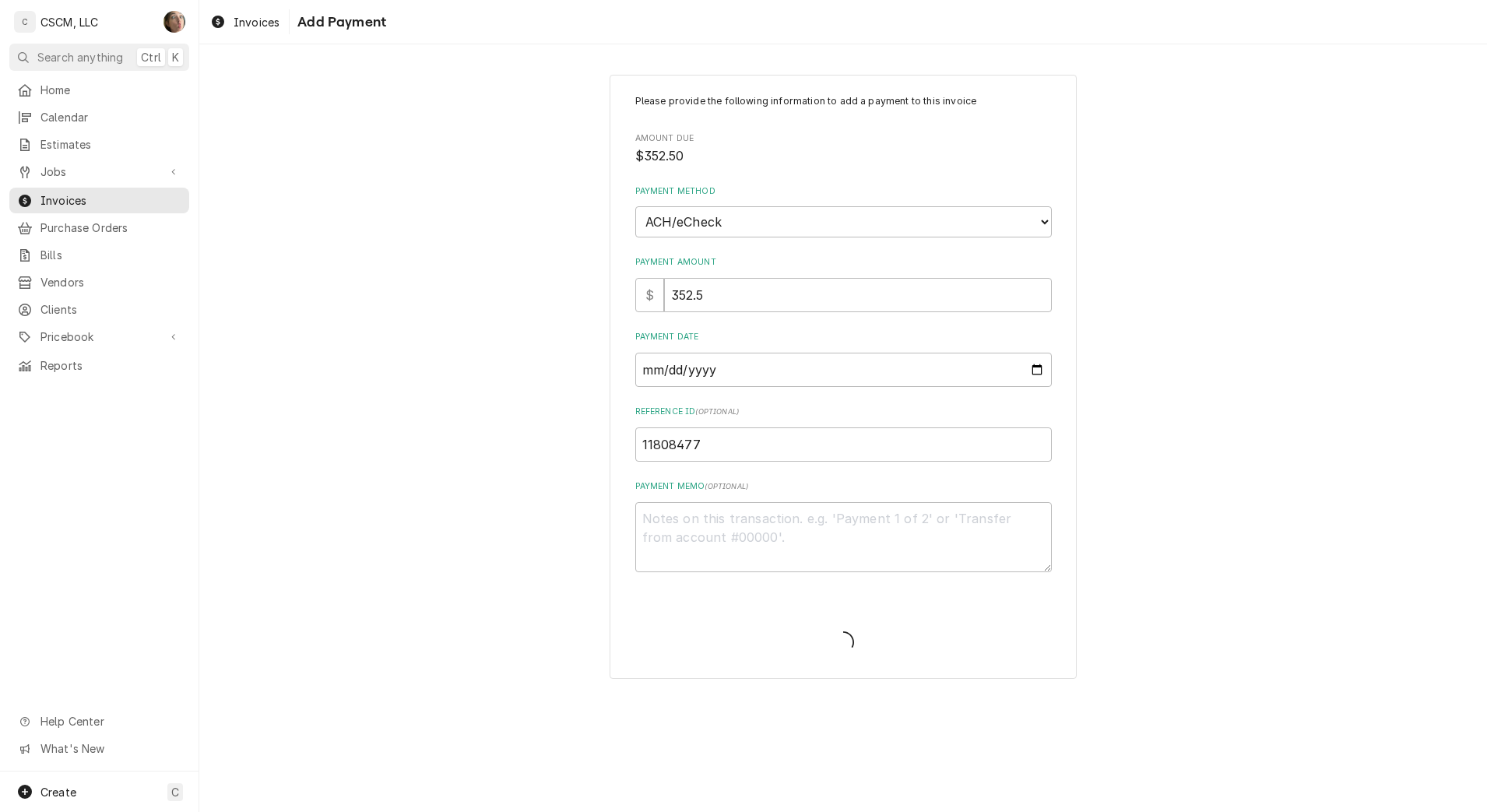
type textarea "x"
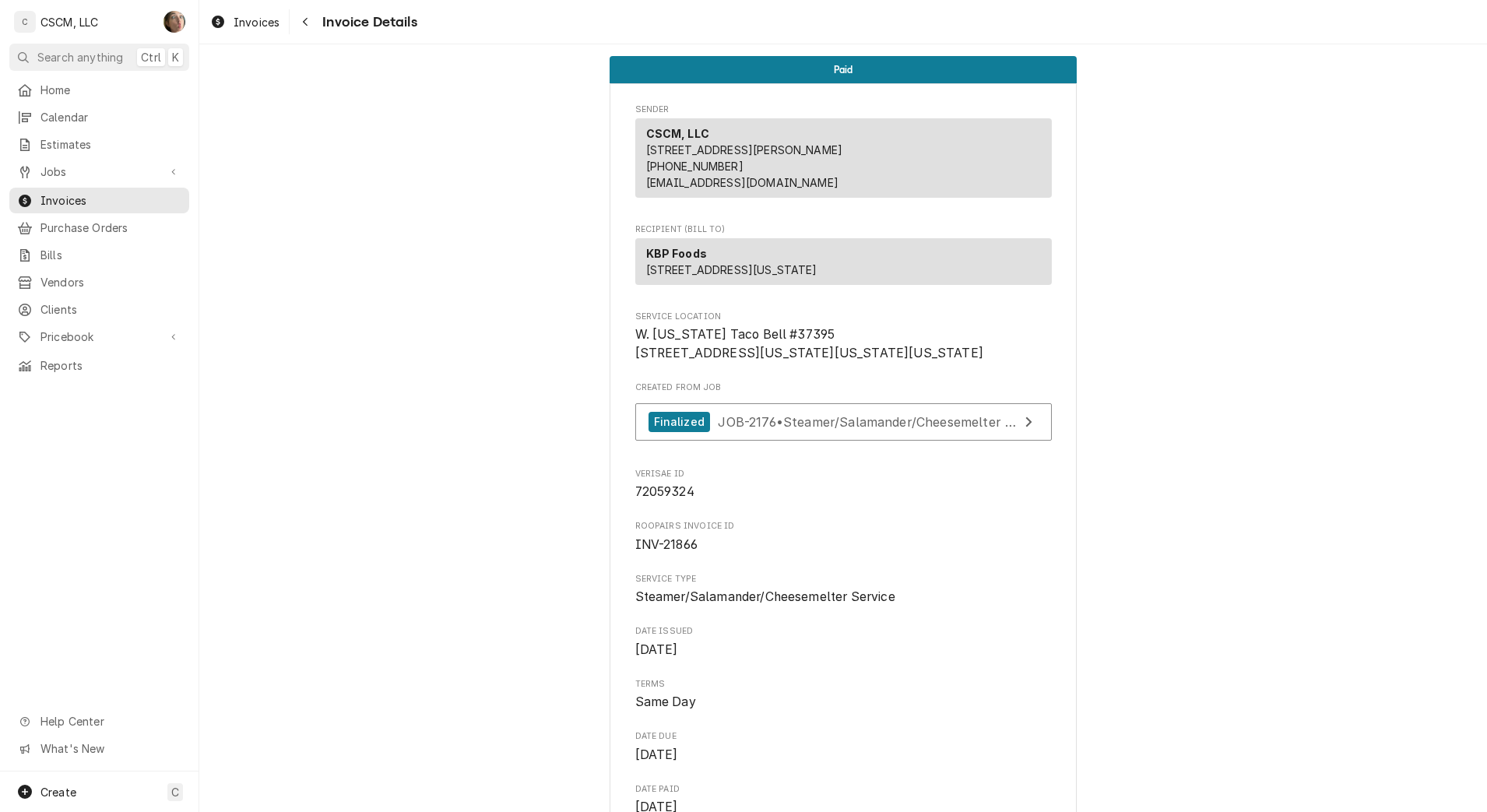
click at [309, 23] on icon "Navigate back" at bounding box center [306, 21] width 7 height 11
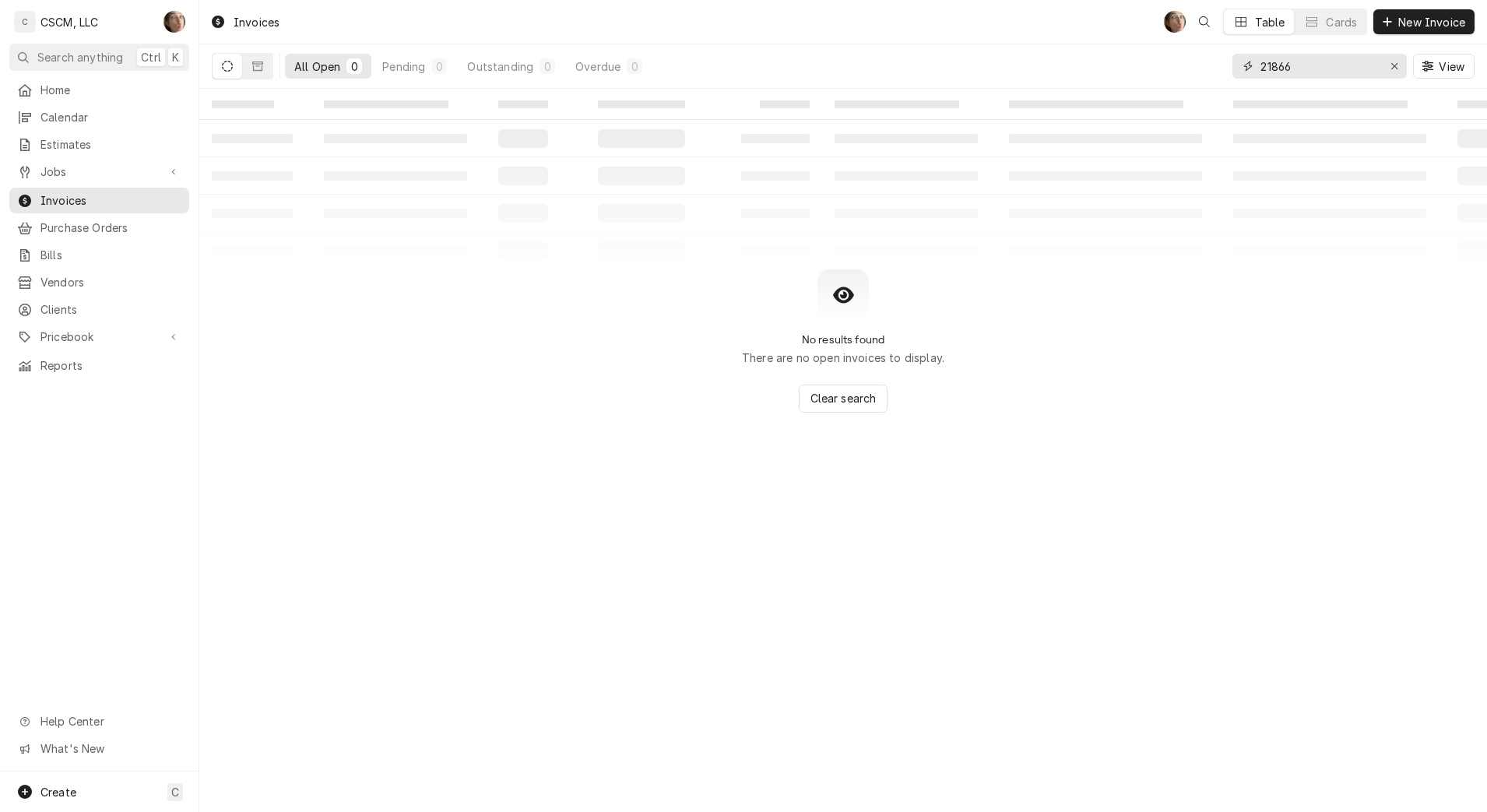
drag, startPoint x: 1327, startPoint y: 66, endPoint x: 1172, endPoint y: 69, distance: 155.0
click at [1172, 69] on div "All Open 0 Pending 0 Outstanding 0 Overdue 0 21866 View" at bounding box center [843, 66] width 1263 height 43
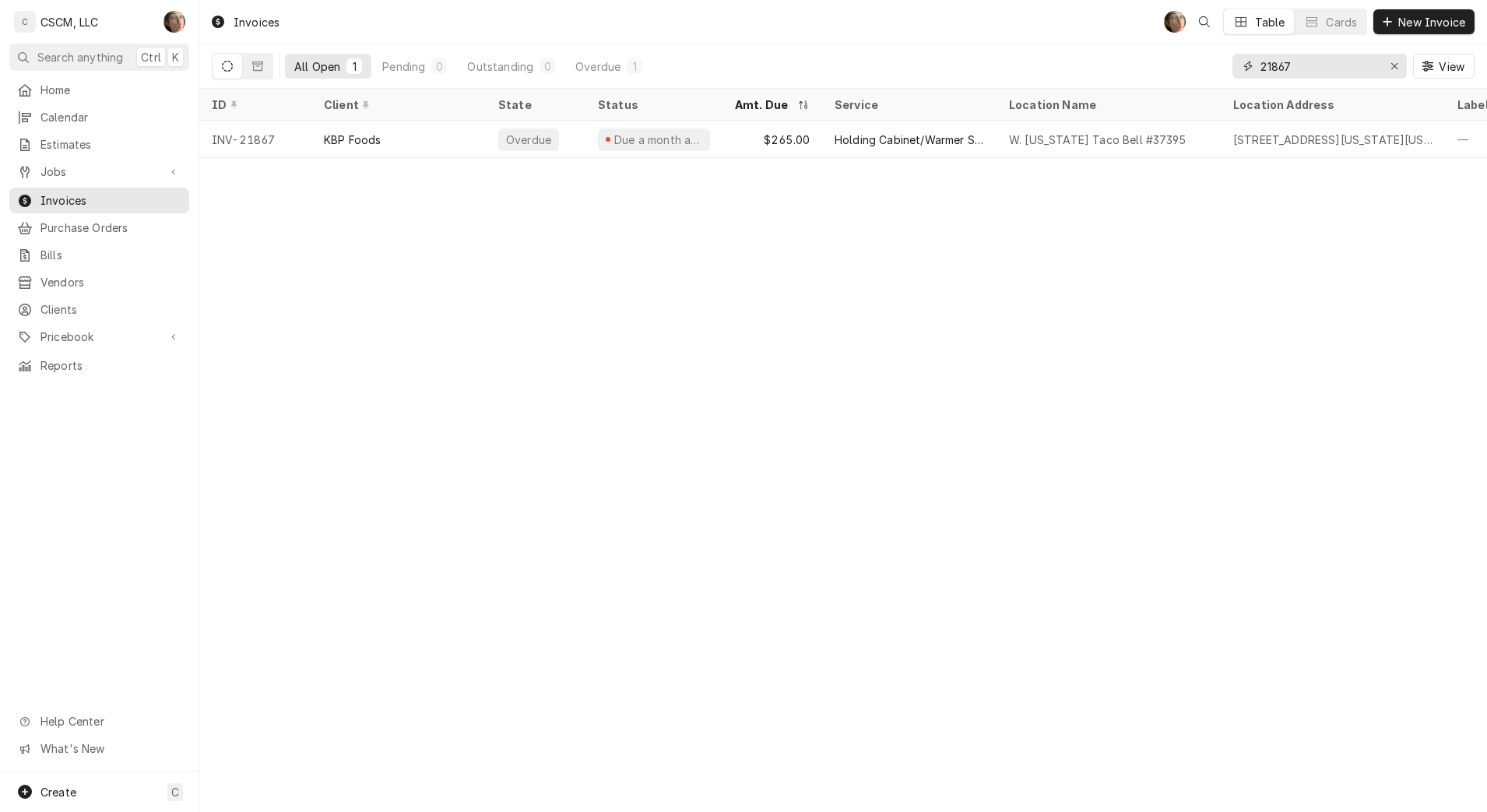
type input "21867"
click at [871, 146] on div "Holding Cabinet/Warmer Service" at bounding box center [909, 139] width 175 height 37
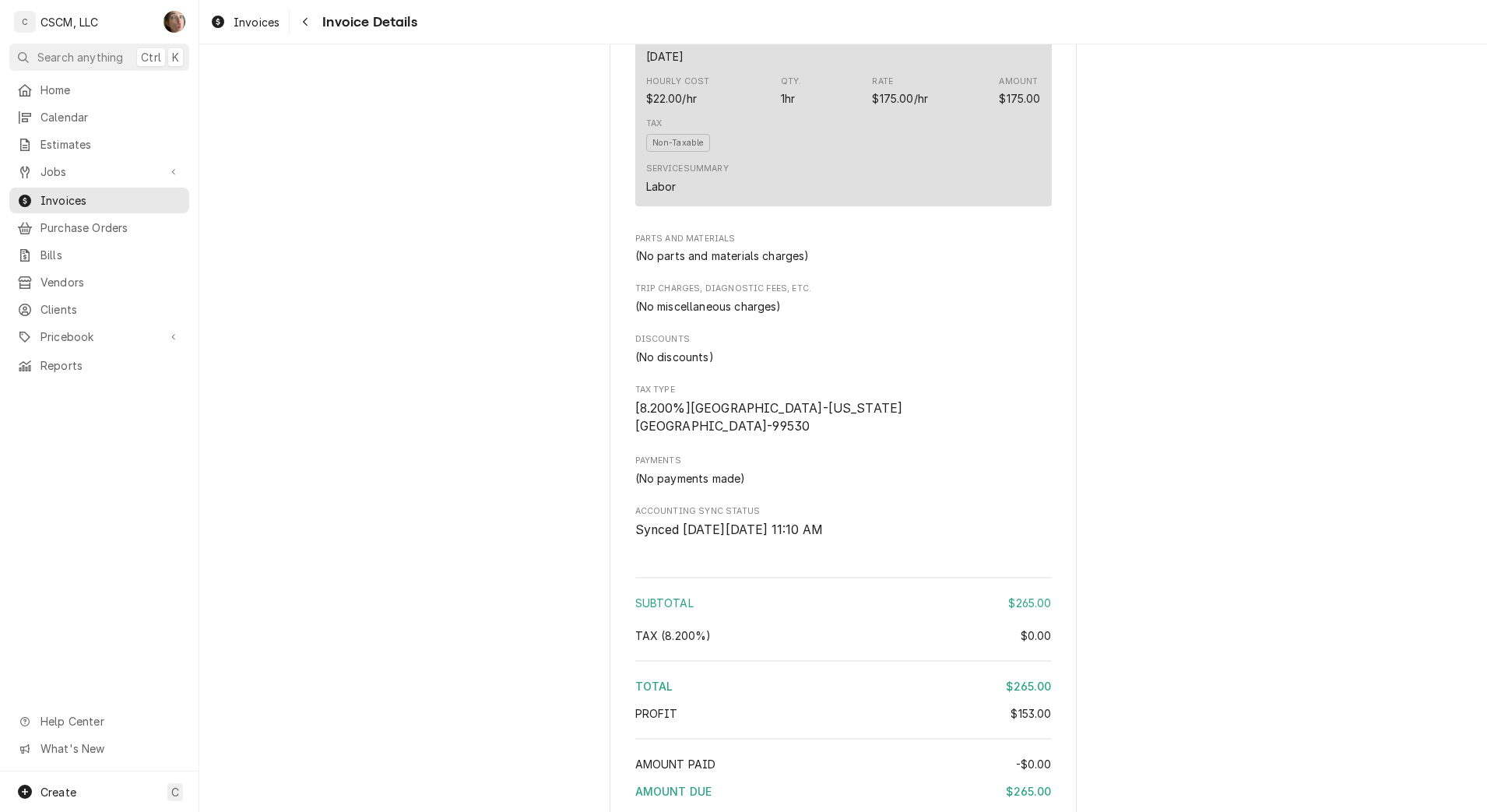
scroll to position [1626, 0]
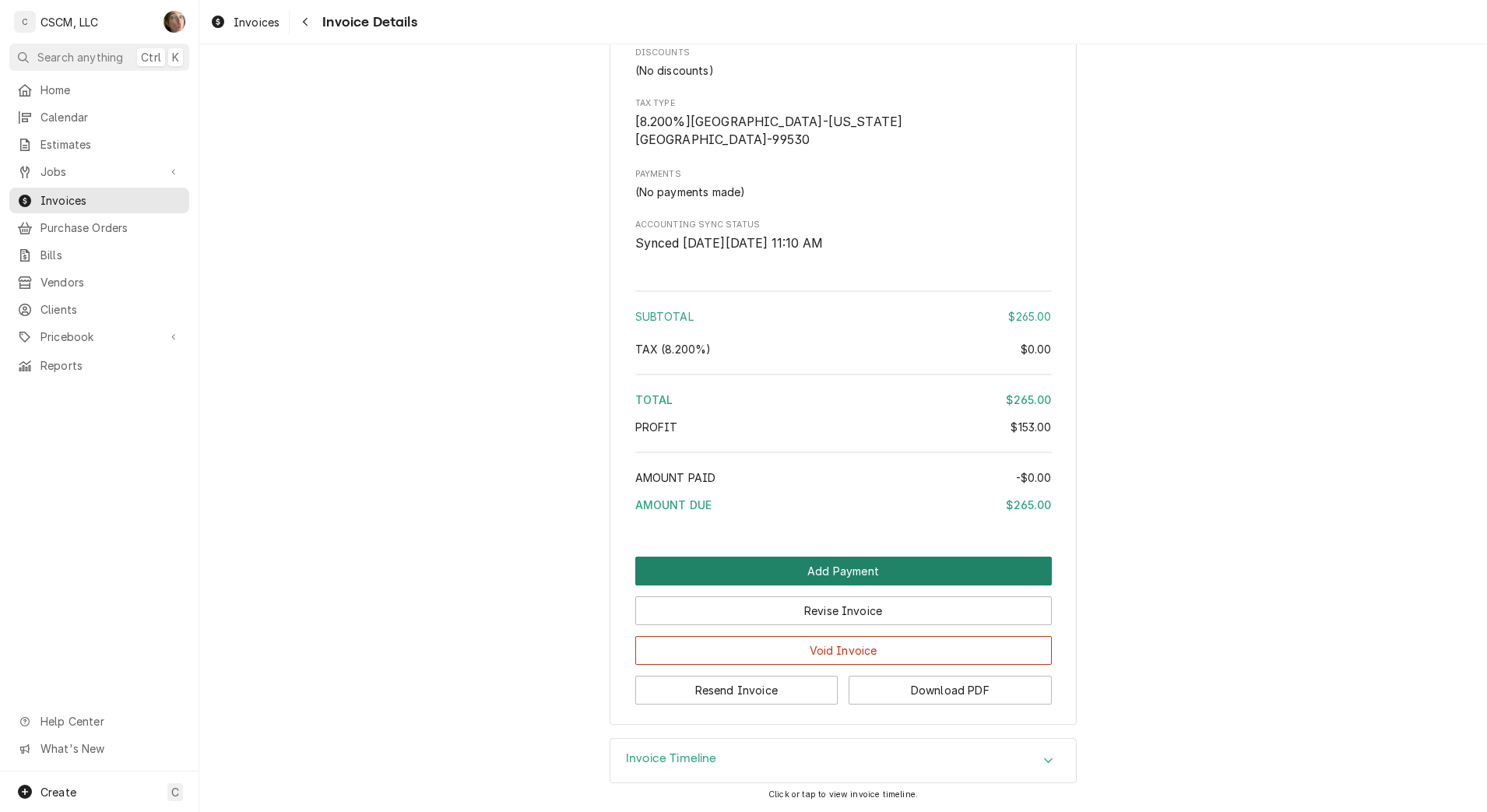
click at [728, 559] on button "Add Payment" at bounding box center [843, 571] width 417 height 28
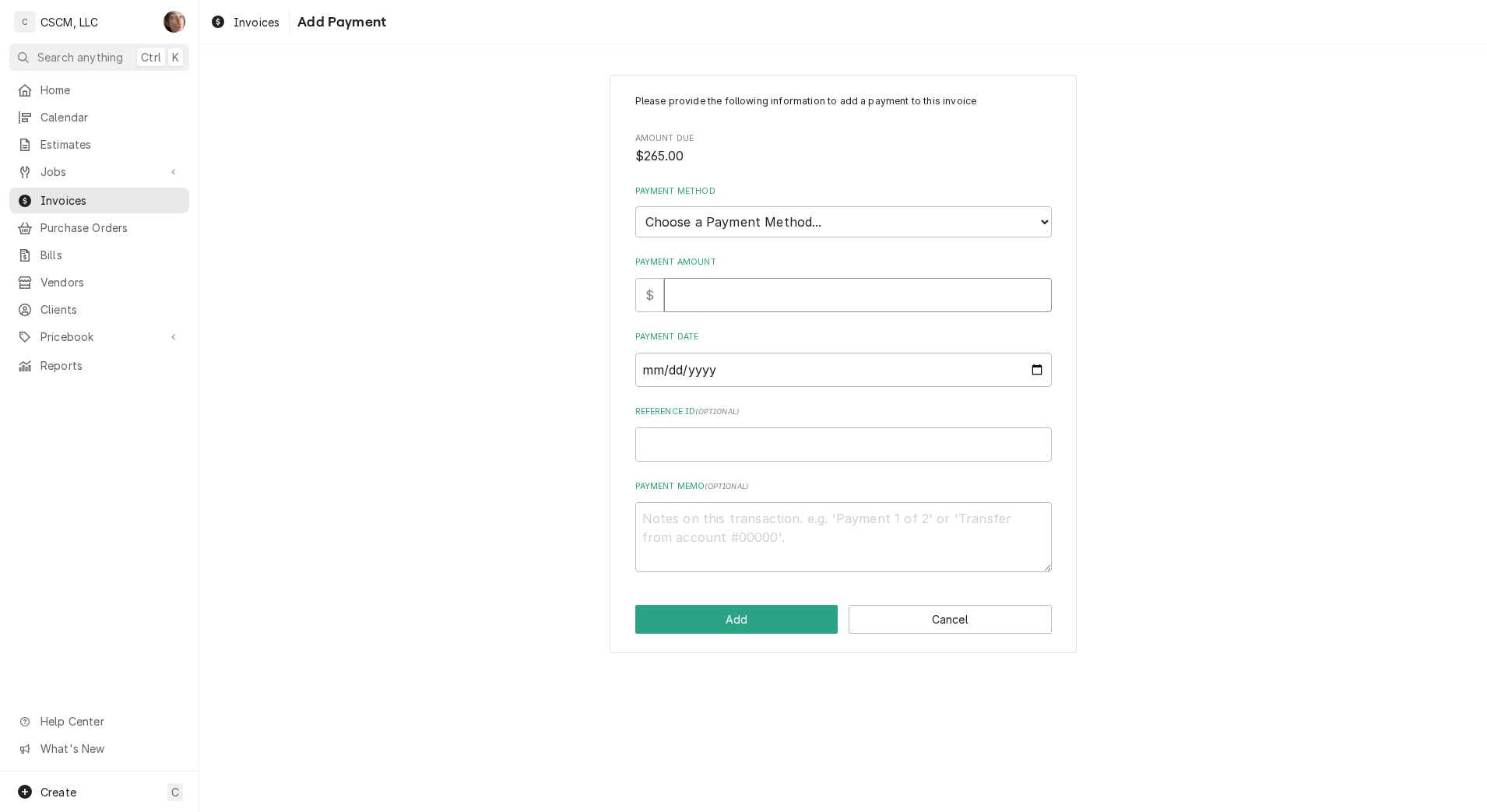
click at [747, 285] on input "Payment Amount" at bounding box center [857, 294] width 387 height 35
type textarea "x"
type input "2"
type textarea "x"
type input "26"
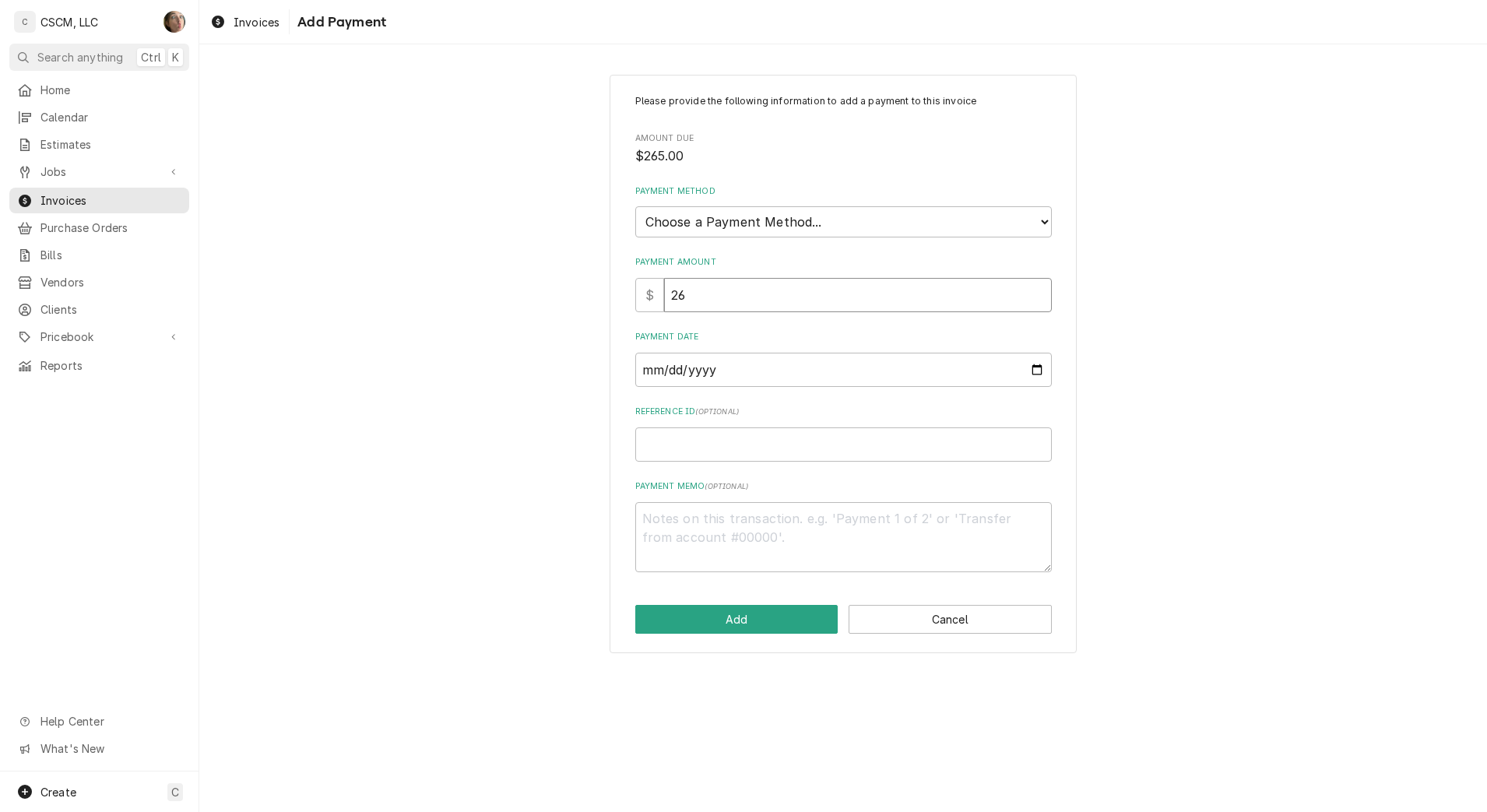
type textarea "x"
type input "265"
click at [756, 225] on select "Choose a Payment Method... Cash Check Credit/Debit Card ACH/eCheck Other" at bounding box center [843, 222] width 417 height 31
select select "4"
click at [635, 207] on select "Choose a Payment Method... Cash Check Credit/Debit Card ACH/eCheck Other" at bounding box center [843, 222] width 417 height 31
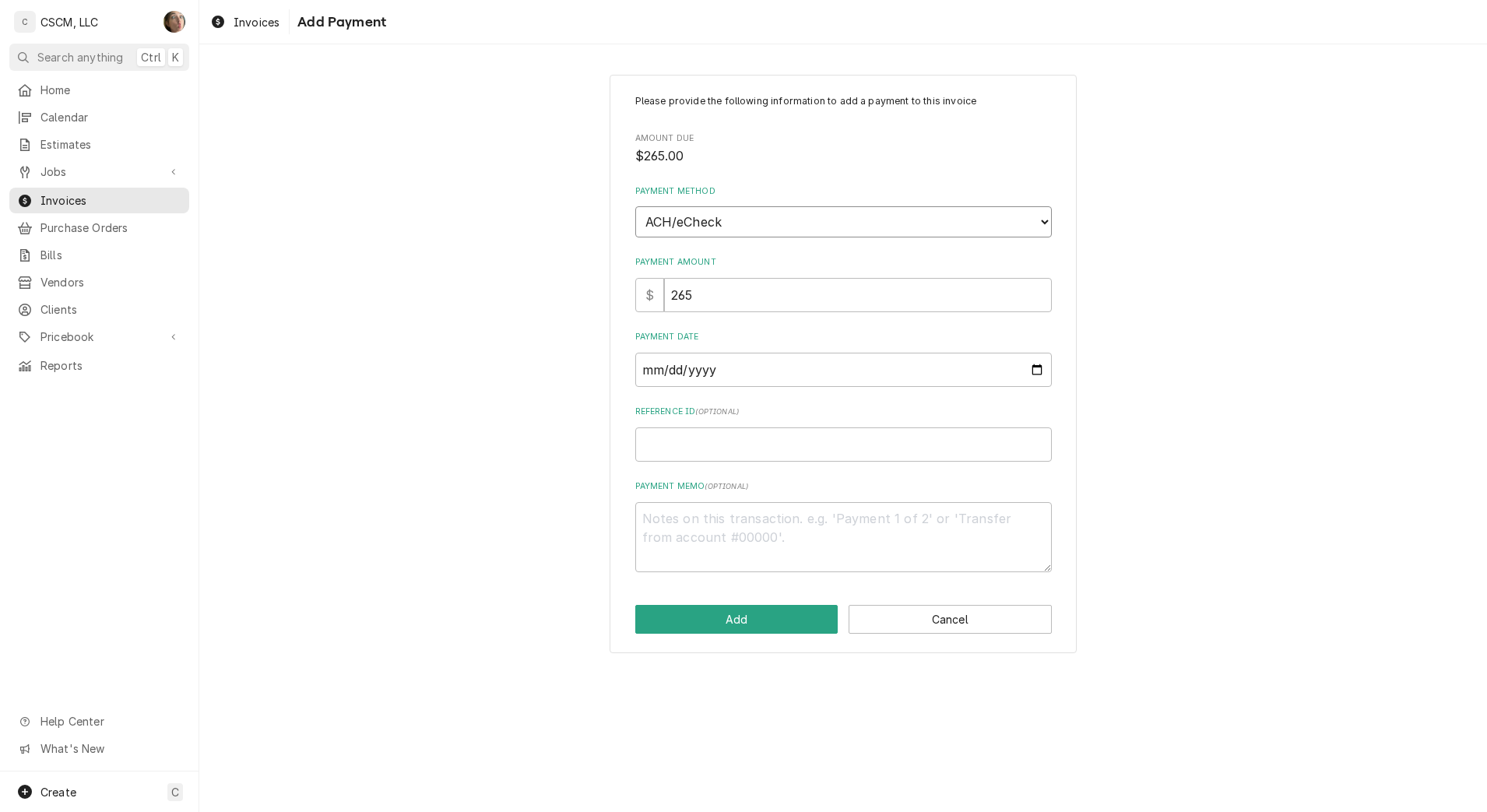
type textarea "x"
click at [1037, 367] on input "Payment Date" at bounding box center [843, 370] width 417 height 35
type input "2025-10-10"
click at [733, 455] on input "Reference ID ( optional )" at bounding box center [843, 444] width 417 height 35
paste input "11808477"
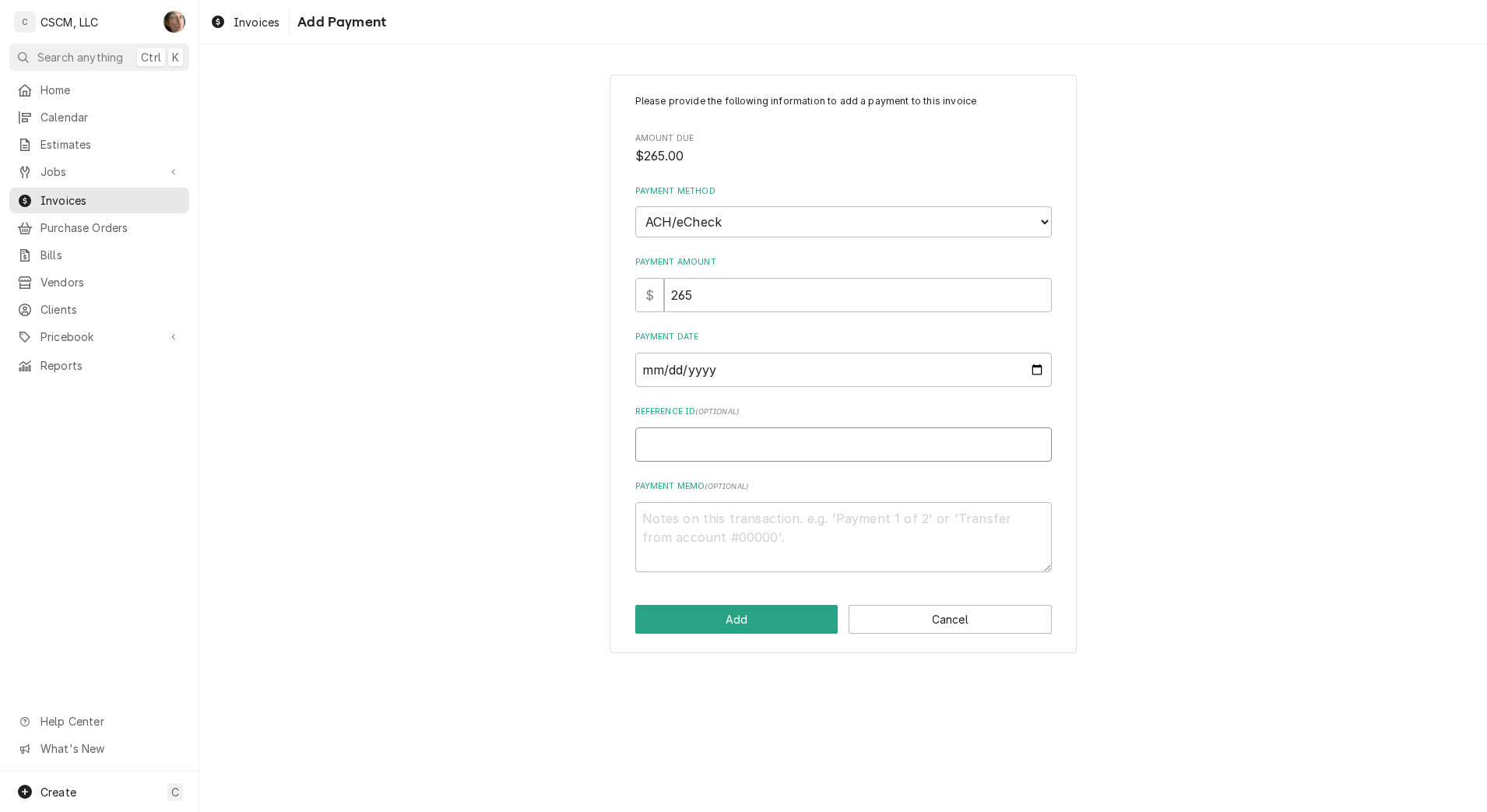
type textarea "x"
type input "11808477"
click at [754, 618] on button "Add" at bounding box center [736, 619] width 203 height 28
type textarea "x"
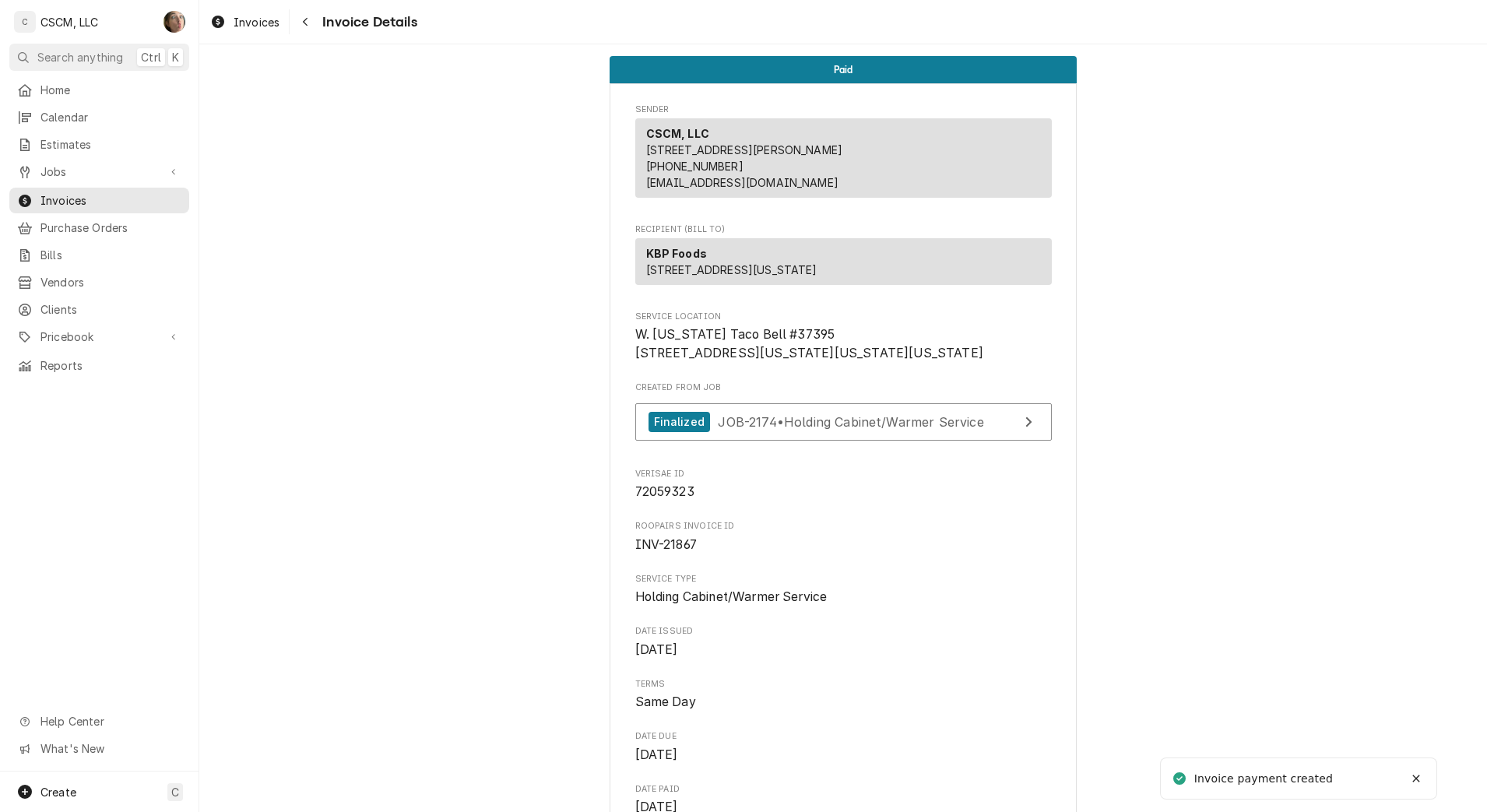
click at [308, 27] on icon "Navigate back" at bounding box center [306, 21] width 7 height 11
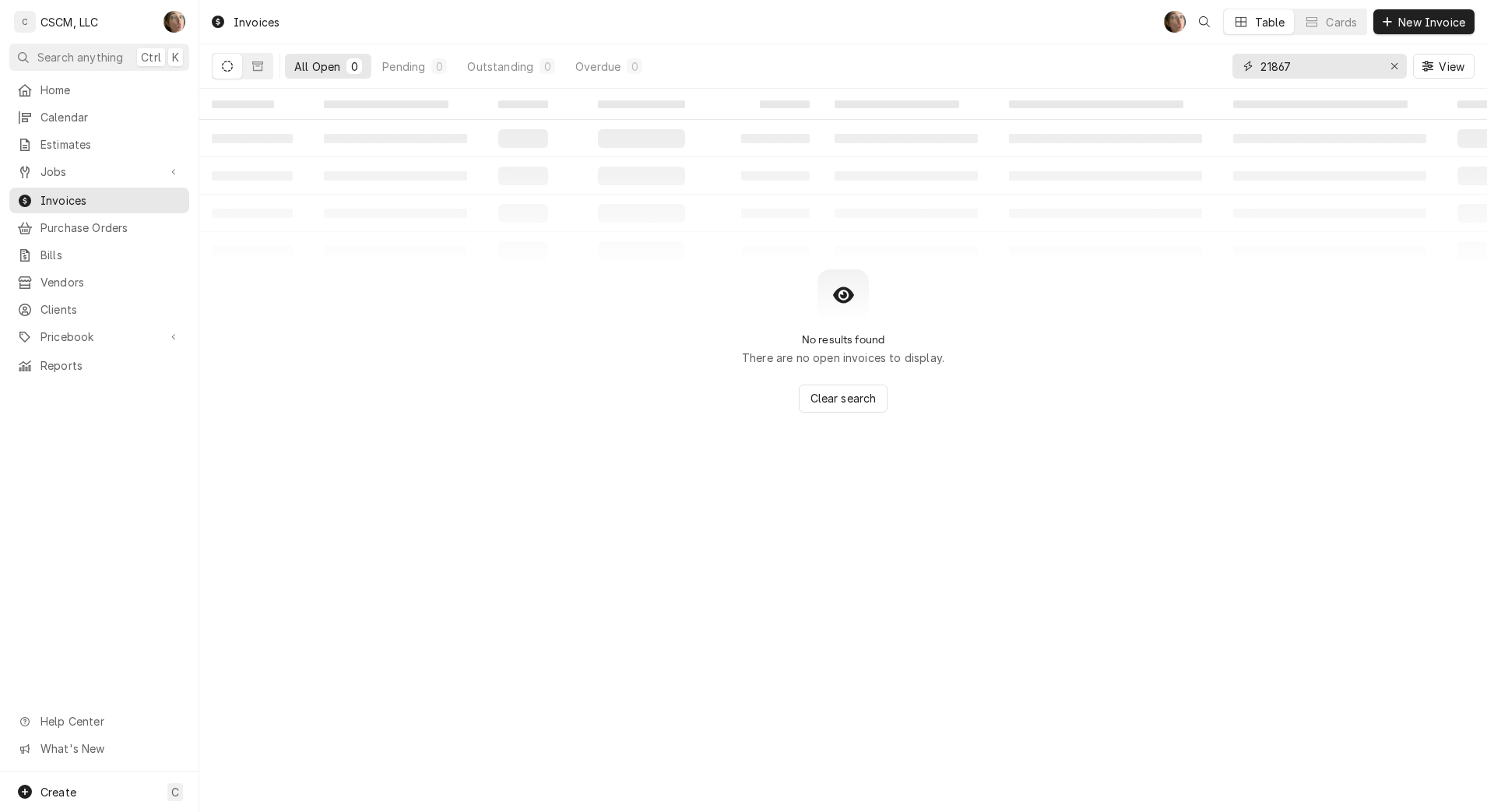
drag, startPoint x: 1245, startPoint y: 54, endPoint x: 1226, endPoint y: 50, distance: 19.4
click at [1226, 50] on div "All Open 0 Pending 0 Outstanding 0 Overdue 0 21867 View" at bounding box center [843, 66] width 1263 height 43
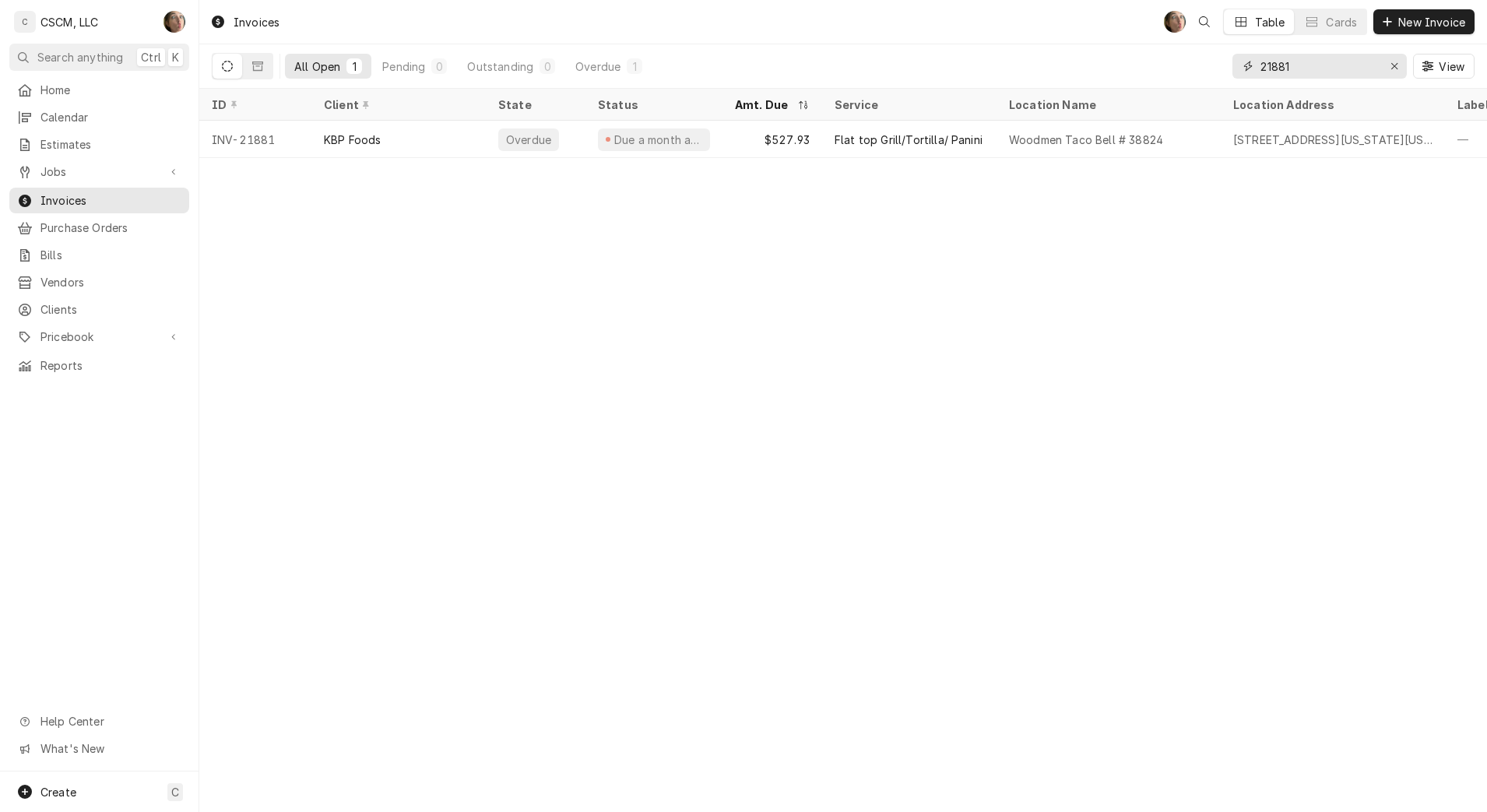
type input "21881"
click at [922, 138] on div "Flat top Grill/Tortilla/ Panini" at bounding box center [908, 139] width 148 height 16
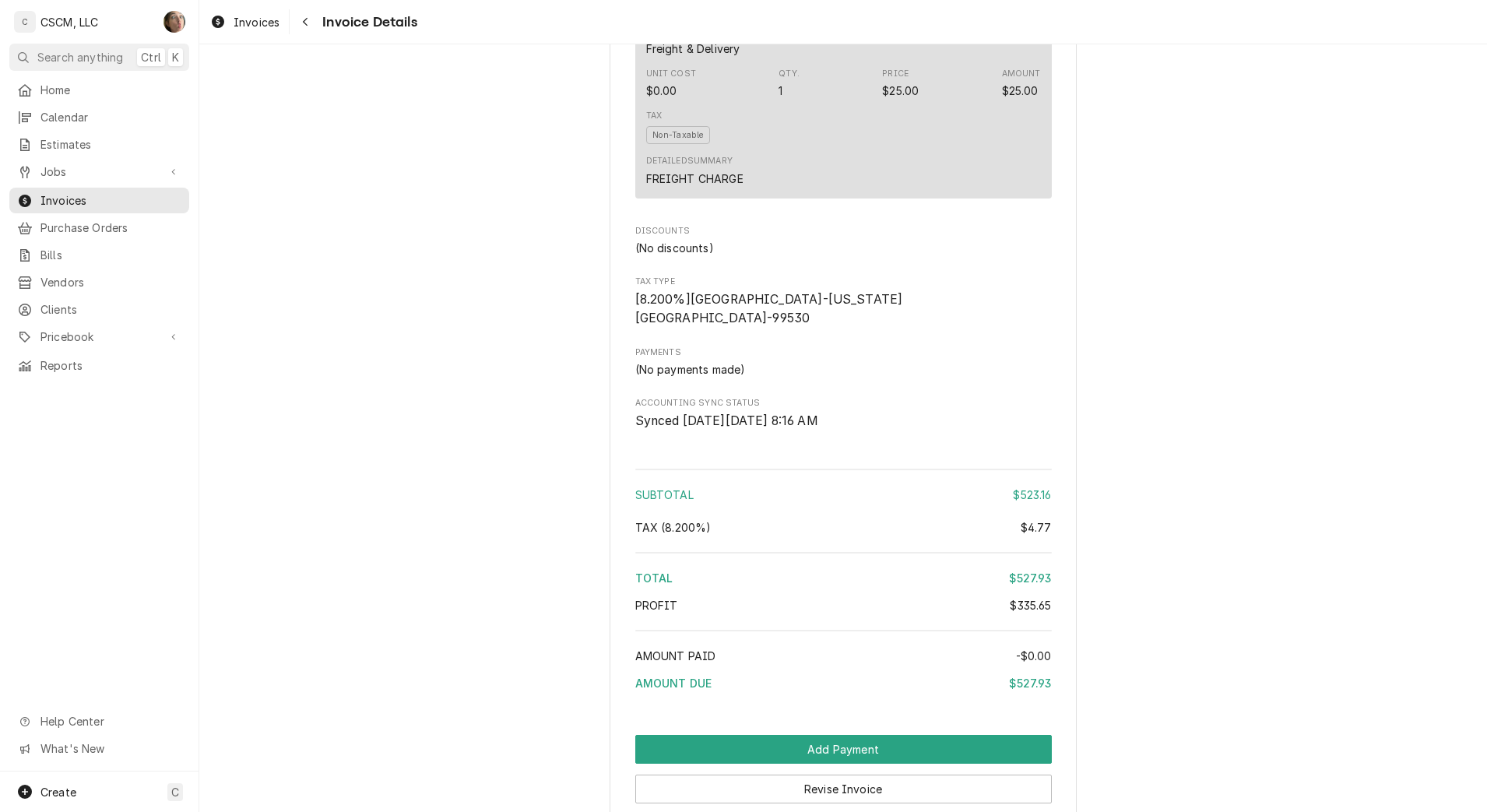
scroll to position [2098, 0]
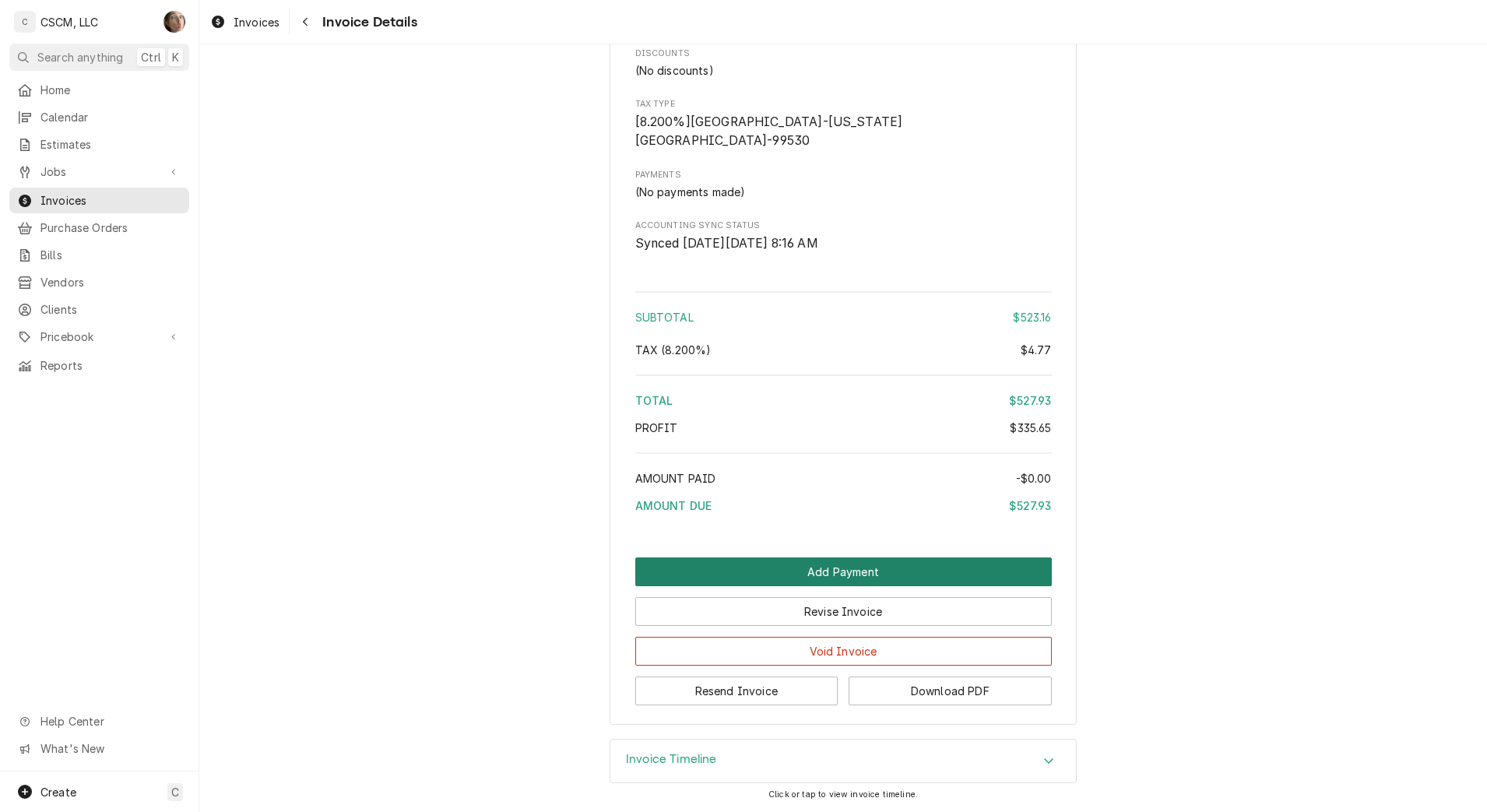
click at [682, 569] on button "Add Payment" at bounding box center [843, 572] width 417 height 28
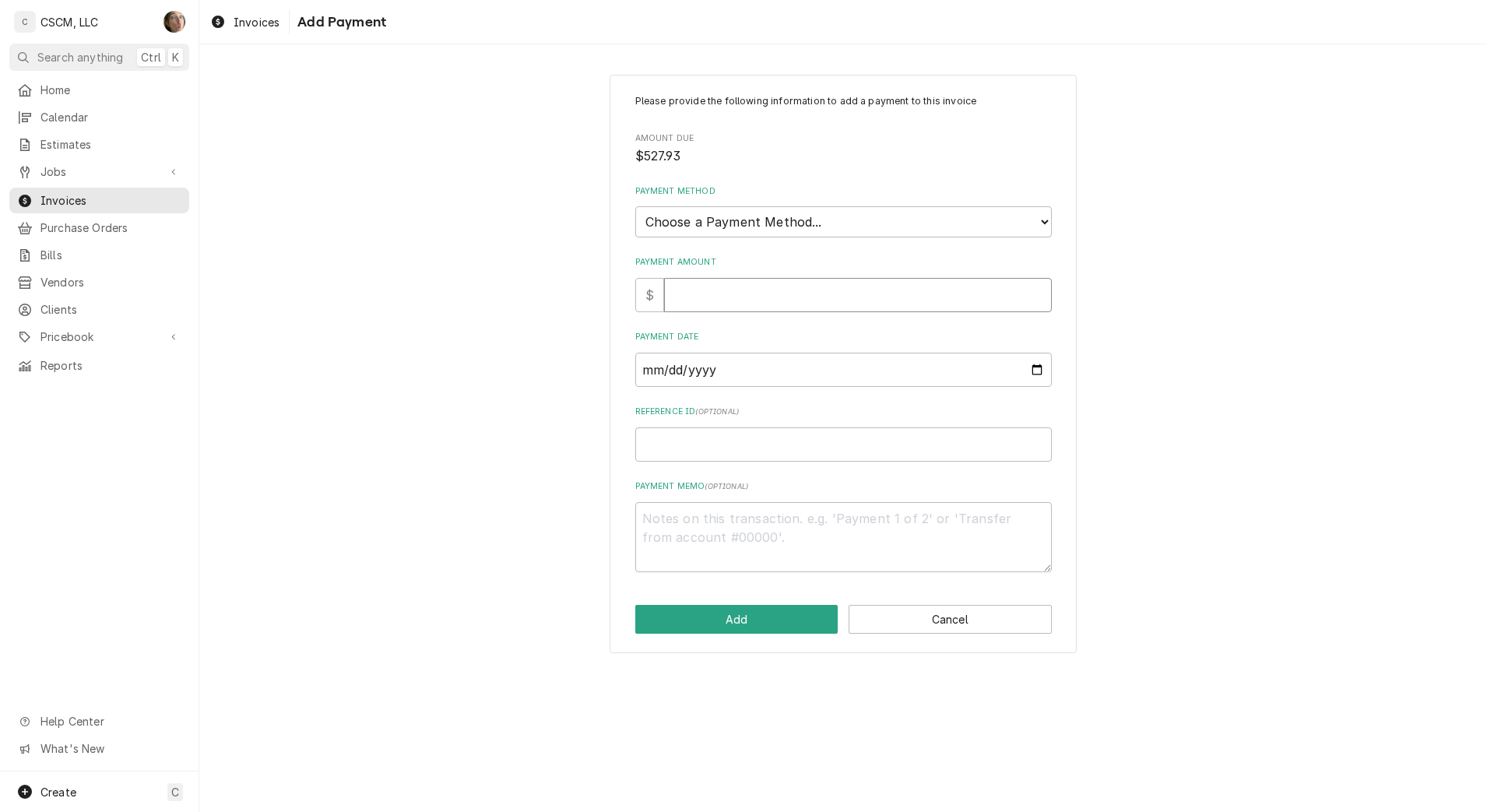
click at [704, 302] on input "Payment Amount" at bounding box center [857, 294] width 387 height 35
type textarea "x"
type input "5"
type textarea "x"
type input "52"
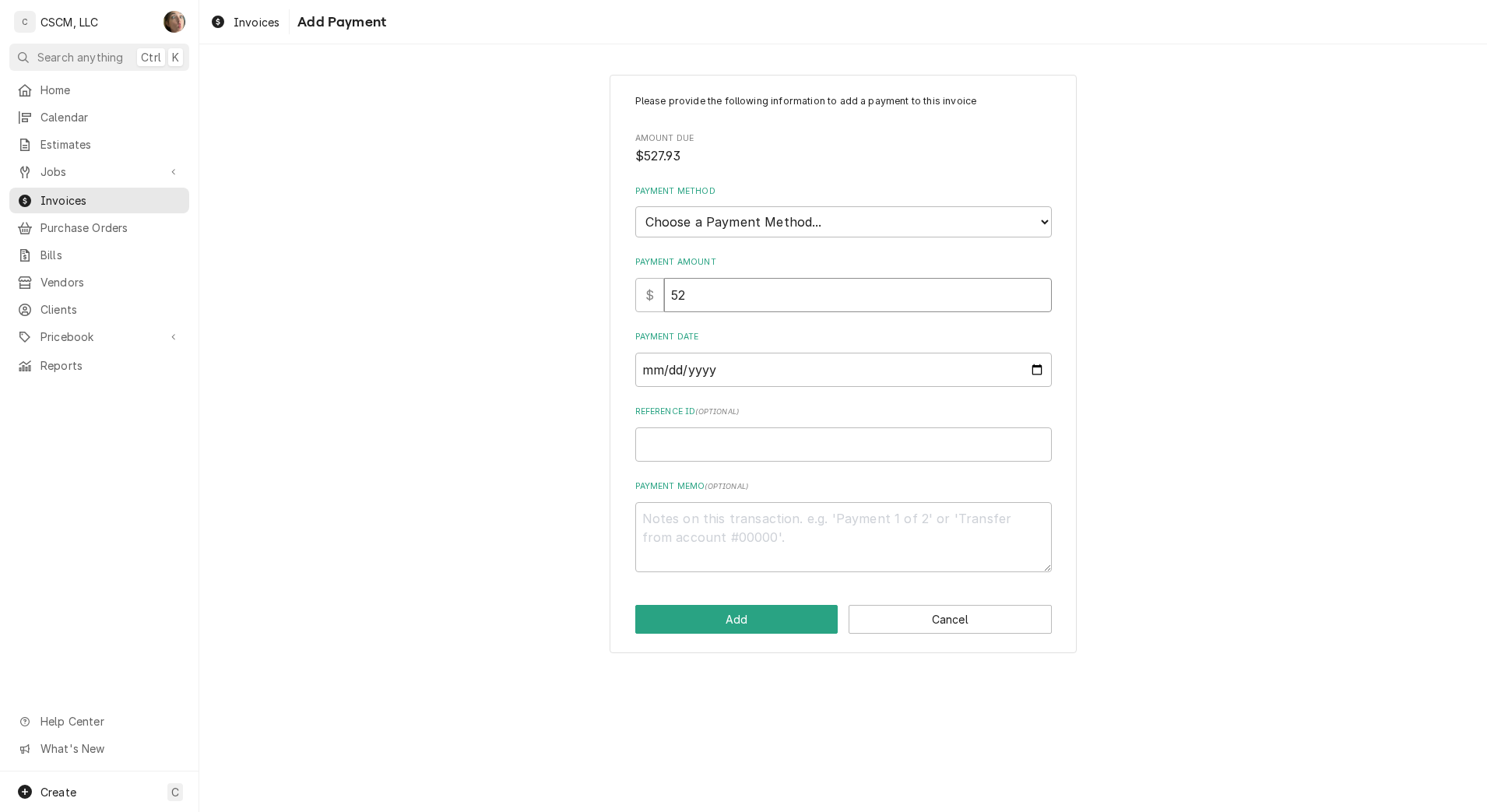
type textarea "x"
type input "527"
type textarea "x"
type input "527.9"
type textarea "x"
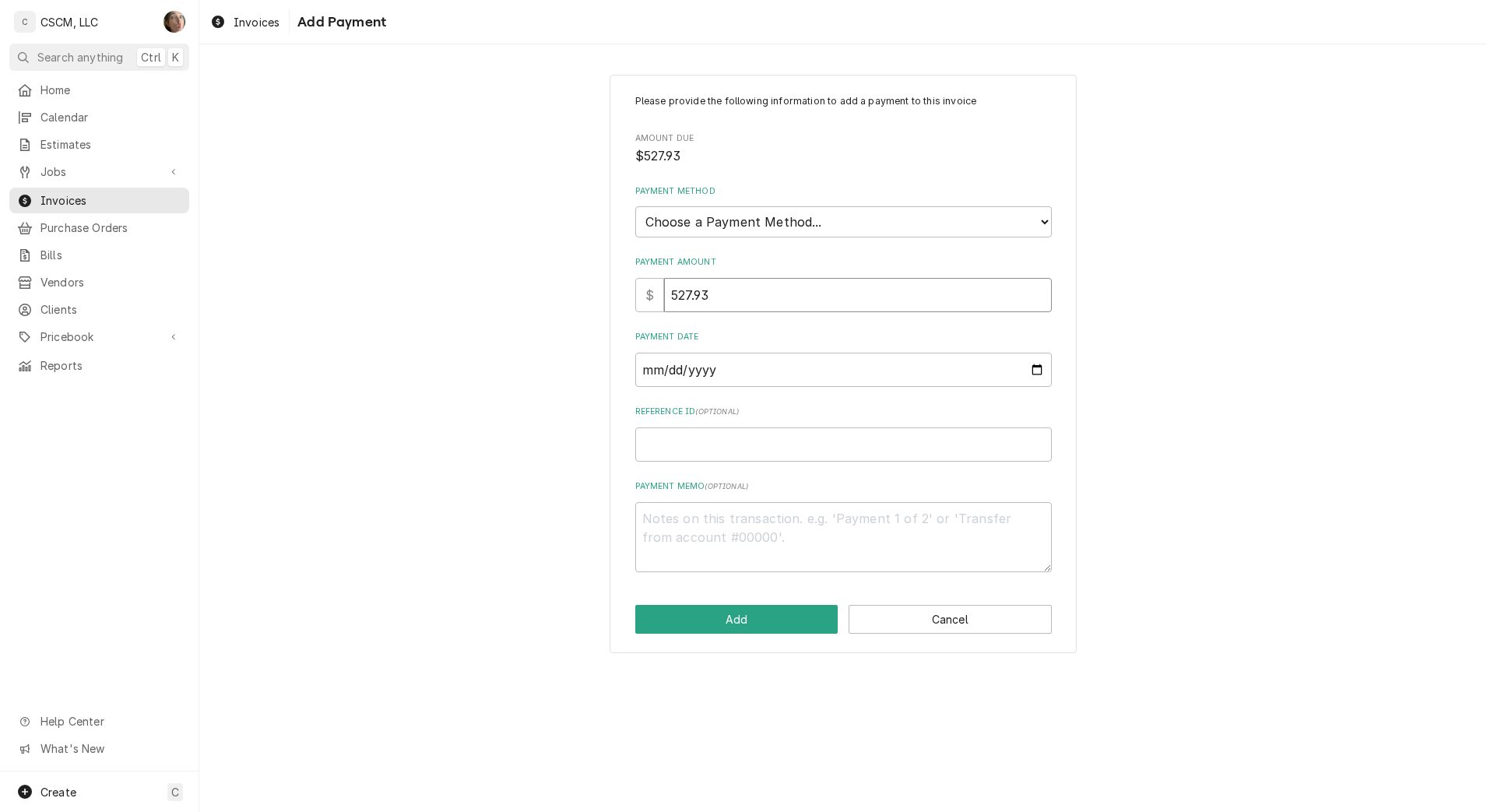
type input "527.93"
click at [809, 225] on select "Choose a Payment Method... Cash Check Credit/Debit Card ACH/eCheck Other" at bounding box center [843, 222] width 417 height 31
select select "3"
click at [635, 207] on select "Choose a Payment Method... Cash Check Credit/Debit Card ACH/eCheck Other" at bounding box center [843, 222] width 417 height 31
type textarea "x"
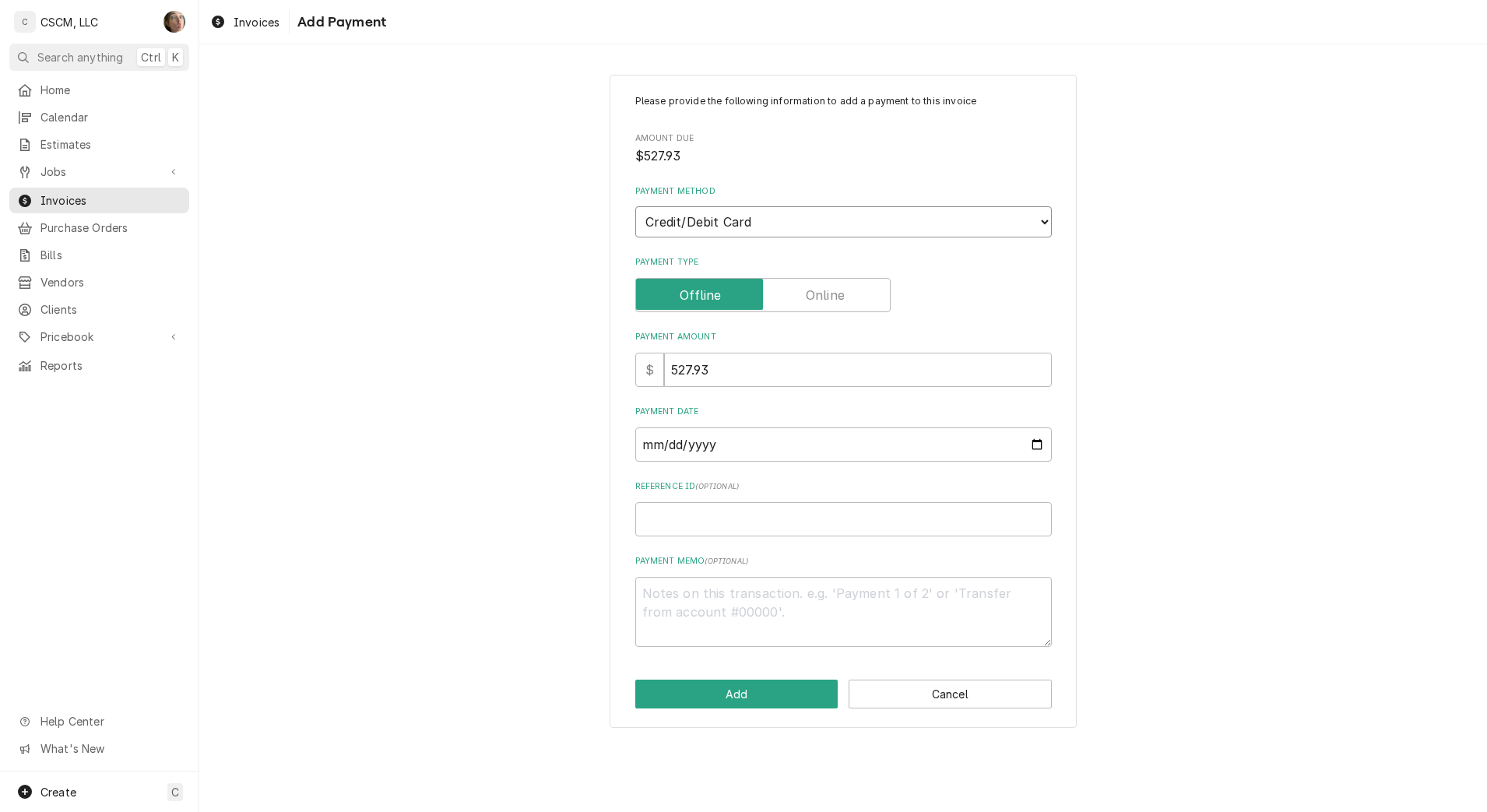
click at [763, 214] on select "Choose a Payment Method... Cash Check Credit/Debit Card ACH/eCheck Other" at bounding box center [843, 222] width 417 height 31
select select "4"
click at [635, 207] on select "Choose a Payment Method... Cash Check Credit/Debit Card ACH/eCheck Other" at bounding box center [843, 222] width 417 height 31
type textarea "x"
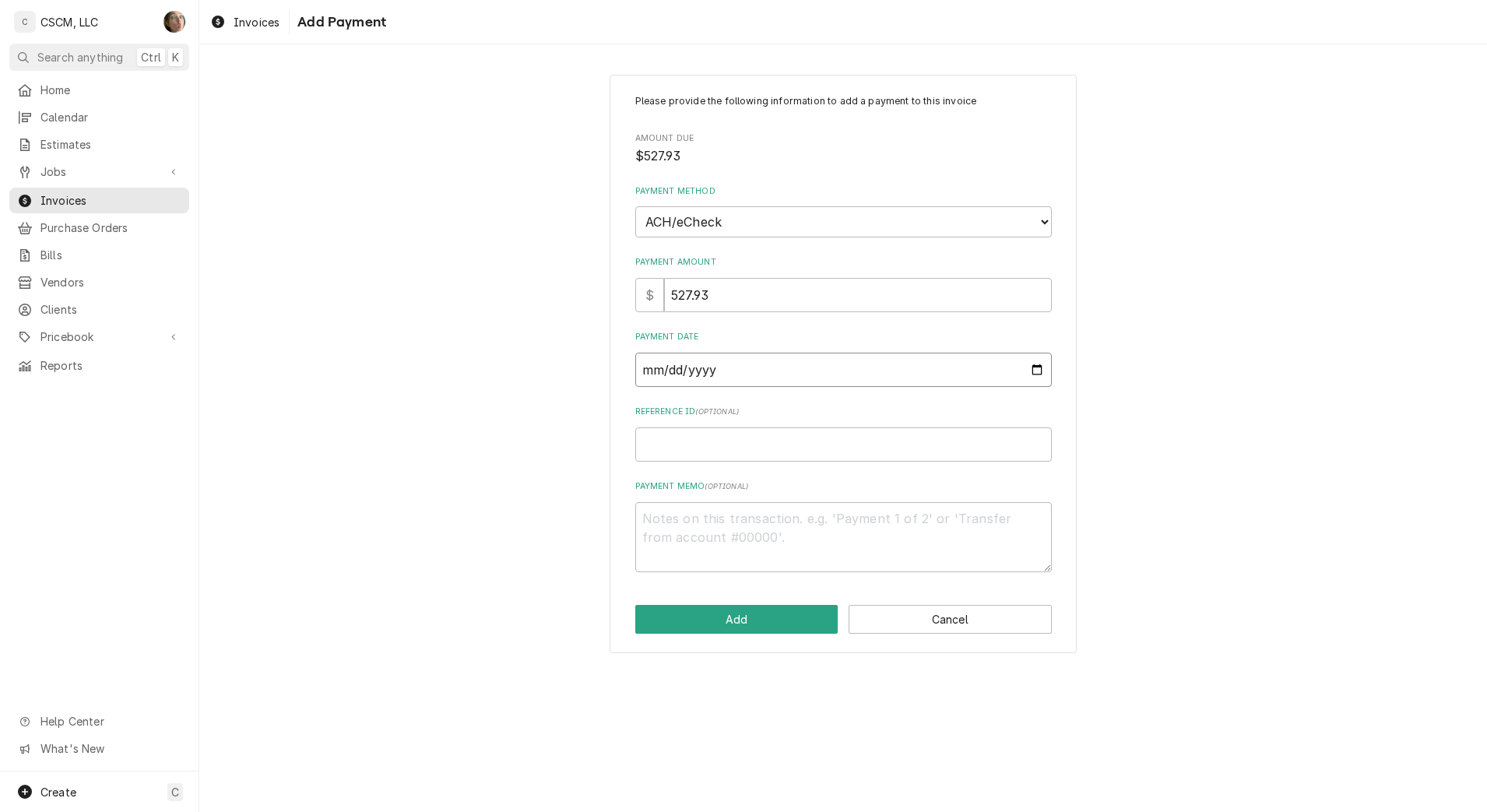
drag, startPoint x: 1031, startPoint y: 371, endPoint x: 1022, endPoint y: 370, distance: 9.1
click at [1032, 370] on input "Payment Date" at bounding box center [843, 370] width 417 height 35
type input "[DATE]"
click at [758, 442] on input "Reference ID ( optional )" at bounding box center [843, 444] width 417 height 35
paste input "11808477"
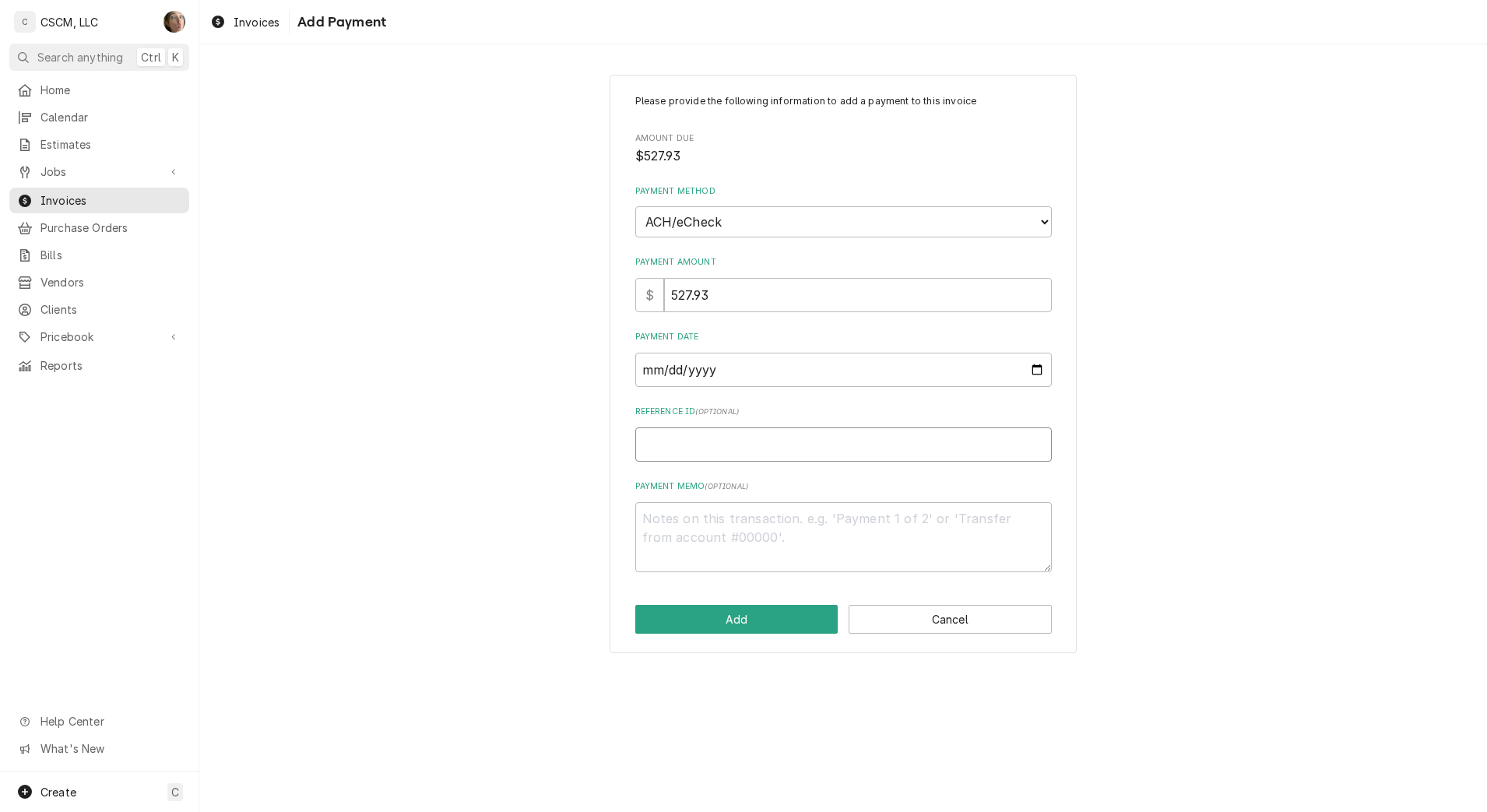
type textarea "x"
type input "11808477"
click at [722, 627] on button "Add" at bounding box center [736, 619] width 203 height 28
type textarea "x"
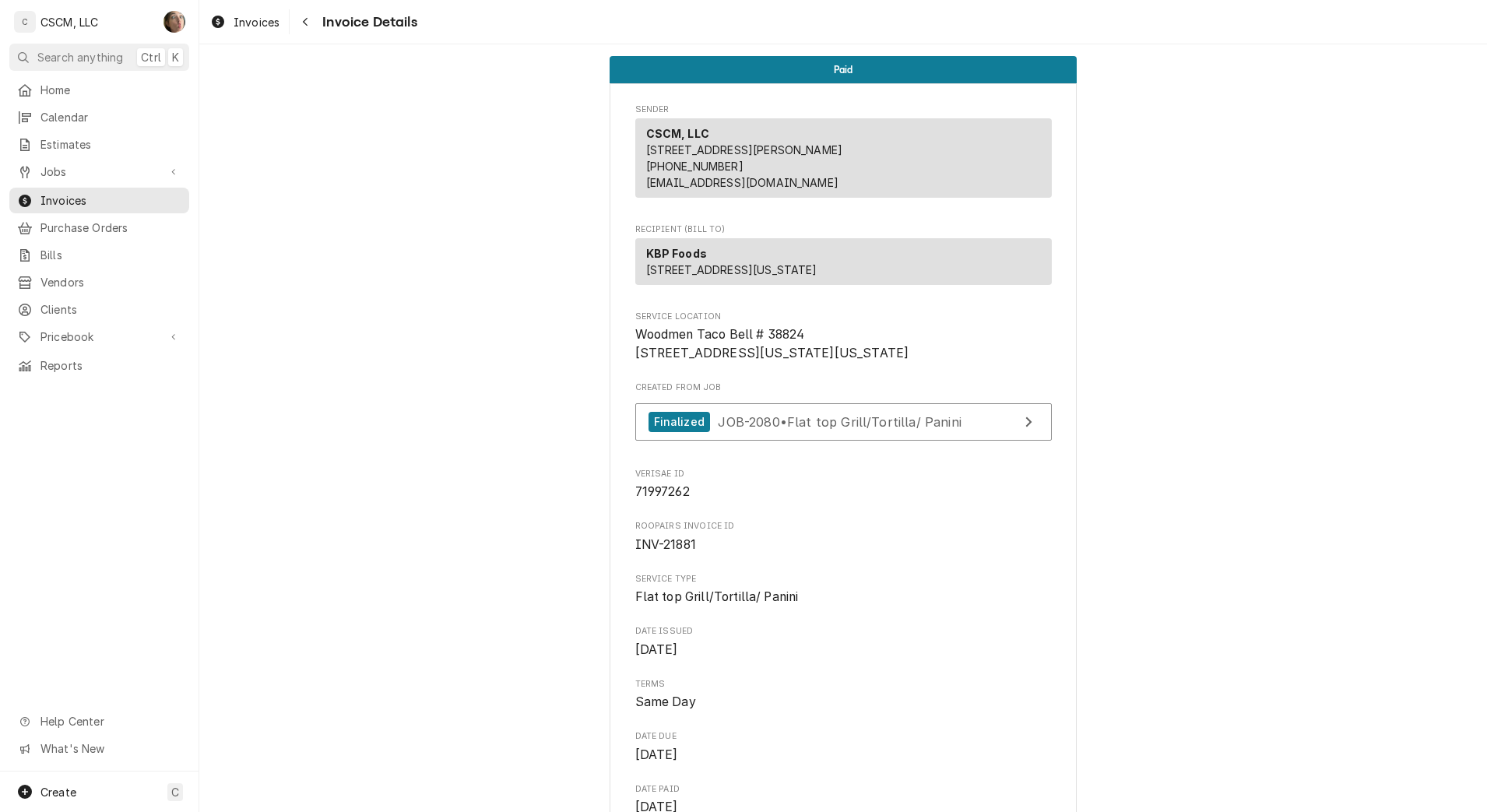
click at [307, 25] on icon "Navigate back" at bounding box center [305, 22] width 4 height 9
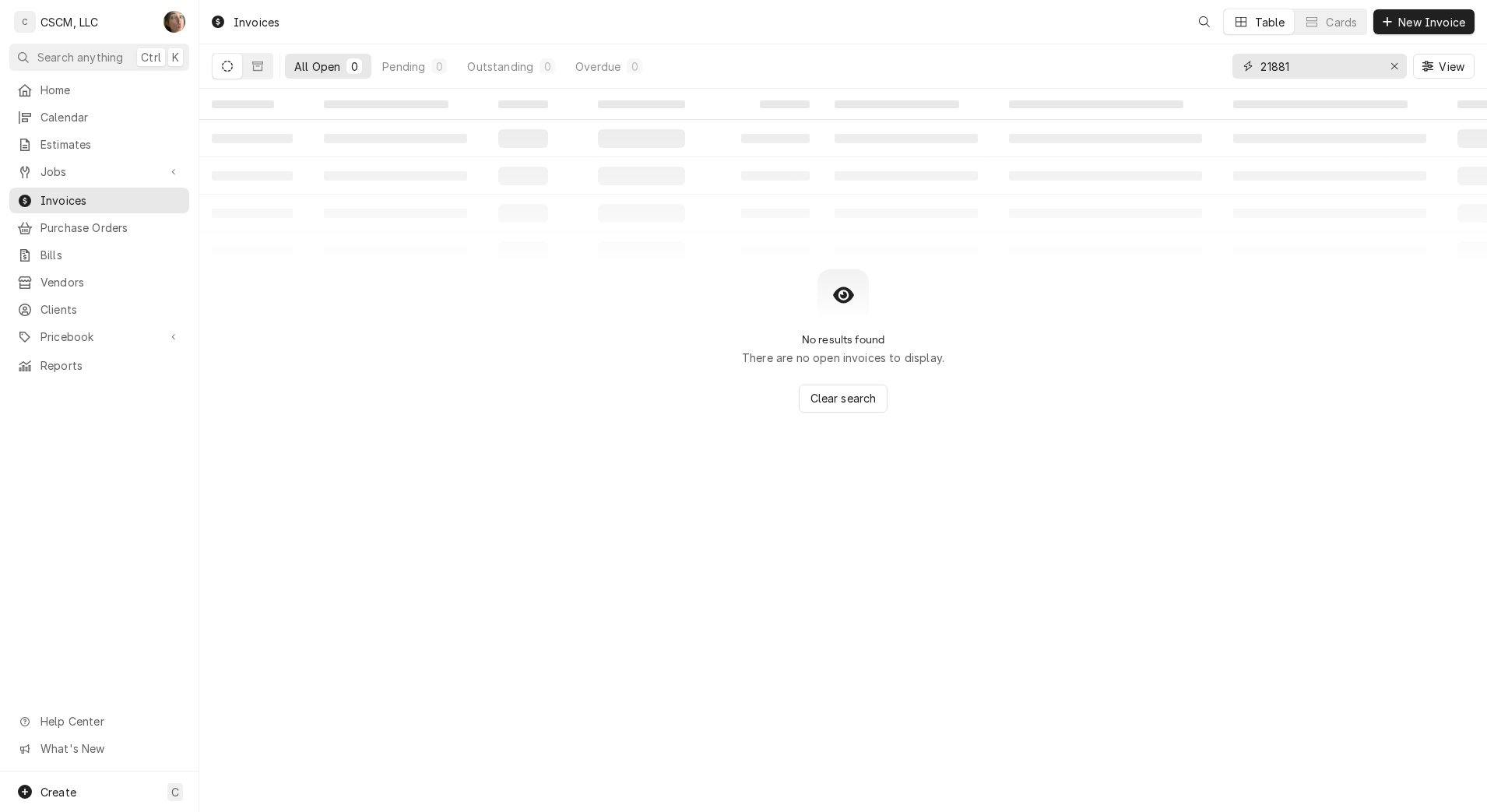
click at [1296, 63] on input "21881" at bounding box center [1319, 66] width 117 height 25
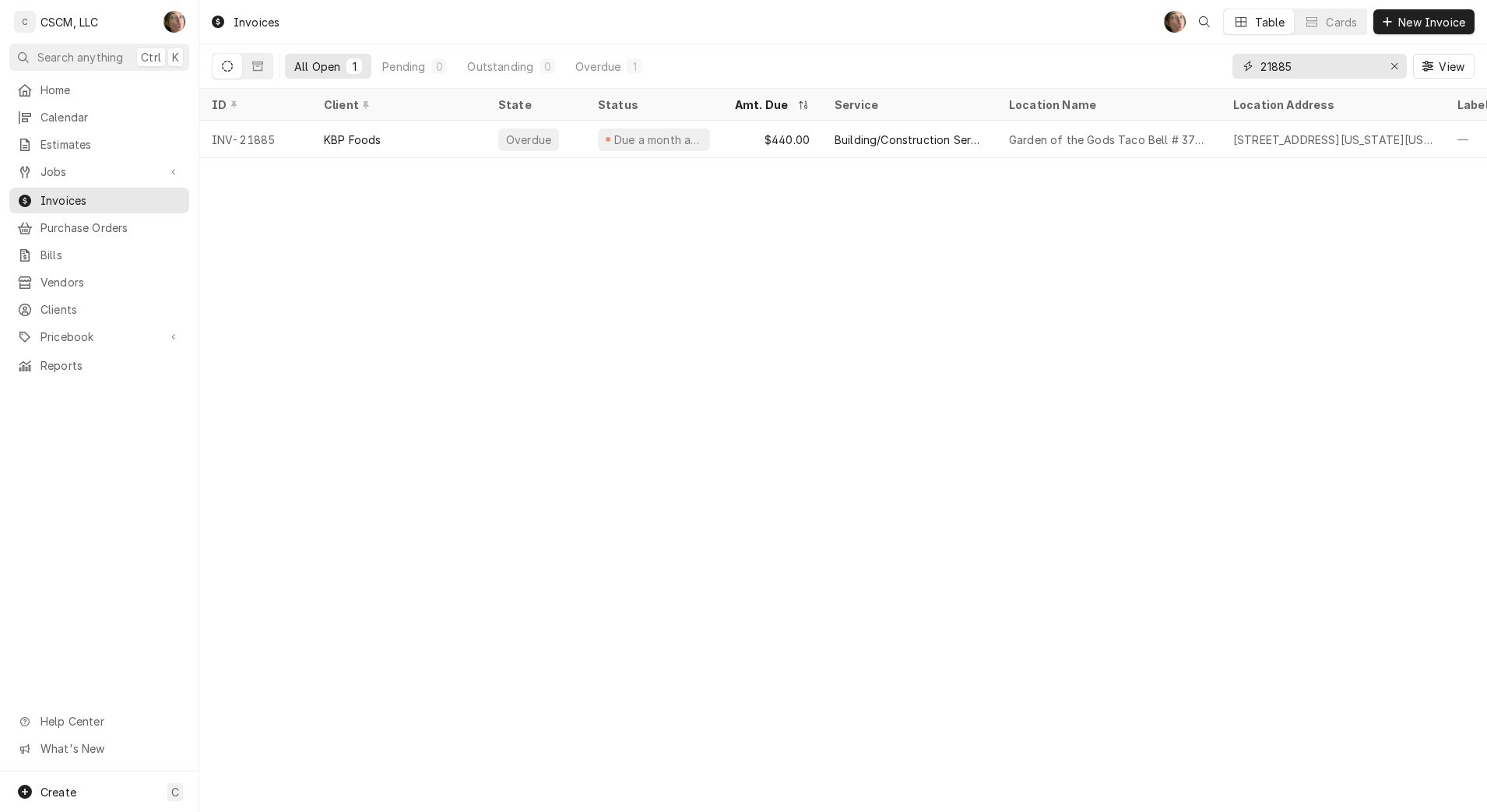
type input "21885"
click at [1185, 125] on div "Garden of the Gods Taco Bell # 37398" at bounding box center [1108, 139] width 224 height 37
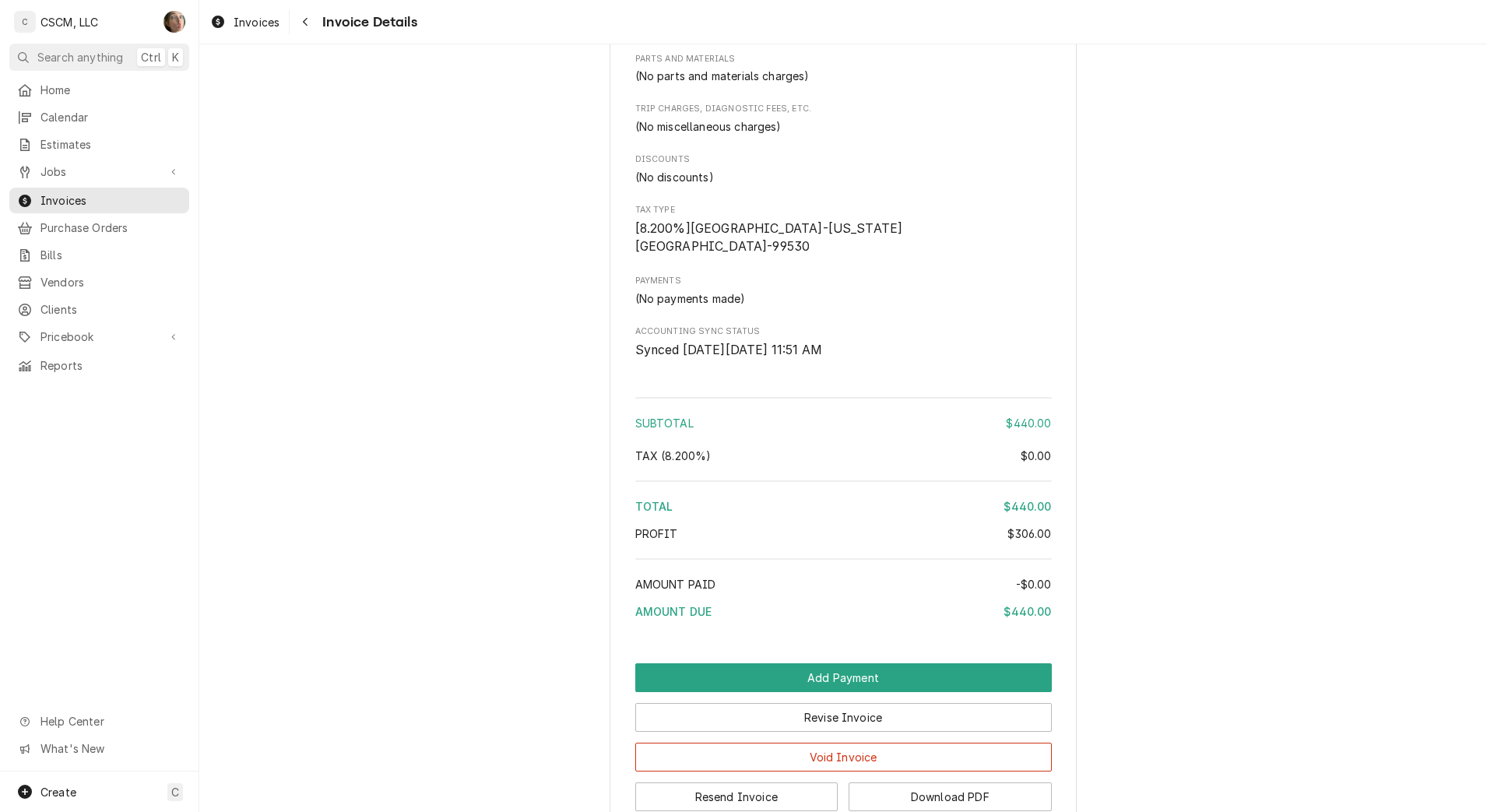
scroll to position [1560, 0]
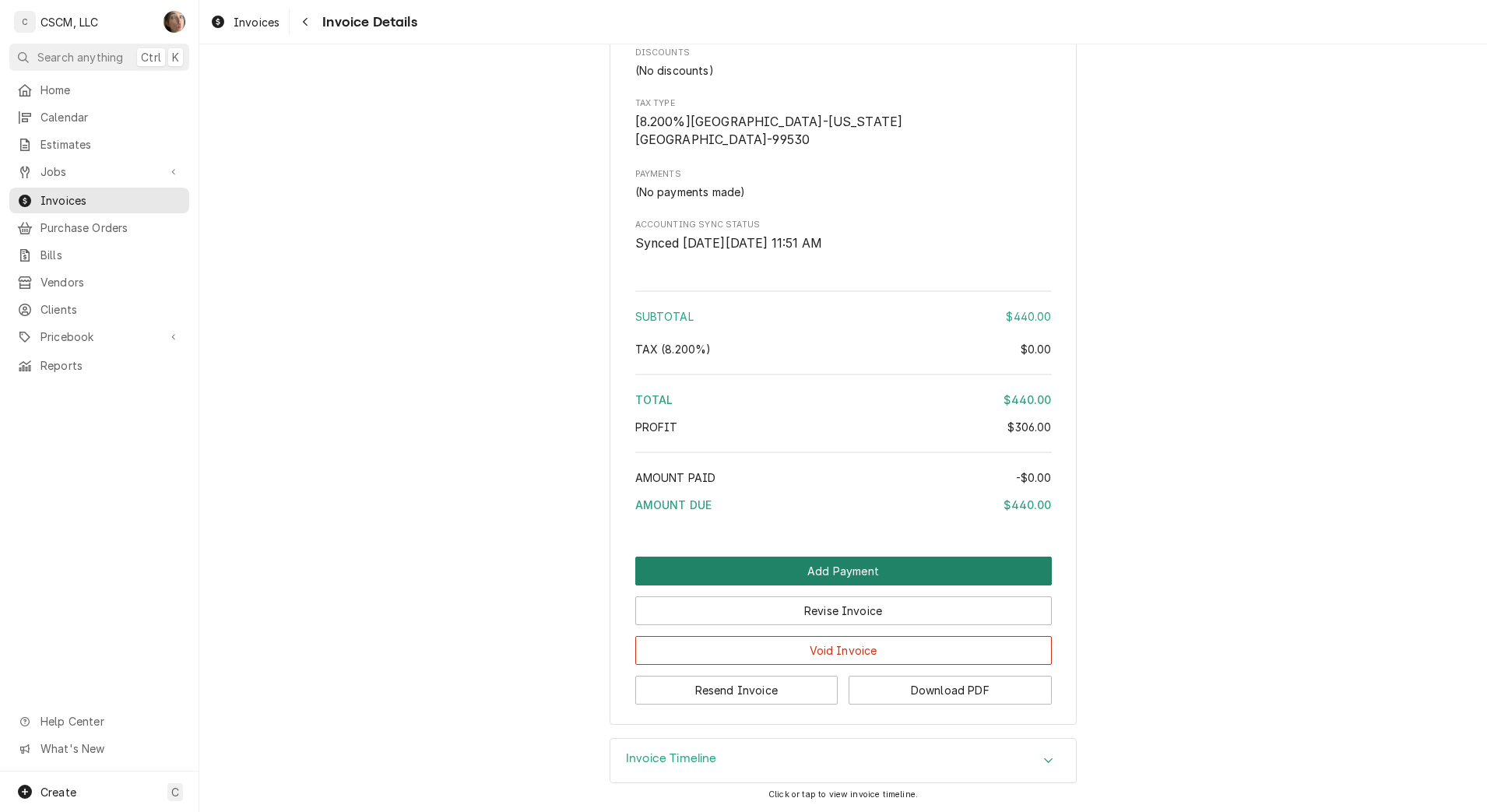
click at [873, 571] on button "Add Payment" at bounding box center [843, 571] width 417 height 28
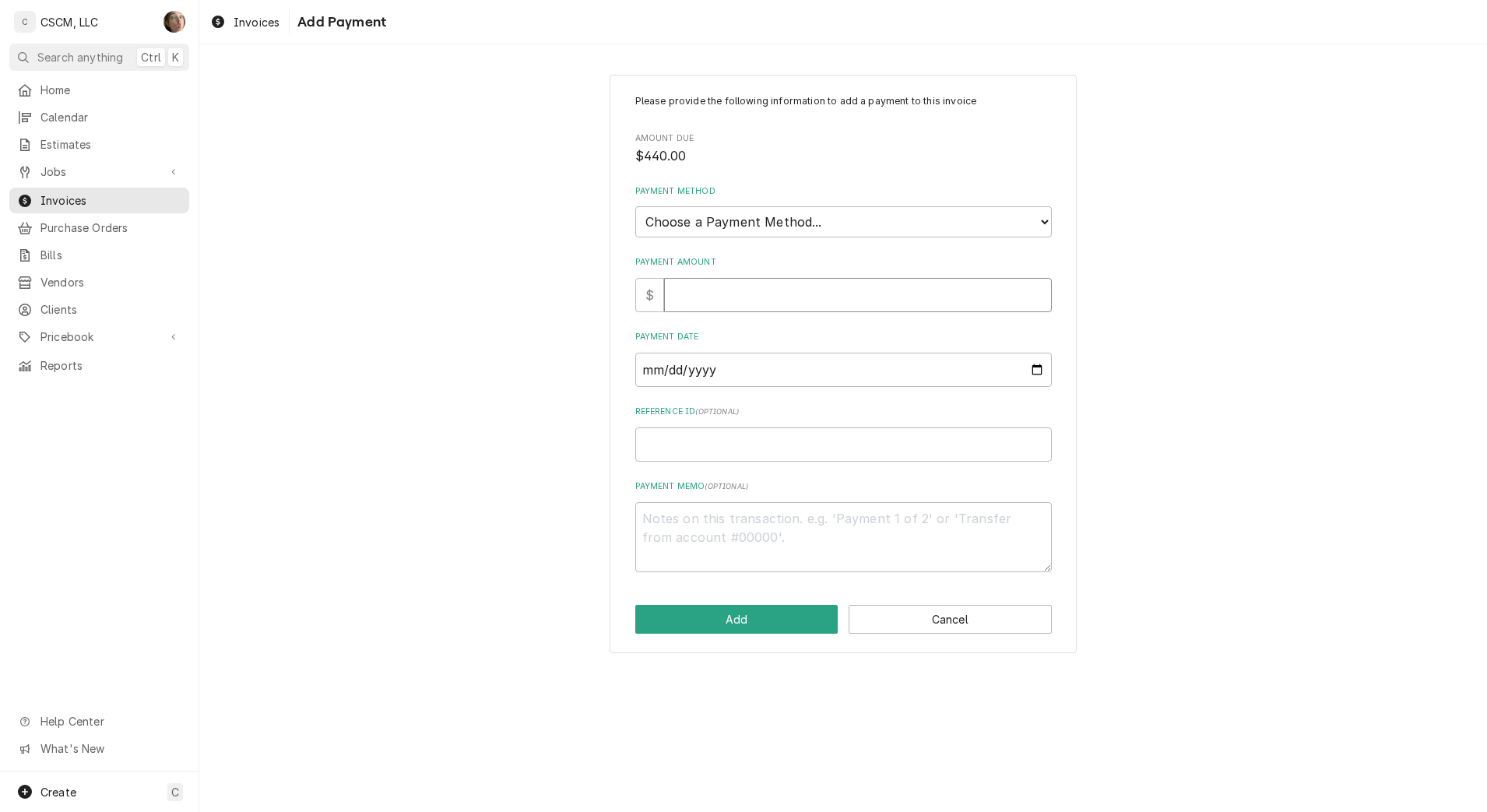
click at [728, 293] on input "Payment Amount" at bounding box center [857, 294] width 387 height 35
type textarea "x"
type input "4"
type textarea "x"
type input "44"
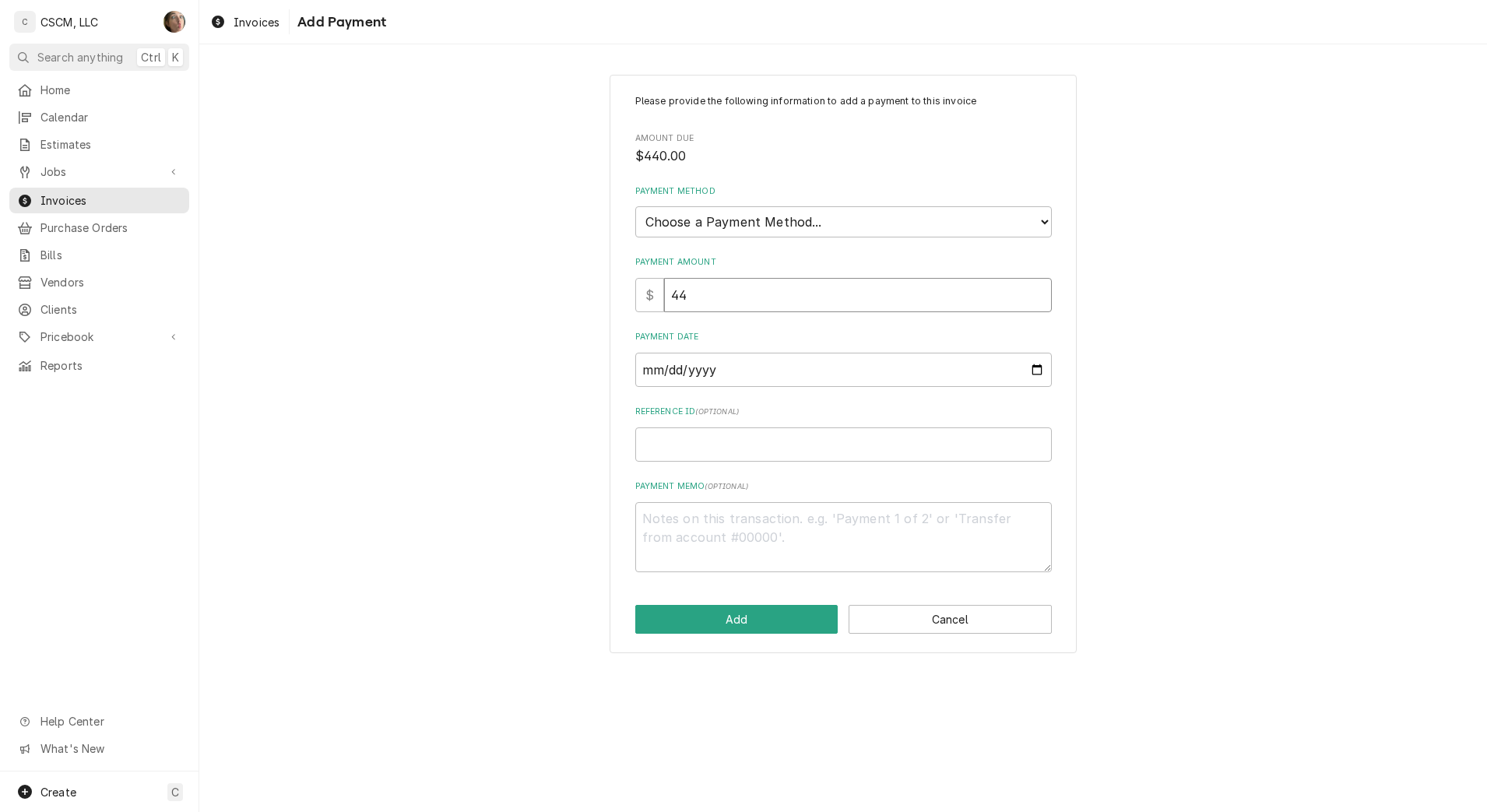
type textarea "x"
type input "440"
click at [742, 223] on select "Choose a Payment Method... Cash Check Credit/Debit Card ACH/eCheck Other" at bounding box center [843, 222] width 417 height 31
select select "4"
click at [635, 207] on select "Choose a Payment Method... Cash Check Credit/Debit Card ACH/eCheck Other" at bounding box center [843, 222] width 417 height 31
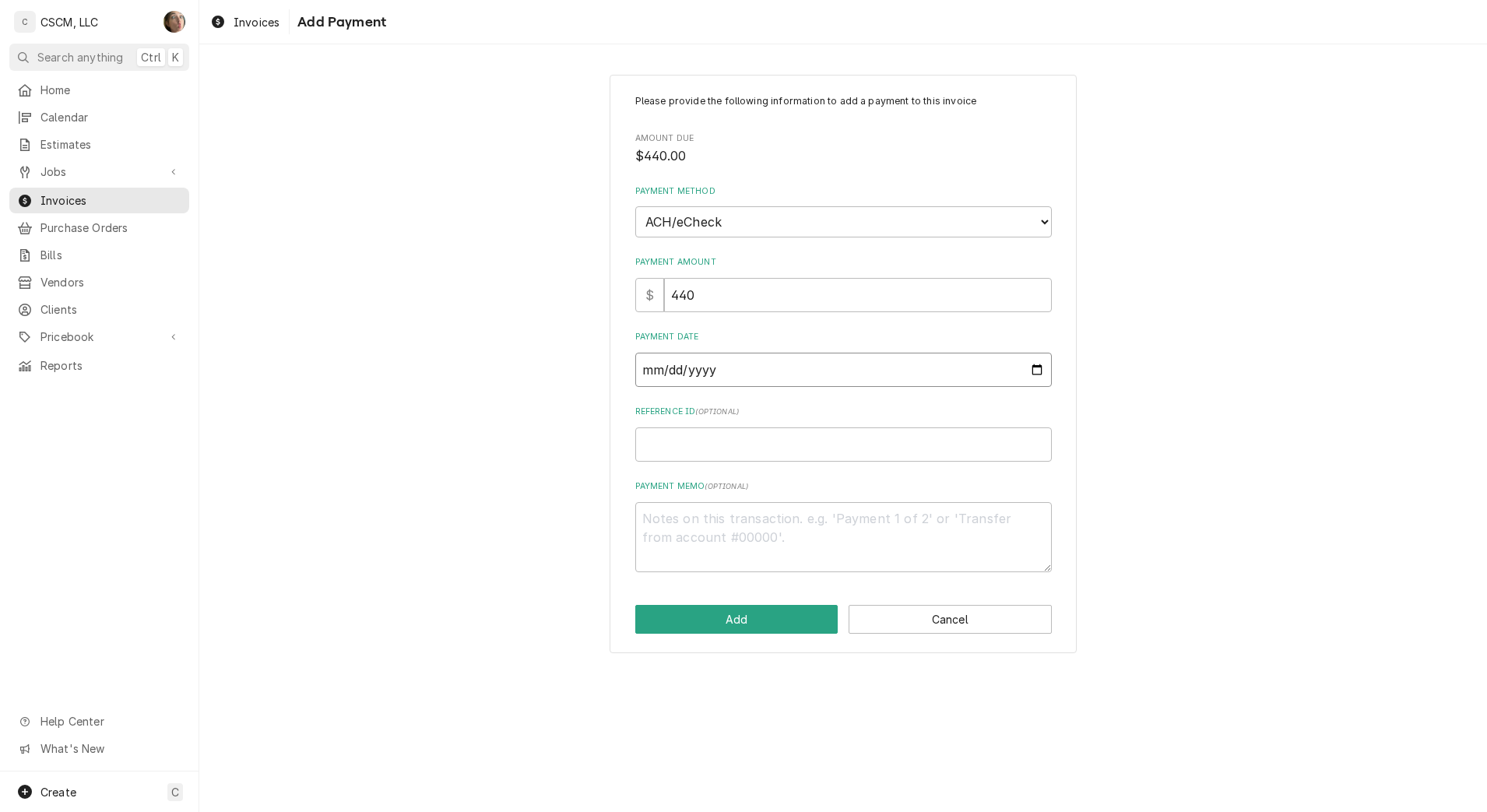
click at [1034, 369] on input "Payment Date" at bounding box center [843, 370] width 417 height 35
type textarea "x"
type input "[DATE]"
click at [757, 438] on input "Reference ID ( optional )" at bounding box center [843, 444] width 417 height 35
paste input "11808477"
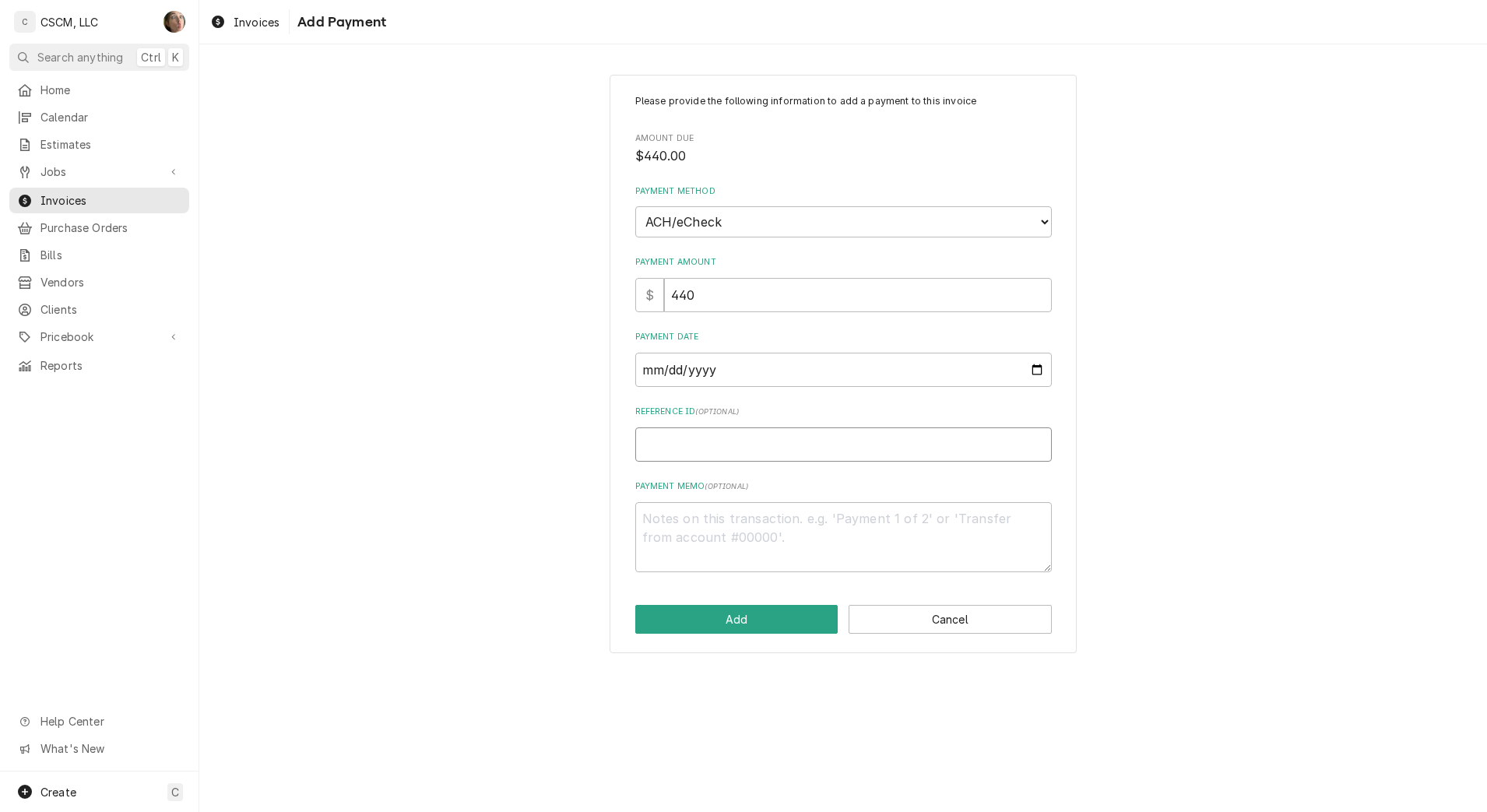
type textarea "x"
type input "11808477"
click at [705, 608] on button "Add" at bounding box center [736, 619] width 203 height 28
type textarea "x"
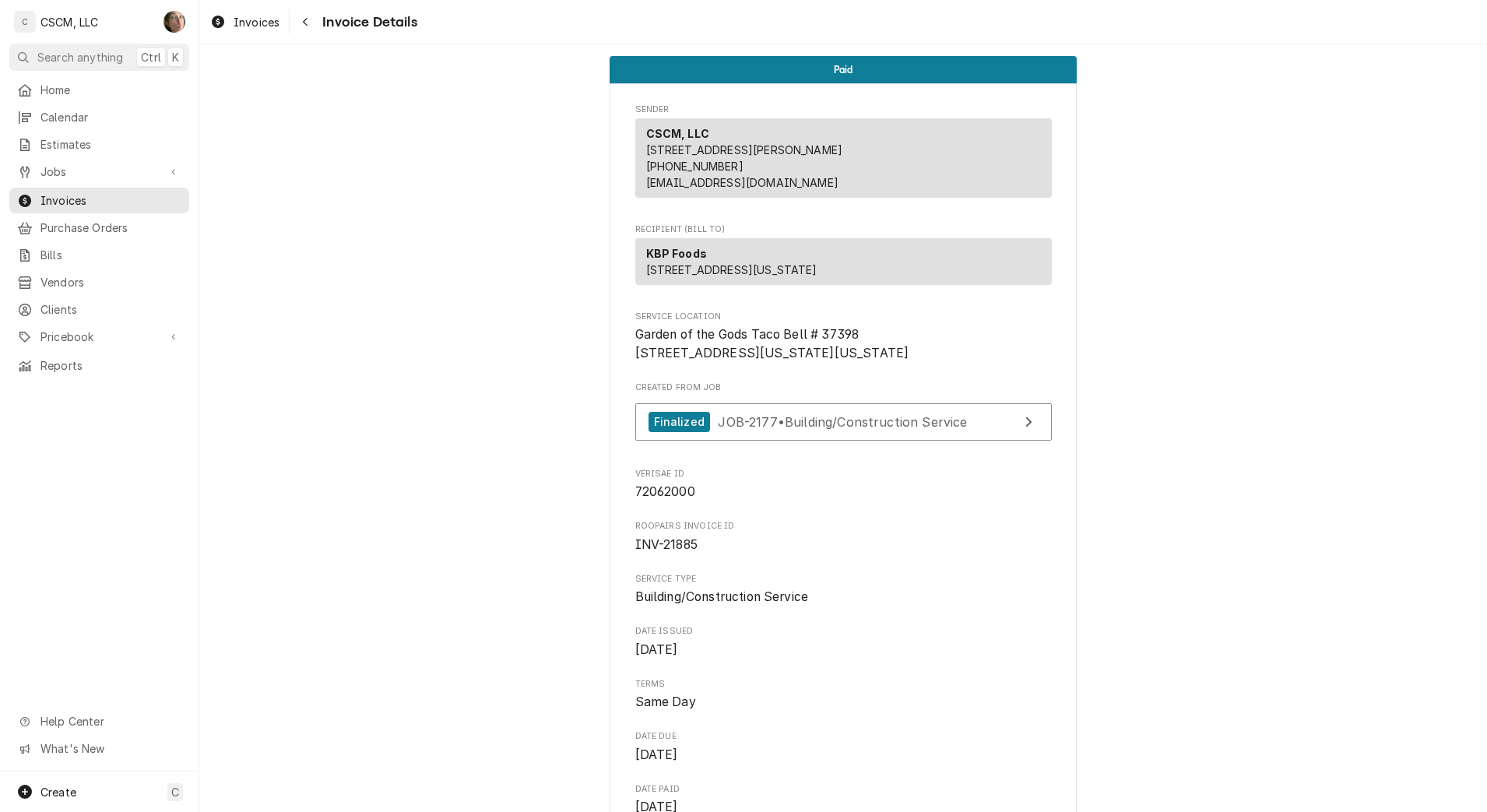
click at [303, 22] on icon "Navigate back" at bounding box center [306, 21] width 7 height 11
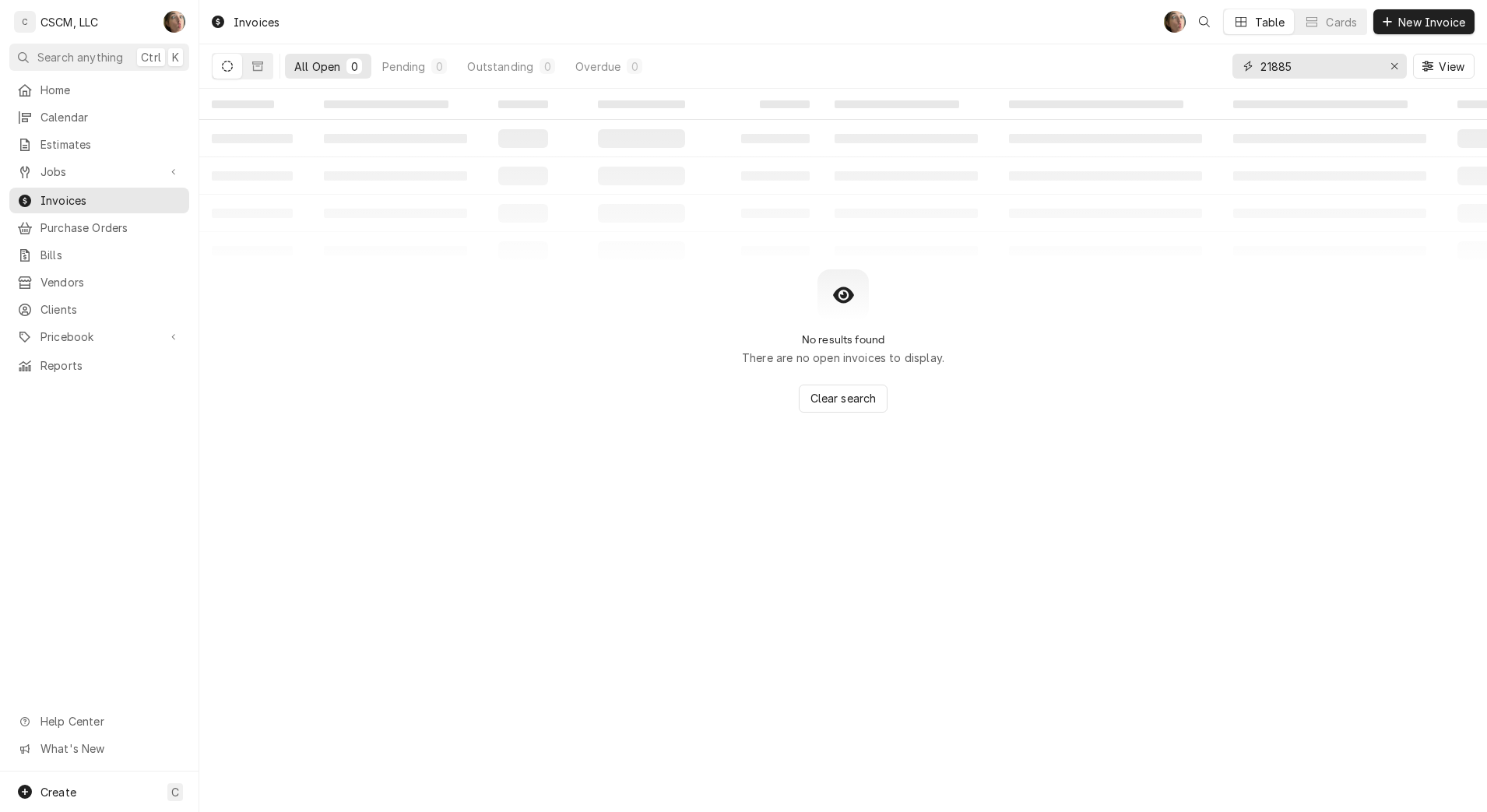
click at [1348, 70] on input "21885" at bounding box center [1319, 66] width 117 height 25
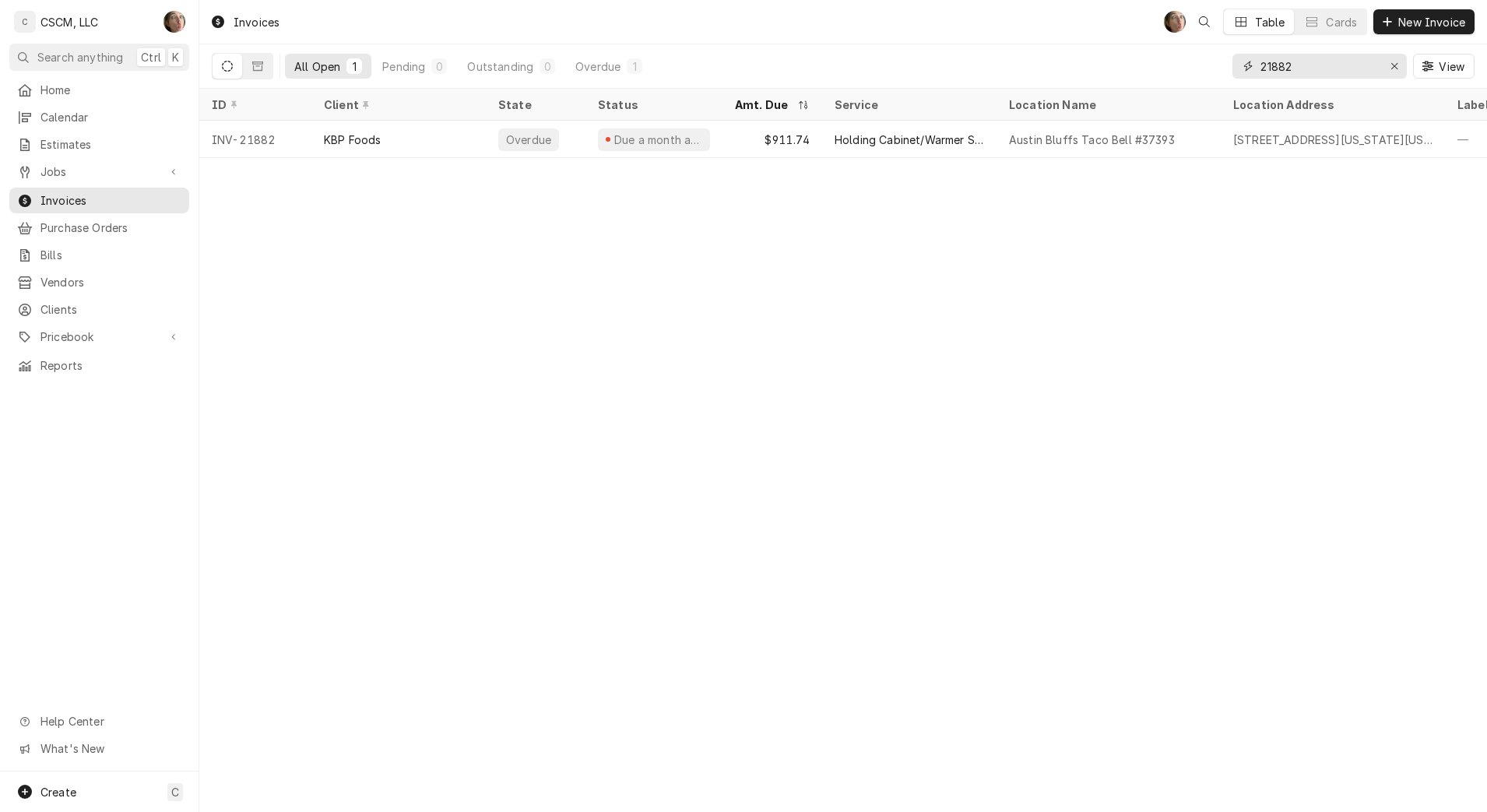
type input "21882"
click at [858, 144] on div "Holding Cabinet/Warmer Service" at bounding box center [909, 139] width 175 height 37
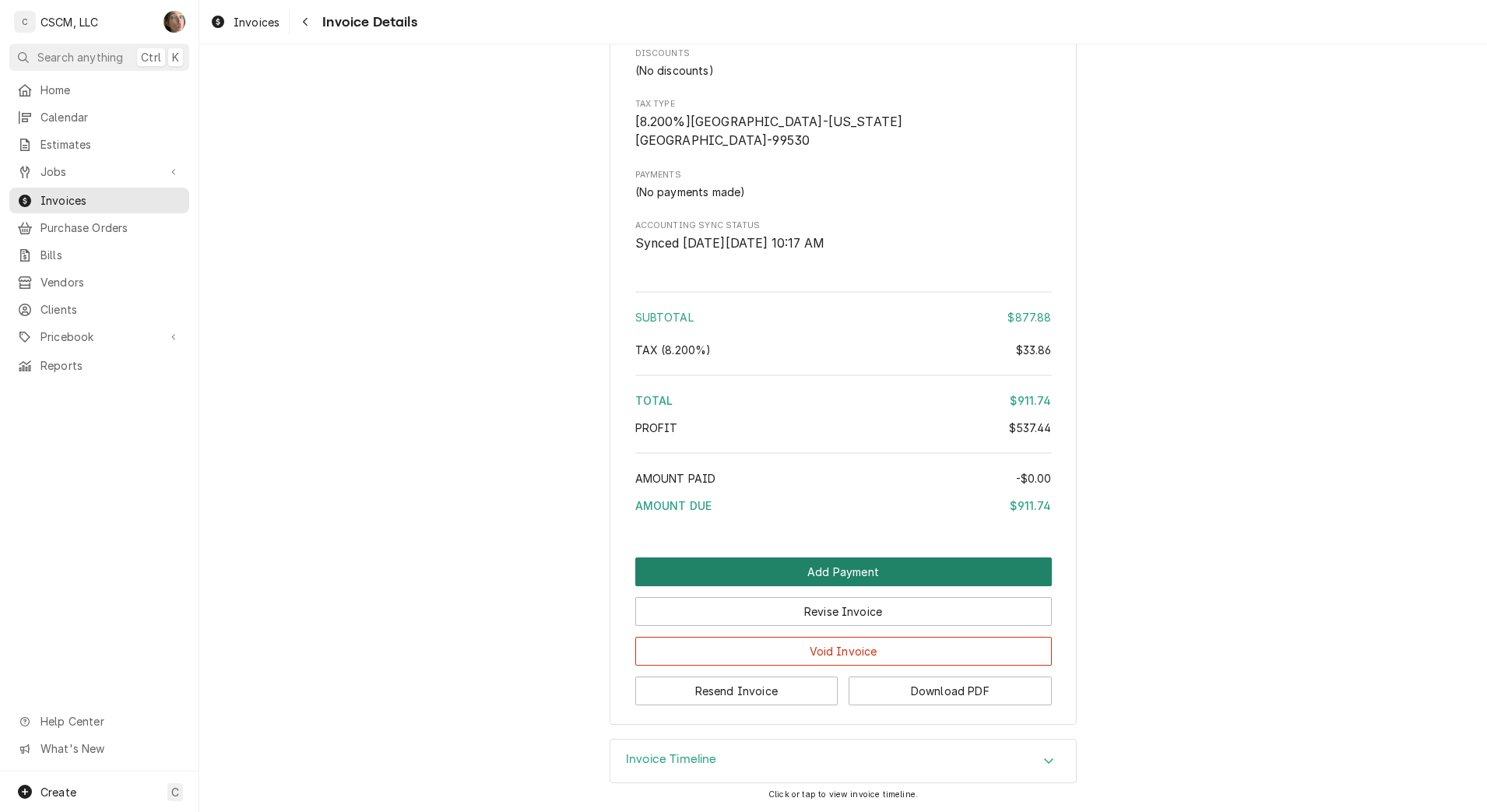
click at [737, 568] on button "Add Payment" at bounding box center [843, 572] width 417 height 28
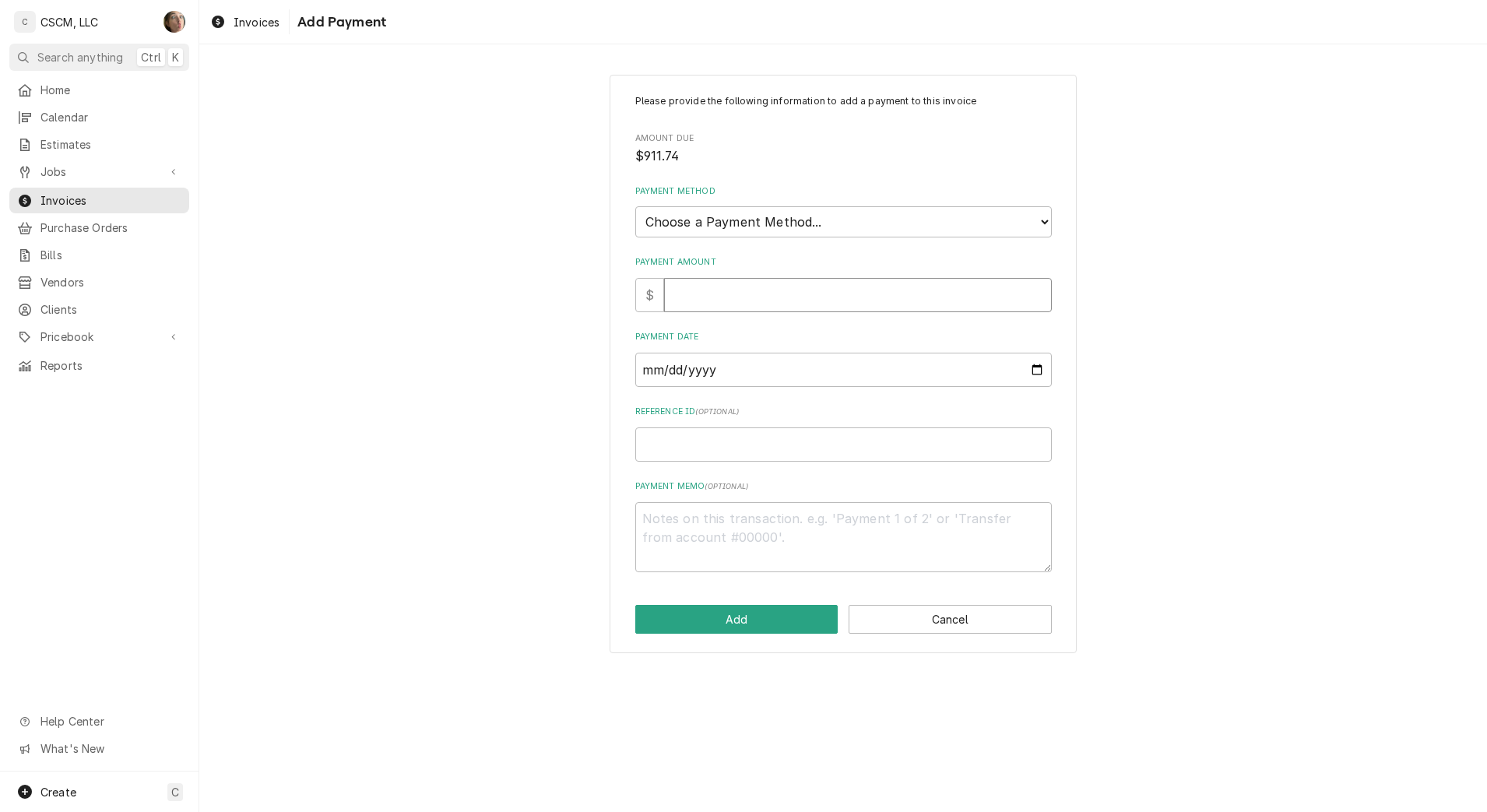
click at [709, 282] on input "Payment Amount" at bounding box center [857, 294] width 387 height 35
type textarea "x"
type input "9"
type textarea "x"
type input "91"
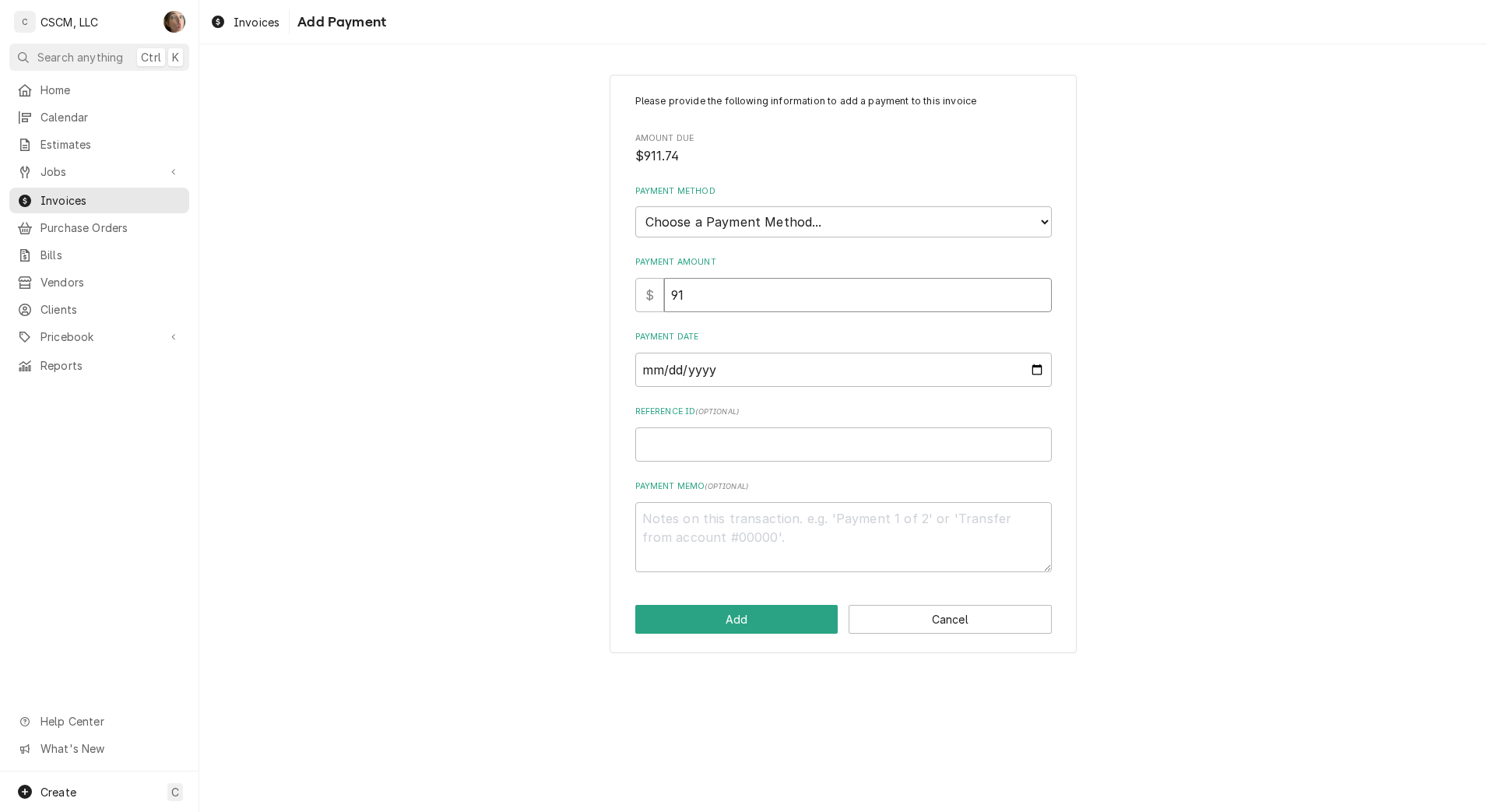
type textarea "x"
type input "911"
type textarea "x"
type input "911.7"
type textarea "x"
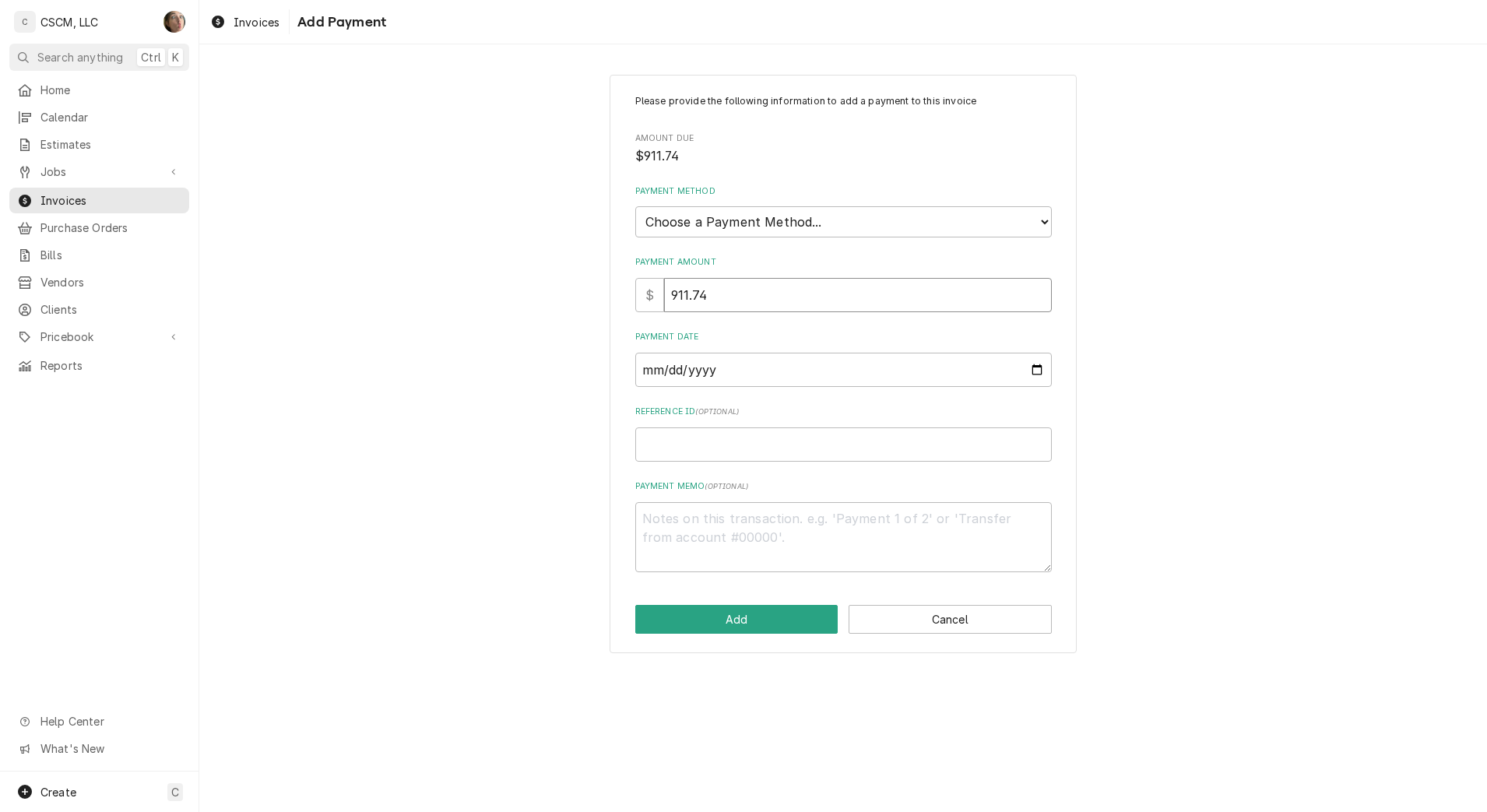
type input "911.74"
click at [739, 231] on select "Choose a Payment Method... Cash Check Credit/Debit Card ACH/eCheck Other" at bounding box center [843, 222] width 417 height 31
select select "4"
click at [635, 207] on select "Choose a Payment Method... Cash Check Credit/Debit Card ACH/eCheck Other" at bounding box center [843, 222] width 417 height 31
type textarea "x"
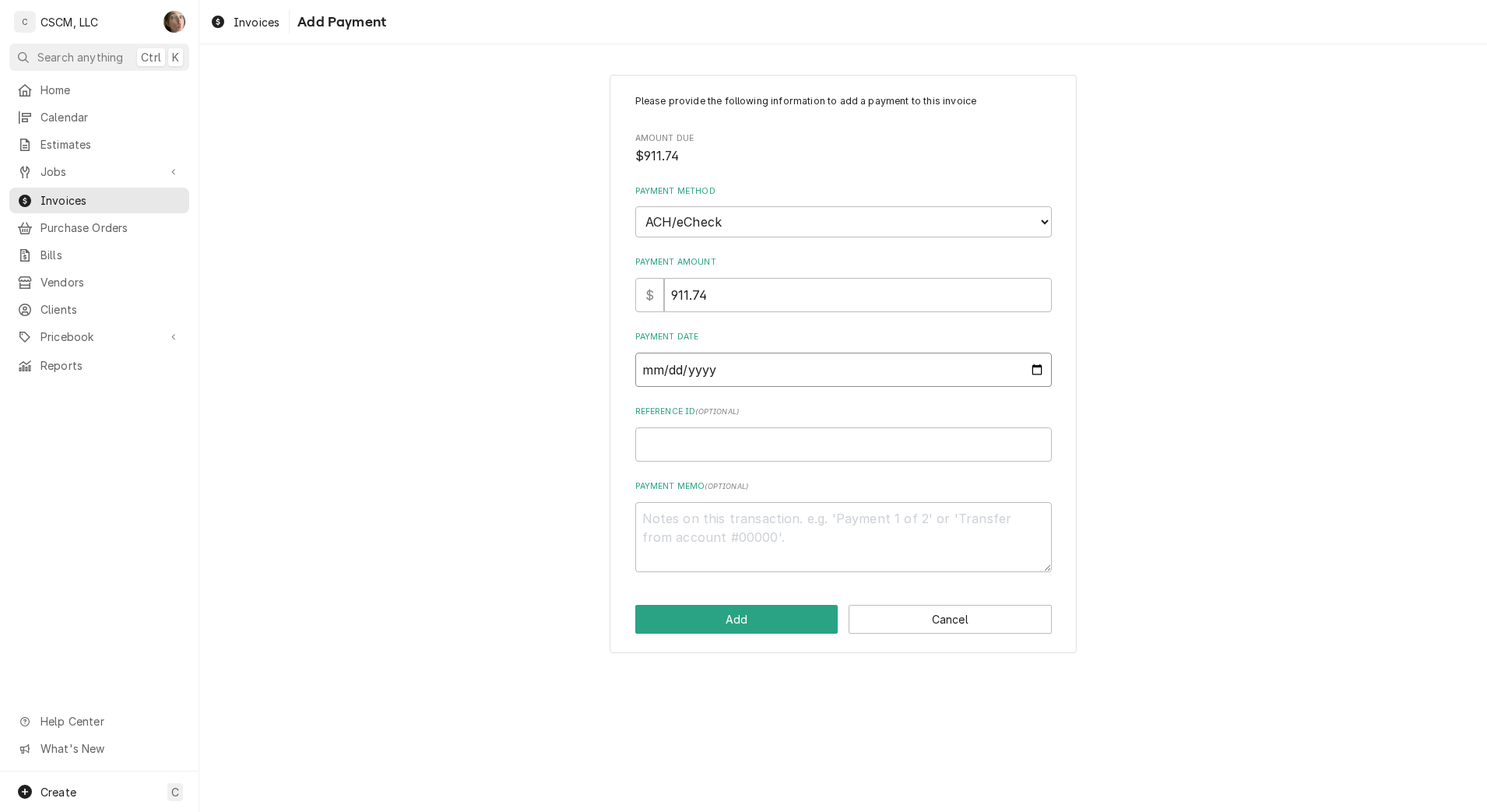
click at [1031, 371] on input "Payment Date" at bounding box center [843, 370] width 417 height 35
type input "2025-10-10"
click at [775, 461] on input "Reference ID ( optional )" at bounding box center [843, 444] width 417 height 35
paste input "11808477"
type textarea "x"
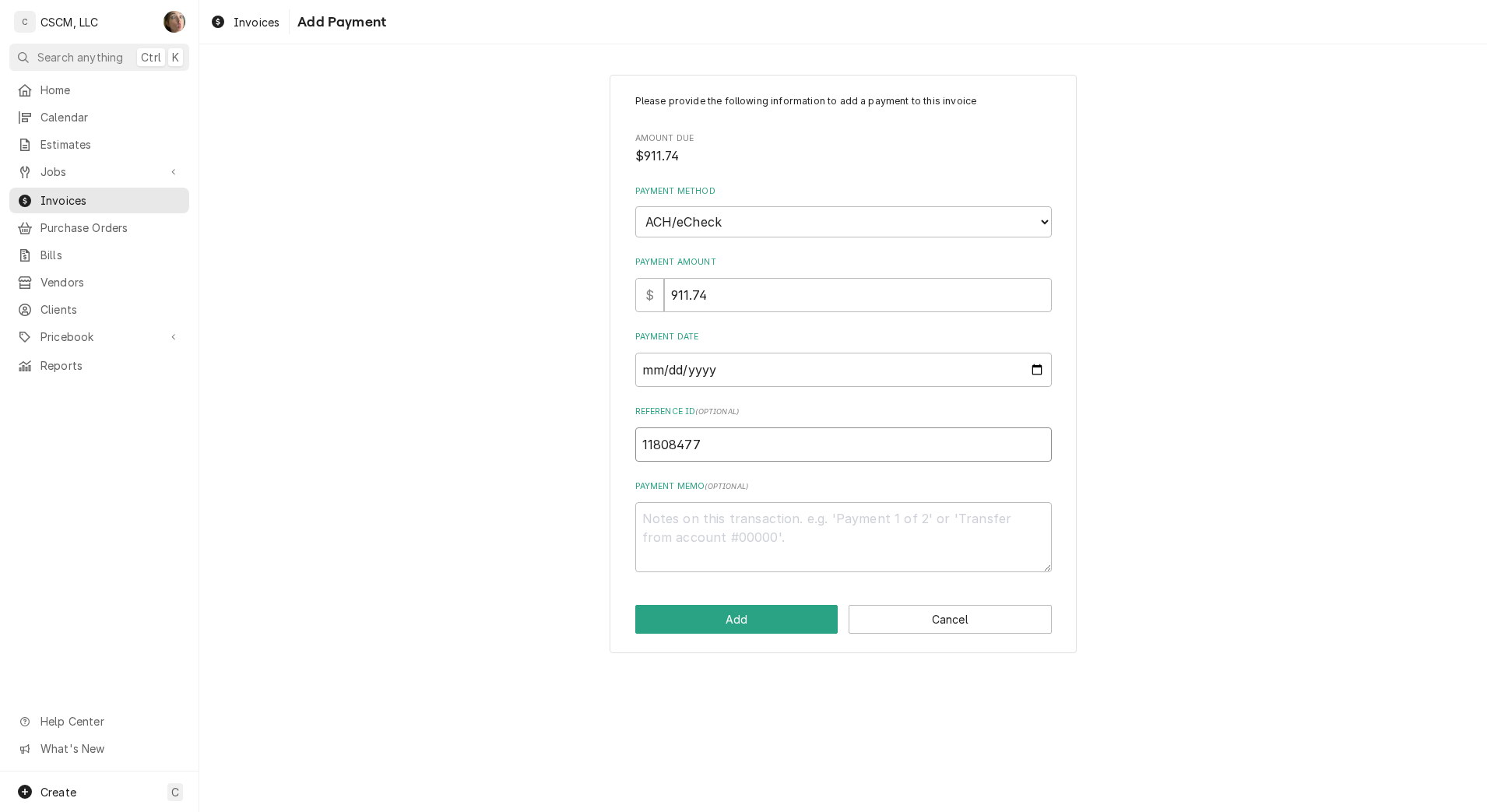
type input "11808477"
click at [730, 633] on button "Add" at bounding box center [736, 619] width 203 height 28
type textarea "x"
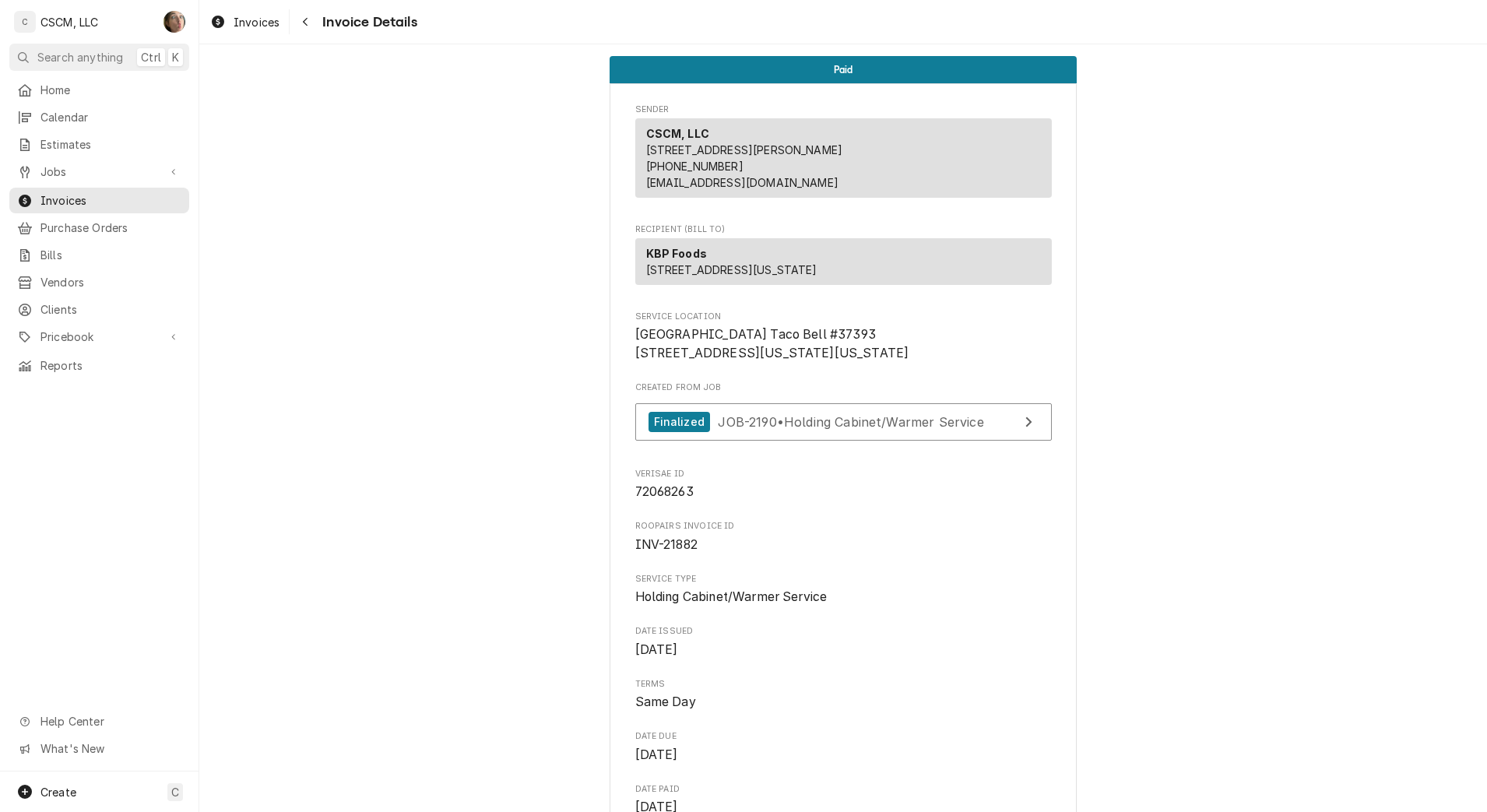
click at [316, 22] on button "Navigate back" at bounding box center [305, 22] width 25 height 25
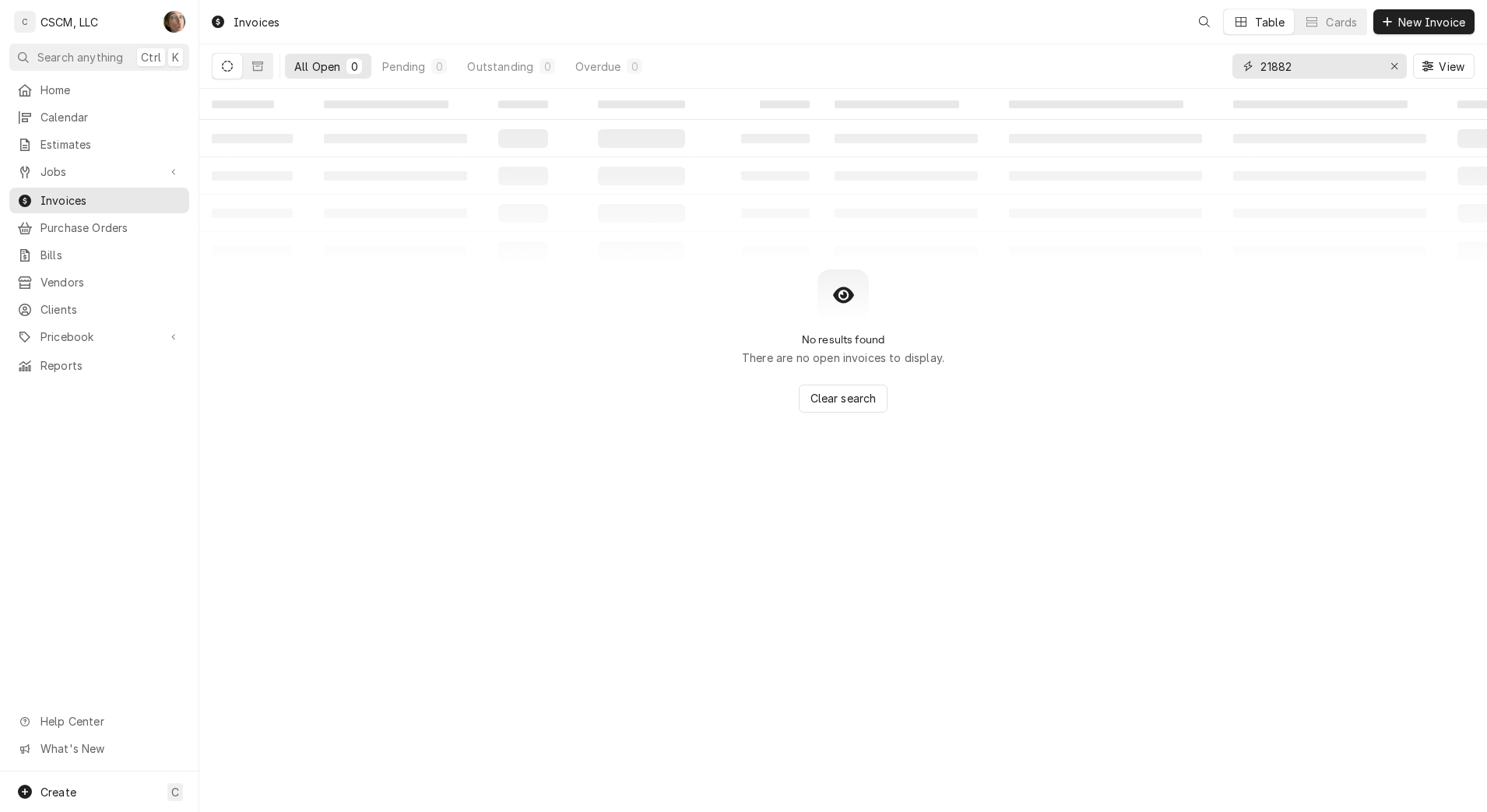
drag, startPoint x: 1321, startPoint y: 60, endPoint x: 1181, endPoint y: 65, distance: 140.1
click at [1181, 65] on div "All Open 0 Pending 0 Outstanding 0 Overdue 0 21882 View" at bounding box center [843, 66] width 1263 height 43
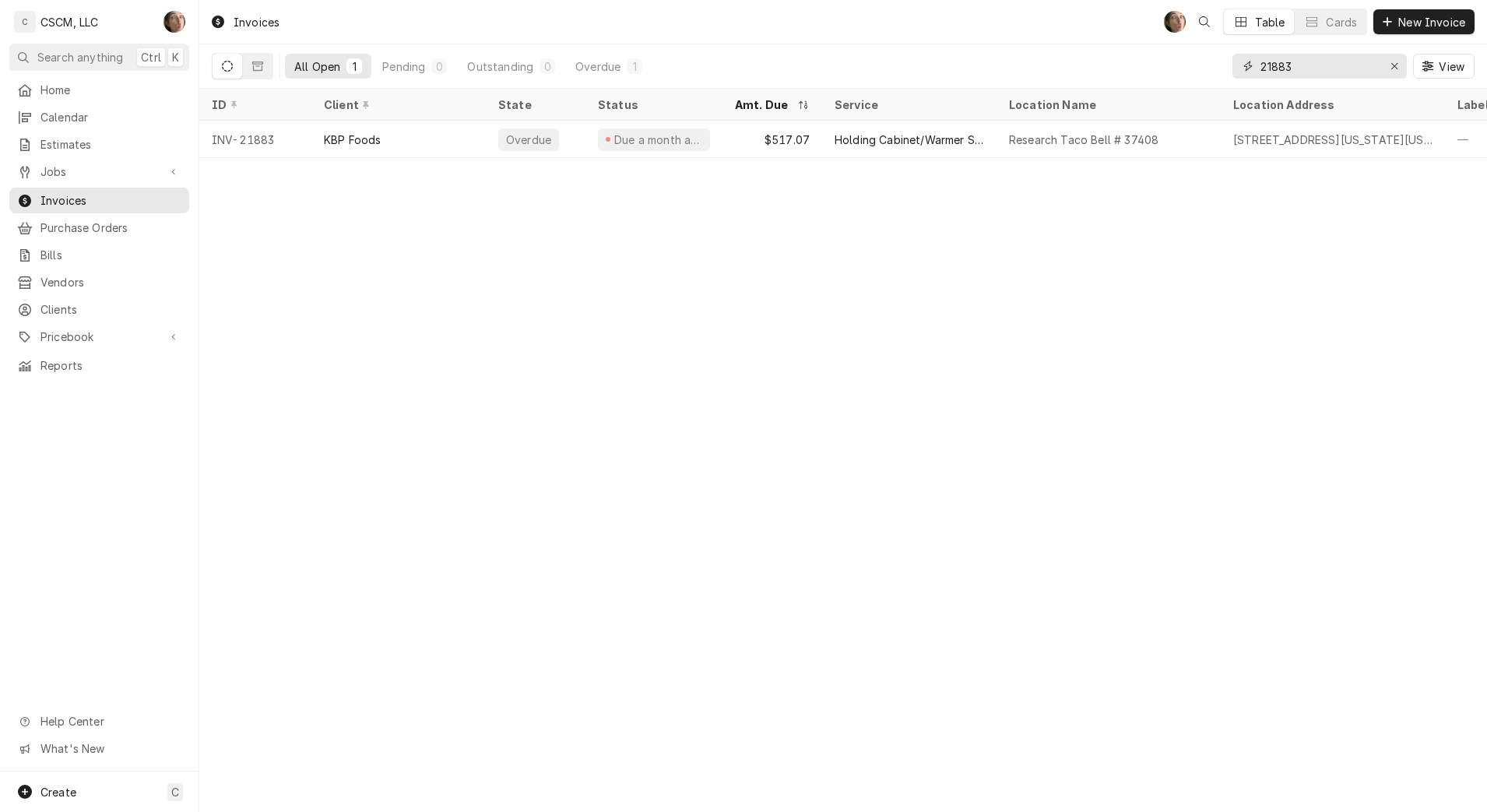
type input "21883"
click at [888, 145] on div "Holding Cabinet/Warmer Service" at bounding box center [909, 139] width 175 height 37
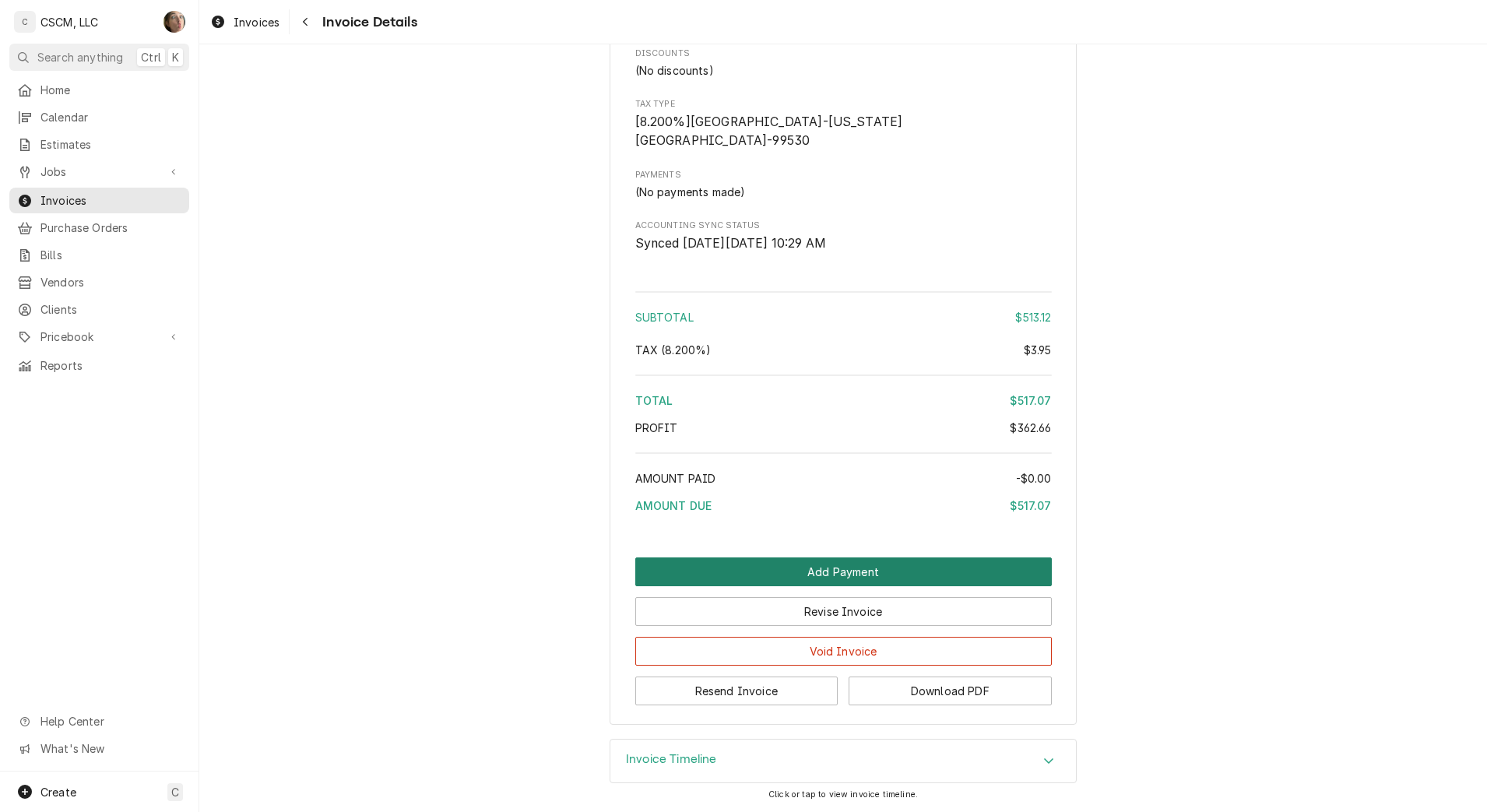
click at [896, 579] on button "Add Payment" at bounding box center [843, 572] width 417 height 28
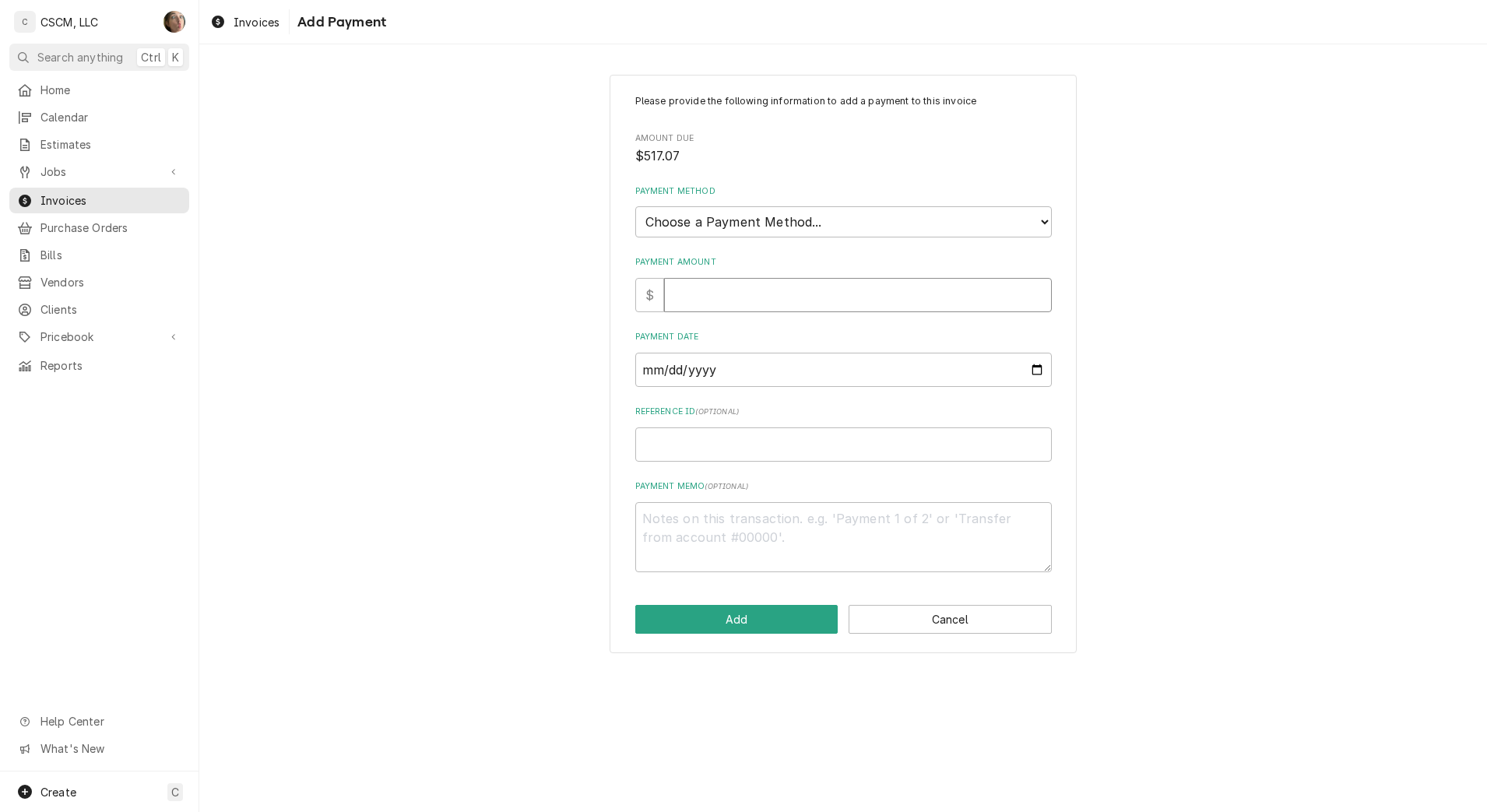
click at [810, 296] on input "Payment Amount" at bounding box center [857, 294] width 387 height 35
type textarea "x"
type input "5"
type textarea "x"
type input "51"
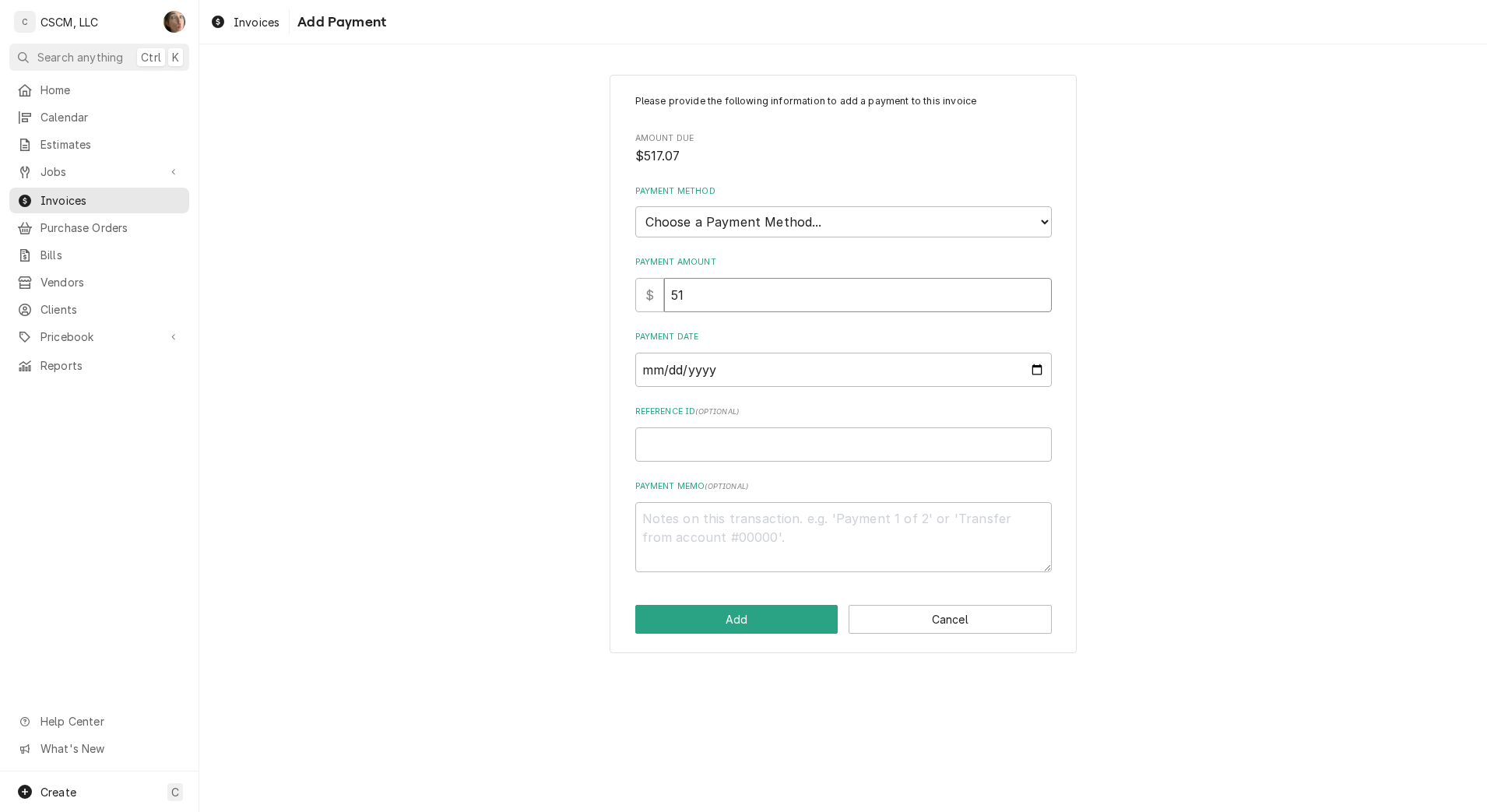
type textarea "x"
type input "517"
type textarea "x"
type input "517.0"
type textarea "x"
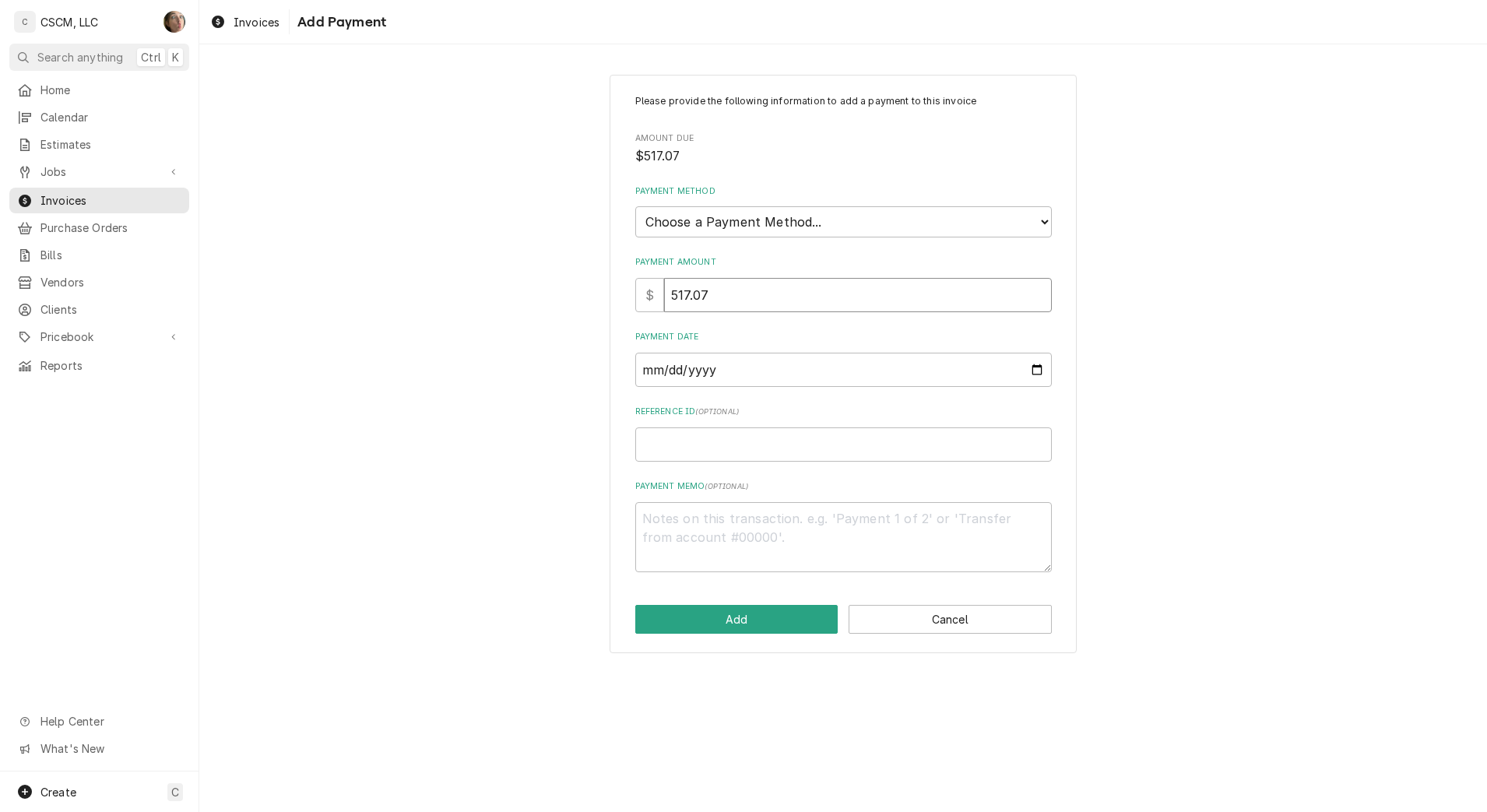
type input "517.07"
click at [799, 233] on select "Choose a Payment Method... Cash Check Credit/Debit Card ACH/eCheck Other" at bounding box center [843, 222] width 417 height 31
select select "4"
click at [635, 207] on select "Choose a Payment Method... Cash Check Credit/Debit Card ACH/eCheck Other" at bounding box center [843, 222] width 417 height 31
type textarea "x"
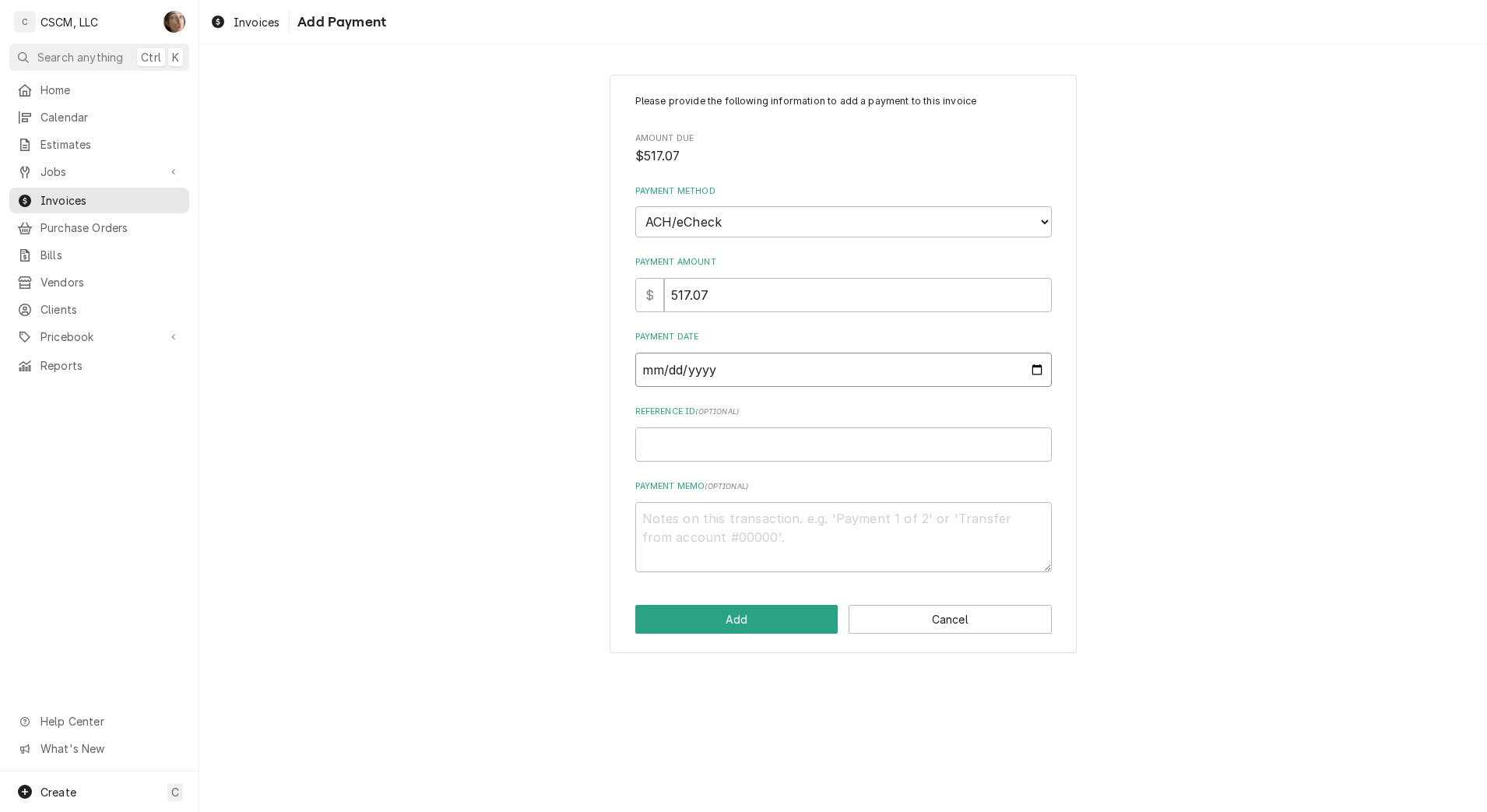
click at [1040, 371] on input "Payment Date" at bounding box center [843, 370] width 417 height 35
type input "[DATE]"
click at [782, 438] on input "Reference ID ( optional )" at bounding box center [843, 444] width 417 height 35
paste input "11808477"
type textarea "x"
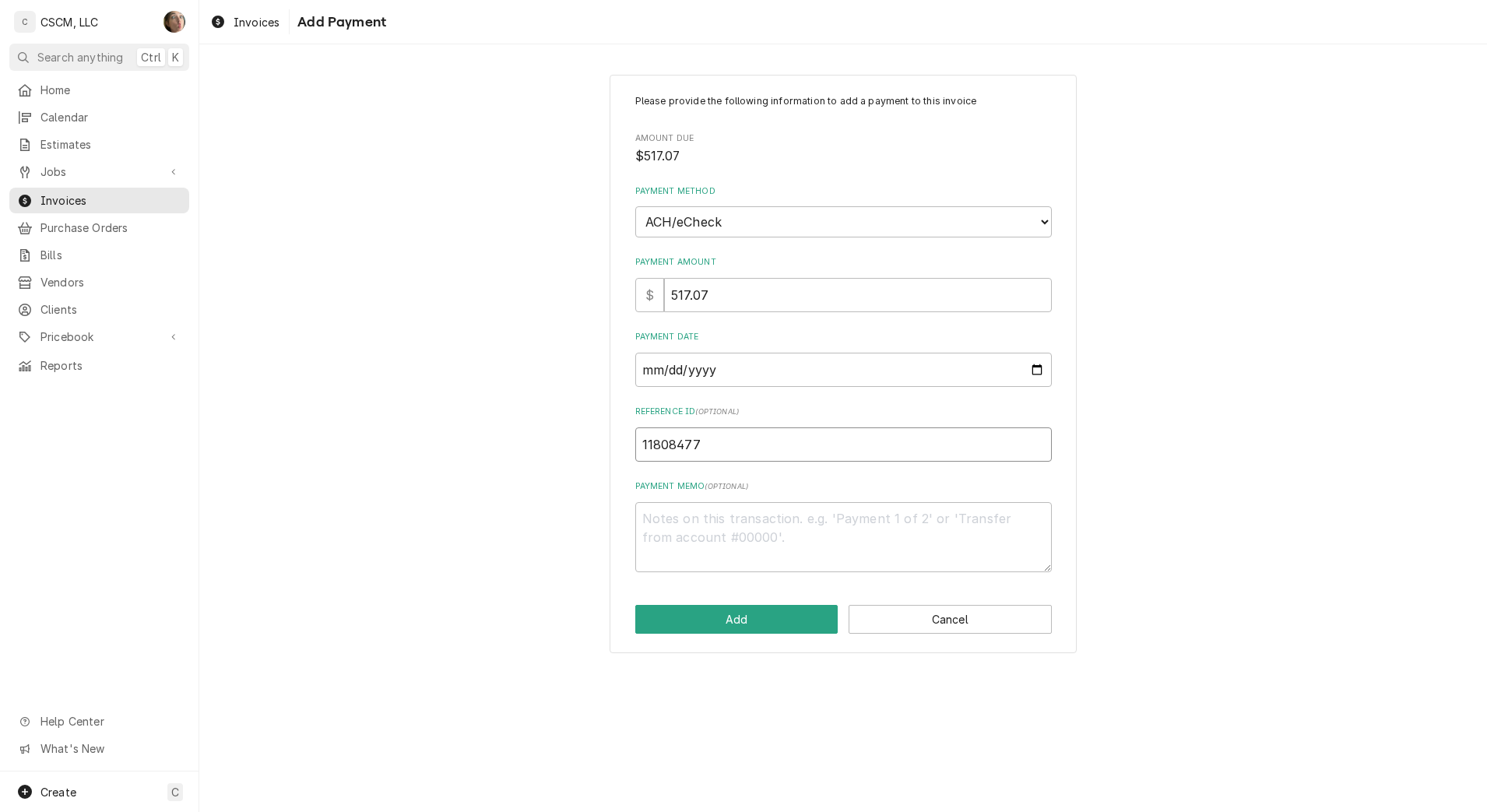
type input "11808477"
click at [773, 629] on button "Add" at bounding box center [736, 619] width 203 height 28
type textarea "x"
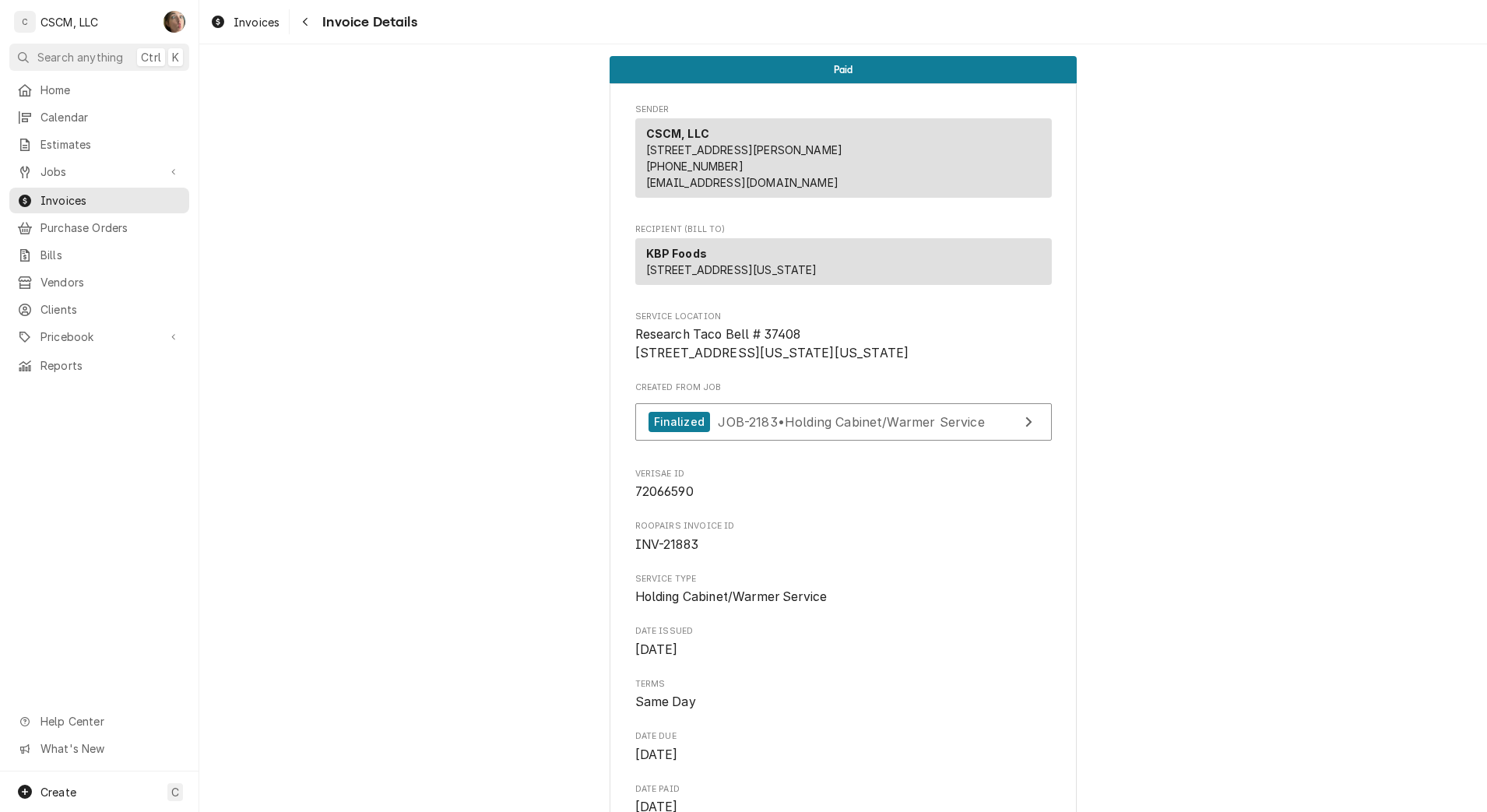
click at [314, 23] on button "Navigate back" at bounding box center [305, 22] width 25 height 25
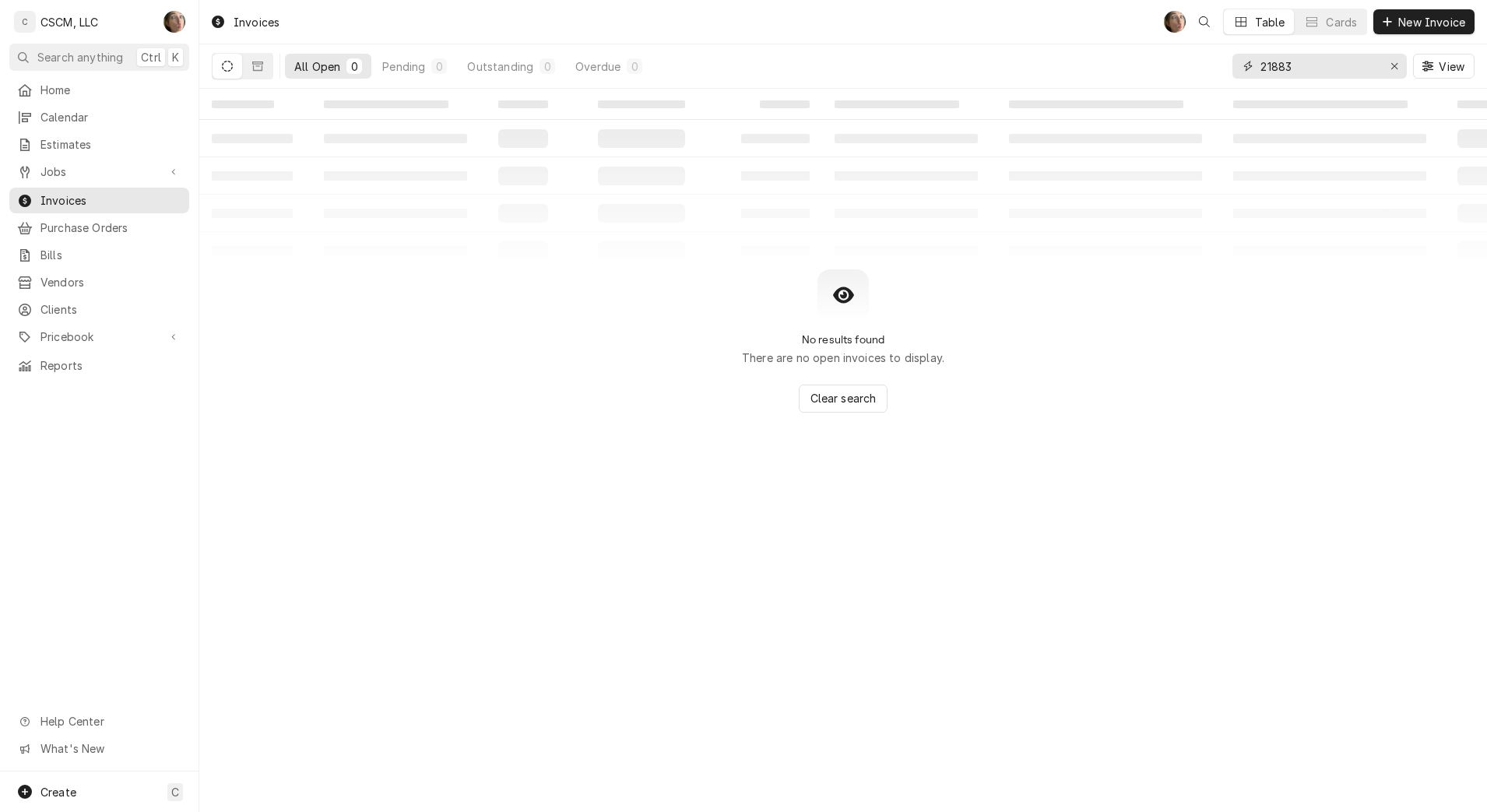
click at [1305, 66] on input "21883" at bounding box center [1319, 66] width 117 height 25
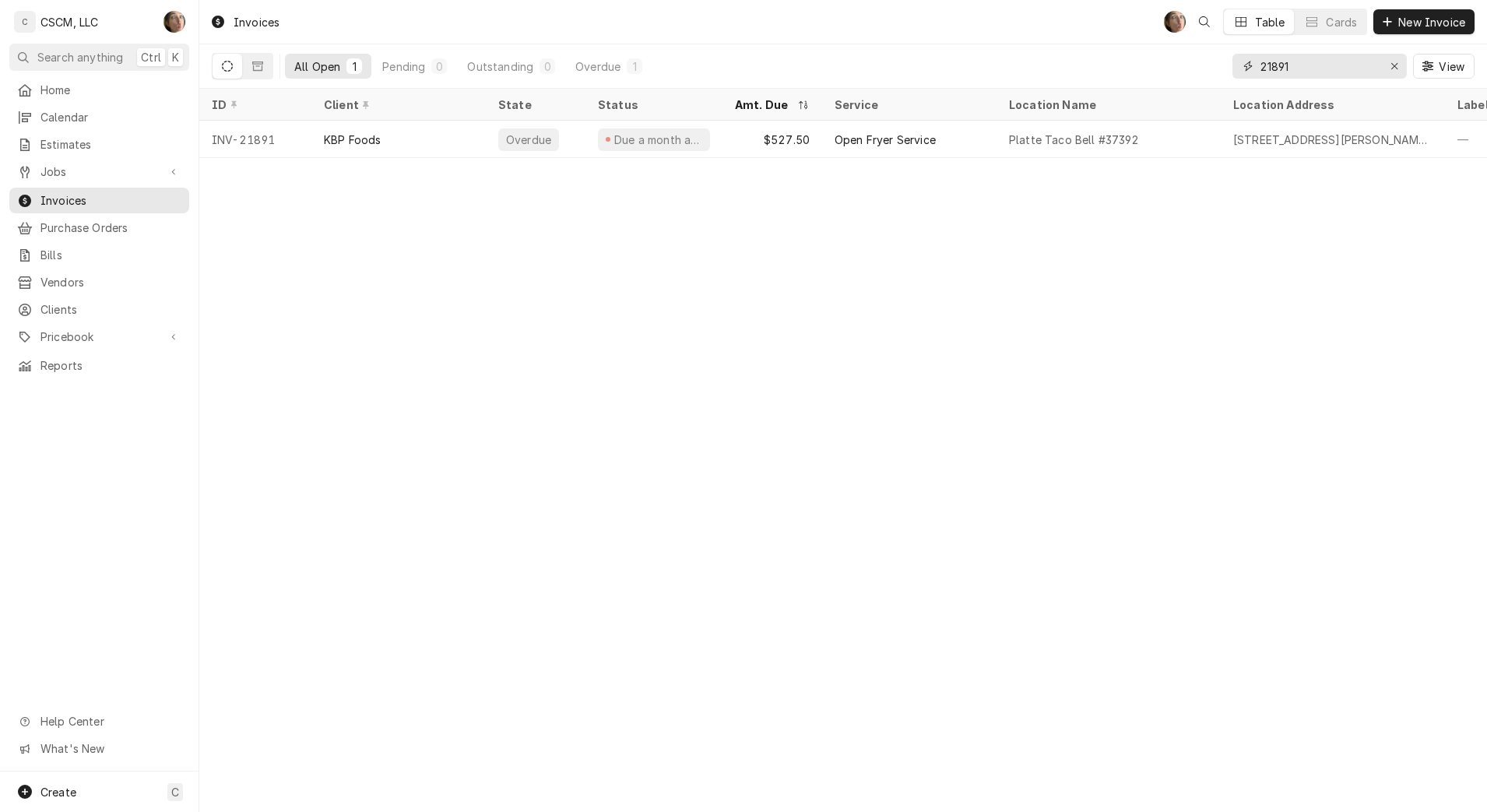
type input "21891"
click at [1049, 138] on div "Platte Taco Bell #37392" at bounding box center [1074, 139] width 129 height 16
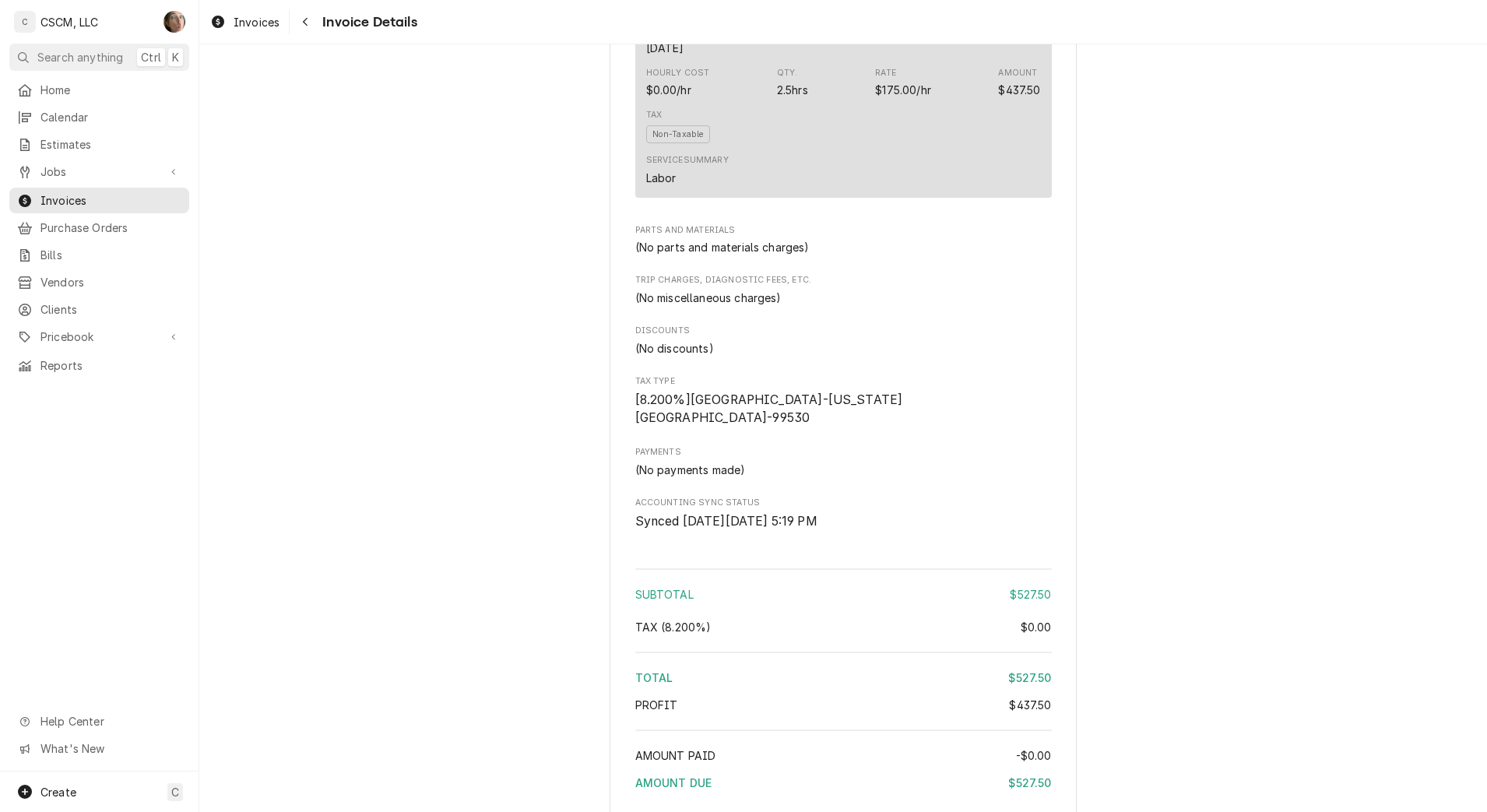
scroll to position [1610, 0]
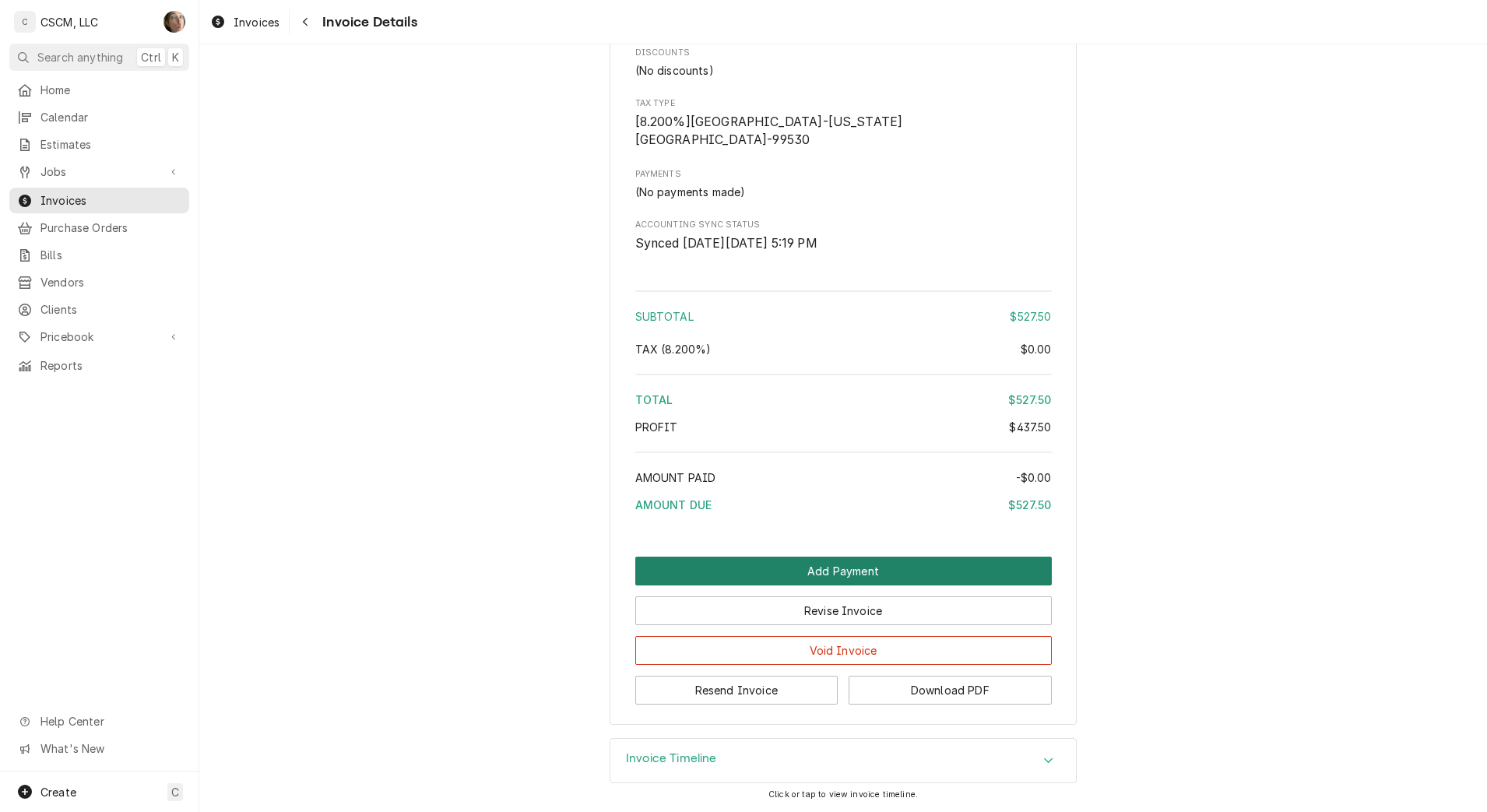
click at [702, 564] on button "Add Payment" at bounding box center [843, 571] width 417 height 28
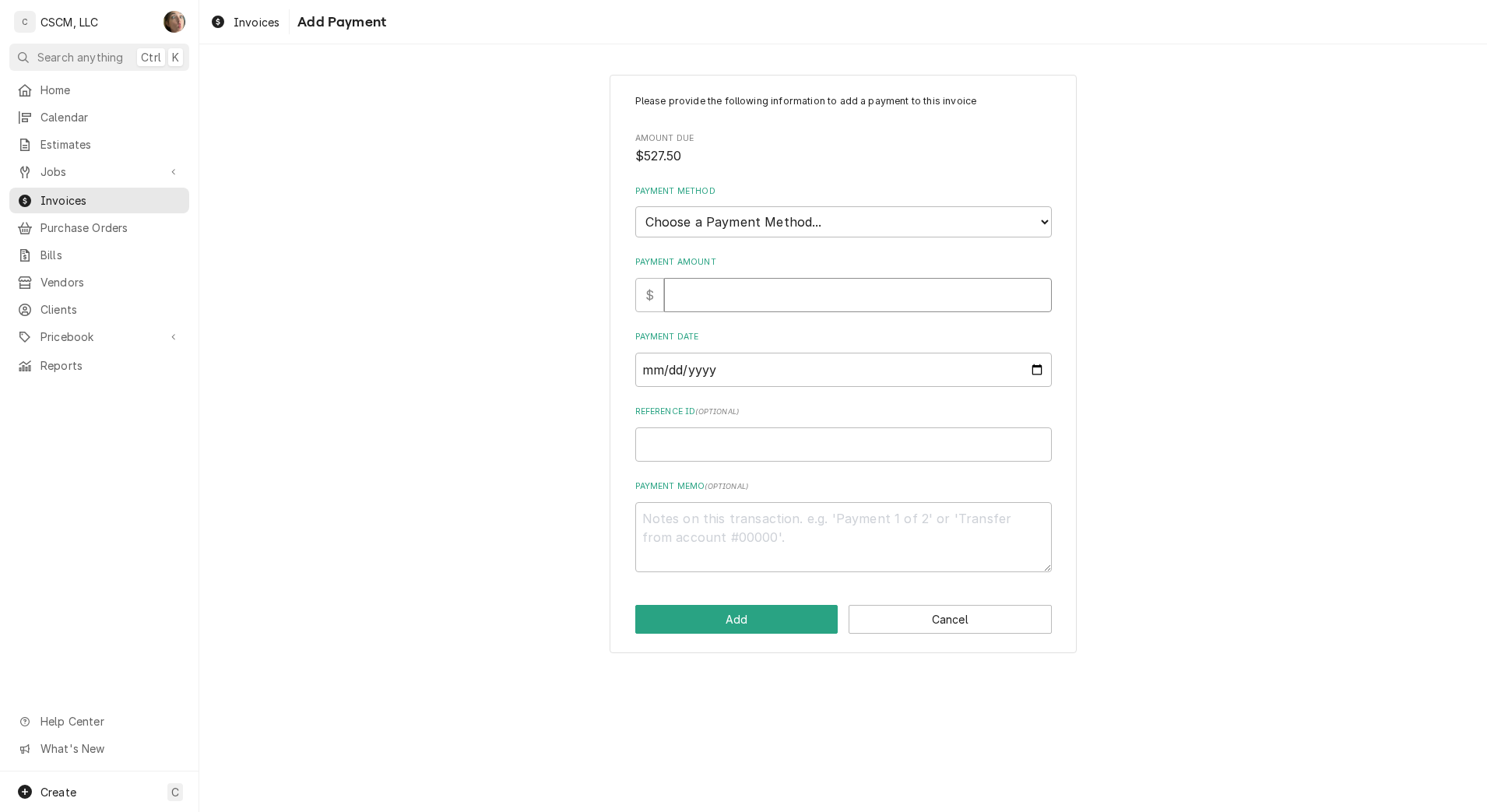
click at [718, 278] on input "Payment Amount" at bounding box center [857, 294] width 387 height 35
type textarea "x"
type input "5"
type textarea "x"
type input "52"
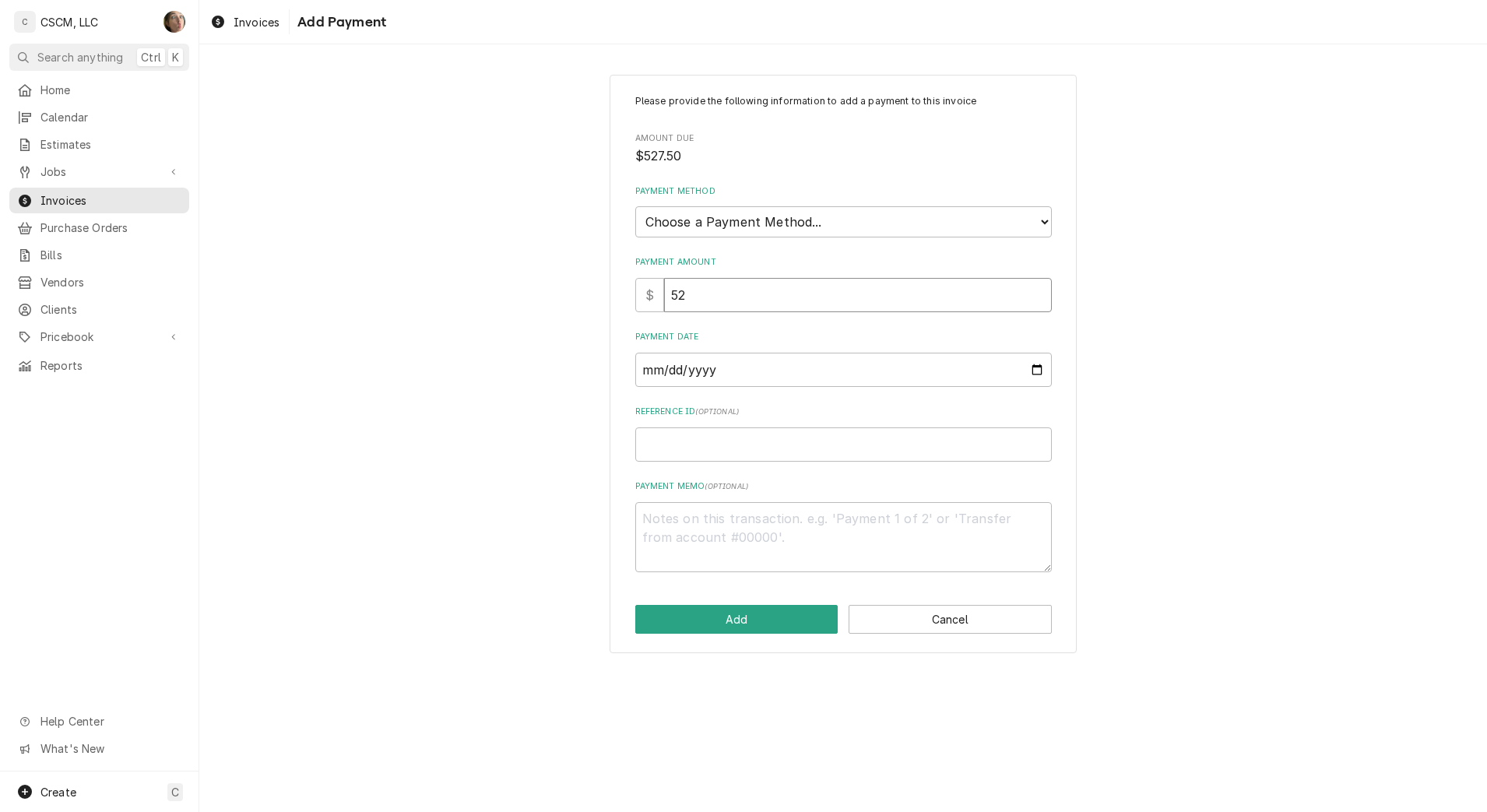
type textarea "x"
type input "527"
type textarea "x"
type input "527.5"
type textarea "x"
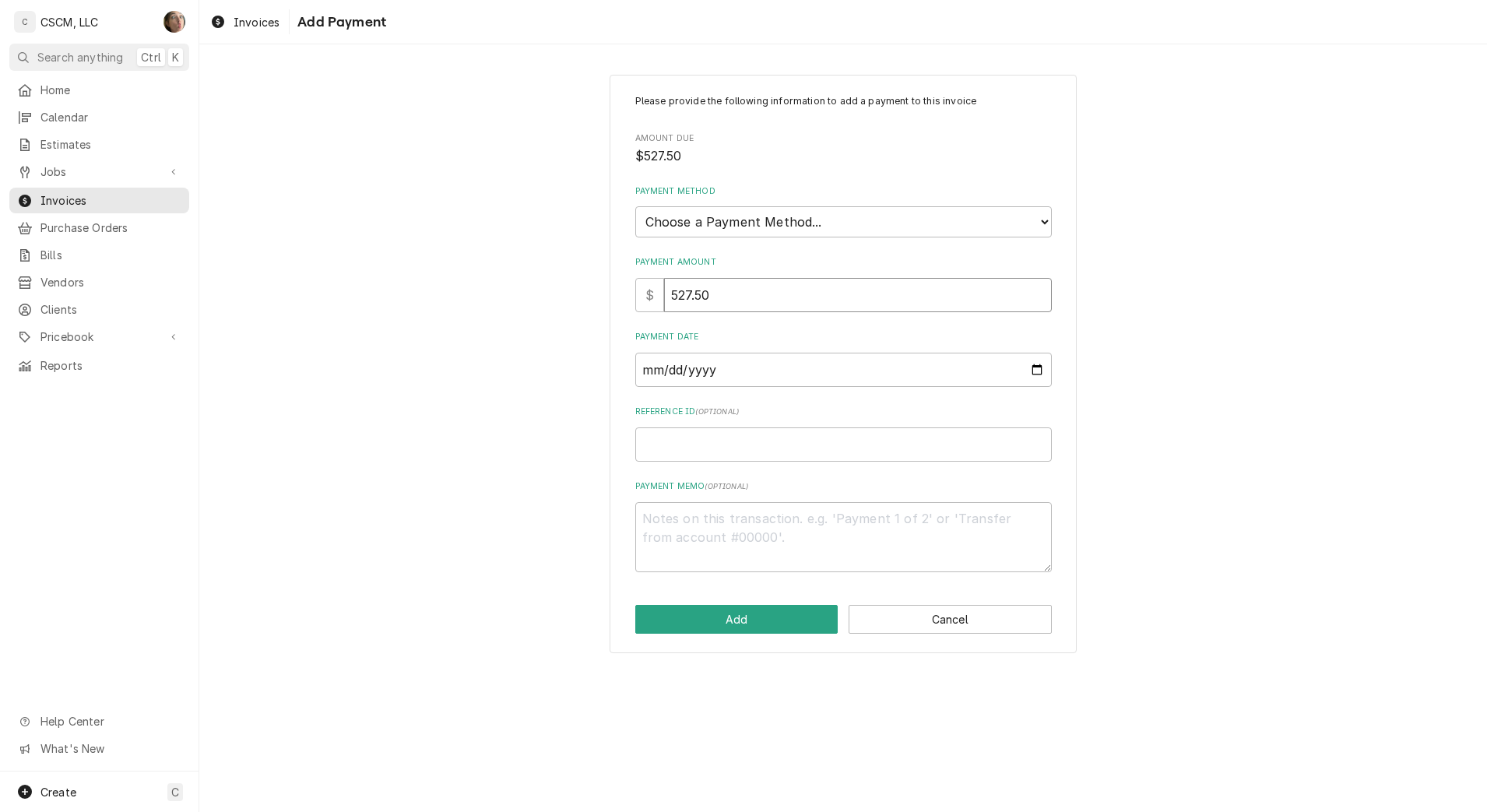
type input "527.50"
drag, startPoint x: 737, startPoint y: 226, endPoint x: 737, endPoint y: 239, distance: 13.0
click at [737, 226] on select "Choose a Payment Method... Cash Check Credit/Debit Card ACH/eCheck Other" at bounding box center [843, 222] width 417 height 31
select select "4"
click at [635, 207] on select "Choose a Payment Method... Cash Check Credit/Debit Card ACH/eCheck Other" at bounding box center [843, 222] width 417 height 31
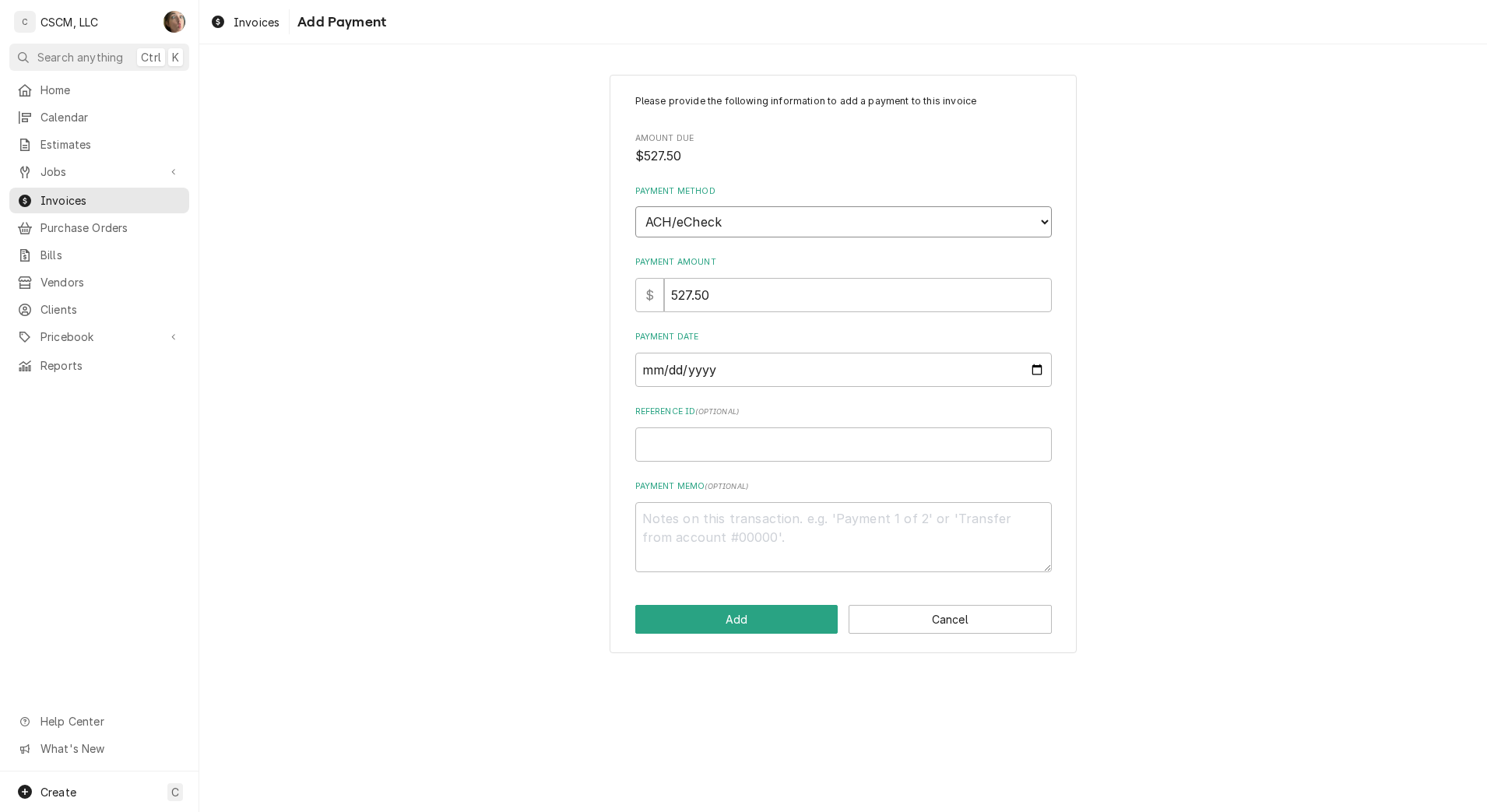
type textarea "x"
click at [1034, 370] on input "Payment Date" at bounding box center [843, 370] width 417 height 35
type input "2025-10-10"
click at [745, 437] on input "Reference ID ( optional )" at bounding box center [843, 444] width 417 height 35
paste input "11808477"
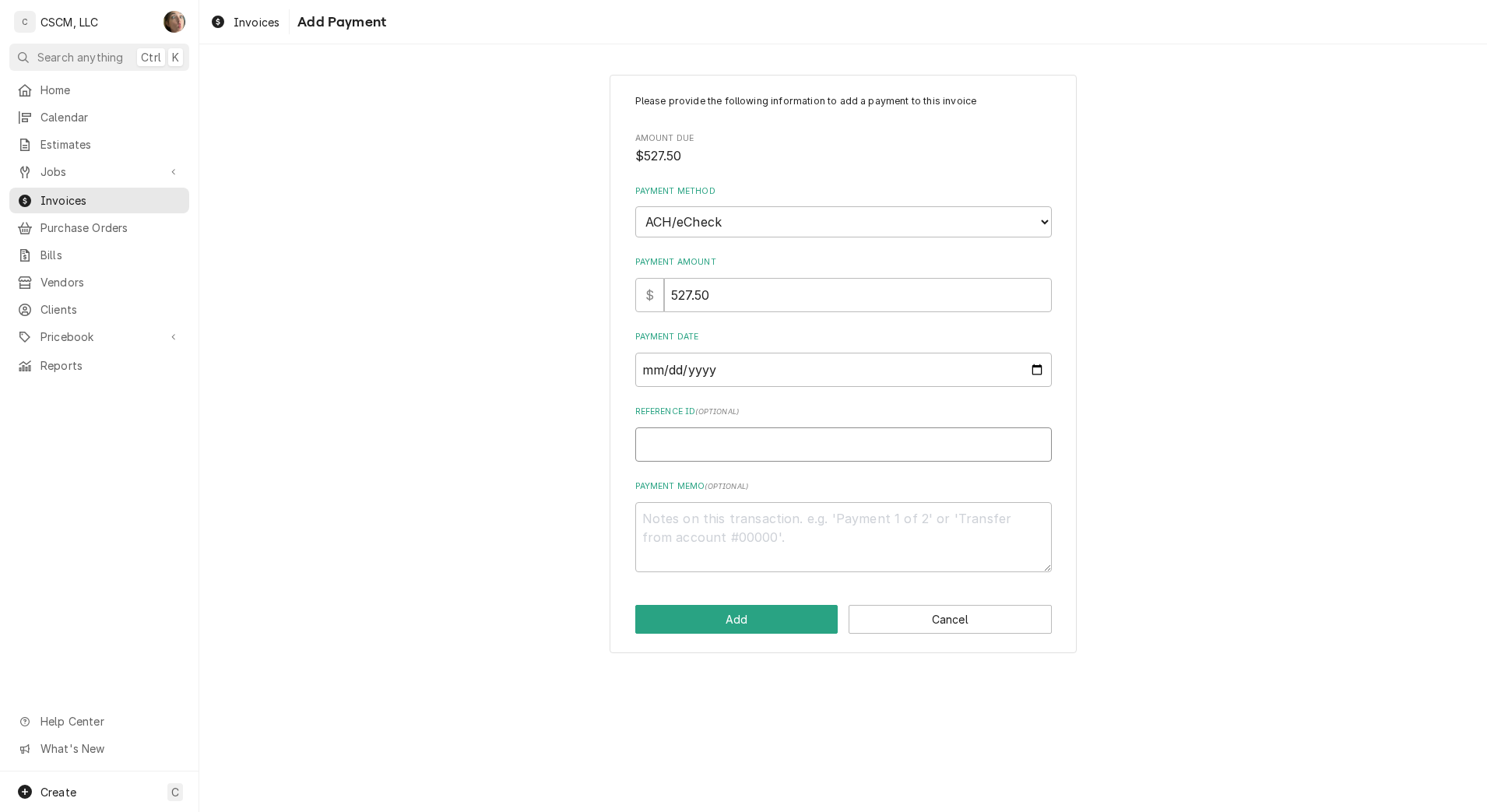
type textarea "x"
type input "11808477"
click at [778, 623] on button "Add" at bounding box center [736, 619] width 203 height 28
type textarea "x"
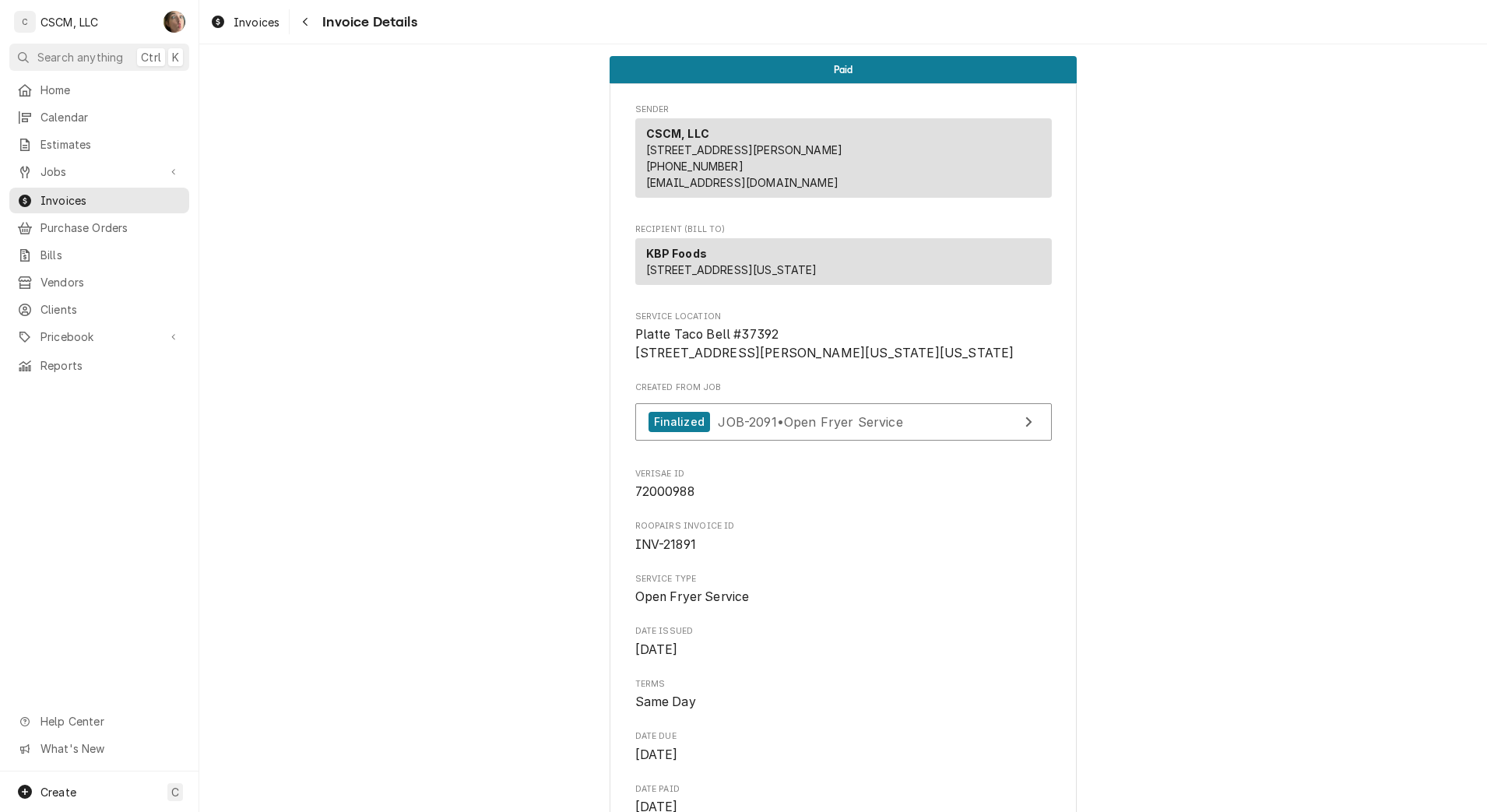
click at [307, 12] on button "Navigate back" at bounding box center [305, 22] width 25 height 25
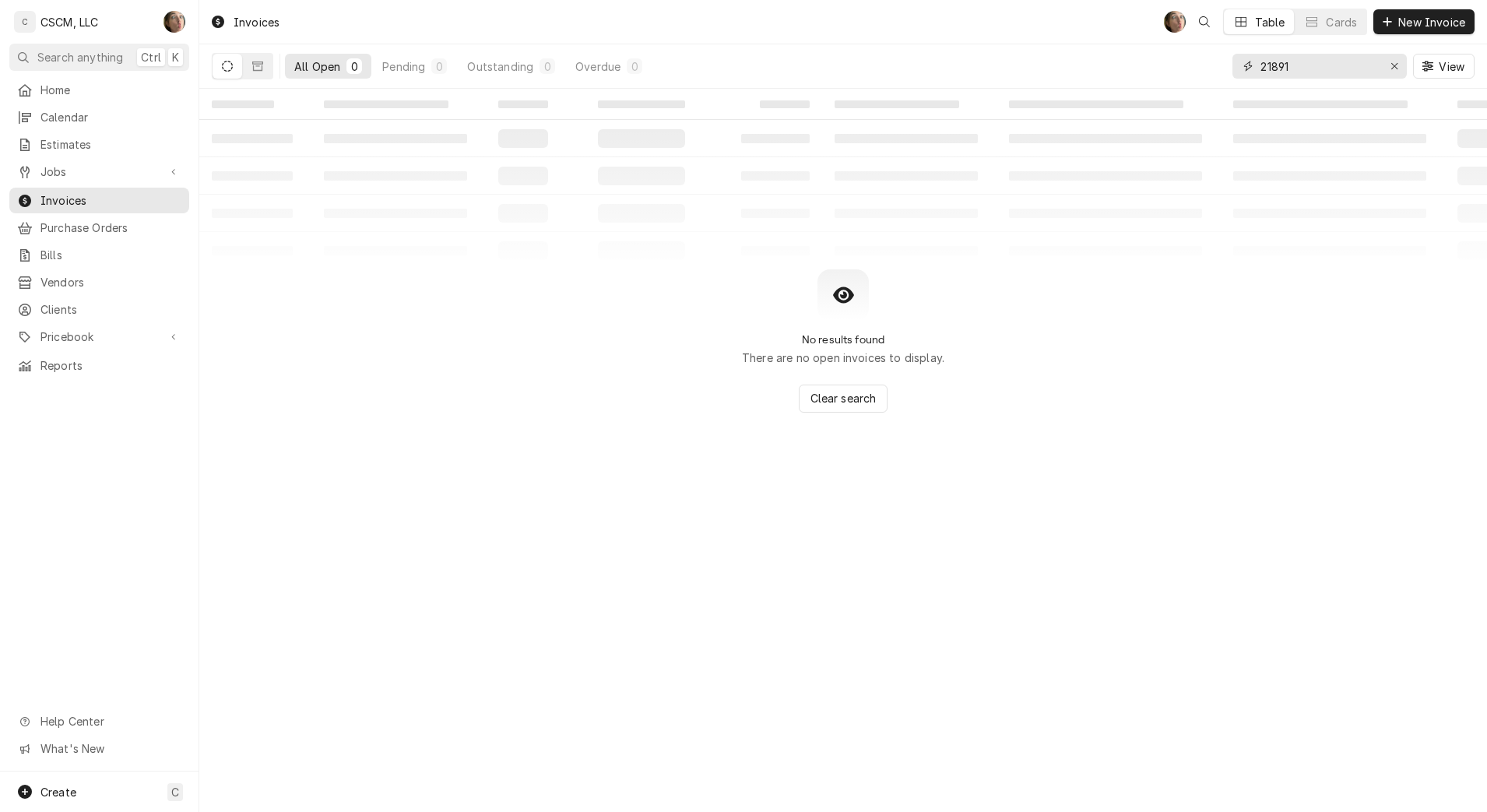
click at [1324, 61] on input "21891" at bounding box center [1319, 66] width 117 height 25
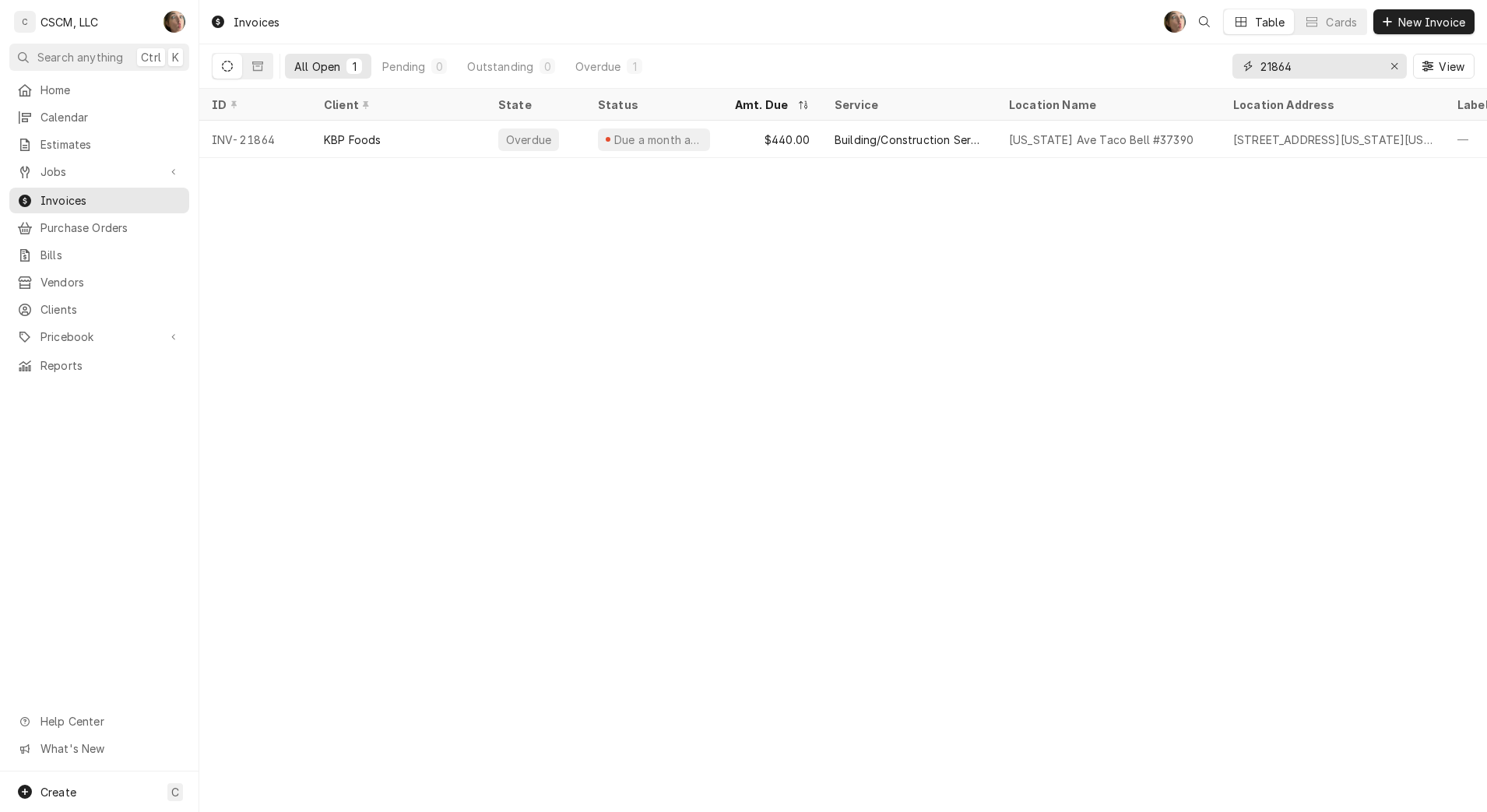
type input "21864"
click at [1127, 125] on div "Nevada Ave Taco Bell #37390" at bounding box center [1108, 139] width 224 height 37
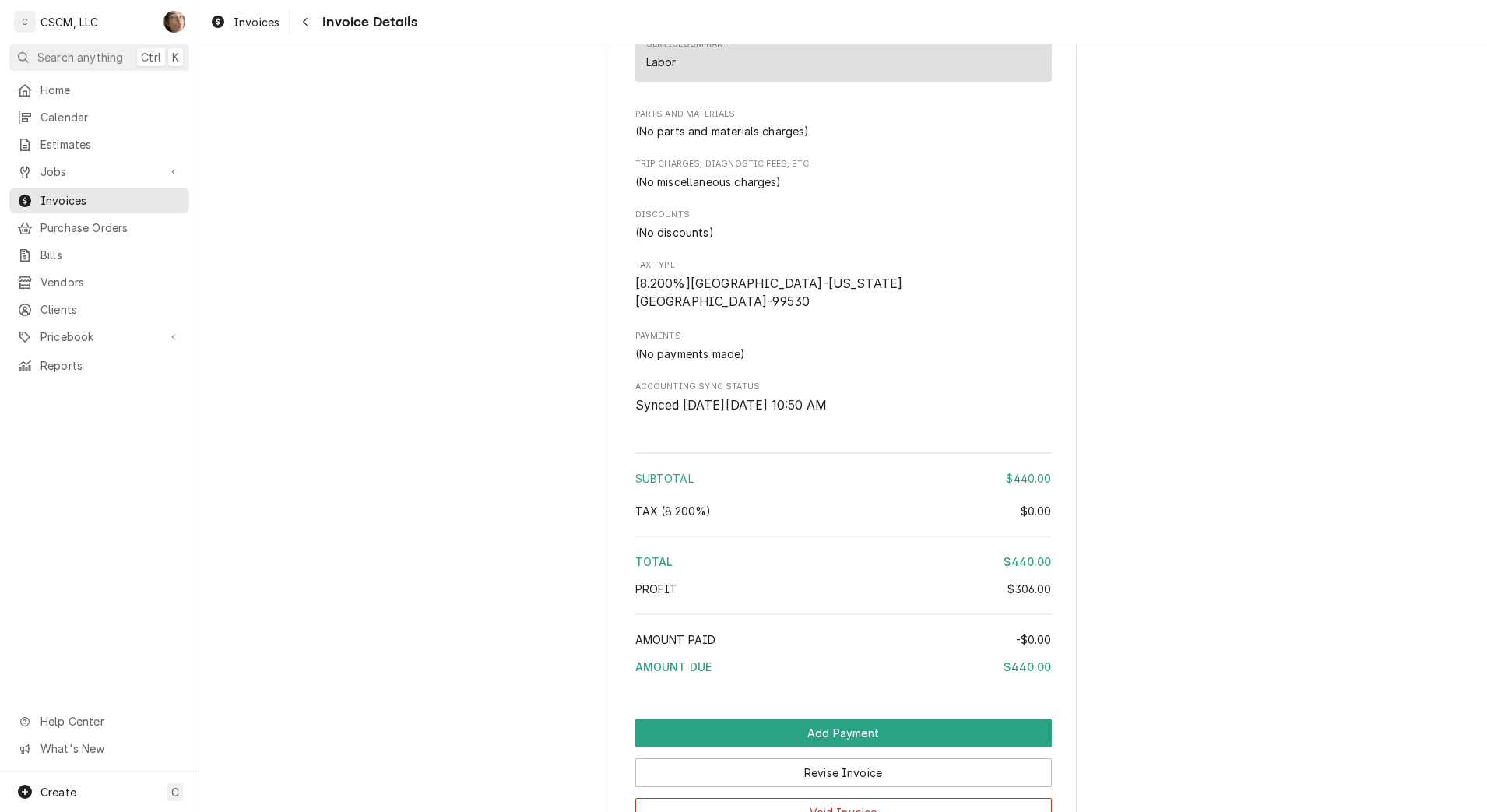
scroll to position [1577, 0]
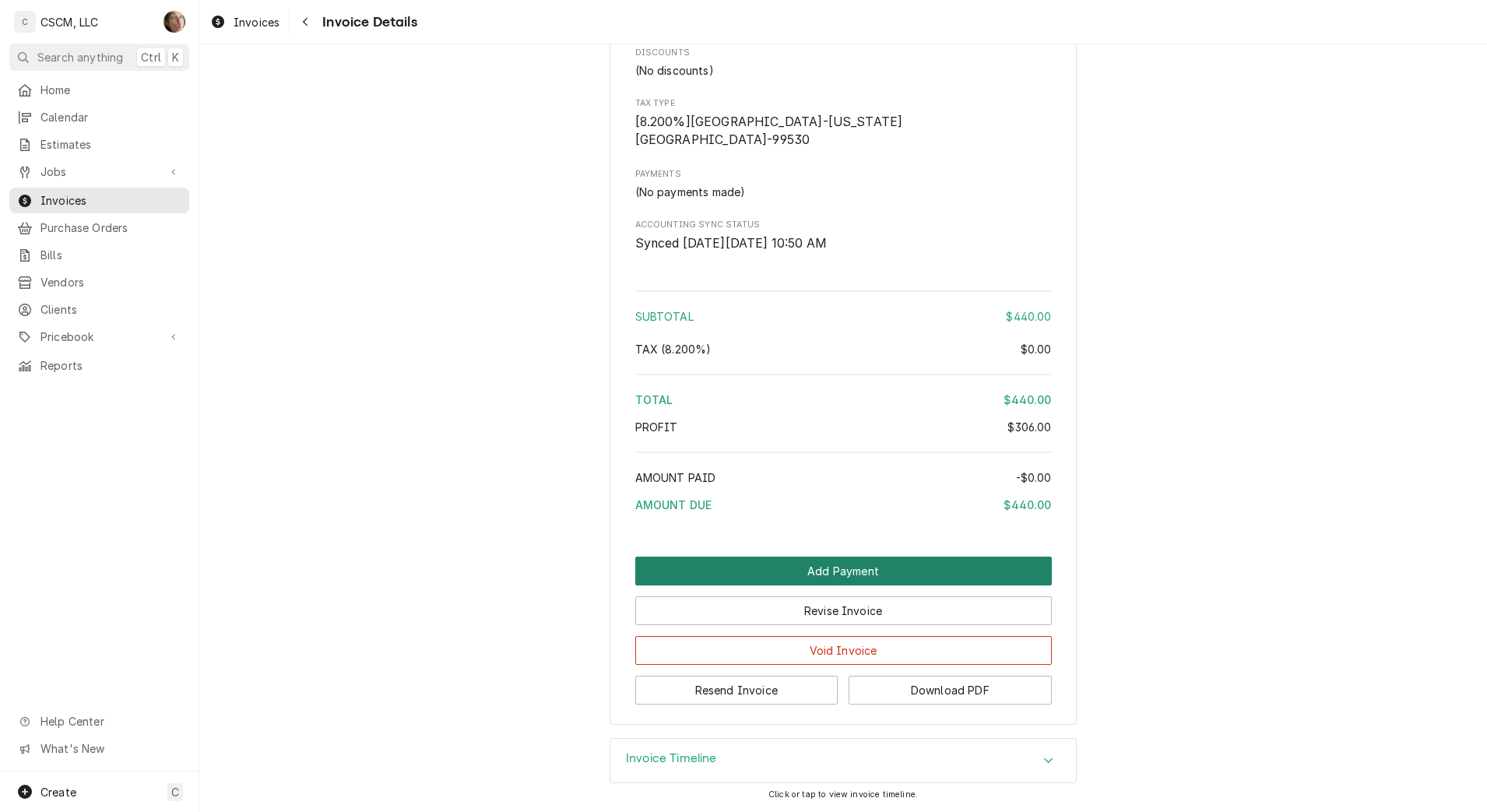
click at [908, 566] on button "Add Payment" at bounding box center [843, 571] width 417 height 28
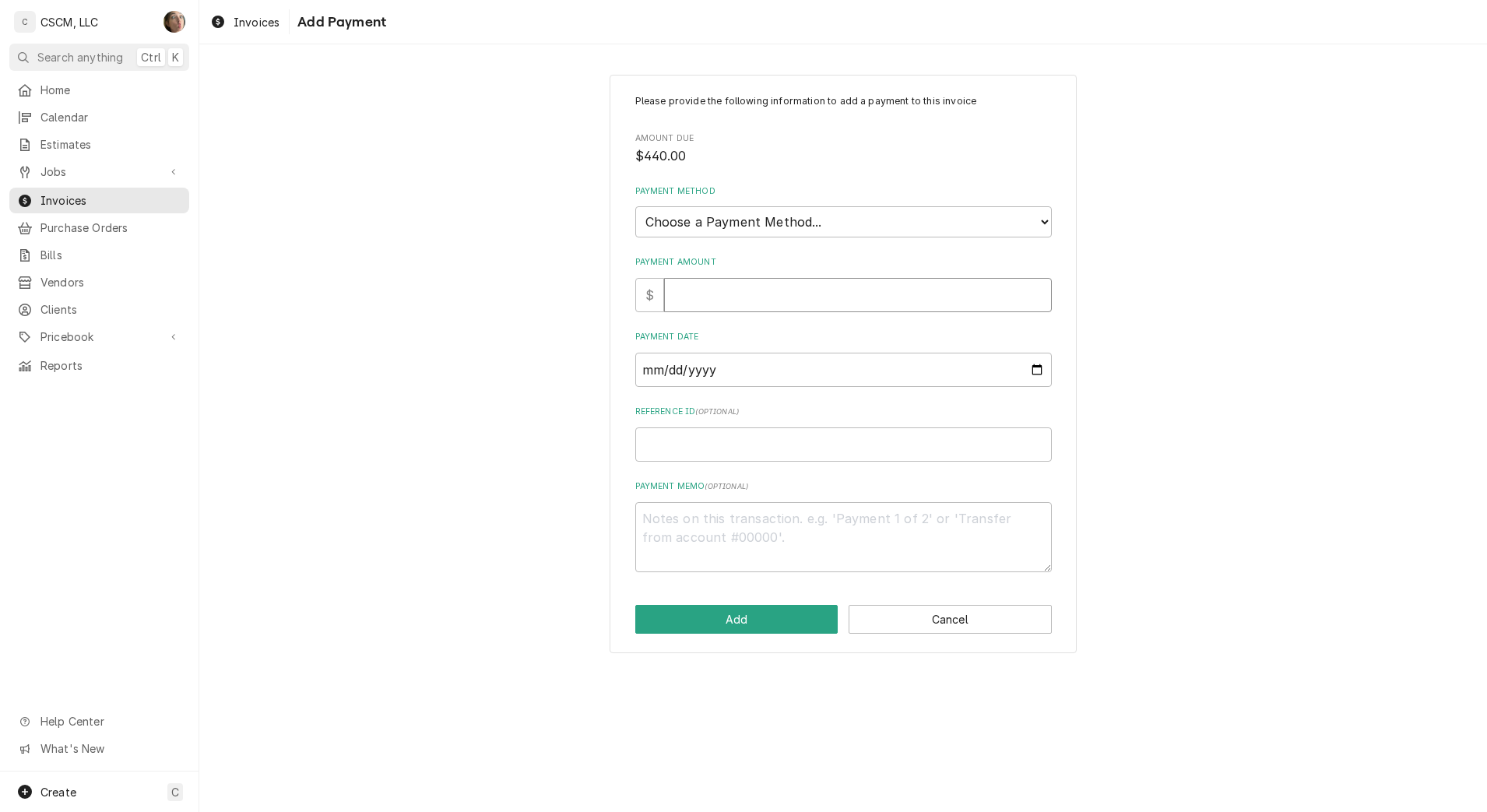
click at [780, 301] on input "Payment Amount" at bounding box center [857, 294] width 387 height 35
type textarea "x"
type input "4"
type textarea "x"
type input "44"
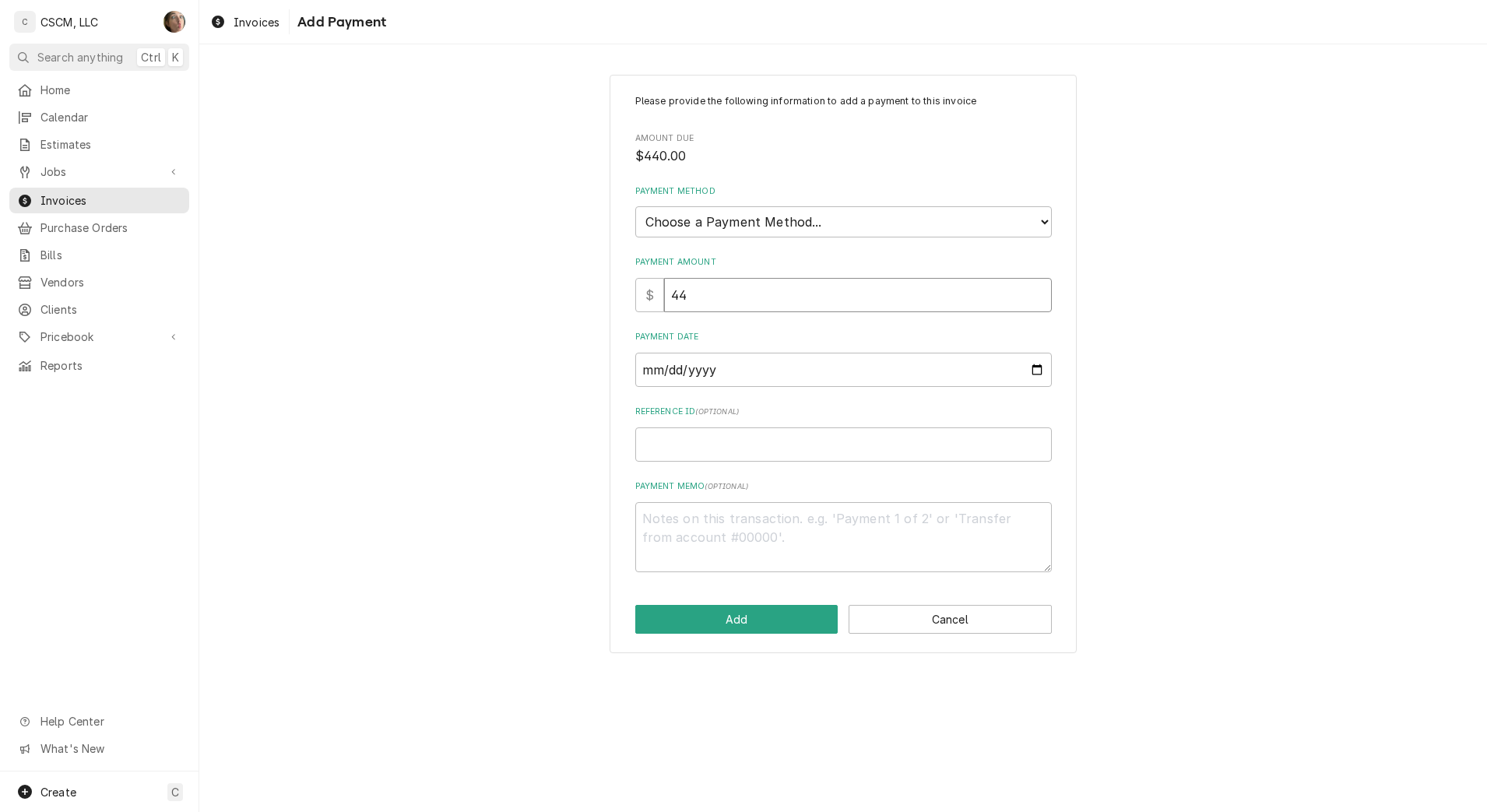
type textarea "x"
type input "440"
type textarea "x"
type input "440.0"
type textarea "x"
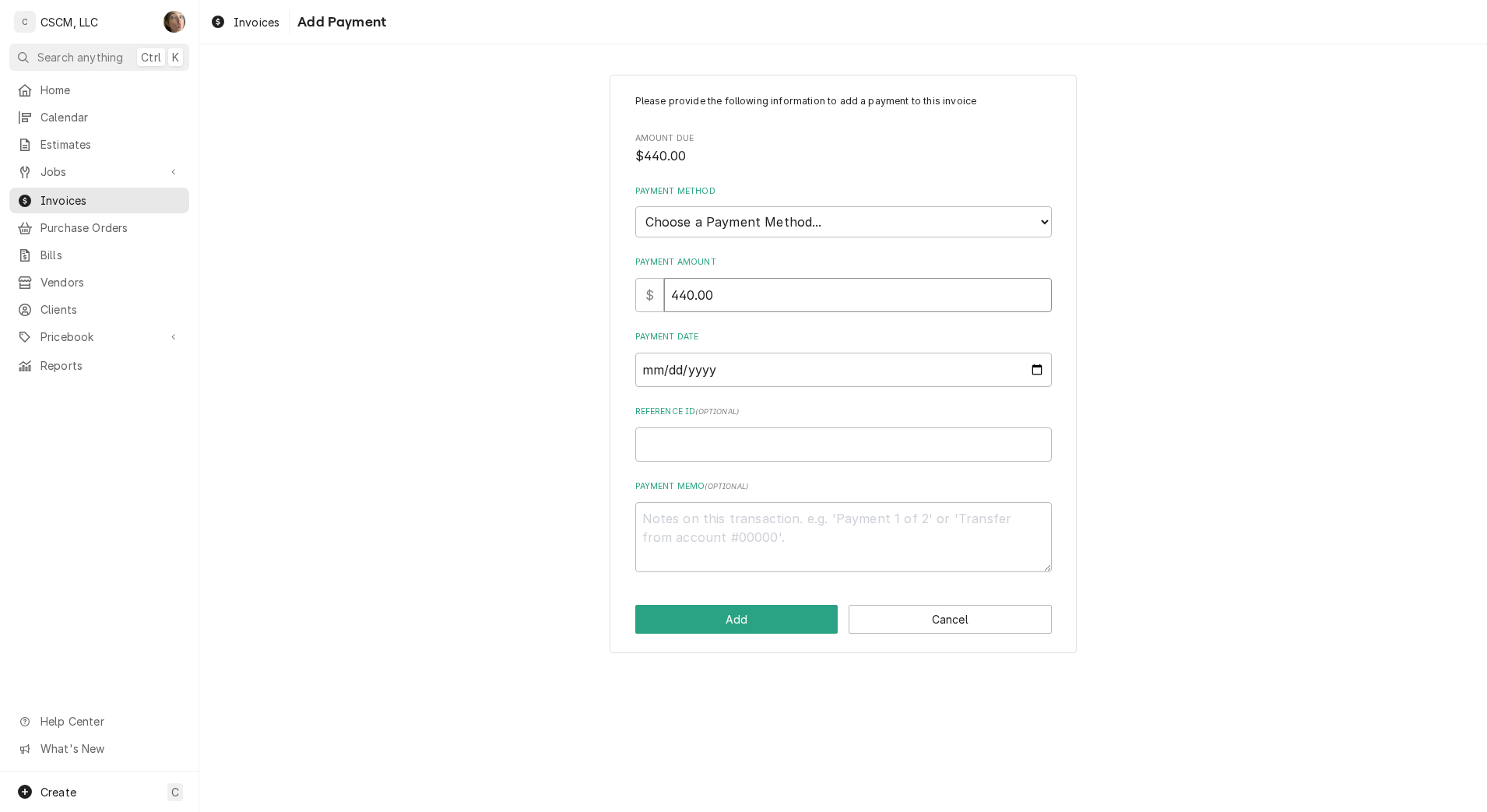
type input "440.00"
drag, startPoint x: 805, startPoint y: 230, endPoint x: 804, endPoint y: 239, distance: 9.1
click at [805, 230] on select "Choose a Payment Method... Cash Check Credit/Debit Card ACH/eCheck Other" at bounding box center [843, 222] width 417 height 31
select select "4"
click at [635, 207] on select "Choose a Payment Method... Cash Check Credit/Debit Card ACH/eCheck Other" at bounding box center [843, 222] width 417 height 31
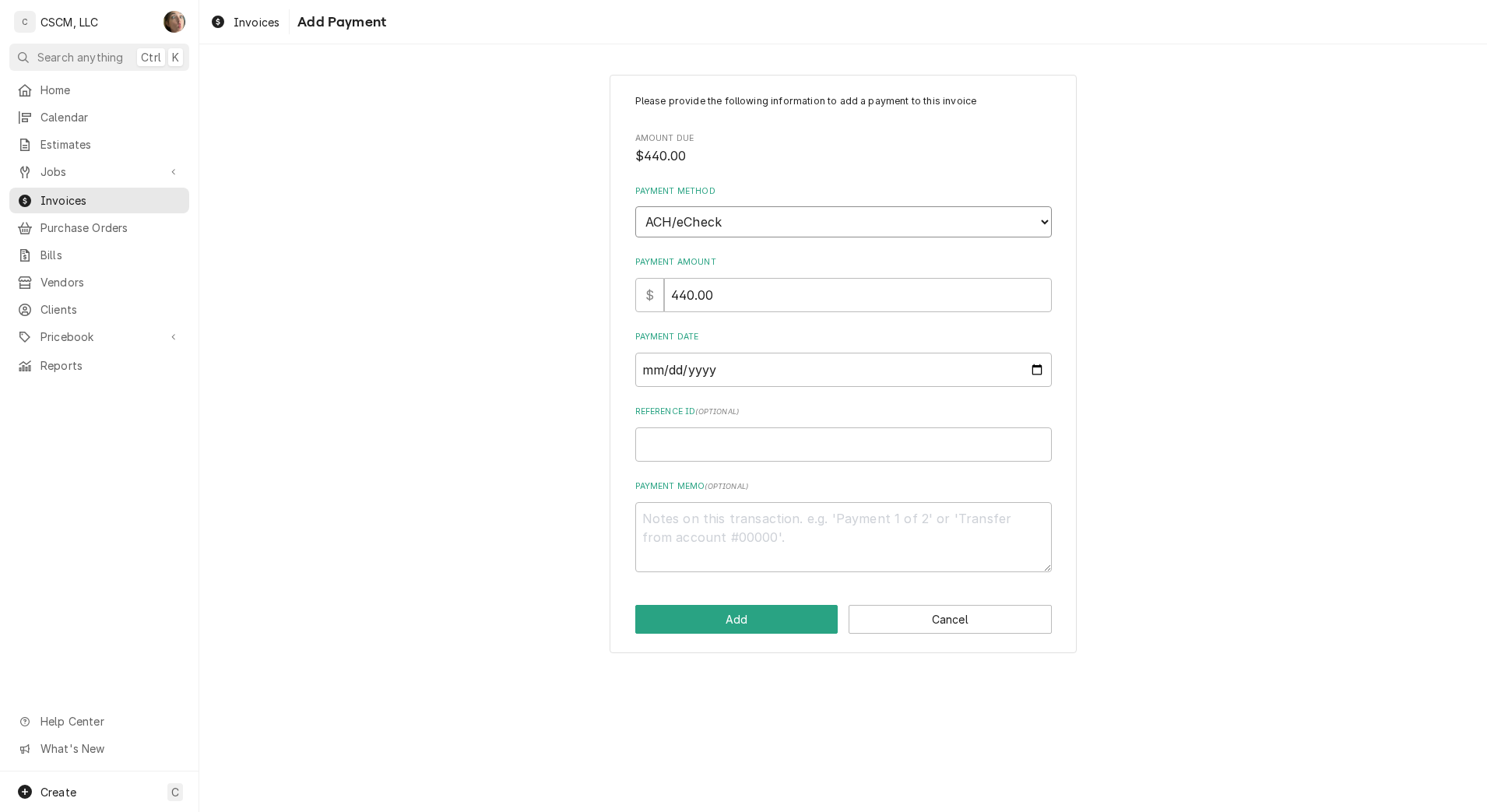
type textarea "x"
click at [1030, 368] on input "Payment Date" at bounding box center [843, 370] width 417 height 35
type input "2025-10-10"
click at [810, 430] on input "Reference ID ( optional )" at bounding box center [843, 444] width 417 height 35
paste input "11808477"
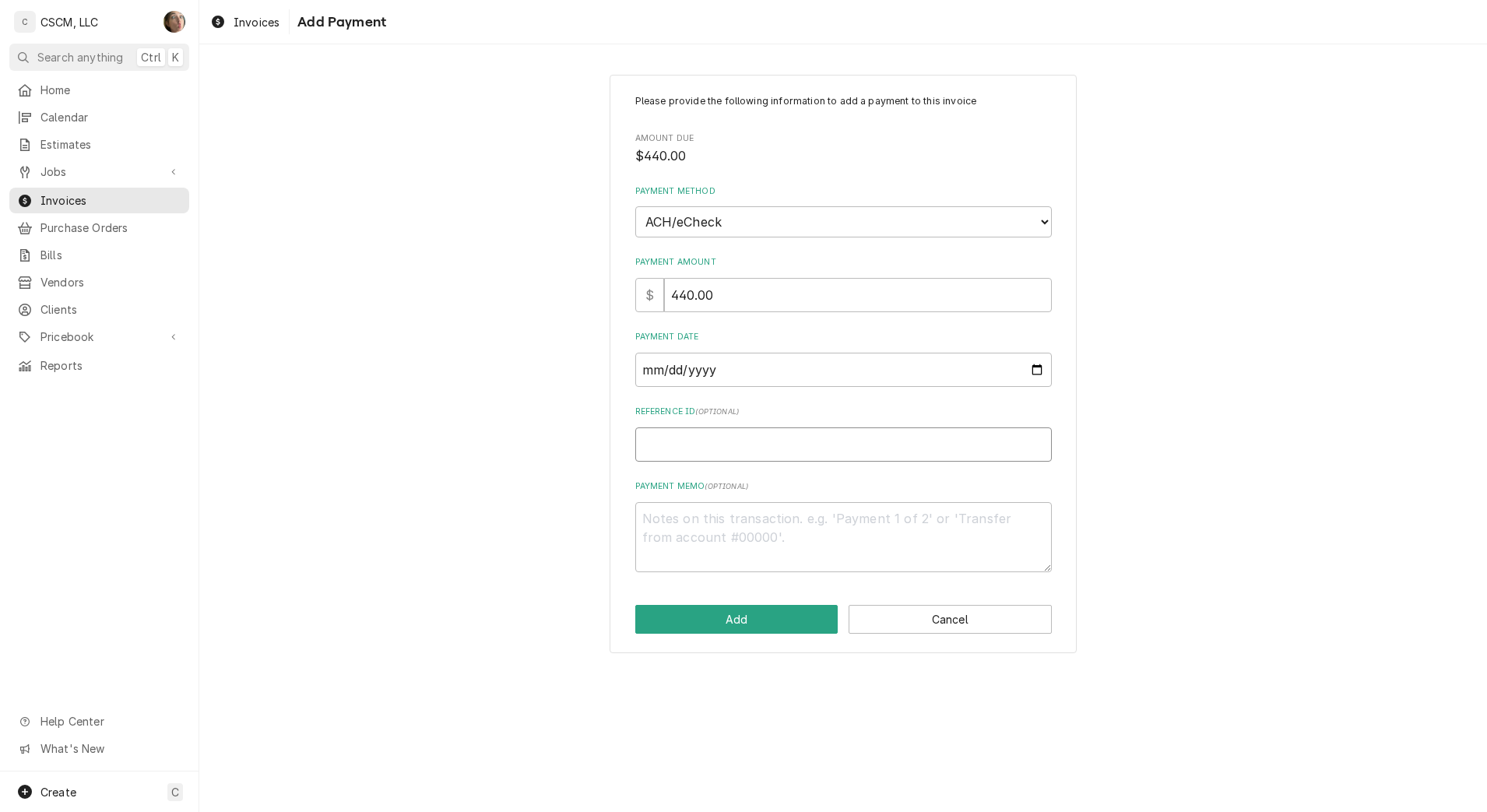
type textarea "x"
type input "11808477"
click at [763, 621] on button "Add" at bounding box center [736, 619] width 203 height 28
type textarea "x"
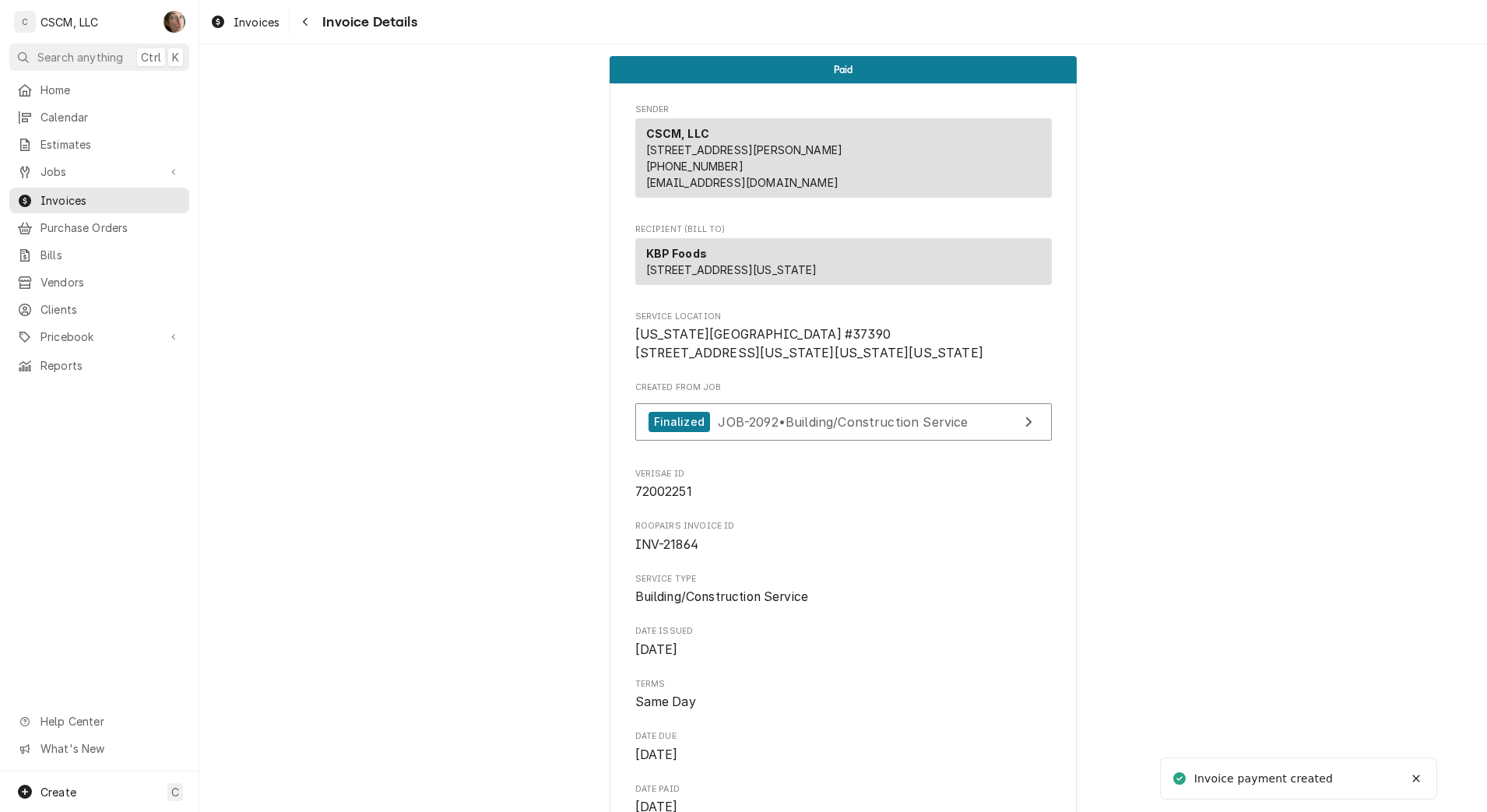
click at [303, 20] on icon "Navigate back" at bounding box center [306, 21] width 7 height 11
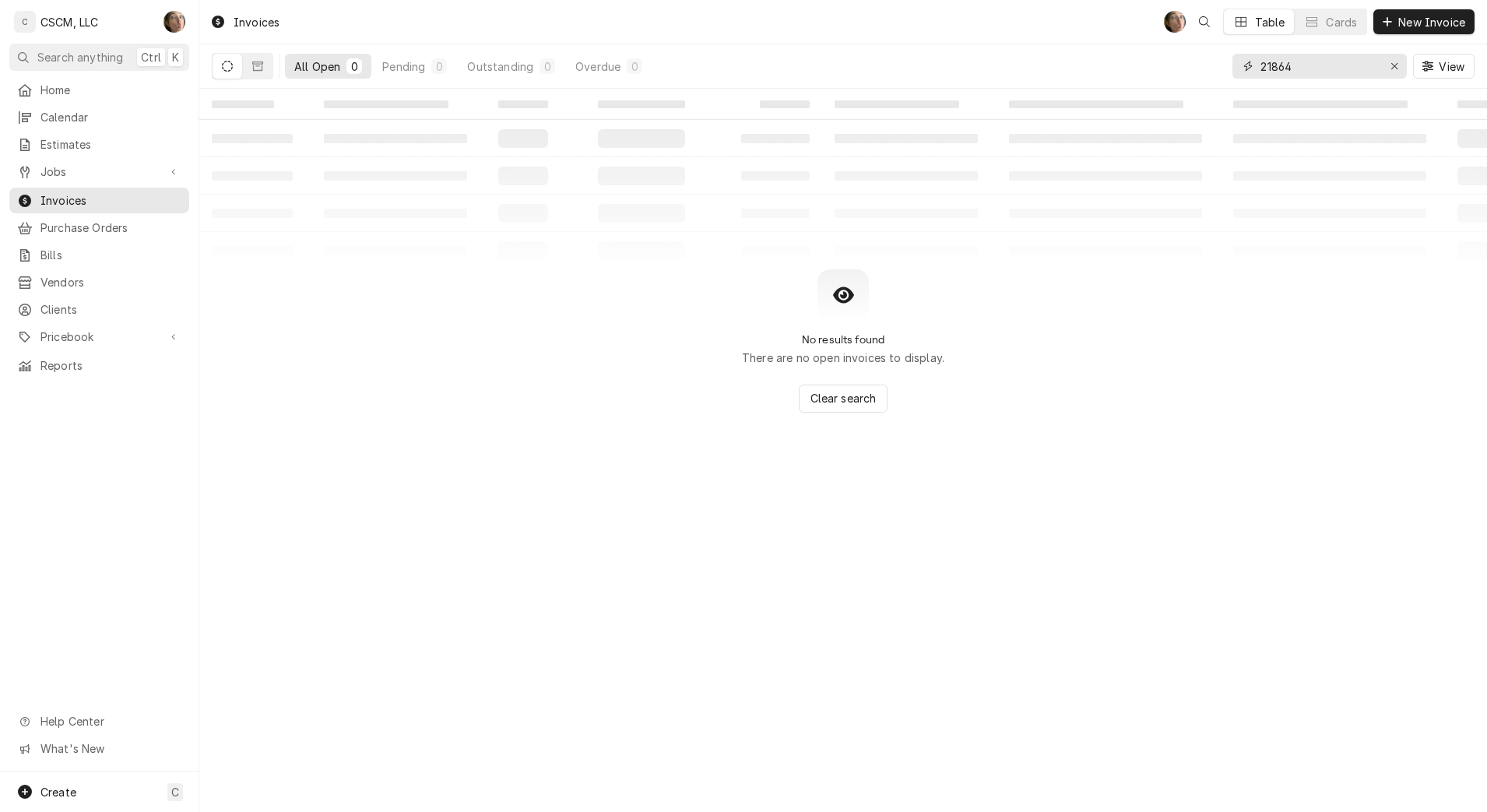
click at [1316, 61] on input "21864" at bounding box center [1319, 66] width 117 height 25
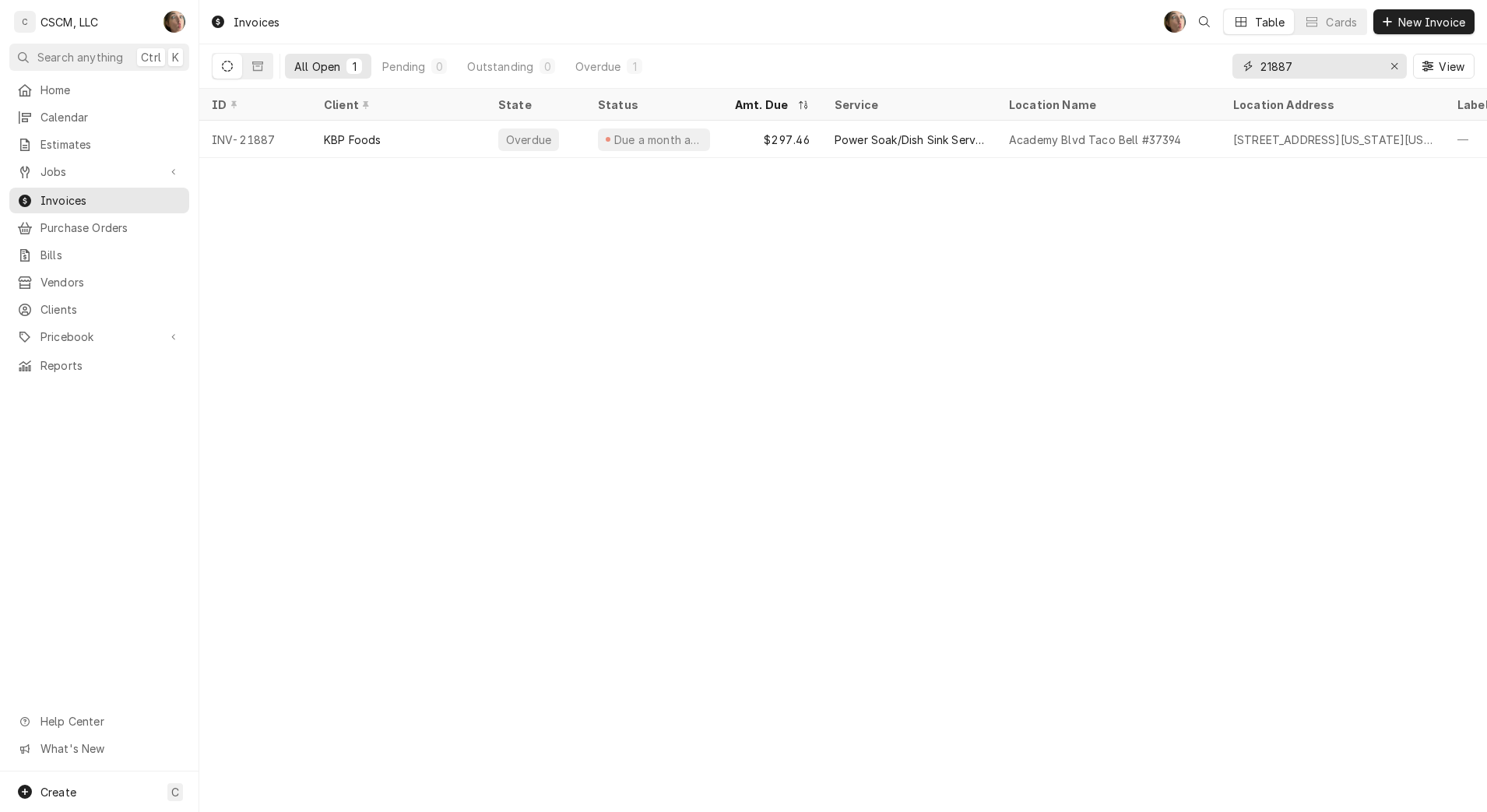
type input "21887"
click at [1212, 148] on div "Academy Blvd Taco Bell #37394" at bounding box center [1108, 139] width 224 height 37
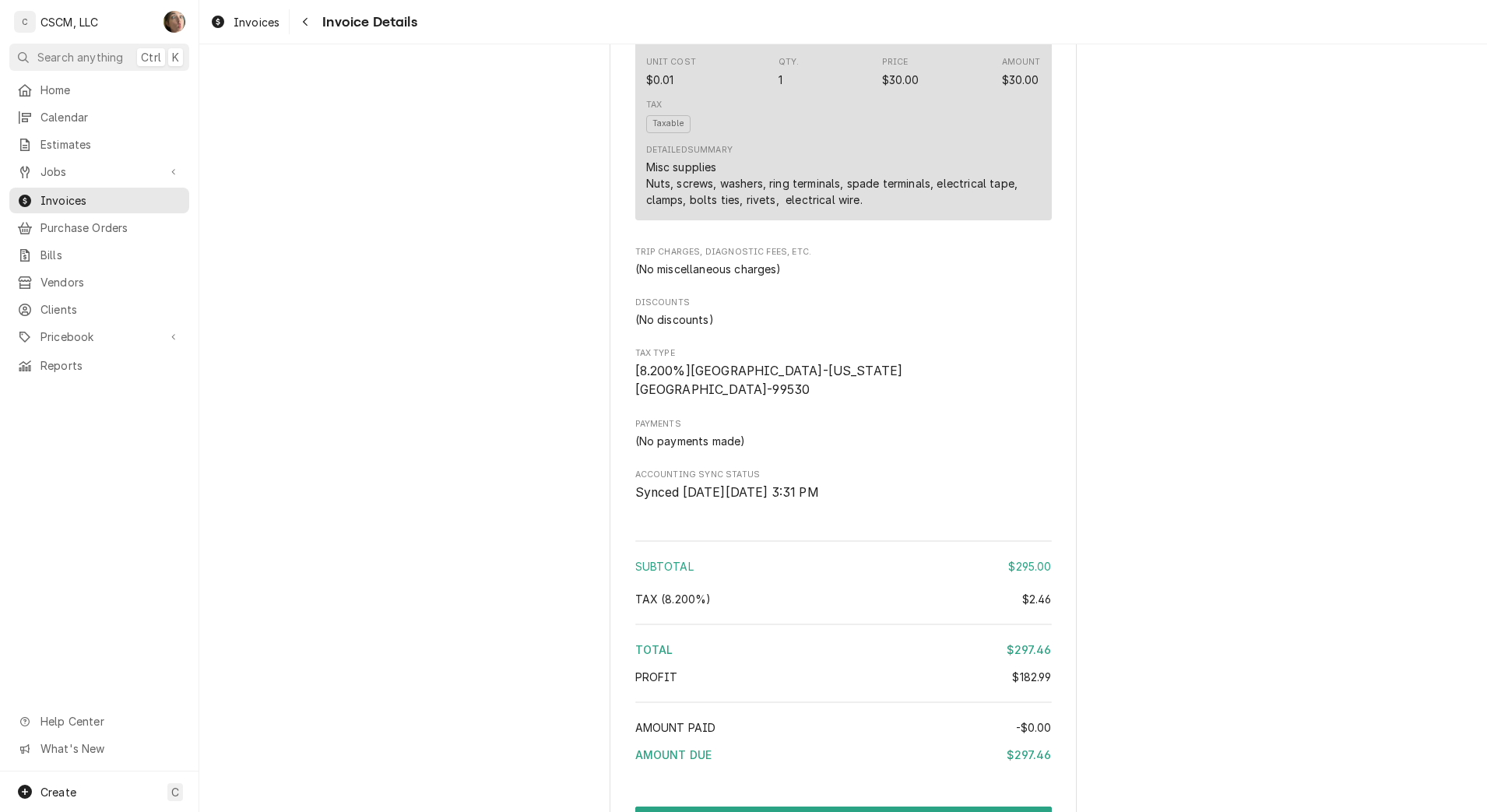
scroll to position [1912, 0]
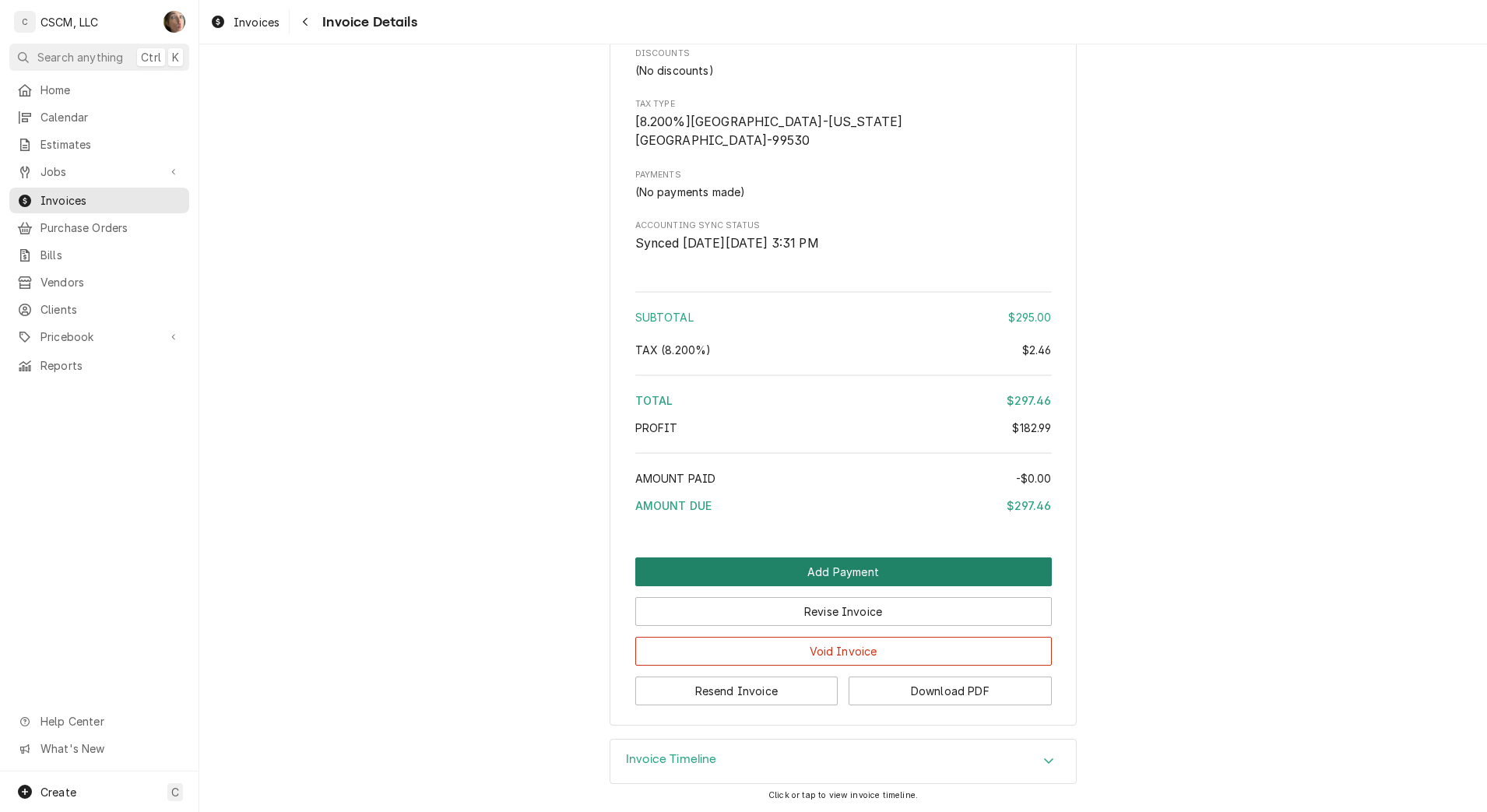
click at [971, 561] on button "Add Payment" at bounding box center [843, 572] width 417 height 28
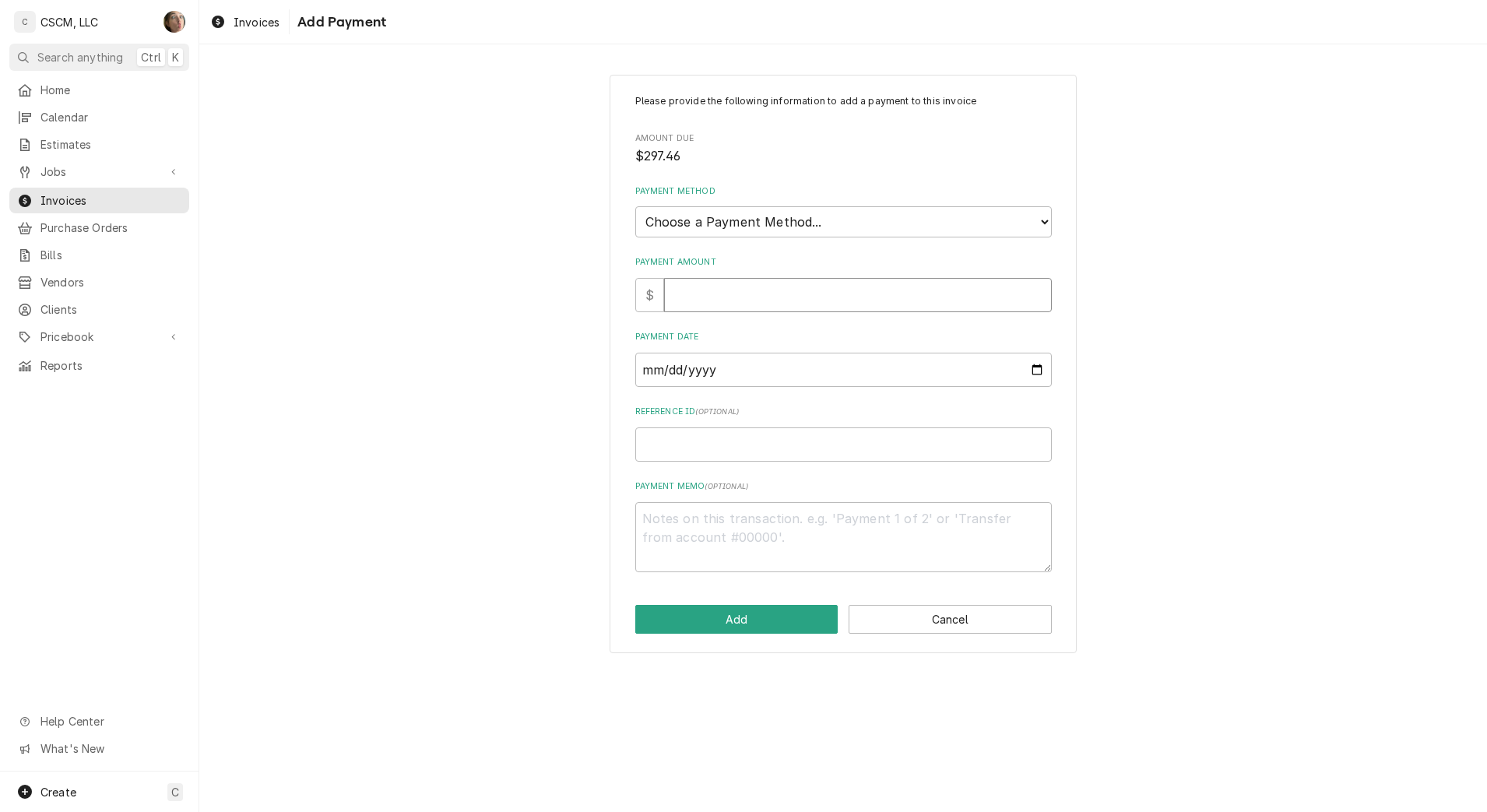
click at [794, 299] on input "Payment Amount" at bounding box center [857, 294] width 387 height 35
type textarea "x"
type input "2"
type textarea "x"
type input "297"
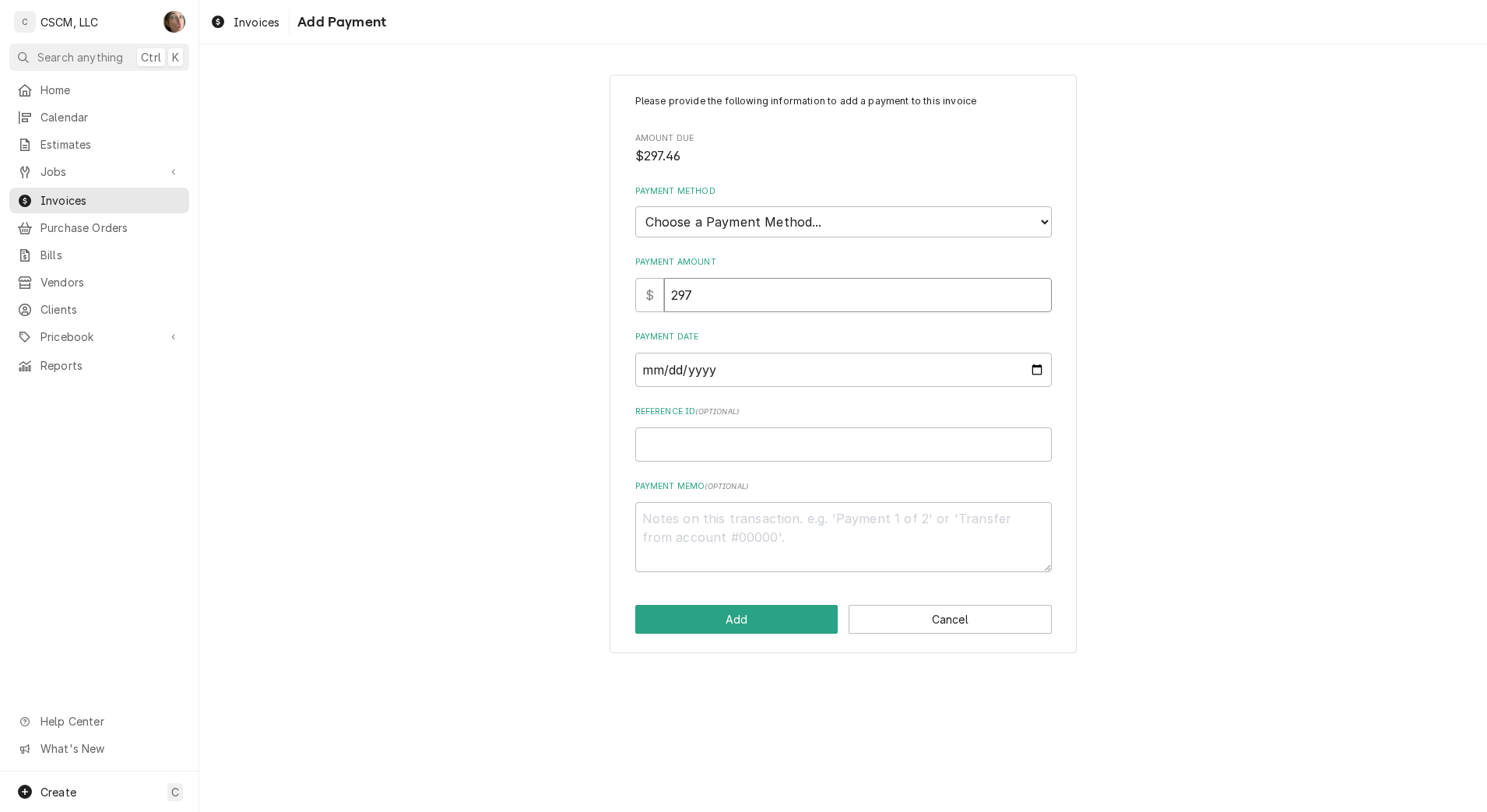
type textarea "x"
type input "297.4"
type textarea "x"
type input "297.46"
click at [790, 228] on select "Choose a Payment Method... Cash Check Credit/Debit Card ACH/eCheck Other" at bounding box center [843, 222] width 417 height 31
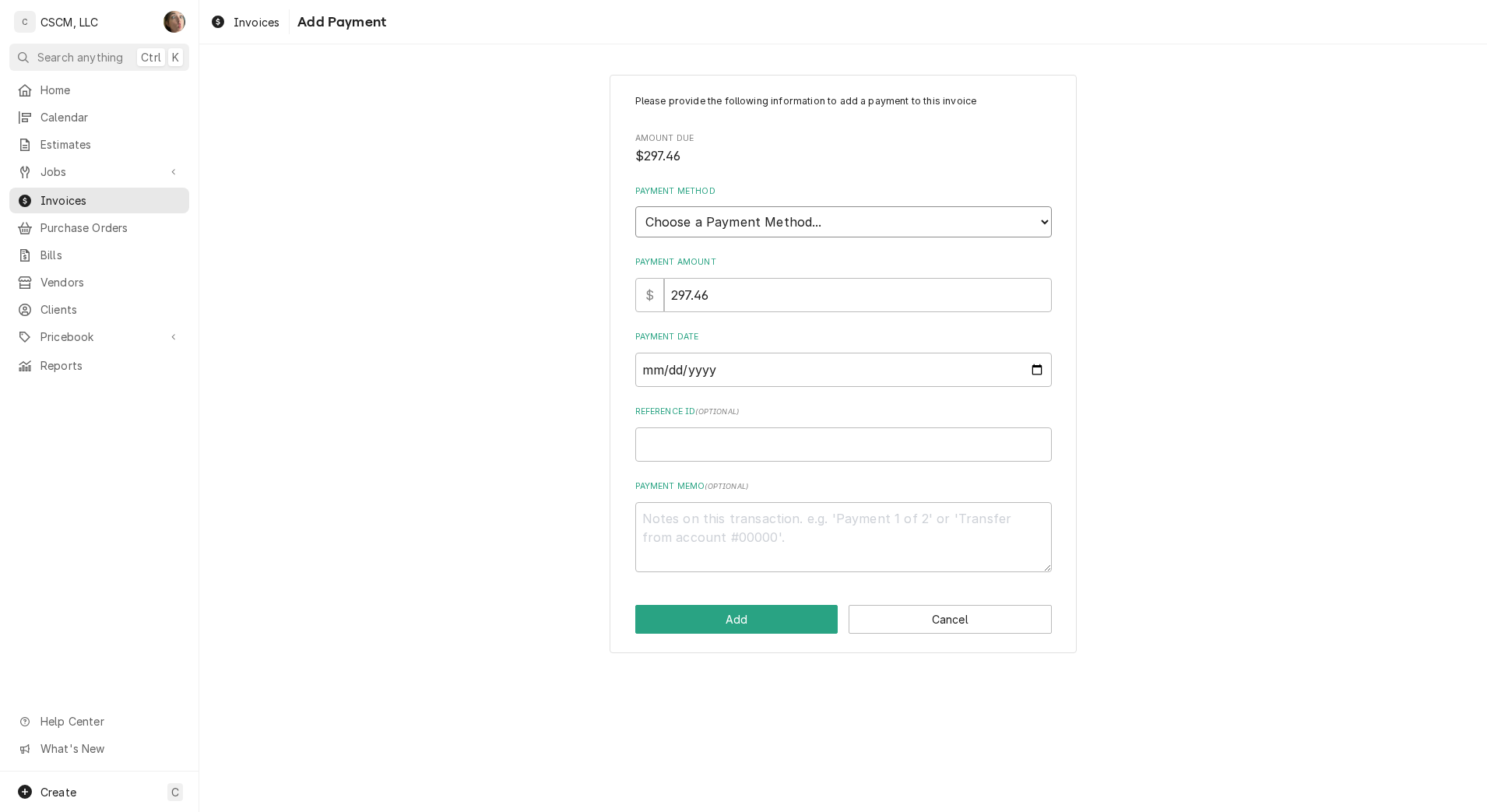
select select "4"
click at [635, 207] on select "Choose a Payment Method... Cash Check Credit/Debit Card ACH/eCheck Other" at bounding box center [843, 222] width 417 height 31
type textarea "x"
click at [1035, 371] on input "Payment Date" at bounding box center [843, 370] width 417 height 35
type input "2025-10-10"
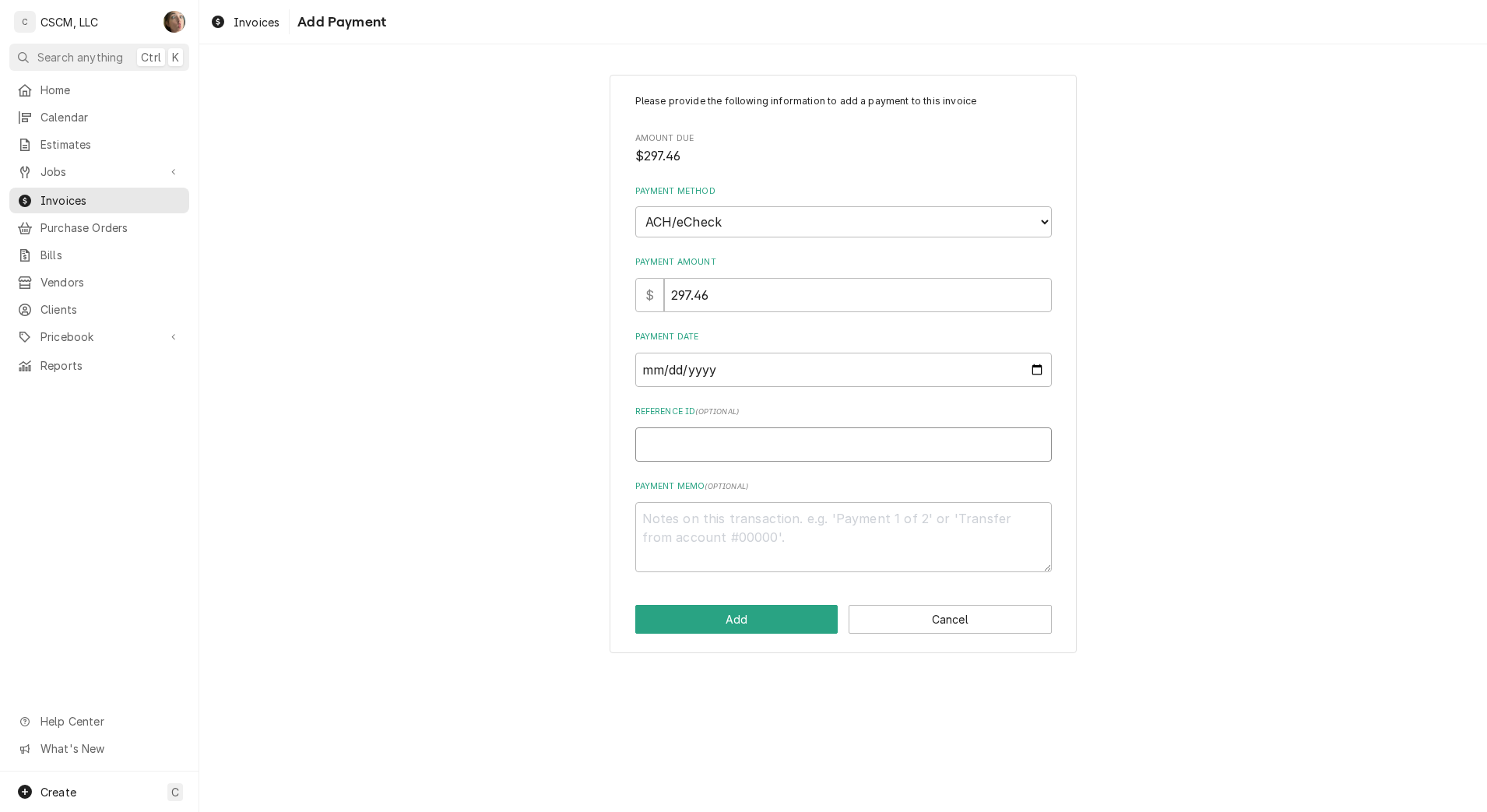
click at [743, 457] on input "Reference ID ( optional )" at bounding box center [843, 444] width 417 height 35
paste input "11808477"
type textarea "x"
type input "11808477"
click at [718, 620] on button "Add" at bounding box center [736, 619] width 203 height 28
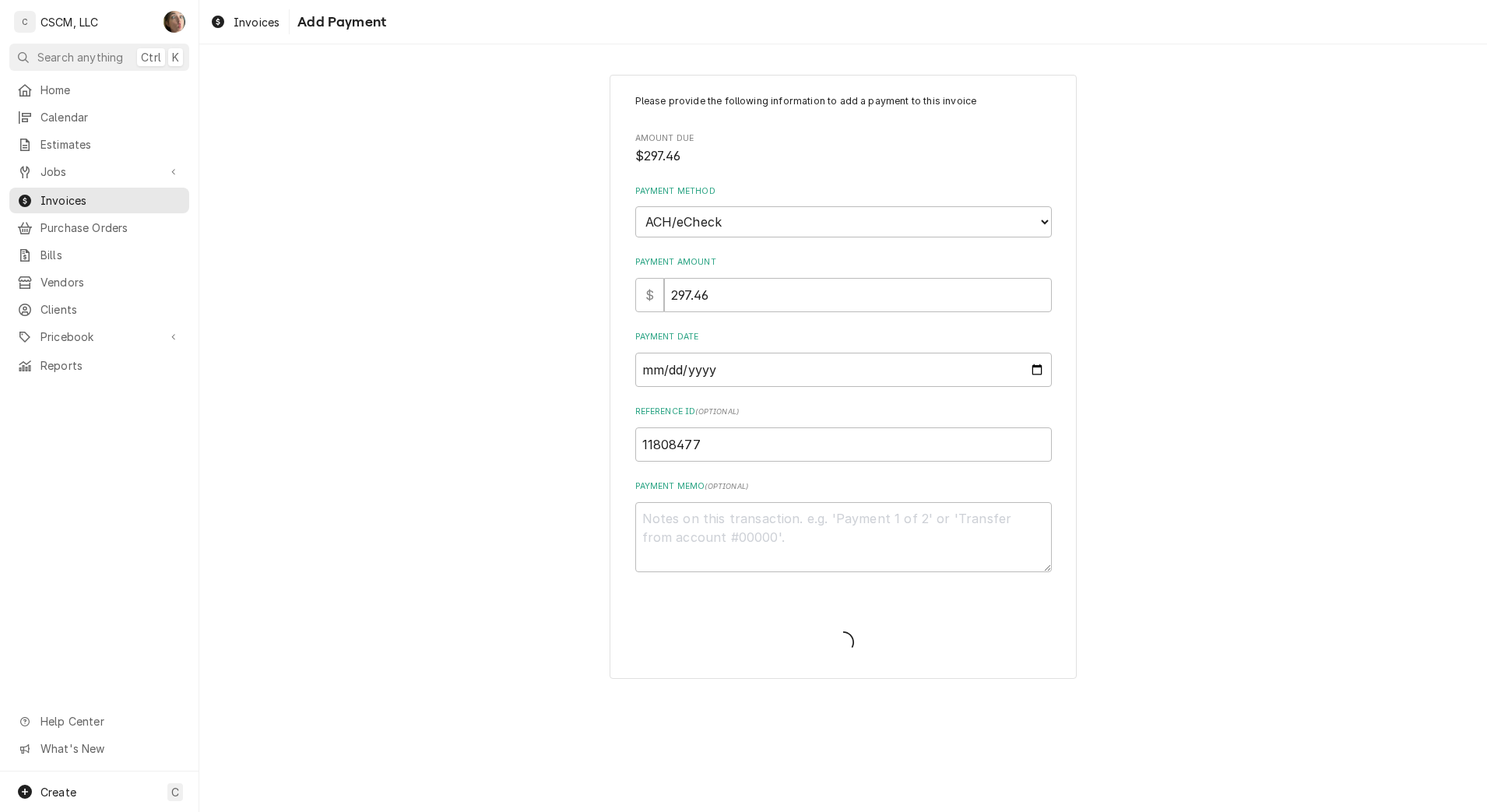
type textarea "x"
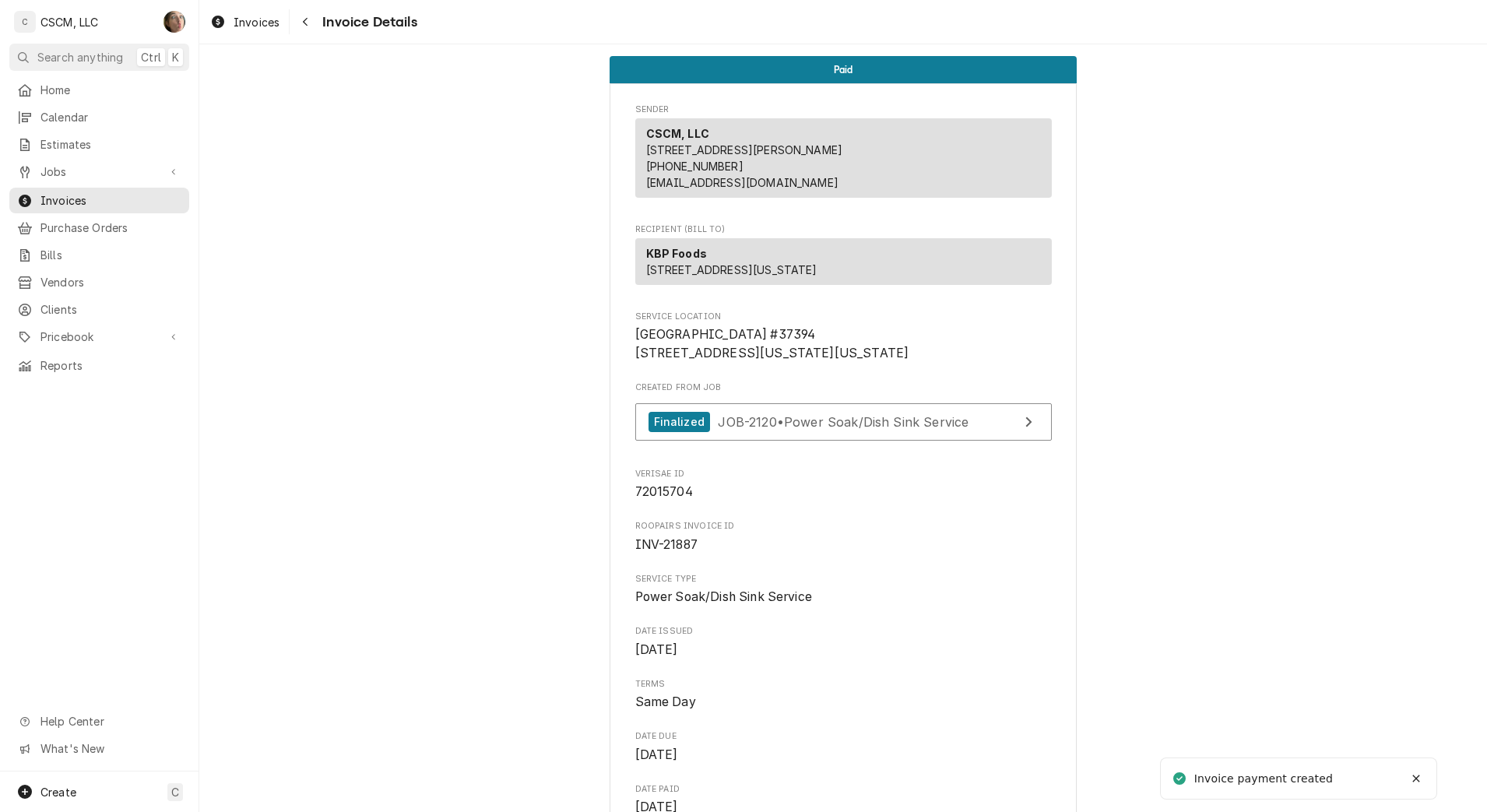
drag, startPoint x: 321, startPoint y: 32, endPoint x: 312, endPoint y: 27, distance: 10.3
click at [319, 32] on div "Invoice Details" at bounding box center [355, 22] width 124 height 25
click at [309, 23] on div "Navigate back" at bounding box center [305, 22] width 16 height 16
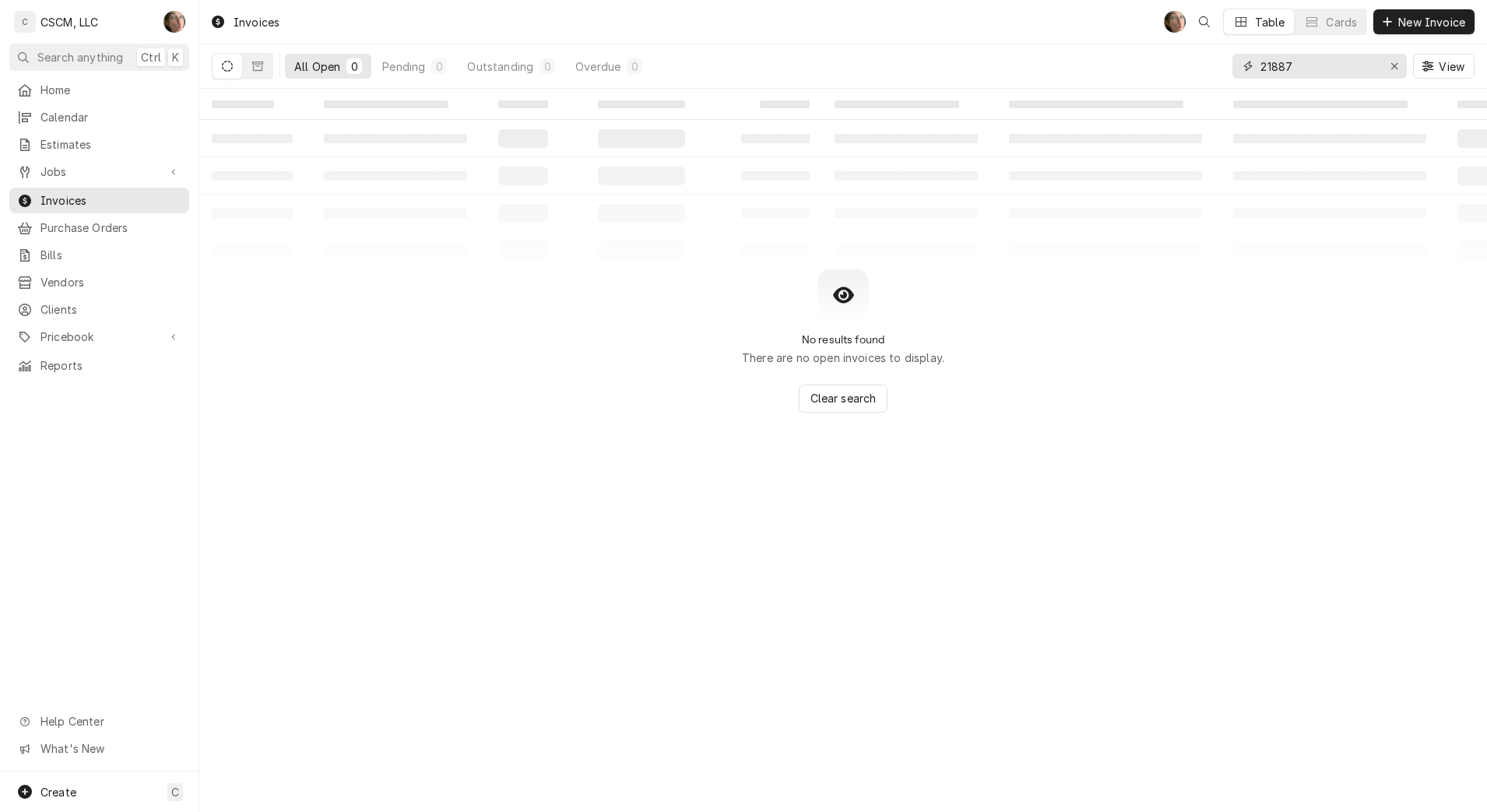
click at [1310, 65] on input "21887" at bounding box center [1319, 66] width 117 height 25
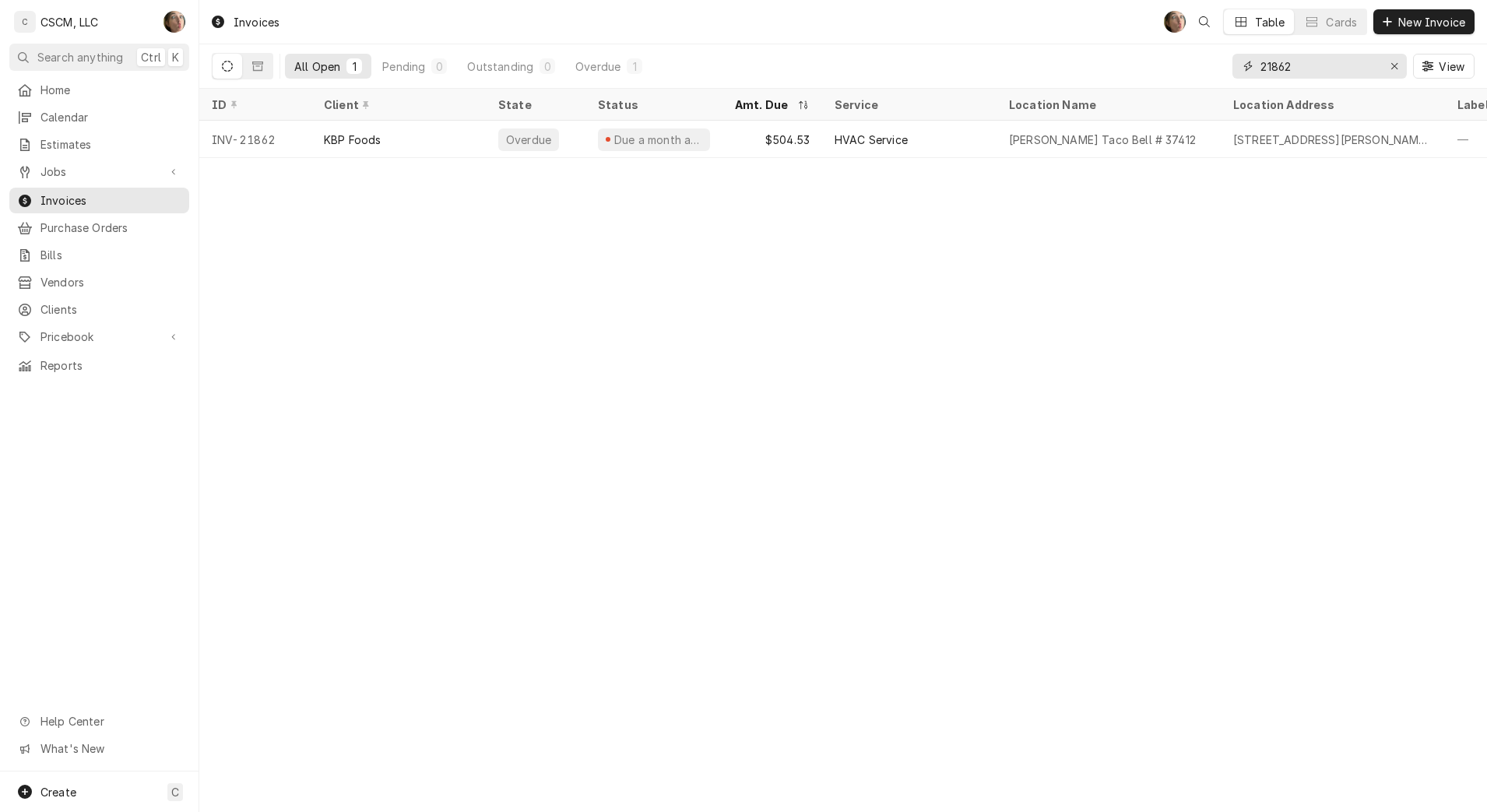
type input "21862"
click at [1207, 140] on div "[PERSON_NAME] Taco Bell # 37412" at bounding box center [1108, 139] width 224 height 37
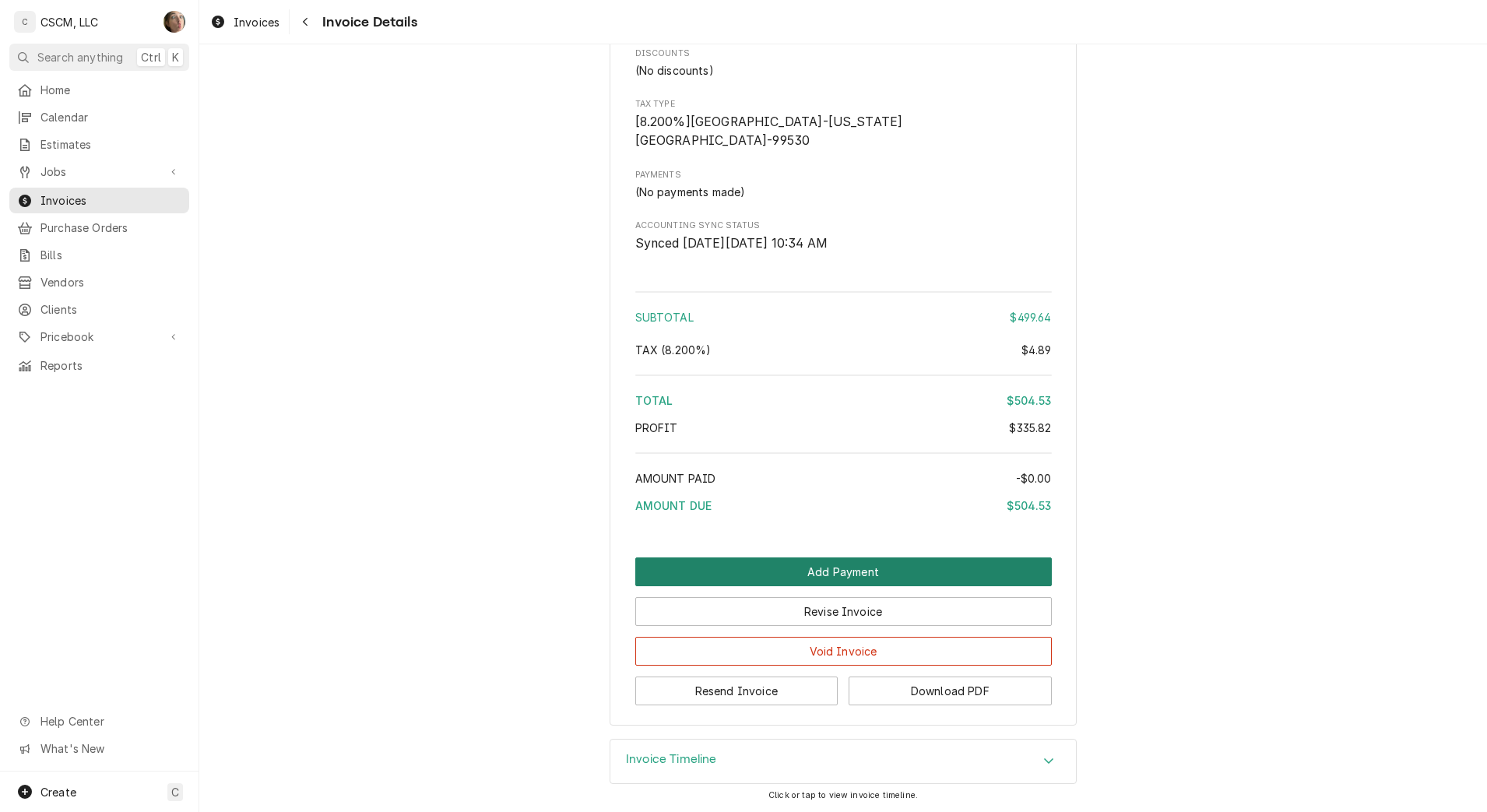
click at [892, 567] on button "Add Payment" at bounding box center [843, 572] width 417 height 28
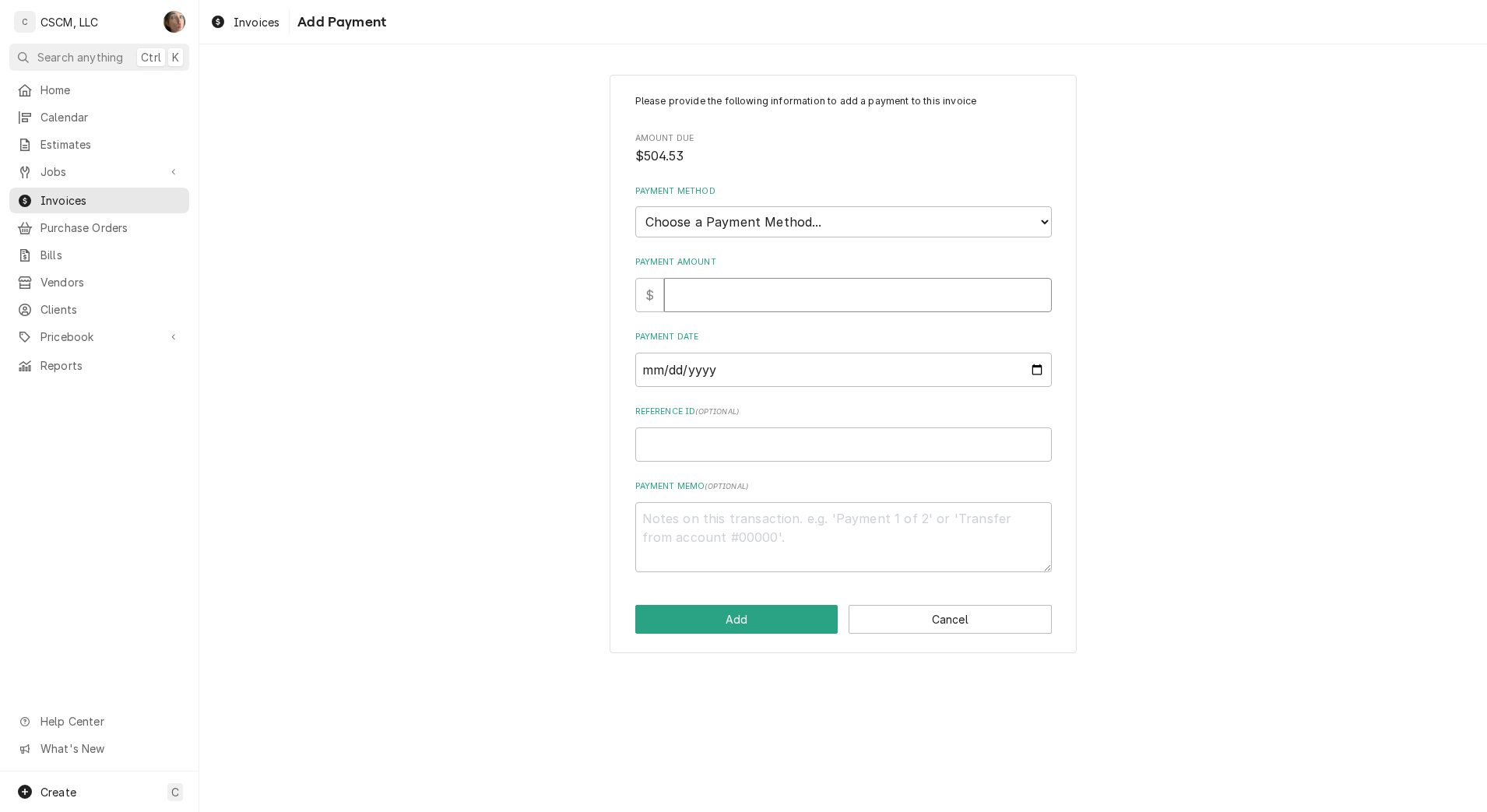
click at [827, 294] on input "Payment Amount" at bounding box center [857, 294] width 387 height 35
type input "5"
type textarea "x"
type input "50"
type textarea "x"
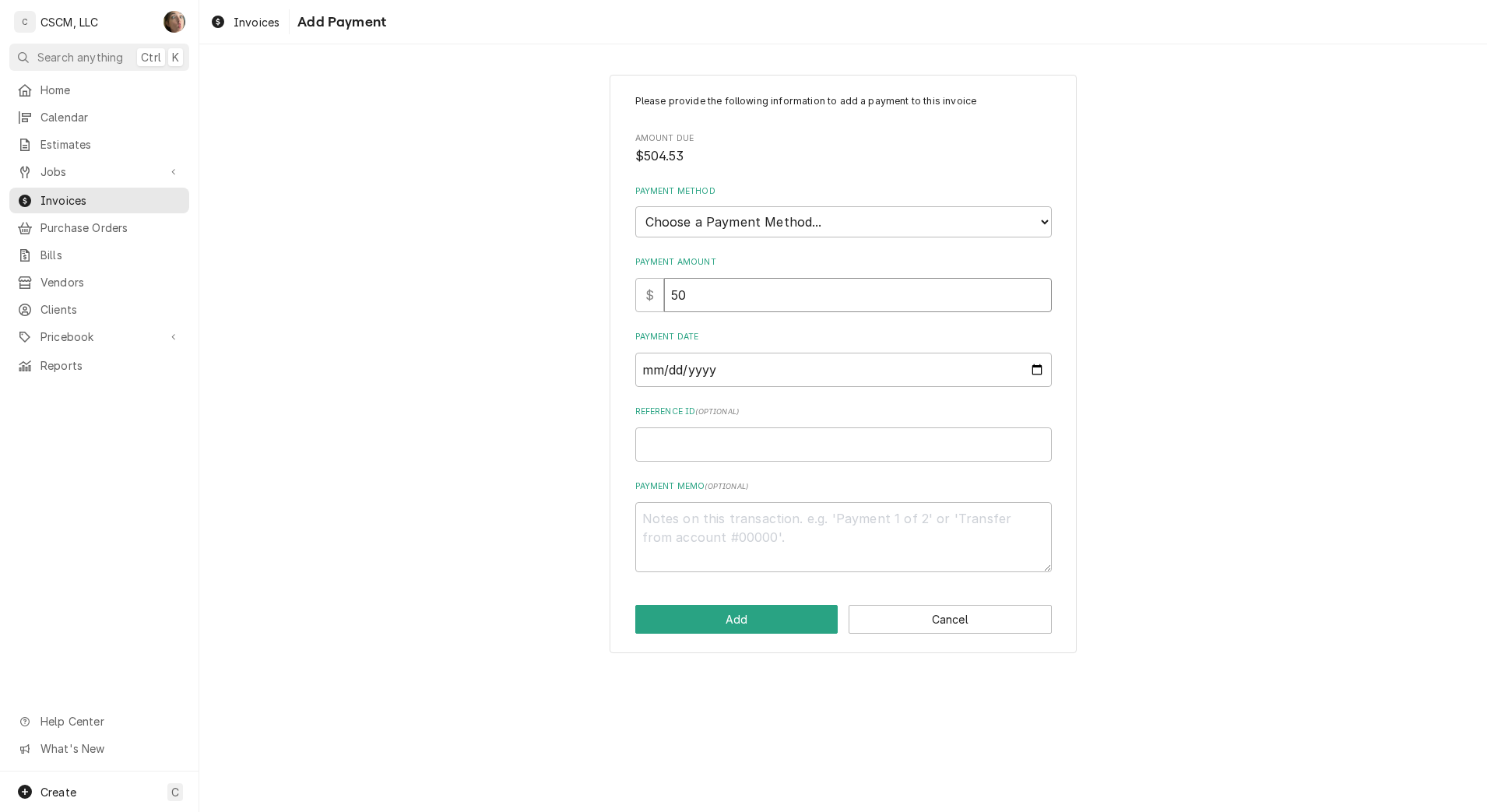
type input "504"
type textarea "x"
type input "504.5"
type textarea "x"
type input "504.53"
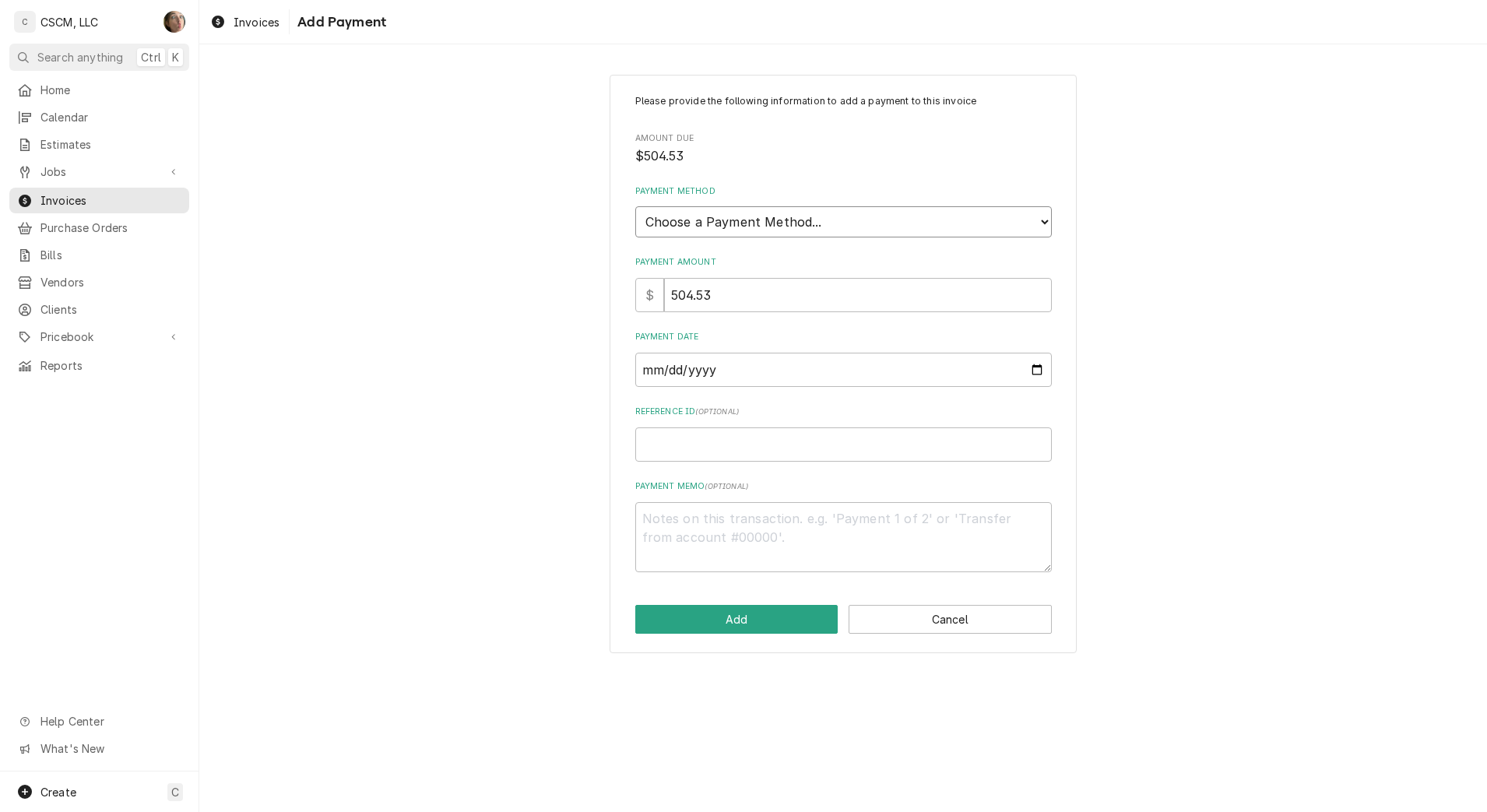
click at [813, 224] on select "Choose a Payment Method... Cash Check Credit/Debit Card ACH/eCheck Other" at bounding box center [843, 222] width 417 height 31
select select "4"
click at [635, 207] on select "Choose a Payment Method... Cash Check Credit/Debit Card ACH/eCheck Other" at bounding box center [843, 222] width 417 height 31
click at [1039, 368] on input "Payment Date" at bounding box center [843, 370] width 417 height 35
type textarea "x"
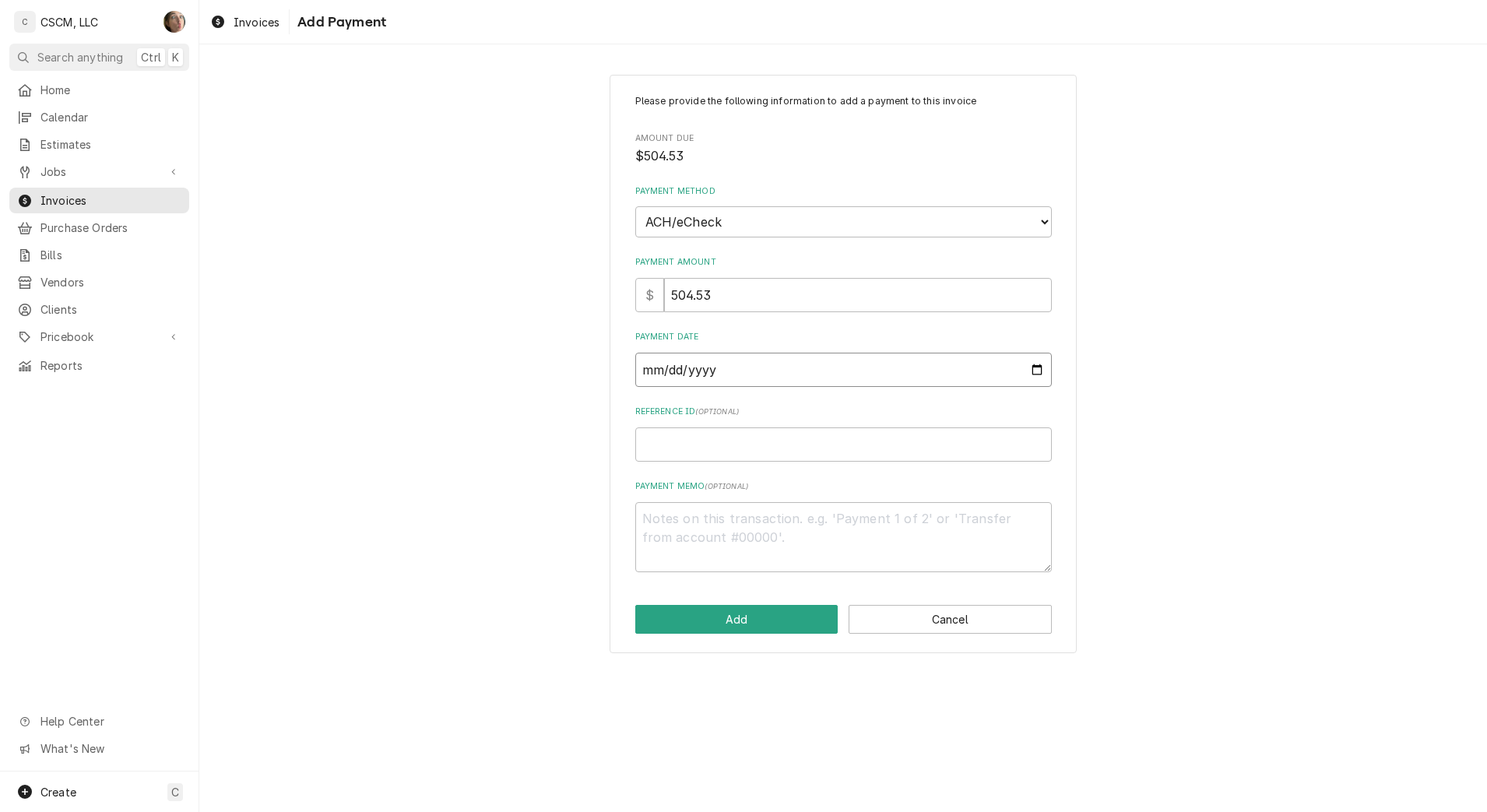
type input "2025-10-10"
click at [770, 427] on input "Reference ID ( optional )" at bounding box center [843, 444] width 417 height 35
paste input "11808477"
type textarea "x"
type input "11808477"
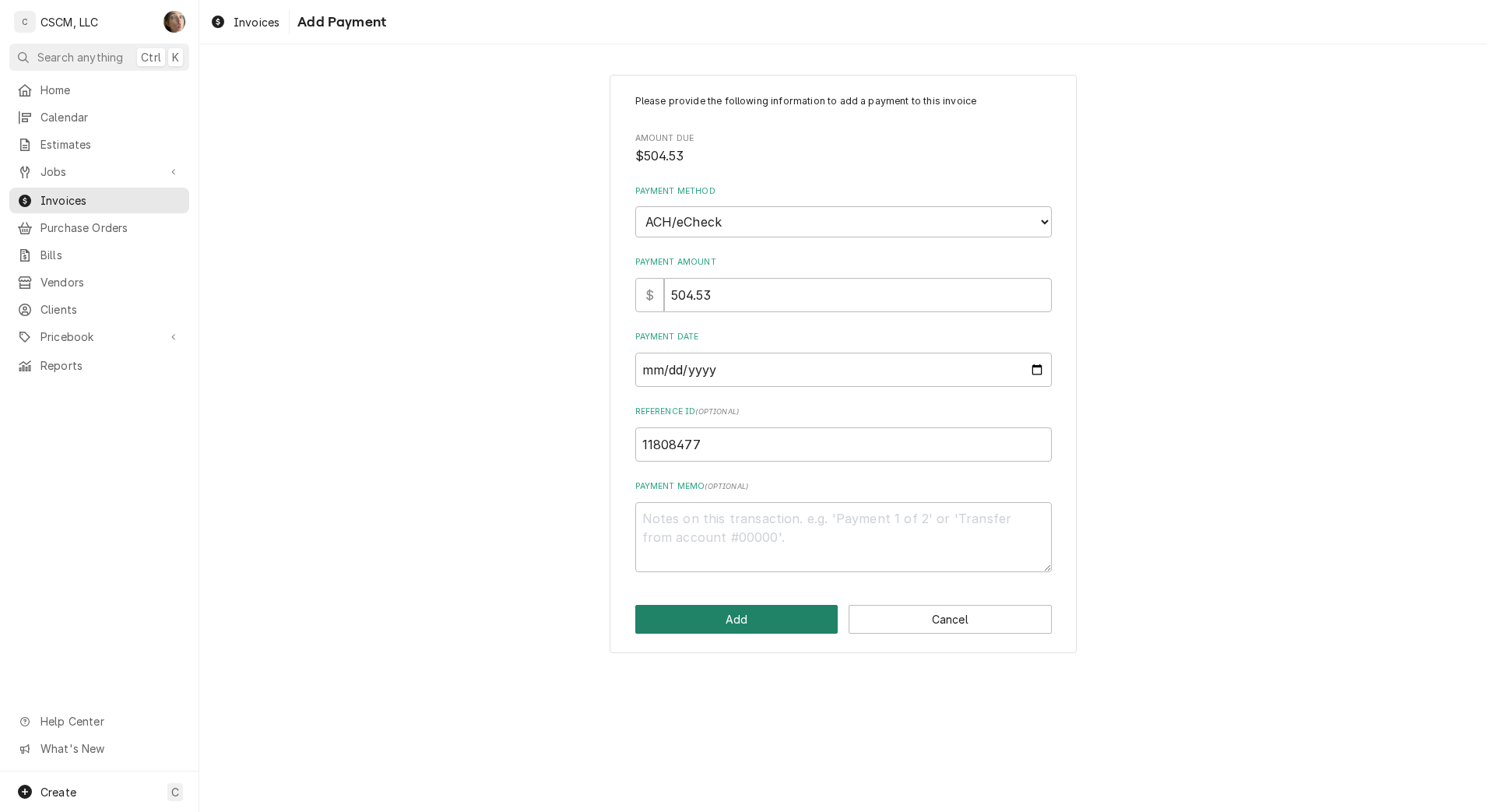
click at [711, 624] on button "Add" at bounding box center [736, 619] width 203 height 28
type textarea "x"
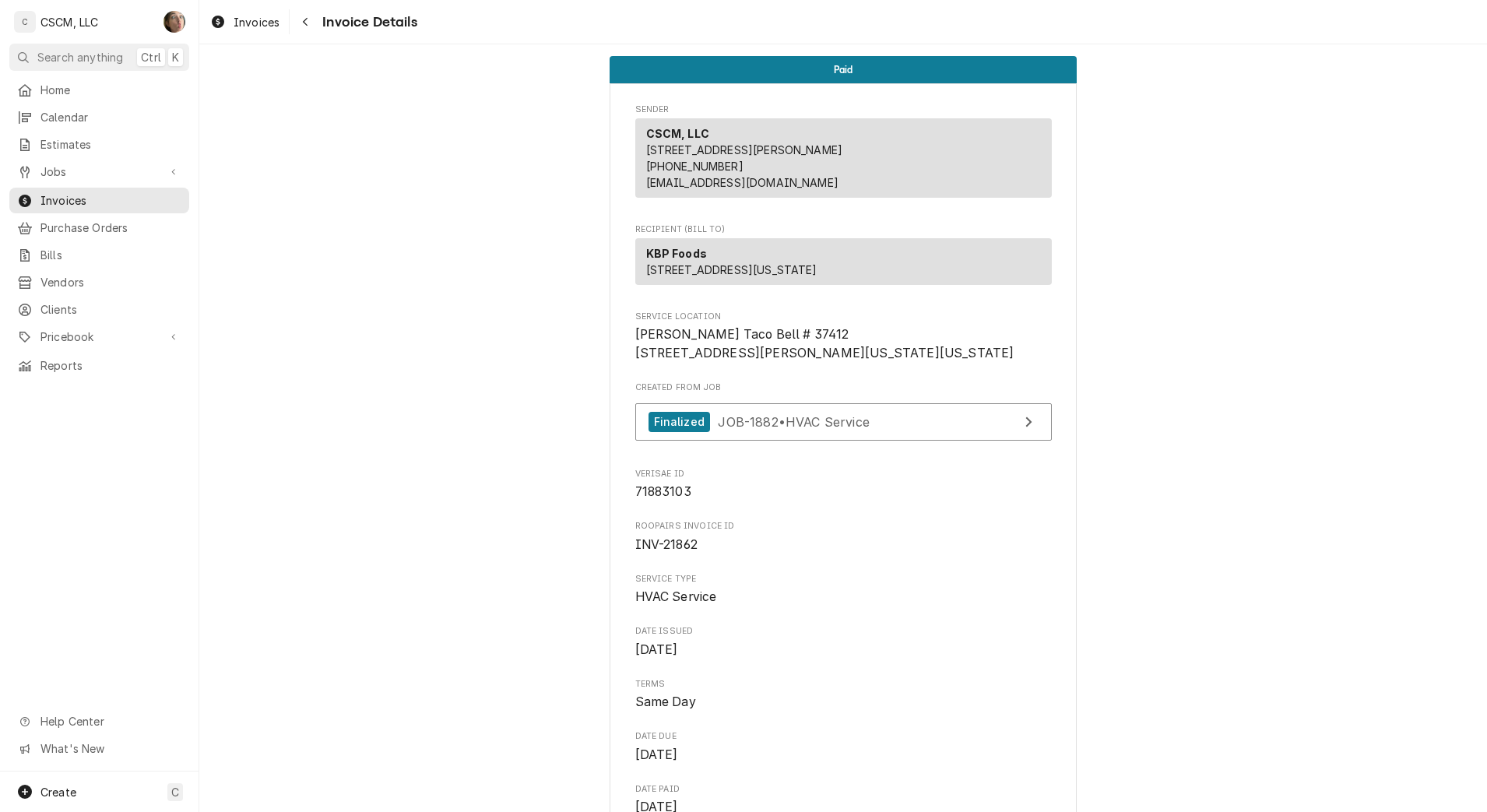
click at [313, 24] on div "Navigate back" at bounding box center [305, 22] width 16 height 16
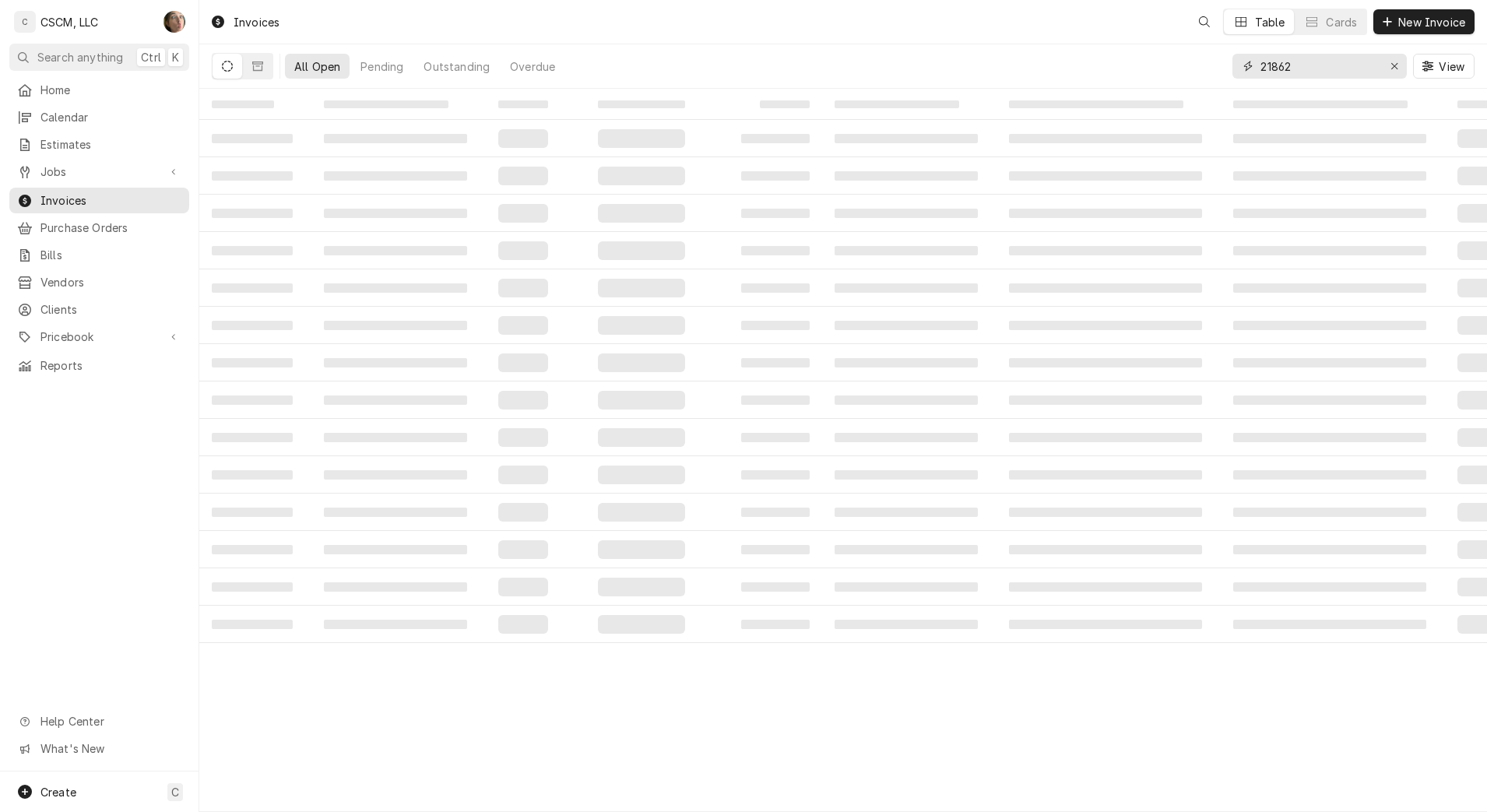
click at [1308, 68] on input "21862" at bounding box center [1319, 66] width 117 height 25
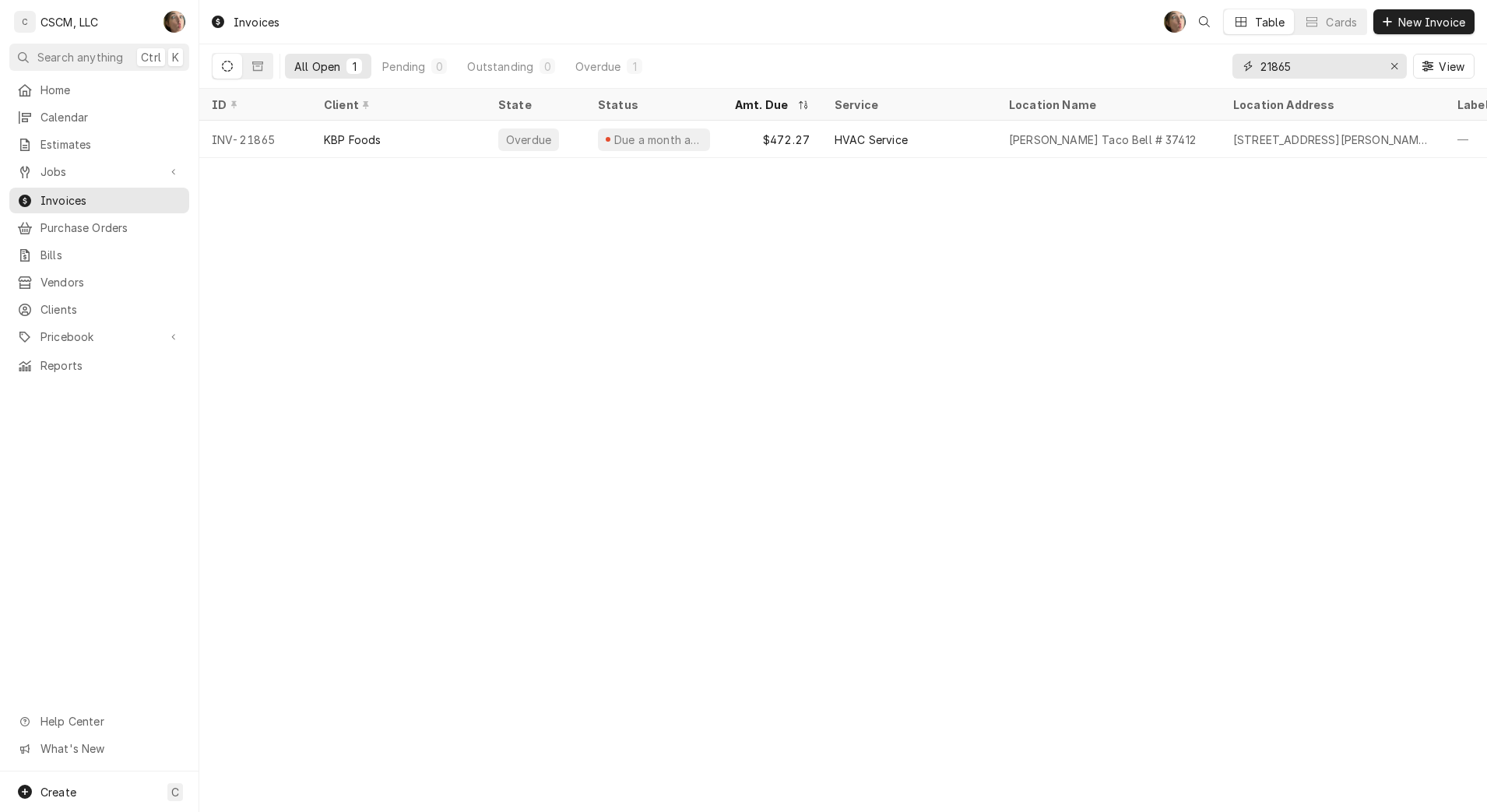
type input "21865"
click at [1131, 144] on div "Hancock Taco Bell # 37412" at bounding box center [1102, 139] width 187 height 16
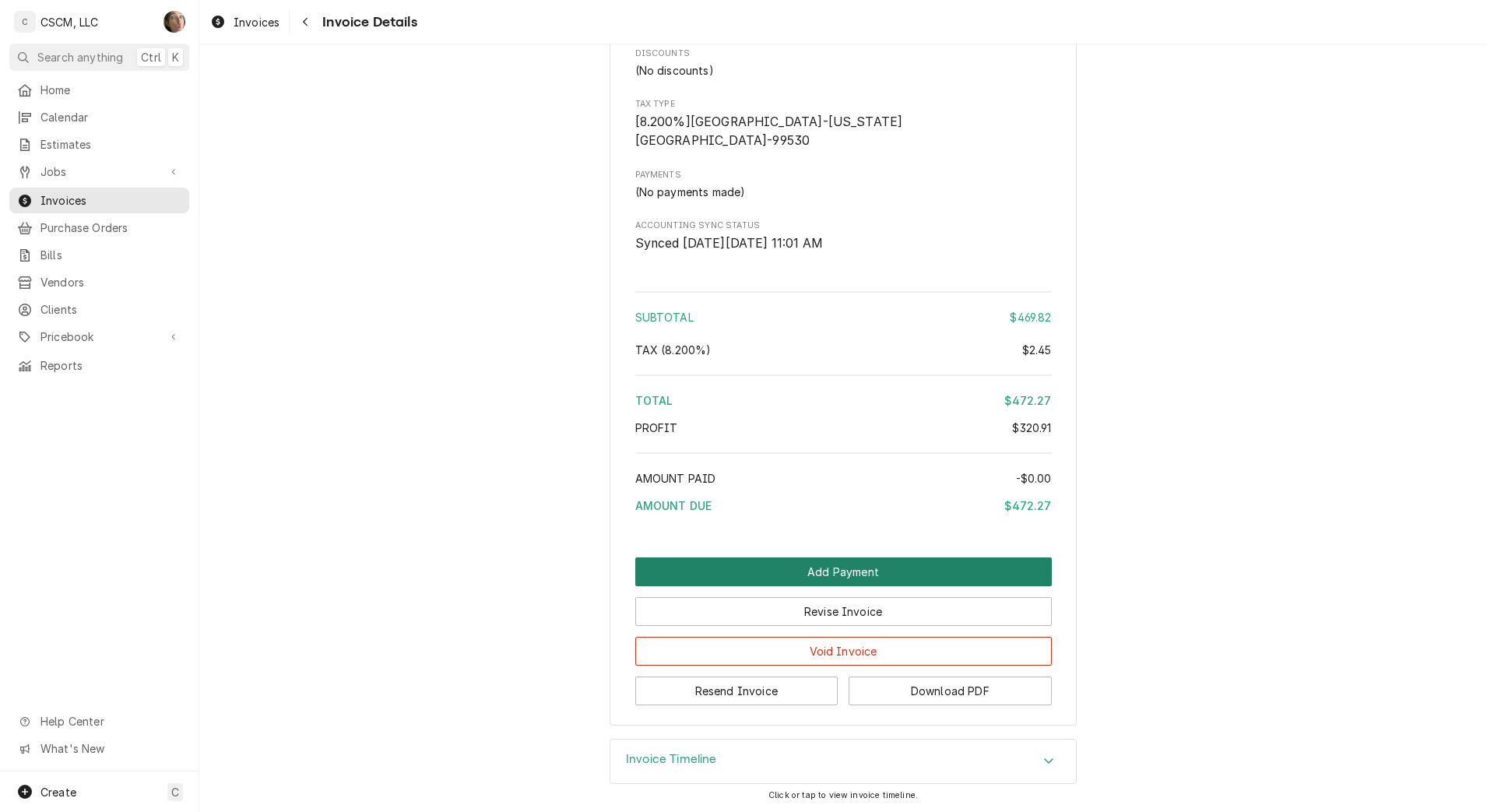
click at [746, 558] on button "Add Payment" at bounding box center [843, 572] width 417 height 28
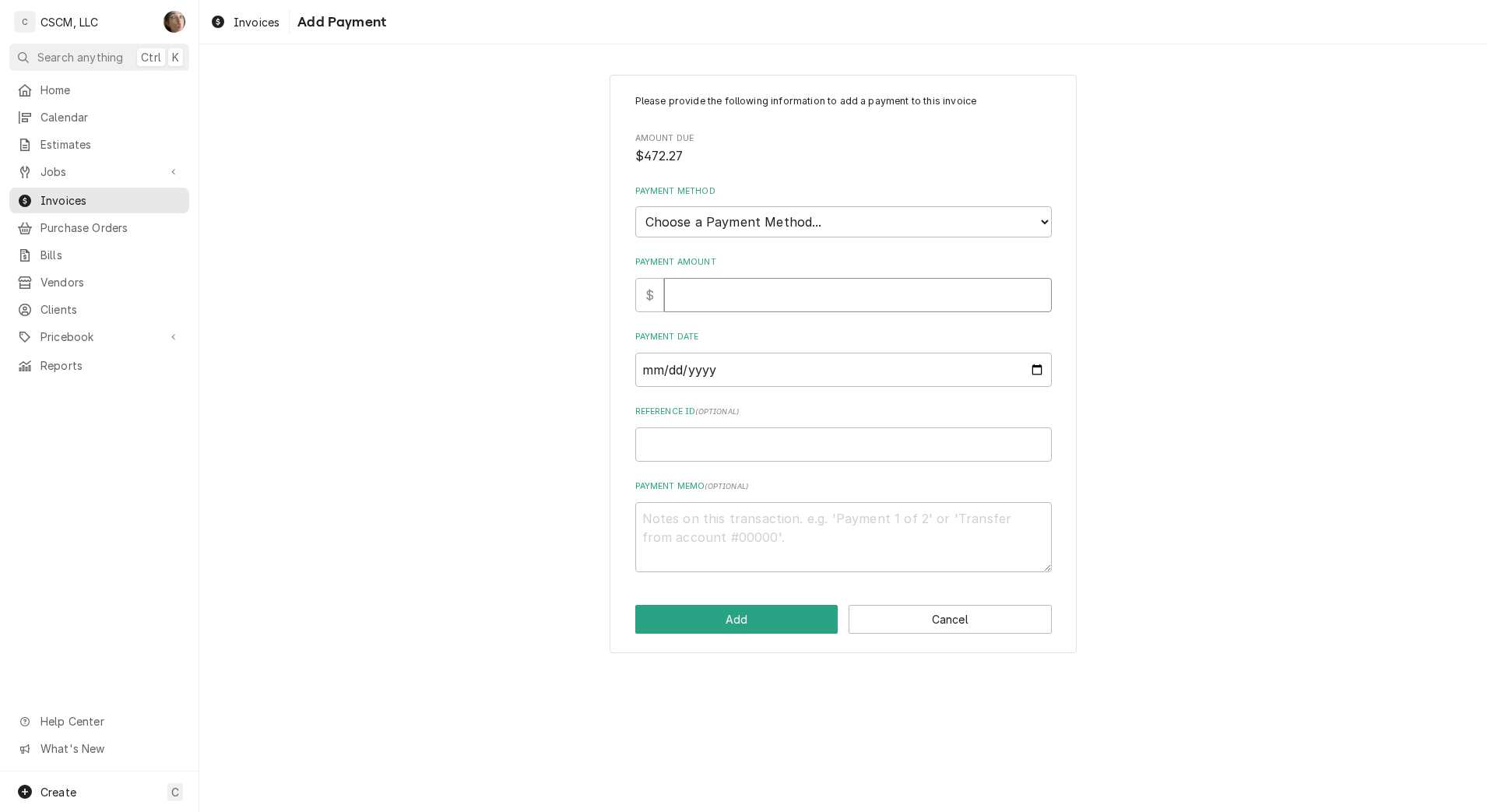
click at [694, 309] on input "Payment Amount" at bounding box center [857, 294] width 387 height 35
type textarea "x"
type input "4"
type textarea "x"
type input "47"
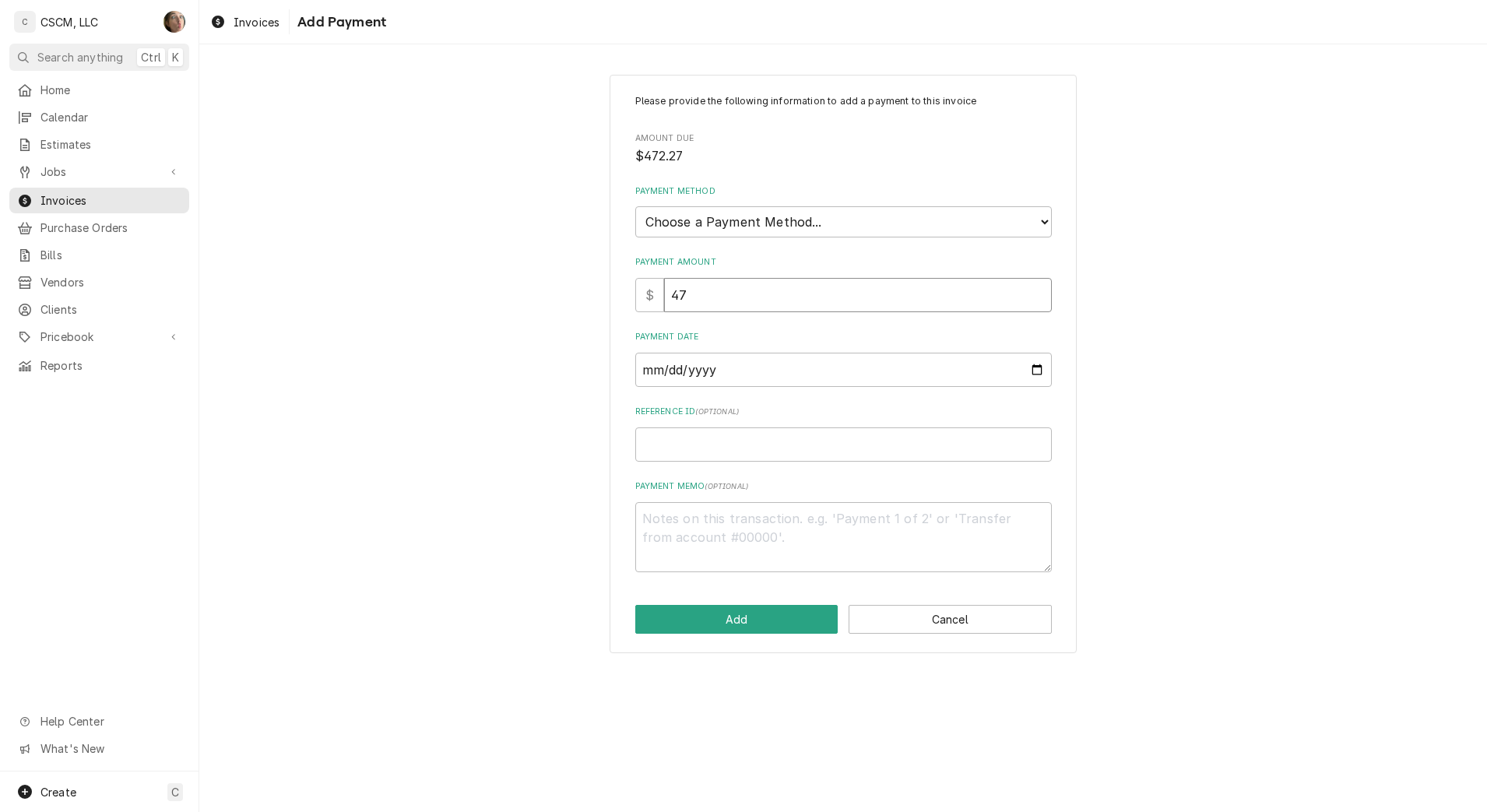
type textarea "x"
type input "472"
type textarea "x"
type input "472.2"
type textarea "x"
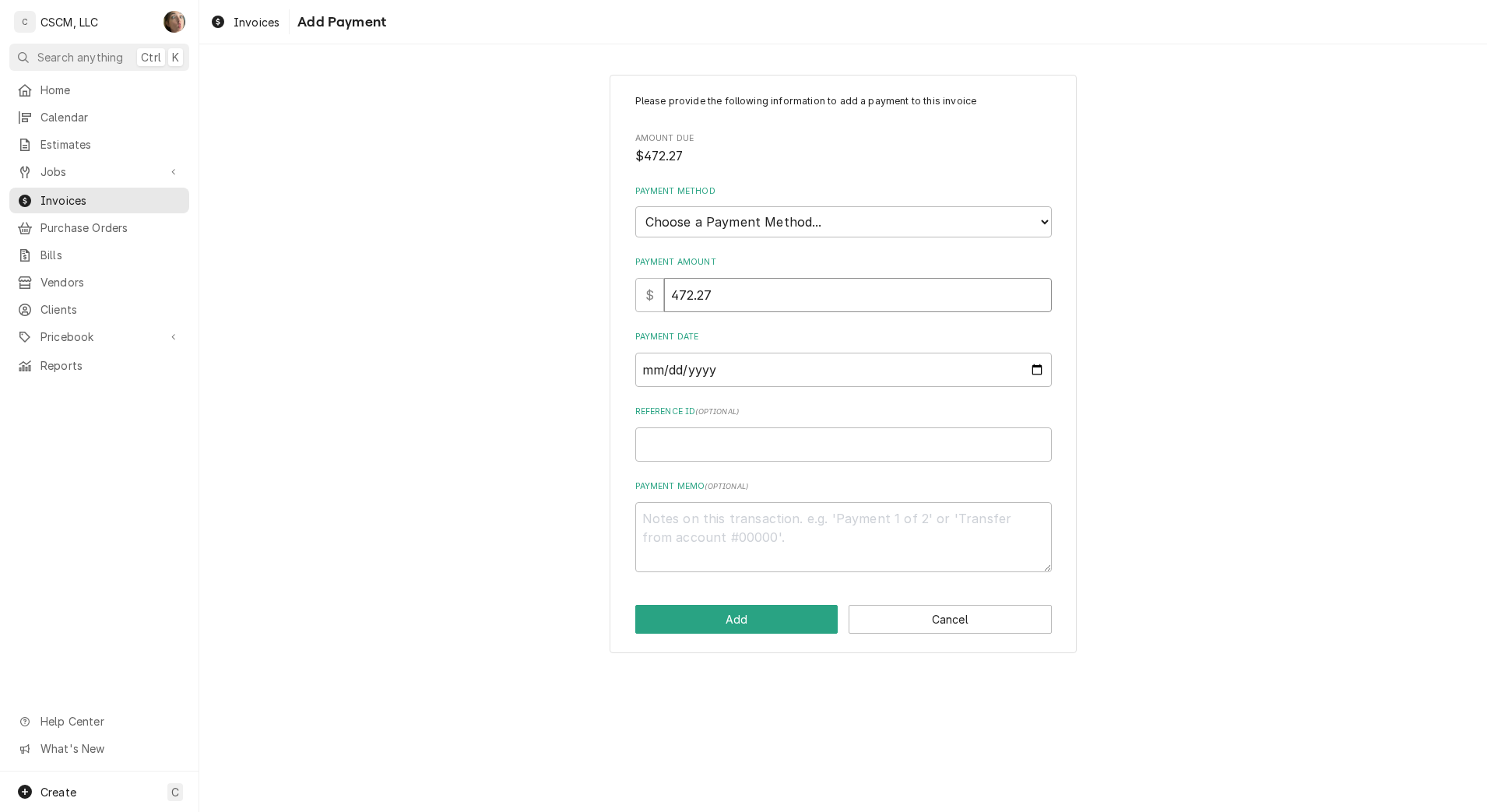
type input "472.27"
click at [716, 225] on select "Choose a Payment Method... Cash Check Credit/Debit Card ACH/eCheck Other" at bounding box center [843, 222] width 417 height 31
select select "4"
click at [635, 207] on select "Choose a Payment Method... Cash Check Credit/Debit Card ACH/eCheck Other" at bounding box center [843, 222] width 417 height 31
type textarea "x"
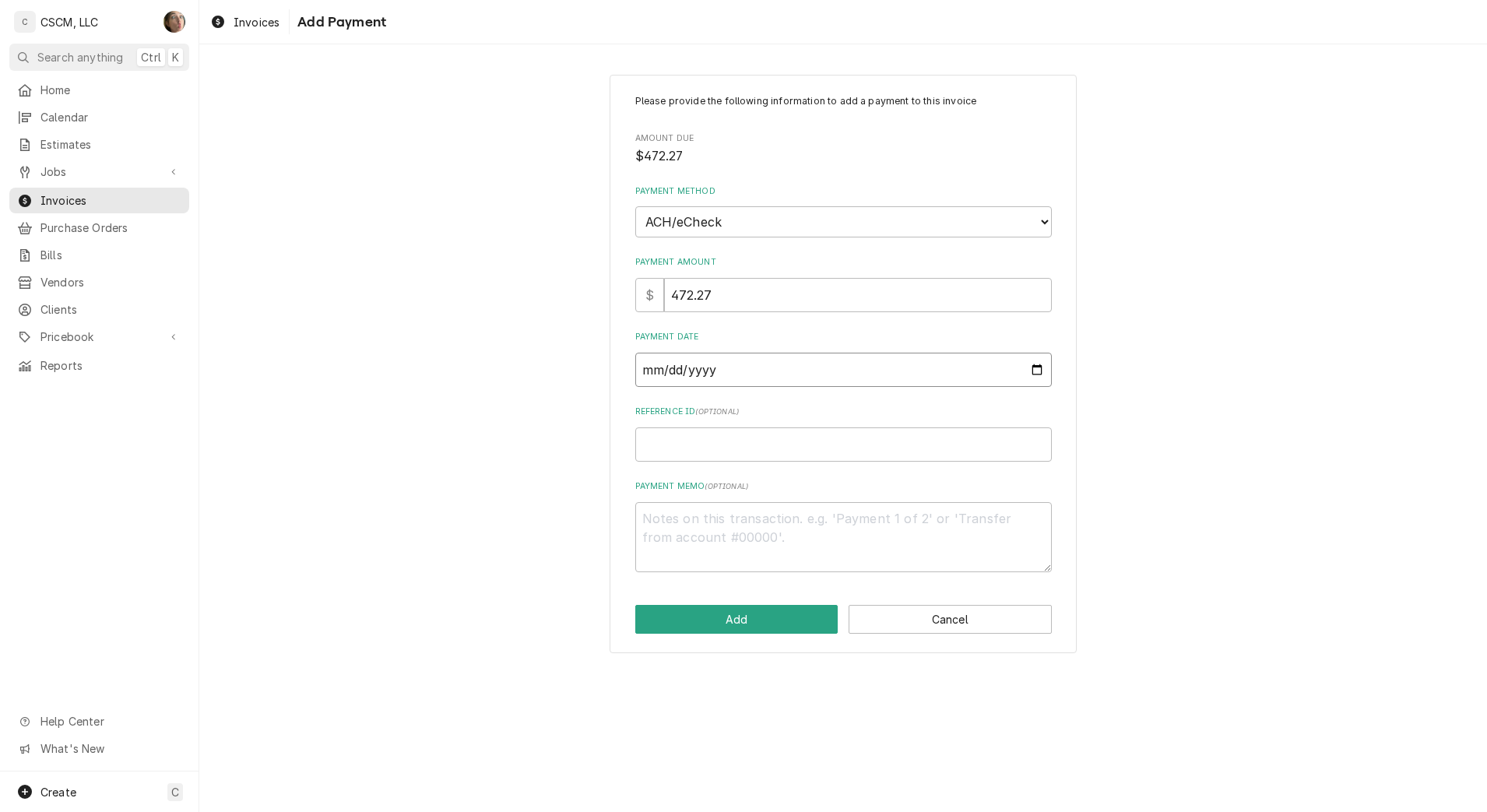
click at [1037, 371] on input "Payment Date" at bounding box center [843, 370] width 417 height 35
type input "2025-10-10"
click at [761, 449] on input "Reference ID ( optional )" at bounding box center [843, 444] width 417 height 35
paste input "11808477"
type textarea "x"
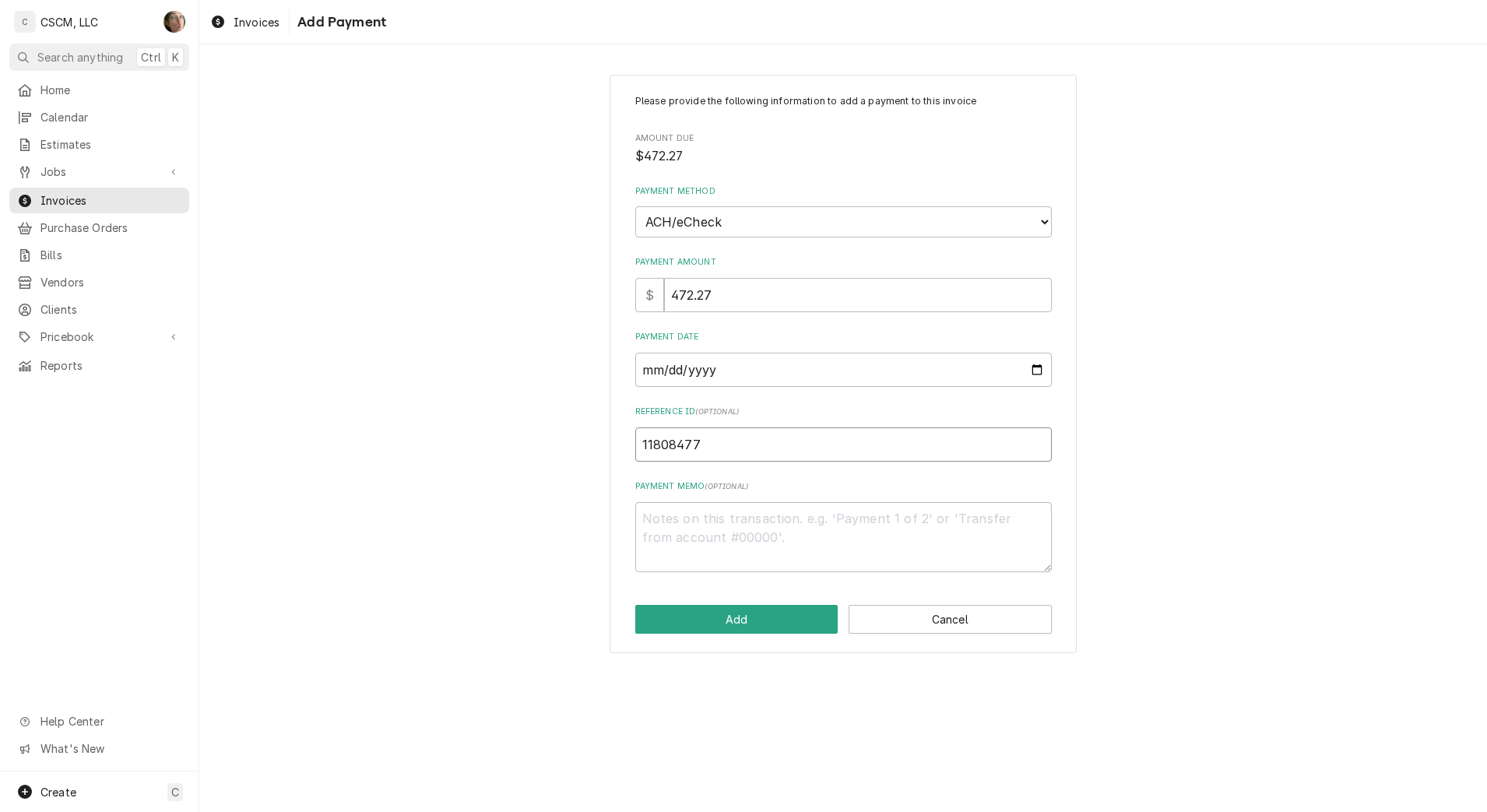
type input "11808477"
click at [763, 621] on button "Add" at bounding box center [736, 619] width 203 height 28
type textarea "x"
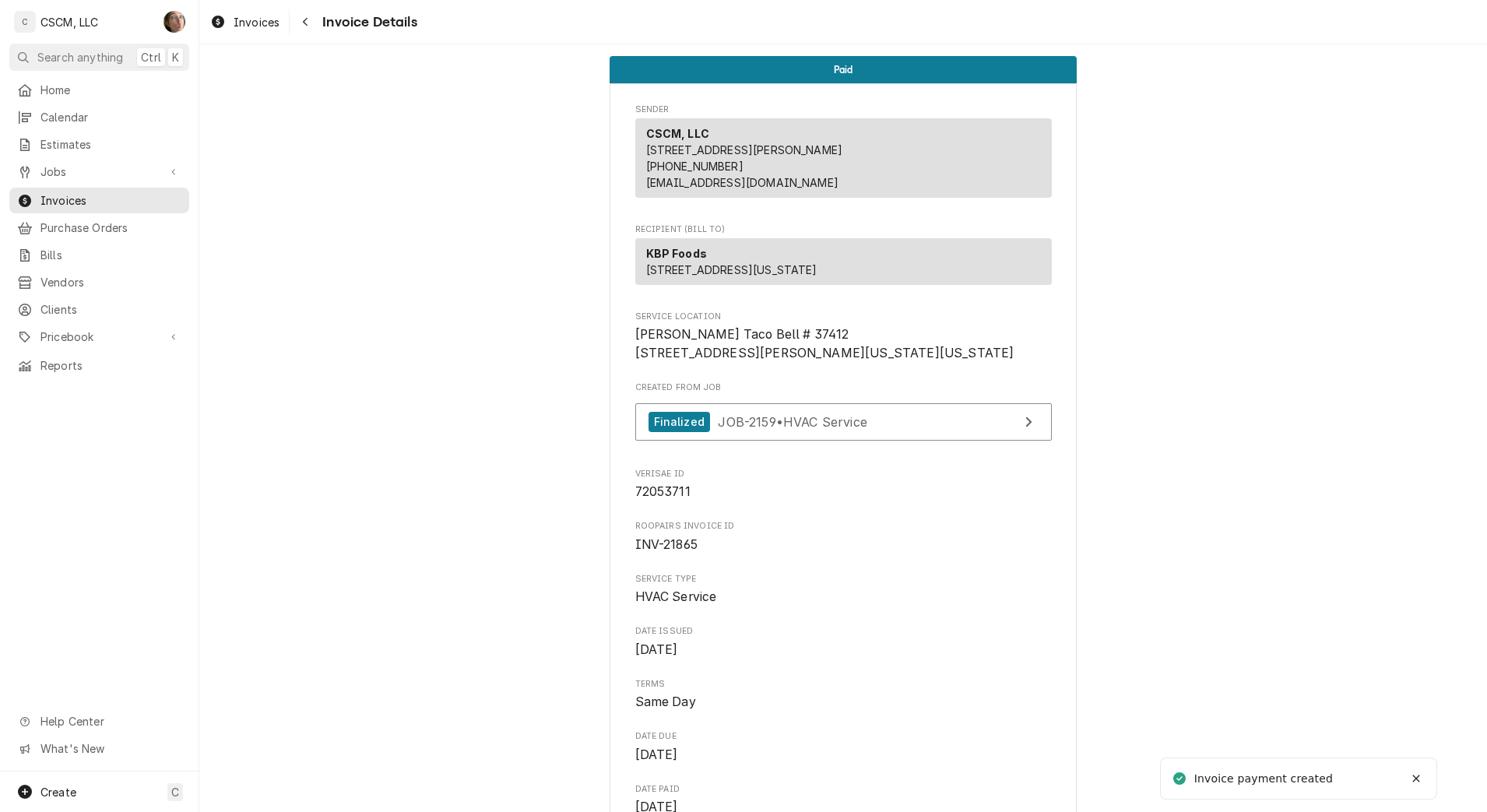
click at [304, 22] on icon "Navigate back" at bounding box center [305, 22] width 4 height 9
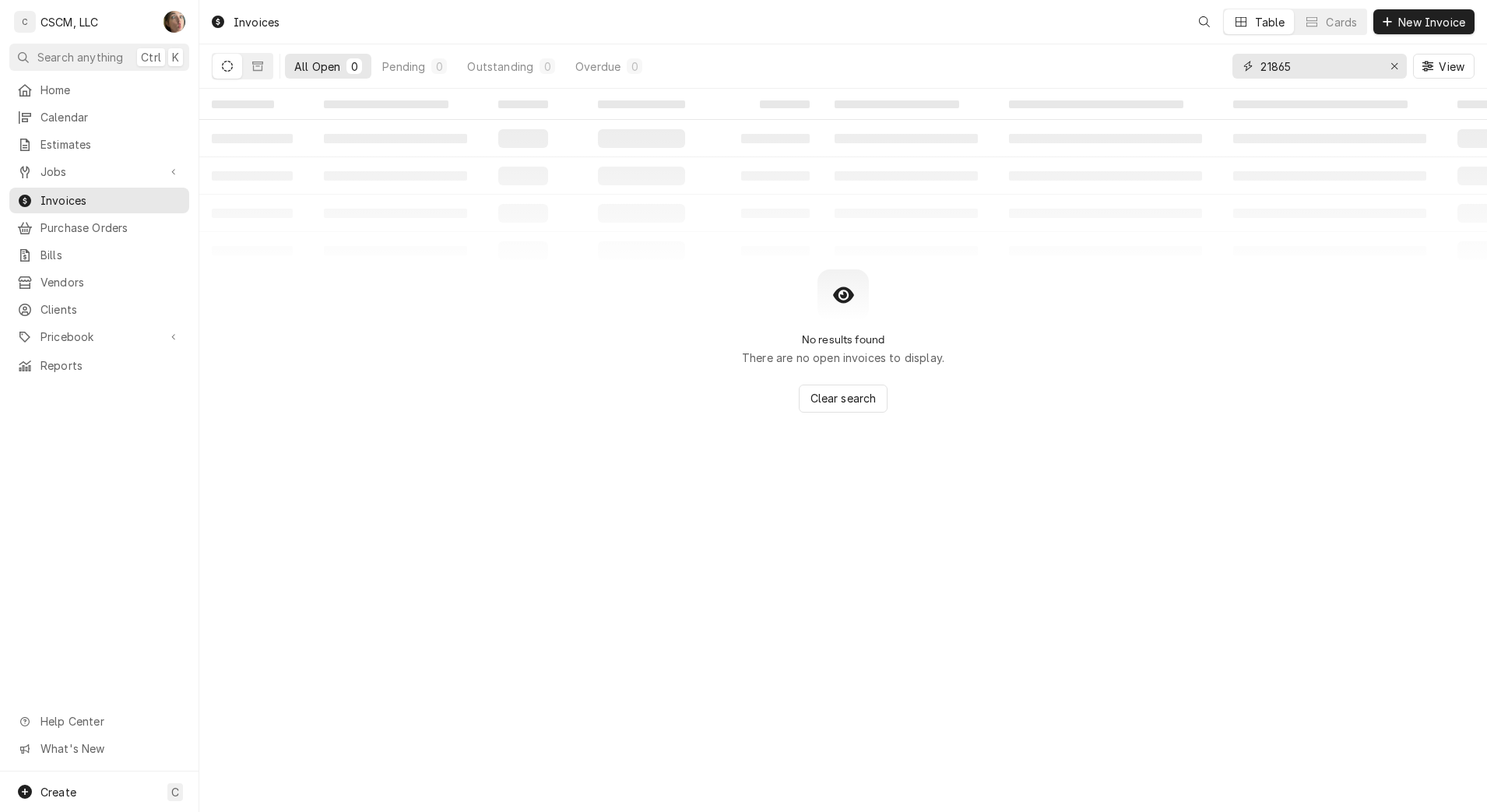
click at [1350, 66] on input "21865" at bounding box center [1319, 66] width 117 height 25
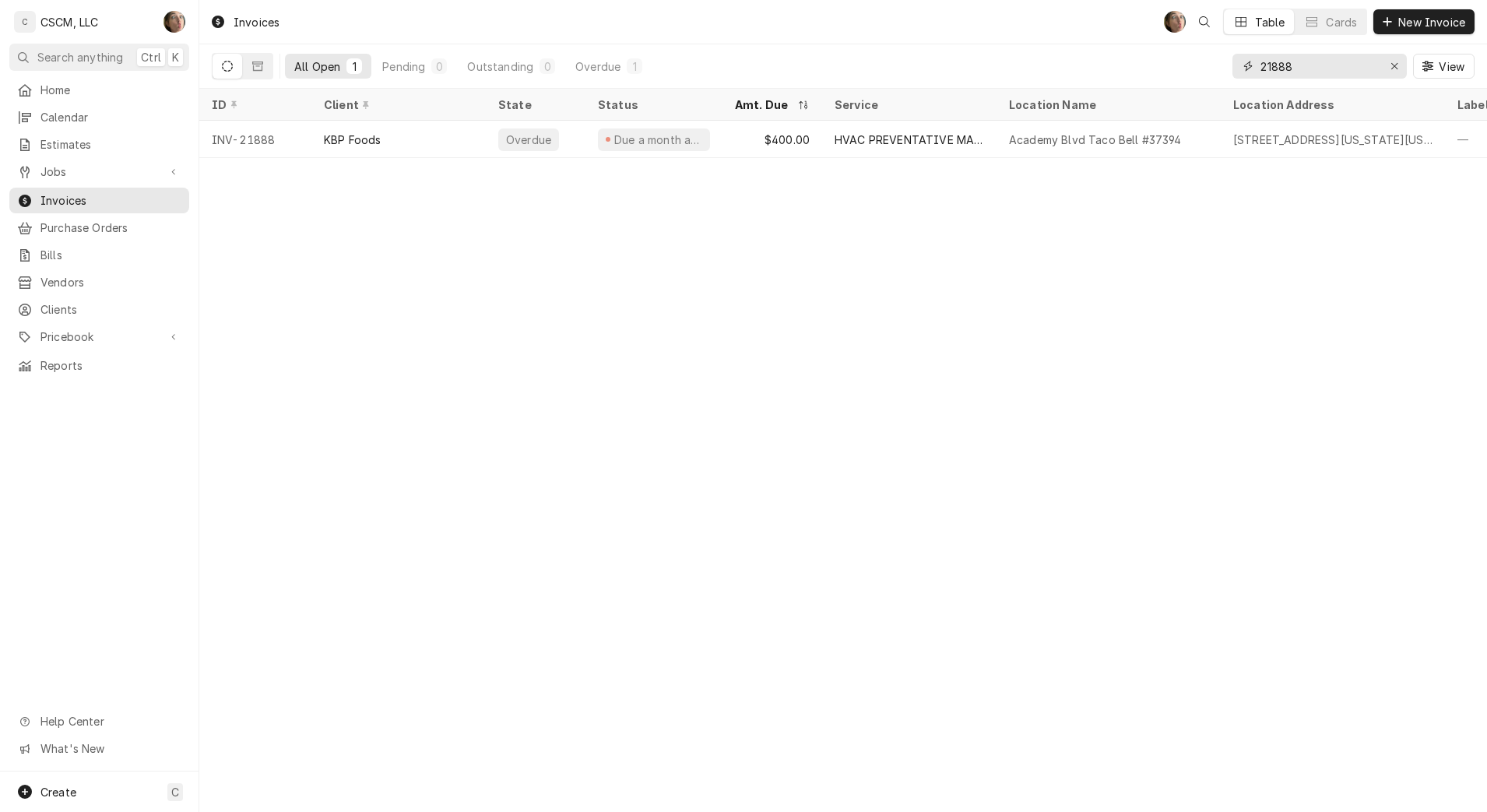
type input "21888"
click at [912, 144] on div "HVAC PREVENTATIVE MAINTENANCE" at bounding box center [909, 139] width 150 height 16
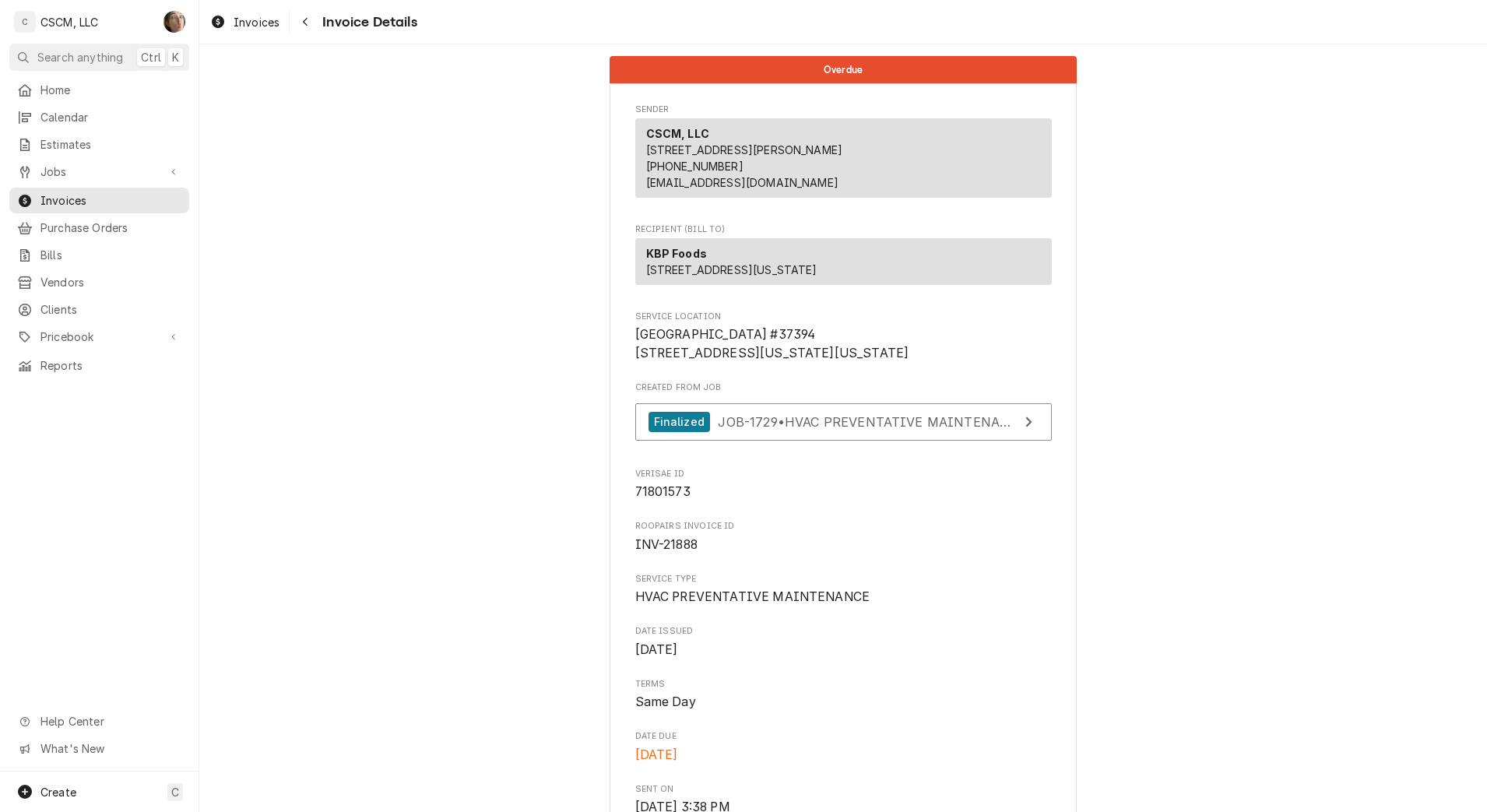
click at [635, 158] on div "CSCM, LLC [STREET_ADDRESS] (618) 781-4941 [EMAIL_ADDRESS][DOMAIN_NAME]" at bounding box center [843, 158] width 417 height 80
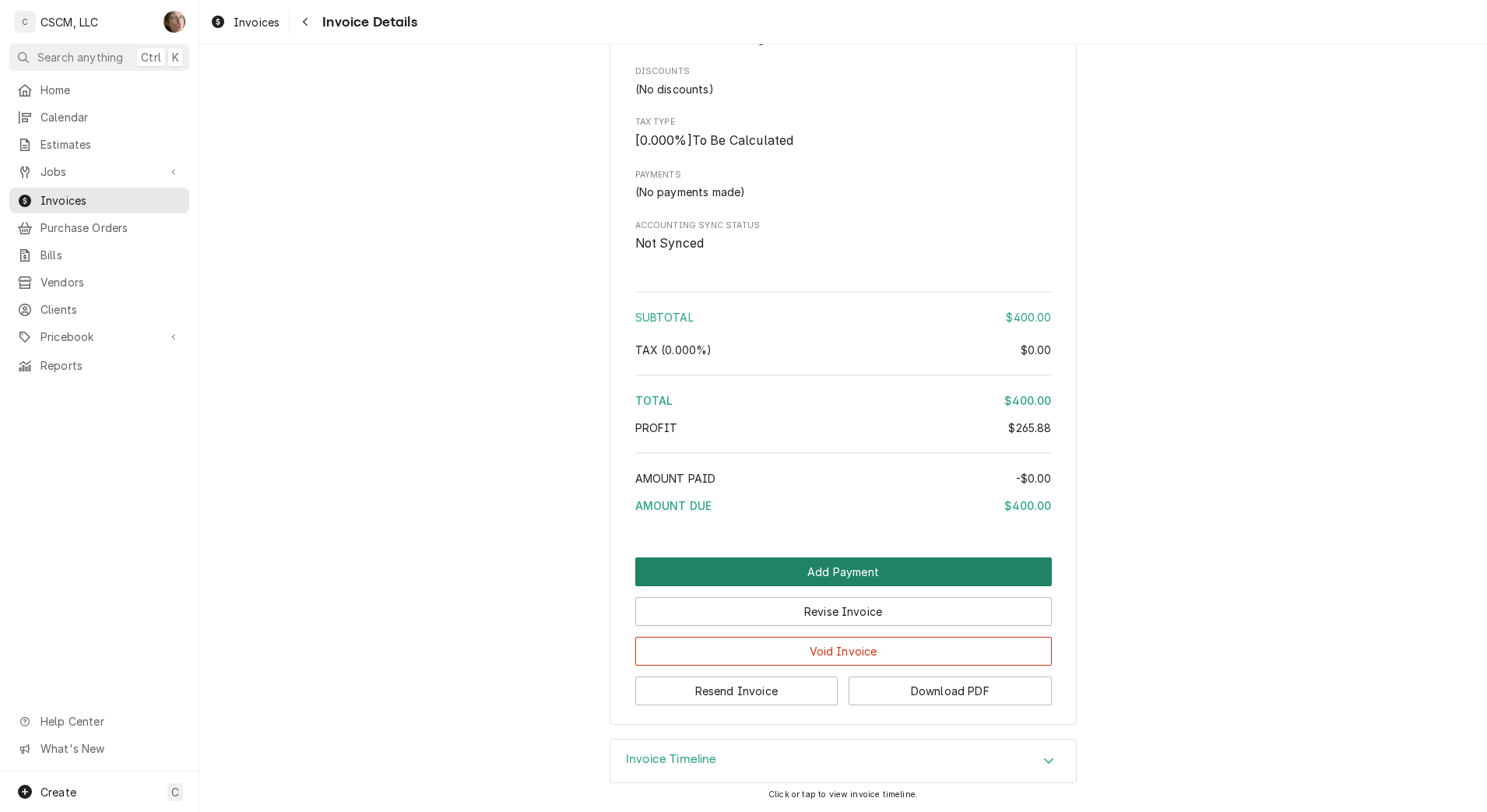
click at [761, 567] on button "Add Payment" at bounding box center [843, 572] width 417 height 28
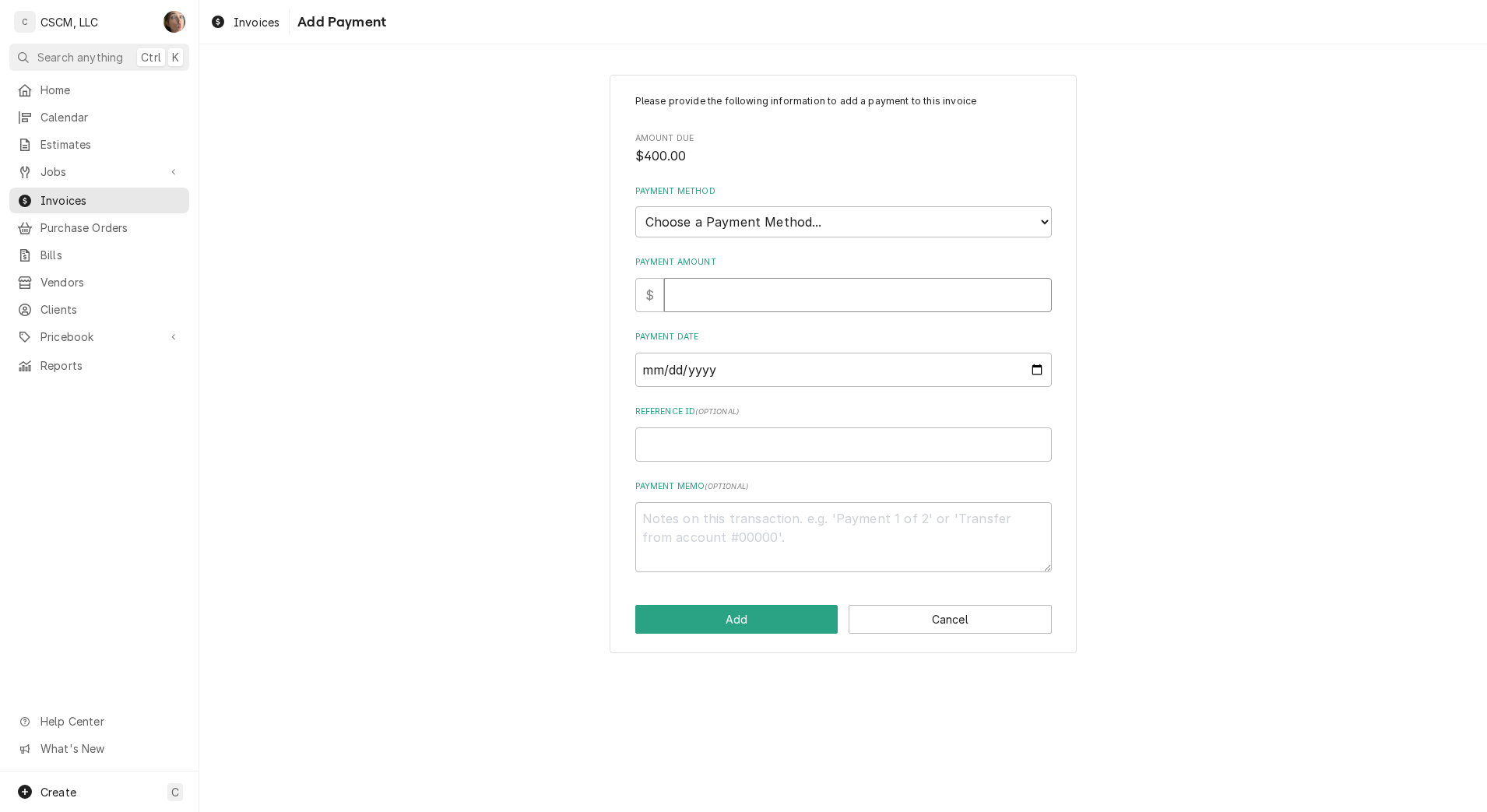
click at [756, 303] on input "Payment Amount" at bounding box center [857, 294] width 387 height 35
type textarea "x"
type input "4"
type textarea "x"
type input "40"
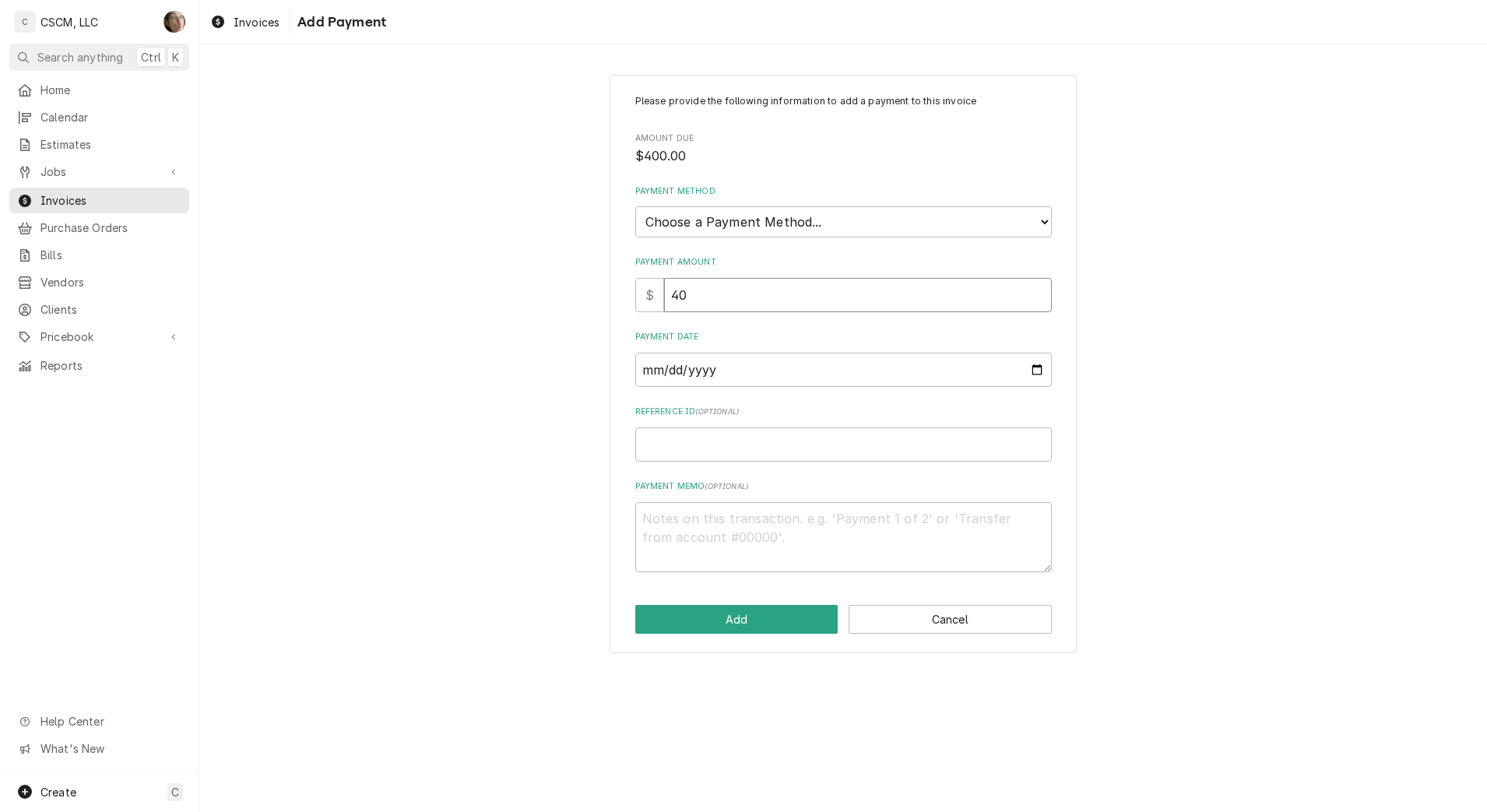
type textarea "x"
type input "400"
type textarea "x"
type input "400.0"
click at [765, 234] on select "Choose a Payment Method... Cash Check Credit/Debit Card ACH/eCheck Other" at bounding box center [843, 222] width 417 height 31
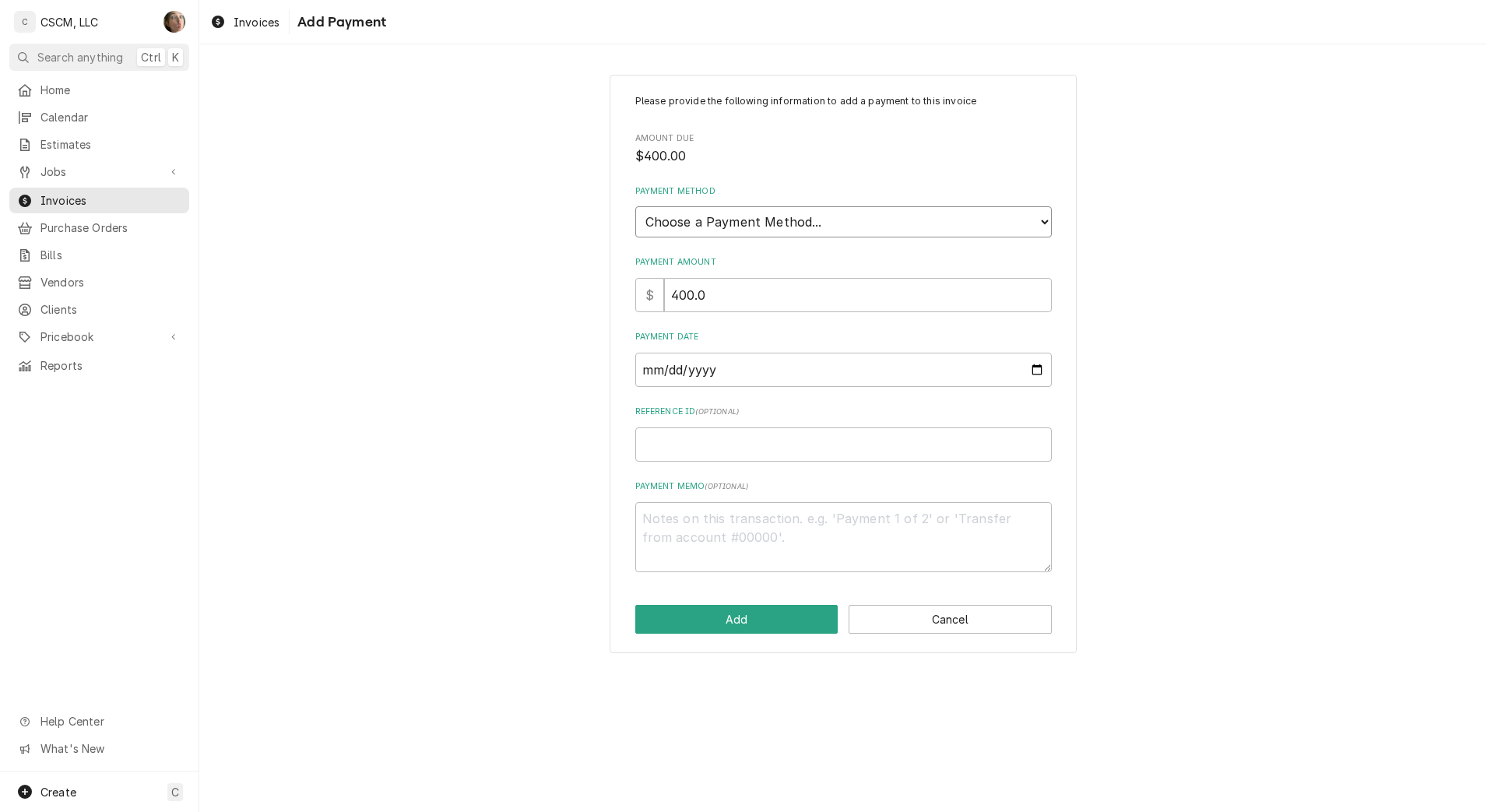
select select "4"
click at [635, 207] on select "Choose a Payment Method... Cash Check Credit/Debit Card ACH/eCheck Other" at bounding box center [843, 222] width 417 height 31
click at [1040, 365] on input "Payment Date" at bounding box center [843, 370] width 417 height 35
type textarea "x"
type input "2025-10-10"
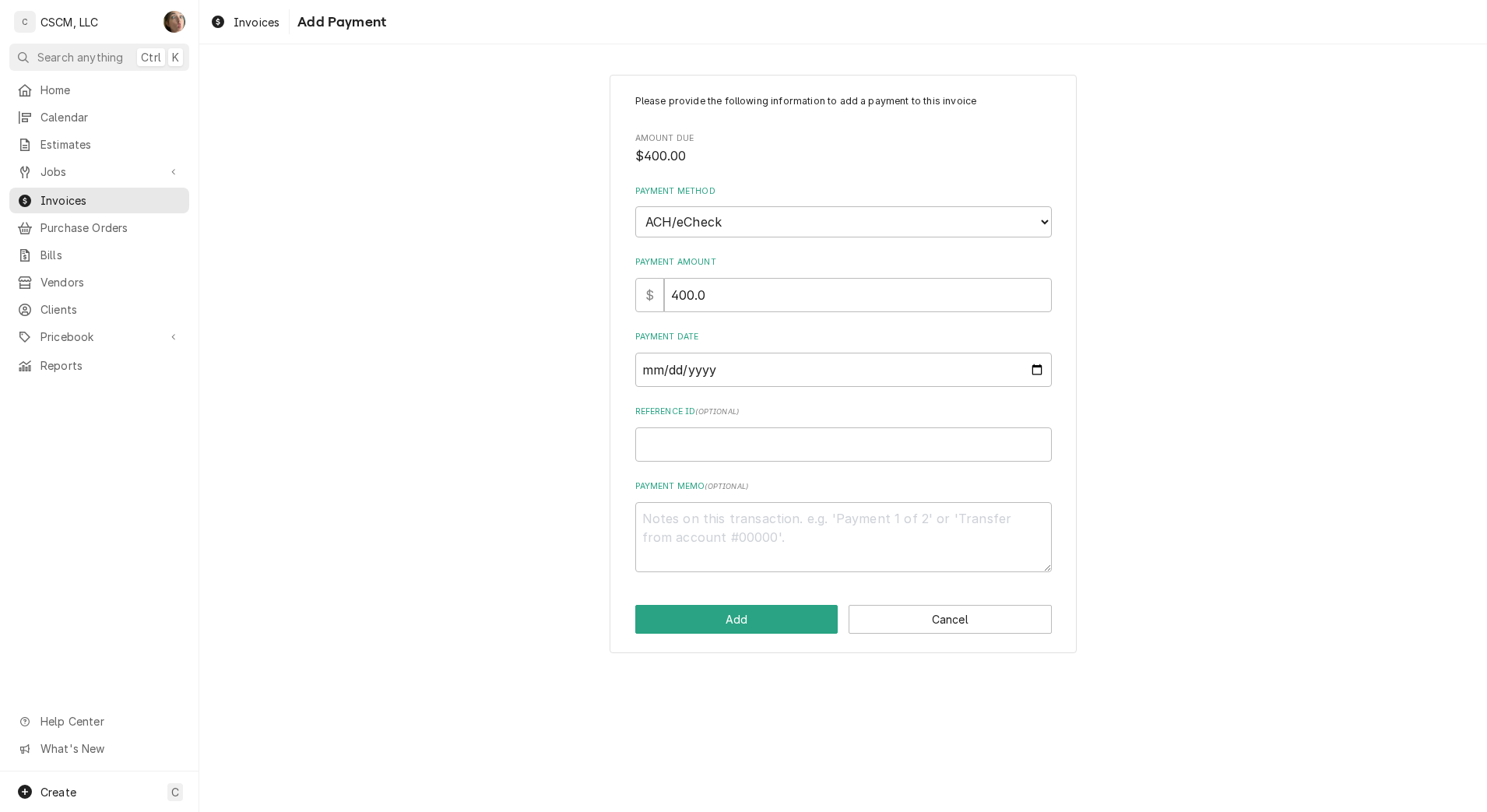
click at [767, 420] on div "Reference ID ( optional )" at bounding box center [843, 433] width 417 height 55
click at [756, 438] on input "Reference ID ( optional )" at bounding box center [843, 444] width 417 height 35
paste input "11808477"
type textarea "x"
type input "11808477"
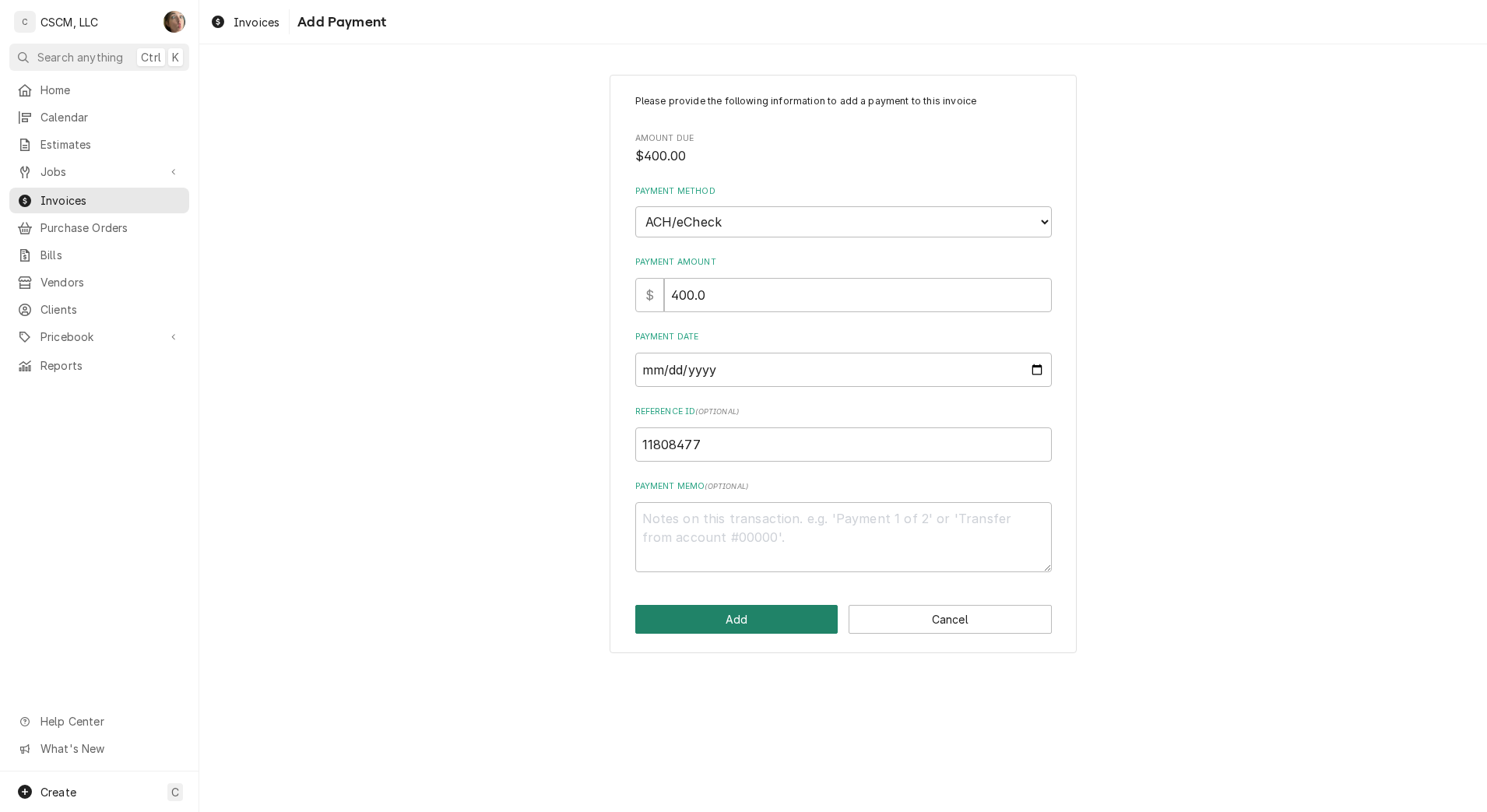
click at [755, 607] on button "Add" at bounding box center [736, 619] width 203 height 28
type textarea "x"
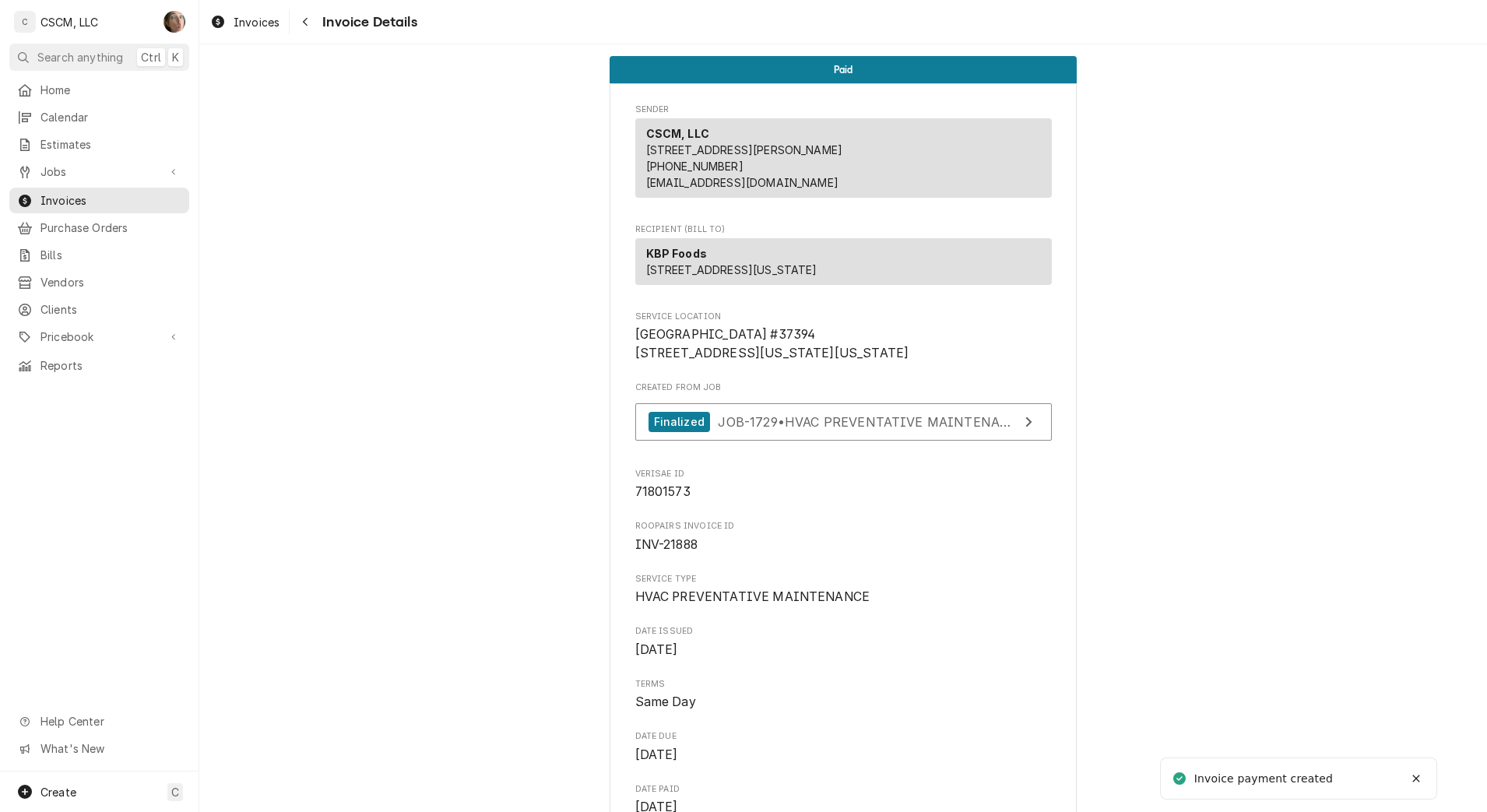
click at [311, 30] on button "Navigate back" at bounding box center [305, 22] width 25 height 25
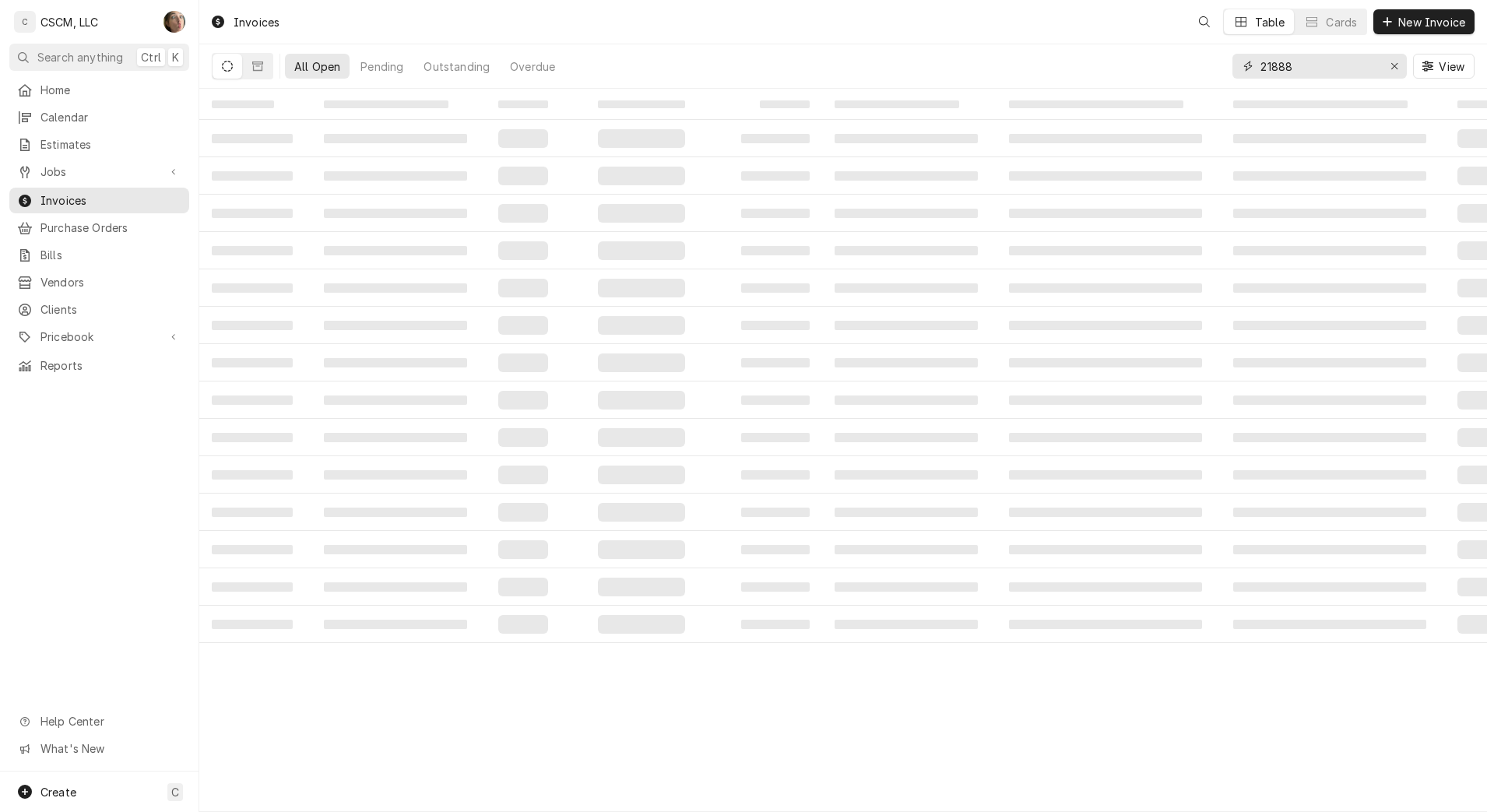
click at [1322, 73] on input "21888" at bounding box center [1319, 66] width 117 height 25
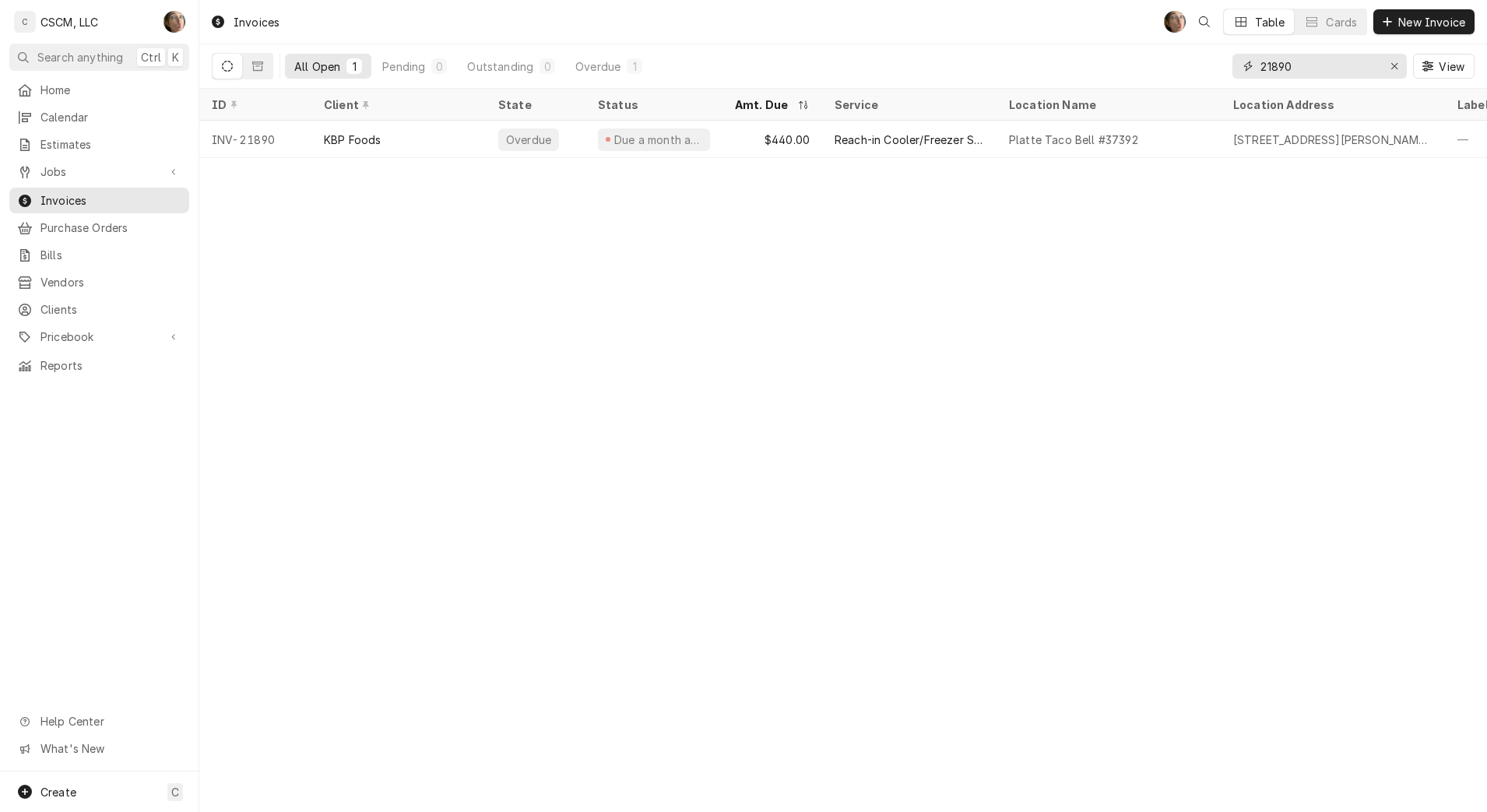
type input "21890"
click at [1001, 144] on div "Platte Taco Bell #37392" at bounding box center [1108, 139] width 224 height 37
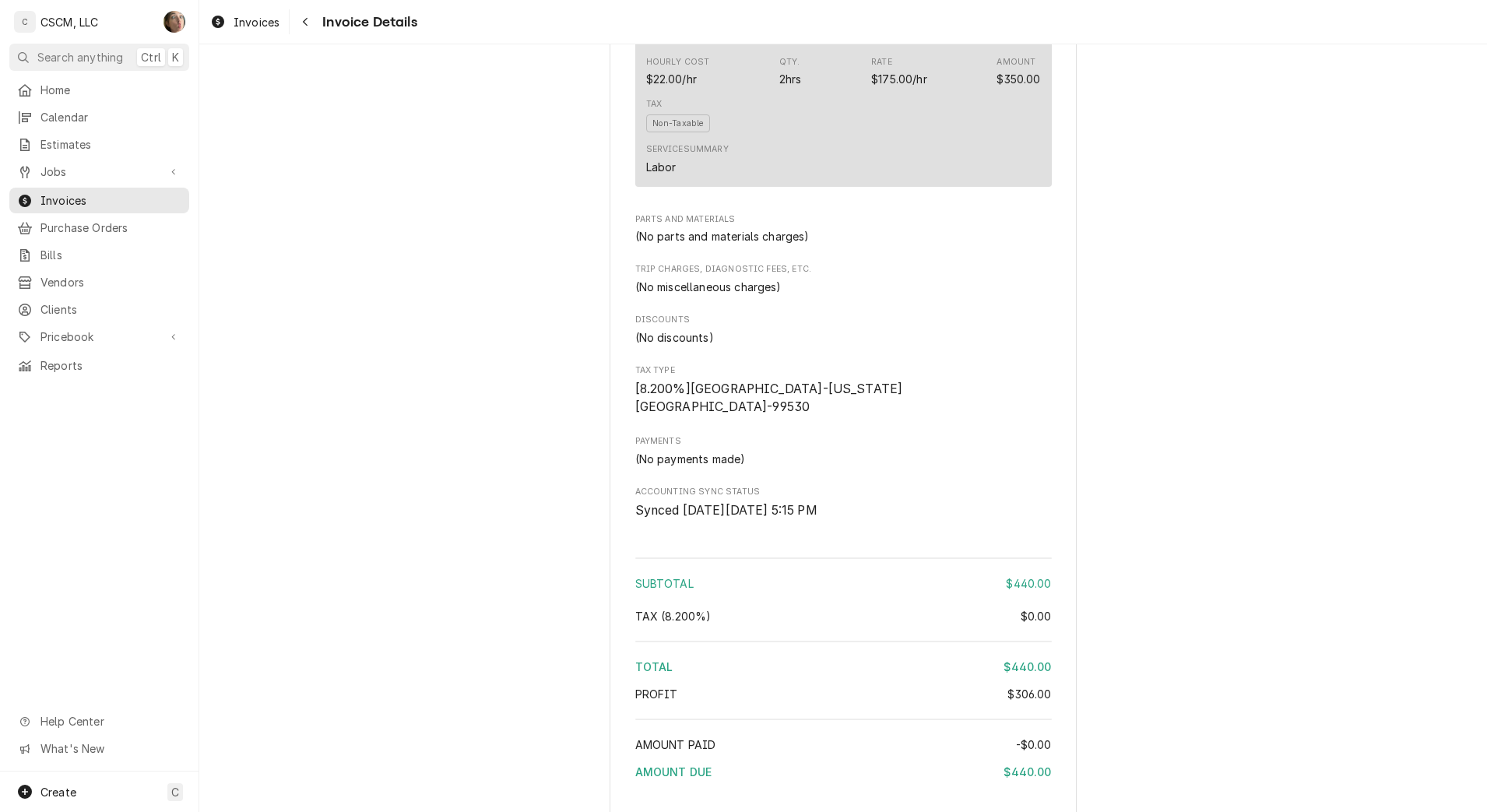
scroll to position [1593, 0]
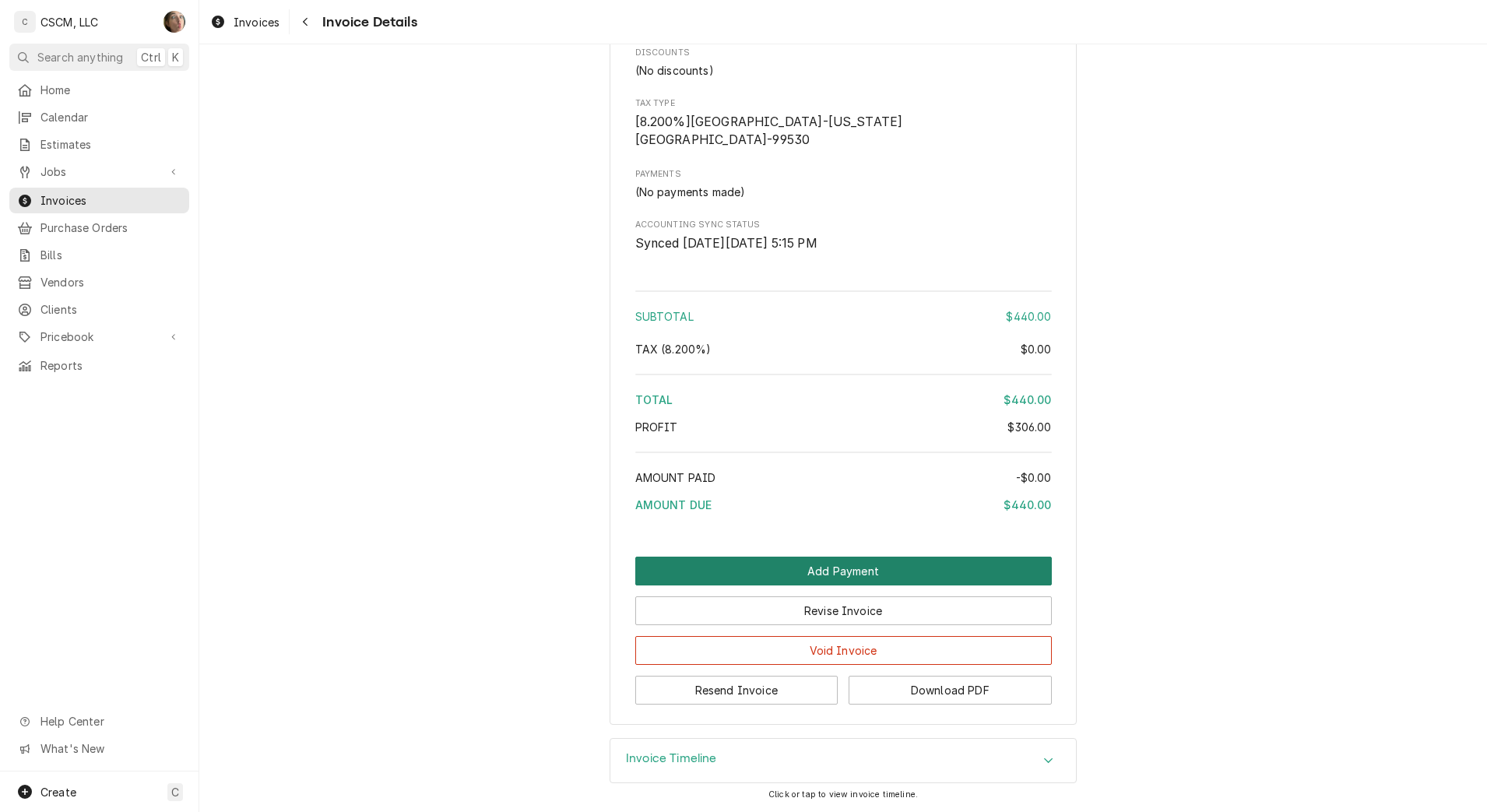
click at [904, 561] on button "Add Payment" at bounding box center [843, 571] width 417 height 28
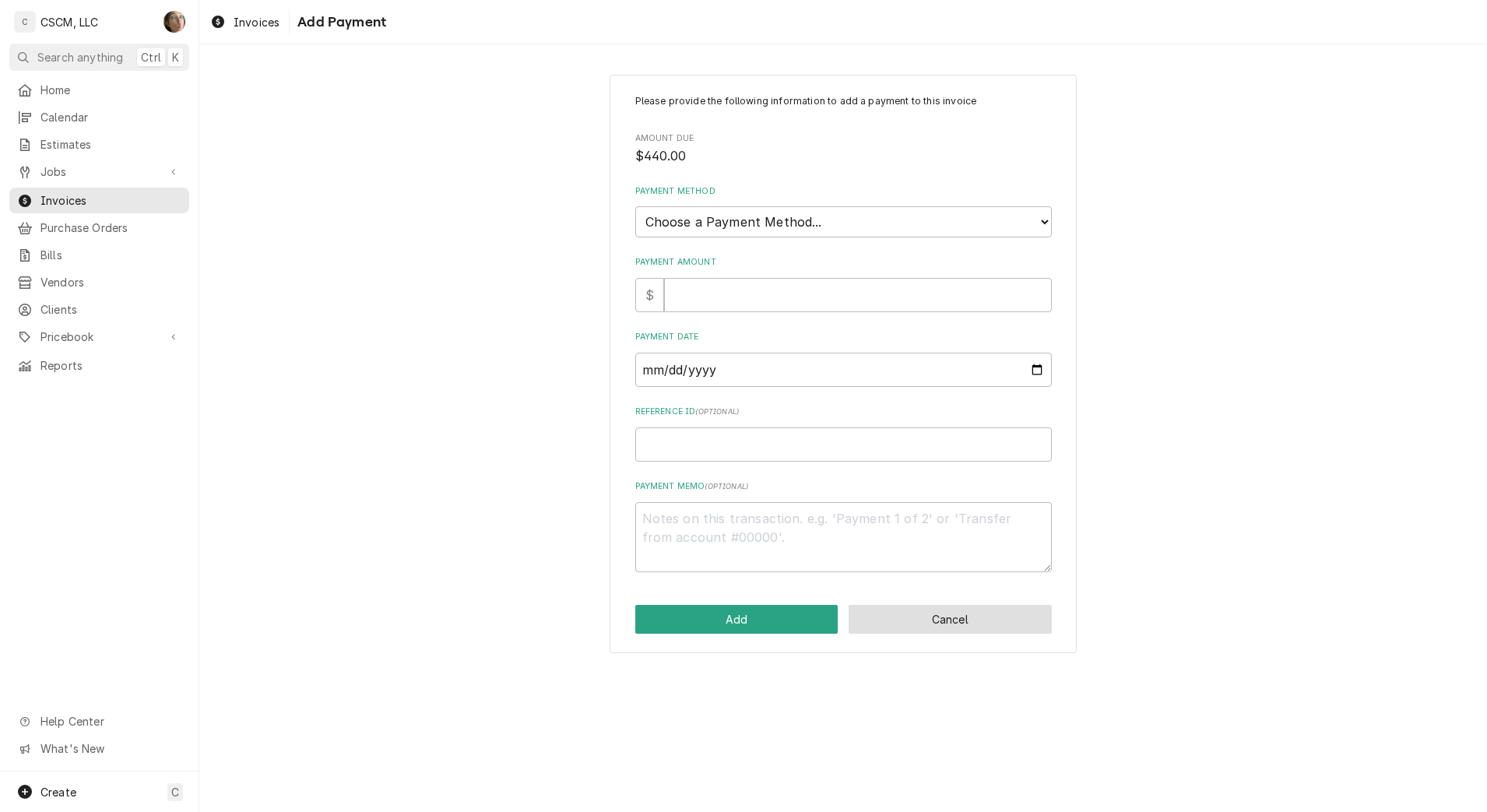
click at [939, 613] on button "Cancel" at bounding box center [950, 619] width 203 height 28
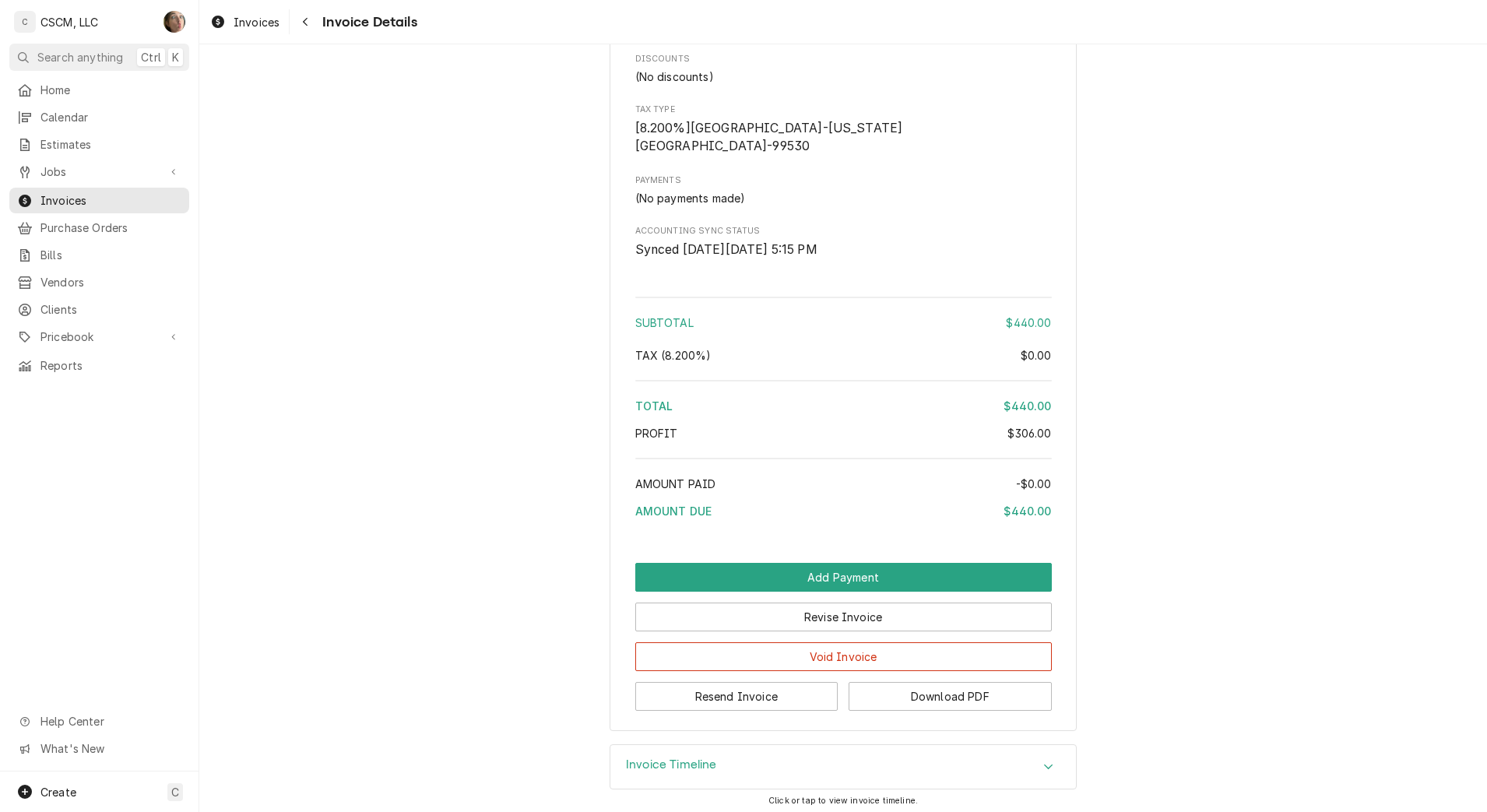
scroll to position [1593, 0]
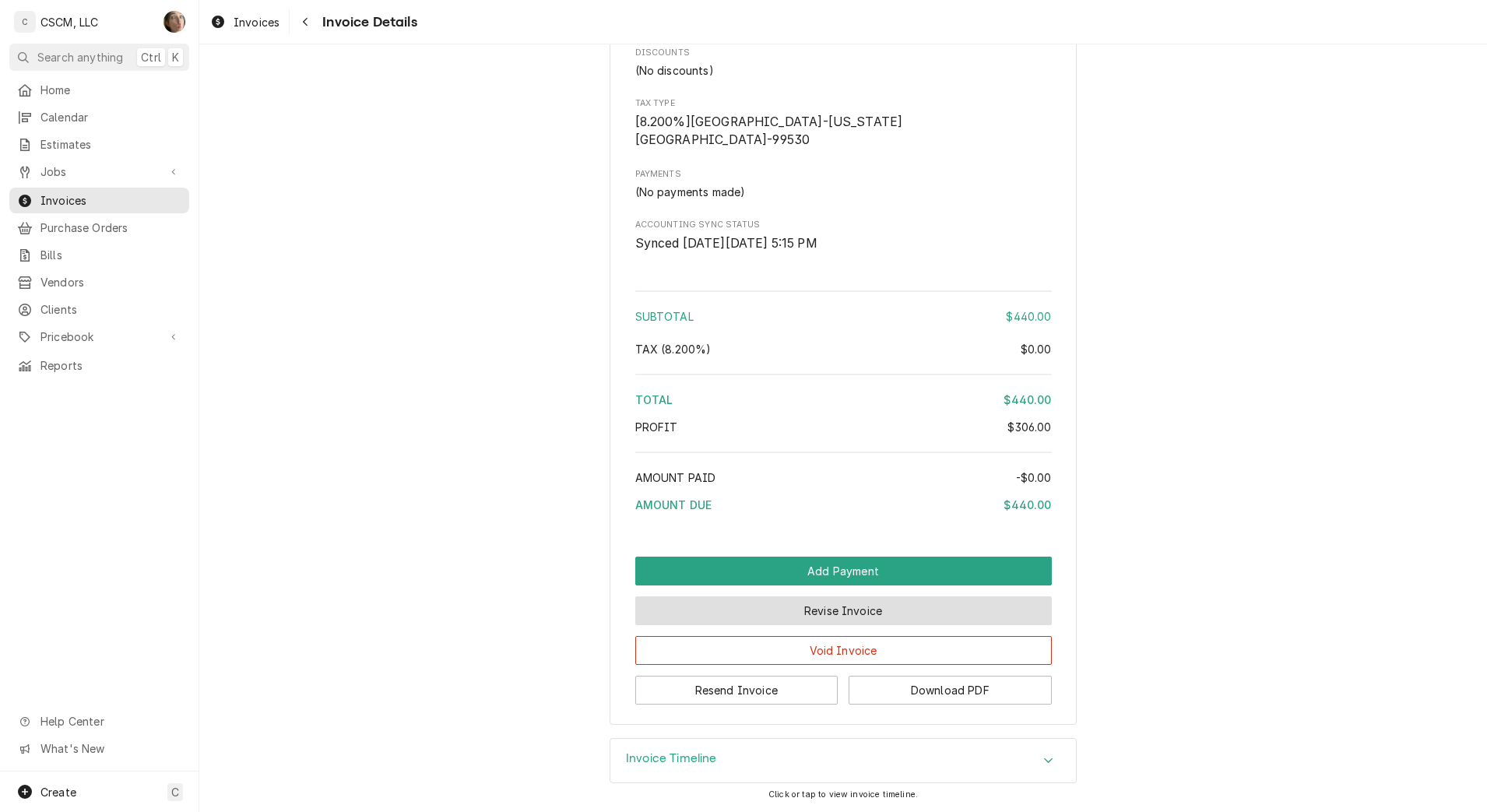
click at [840, 618] on button "Revise Invoice" at bounding box center [843, 611] width 417 height 28
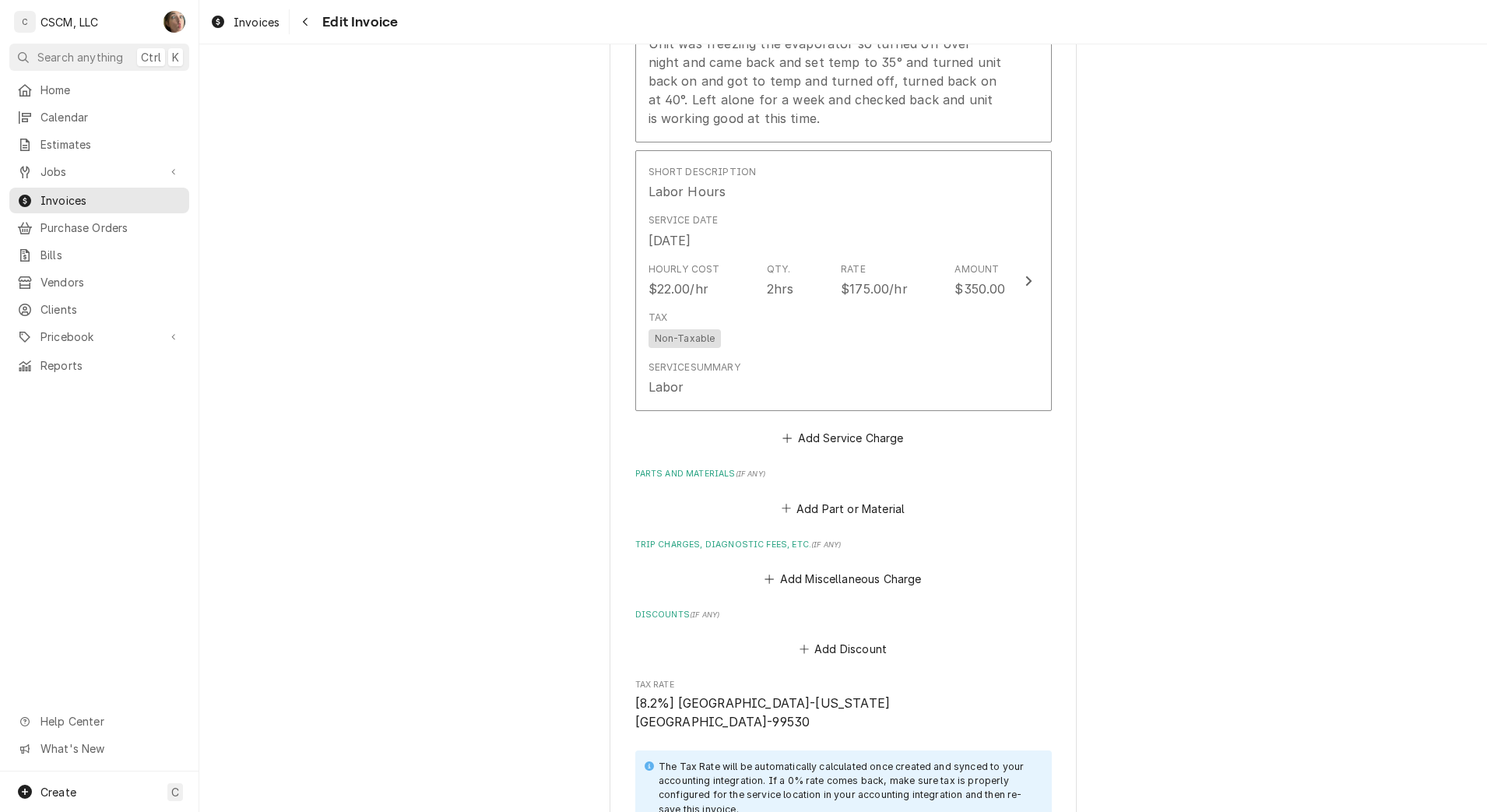
scroll to position [1557, 0]
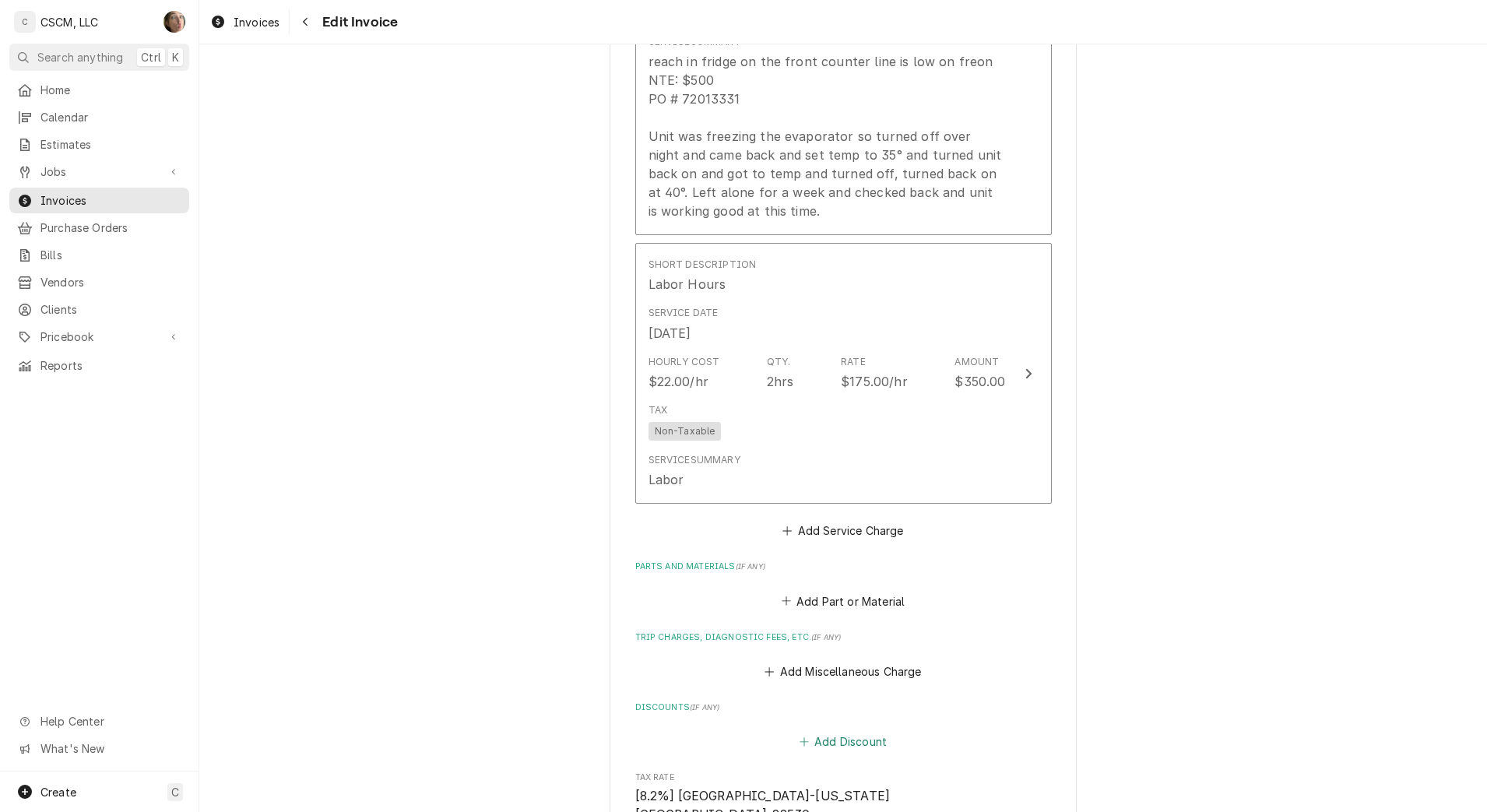
click at [834, 739] on button "Add Discount" at bounding box center [842, 741] width 92 height 22
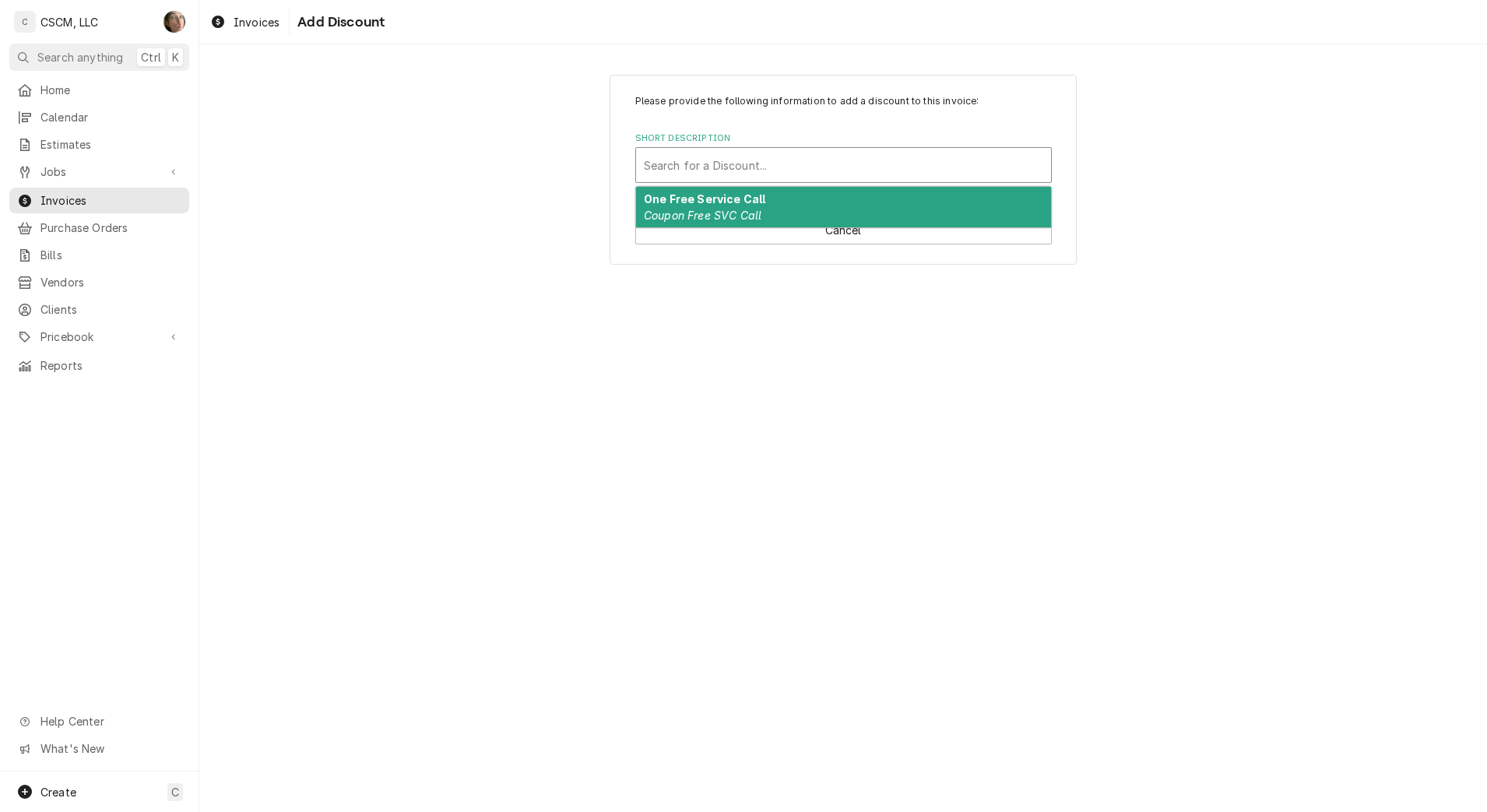
click at [724, 168] on div "Short Description" at bounding box center [843, 165] width 399 height 28
click at [729, 207] on div "One Free Service Call Coupon Free SVC Call" at bounding box center [843, 207] width 415 height 41
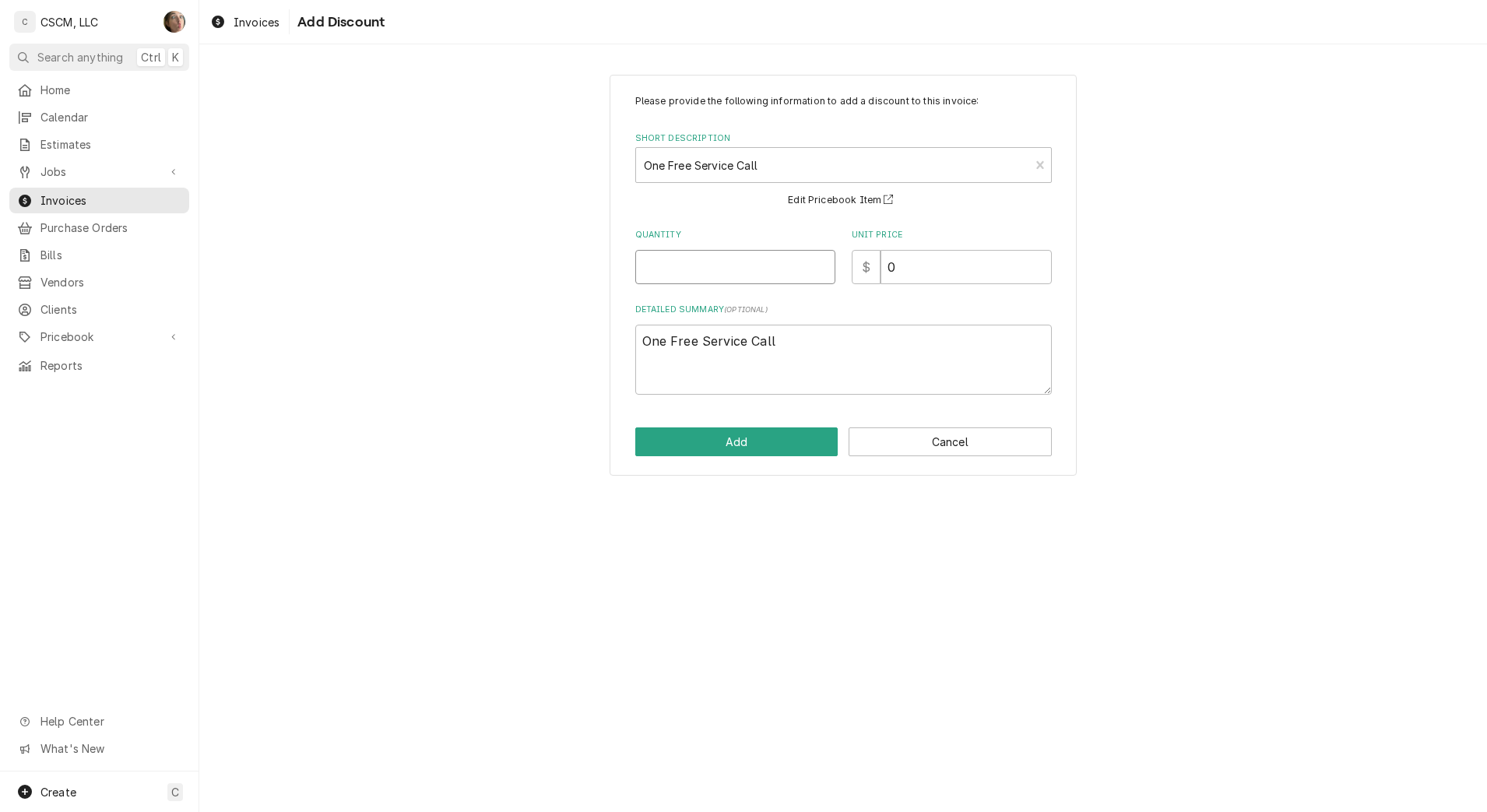
click at [735, 272] on input "Quantity" at bounding box center [735, 267] width 200 height 35
type textarea "x"
type input "1"
type textarea "x"
type input "9"
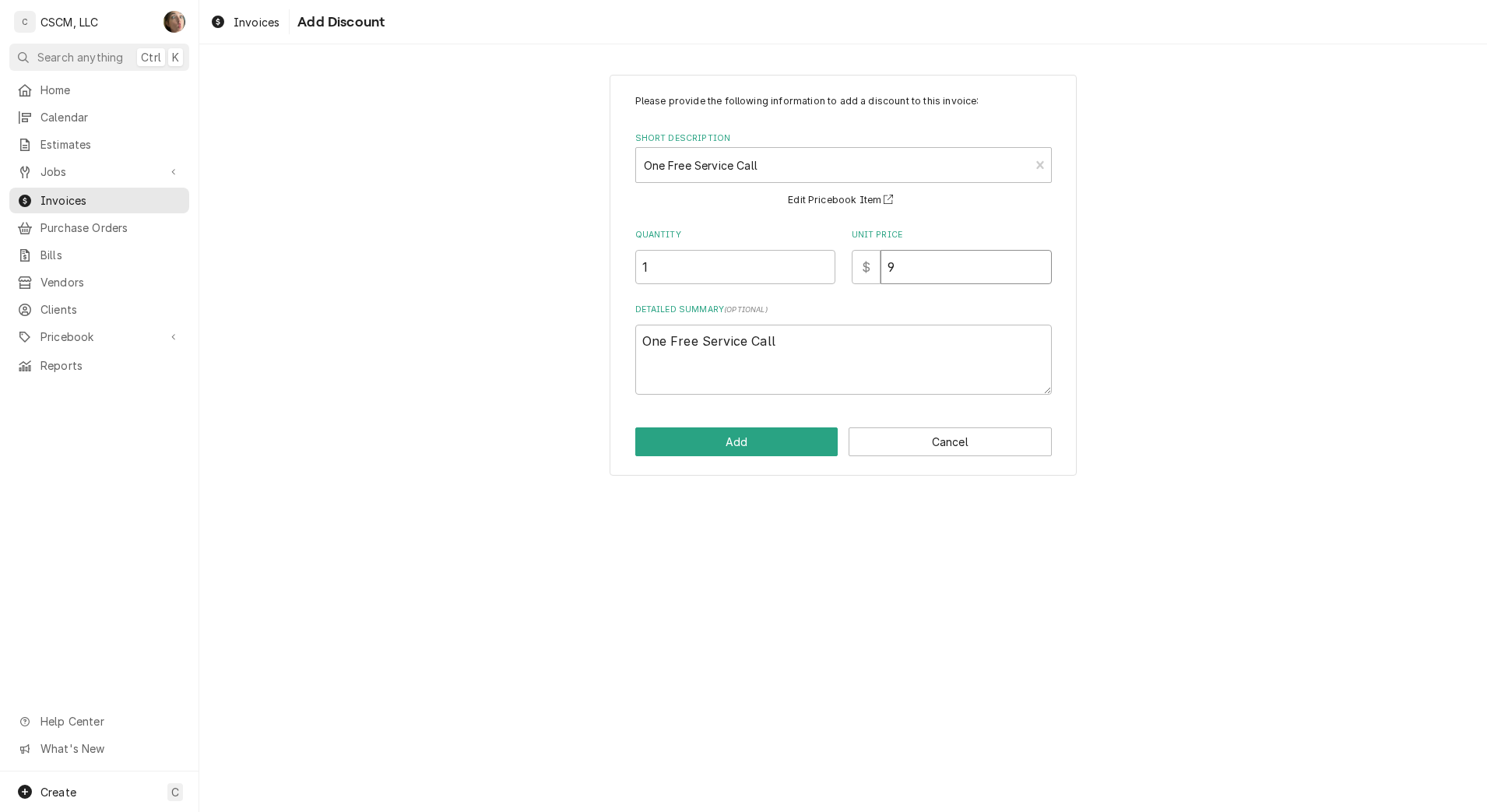
type textarea "x"
type input "90"
drag, startPoint x: 735, startPoint y: 342, endPoint x: 489, endPoint y: 326, distance: 246.5
click at [489, 326] on div "Please provide the following information to add a discount to this invoice: Sho…" at bounding box center [843, 275] width 1287 height 429
type textarea "x"
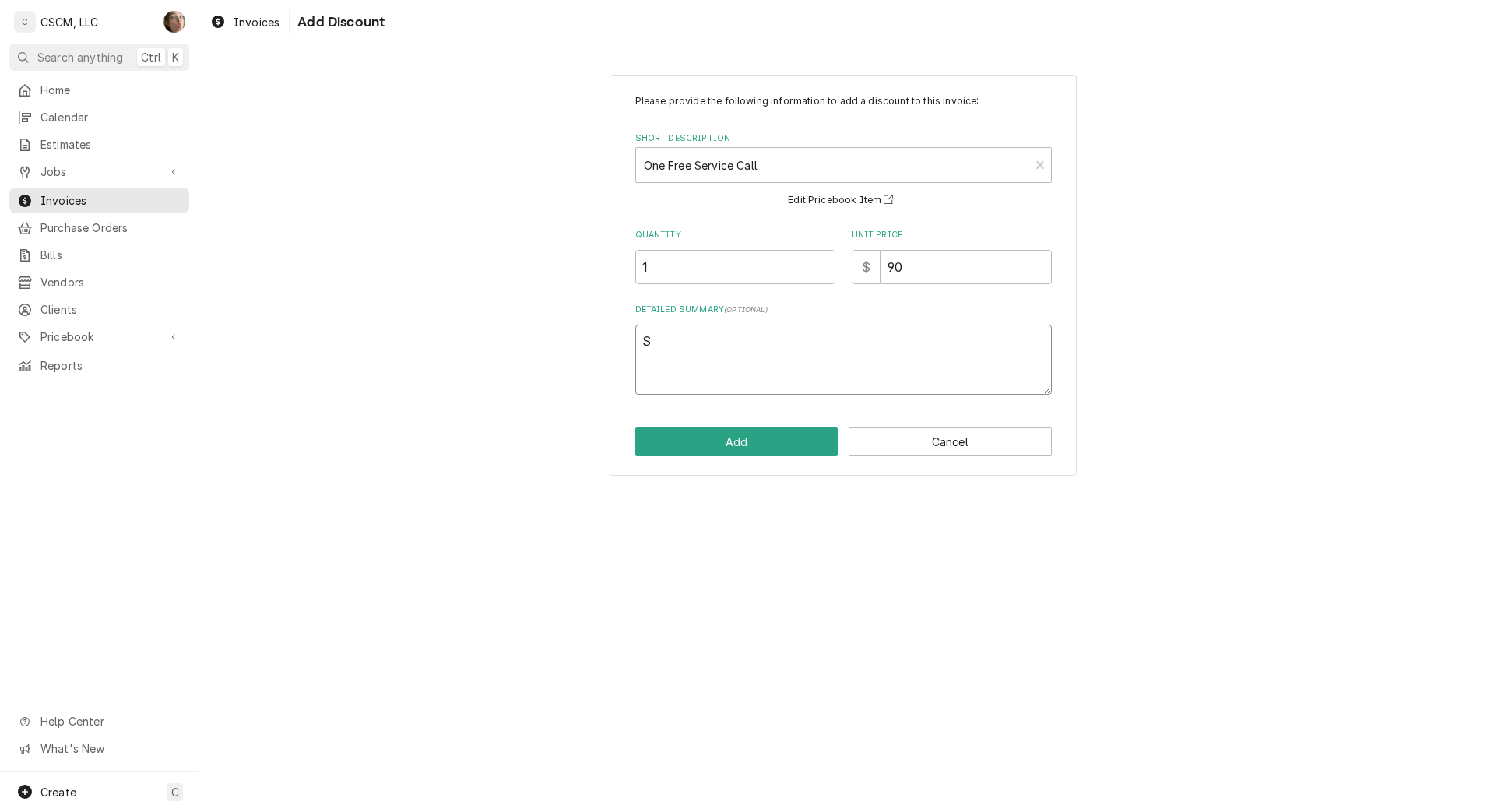
type textarea "SE"
type textarea "x"
type textarea "SER"
type textarea "x"
type textarea "SERV"
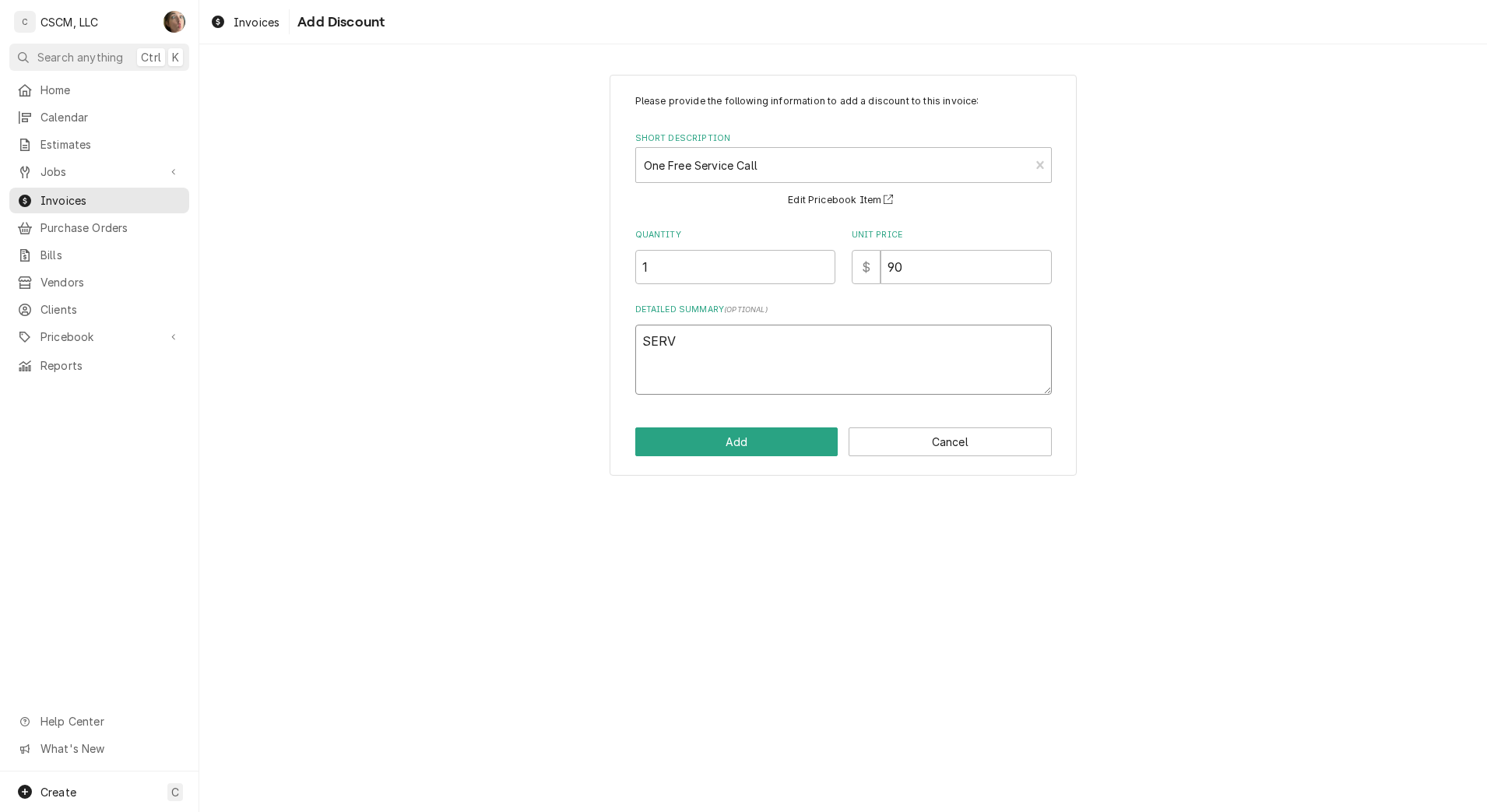
type textarea "x"
type textarea "SERVI"
type textarea "x"
type textarea "SERVIC"
type textarea "x"
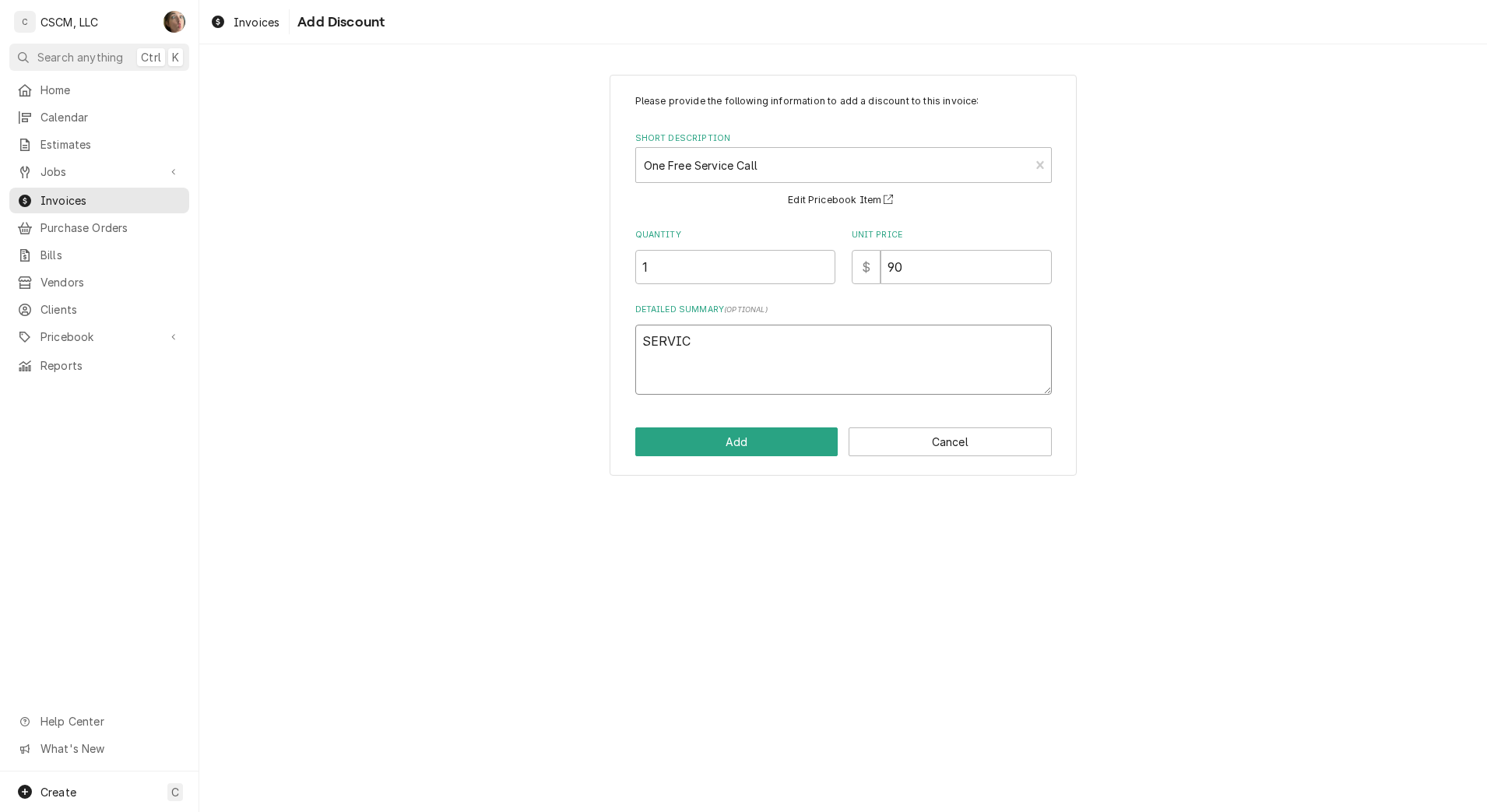
type textarea "SERVICE"
type textarea "x"
type textarea "SERVICE"
type textarea "x"
type textarea "SERVICE C"
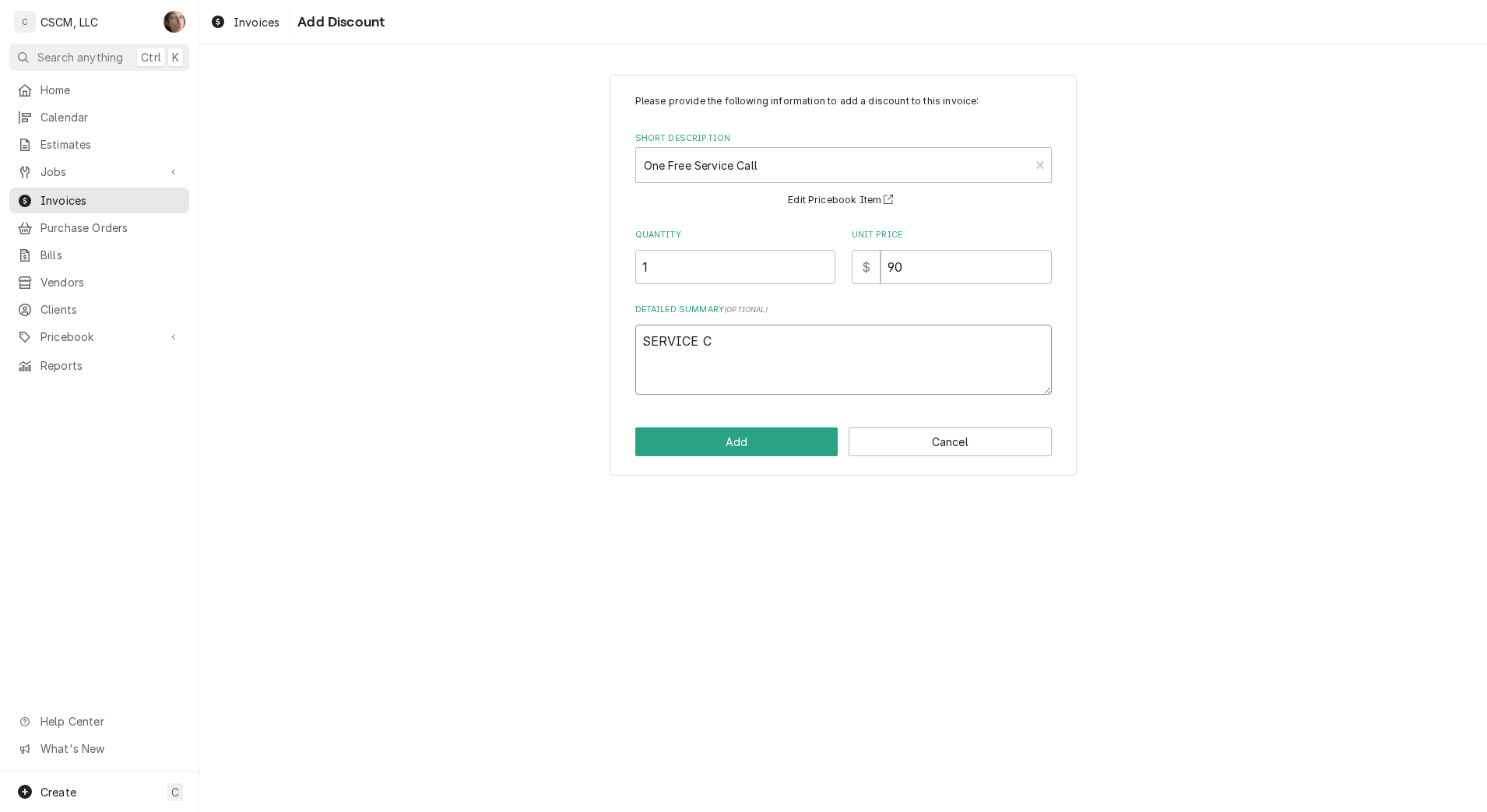
type textarea "x"
type textarea "SERVICE CA"
type textarea "x"
type textarea "SERVICE CAL"
type textarea "x"
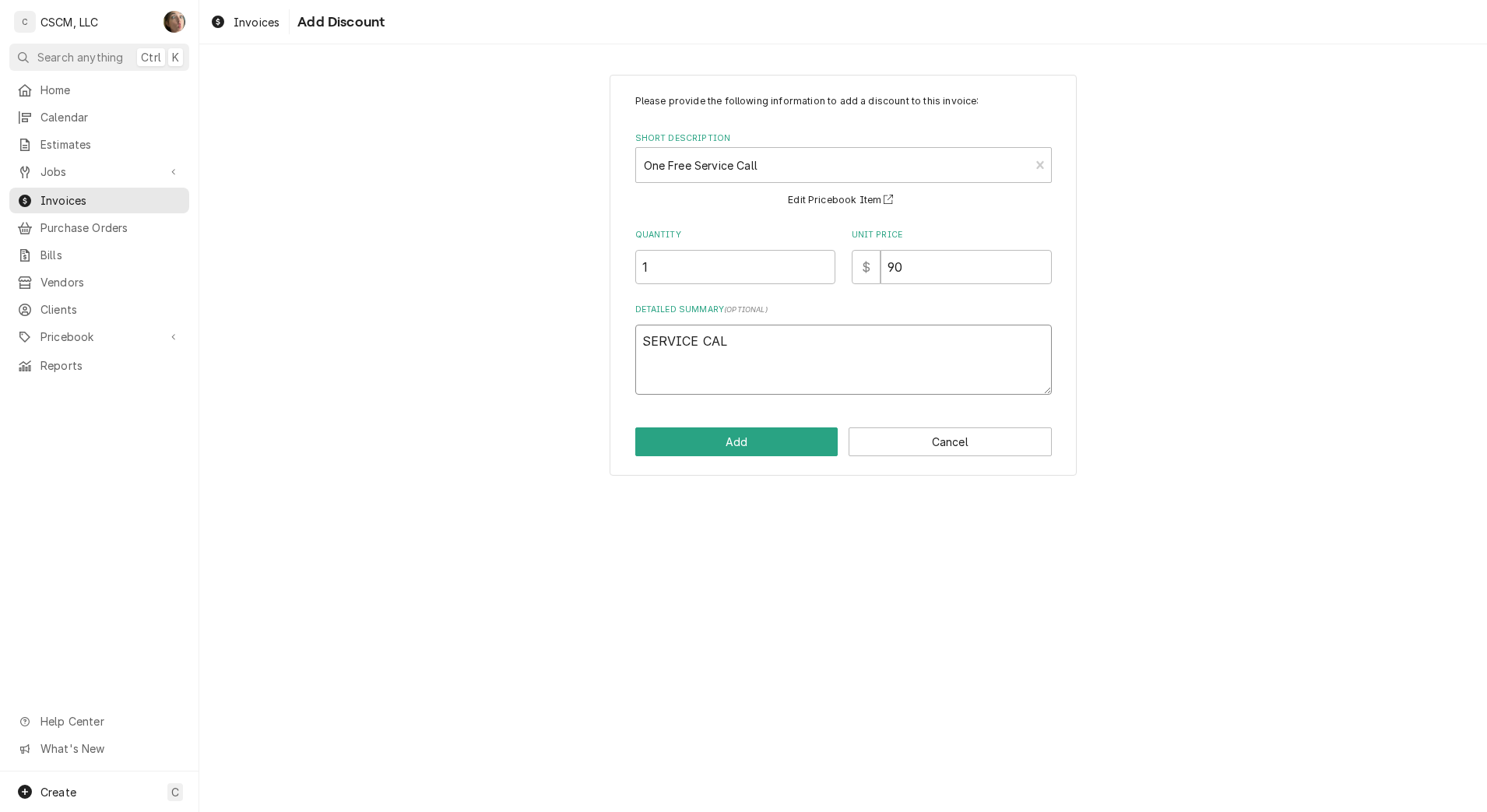
type textarea "SERVICE CALL"
type textarea "x"
type textarea "SERVICE CALL W"
type textarea "x"
type textarea "SERVICE CALL WA"
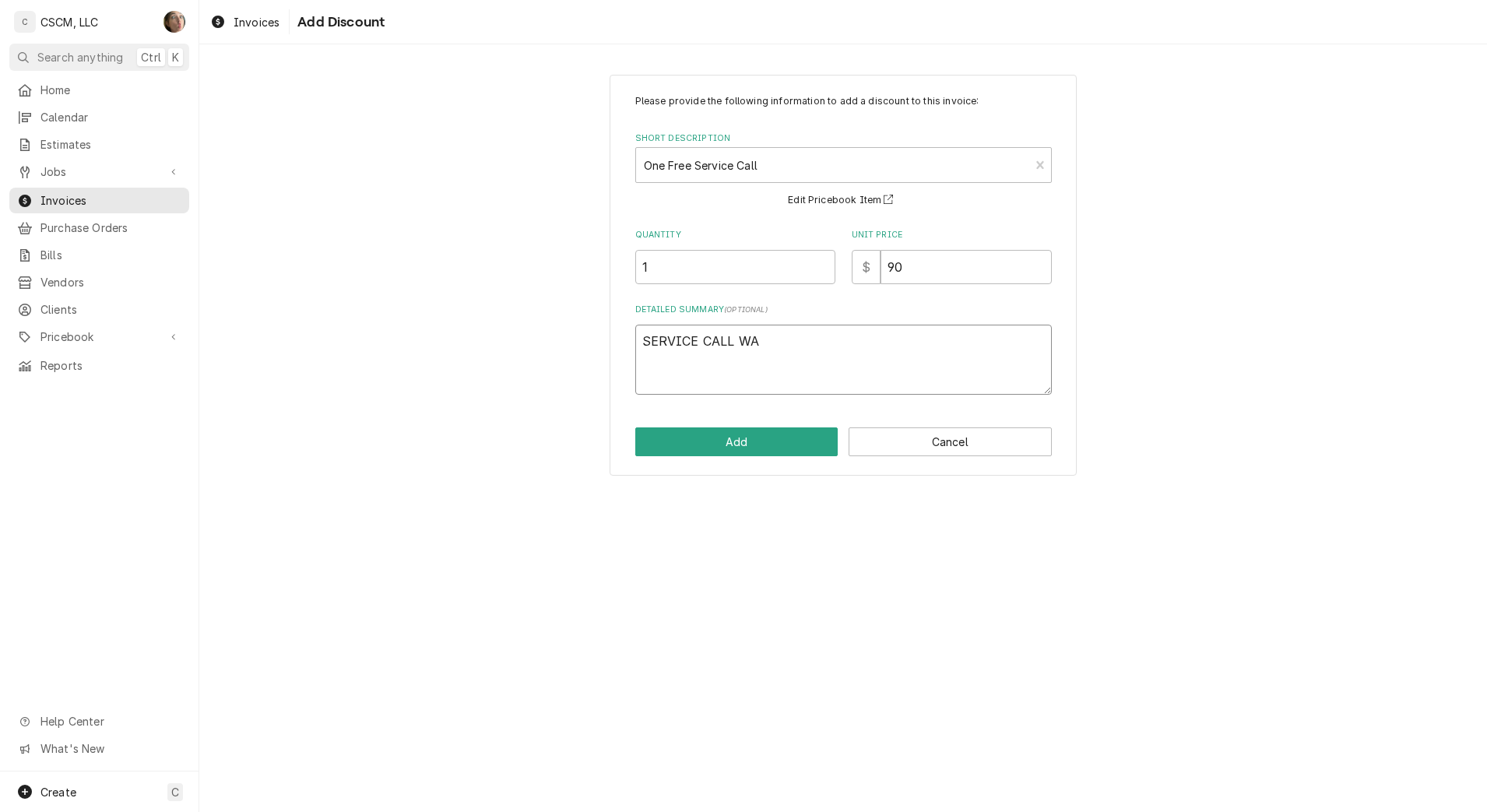
type textarea "x"
type textarea "SERVICE CALL WAS"
type textarea "x"
type textarea "SERVICE CALL WAS N"
type textarea "x"
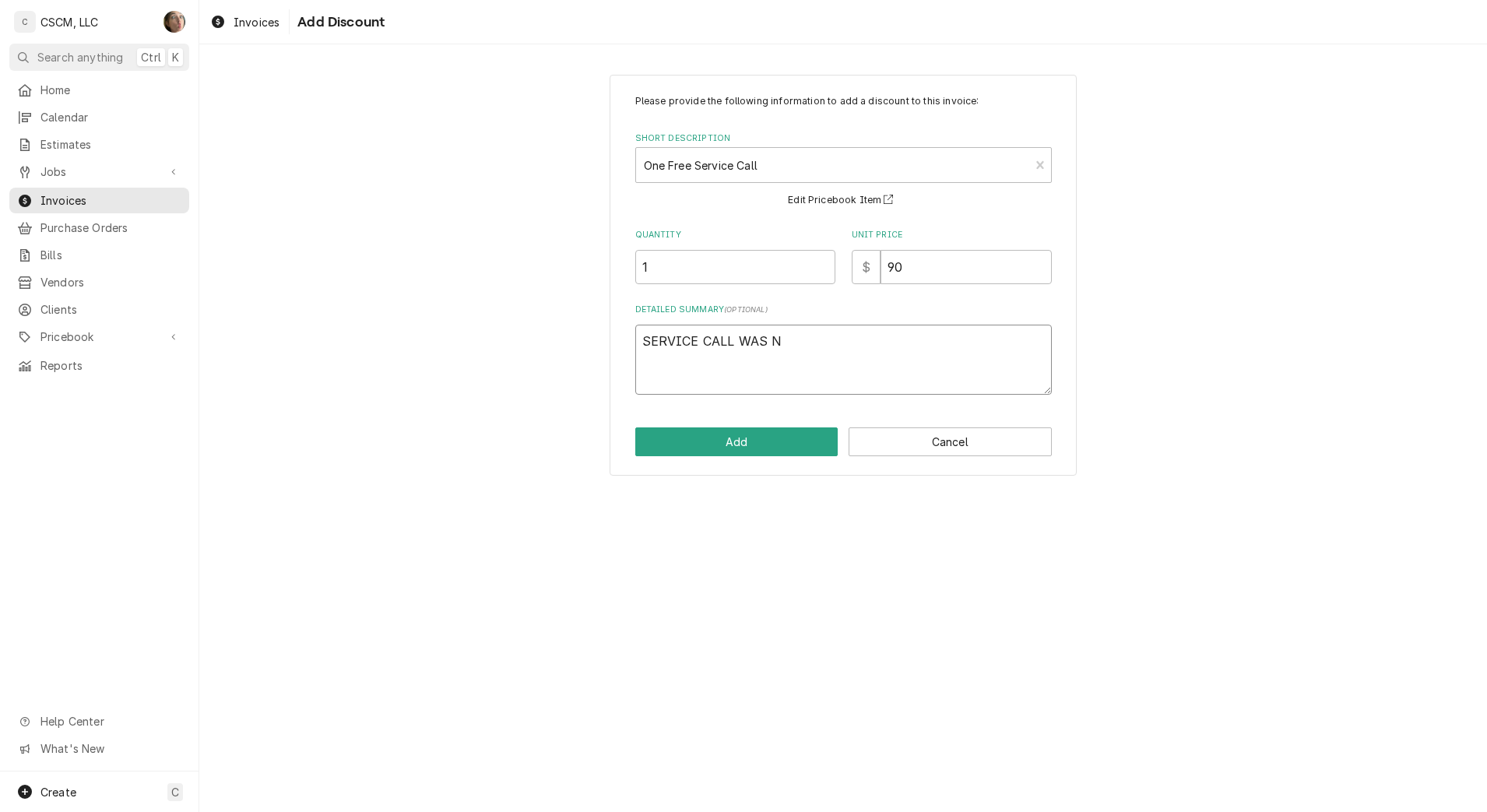
type textarea "SERVICE CALL WAS NO"
type textarea "x"
type textarea "SERVICE CALL WAS NOT"
type textarea "x"
type textarea "SERVICE CALL WAS NOT"
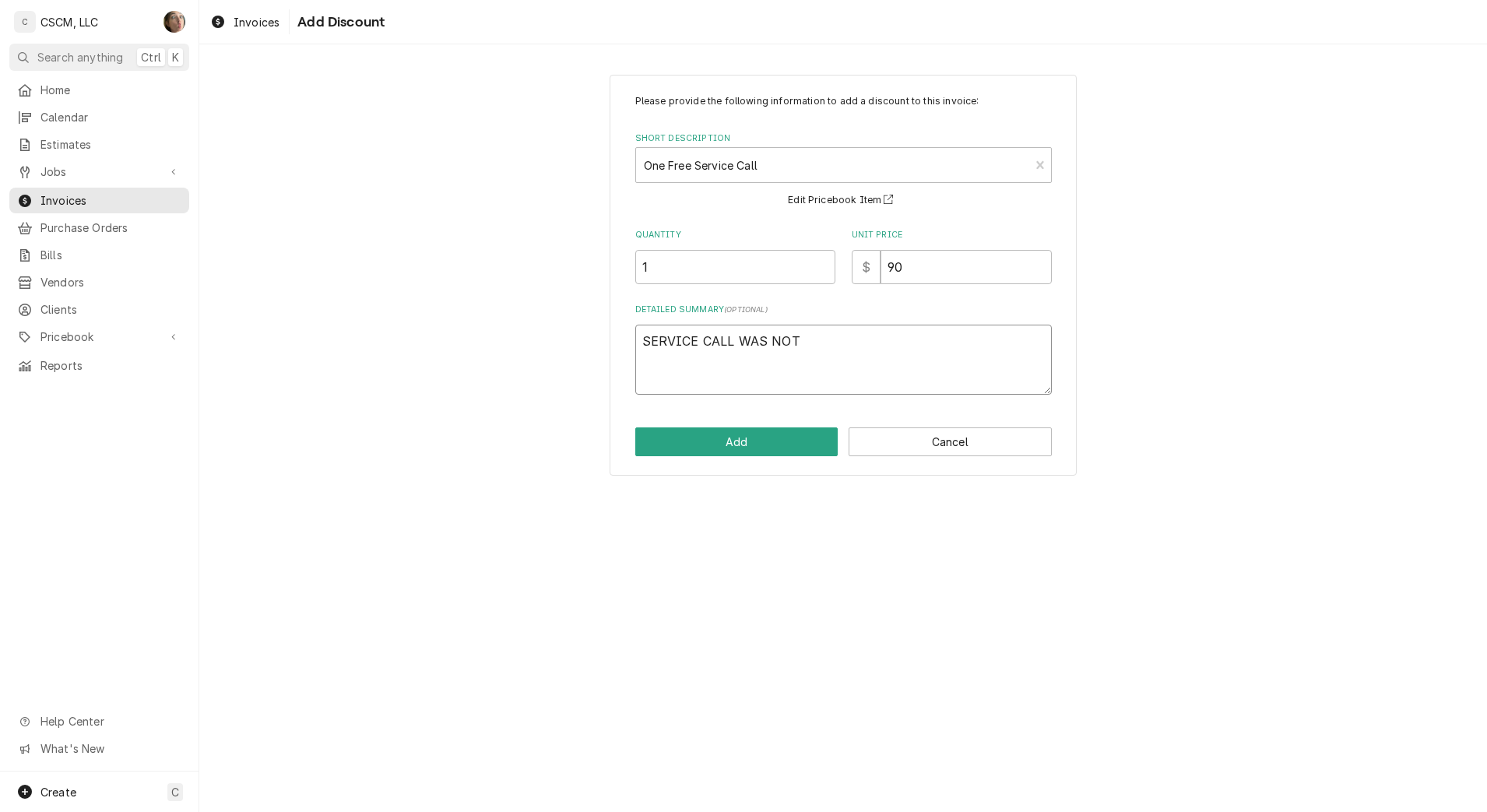
type textarea "x"
type textarea "SERVICE CALL WAS NOT A"
type textarea "x"
type textarea "SERVICE CALL WAS NOT AD"
type textarea "x"
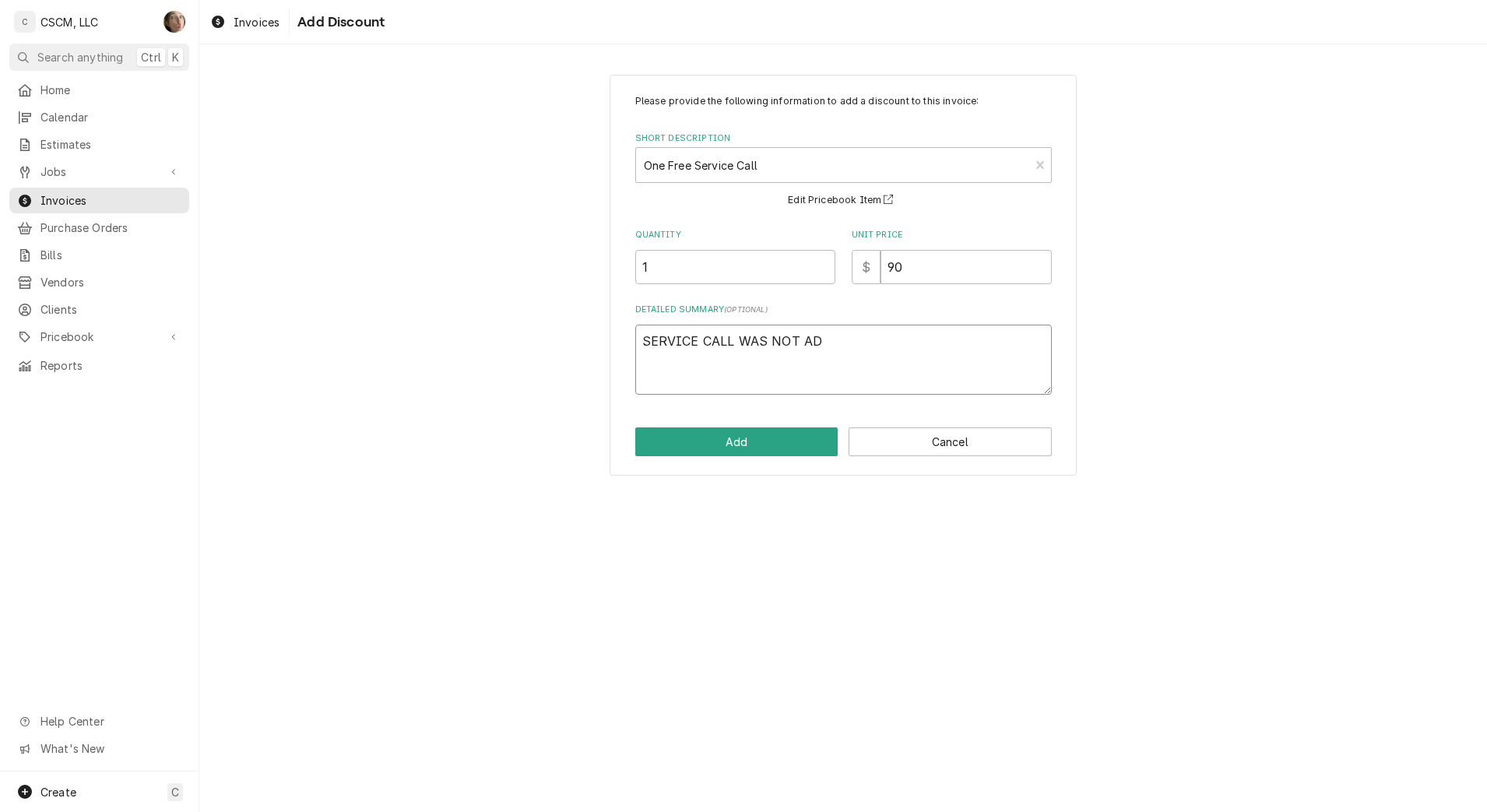
type textarea "SERVICE CALL WAS NOT ADD"
type textarea "x"
type textarea "SERVICE CALL WAS NOT ADDE"
type textarea "x"
type textarea "SERVICE CALL WAS NOT ADDED"
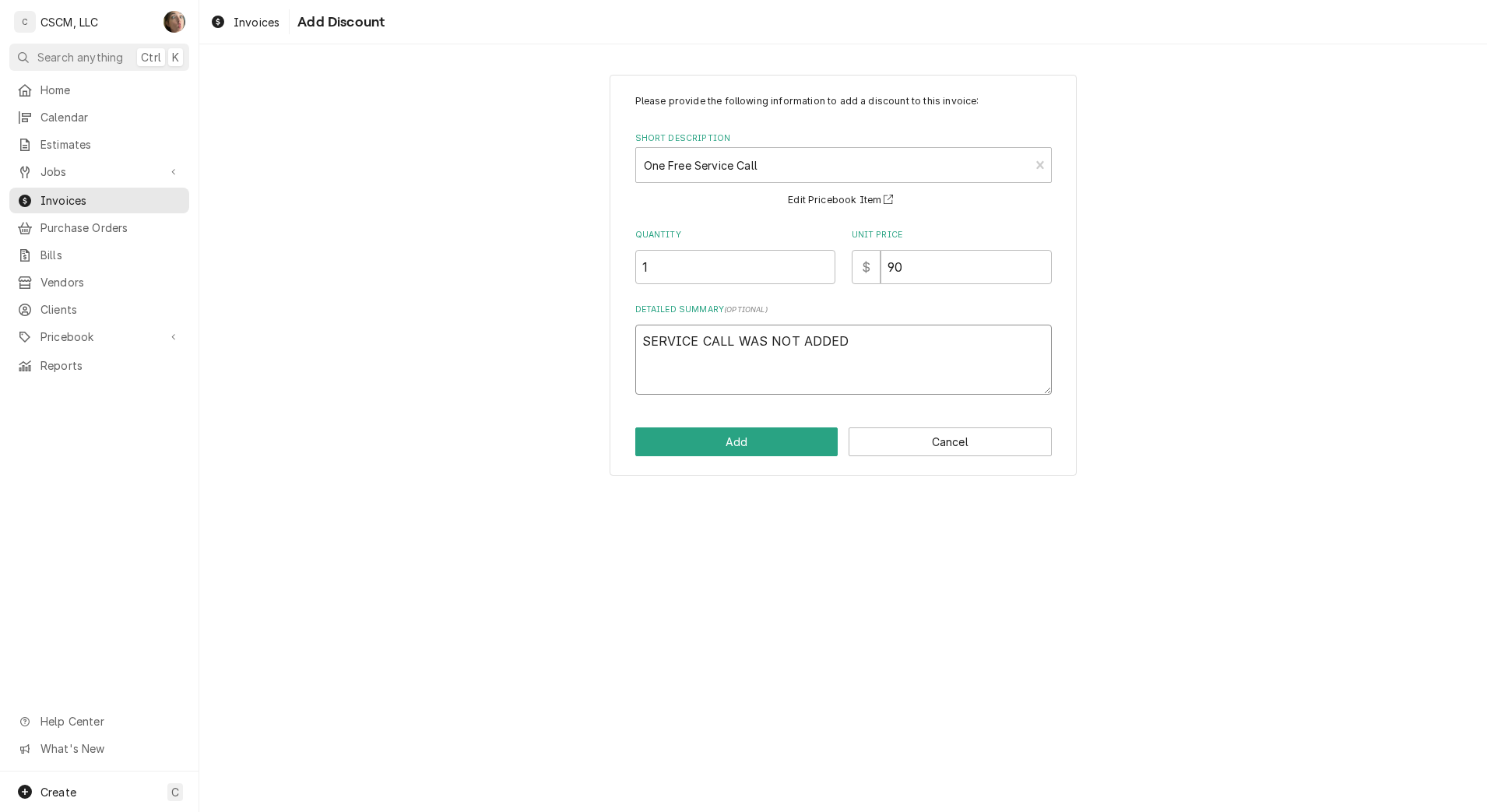
type textarea "x"
type textarea "SERVICE CALL WAS NOT ADDED T"
type textarea "x"
type textarea "SERVICE CALL WAS NOT ADDED TO"
type textarea "x"
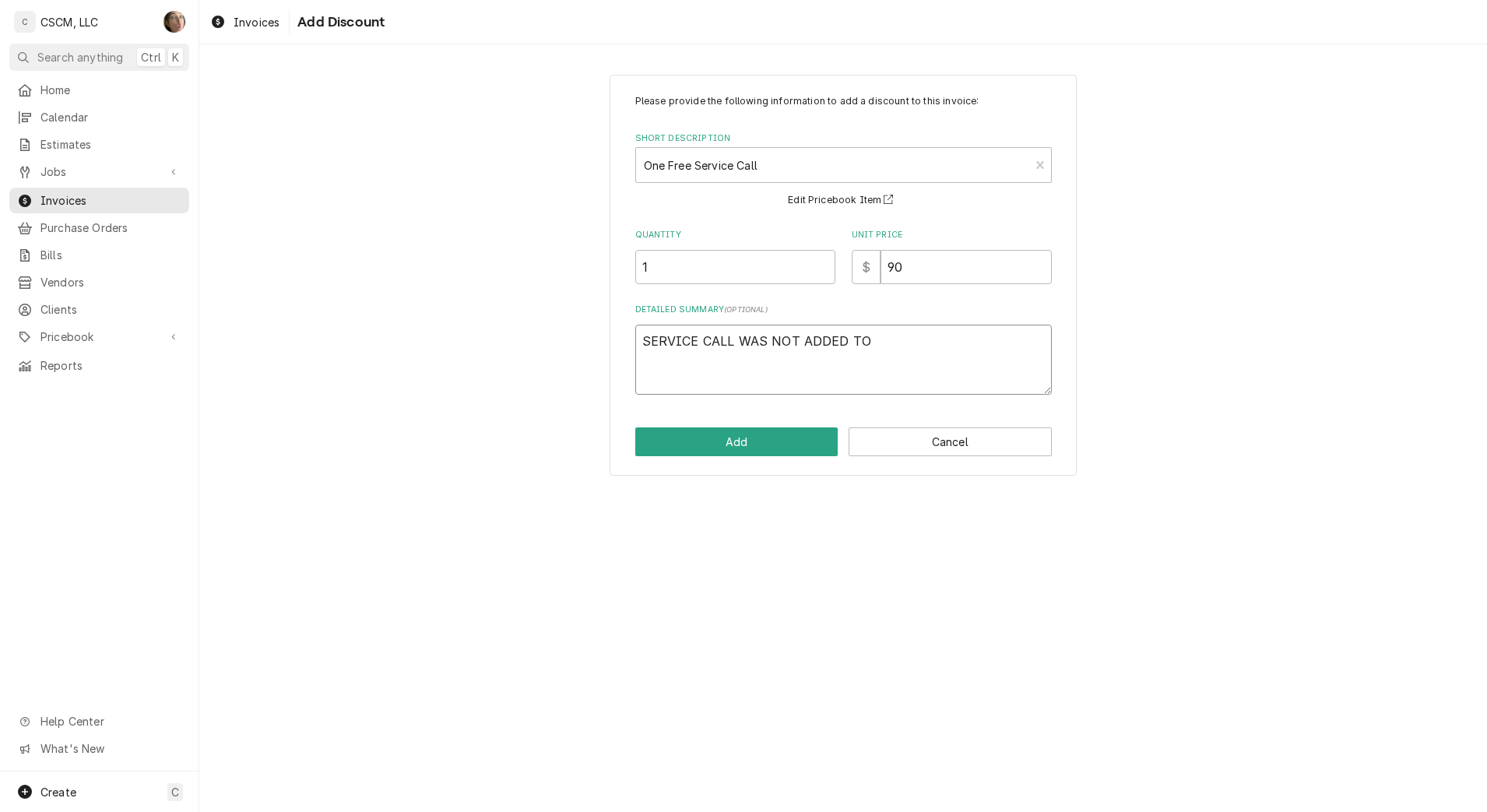
type textarea "SERVICE CALL WAS NOT ADDED TO"
type textarea "x"
type textarea "SERVICE CALL WAS NOT ADDED TO I"
type textarea "x"
type textarea "SERVICE CALL WAS NOT ADDED TO IN"
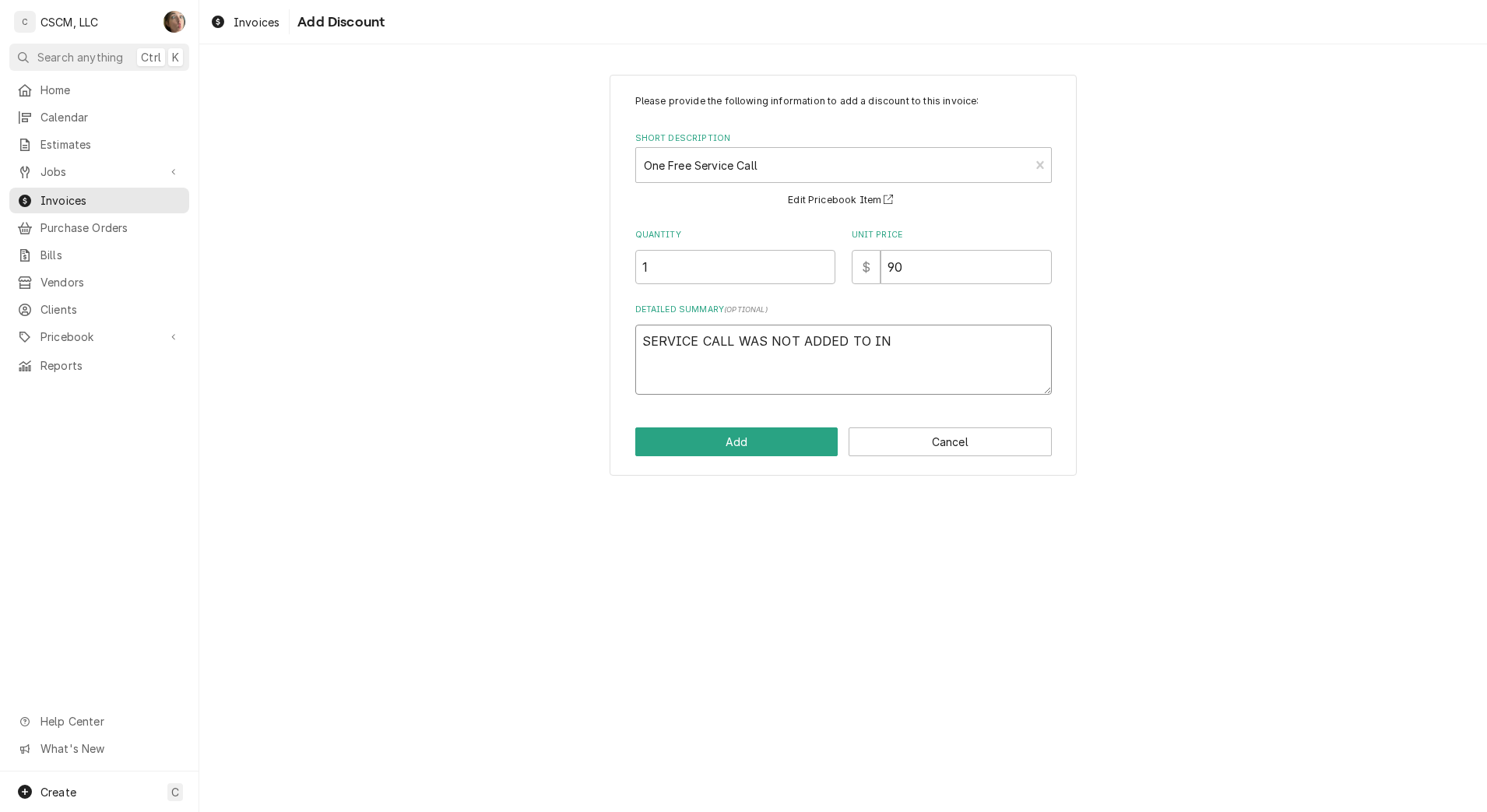
type textarea "x"
type textarea "SERVICE CALL WAS NOT ADDED TO INC"
type textarea "x"
type textarea "SERVICE CALL WAS NOT ADDED TO IN"
type textarea "x"
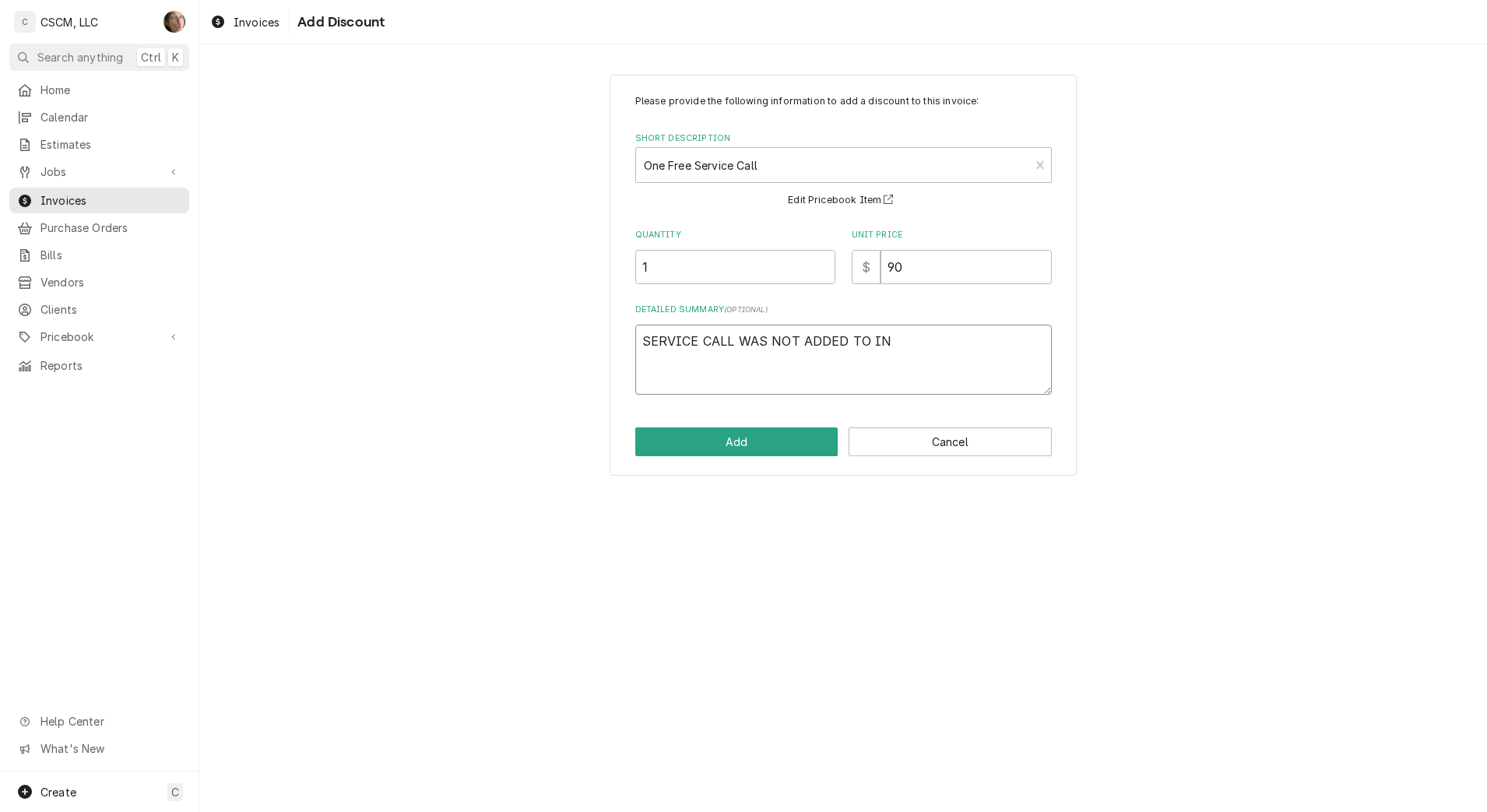
type textarea "SERVICE CALL WAS NOT ADDED TO INV"
type textarea "x"
type textarea "SERVICE CALL WAS NOT ADDED TO INVO"
type textarea "x"
type textarea "SERVICE CALL WAS NOT ADDED TO INVOI"
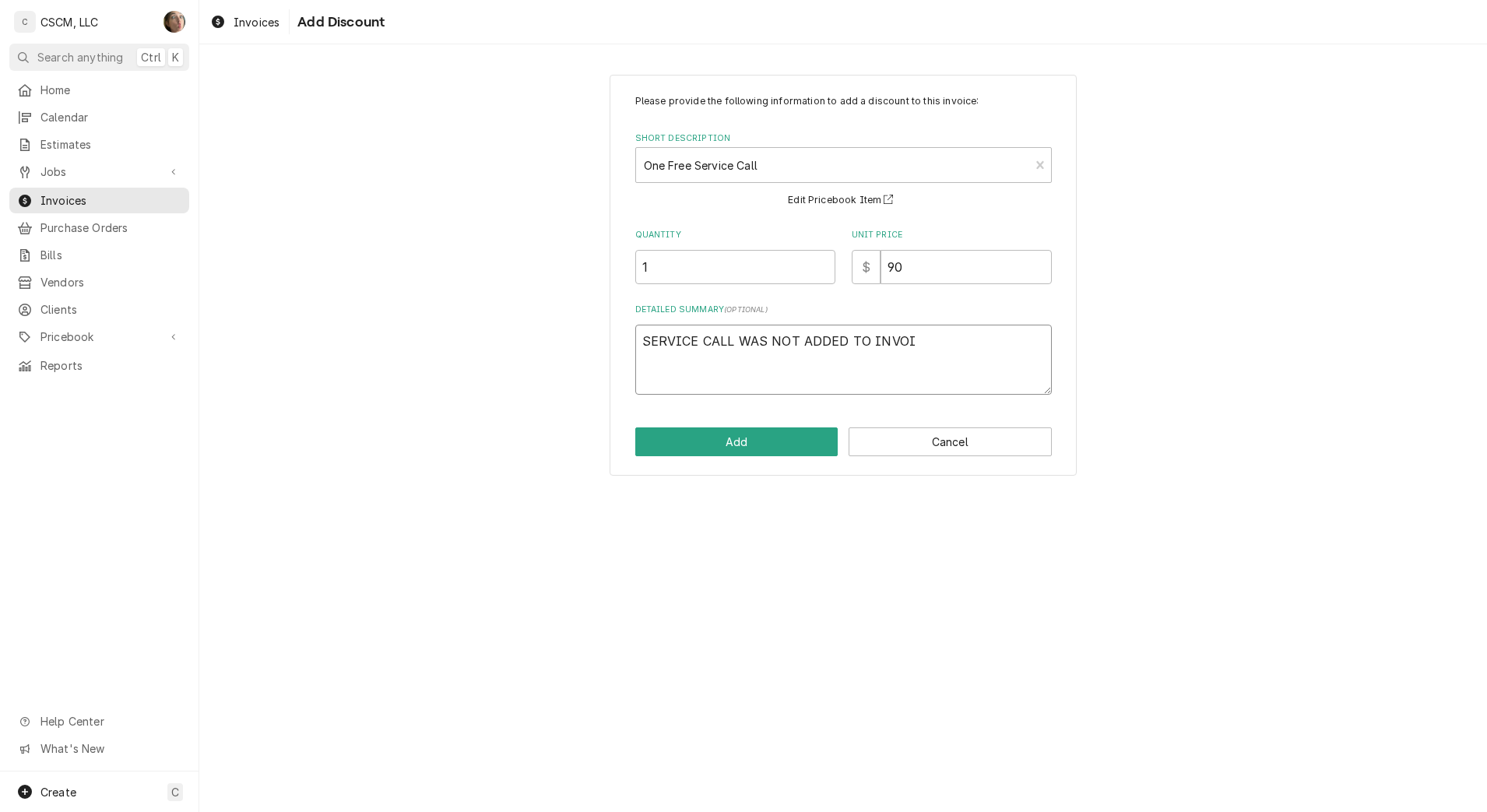
type textarea "x"
type textarea "SERVICE CALL WAS NOT ADDED TO INVOIC"
type textarea "x"
type textarea "SERVICE CALL WAS NOT ADDED TO INVOICE"
type textarea "x"
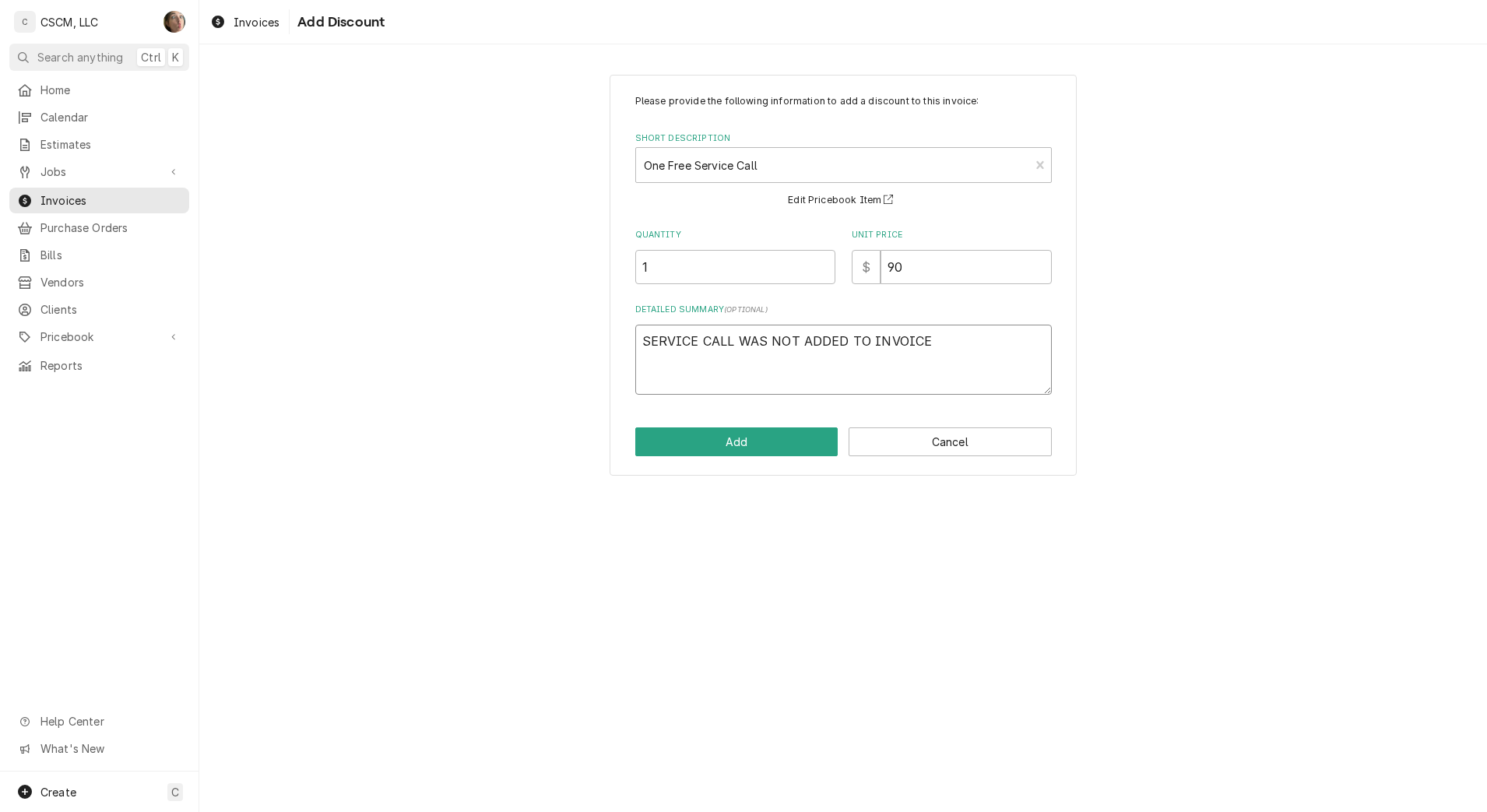
type textarea "SERVICE CALL WAS NOT ADDED TO INVOICE-"
type textarea "x"
type textarea "SERVICE CALL WAS NOT ADDED TO INVOICE-"
type textarea "x"
type textarea "SERVICE CALL WAS NOT ADDED TO INVOICE- $"
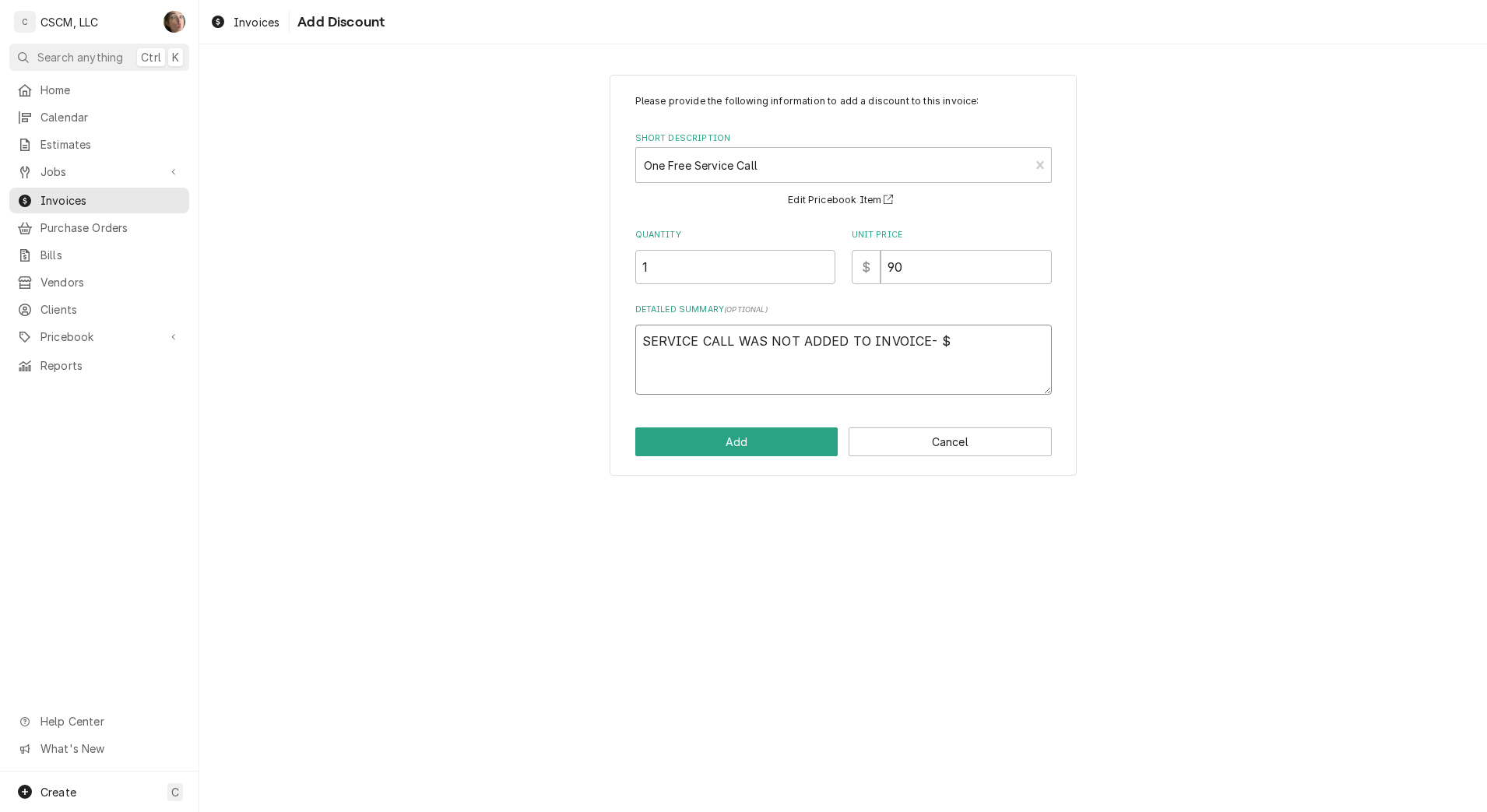
type textarea "x"
type textarea "SERVICE CALL WAS NOT ADDED TO INVOICE- $9"
type textarea "x"
type textarea "SERVICE CALL WAS NOT ADDED TO INVOICE- $90"
type textarea "x"
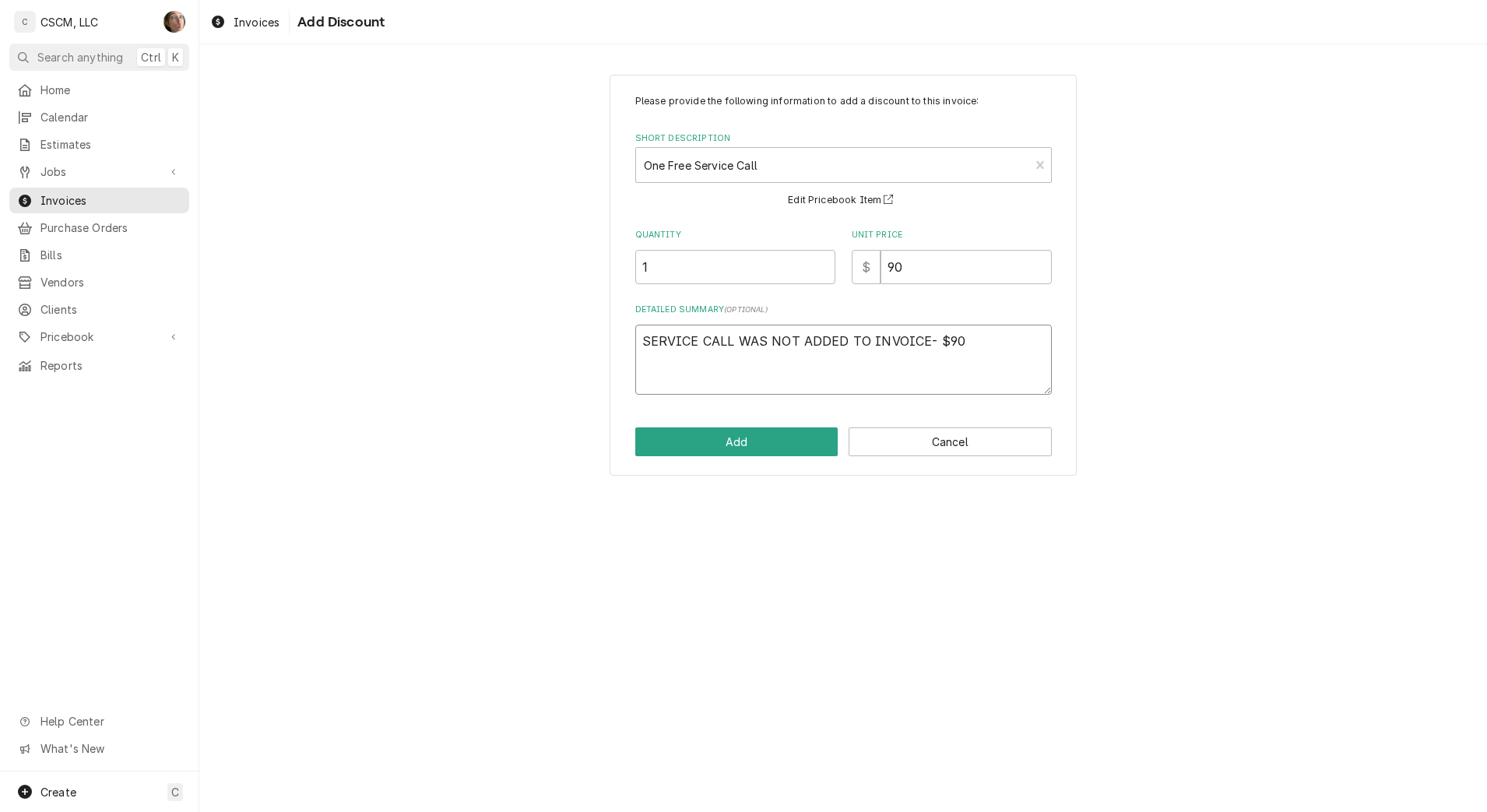
type textarea "SERVICE CALL WAS NOT ADDED TO INVOICE-$90"
type textarea "x"
type textarea "SERVICE CALL WAS NOT ADDED TO INVOICE -$90"
type textarea "x"
type textarea "SERVICE CALL WAS NOT ADDED TO INVOICE -$90"
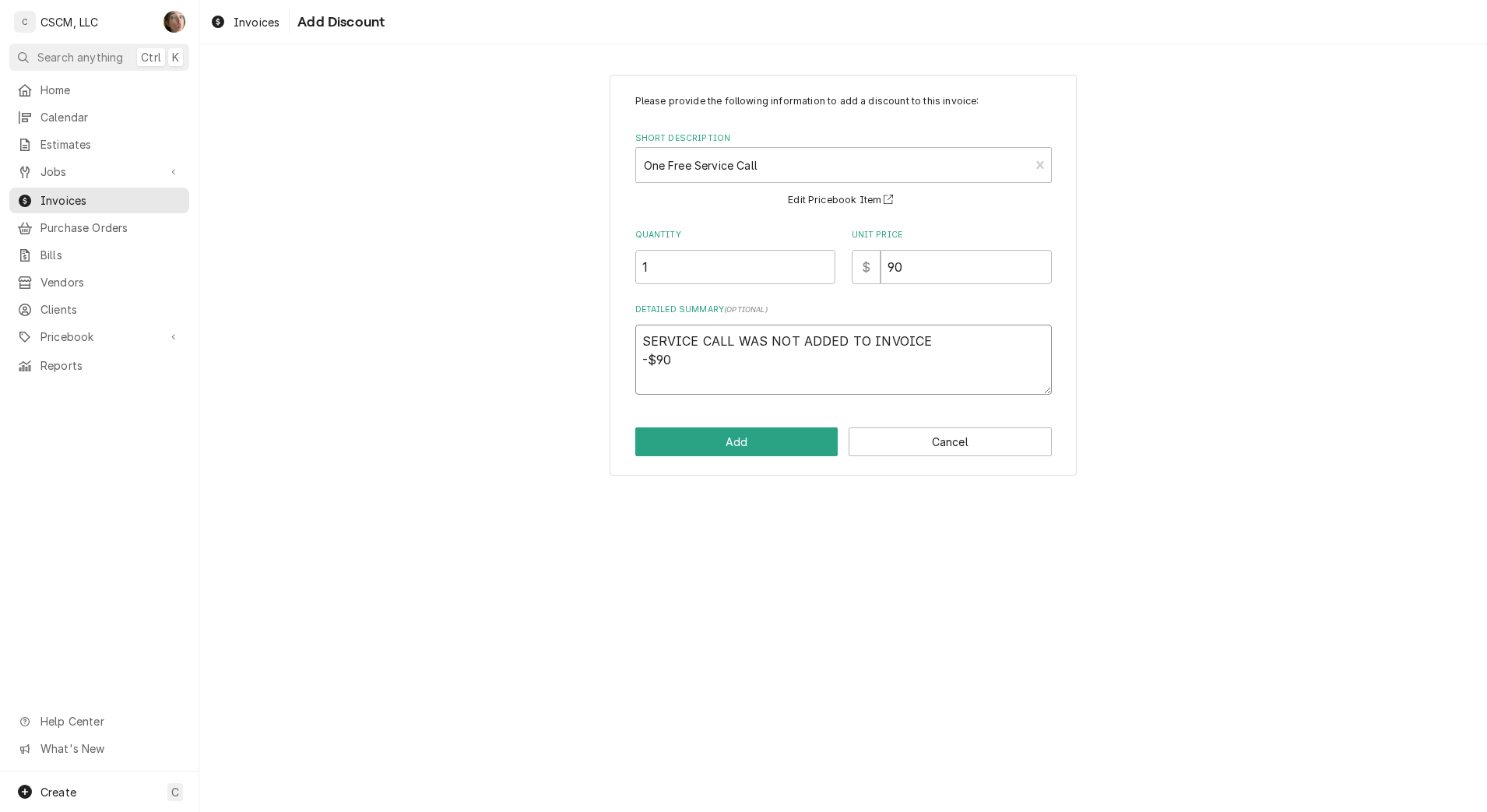
type textarea "x"
type textarea "SERVICE CALL WAS NOT ADDED TO INVOICE -$90"
type textarea "x"
type textarea "SERVICE CALL WAS NOT ADDED TO INVOICE -$90 F"
type textarea "x"
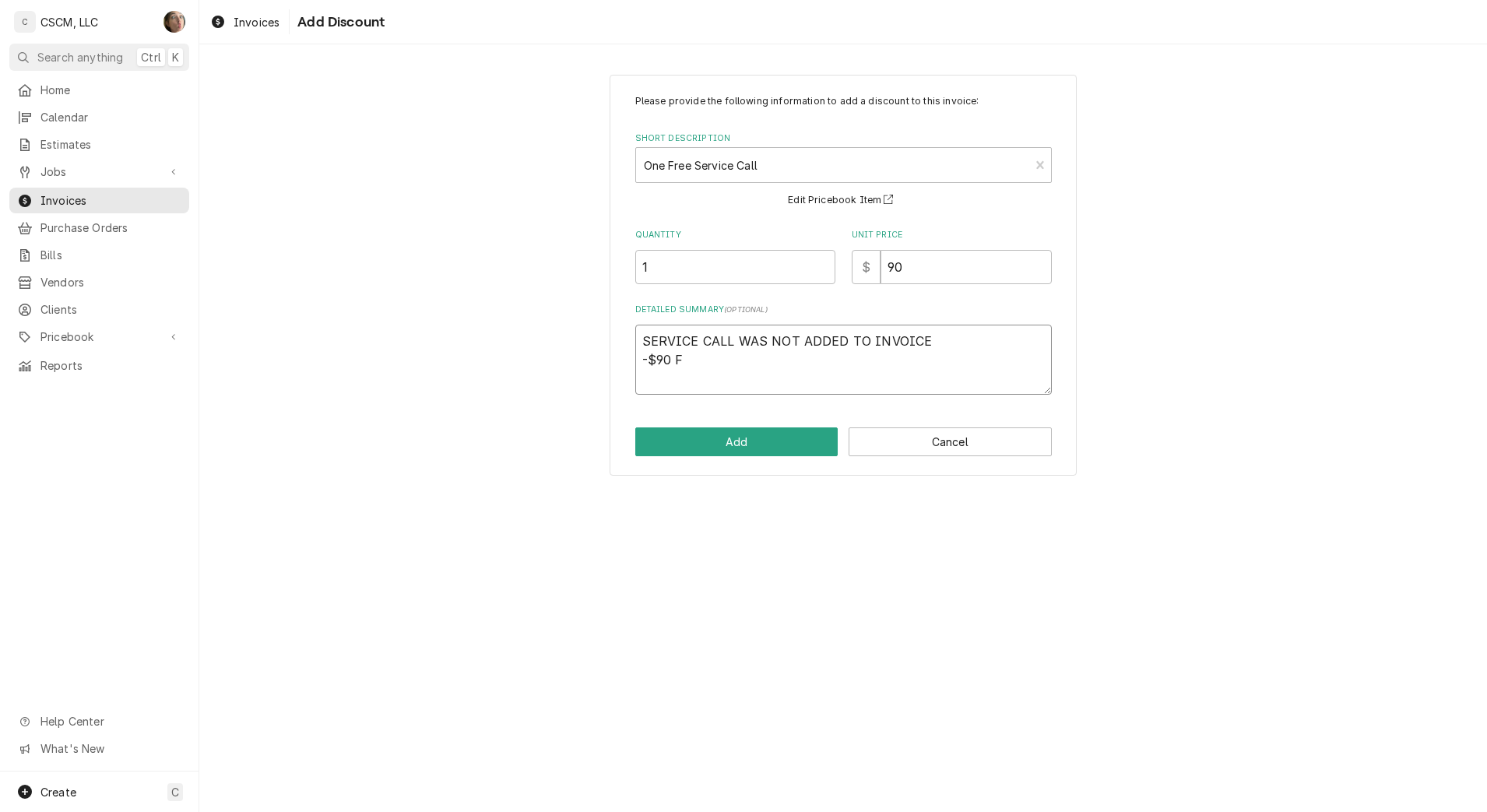
type textarea "SERVICE CALL WAS NOT ADDED TO INVOICE -$90 FR"
type textarea "x"
type textarea "SERVICE CALL WAS NOT ADDED TO INVOICE -$90 FRO"
type textarea "x"
type textarea "SERVICE CALL WAS NOT ADDED TO INVOICE -$90 FROM"
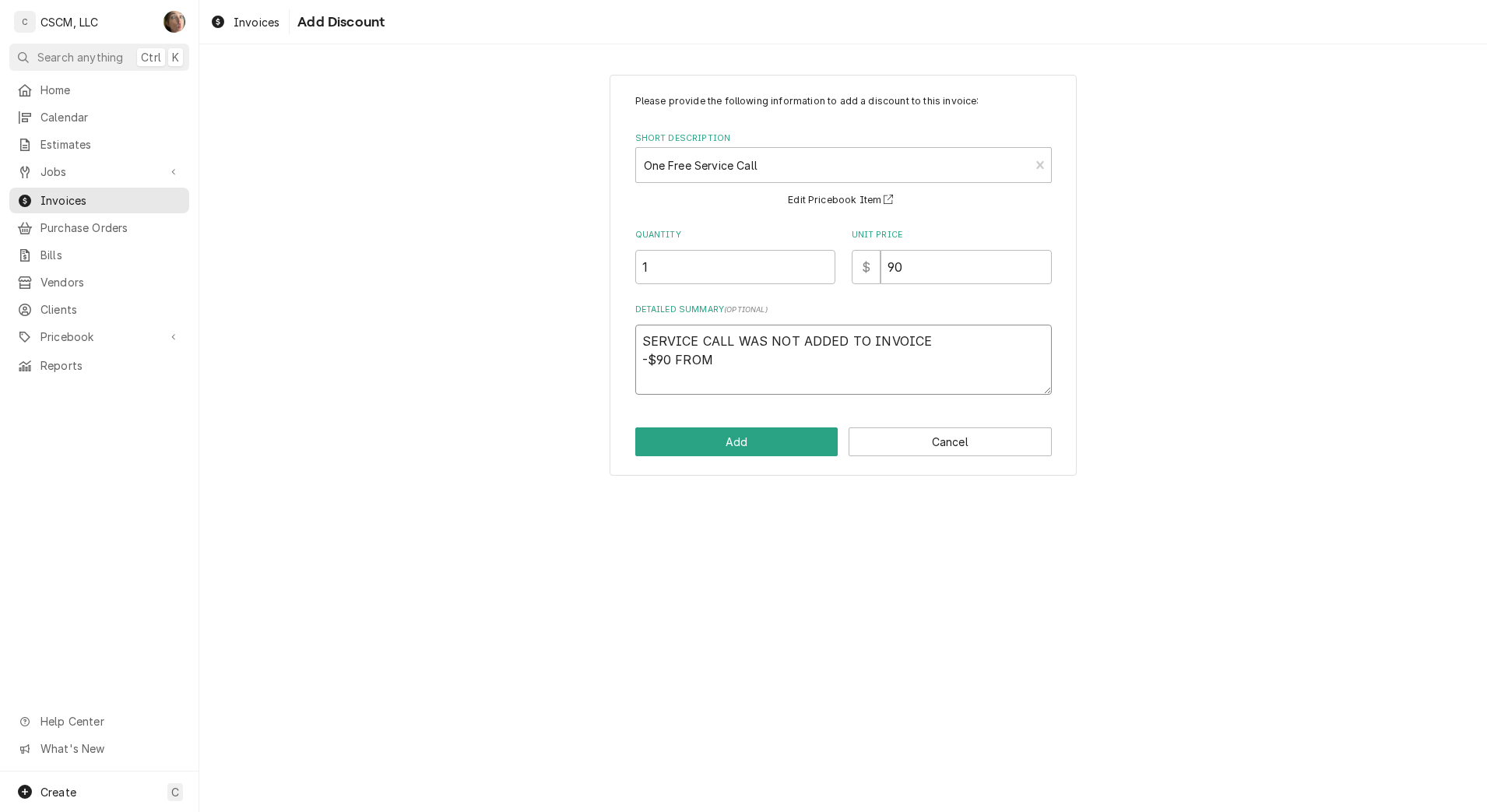
type textarea "x"
type textarea "SERVICE CALL WAS NOT ADDED TO INVOICE -$90 FROM"
type textarea "x"
type textarea "SERVICE CALL WAS NOT ADDED TO INVOICE -$90 FROM O"
type textarea "x"
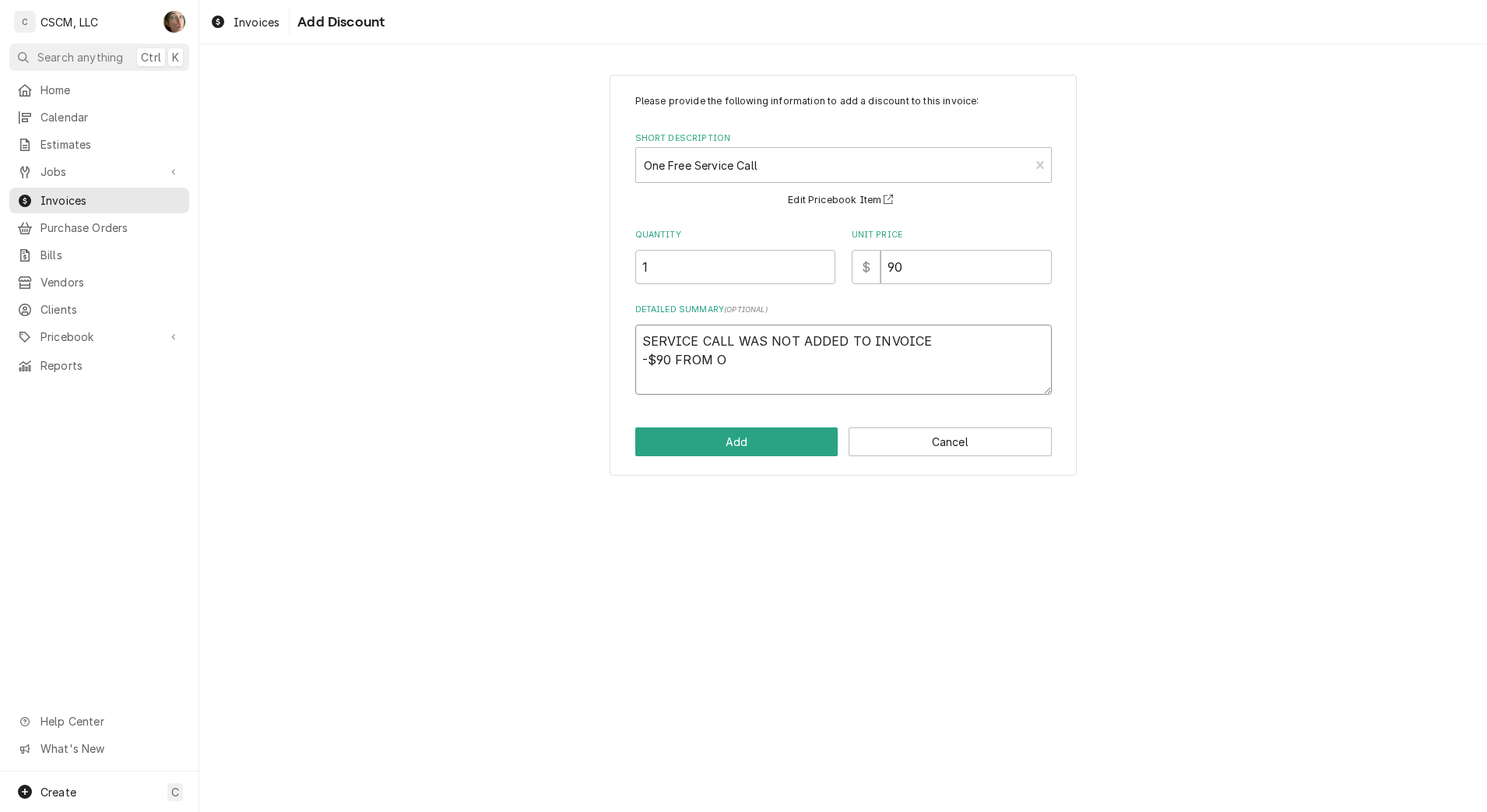
type textarea "SERVICE CALL WAS NOT ADDED TO INVOICE -$90 FROM OR"
type textarea "x"
type textarea "SERVICE CALL WAS NOT ADDED TO INVOICE -$90 FROM ORI"
type textarea "x"
type textarea "SERVICE CALL WAS NOT ADDED TO INVOICE -$90 FROM ORIG"
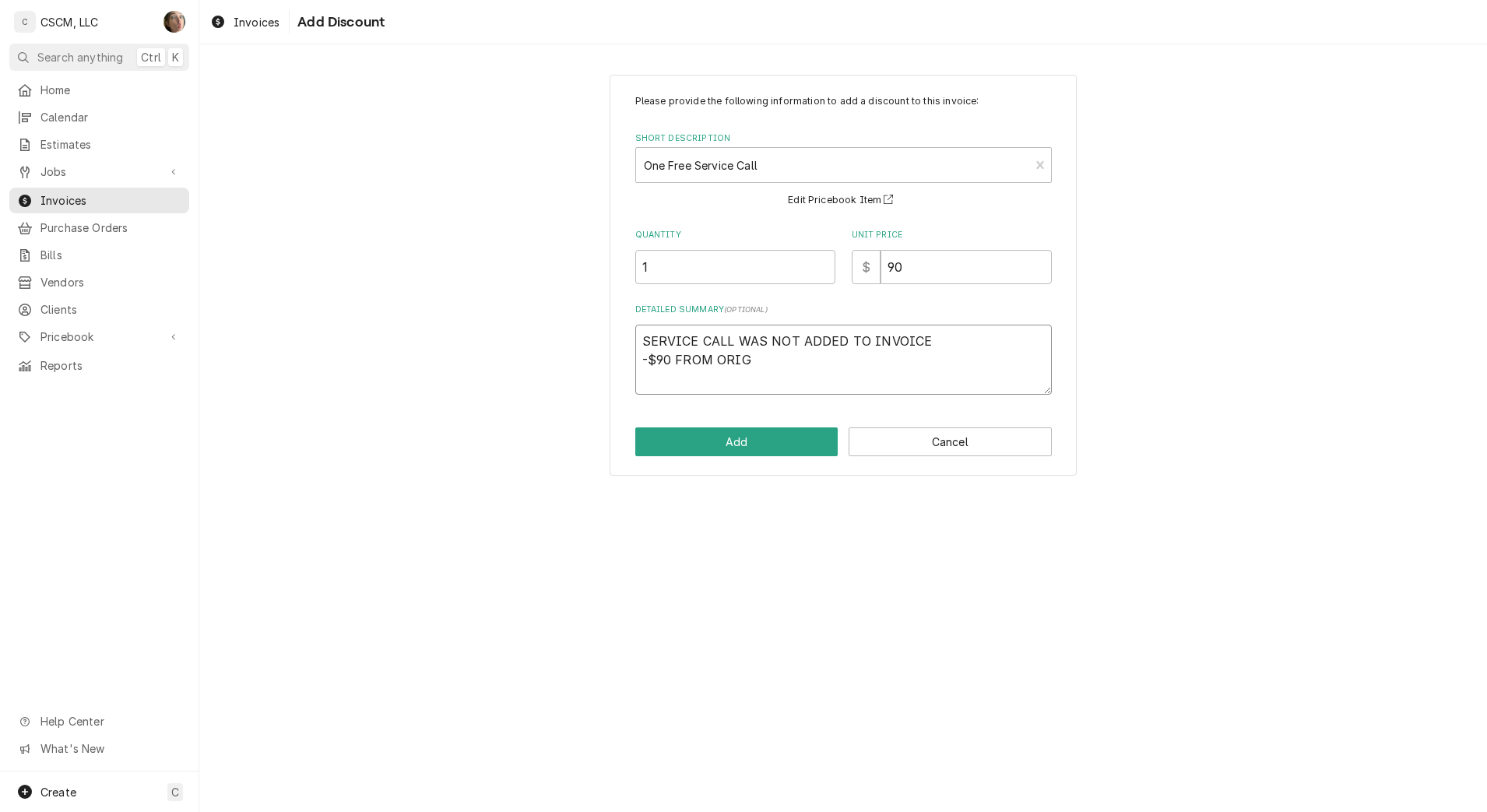
type textarea "x"
type textarea "SERVICE CALL WAS NOT ADDED TO INVOICE -$90 FROM ORIGI"
type textarea "x"
type textarea "SERVICE CALL WAS NOT ADDED TO INVOICE -$90 FROM ORIGIN"
type textarea "x"
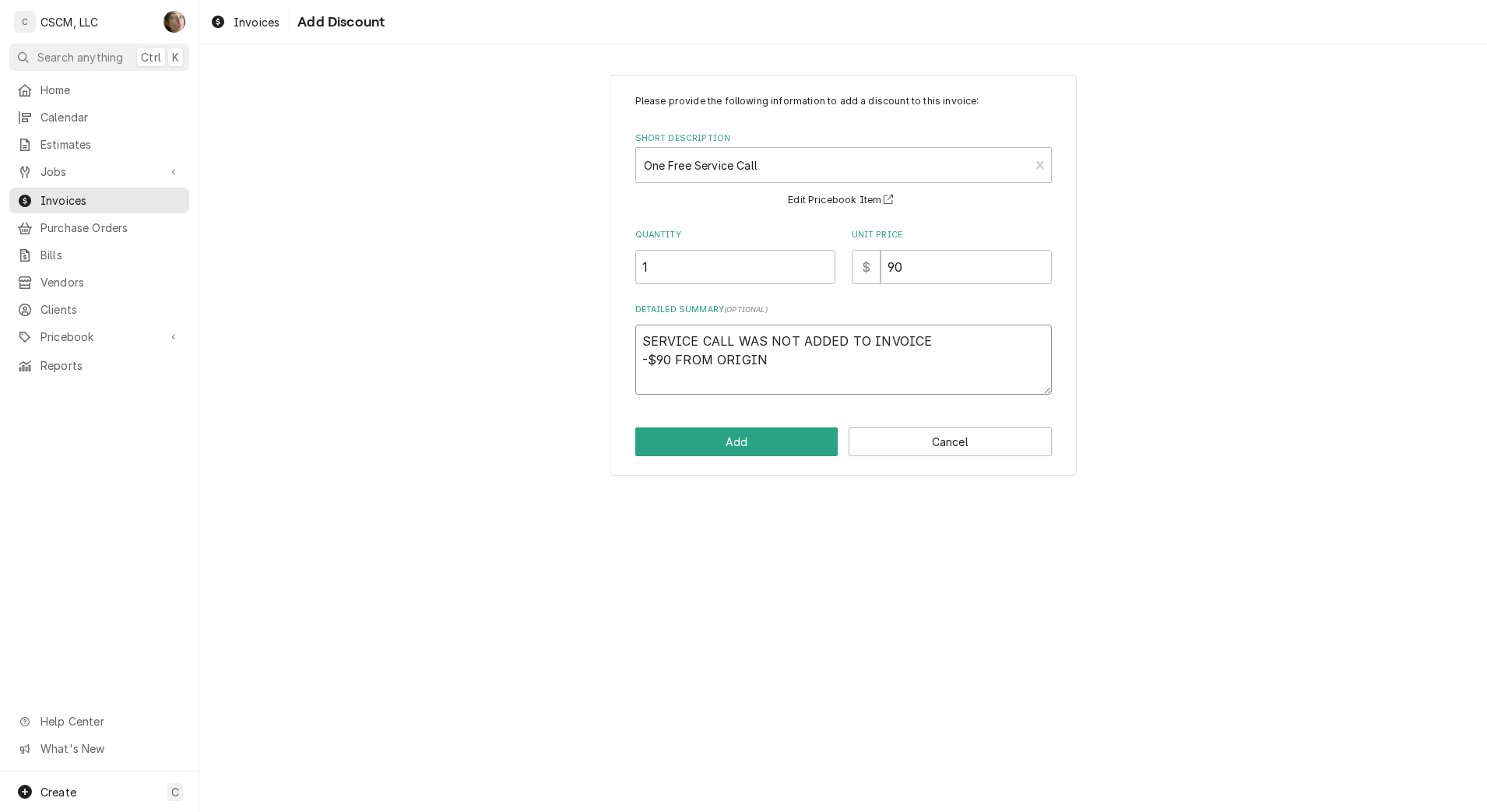
type textarea "SERVICE CALL WAS NOT ADDED TO INVOICE -$90 FROM ORIGINA"
type textarea "x"
type textarea "SERVICE CALL WAS NOT ADDED TO INVOICE -$90 FROM ORIGINAL"
type textarea "x"
type textarea "SERVICE CALL WAS NOT ADDED TO INVOICE -$90 FROM ORIGINAL F"
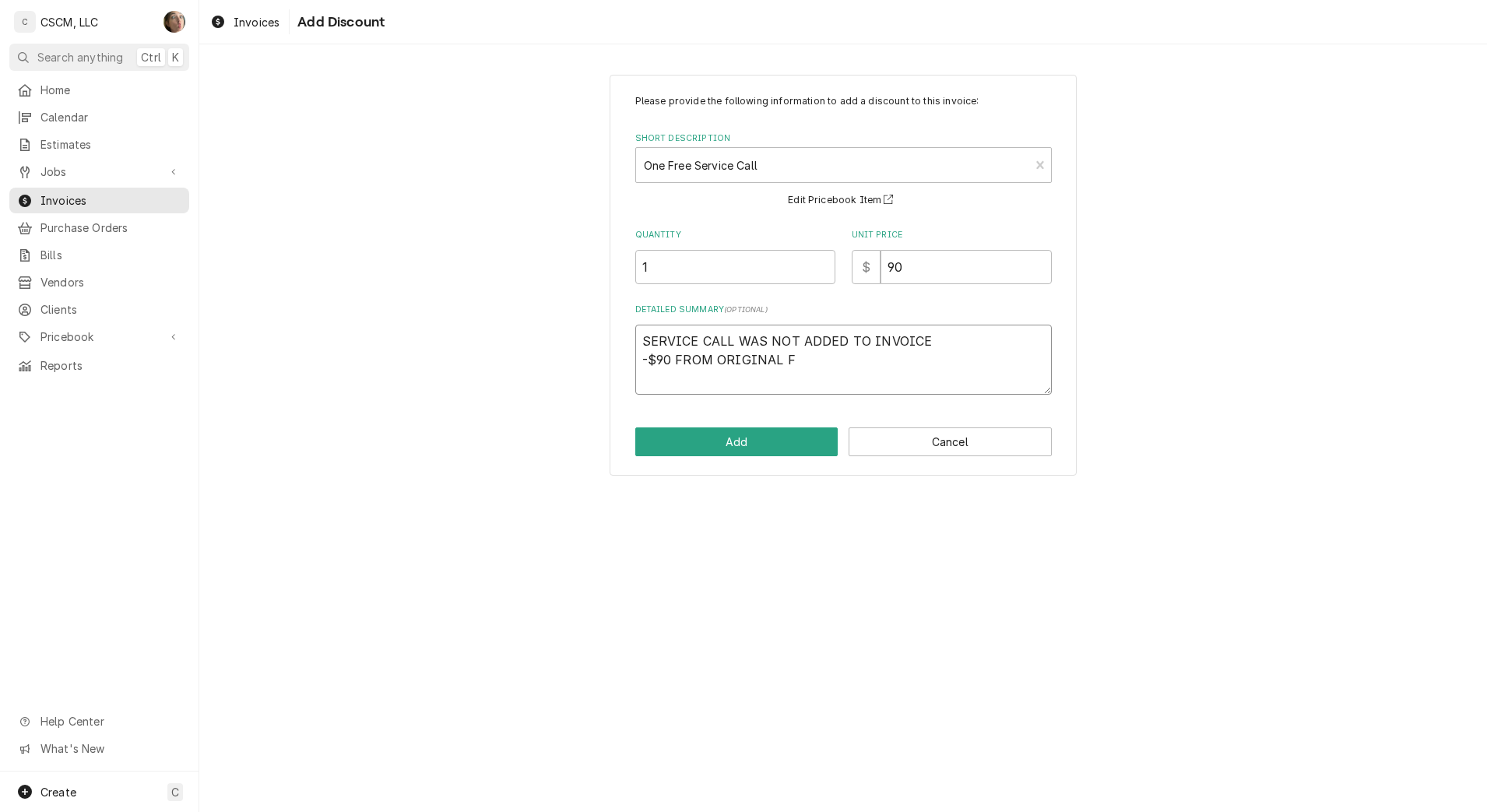
type textarea "x"
type textarea "SERVICE CALL WAS NOT ADDED TO INVOICE -$90 FROM ORIGINAL FO"
type textarea "x"
type textarea "SERVICE CALL WAS NOT ADDED TO INVOICE -$90 FROM ORIGINAL FOR"
type textarea "x"
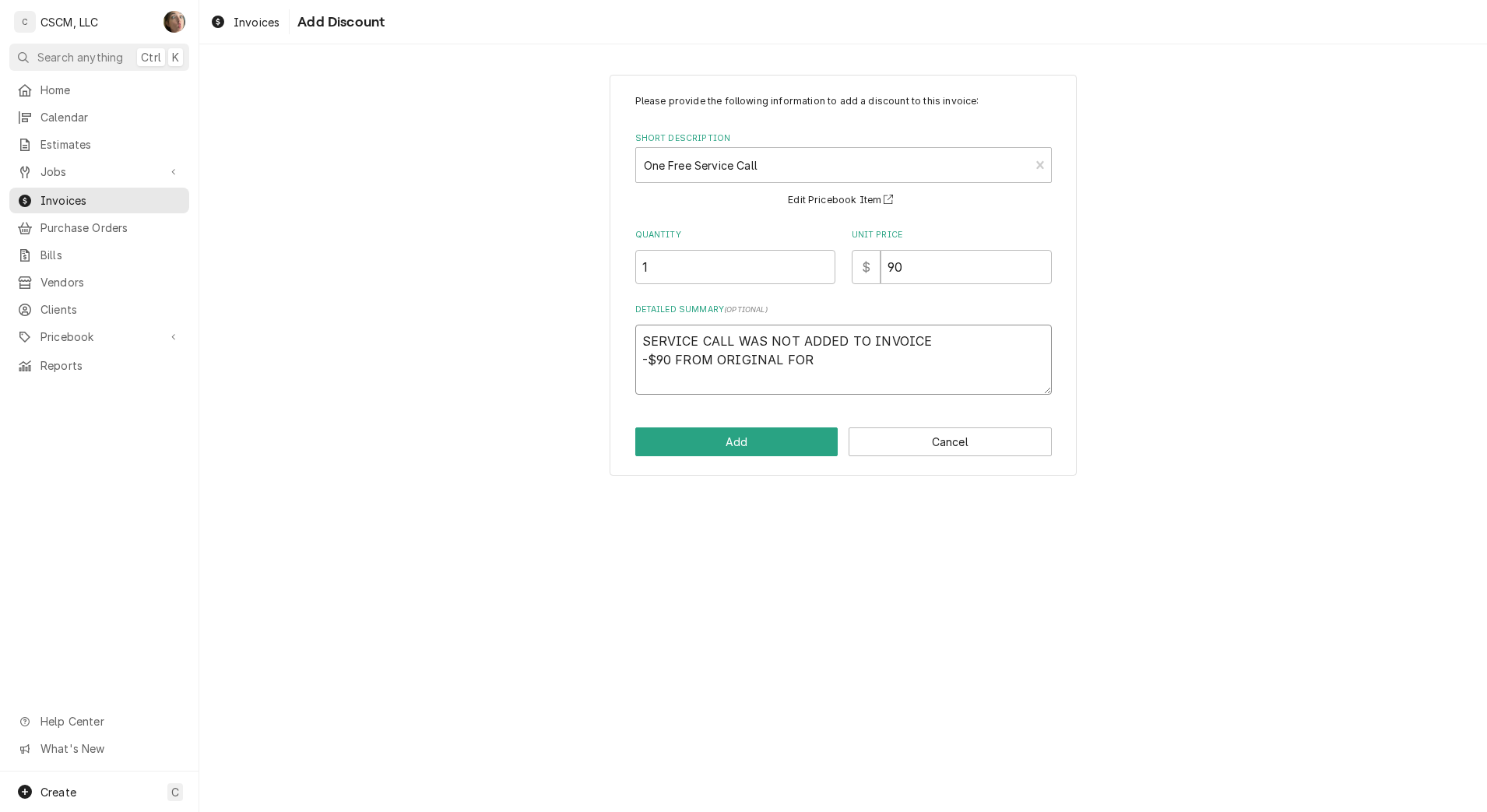
type textarea "SERVICE CALL WAS NOT ADDED TO INVOICE -$90 FROM ORIGINAL FO"
type textarea "x"
type textarea "SERVICE CALL WAS NOT ADDED TO INVOICE -$90 FROM ORIGINAL F"
type textarea "x"
type textarea "SERVICE CALL WAS NOT ADDED TO INVOICE -$90 FROM ORIGINAL"
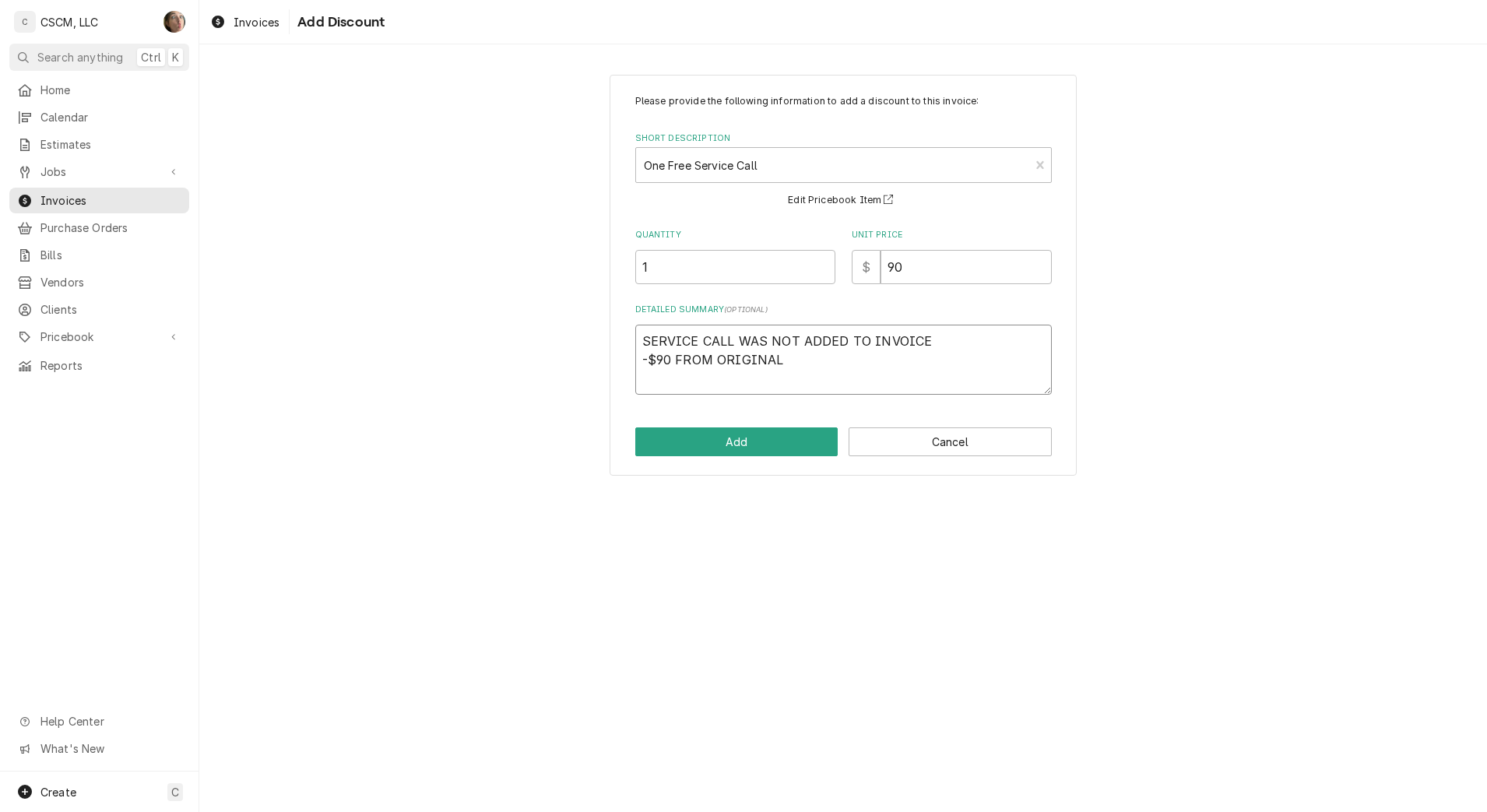
type textarea "x"
type textarea "SERVICE CALL WAS NOT ADDED TO INVOICE -$90 FROM ORIGINAL"
type textarea "x"
type textarea "SERVICE CALL WAS NOT ADDED TO INVOICE -$90 FROM ORIGINAL S"
type textarea "x"
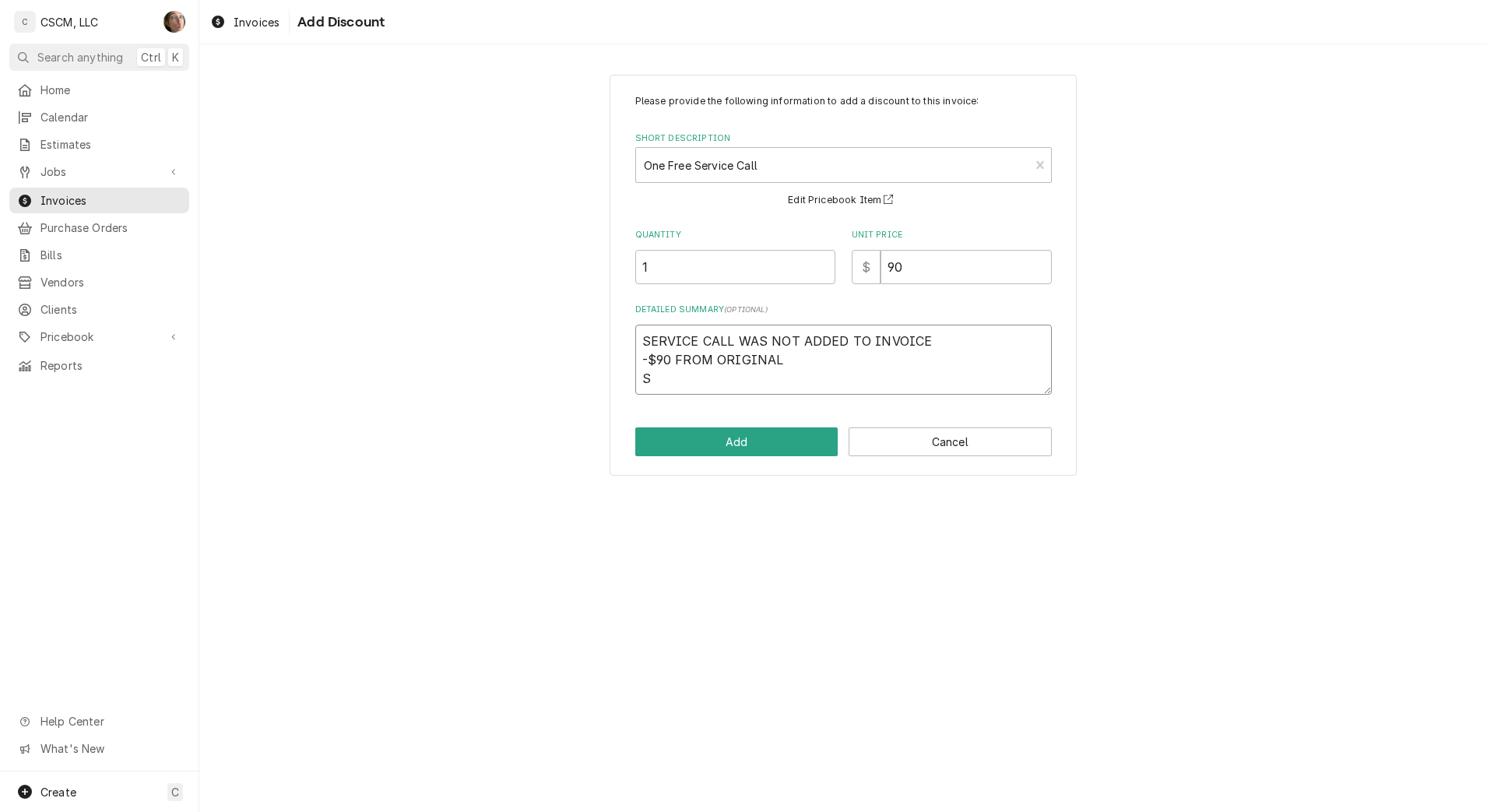
type textarea "SERVICE CALL WAS NOT ADDED TO INVOICE -$90 FROM ORIGINAL SH"
type textarea "x"
type textarea "SERVICE CALL WAS NOT ADDED TO INVOICE -$90 FROM ORIGINAL SH"
type textarea "x"
type textarea "SERVICE CALL WAS NOT ADDED TO INVOICE -$90 FROM ORIGINA SH"
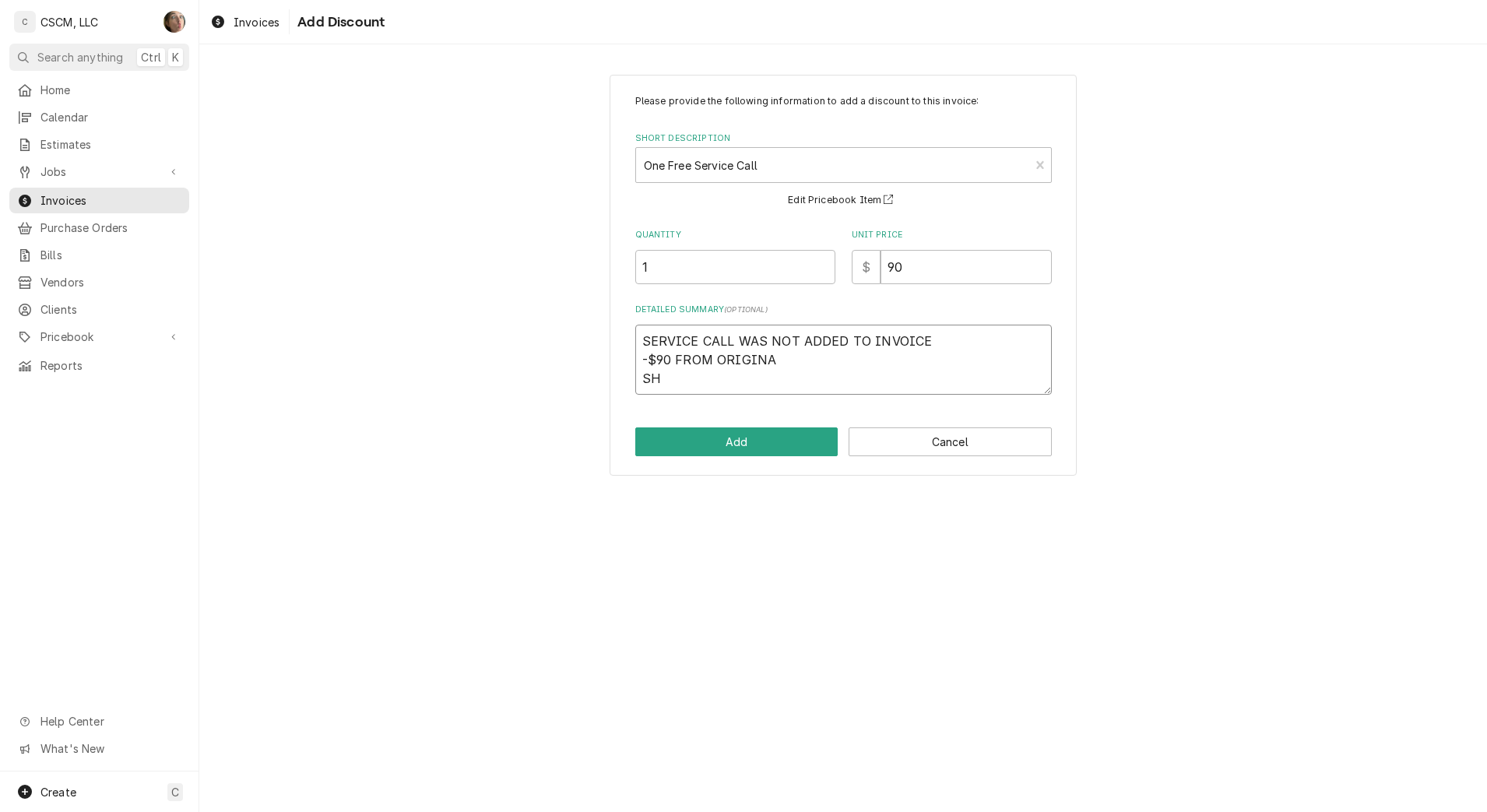
type textarea "x"
type textarea "SERVICE CALL WAS NOT ADDED TO INVOICE -$90 FROM ORIGIN SH"
type textarea "x"
type textarea "SERVICE CALL WAS NOT ADDED TO INVOICE -$90 FROM ORIGI SH"
type textarea "x"
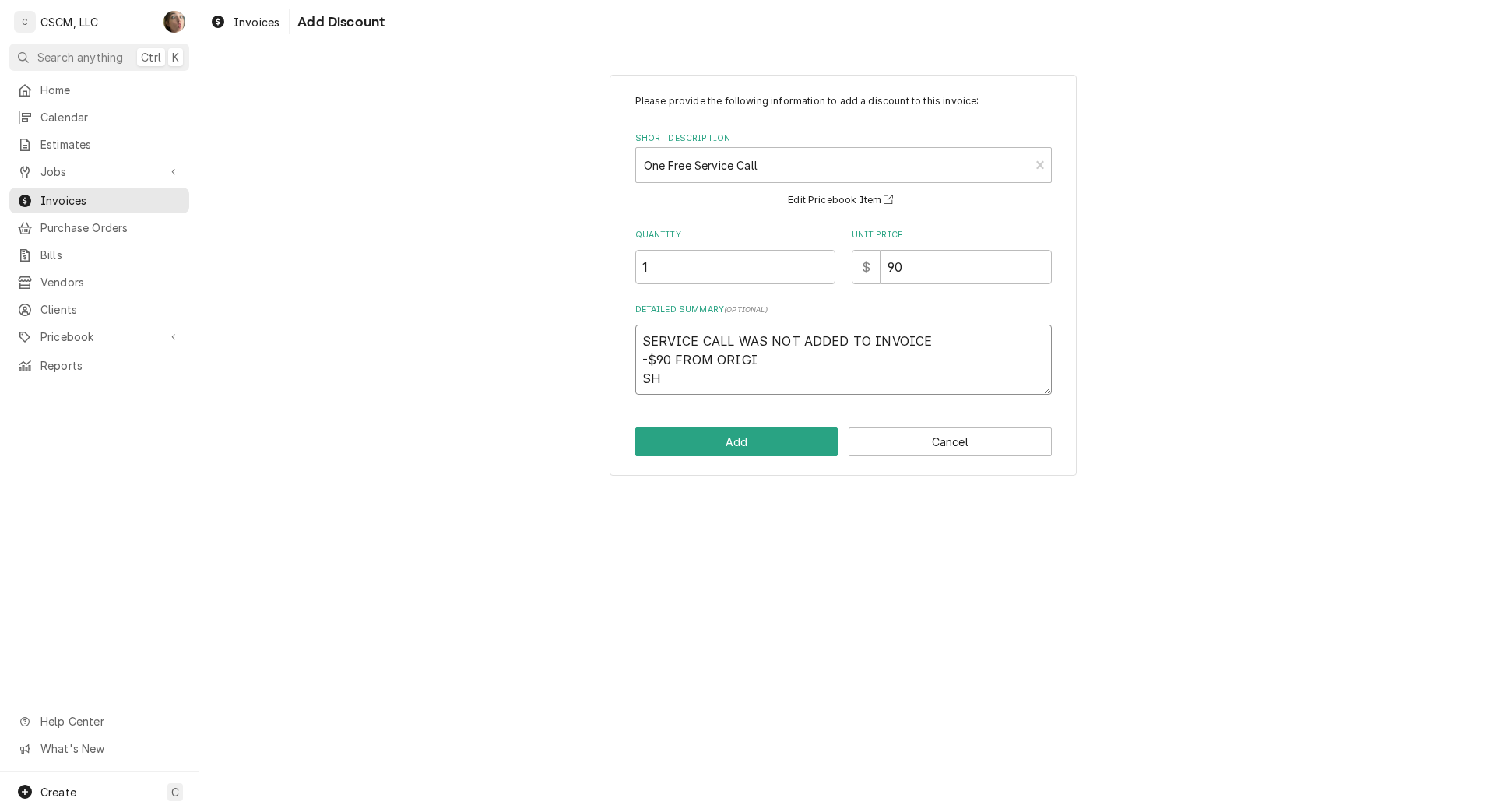
type textarea "SERVICE CALL WAS NOT ADDED TO INVOICE -$90 FROM ORIG SH"
type textarea "x"
type textarea "SERVICE CALL WAS NOT ADDED TO INVOICE -$90 FROM ORI SH"
type textarea "x"
type textarea "SERVICE CALL WAS NOT ADDED TO INVOICE -$90 FROM OR SH"
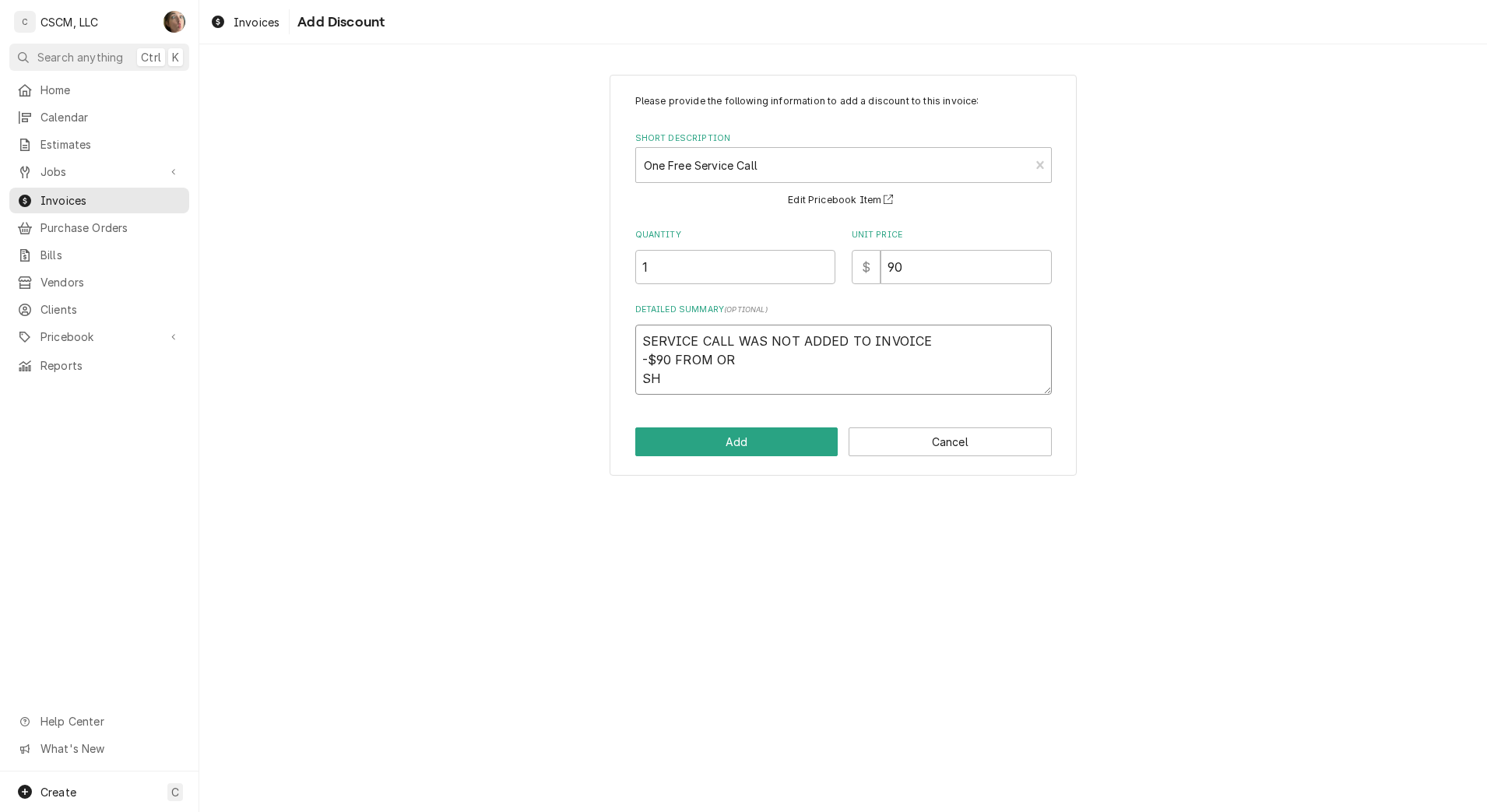
type textarea "x"
type textarea "SERVICE CALL WAS NOT ADDED TO INVOICE -$90 FROM O SH"
type textarea "x"
type textarea "SERVICE CALL WAS NOT ADDED TO INVOICE -$90 FROM SH"
type textarea "x"
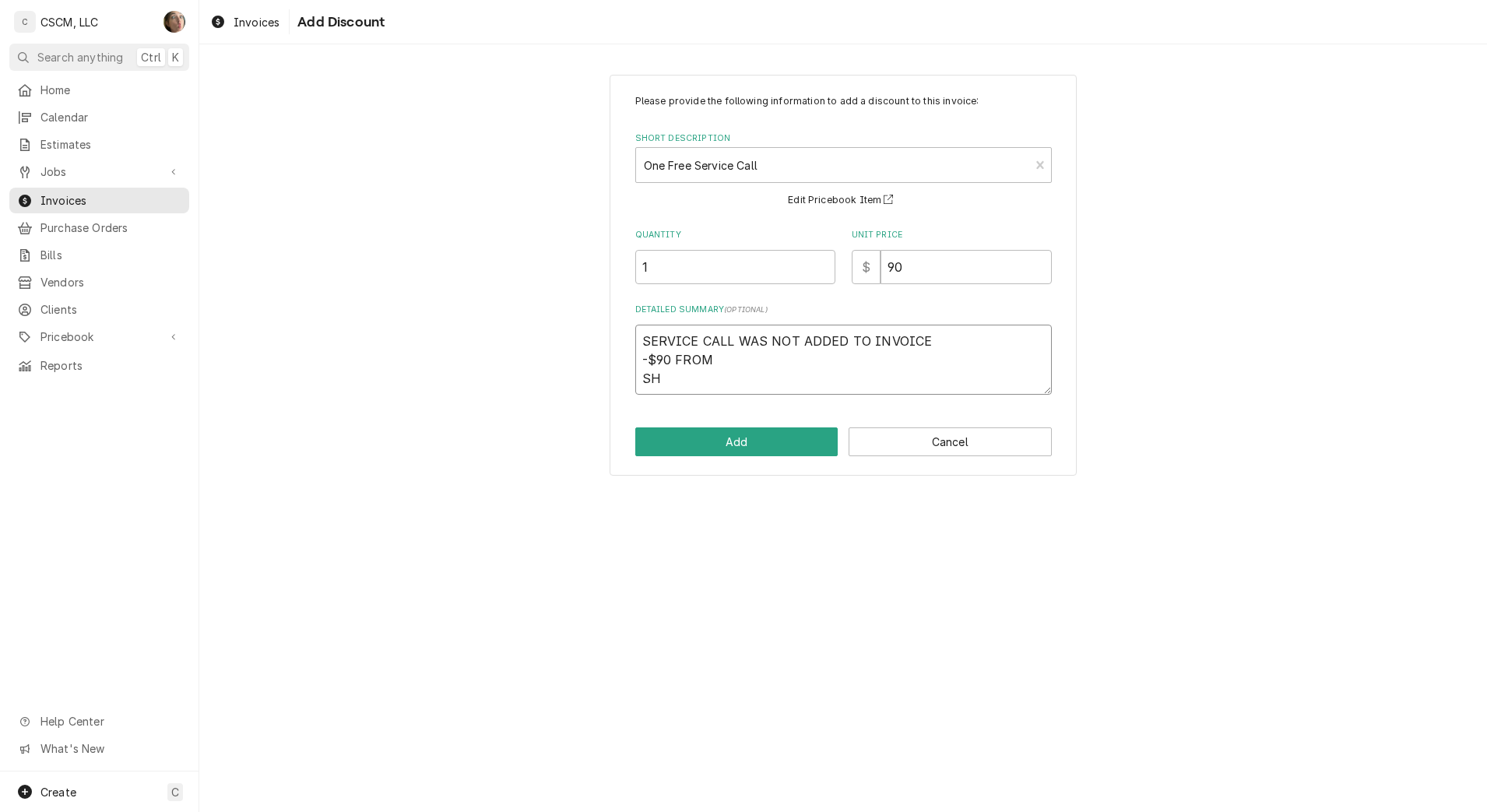
type textarea "SERVICE CALL WAS NOT ADDED TO INVOICE -$90 FROM SH"
type textarea "x"
type textarea "SERVICE CALL WAS NOT ADDED TO INVOICE -$90 FRO SH"
type textarea "x"
type textarea "SERVICE CALL WAS NOT ADDED TO INVOICE -$90 FR SH"
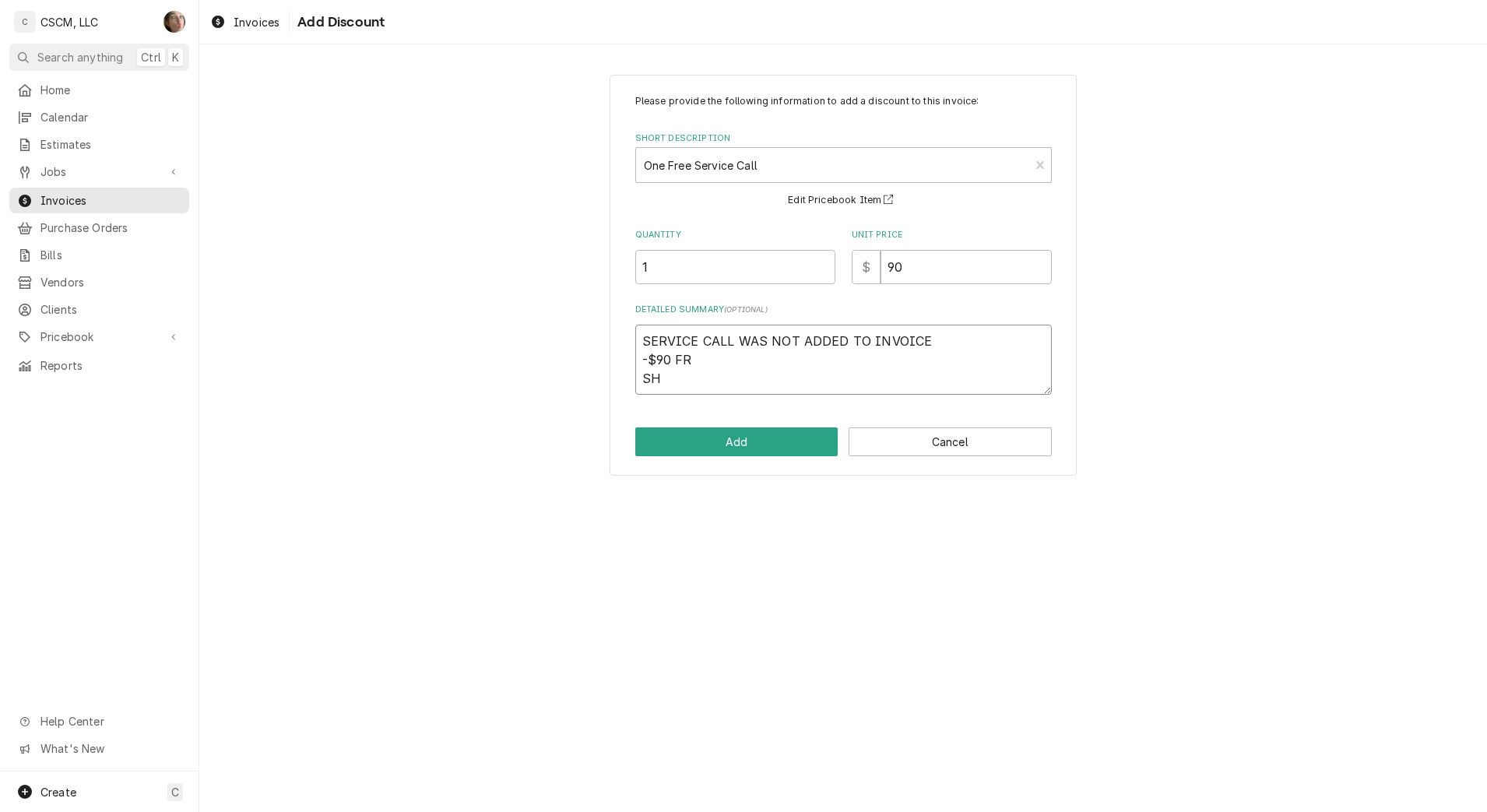
type textarea "x"
type textarea "SERVICE CALL WAS NOT ADDED TO INVOICE -$90 F SH"
type textarea "x"
type textarea "SERVICE CALL WAS NOT ADDED TO INVOICE -$90 SH"
click at [732, 447] on button "Add" at bounding box center [736, 441] width 203 height 28
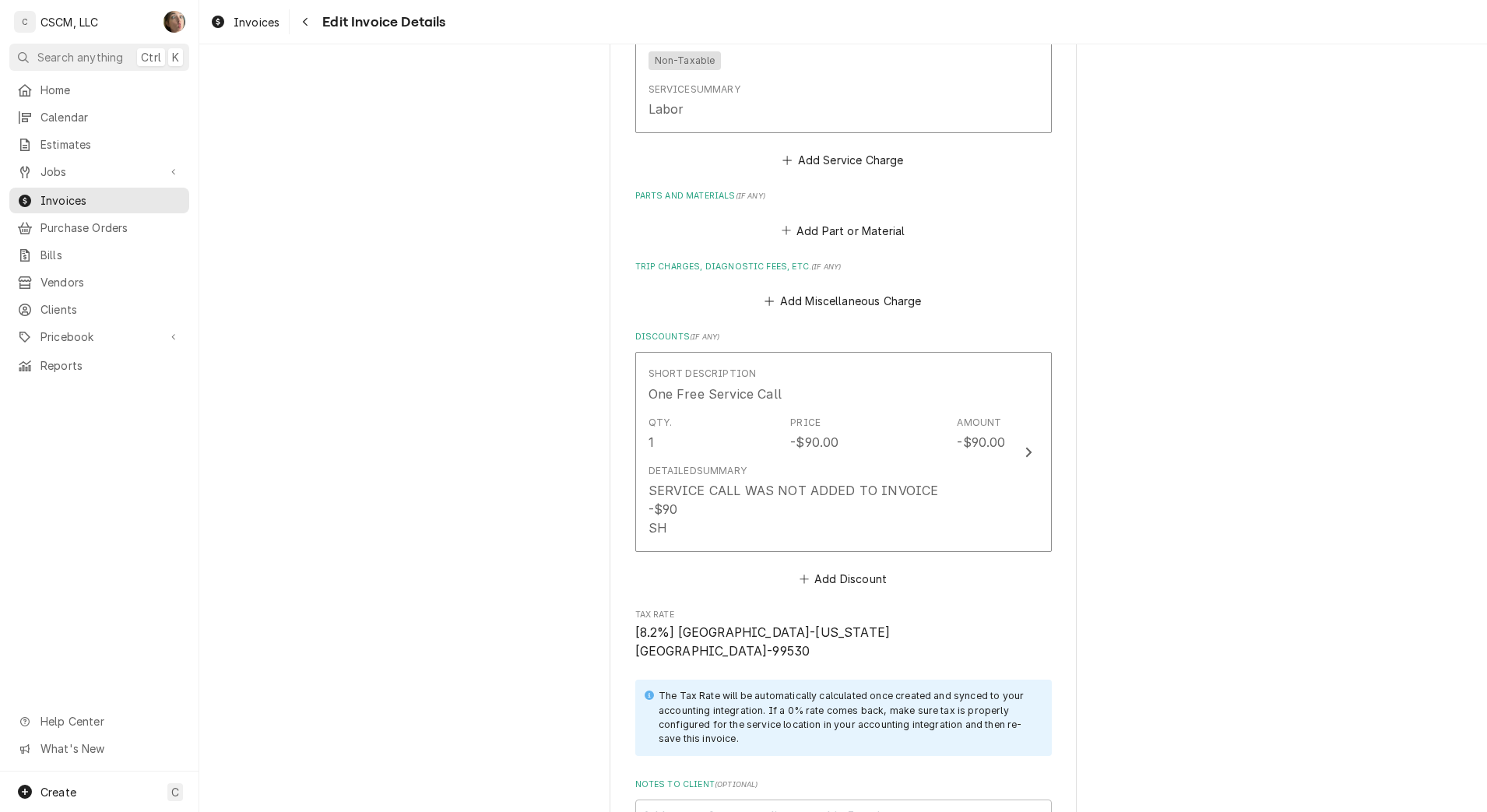
scroll to position [2399, 0]
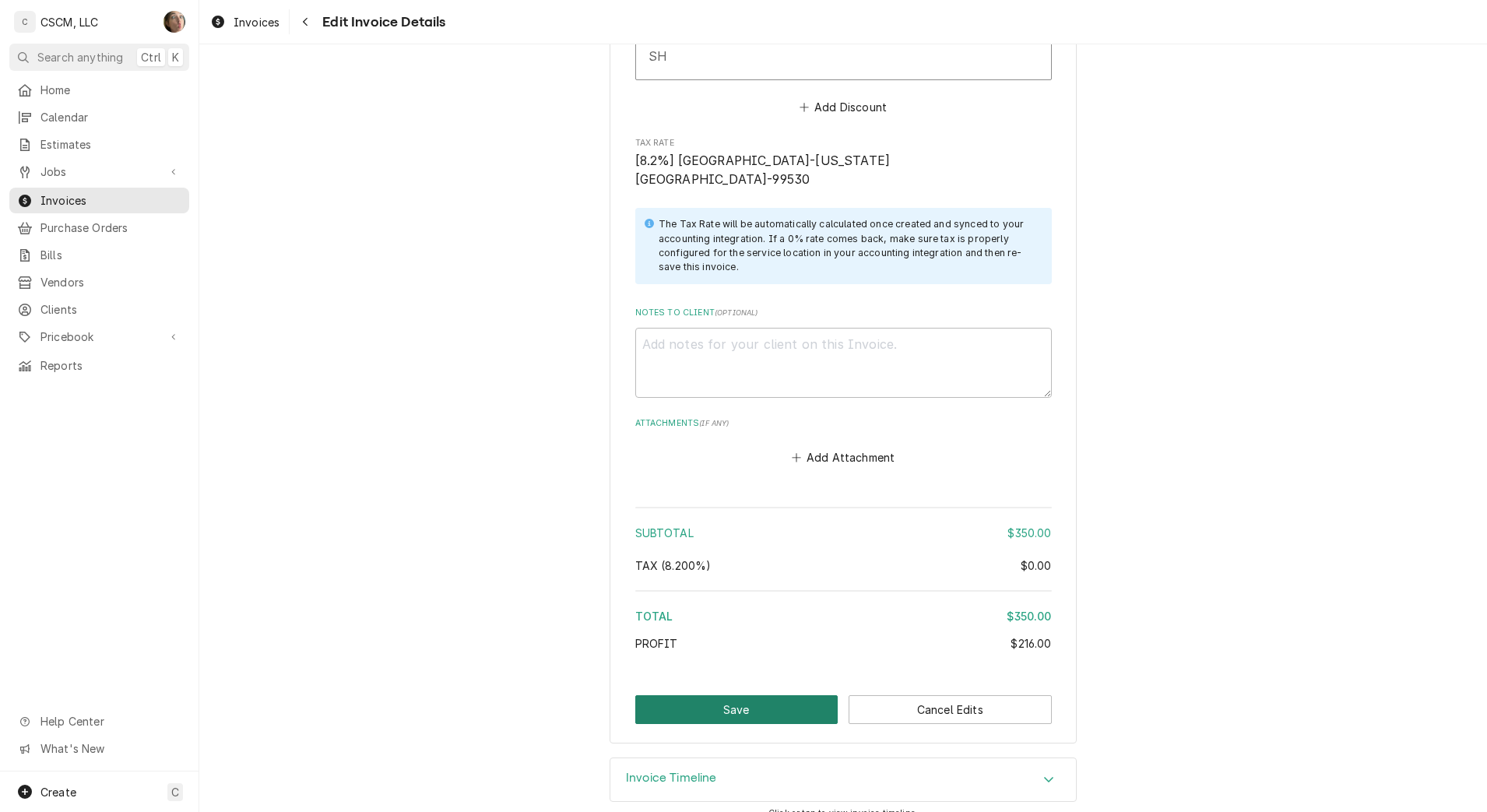
click at [699, 695] on button "Save" at bounding box center [736, 709] width 203 height 28
type textarea "x"
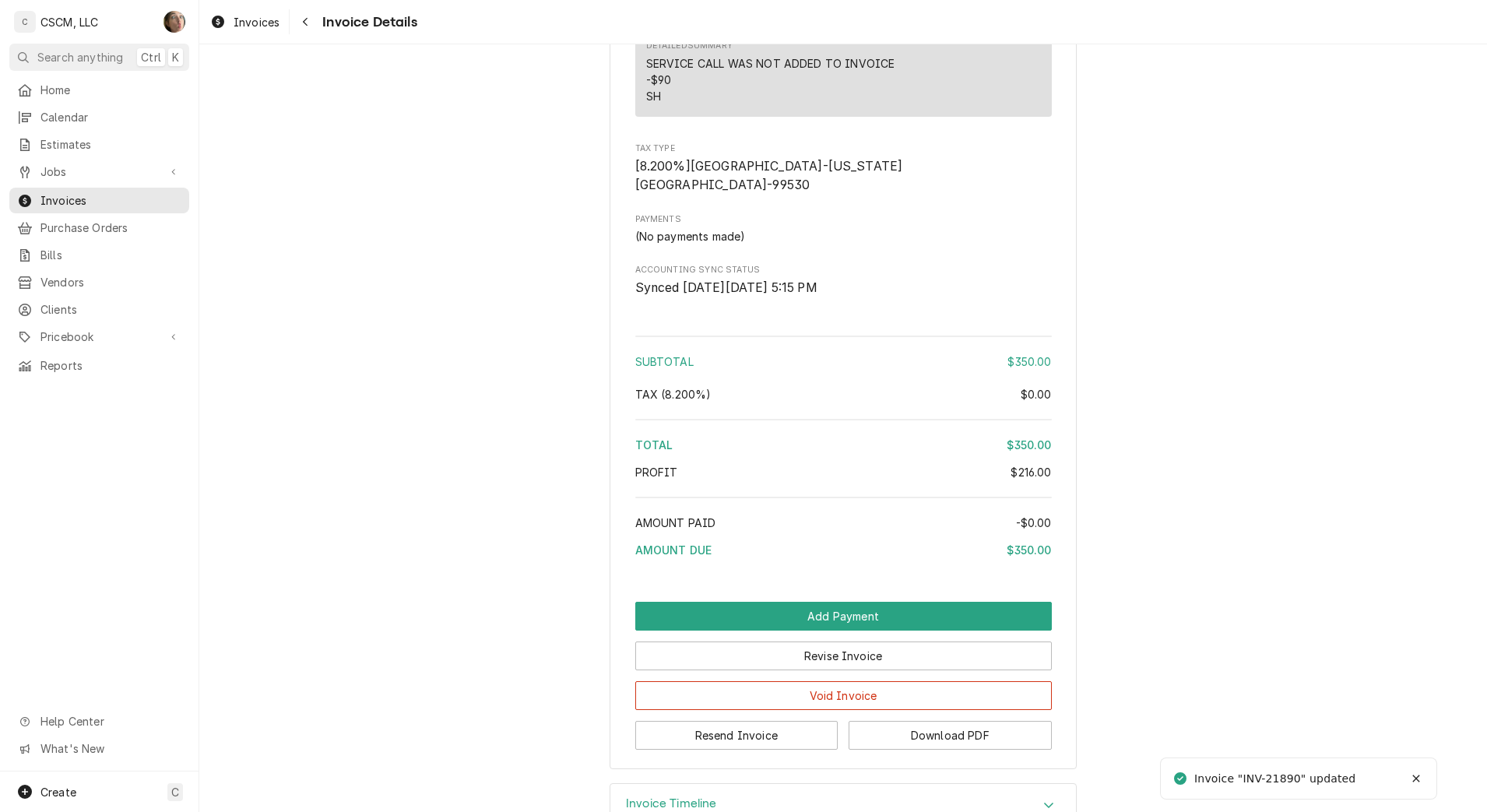
scroll to position [1757, 0]
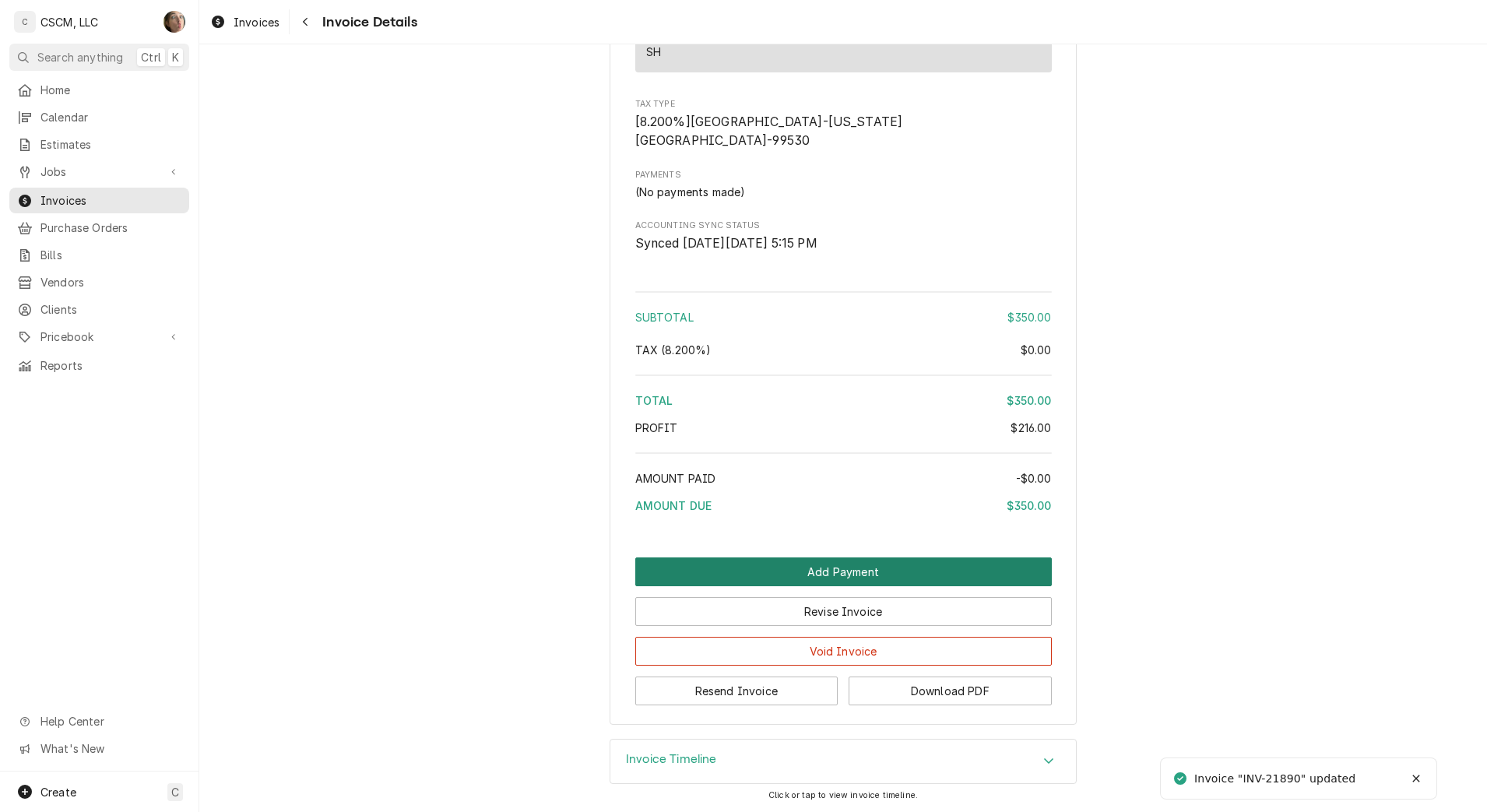
click at [751, 577] on button "Add Payment" at bounding box center [843, 572] width 417 height 28
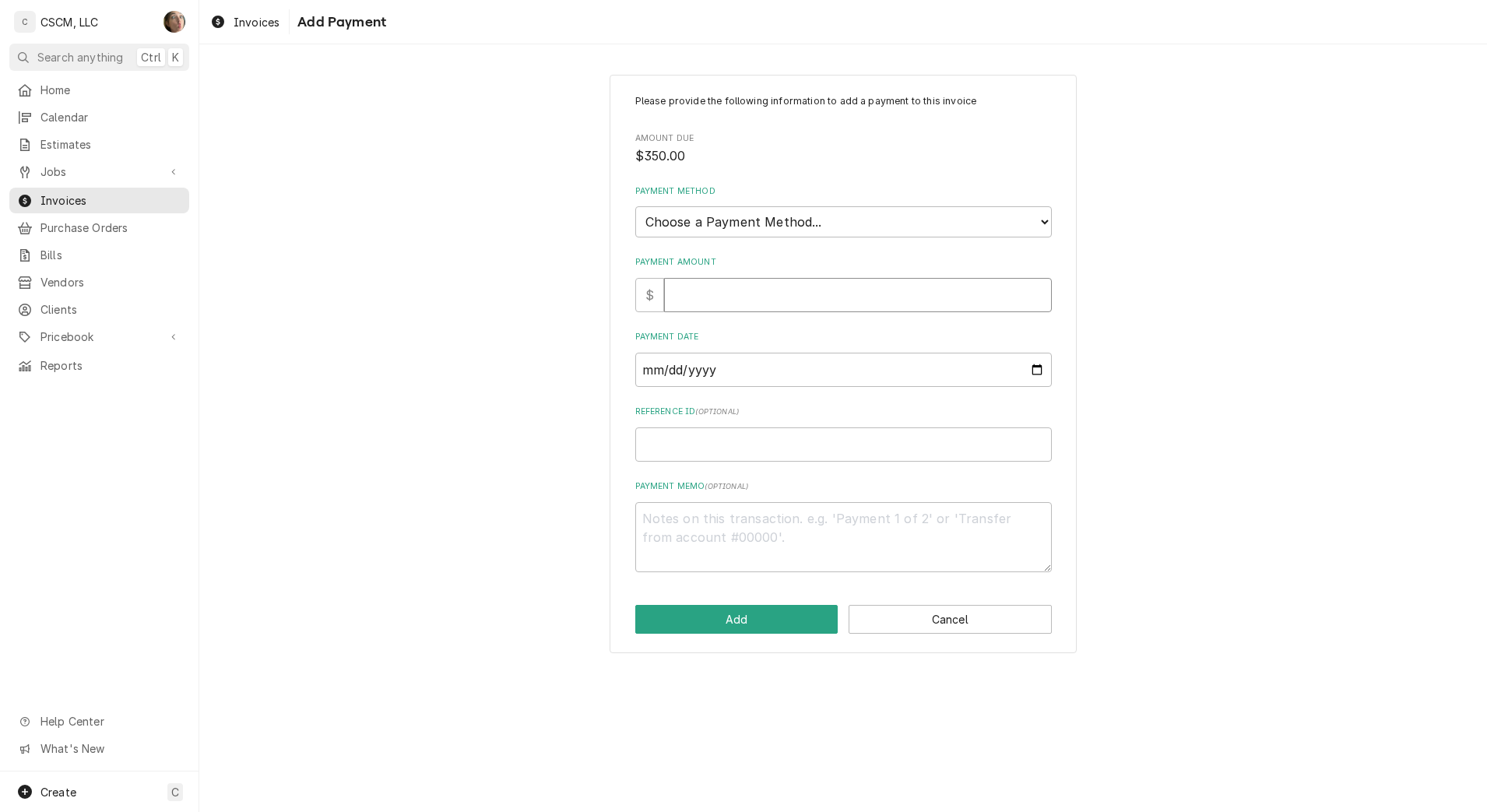
click at [708, 296] on input "Payment Amount" at bounding box center [857, 294] width 387 height 35
type textarea "x"
type input "3"
type textarea "x"
type input "35"
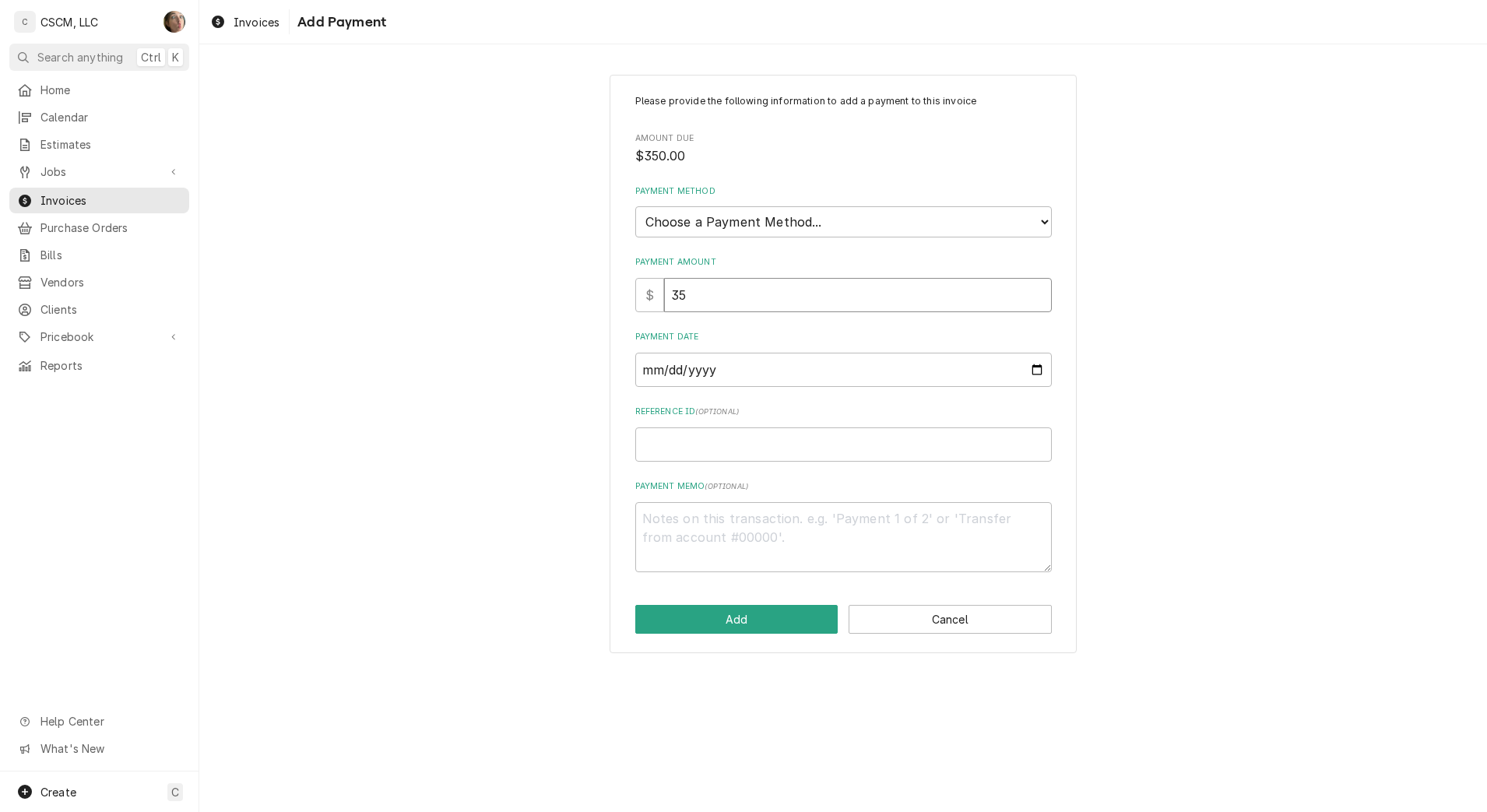
type textarea "x"
type input "350.0"
type textarea "x"
type input "350.0"
drag, startPoint x: 758, startPoint y: 223, endPoint x: 765, endPoint y: 239, distance: 17.5
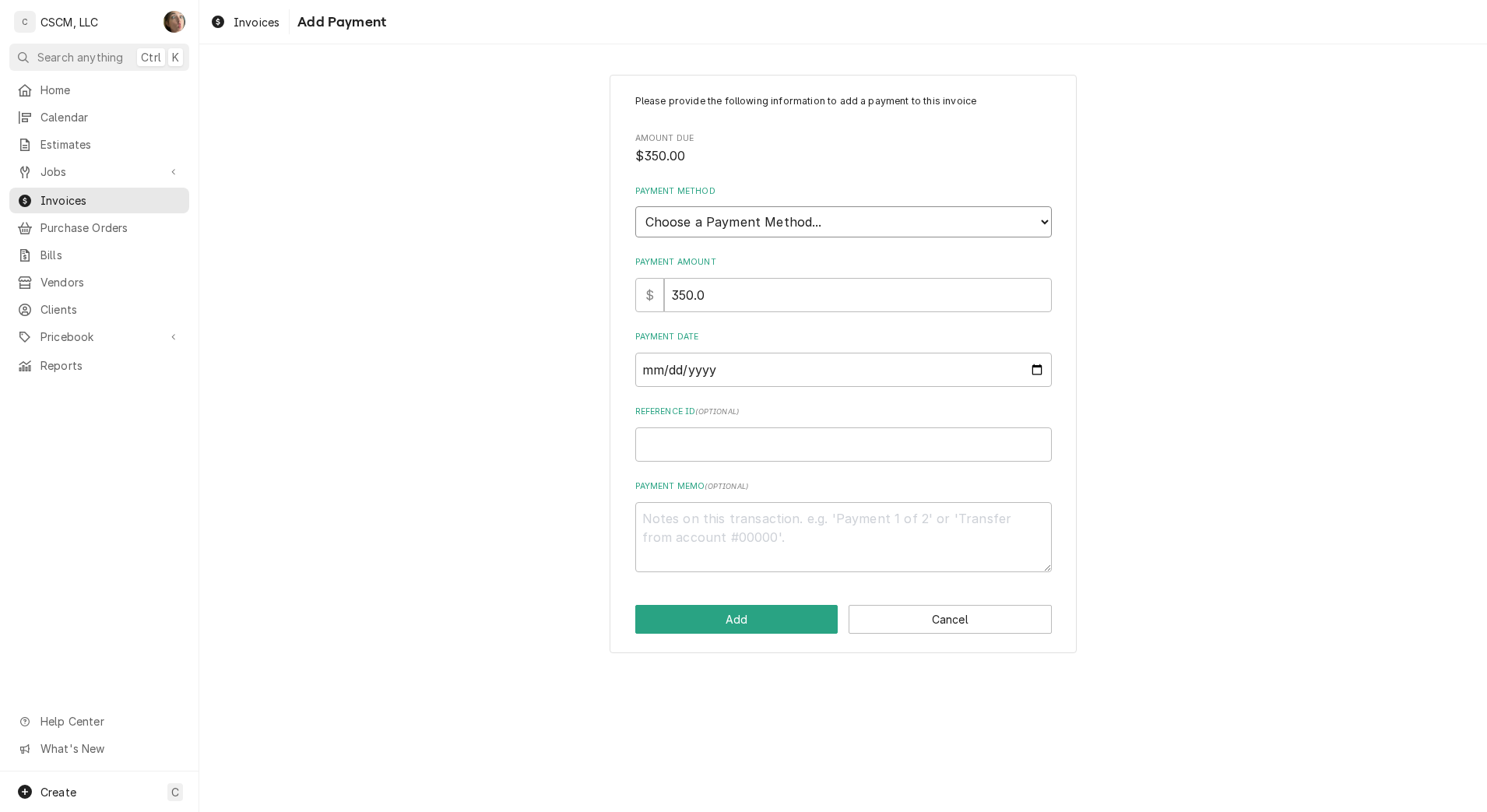
click at [758, 223] on select "Choose a Payment Method... Cash Check Credit/Debit Card ACH/eCheck Other" at bounding box center [843, 222] width 417 height 31
select select "4"
click at [635, 207] on select "Choose a Payment Method... Cash Check Credit/Debit Card ACH/eCheck Other" at bounding box center [843, 222] width 417 height 31
click at [1042, 368] on input "Payment Date" at bounding box center [843, 370] width 417 height 35
type textarea "x"
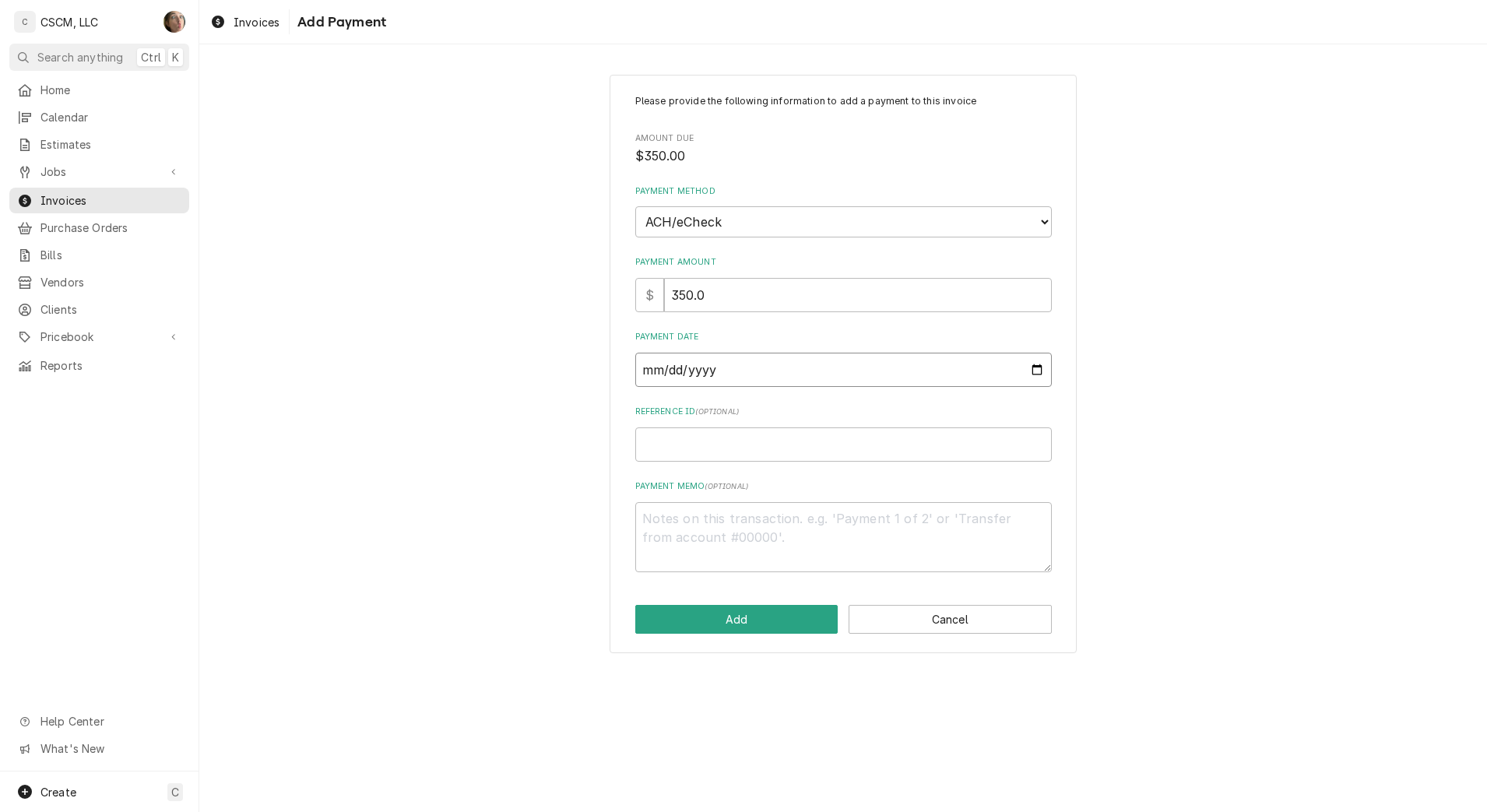
type input "[DATE]"
click at [794, 456] on input "Reference ID ( optional )" at bounding box center [843, 444] width 417 height 35
paste input "11808477"
type textarea "x"
type input "11808477"
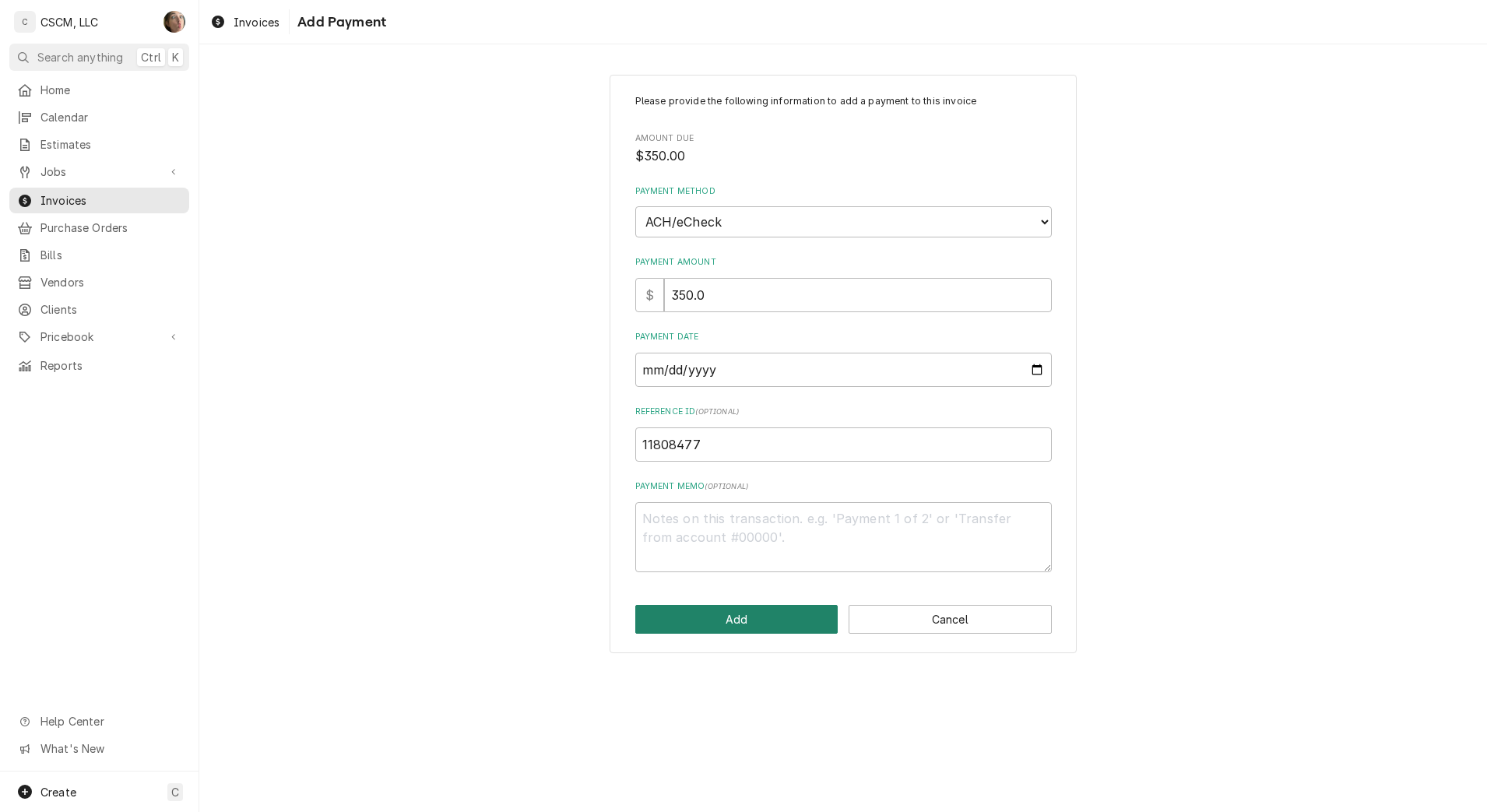
click at [744, 615] on button "Add" at bounding box center [736, 619] width 203 height 28
type textarea "x"
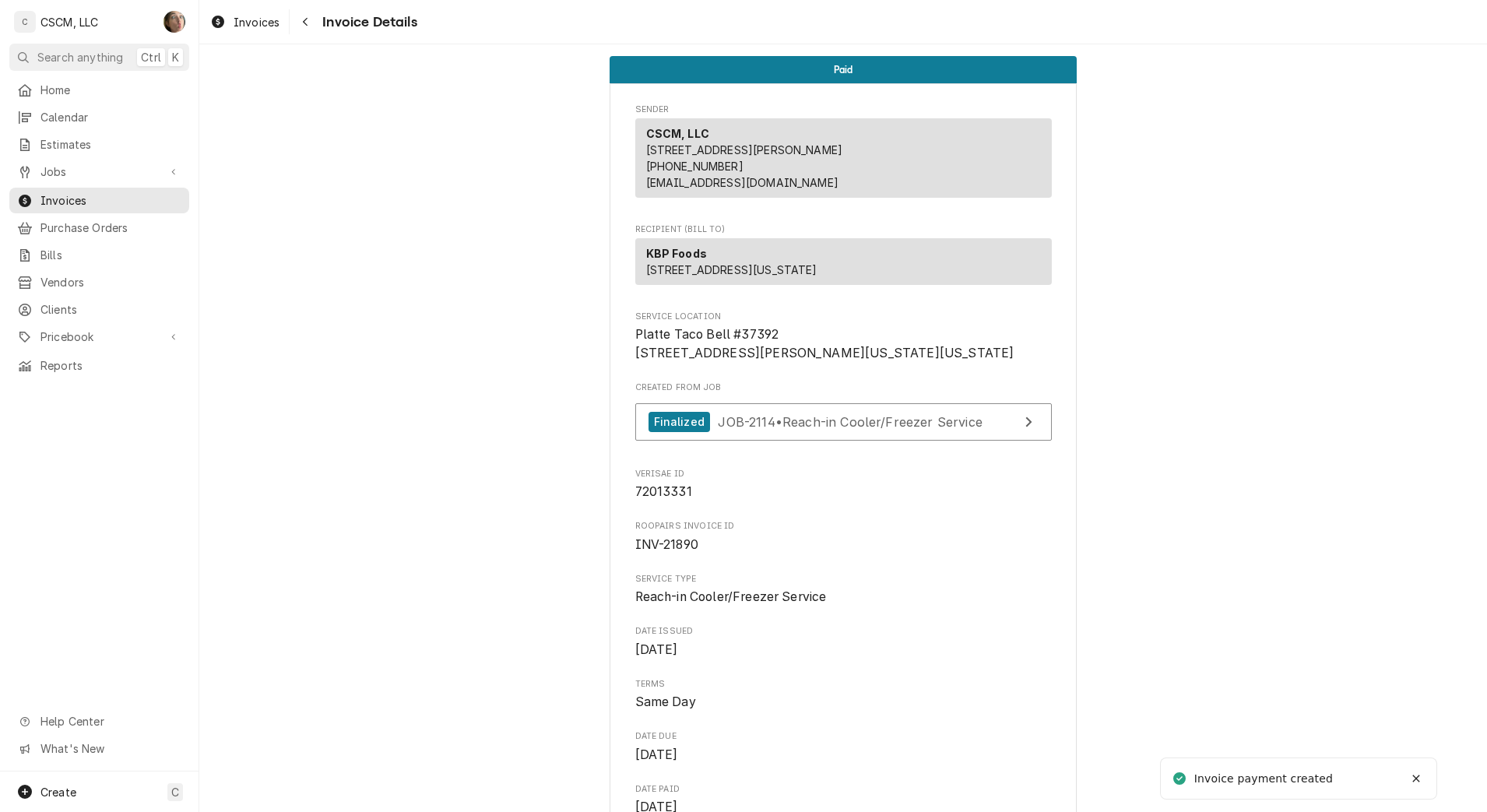
click at [306, 26] on icon "Navigate back" at bounding box center [306, 21] width 7 height 11
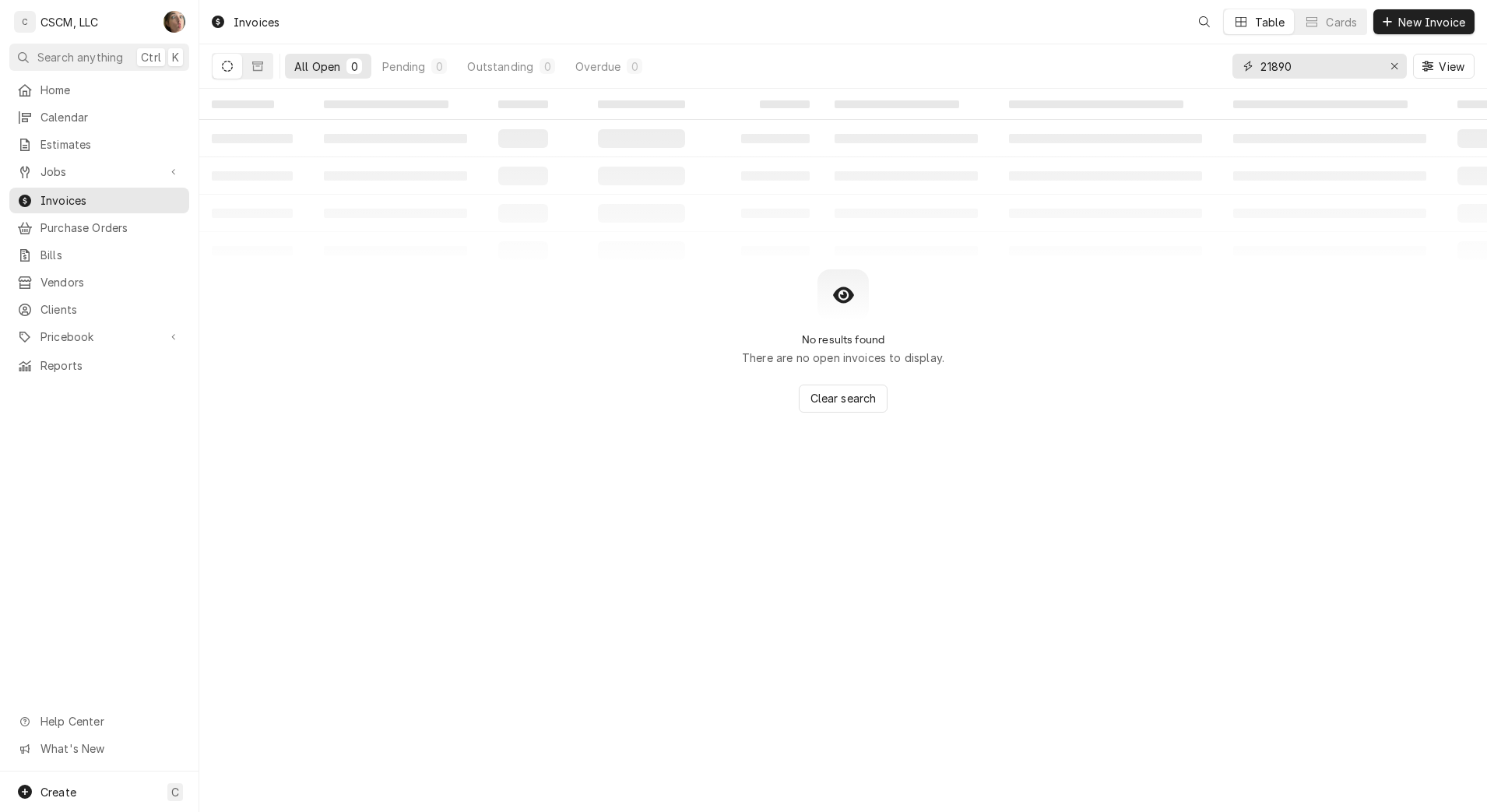
click at [1311, 66] on input "21890" at bounding box center [1319, 66] width 117 height 25
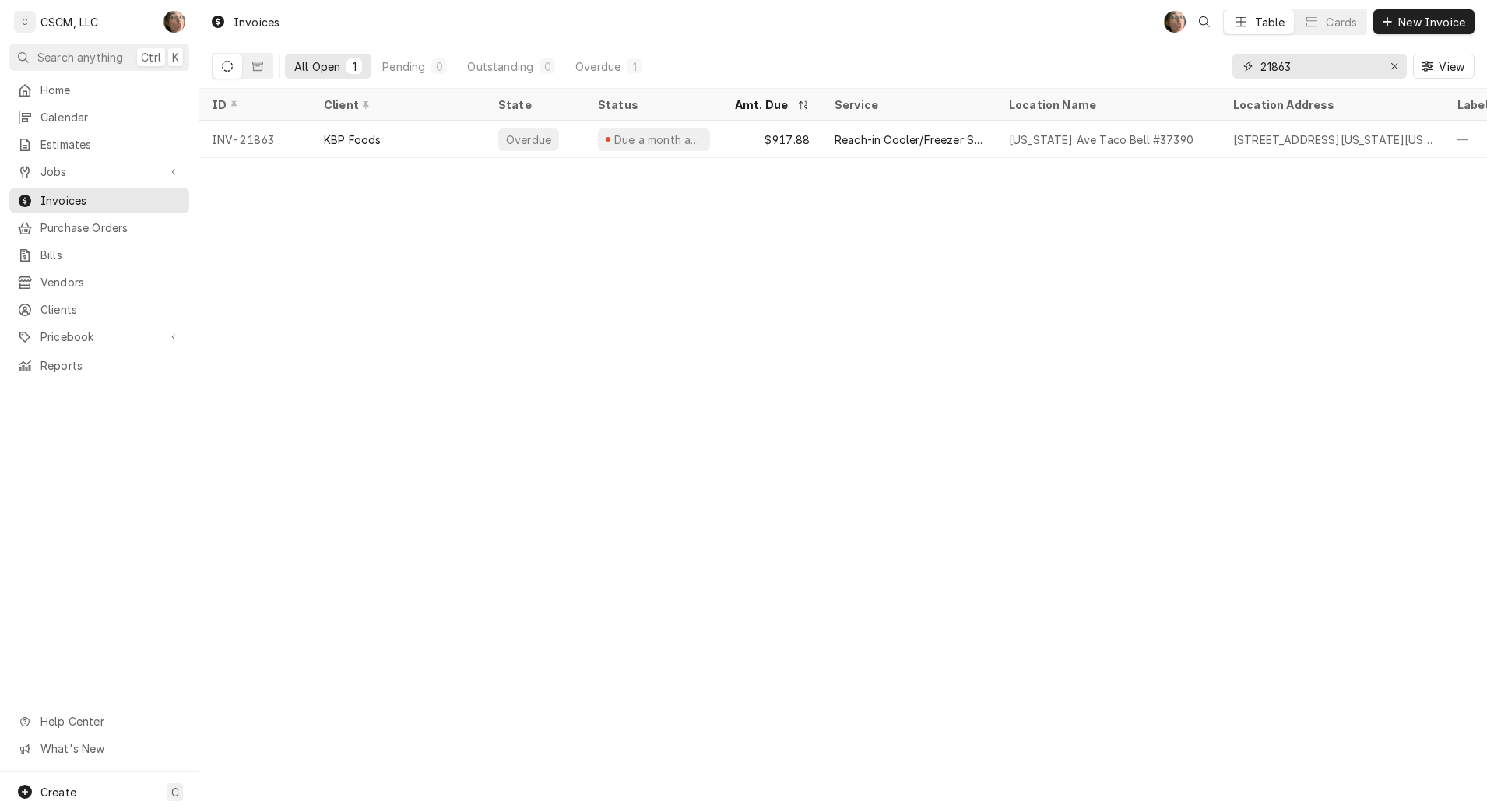
type input "21863"
click at [829, 141] on div "Reach-in Cooler/Freezer Service" at bounding box center [909, 139] width 175 height 37
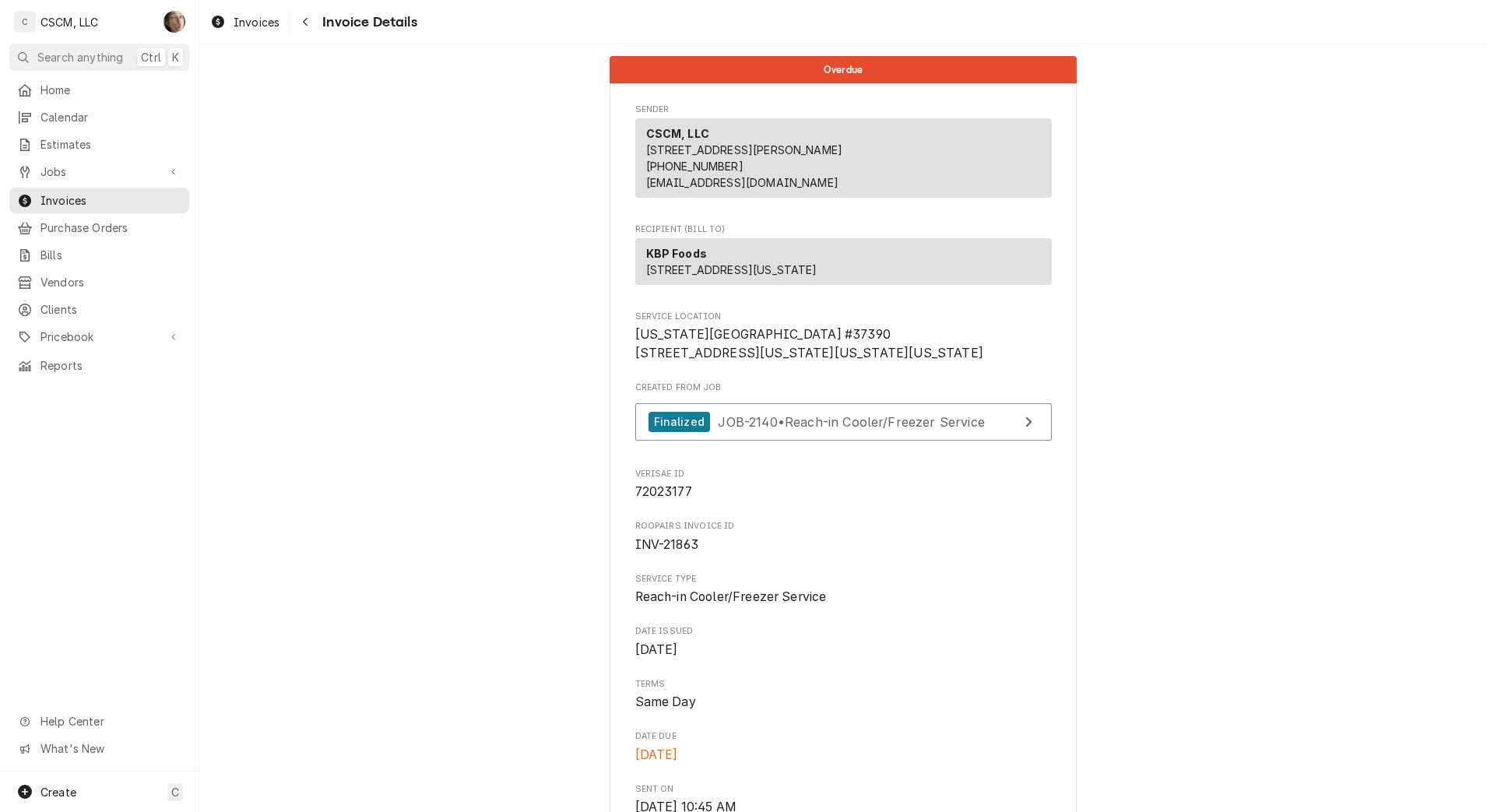
click at [855, 194] on div "CSCM, LLC [STREET_ADDRESS] (618) 781-4941 [EMAIL_ADDRESS][DOMAIN_NAME]" at bounding box center [843, 158] width 417 height 80
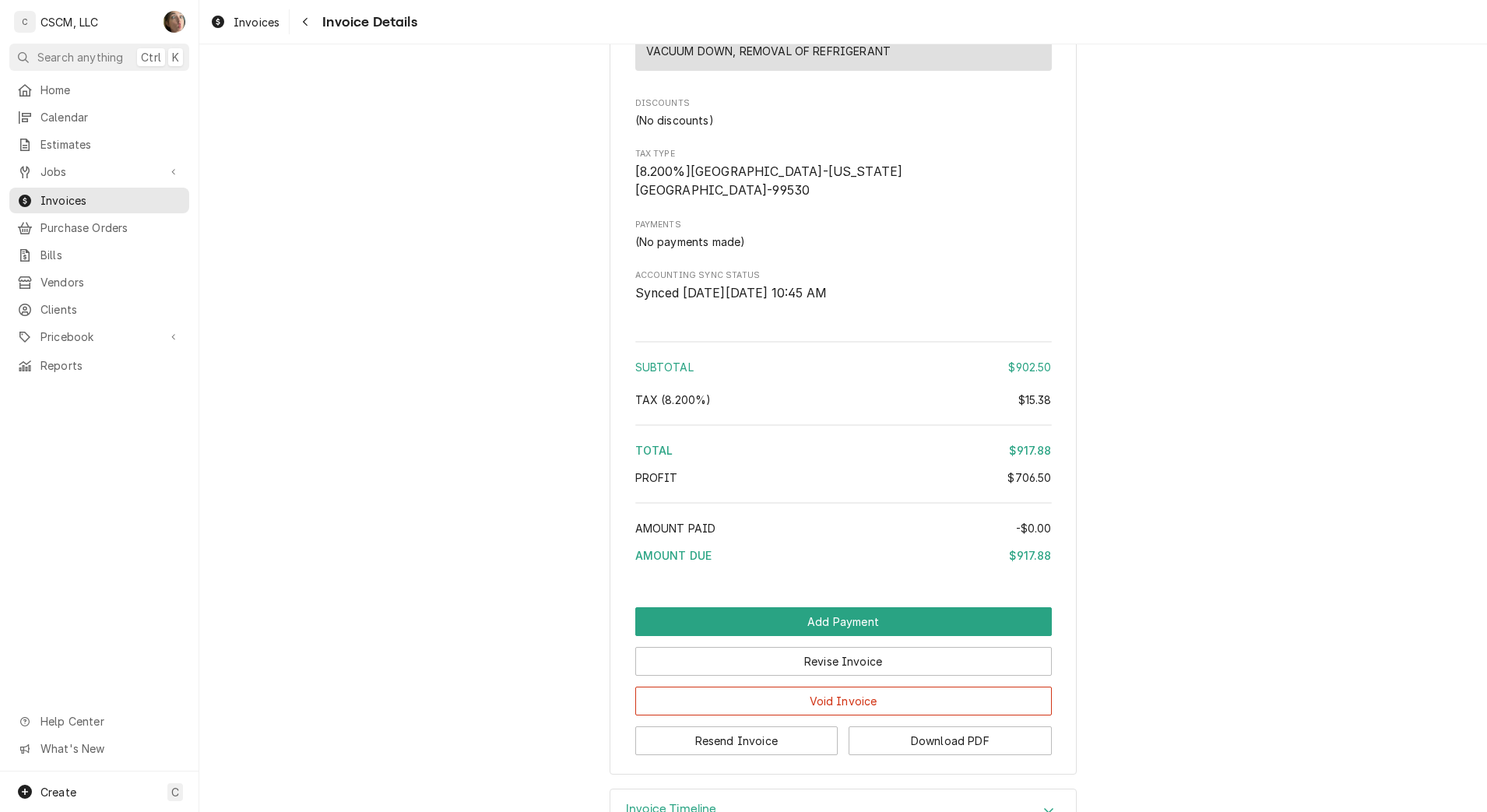
scroll to position [2115, 0]
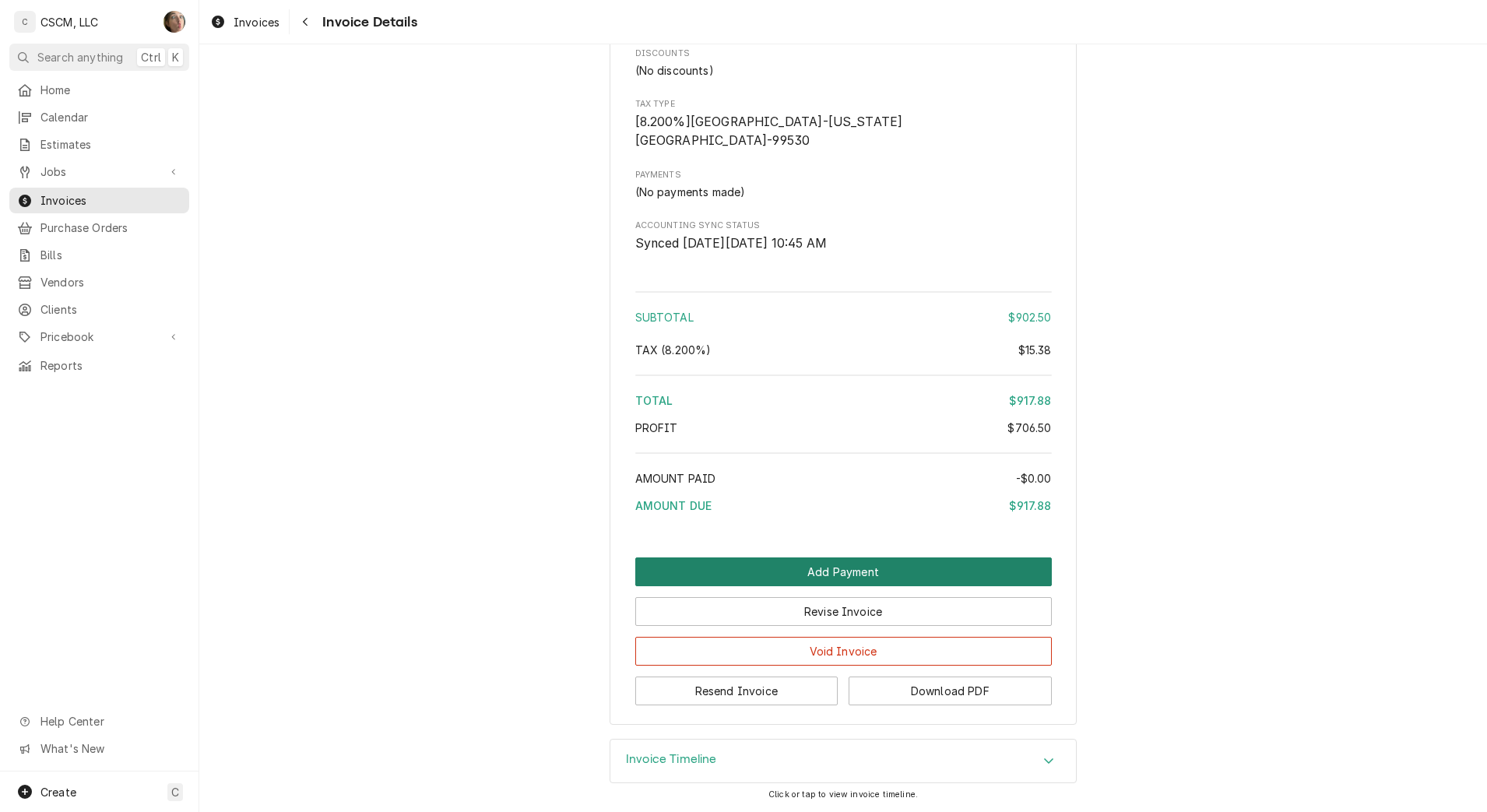
click at [872, 569] on button "Add Payment" at bounding box center [843, 572] width 417 height 28
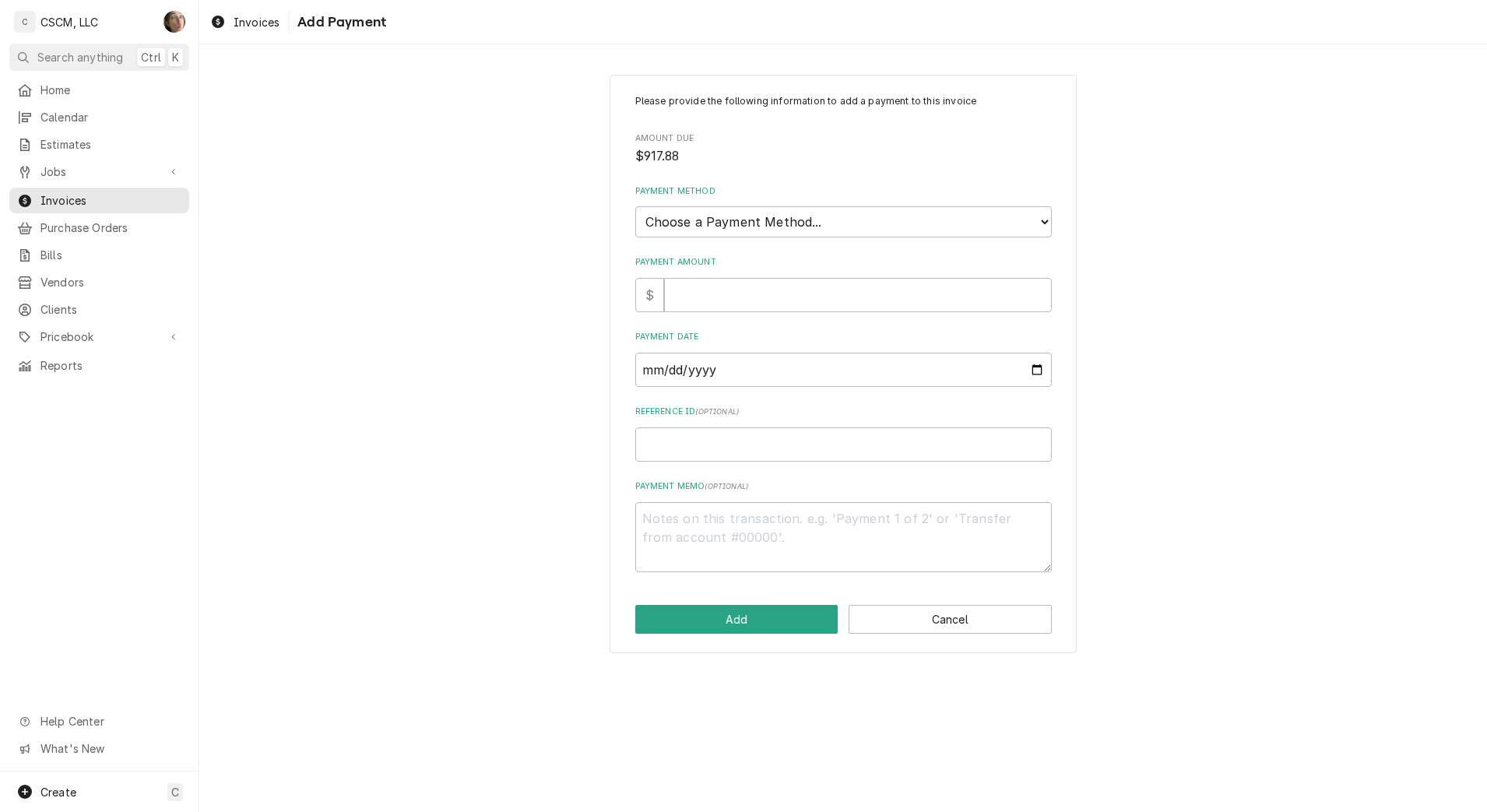
click at [827, 276] on div "Payment Amount $" at bounding box center [843, 284] width 417 height 55
click at [826, 288] on input "Payment Amount" at bounding box center [857, 294] width 387 height 35
type textarea "x"
type input "9"
type textarea "x"
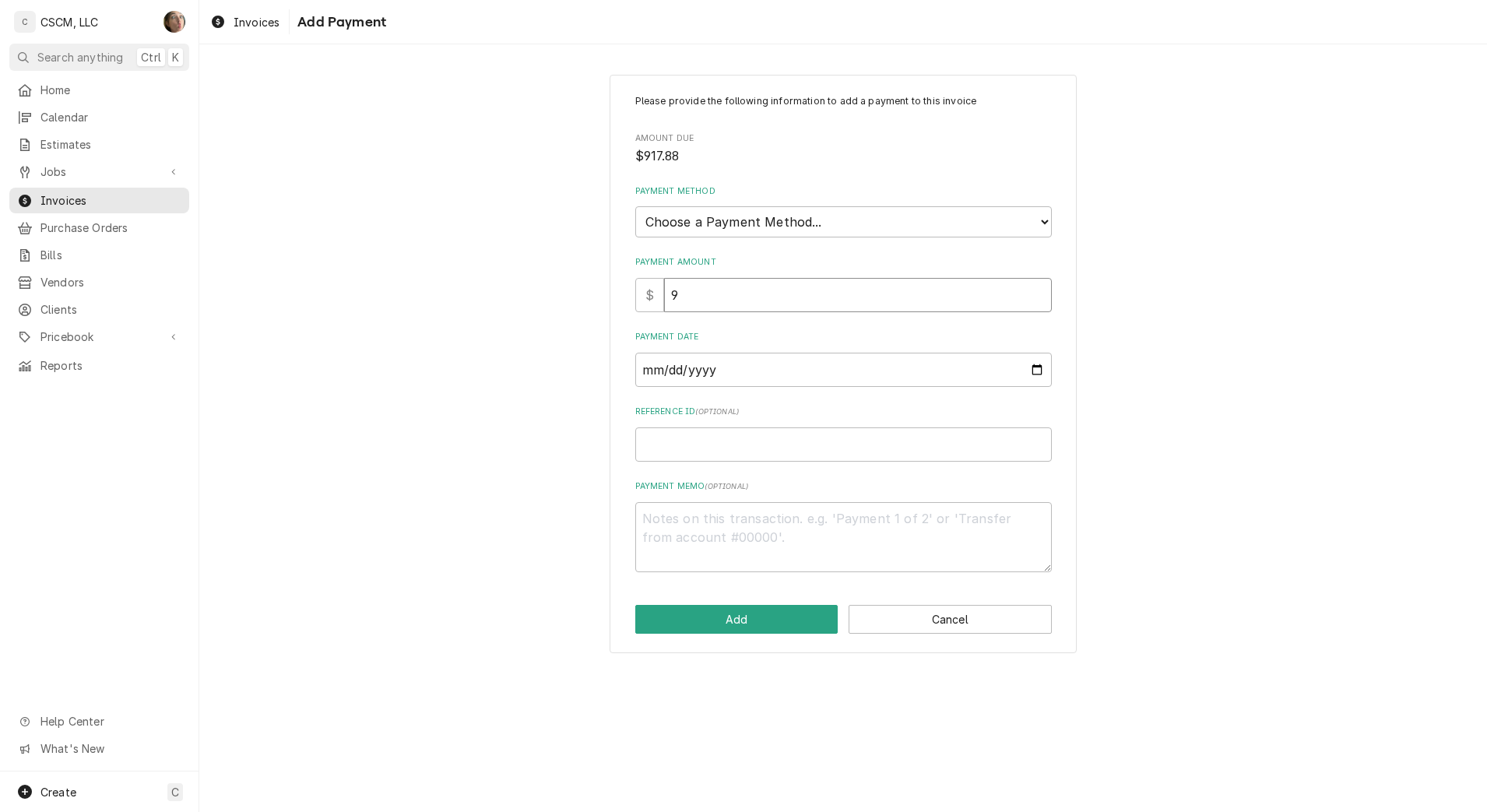
type input "91"
type textarea "x"
type input "917"
type textarea "x"
type input "917.8"
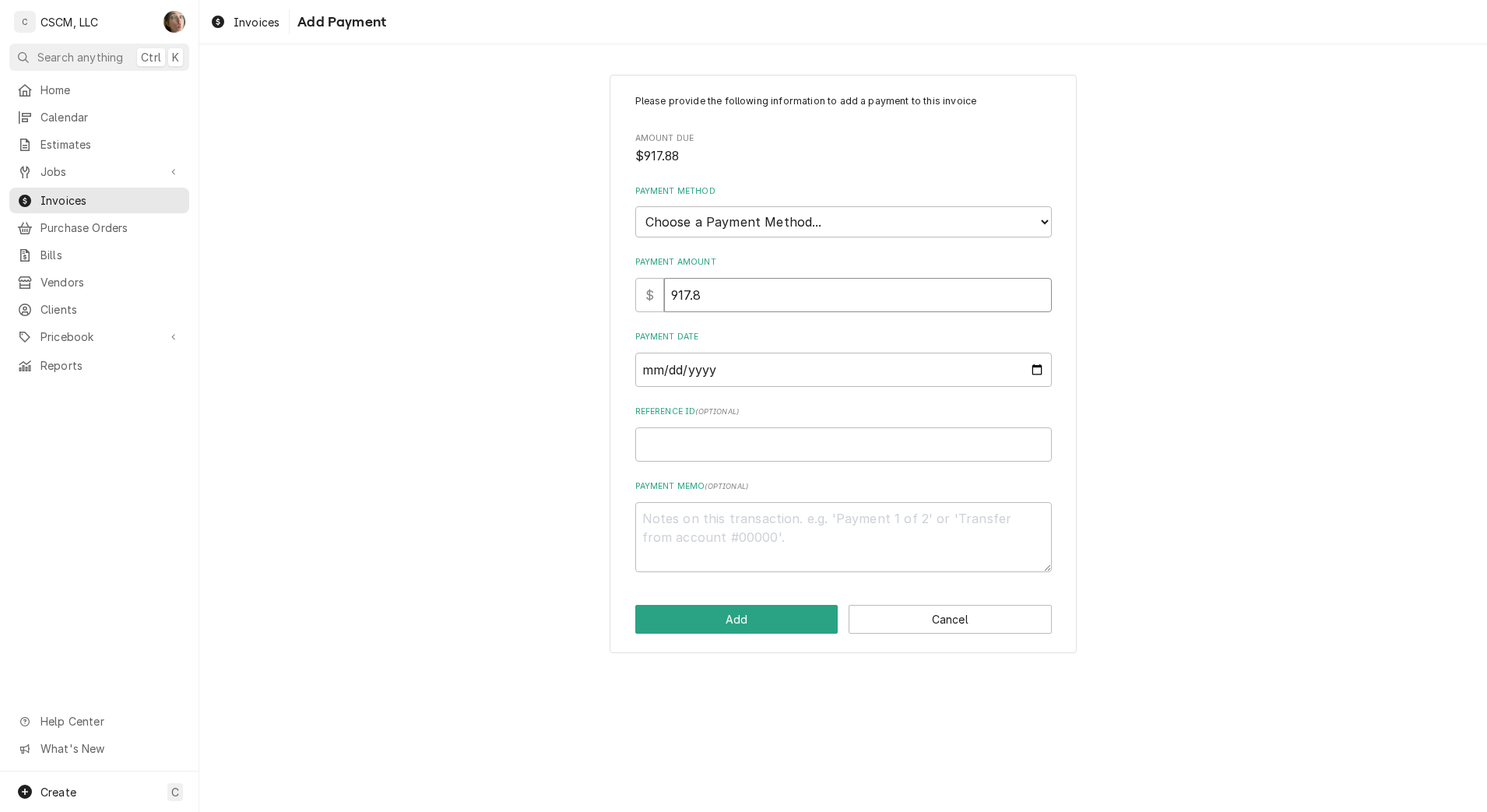
type textarea "x"
type input "917.88"
click at [812, 235] on select "Choose a Payment Method... Cash Check Credit/Debit Card ACH/eCheck Other" at bounding box center [843, 222] width 417 height 31
select select "4"
click at [635, 207] on select "Choose a Payment Method... Cash Check Credit/Debit Card ACH/eCheck Other" at bounding box center [843, 222] width 417 height 31
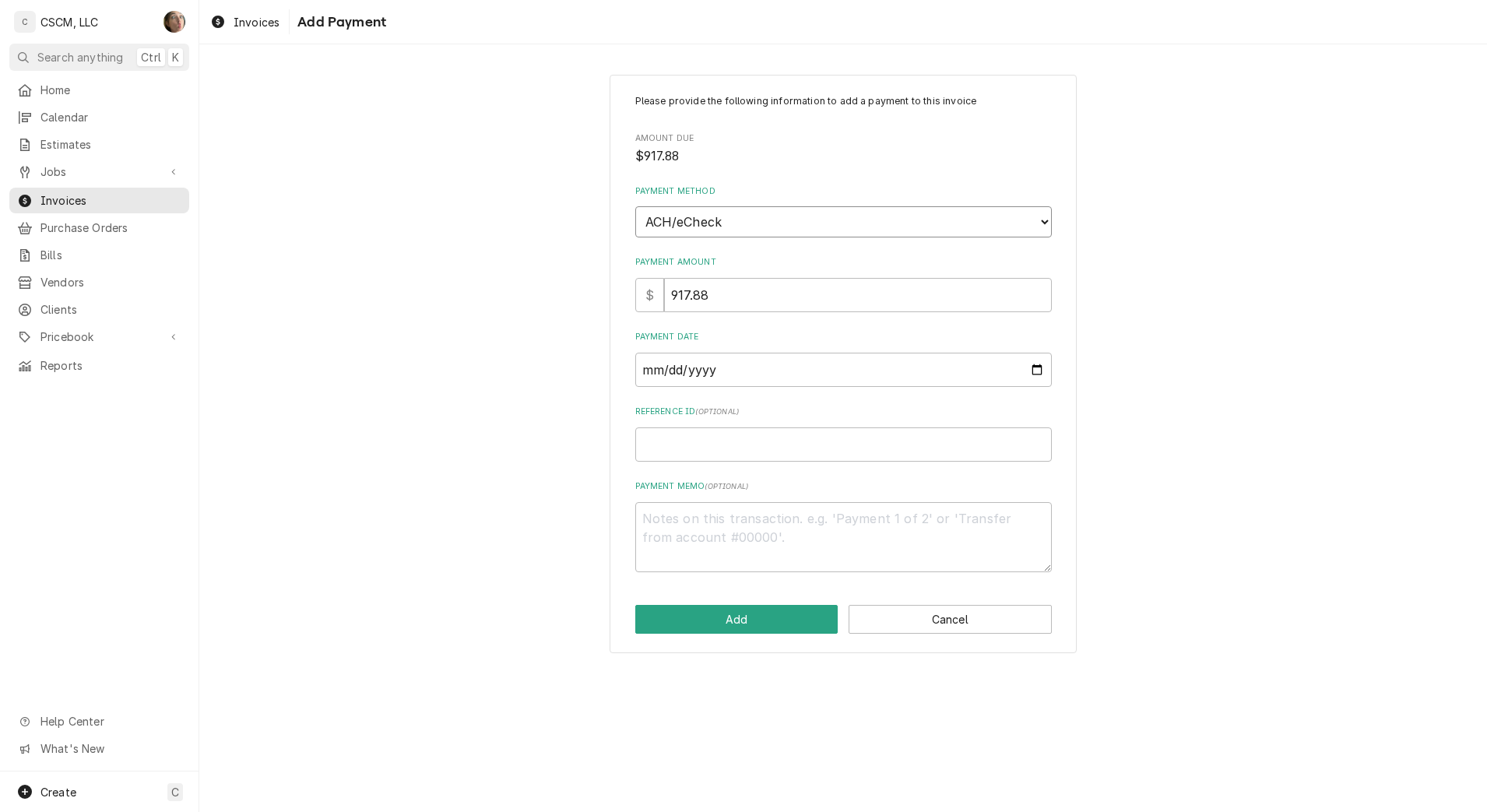
type textarea "x"
click at [1035, 373] on input "Payment Date" at bounding box center [843, 370] width 417 height 35
type input "2025-10-10"
click at [763, 449] on input "Reference ID ( optional )" at bounding box center [843, 444] width 417 height 35
paste input "11808477"
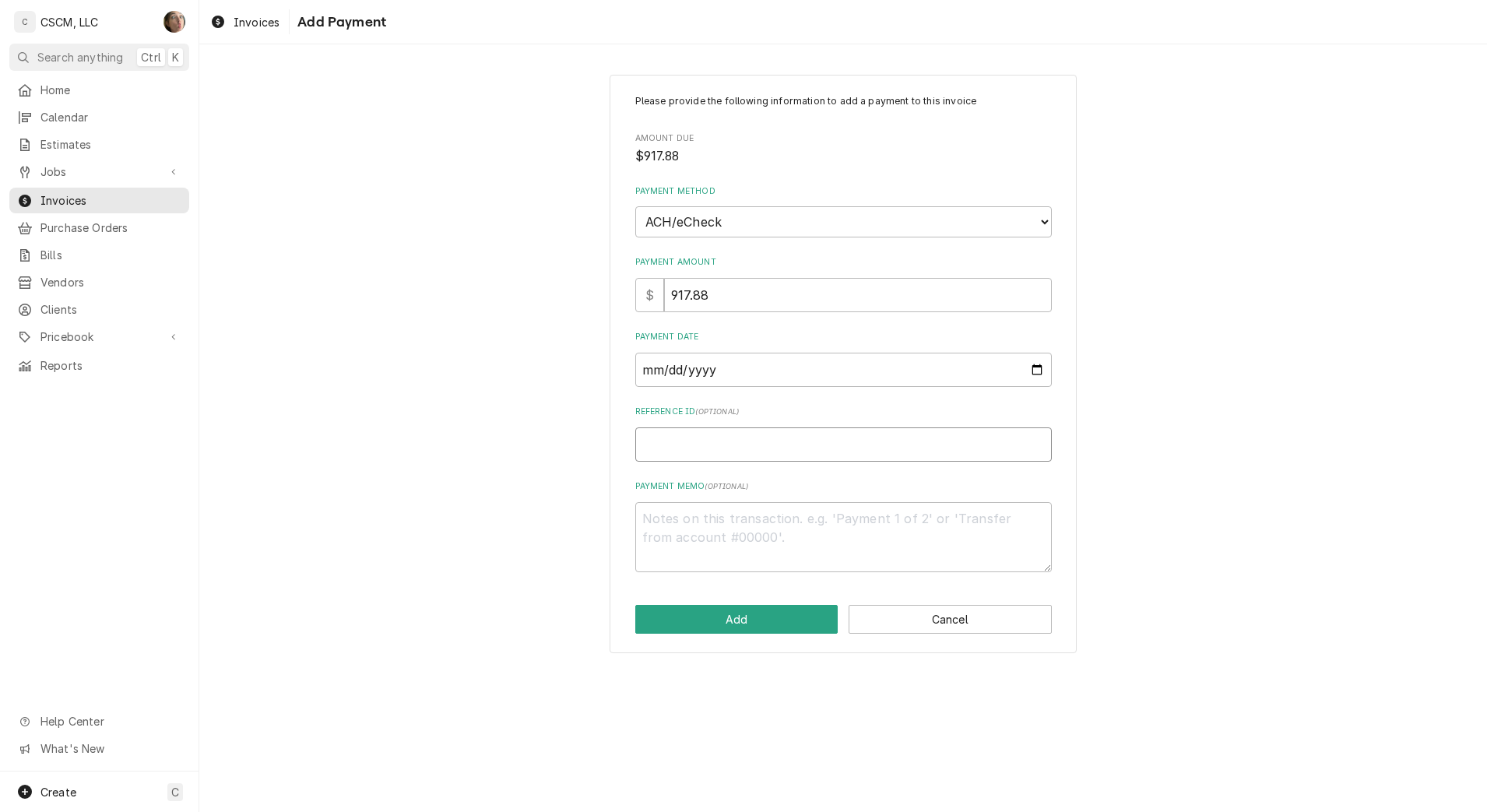
type textarea "x"
type input "11808477"
click at [748, 622] on button "Add" at bounding box center [736, 619] width 203 height 28
type textarea "x"
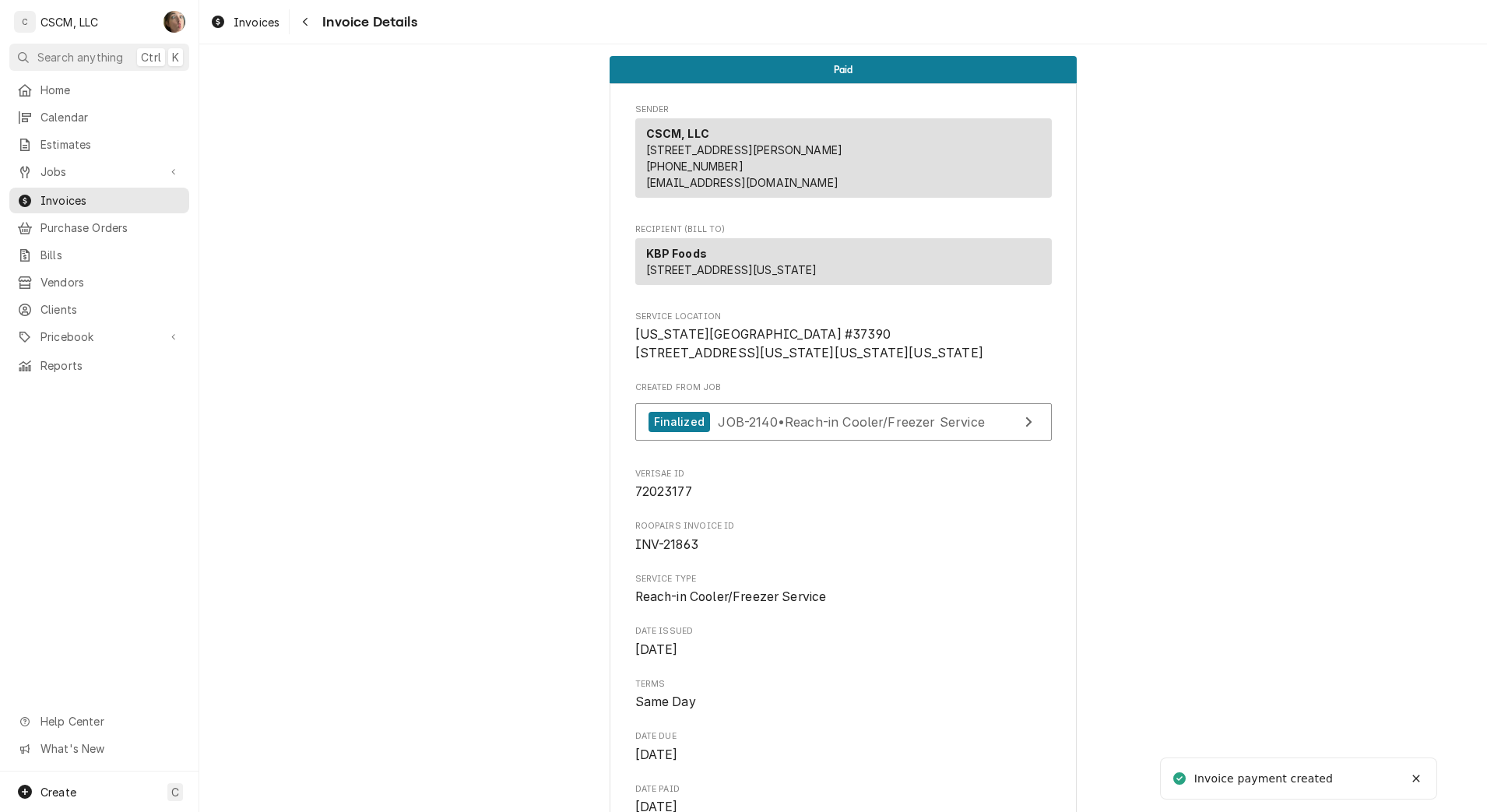
click at [303, 18] on icon "Navigate back" at bounding box center [306, 21] width 7 height 11
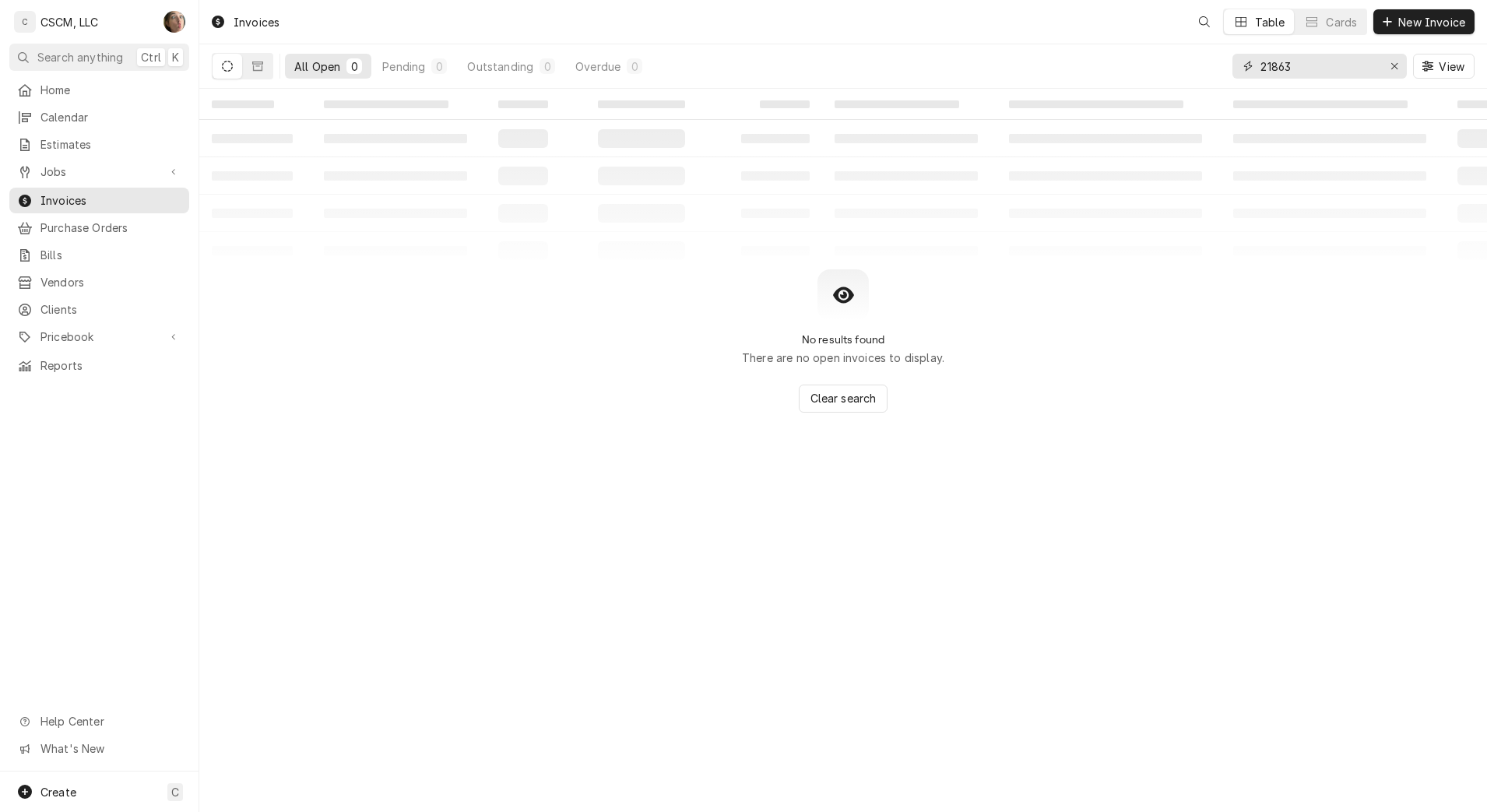
click at [1352, 73] on input "21863" at bounding box center [1319, 66] width 117 height 25
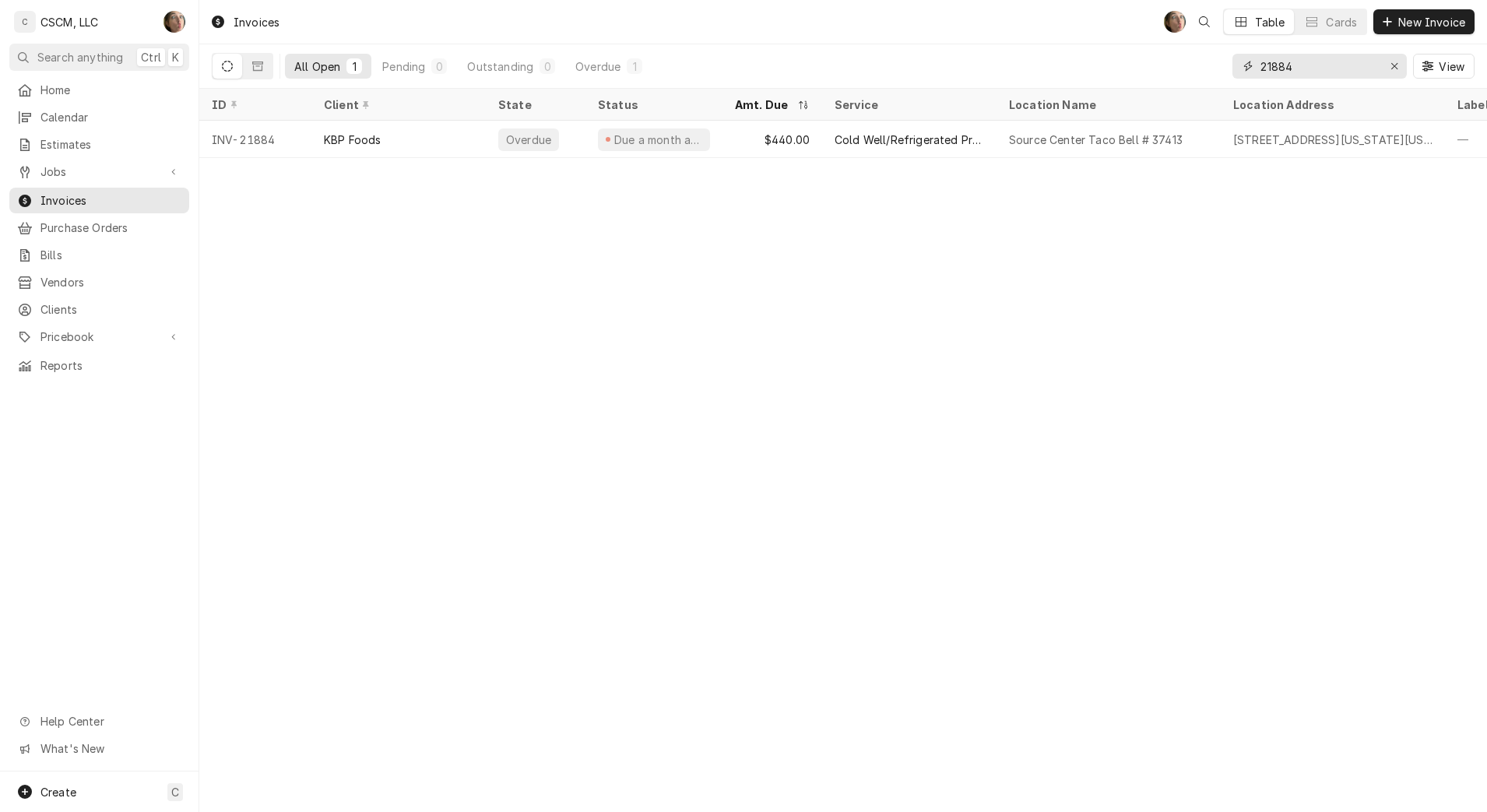
type input "21884"
click at [874, 152] on div "Cold Well/Refrigerated Prep table/Cold Line" at bounding box center [909, 139] width 175 height 37
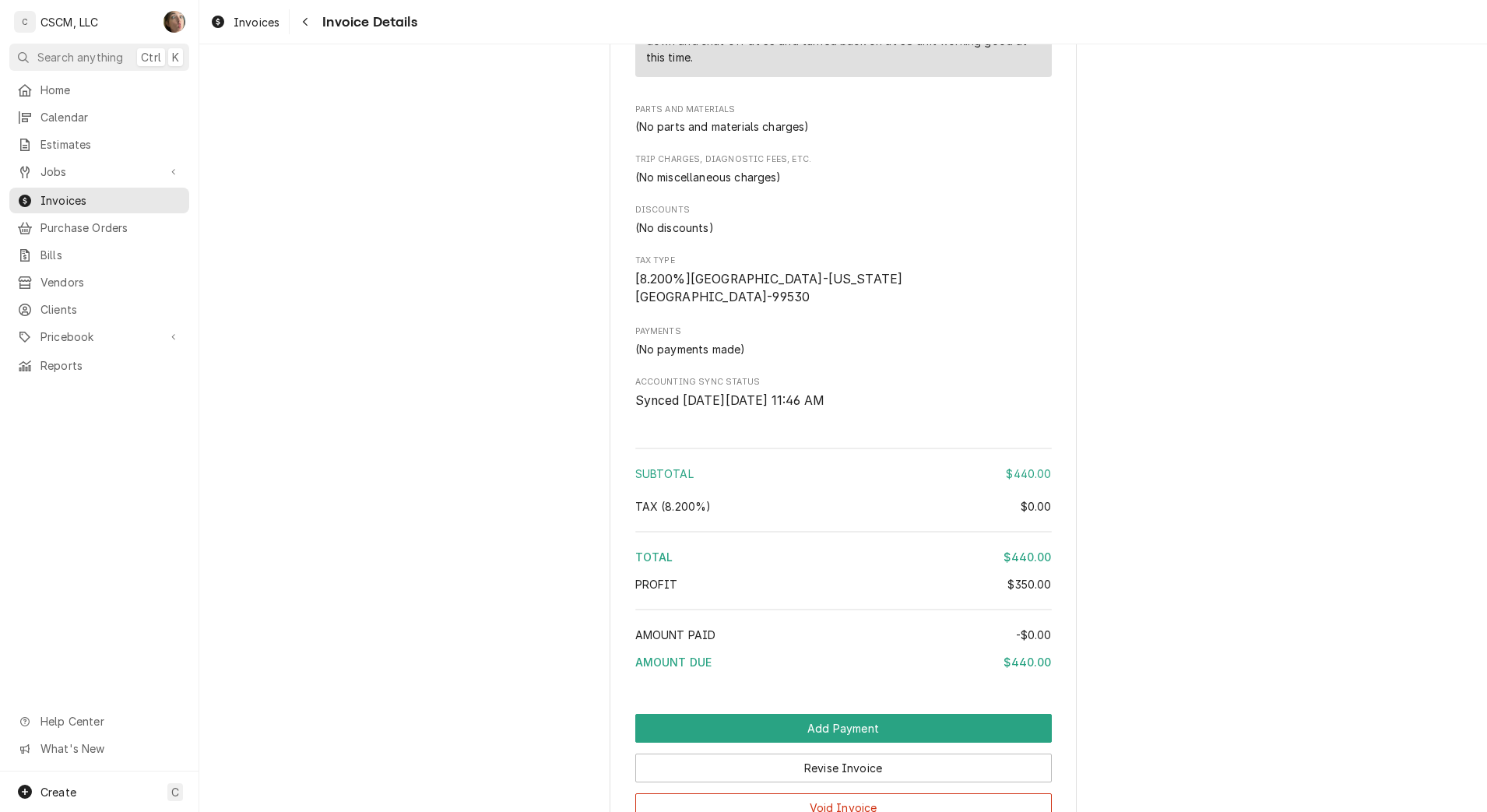
scroll to position [1610, 0]
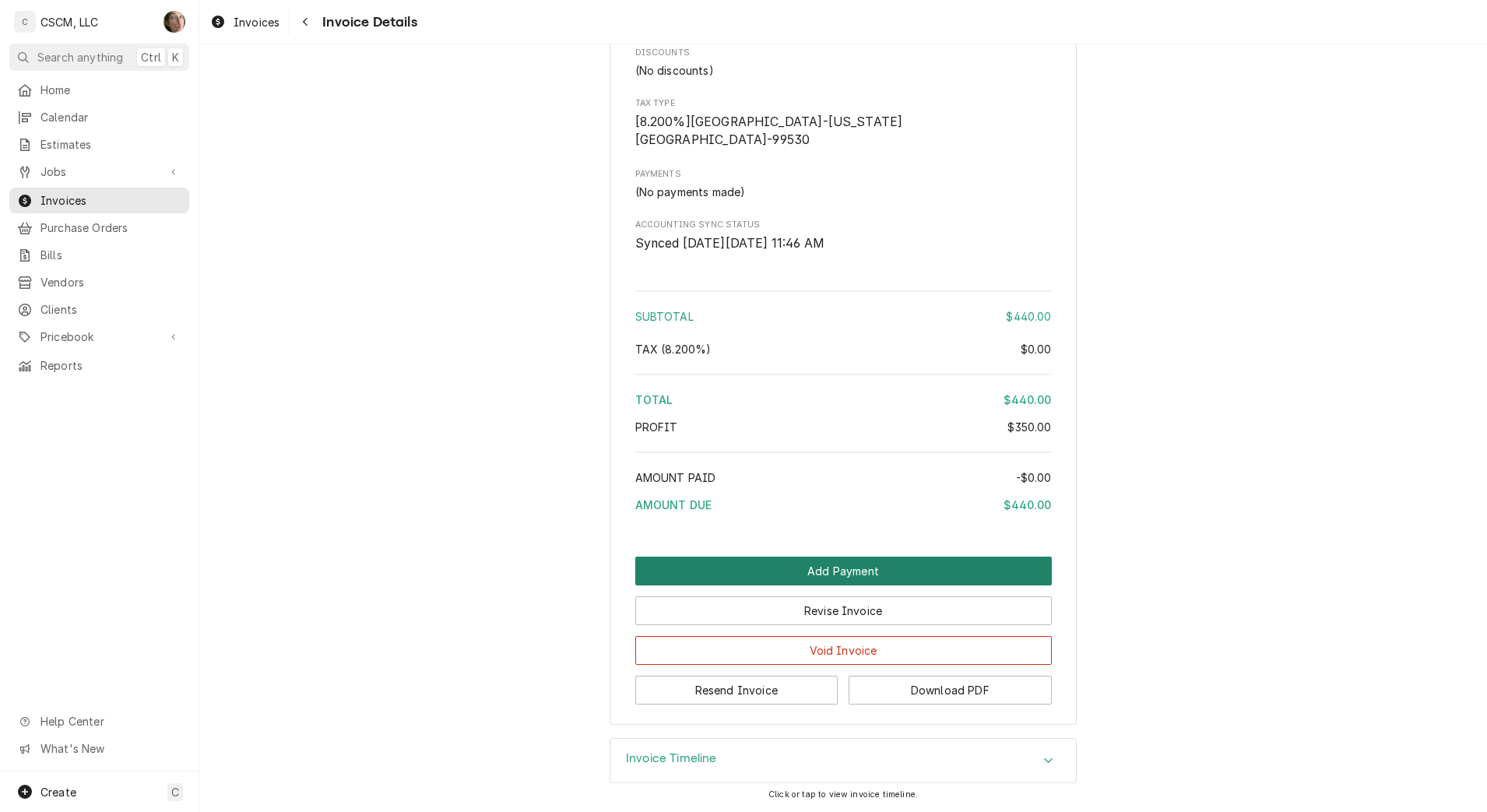
click at [878, 565] on button "Add Payment" at bounding box center [843, 571] width 417 height 28
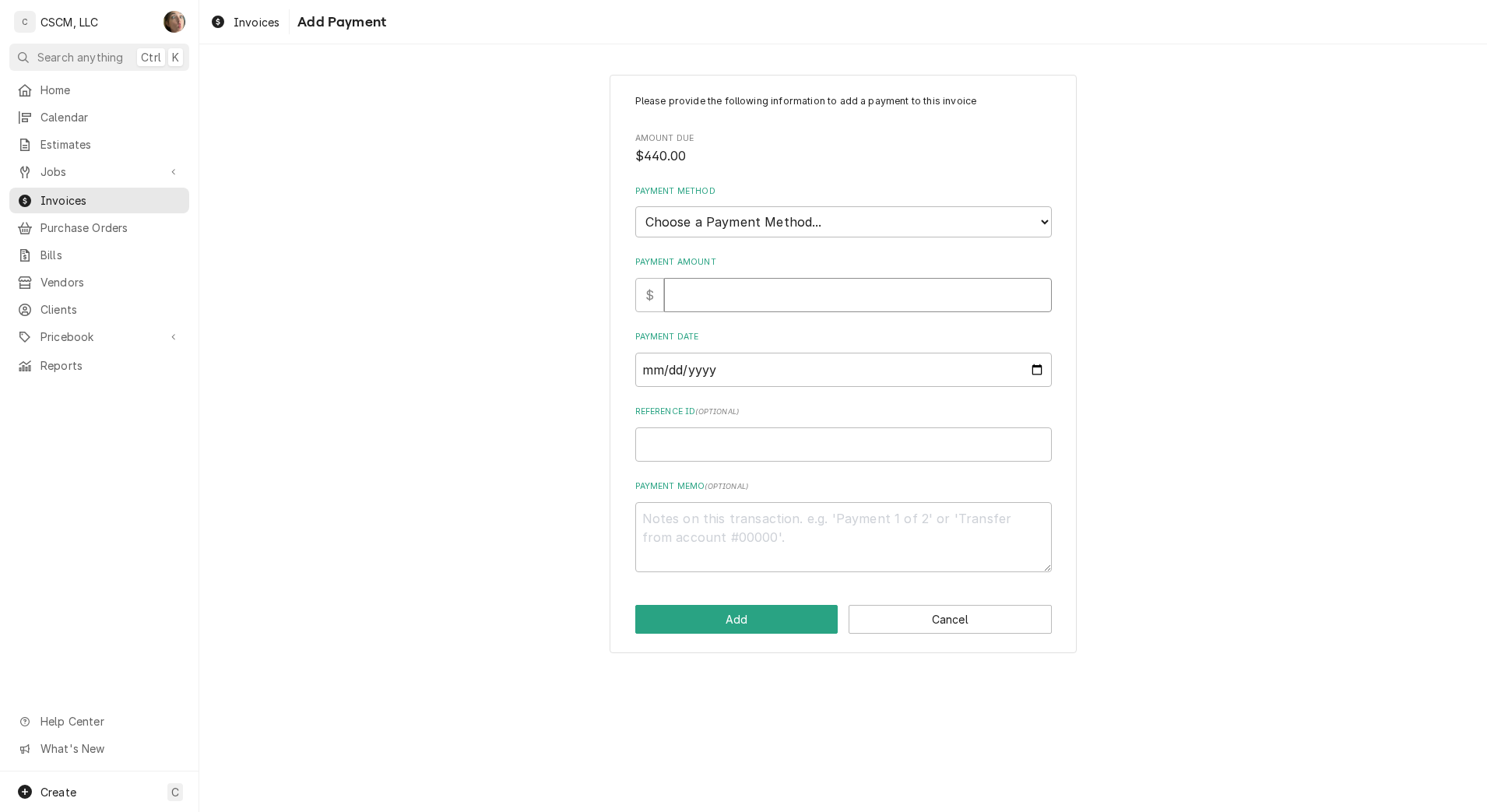
click at [750, 303] on input "Payment Amount" at bounding box center [857, 294] width 387 height 35
type textarea "x"
type input "4"
type textarea "x"
type input "44"
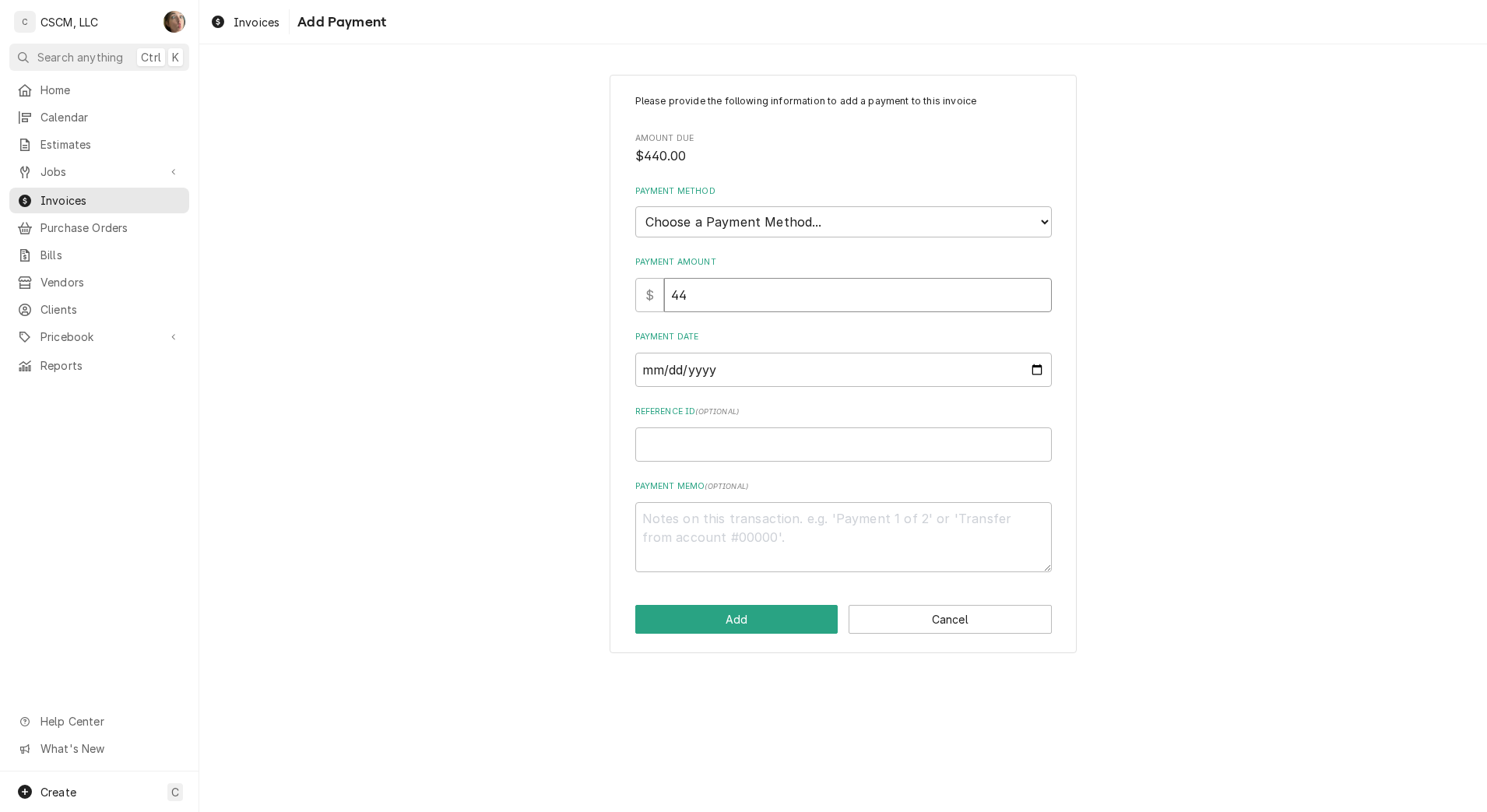
type textarea "x"
type input "440"
drag, startPoint x: 750, startPoint y: 208, endPoint x: 752, endPoint y: 221, distance: 13.2
click at [751, 208] on select "Choose a Payment Method... Cash Check Credit/Debit Card ACH/eCheck Other" at bounding box center [843, 222] width 417 height 31
select select "4"
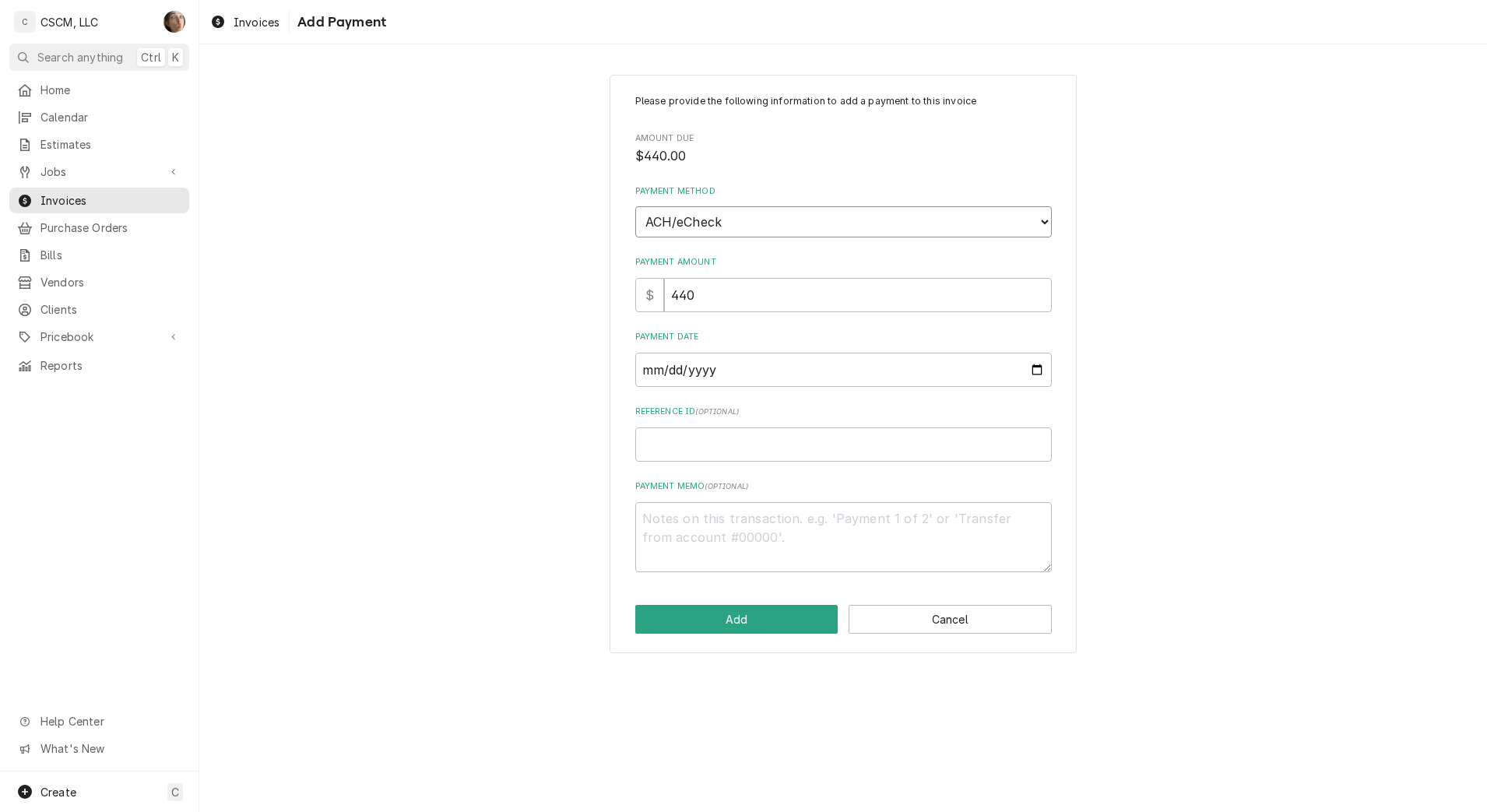
click at [635, 207] on select "Choose a Payment Method... Cash Check Credit/Debit Card ACH/eCheck Other" at bounding box center [843, 222] width 417 height 31
click at [713, 440] on input "Reference ID ( optional )" at bounding box center [843, 444] width 417 height 35
paste input "11808477"
type textarea "x"
type input "11808477"
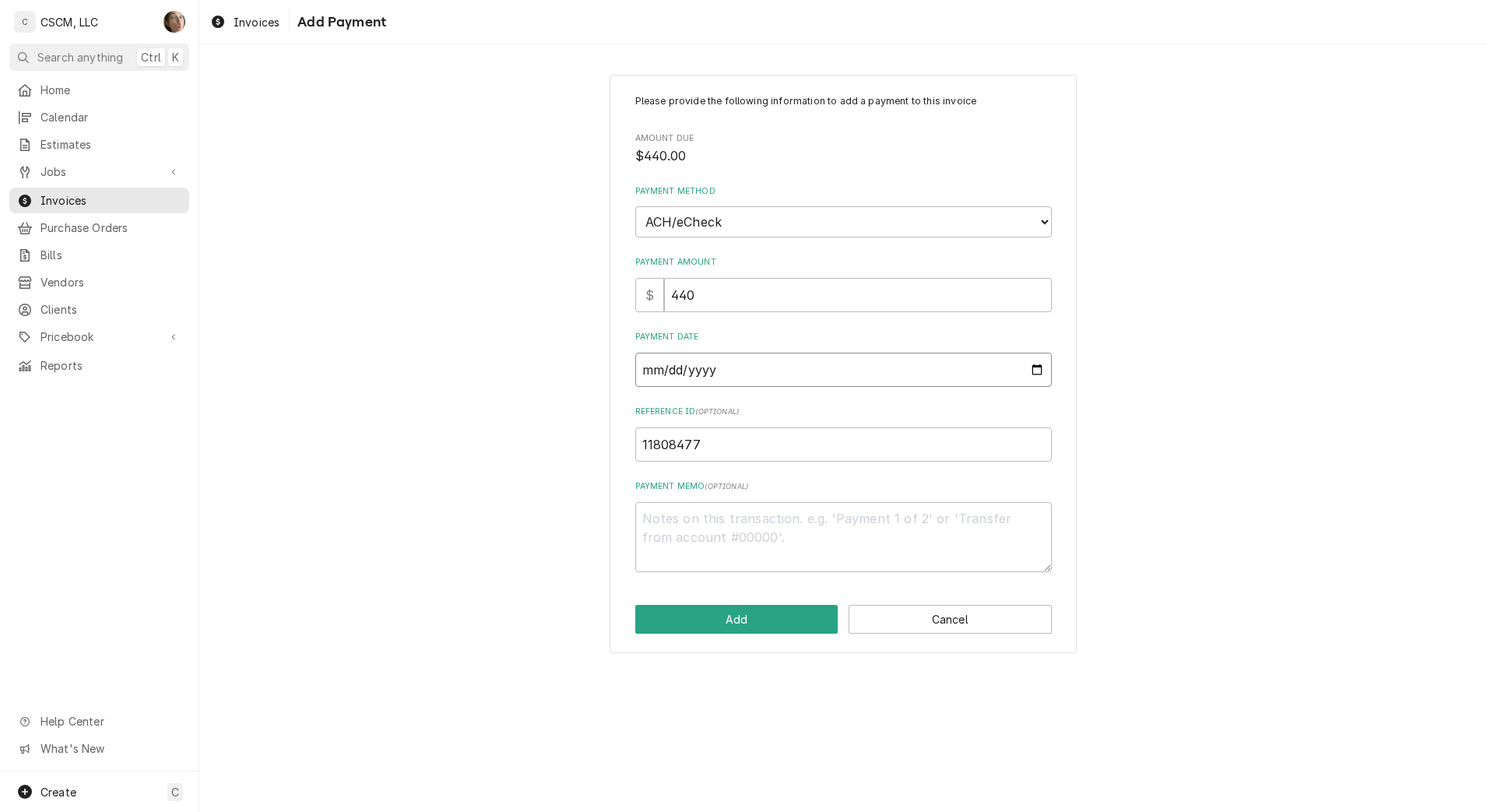
click at [1035, 367] on input "Payment Date" at bounding box center [843, 370] width 417 height 35
type textarea "x"
type input "2025-10-10"
click at [708, 622] on button "Add" at bounding box center [736, 619] width 203 height 28
type textarea "x"
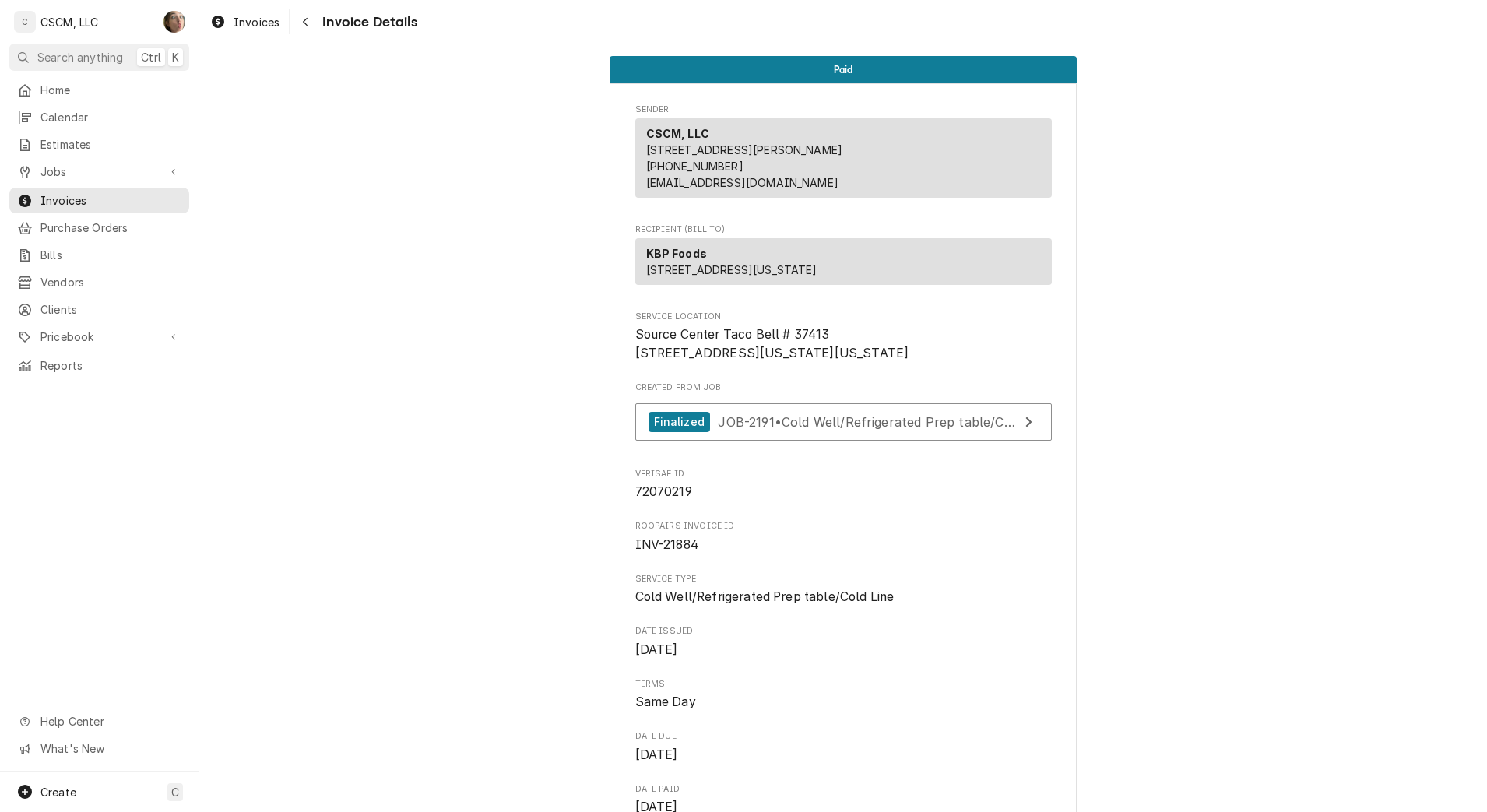
drag, startPoint x: 309, startPoint y: 23, endPoint x: 330, endPoint y: 23, distance: 21.0
click at [309, 23] on div "Navigate back" at bounding box center [305, 22] width 16 height 16
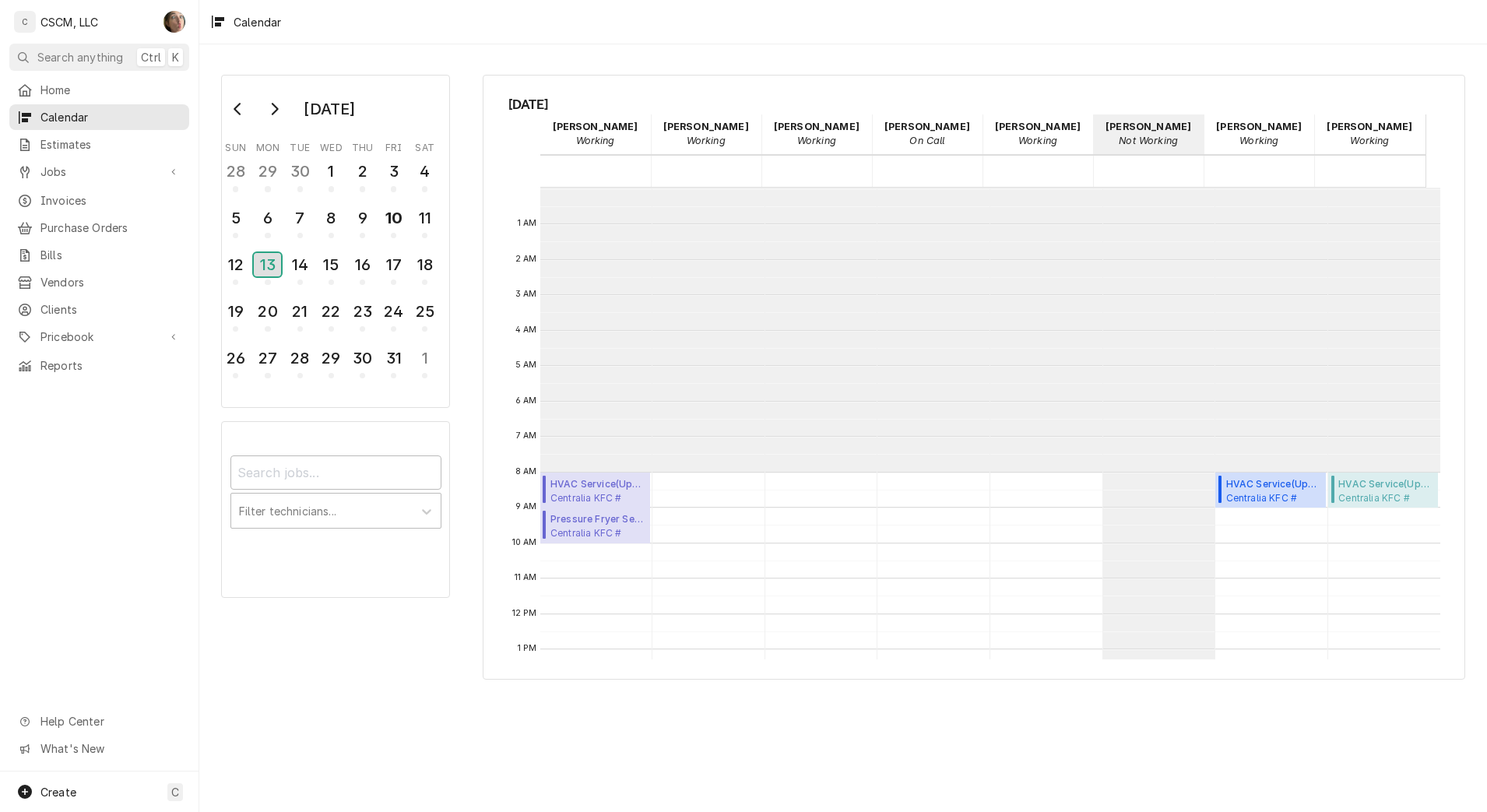
scroll to position [284, 0]
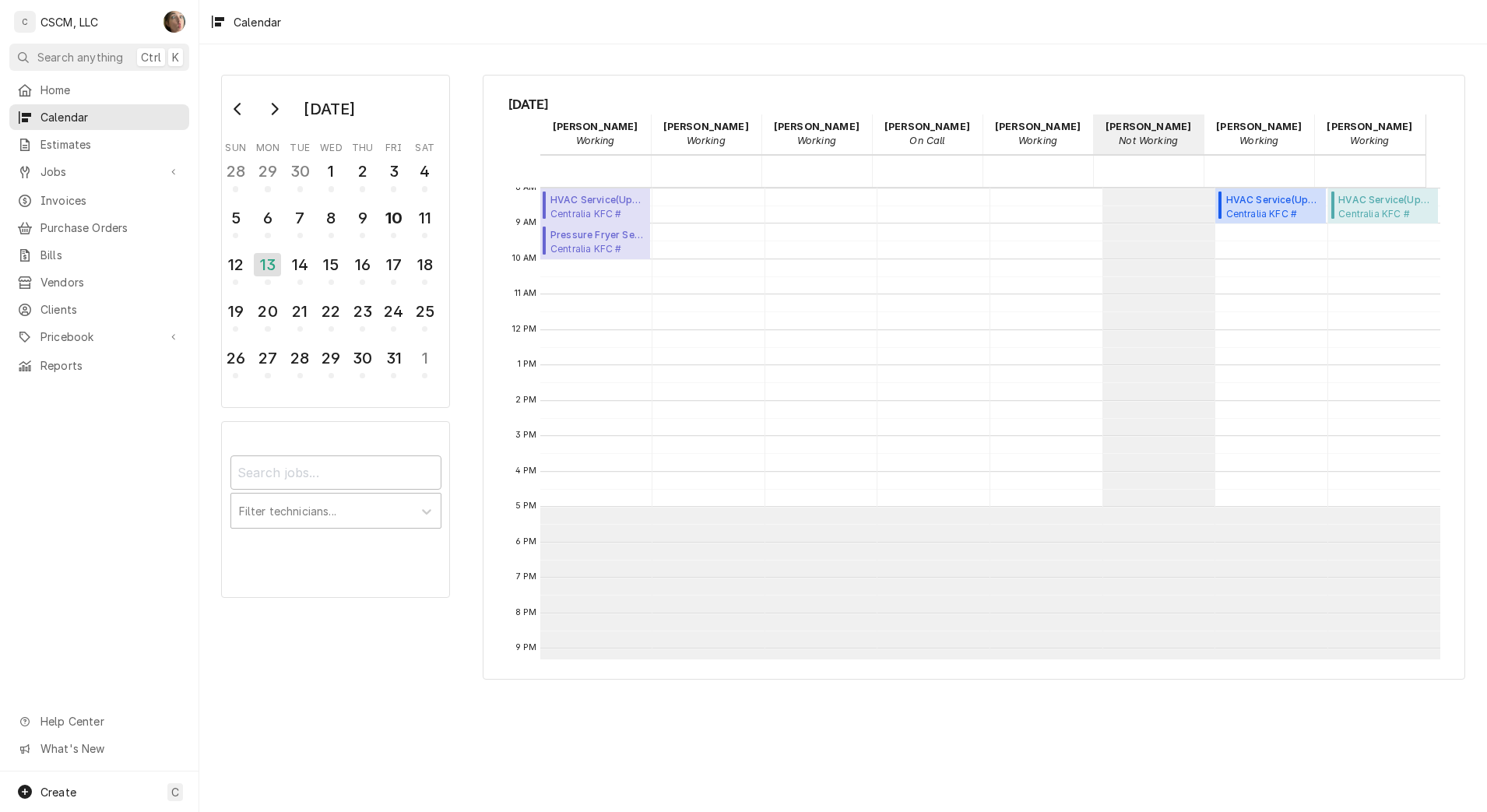
click at [147, 176] on div "Jobs" at bounding box center [99, 172] width 174 height 20
click at [143, 197] on span "Jobs" at bounding box center [111, 199] width 141 height 16
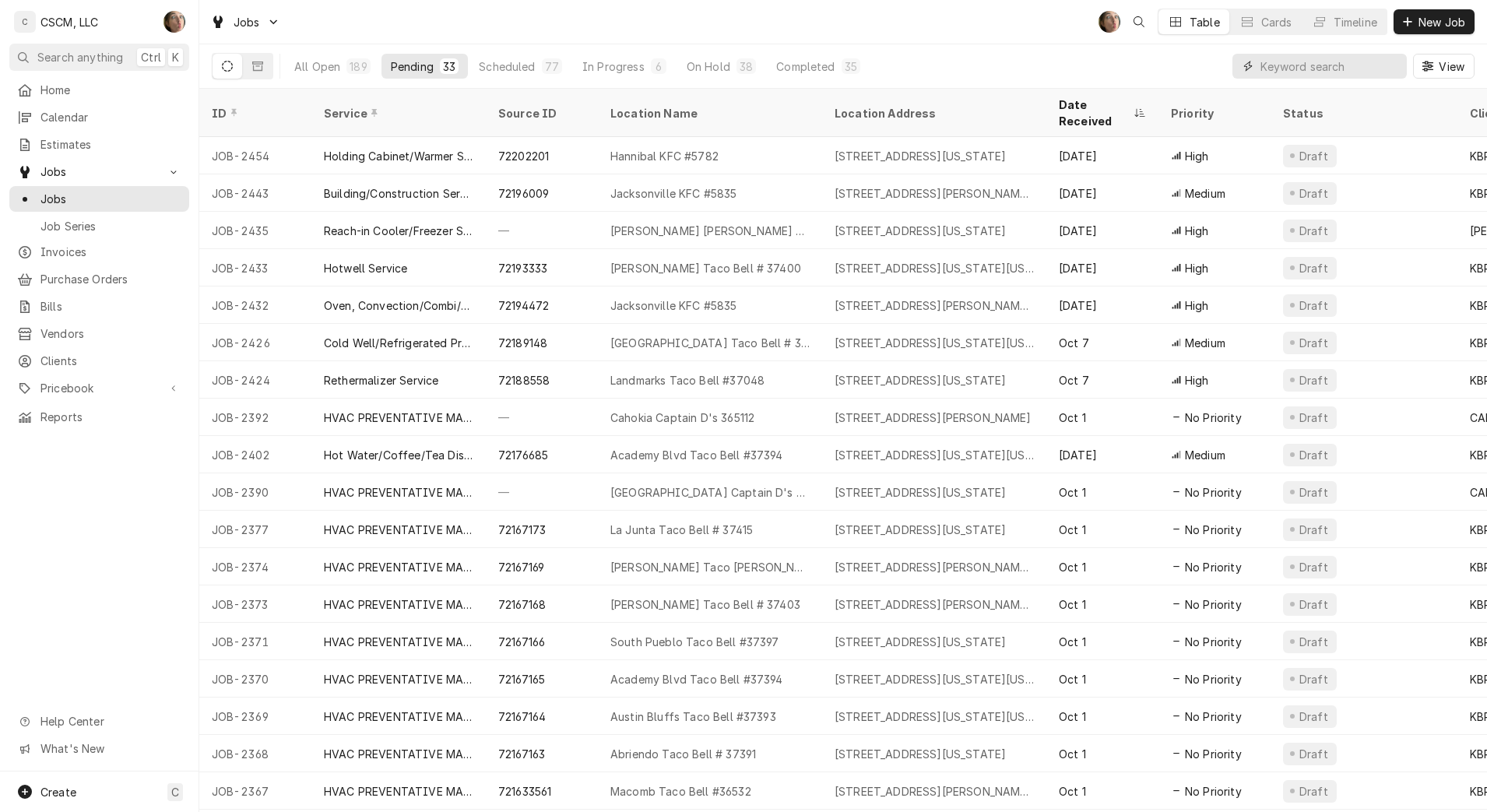
click at [1330, 69] on input "Dynamic Content Wrapper" at bounding box center [1329, 66] width 138 height 25
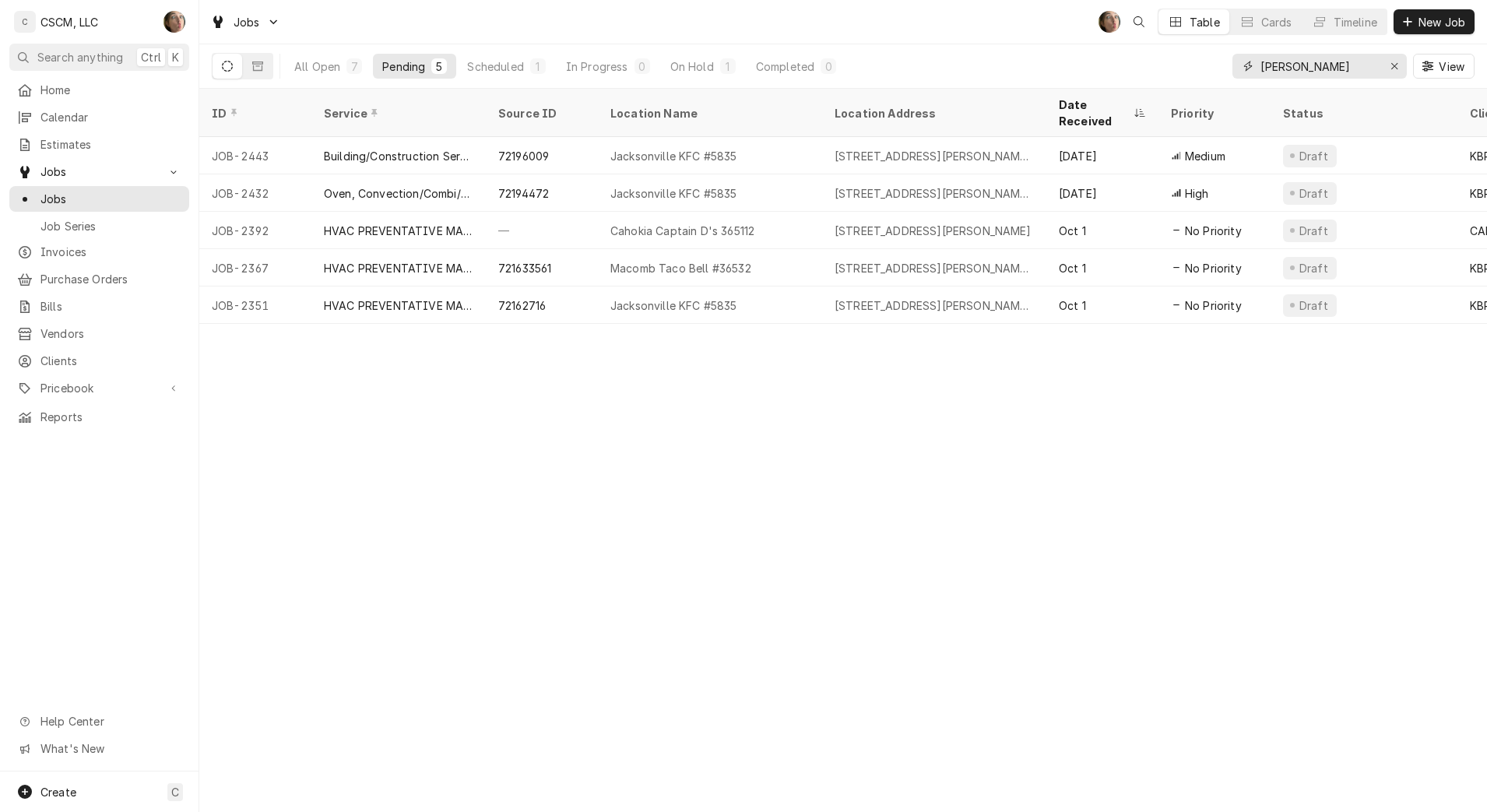
type input "JACKSON"
click at [80, 90] on span "Home" at bounding box center [111, 90] width 141 height 16
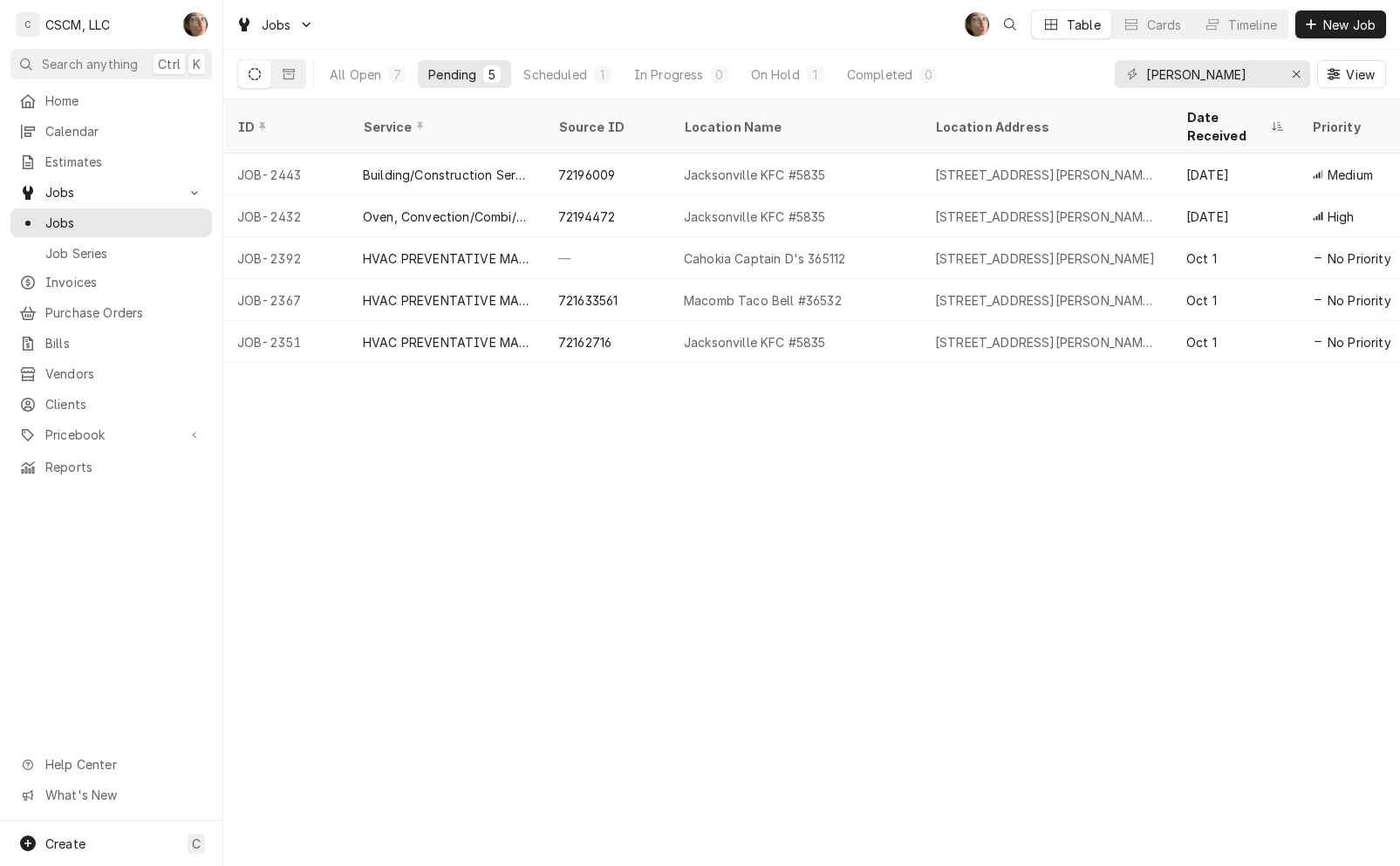
drag, startPoint x: 0, startPoint y: 0, endPoint x: 63, endPoint y: 98, distance: 116.5
click at [63, 98] on span "Home" at bounding box center [124, 100] width 158 height 18
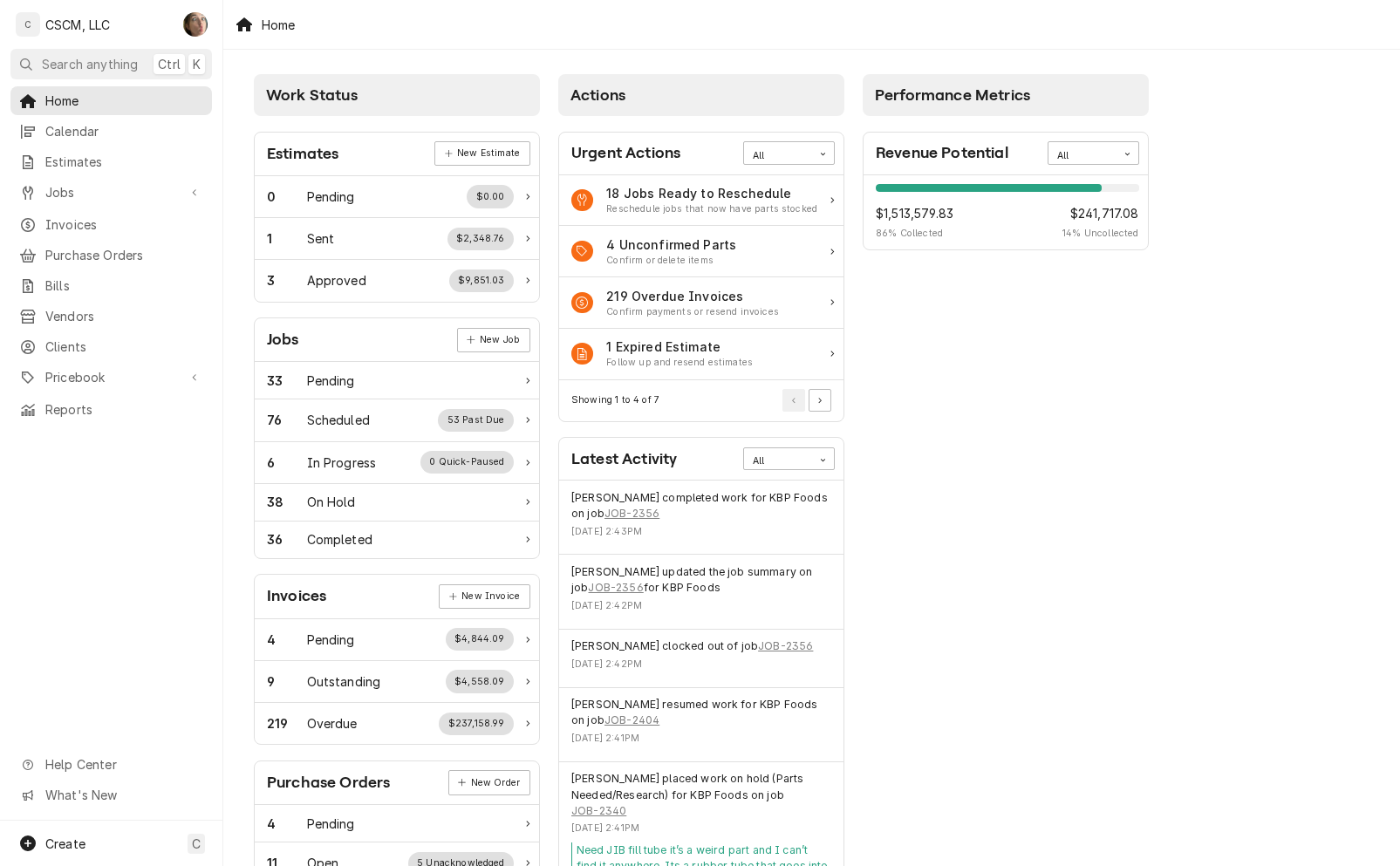
scroll to position [109, 0]
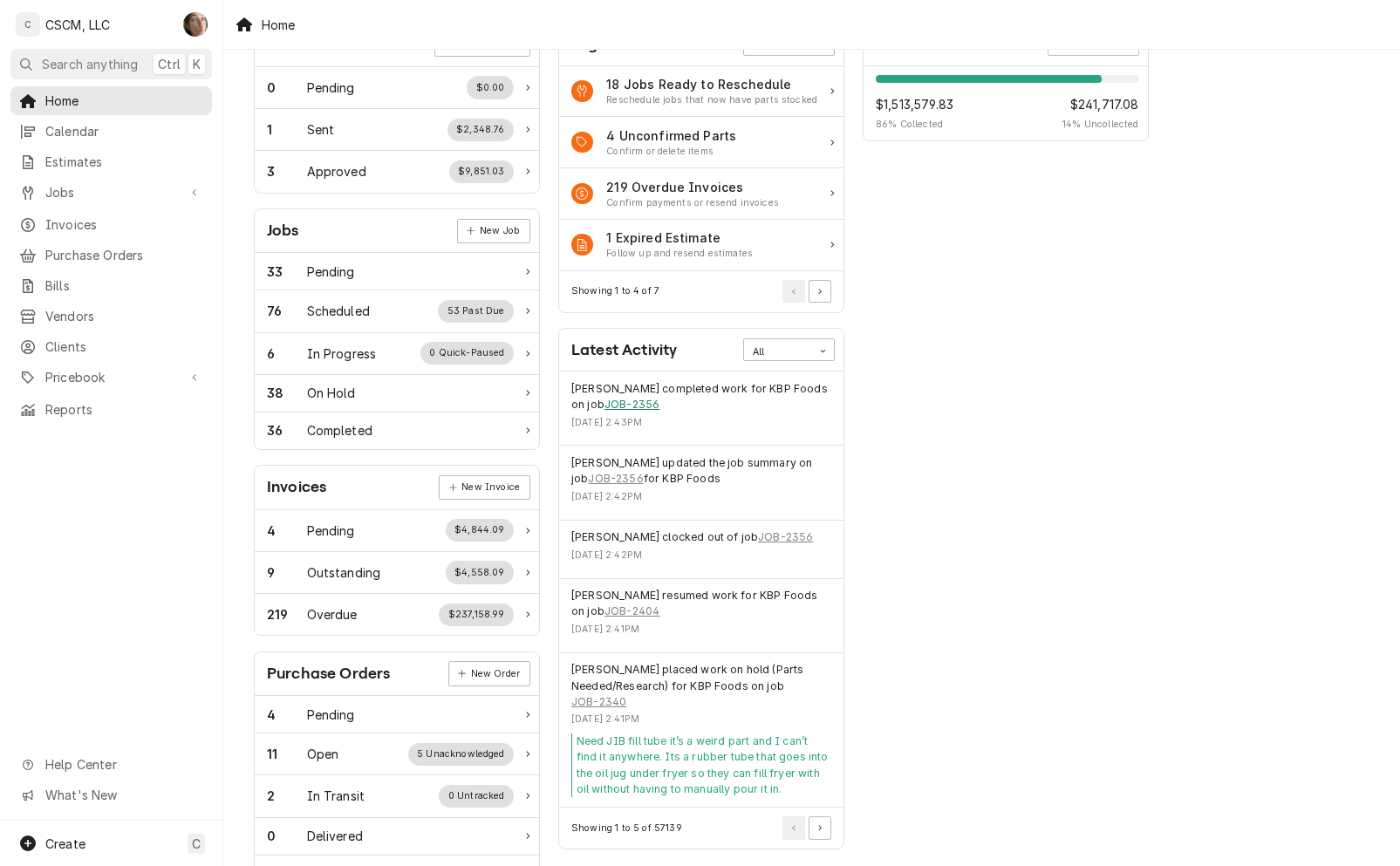
click at [633, 407] on link "JOB-2356" at bounding box center [631, 404] width 55 height 16
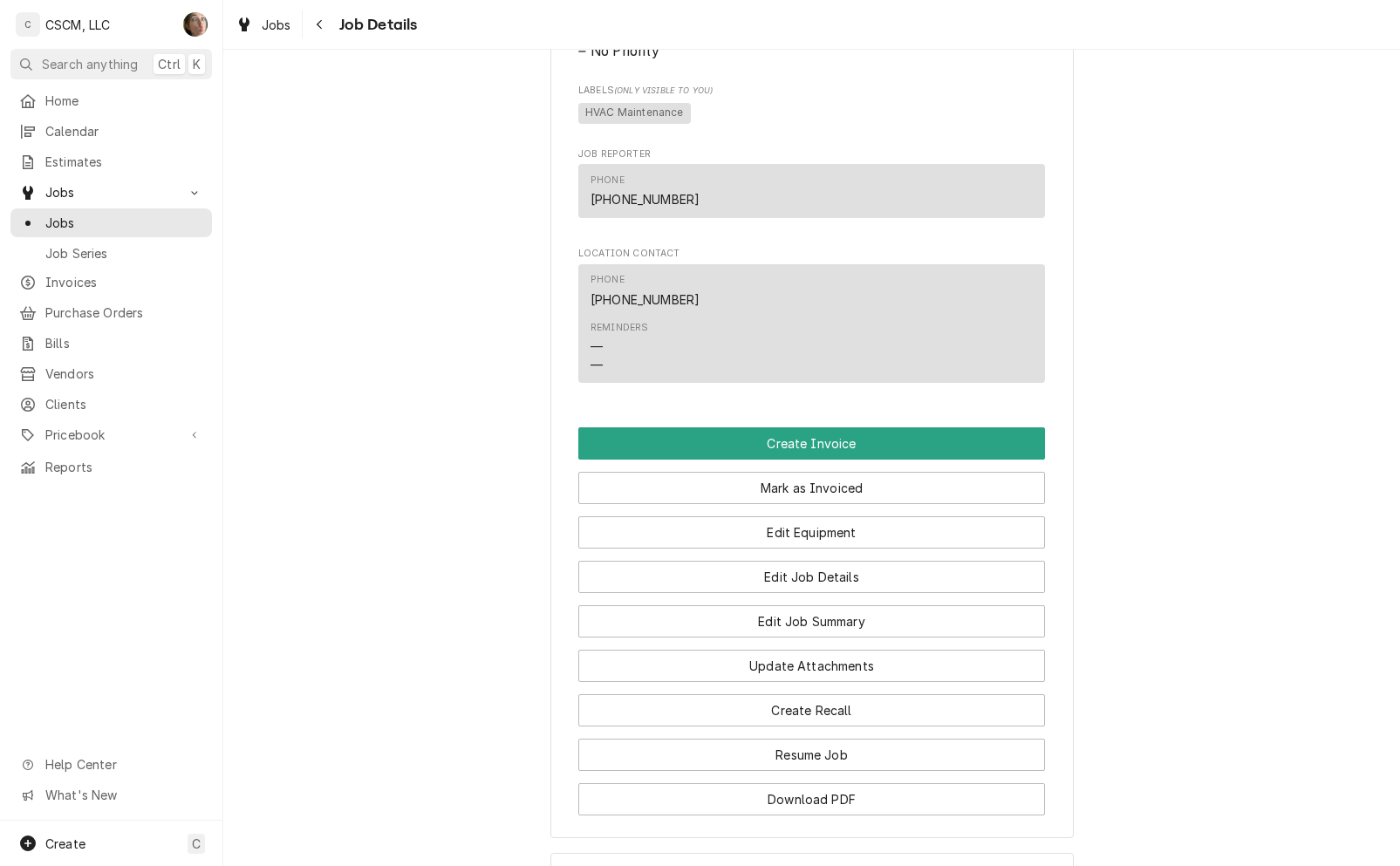
scroll to position [1501, 0]
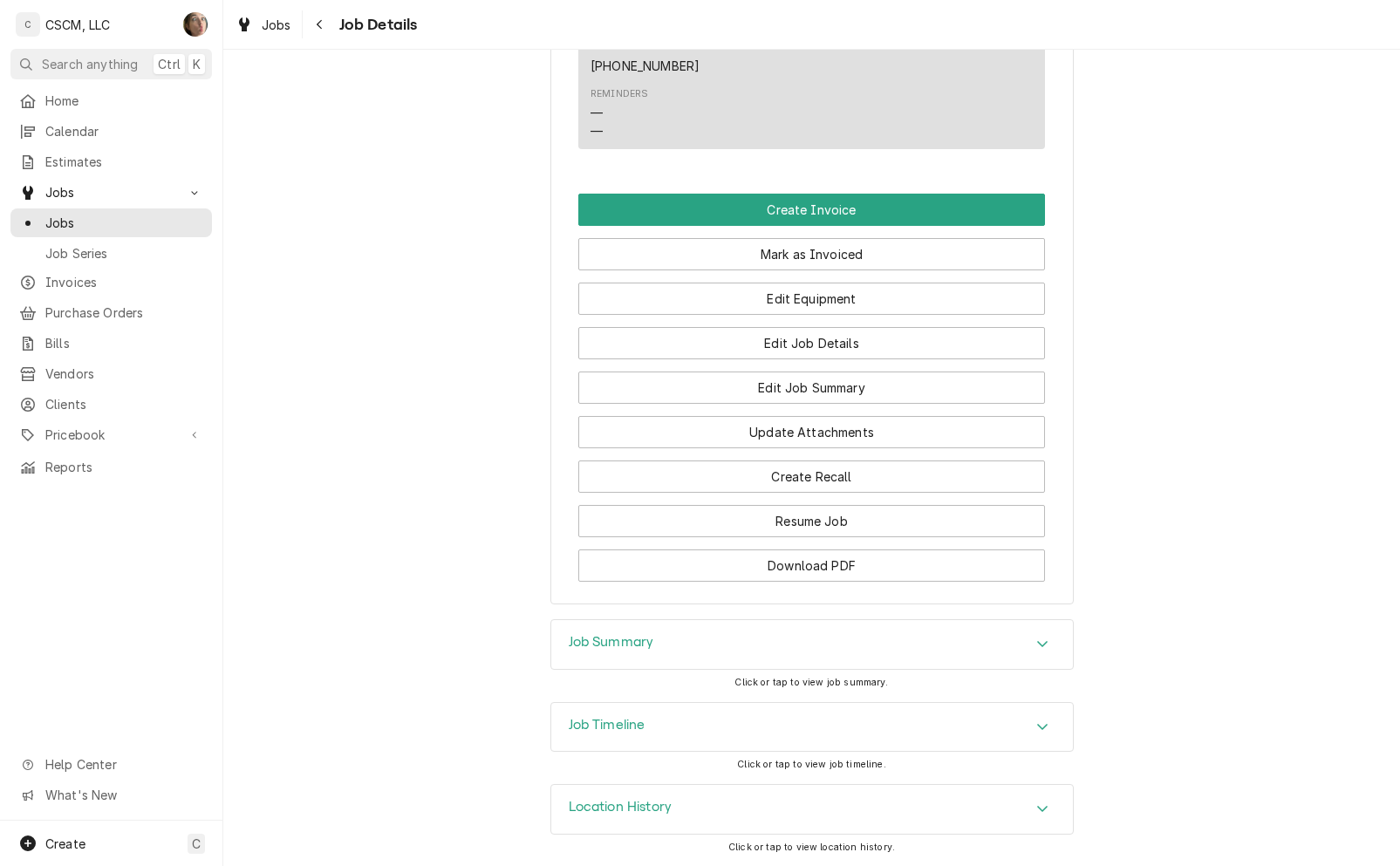
click at [918, 639] on div "Job Summary" at bounding box center [812, 644] width 522 height 49
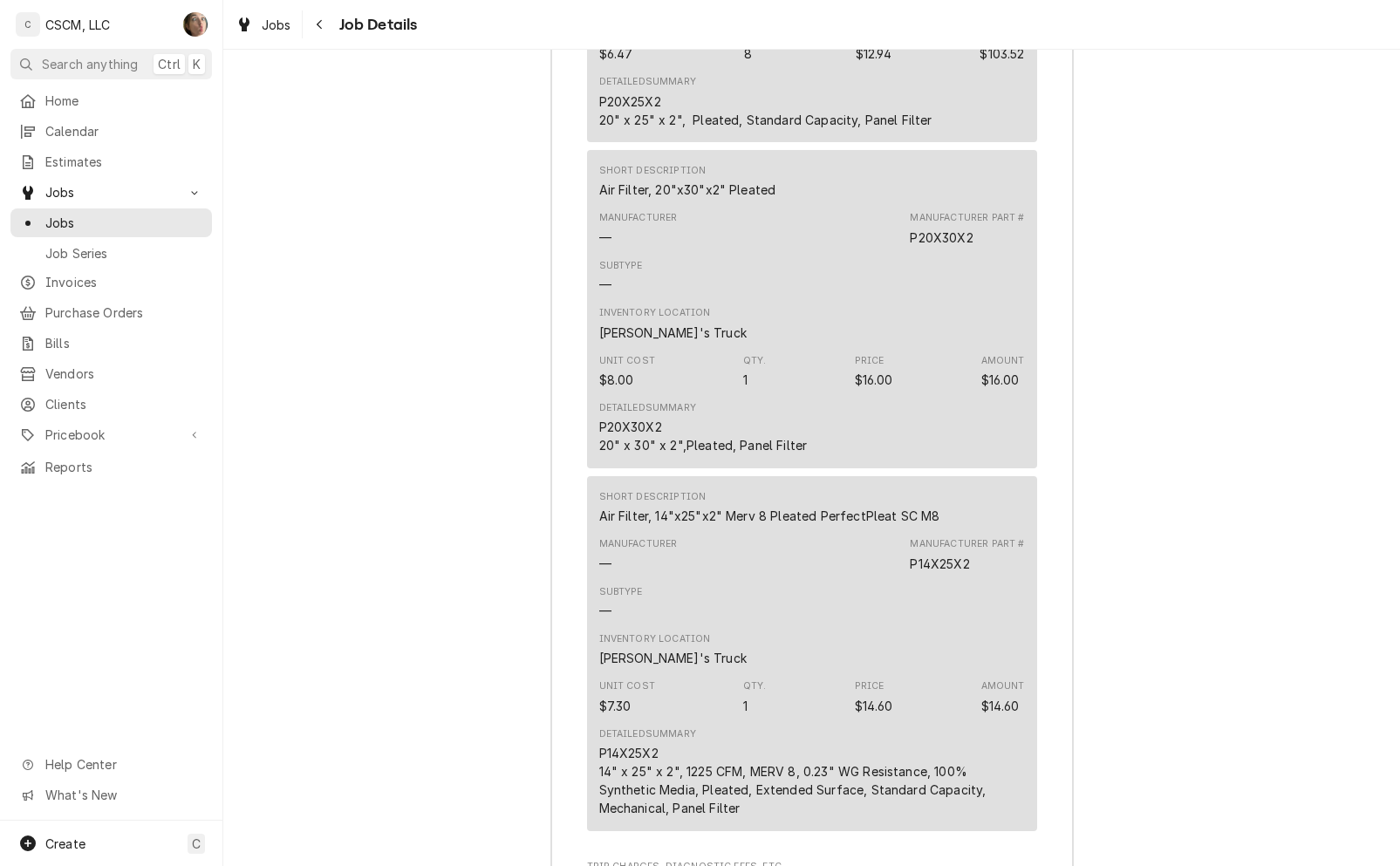
scroll to position [4191, 0]
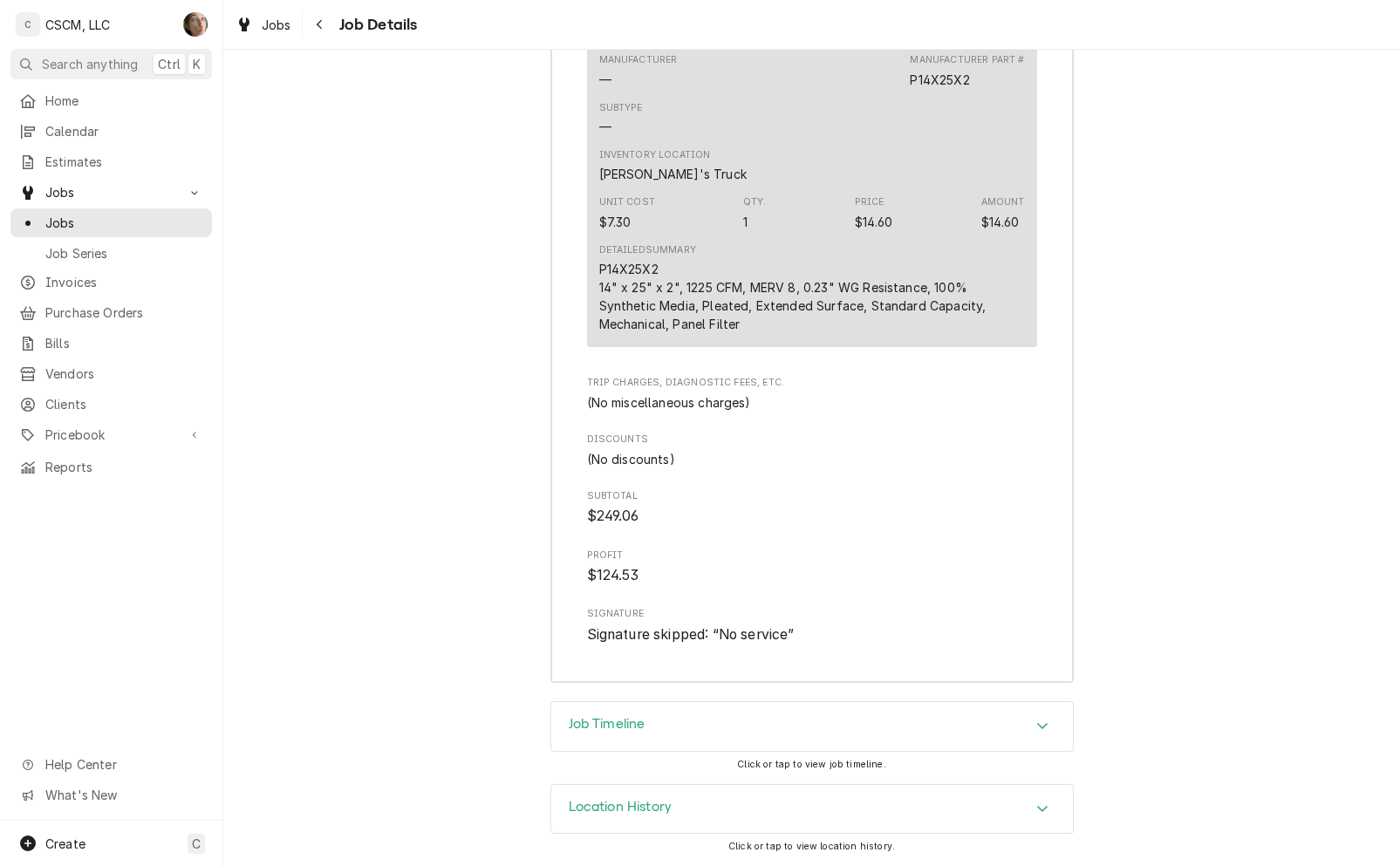
click at [319, 18] on icon "Navigate back" at bounding box center [320, 24] width 8 height 12
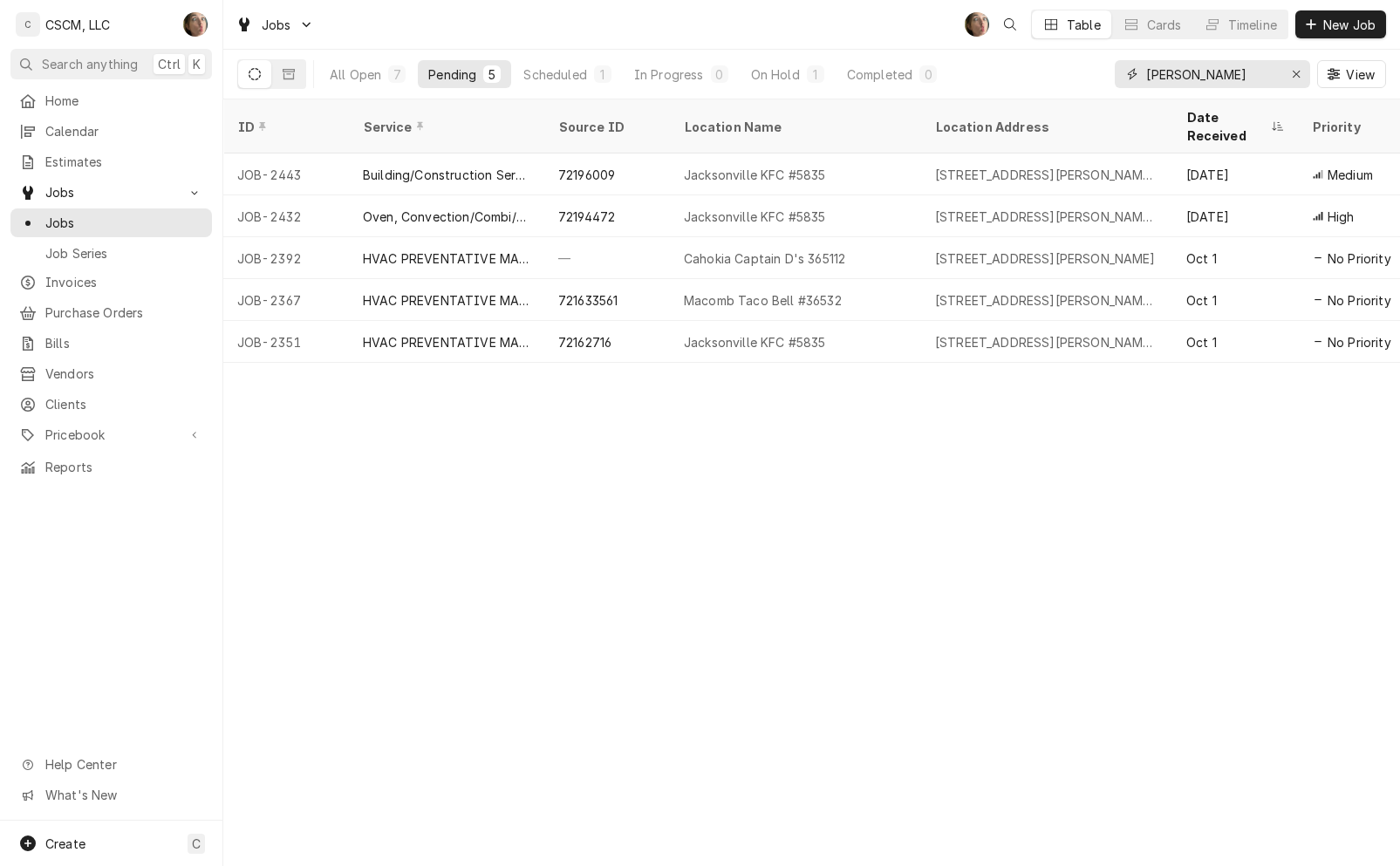
click at [1297, 79] on icon "Erase input" at bounding box center [1297, 73] width 10 height 12
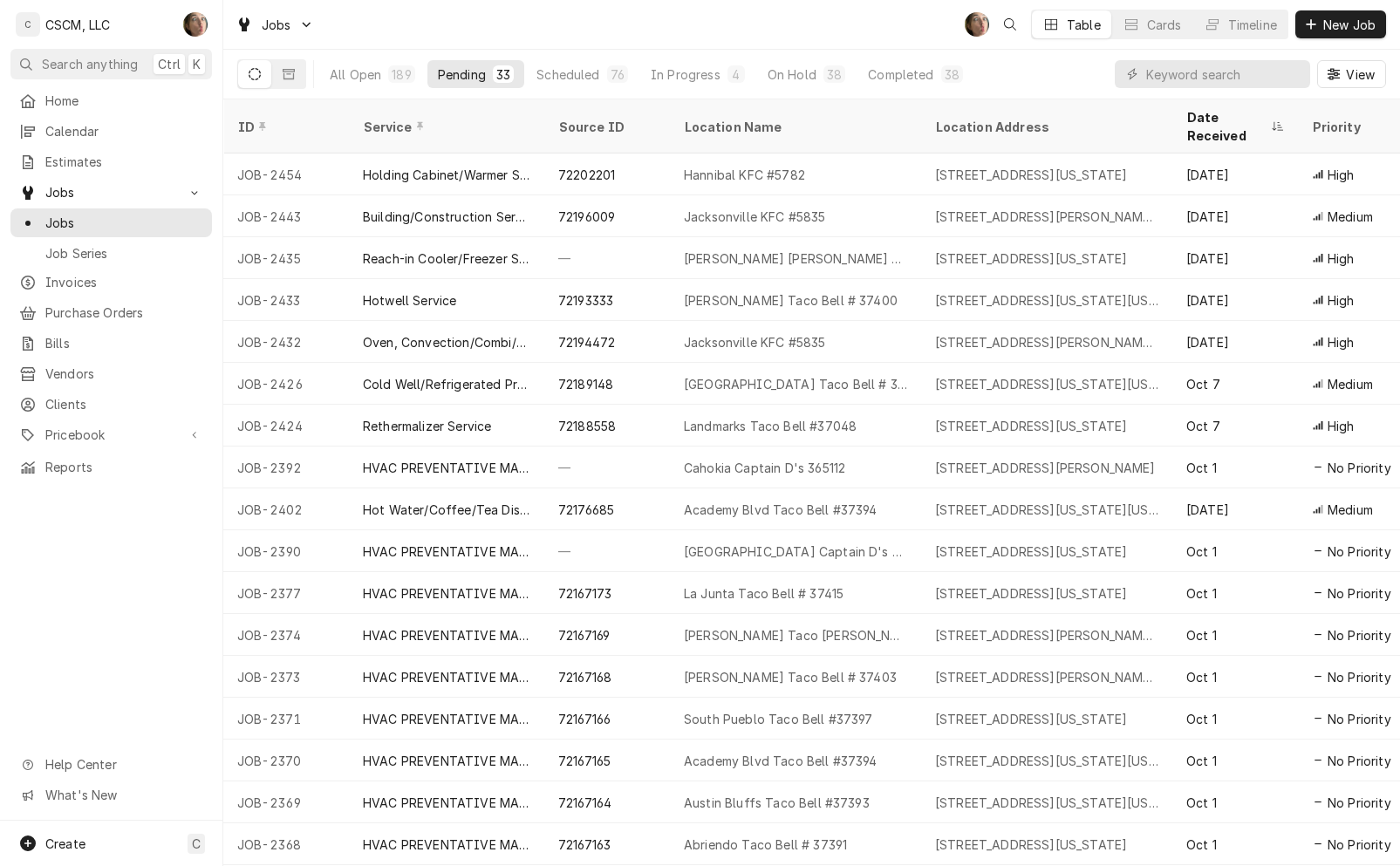
click at [841, 417] on div "Landmarks Taco Bell #37048" at bounding box center [770, 426] width 173 height 18
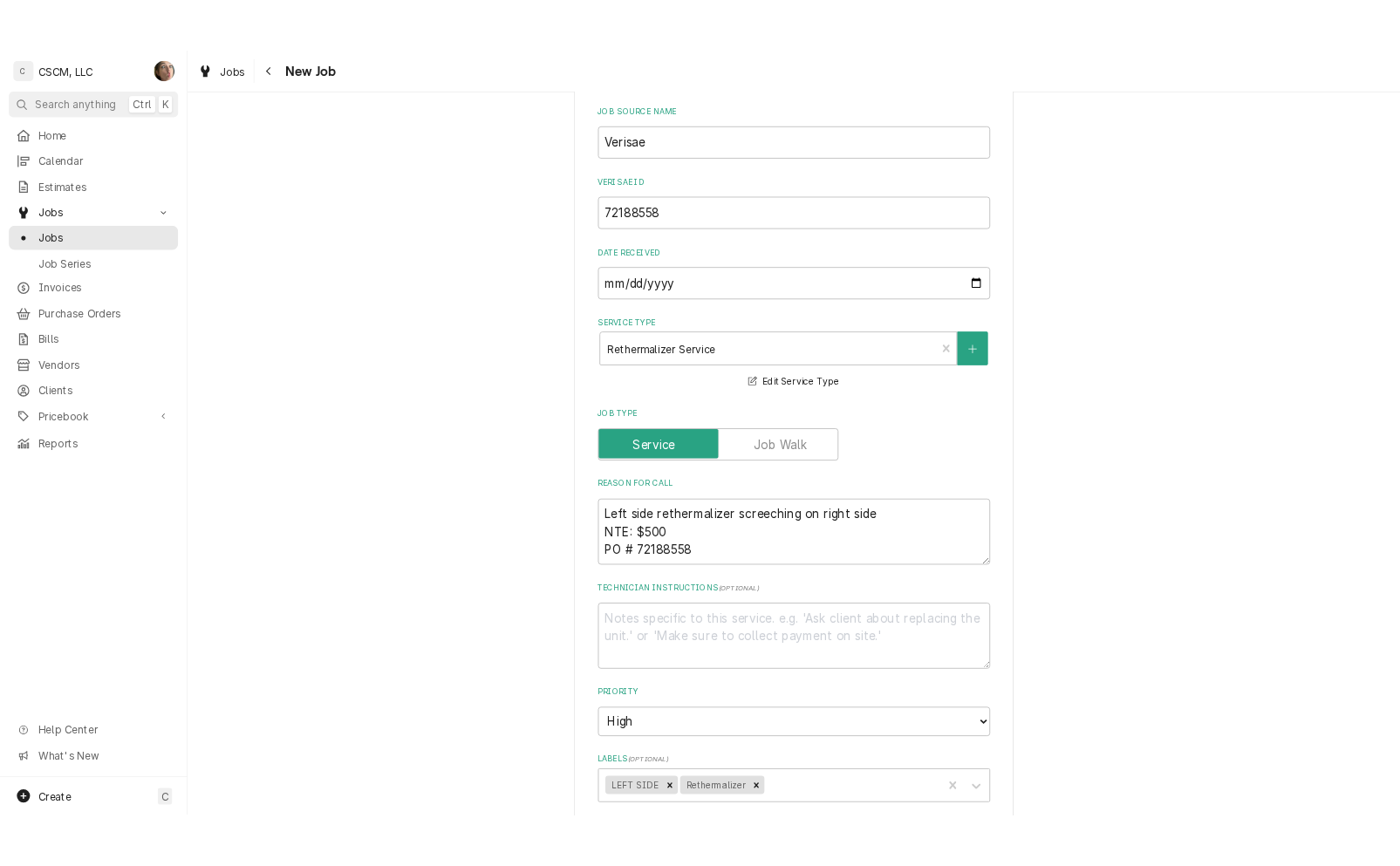
scroll to position [653, 0]
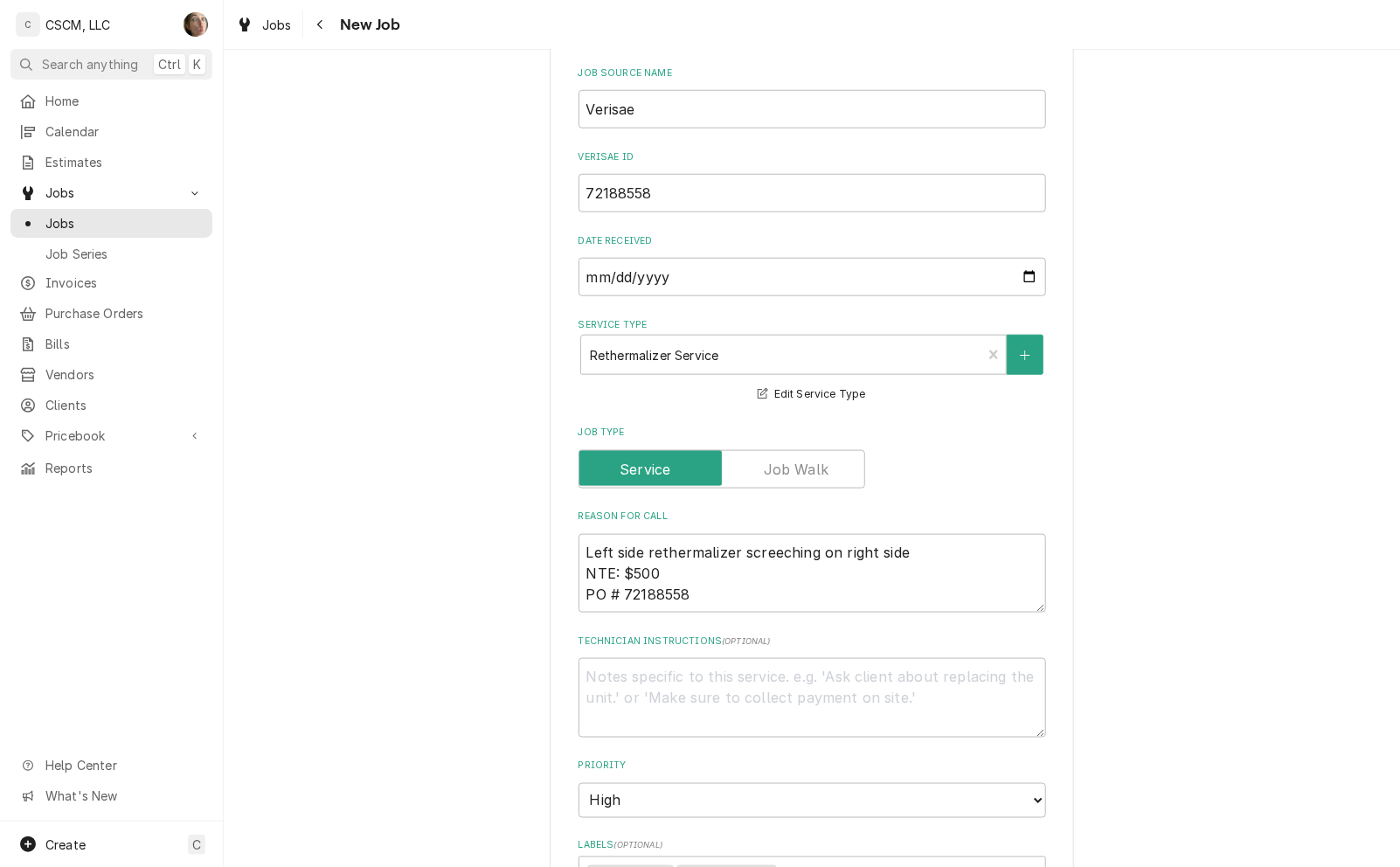
type textarea "x"
click at [484, 664] on div "Use the fields below to edit this job: Client Details Client KBP Foods Edit Cli…" at bounding box center [813, 546] width 1178 height 2268
